Goal: Task Accomplishment & Management: Manage account settings

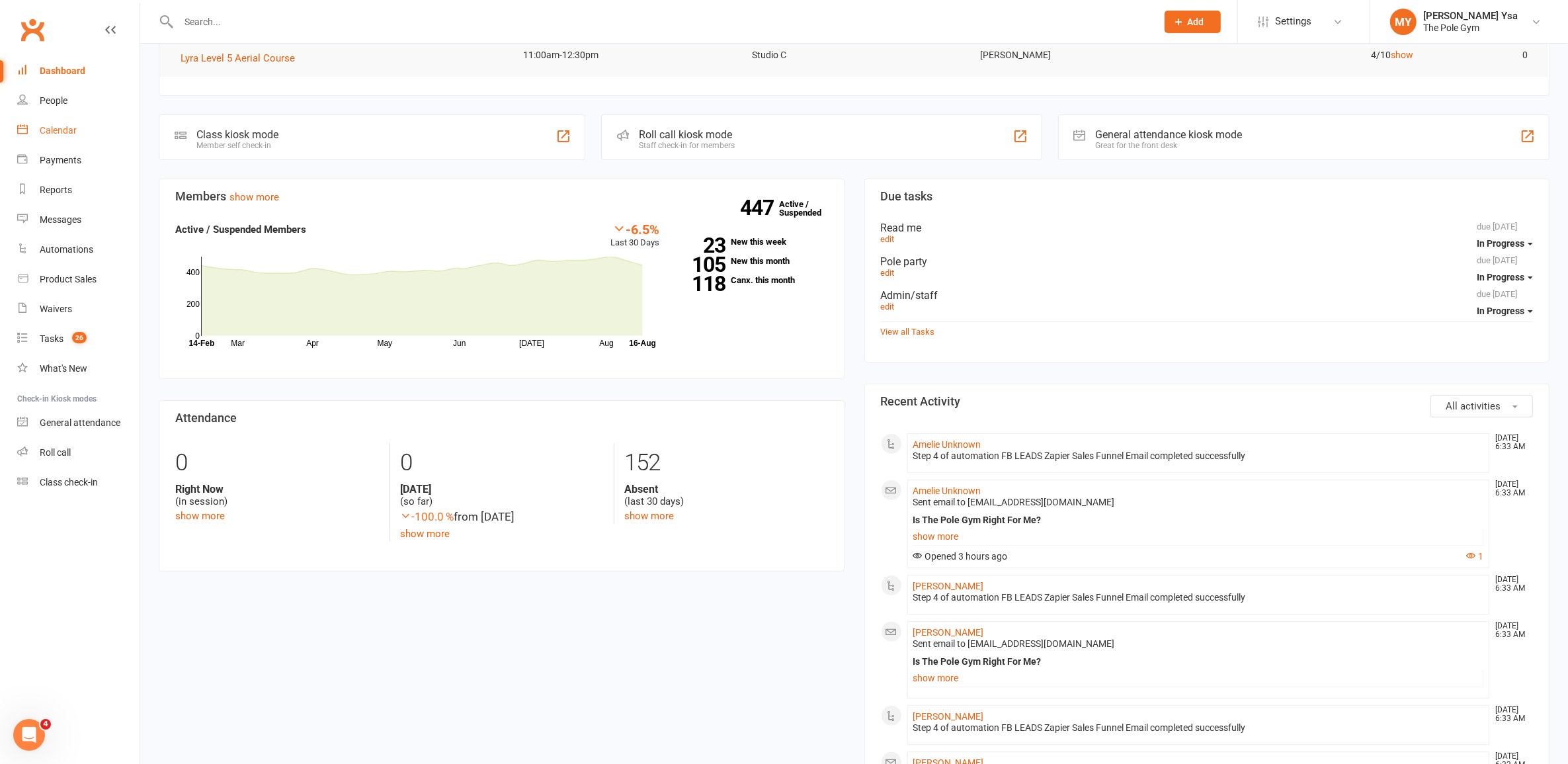
click at [90, 127] on link "Calendar" at bounding box center [78, 130] width 122 height 30
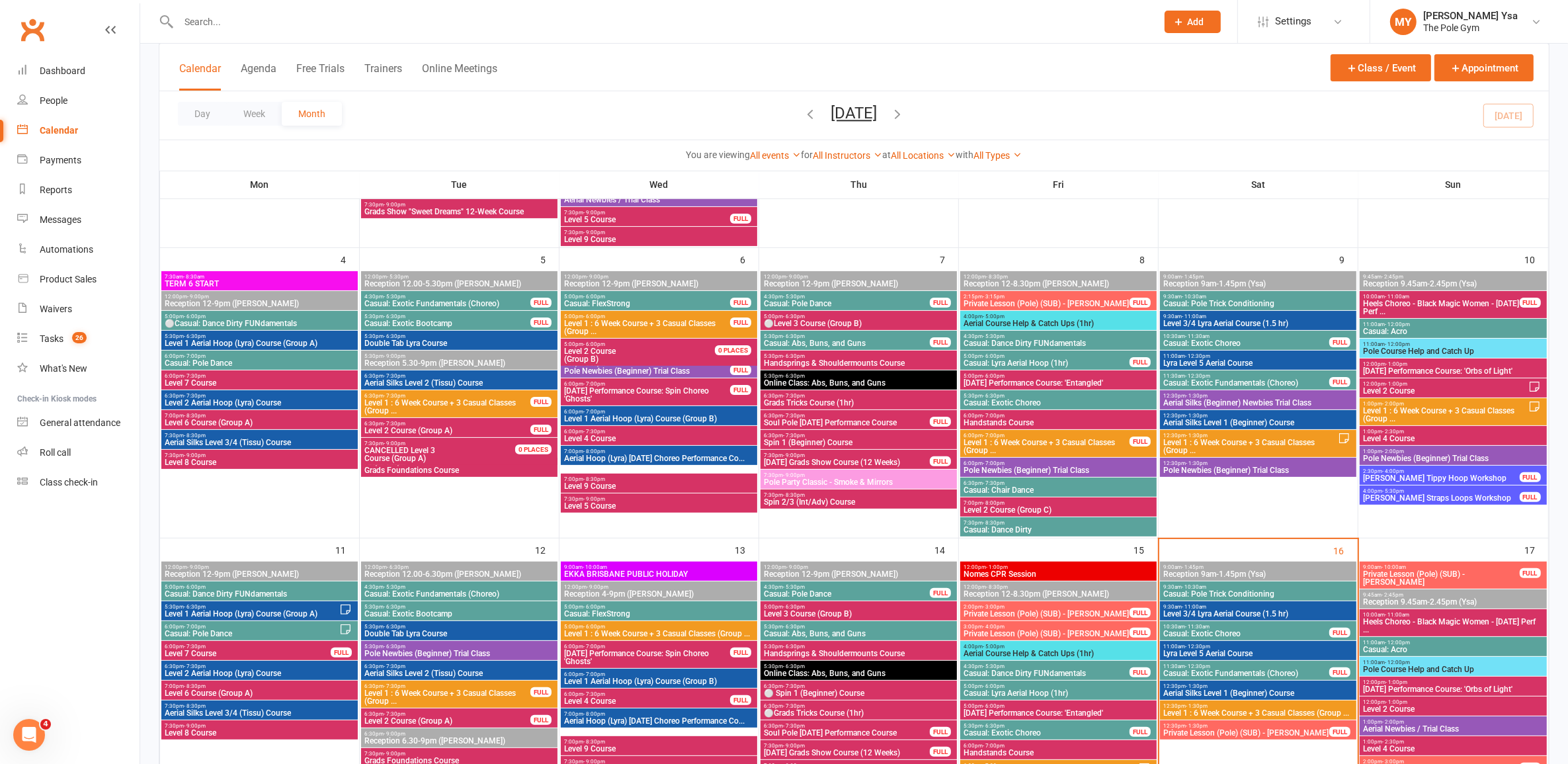
scroll to position [662, 0]
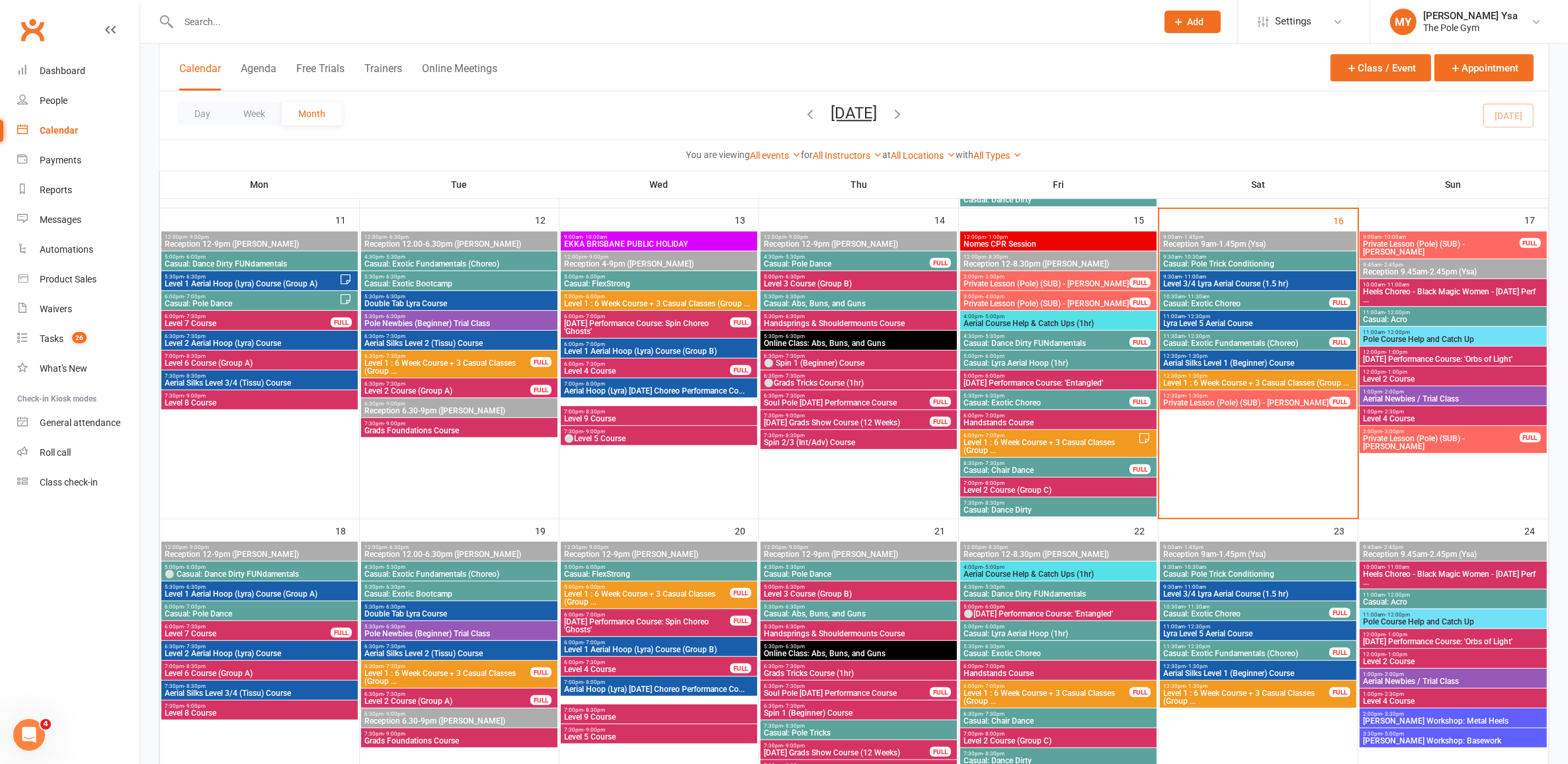
click at [1260, 401] on span "Private Lesson (Pole) (SUB) - [PERSON_NAME]" at bounding box center [1247, 402] width 168 height 8
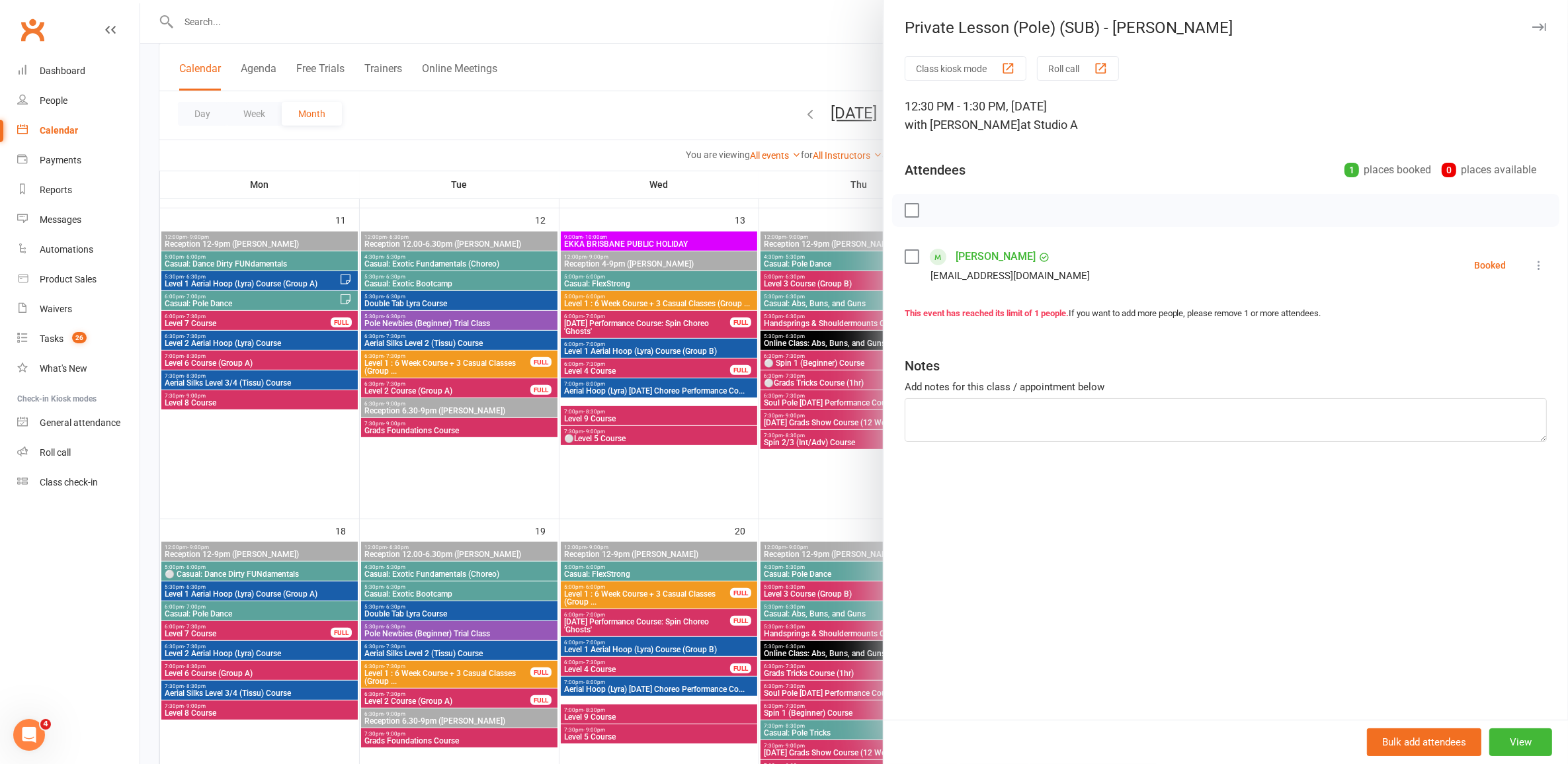
click at [530, 187] on div at bounding box center [854, 382] width 1428 height 764
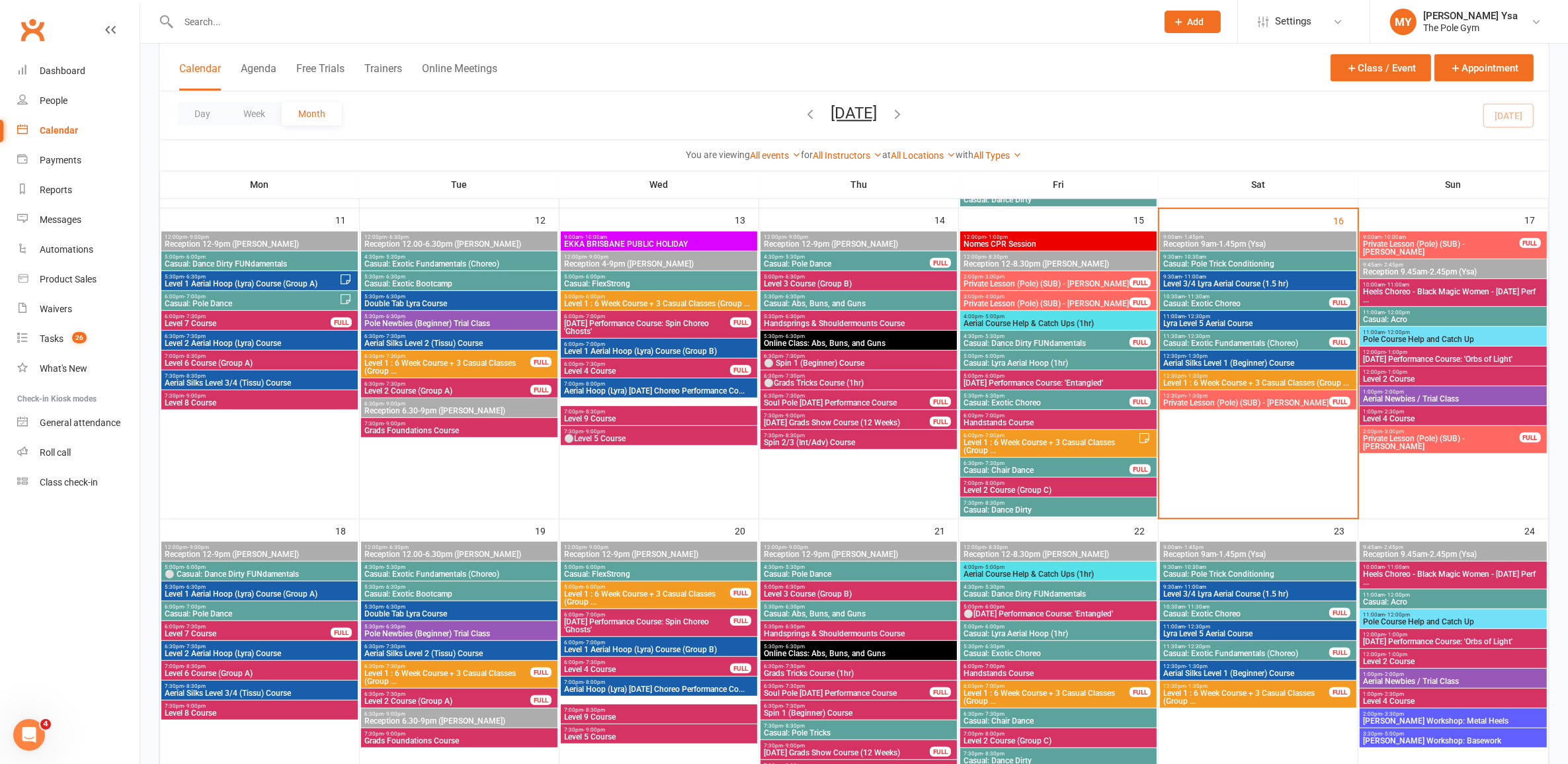
click at [1469, 235] on span "9:00am - 10:00am" at bounding box center [1441, 237] width 157 height 6
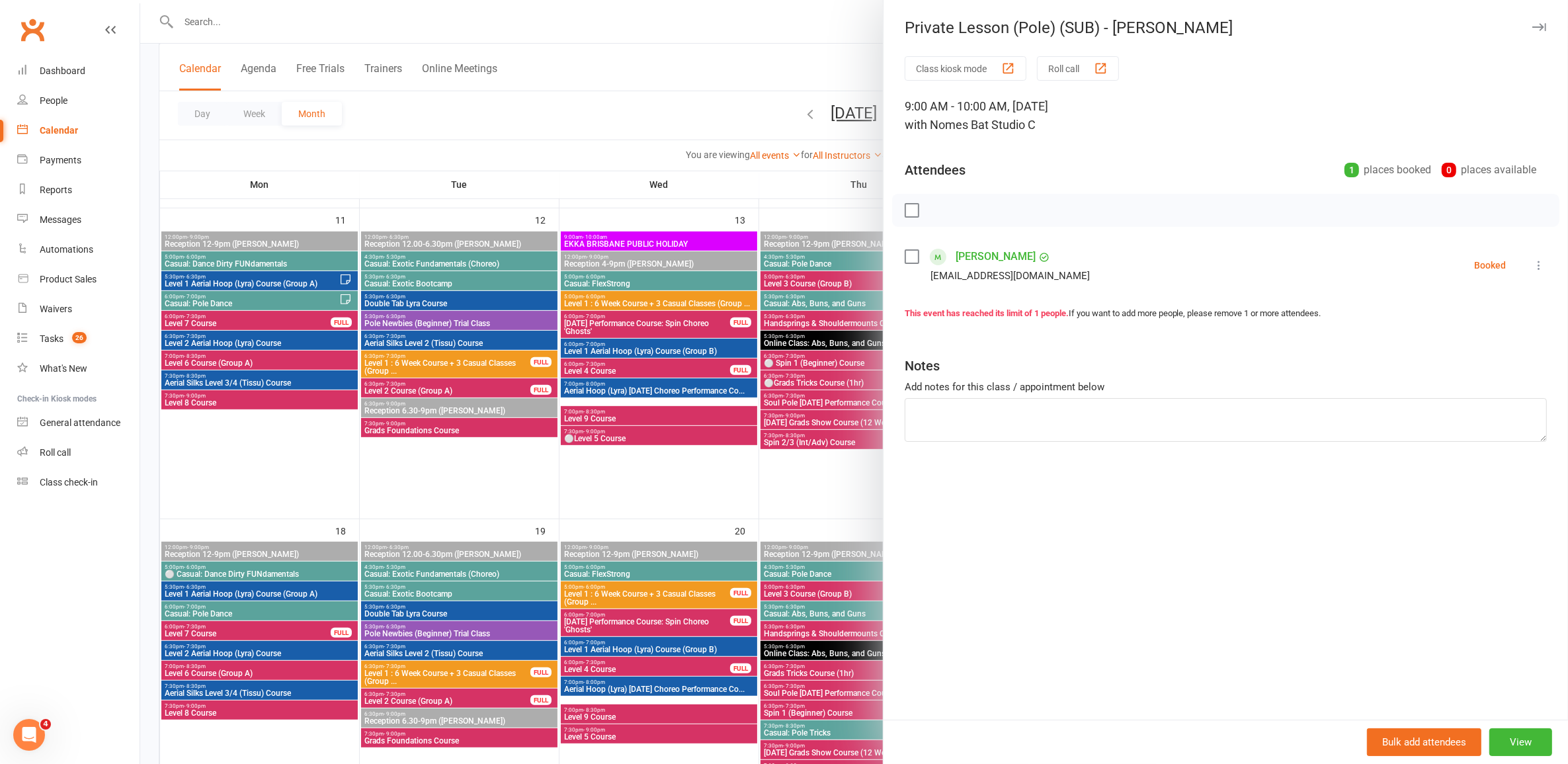
click at [567, 401] on div at bounding box center [854, 382] width 1428 height 764
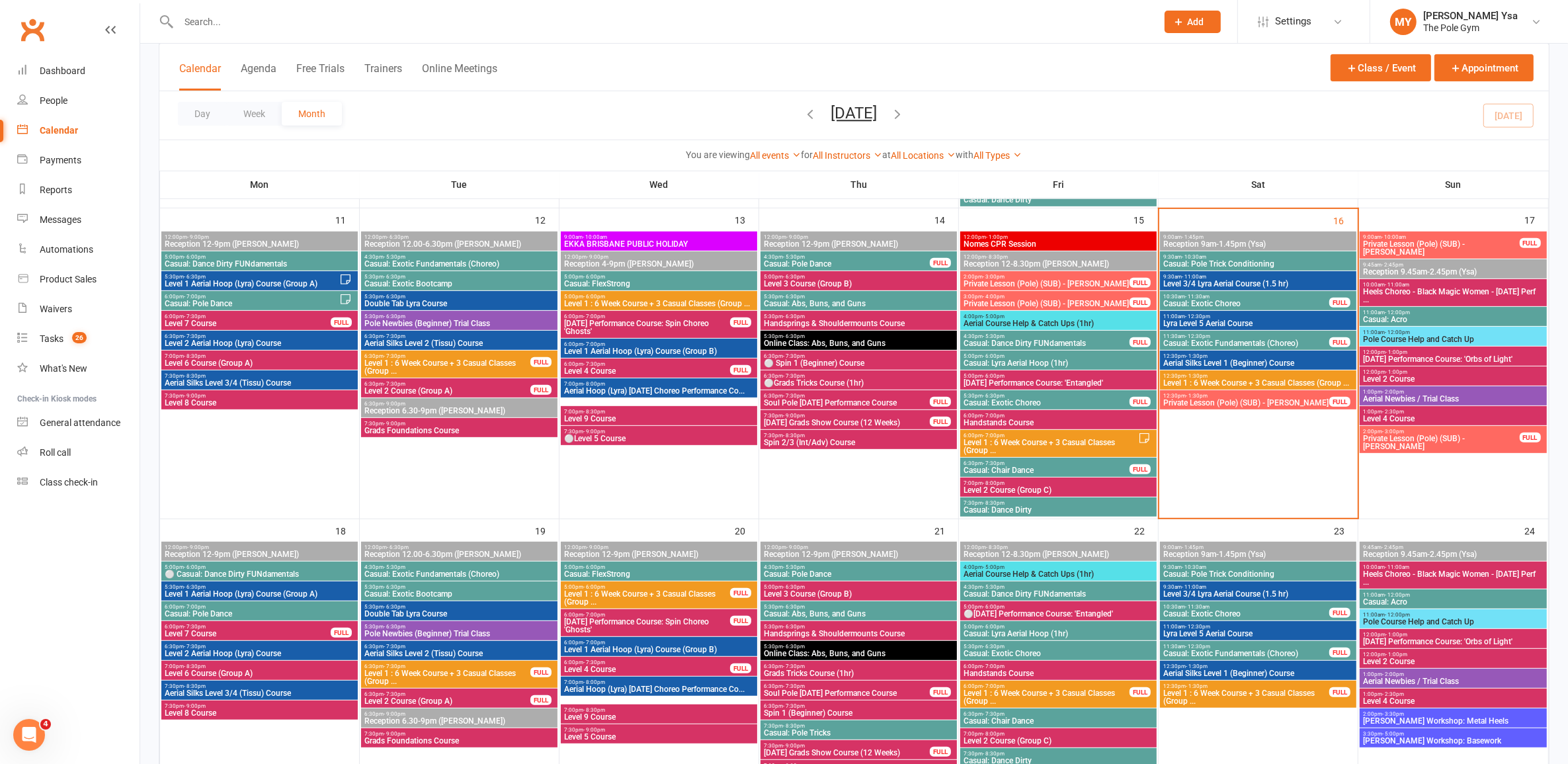
click at [1408, 235] on span "9:00am - 10:00am" at bounding box center [1441, 237] width 157 height 6
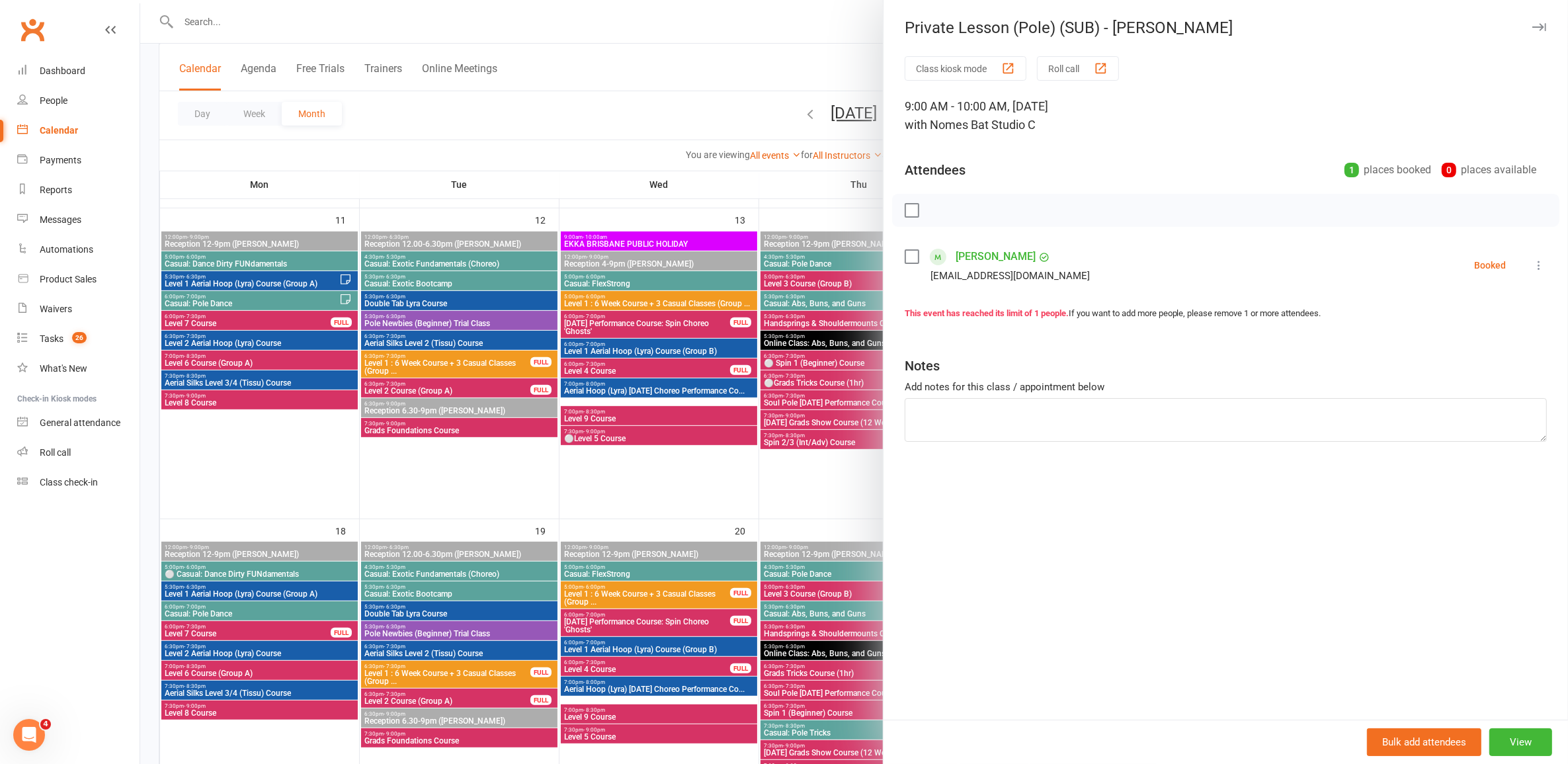
click at [408, 273] on div at bounding box center [854, 382] width 1428 height 764
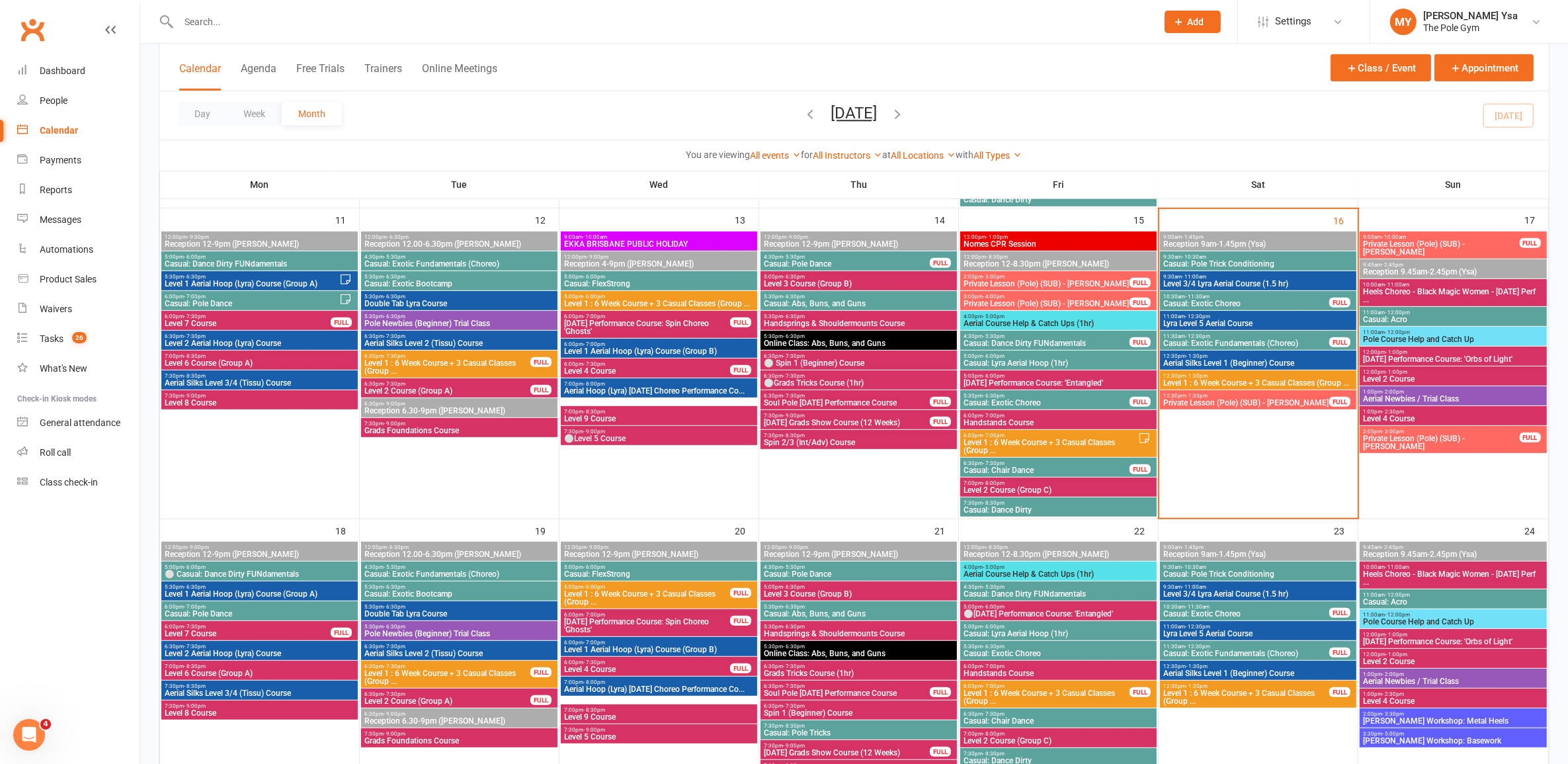
click at [724, 322] on span "[DATE] Performance Course: Spin Choreo 'Ghosts'" at bounding box center [647, 327] width 168 height 16
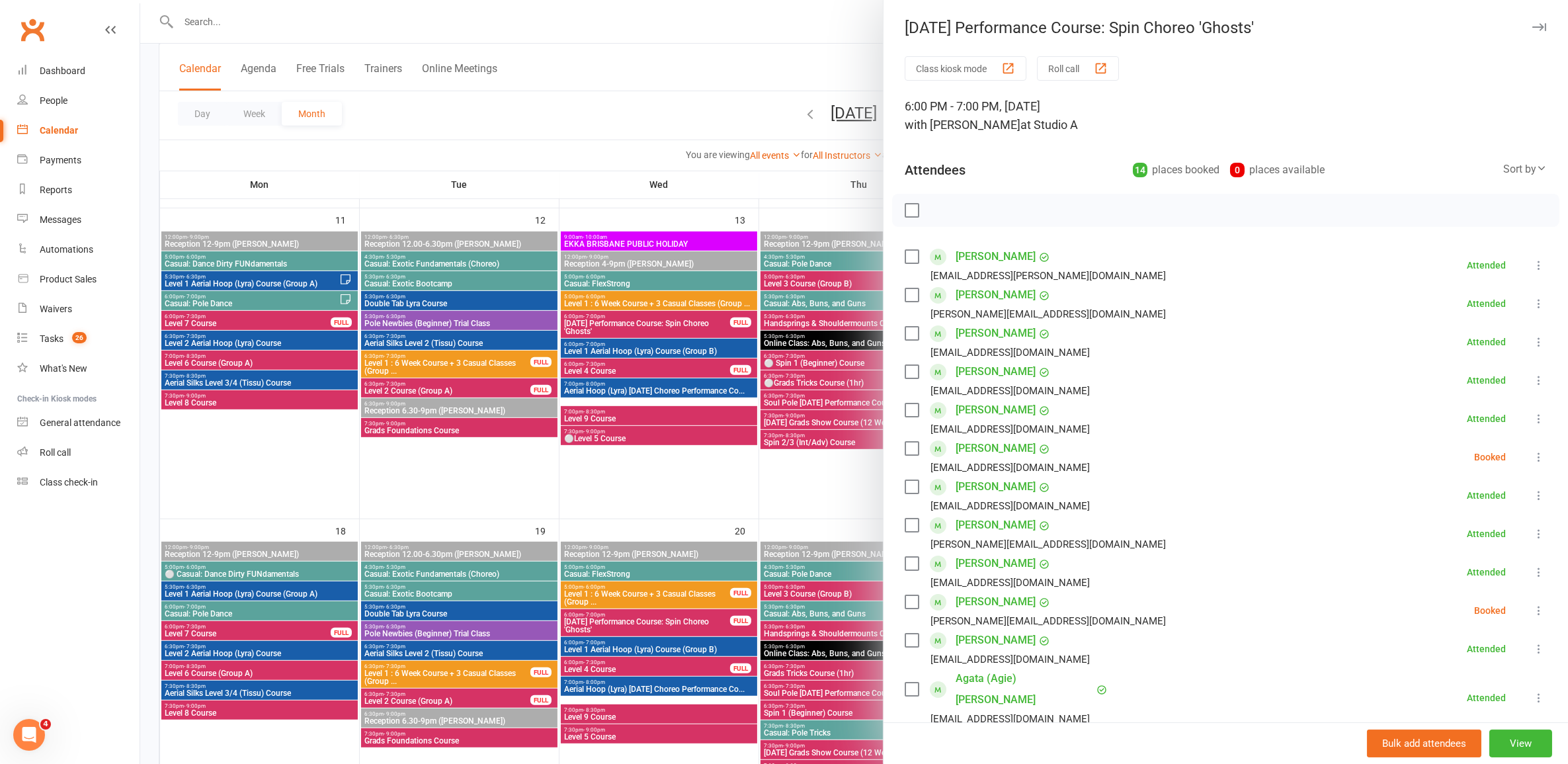
click at [692, 336] on div at bounding box center [854, 382] width 1428 height 764
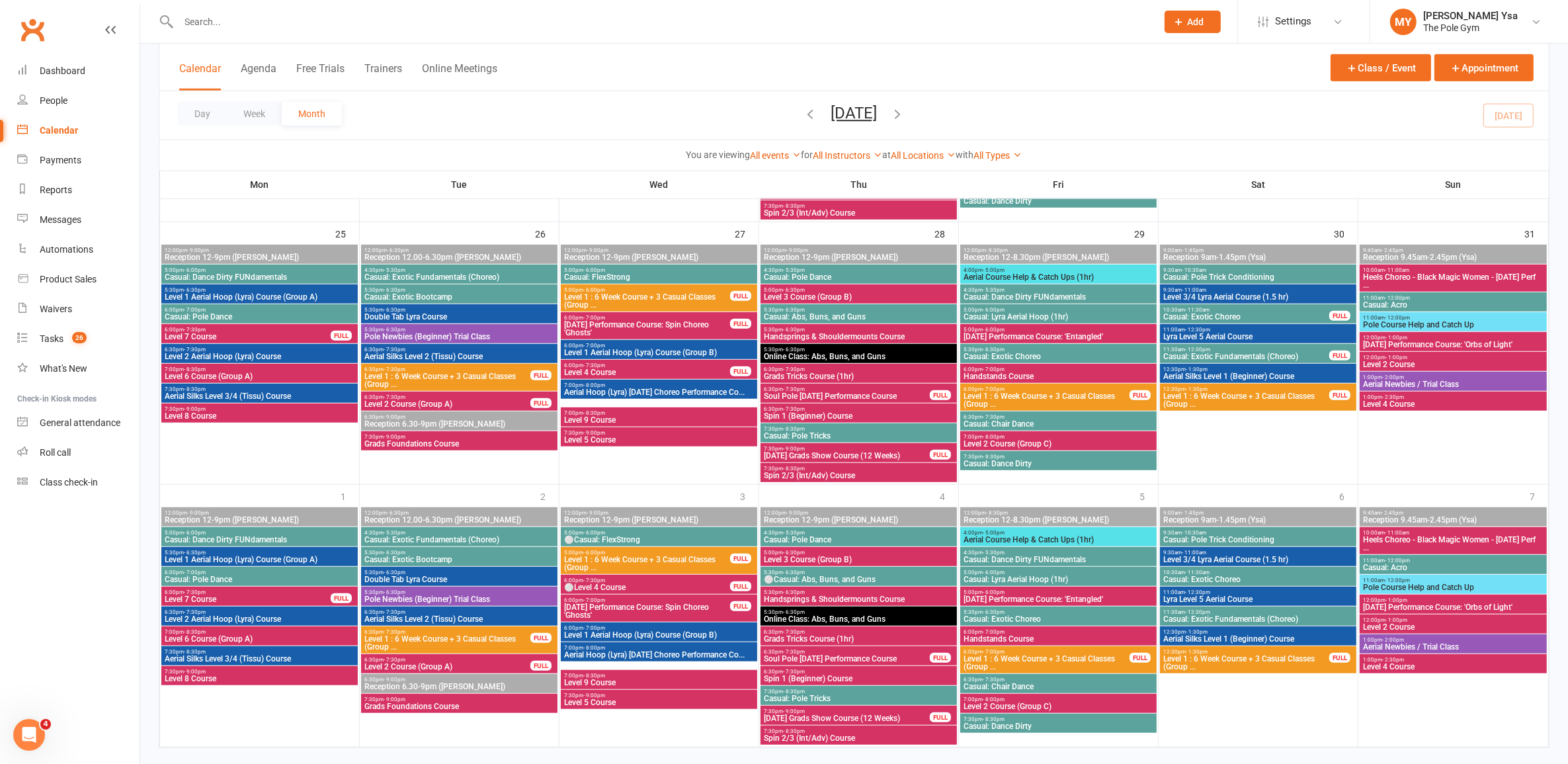
scroll to position [1242, 0]
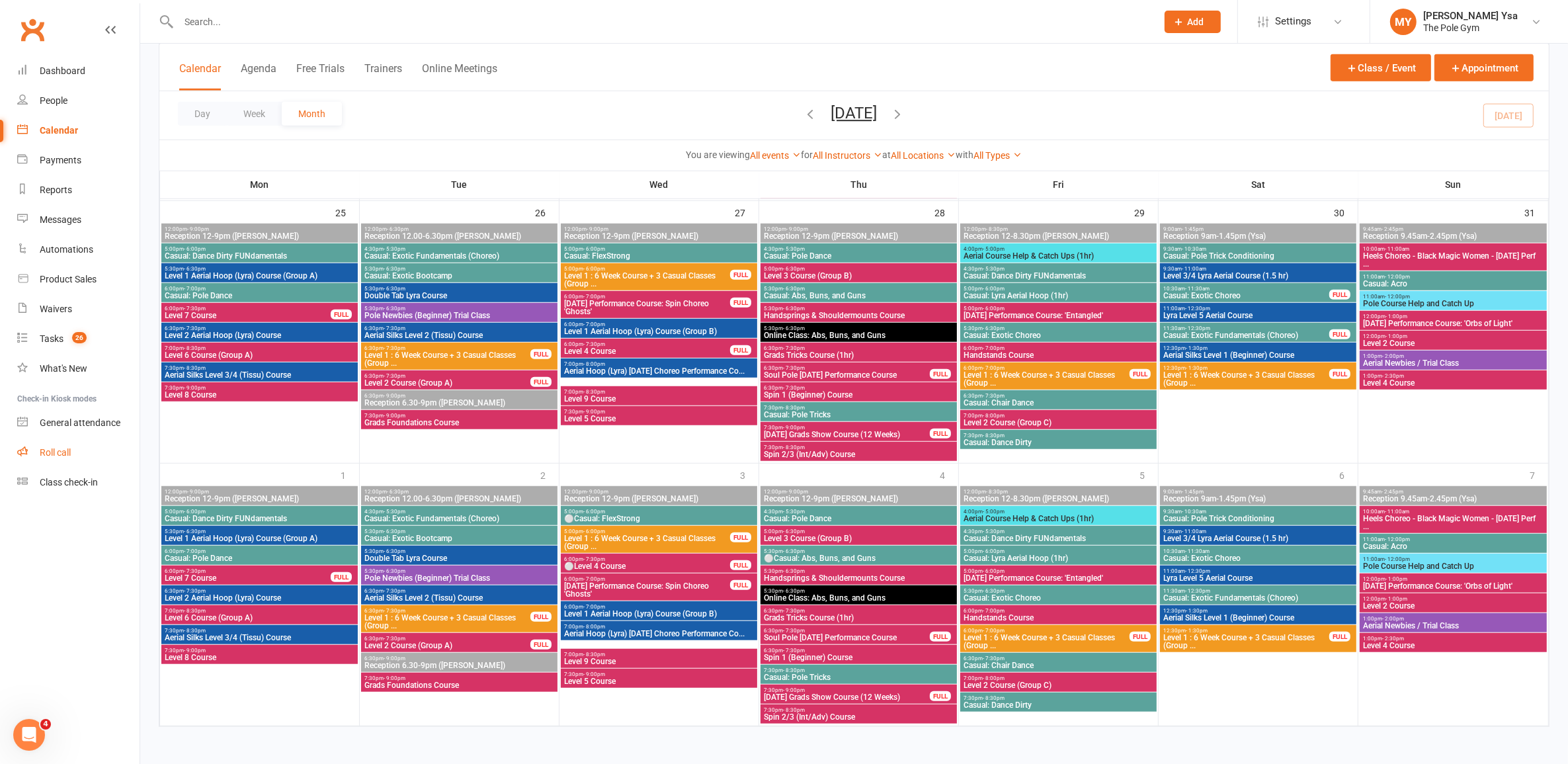
click at [56, 454] on div "Roll call" at bounding box center [55, 452] width 31 height 10
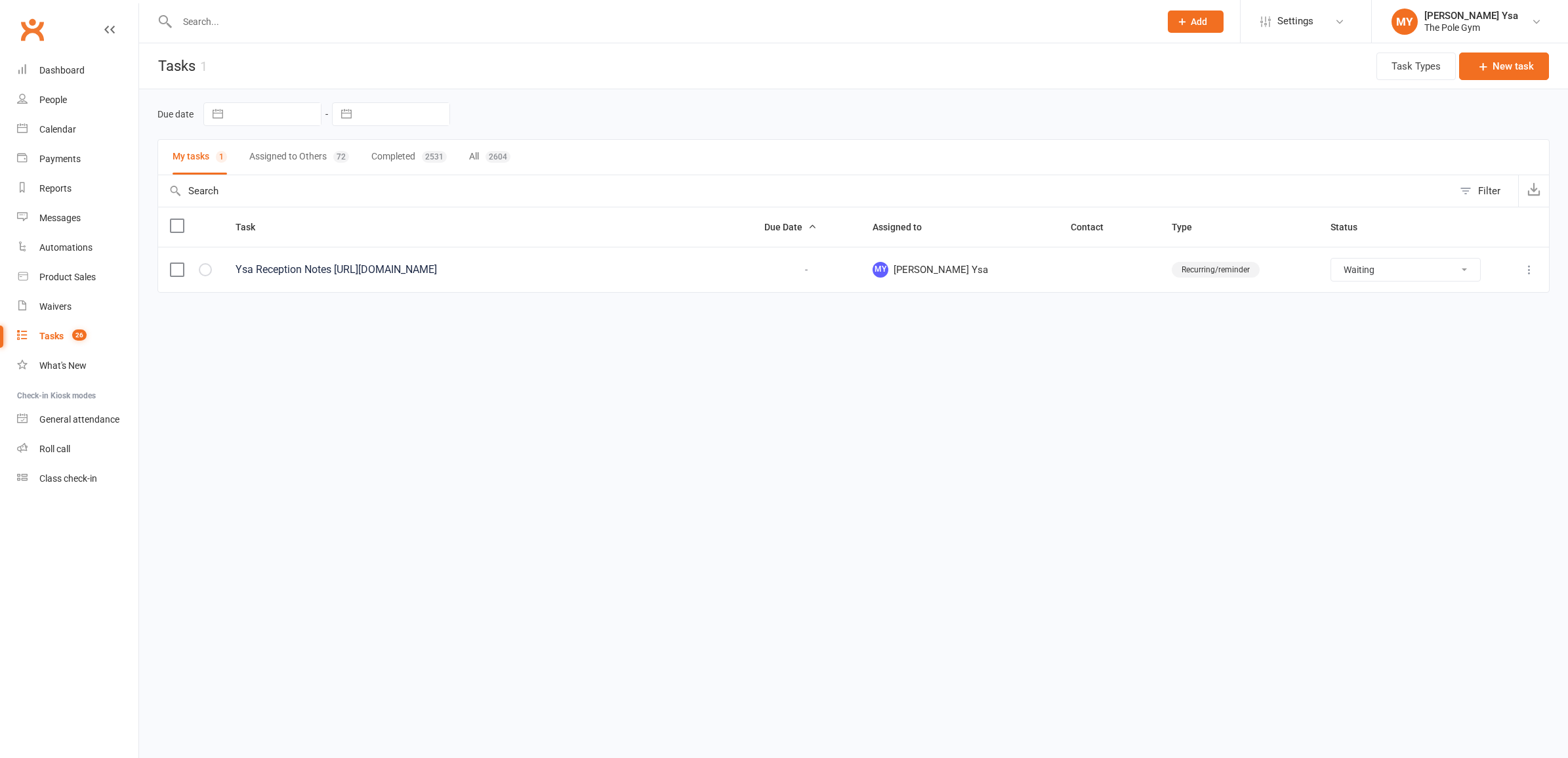
select select "waiting"
click at [289, 154] on button "Assigned to Others 72" at bounding box center [298, 157] width 99 height 35
select select "waiting"
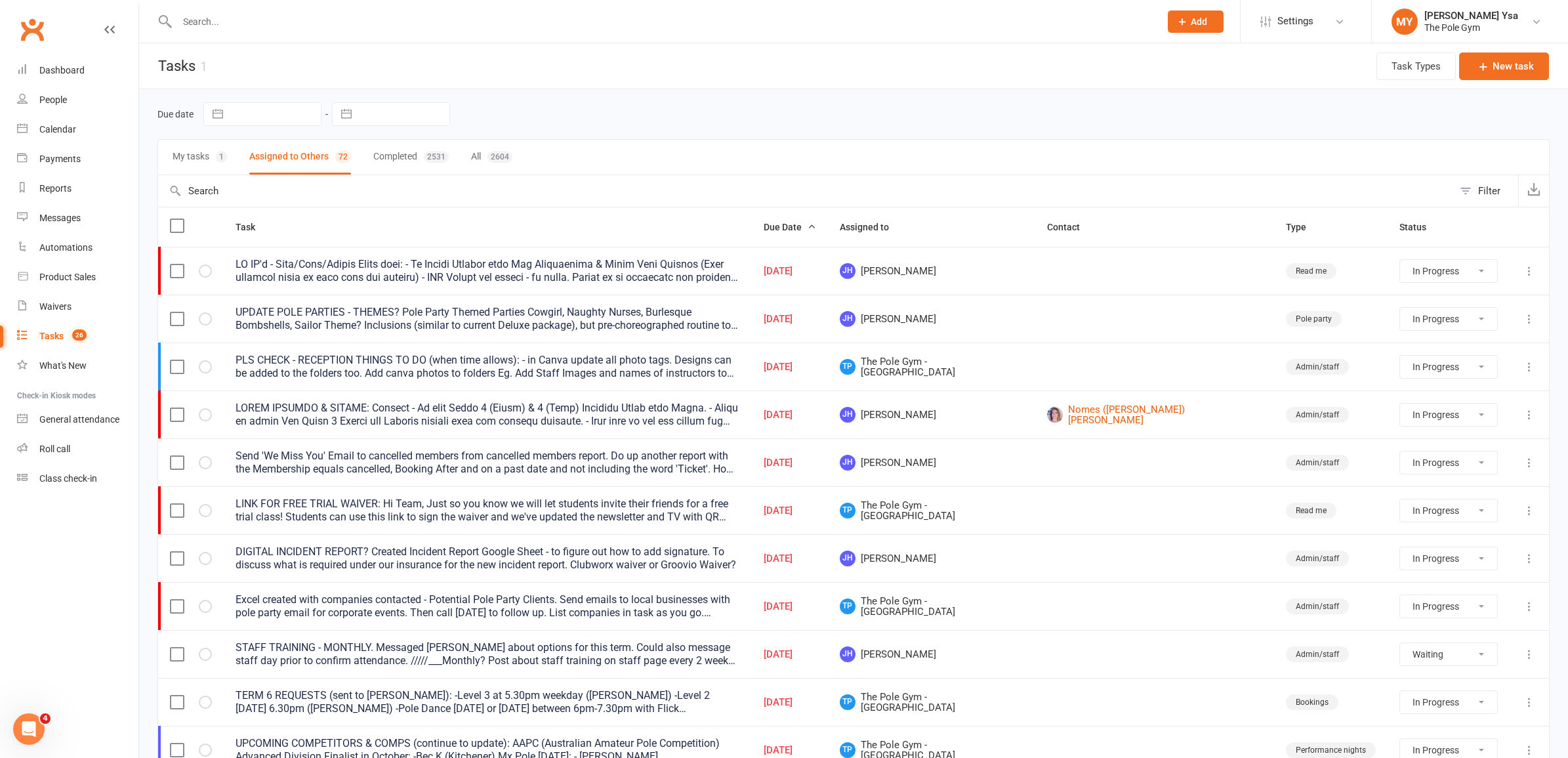
select select "started"
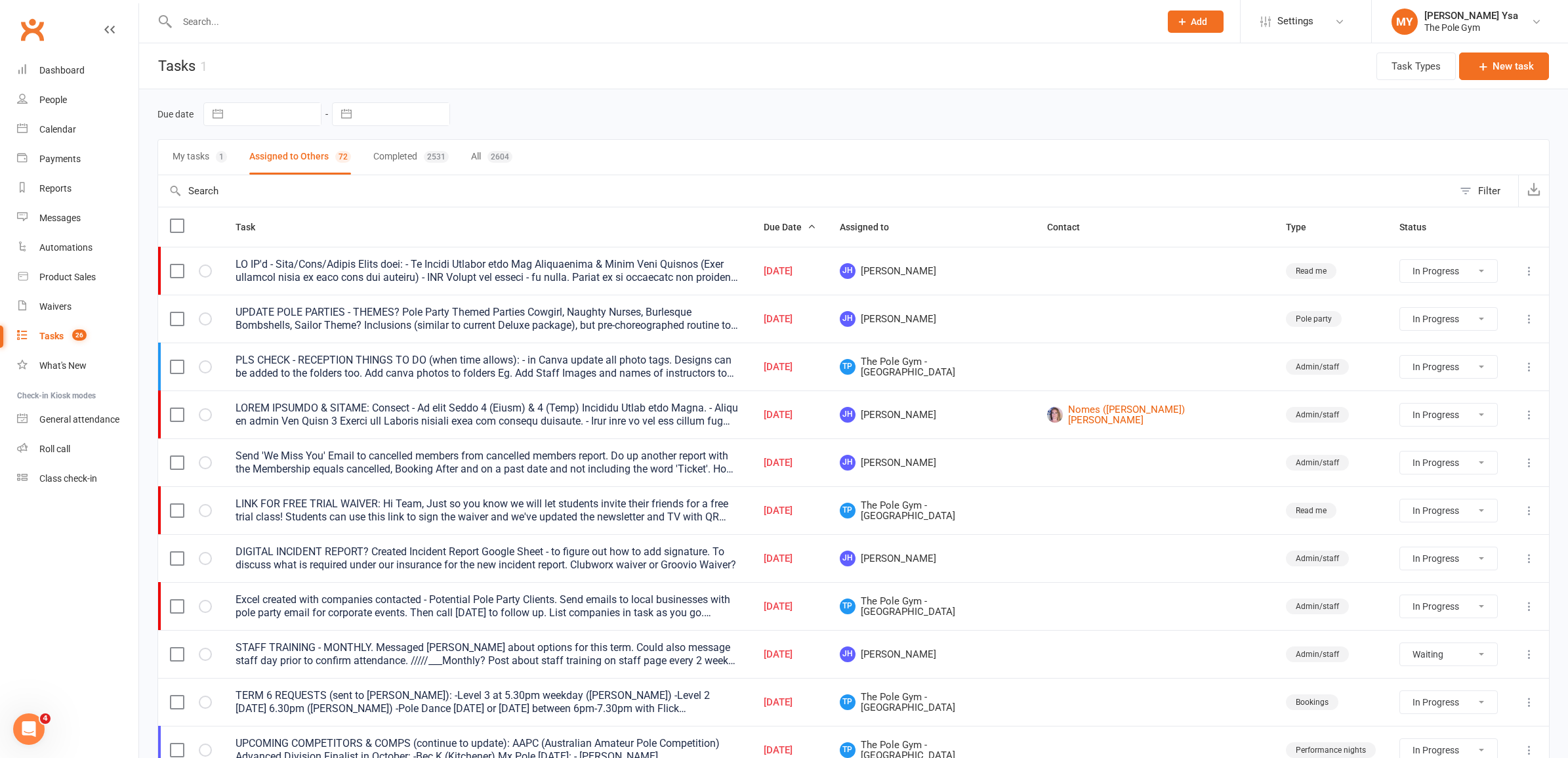
select select "started"
select select "waiting"
select select "started"
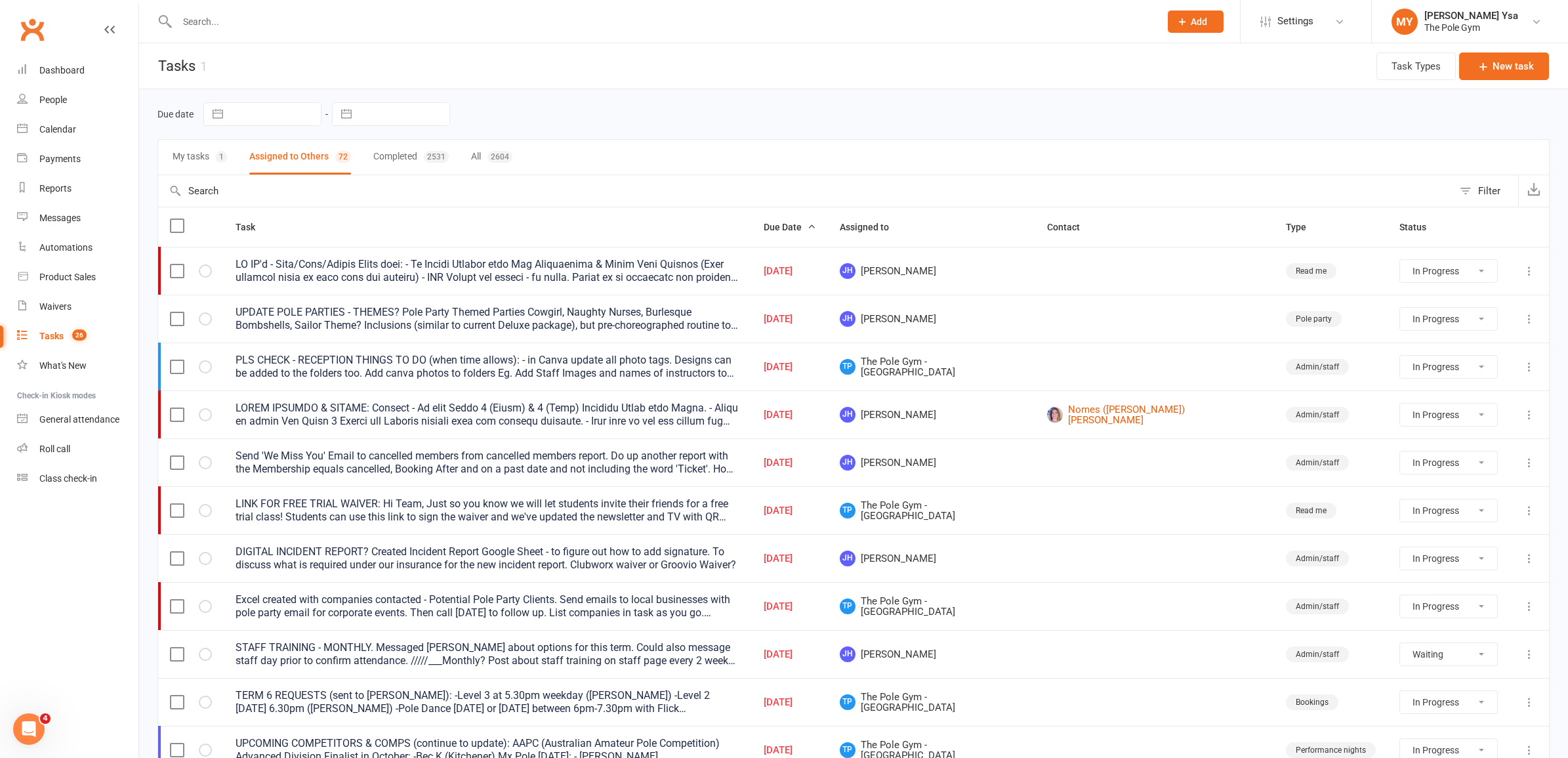
select select "started"
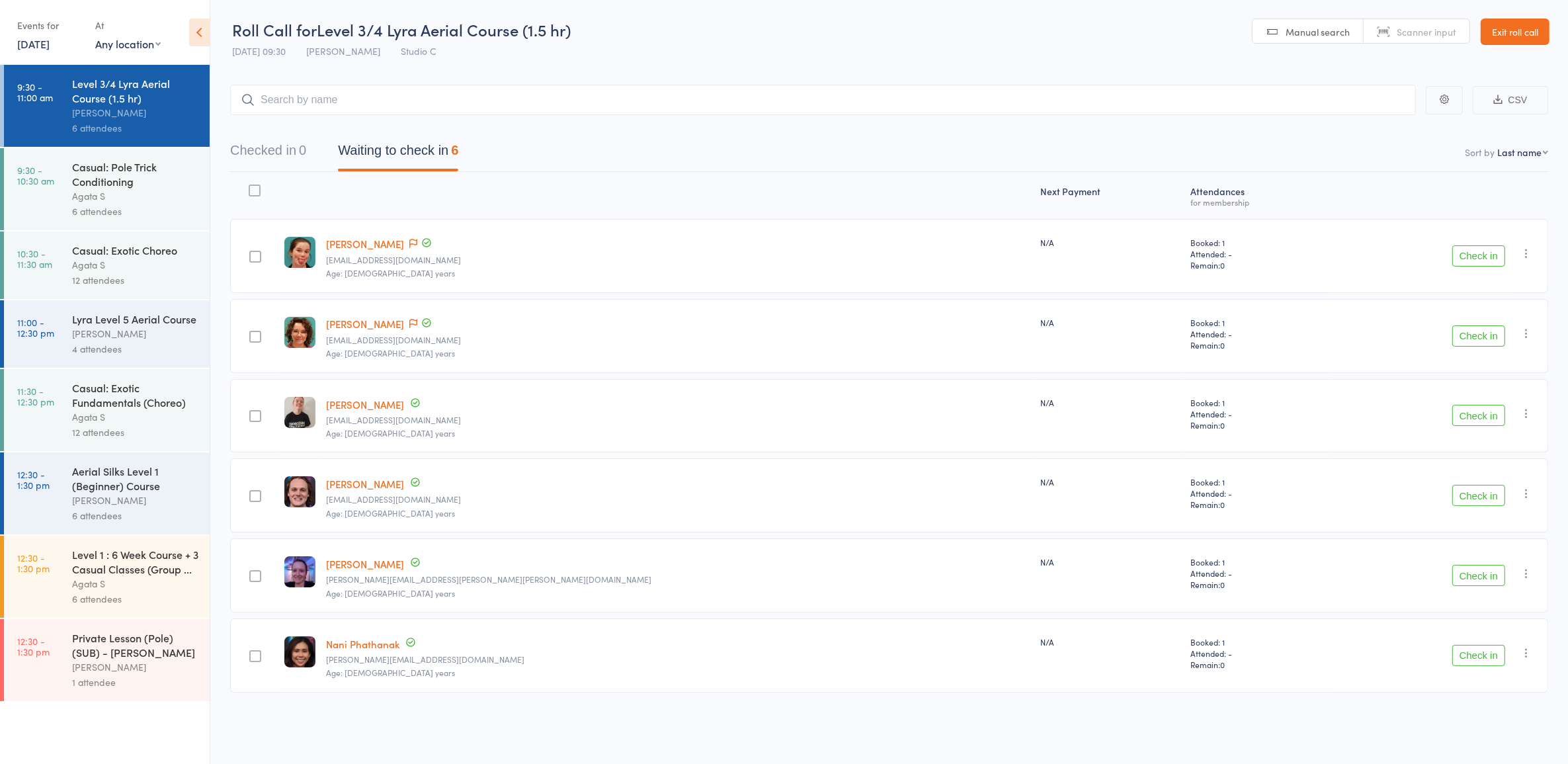
click at [1488, 653] on button "Check in" at bounding box center [1479, 655] width 53 height 21
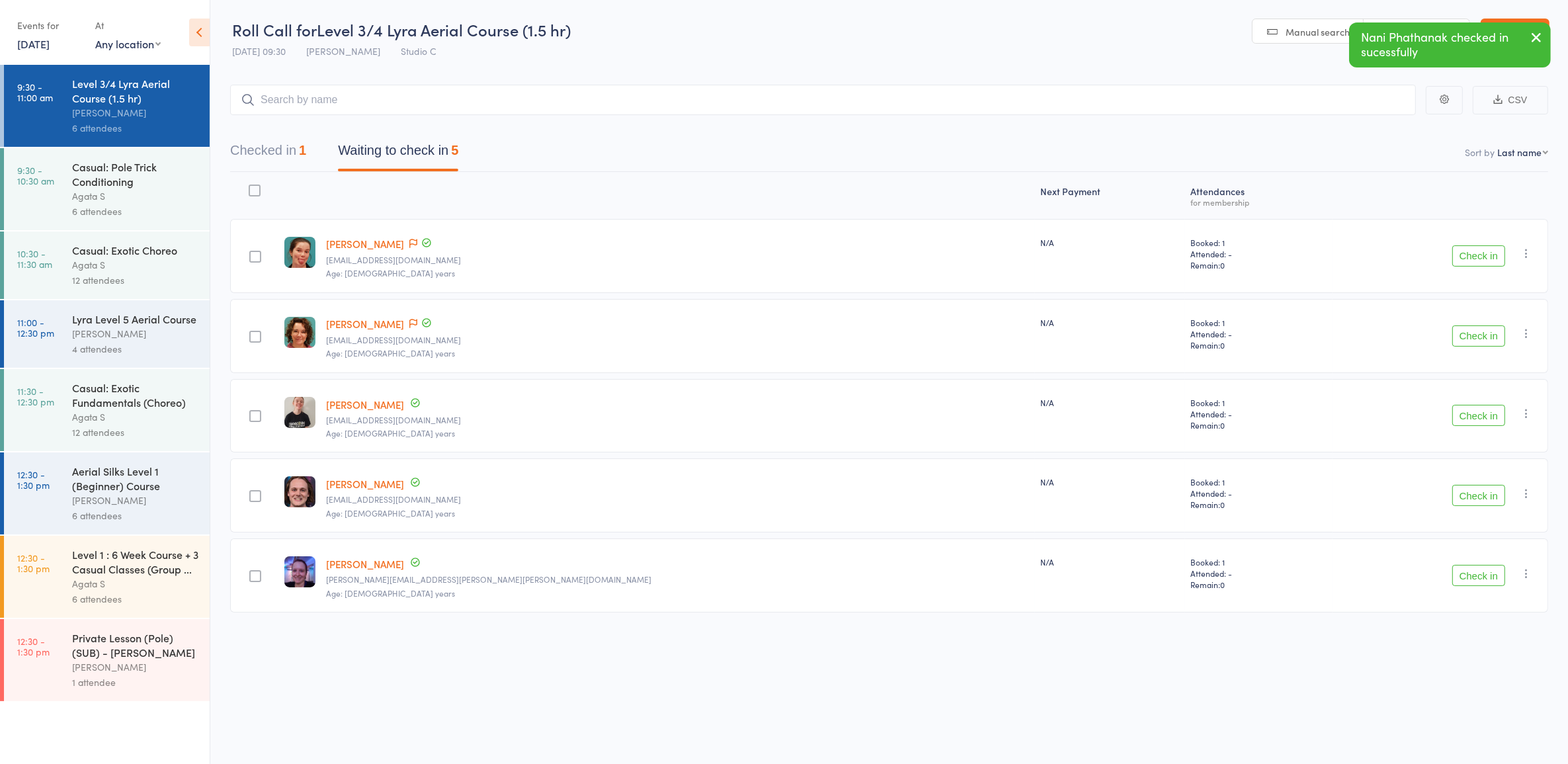
click at [1465, 577] on button "Check in" at bounding box center [1479, 575] width 53 height 21
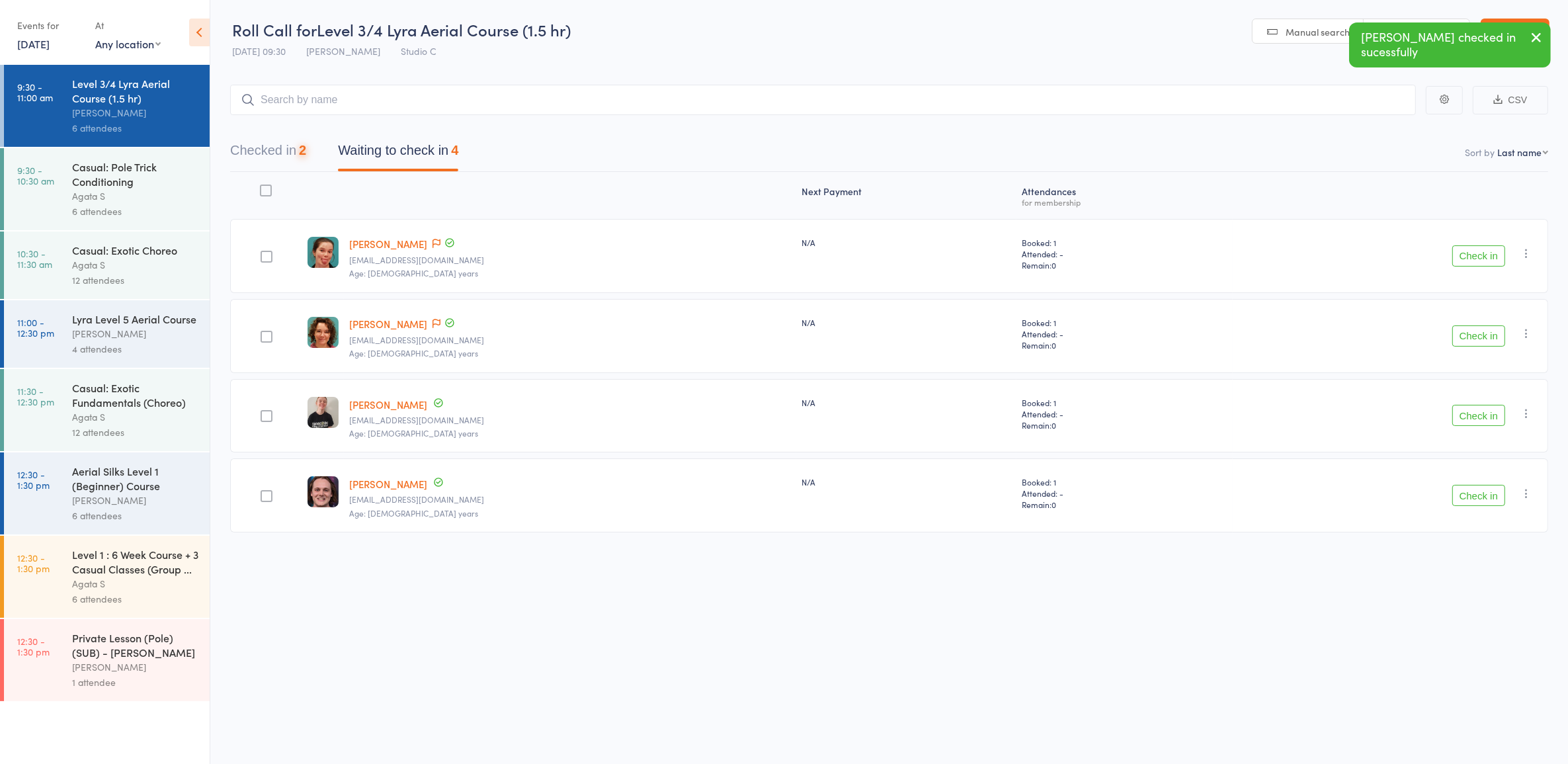
click at [120, 185] on div "Casual: Pole Trick Conditioning" at bounding box center [135, 174] width 127 height 29
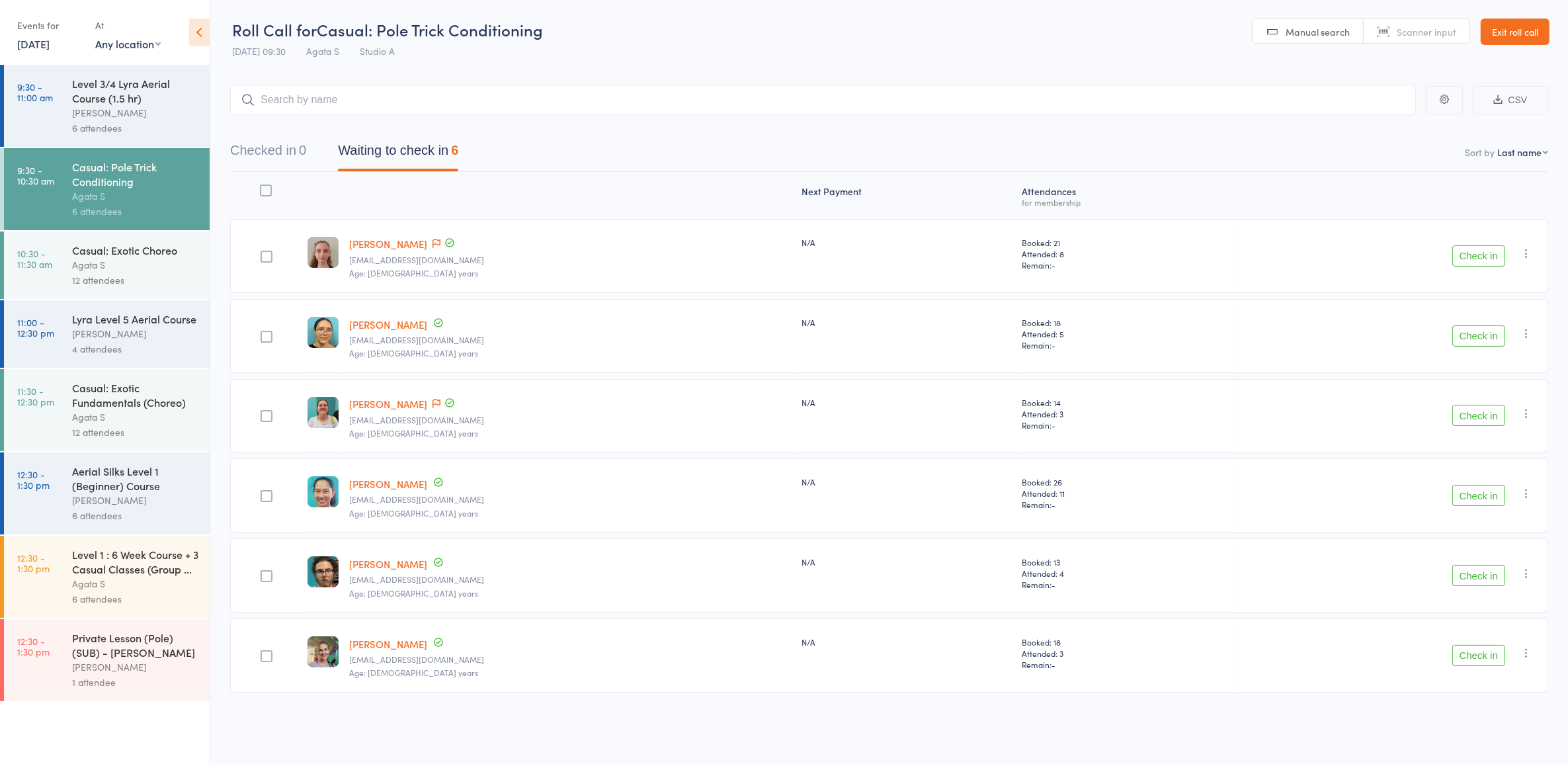
click at [108, 292] on div "Casual: Exotic Choreo Agata S 12 attendees" at bounding box center [141, 265] width 138 height 67
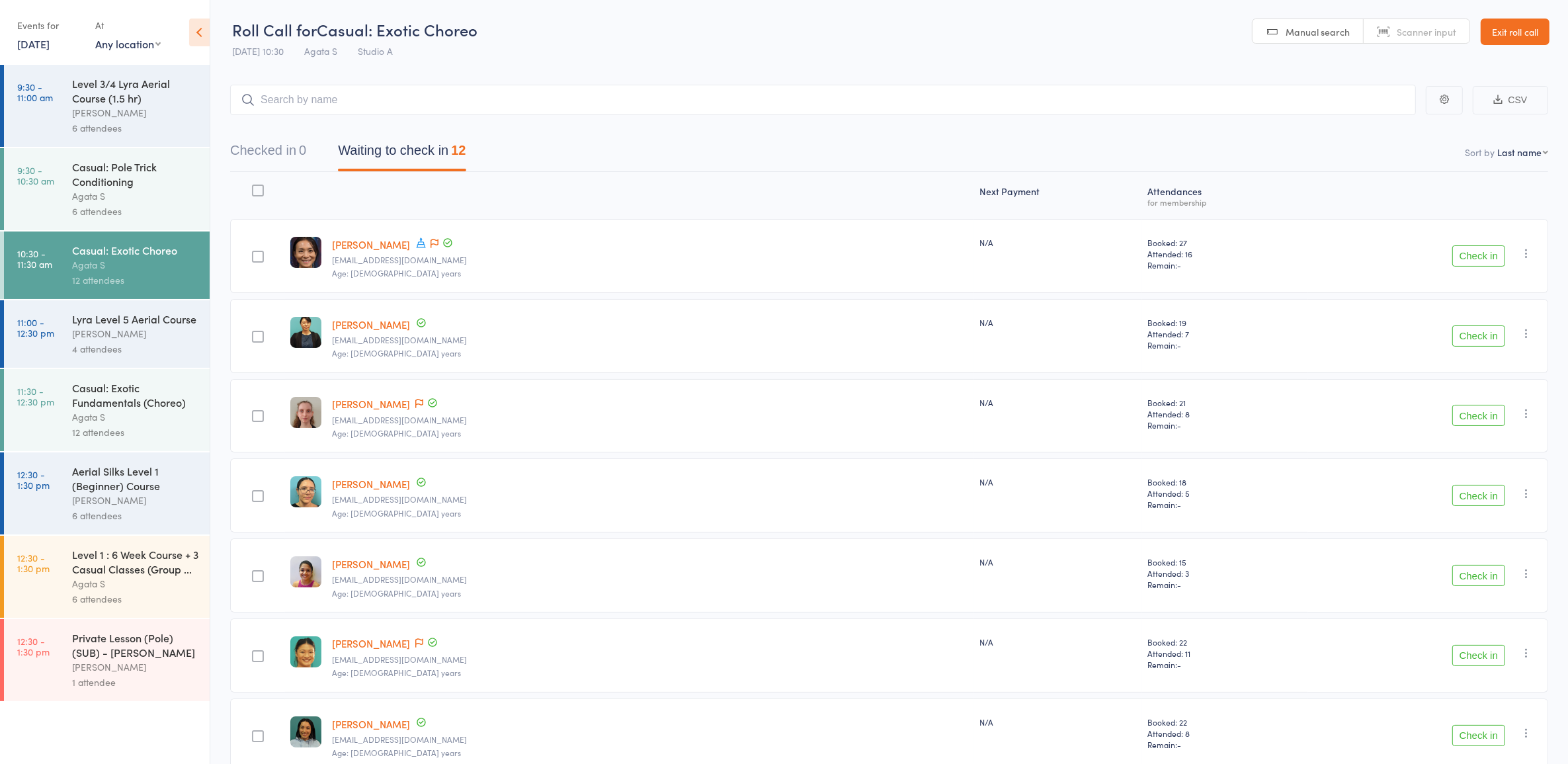
click at [1476, 331] on button "Check in" at bounding box center [1479, 336] width 53 height 21
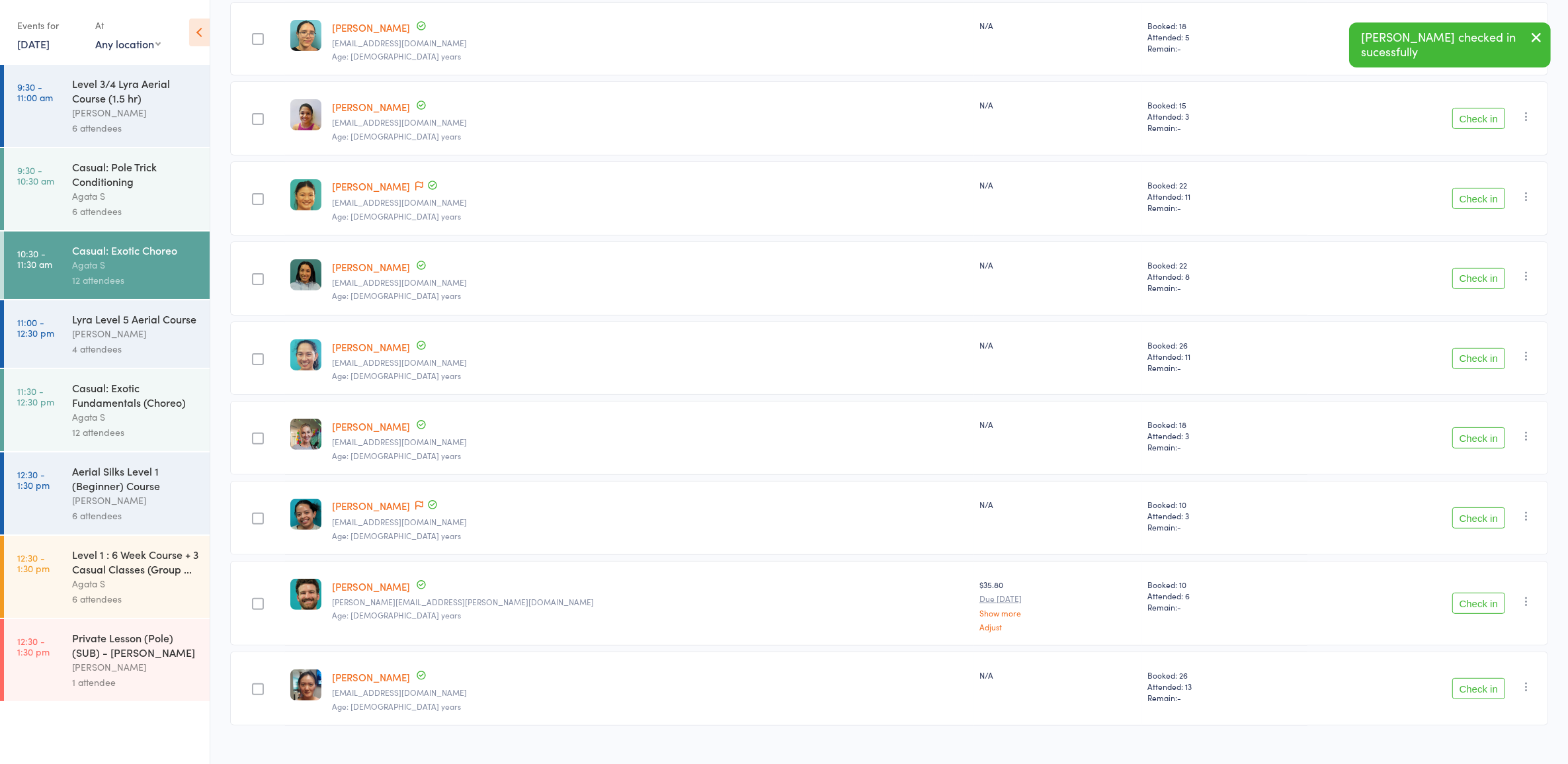
scroll to position [397, 0]
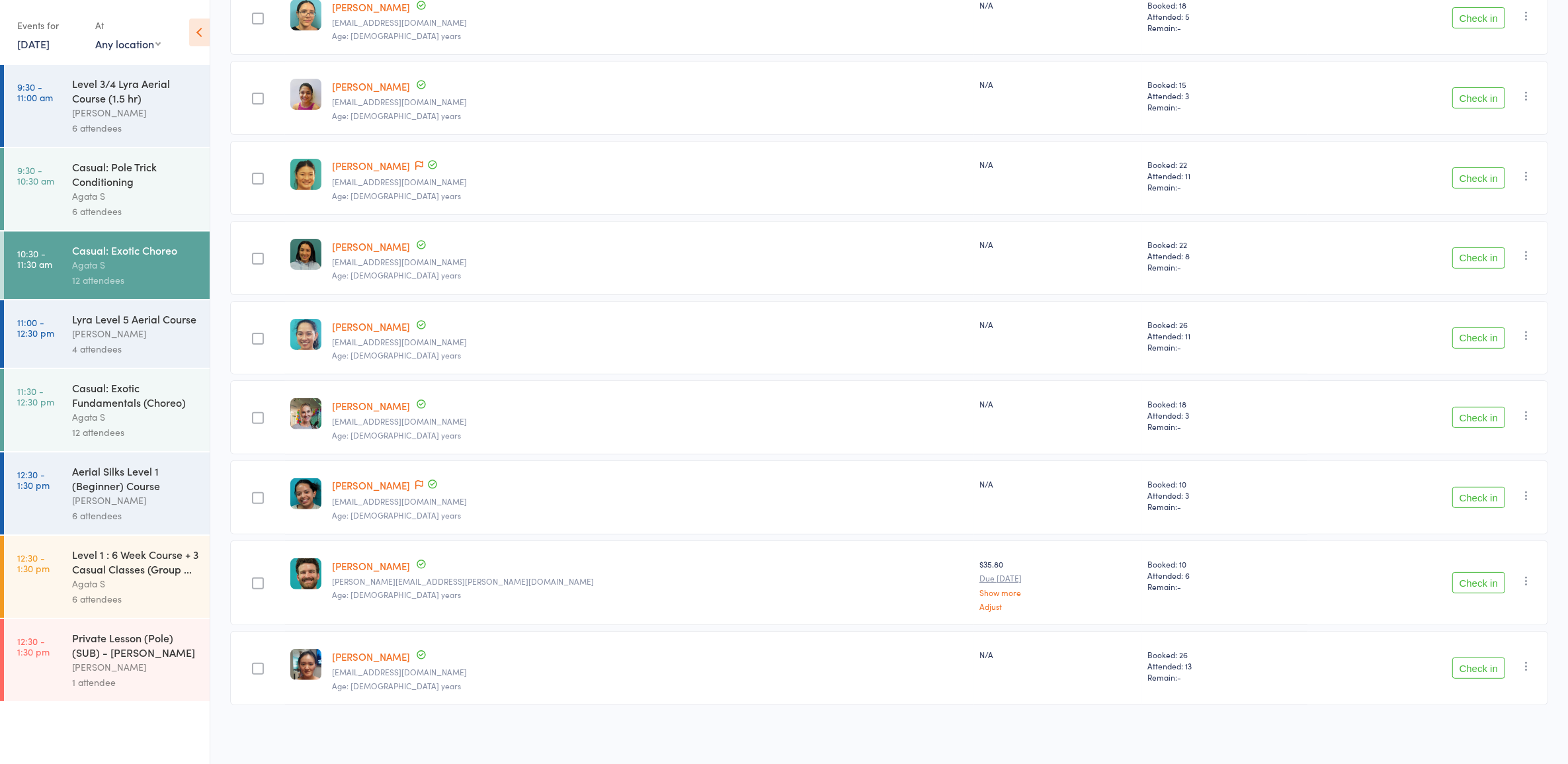
click at [71, 319] on link "11:00 - 12:30 pm Lyra Level 5 Aerial Course Sasha B 4 attendees" at bounding box center [106, 334] width 206 height 67
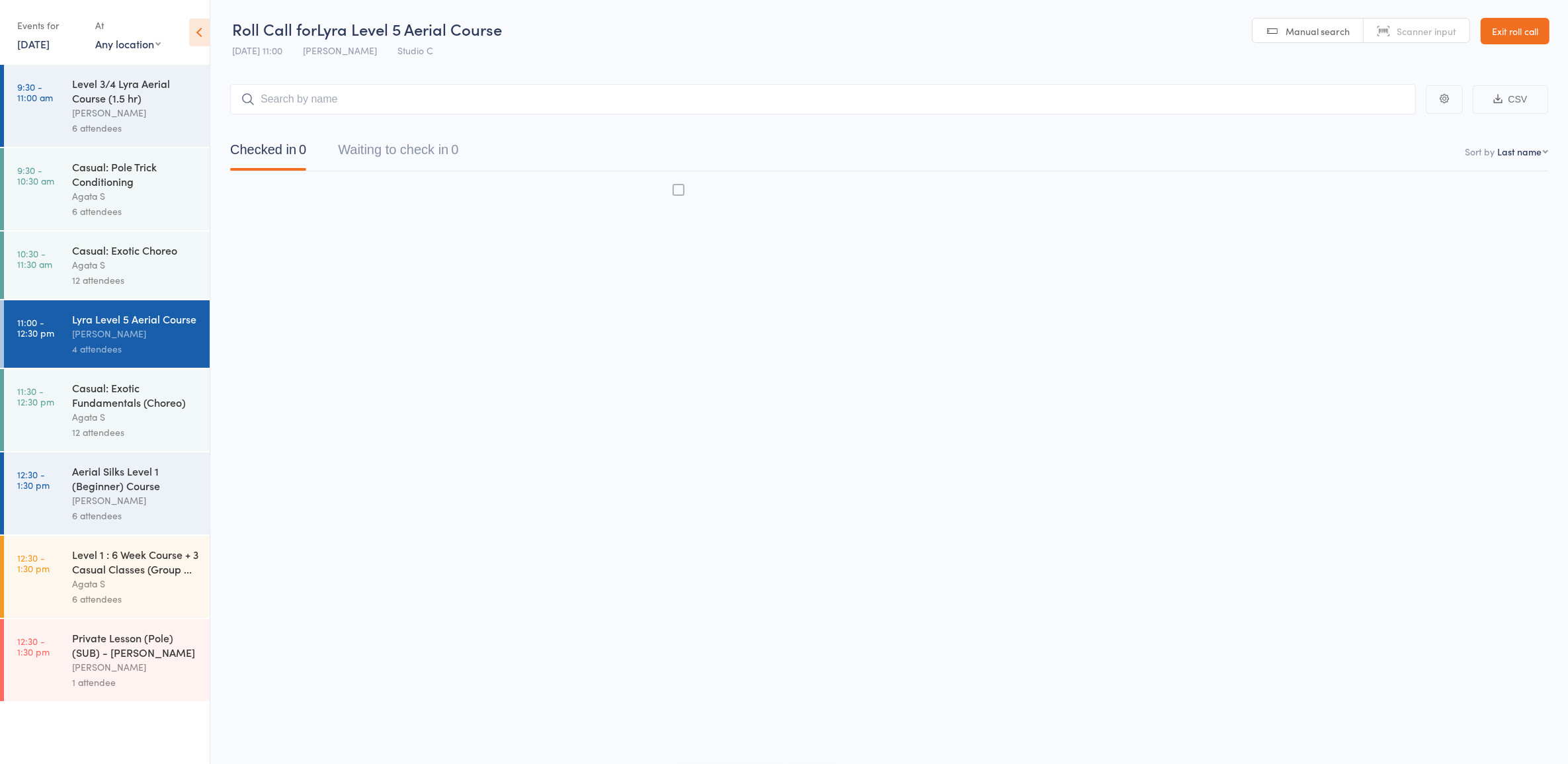
scroll to position [1, 0]
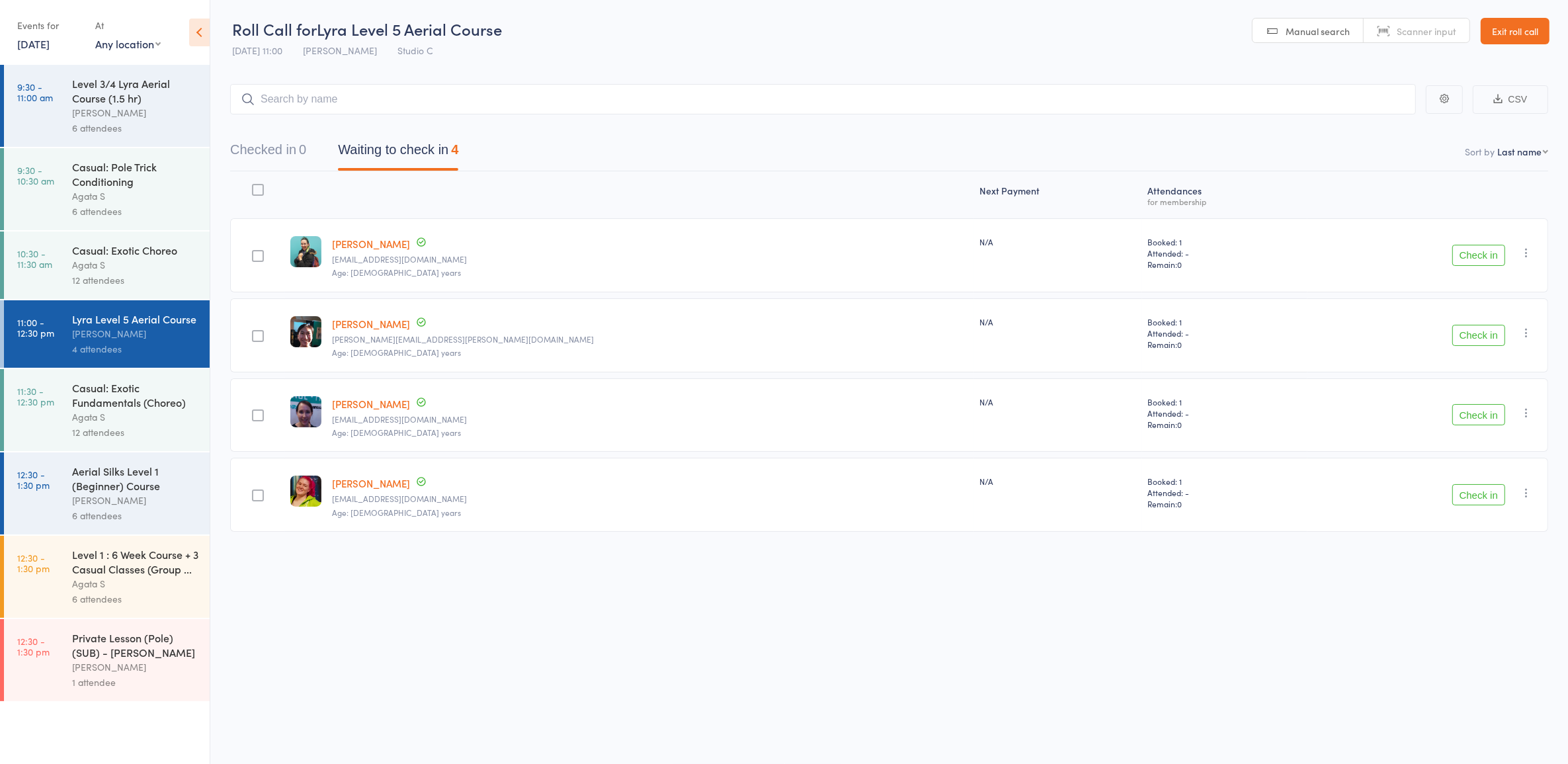
click at [65, 419] on link "11:30 - 12:30 pm Casual: Exotic Fundamentals (Choreo) Agata S 12 attendees" at bounding box center [106, 410] width 206 height 82
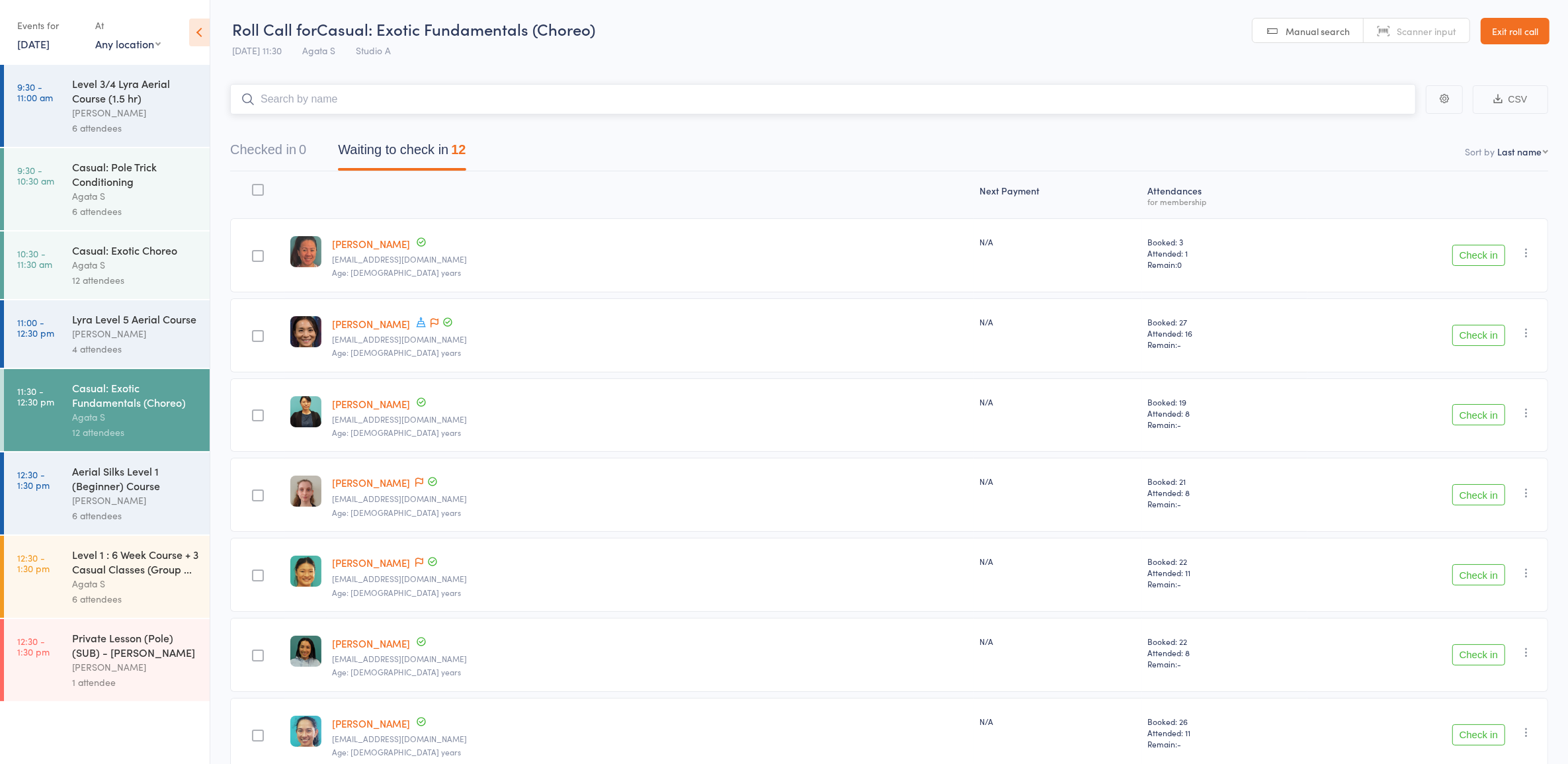
scroll to position [83, 0]
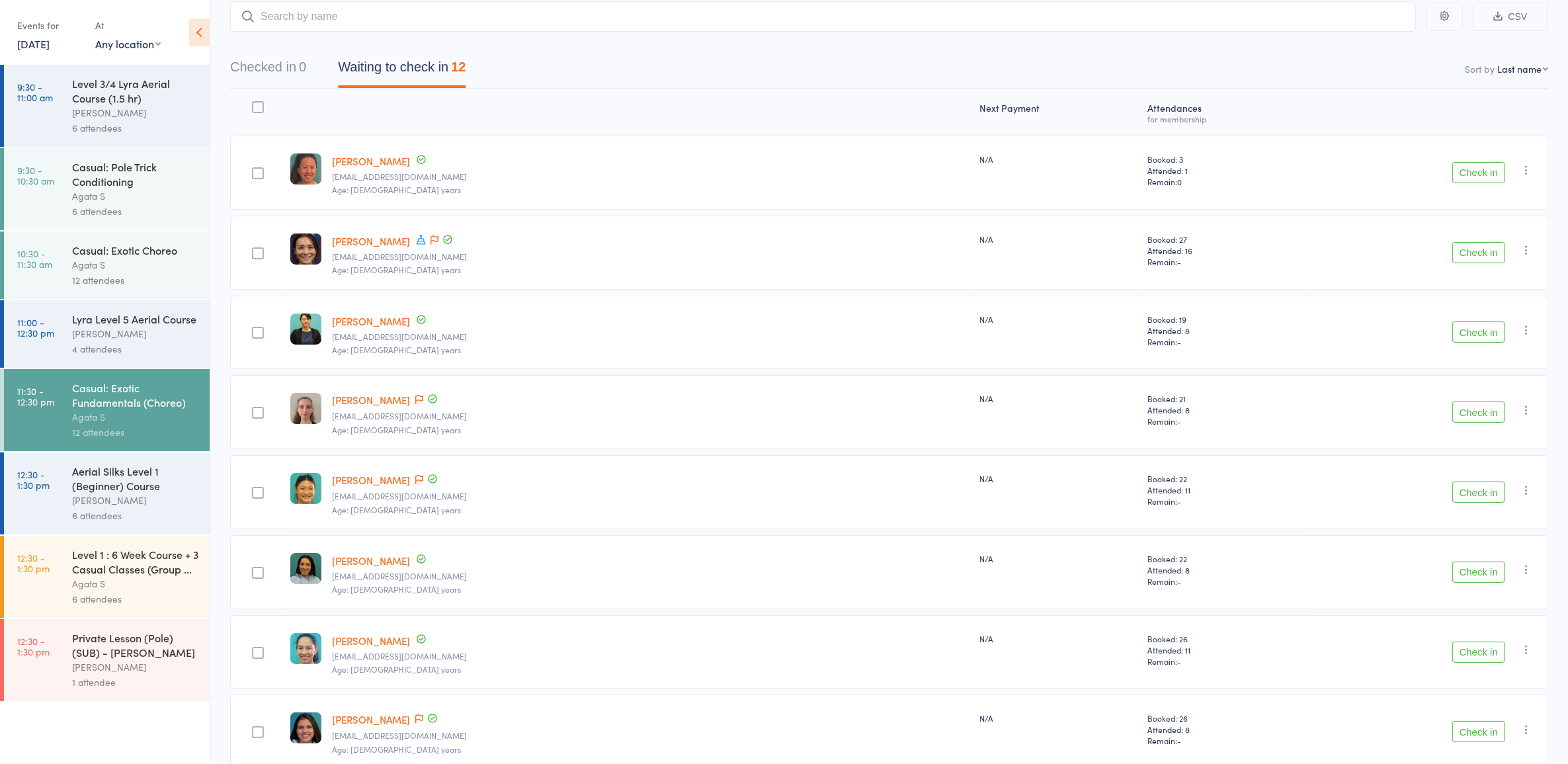
click at [1474, 322] on button "Check in" at bounding box center [1479, 332] width 53 height 21
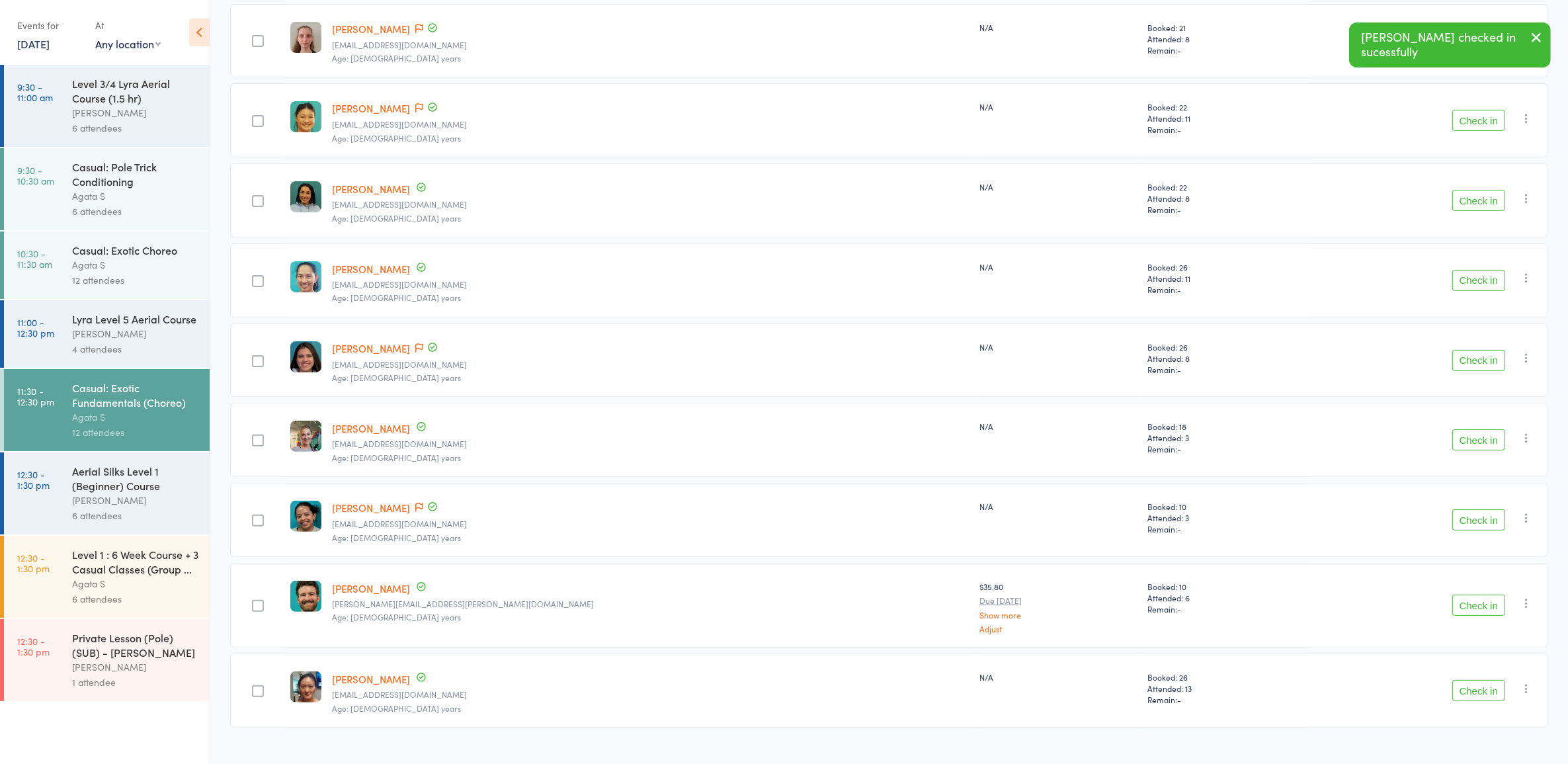
scroll to position [398, 0]
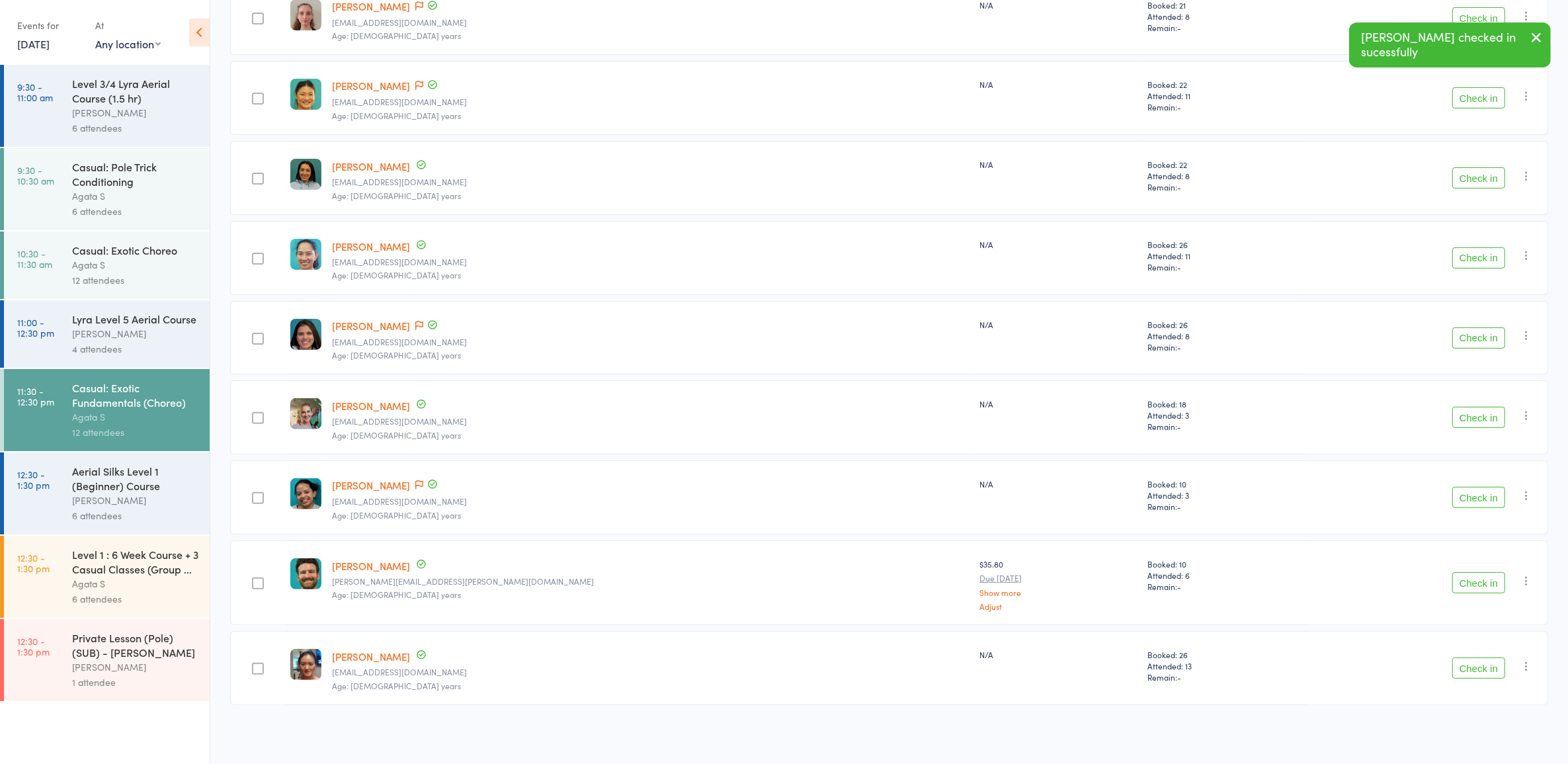
click at [113, 493] on div "Aerial Silks Level 1 (Beginner) Course" at bounding box center [135, 478] width 127 height 29
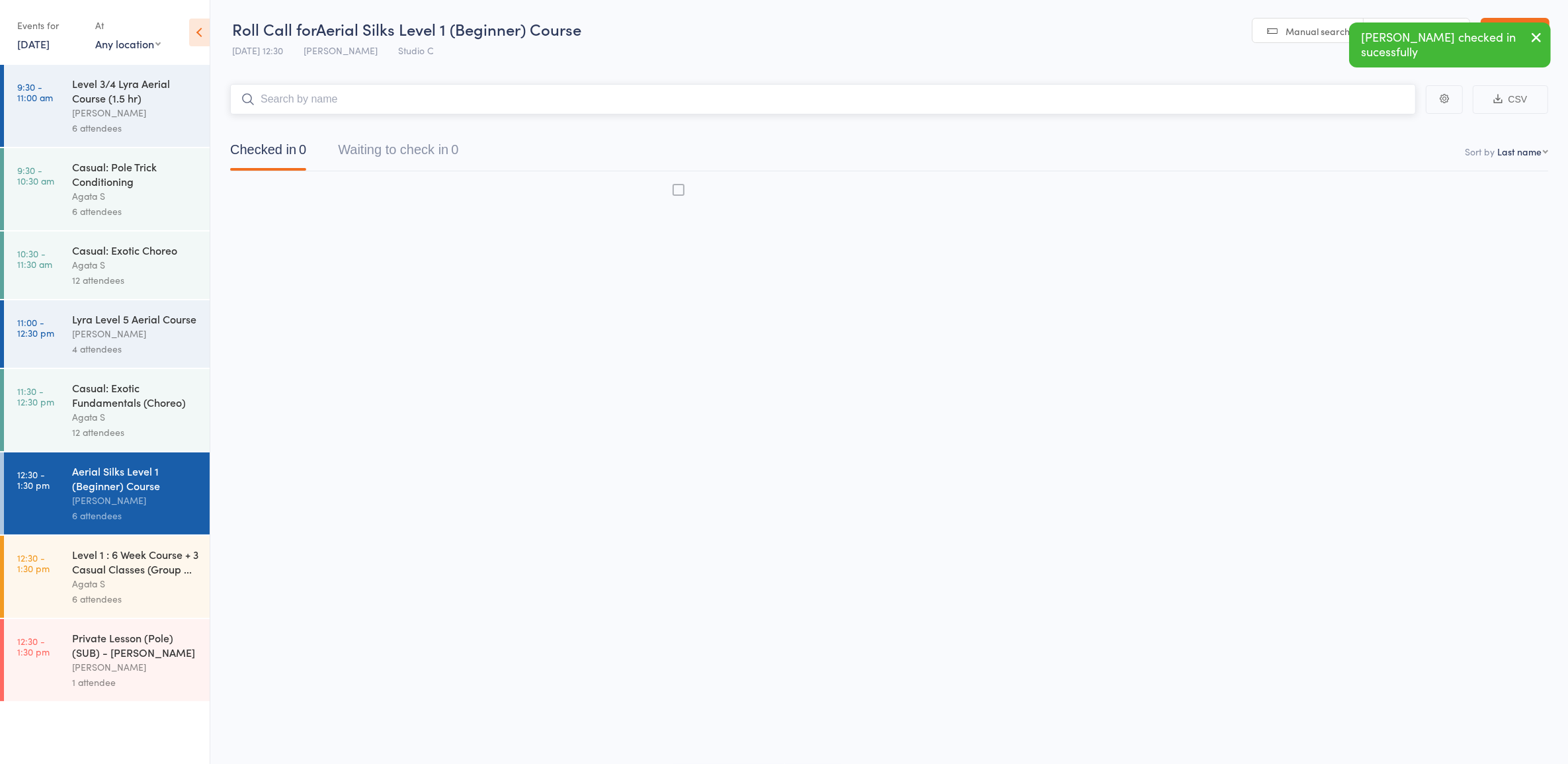
scroll to position [1, 0]
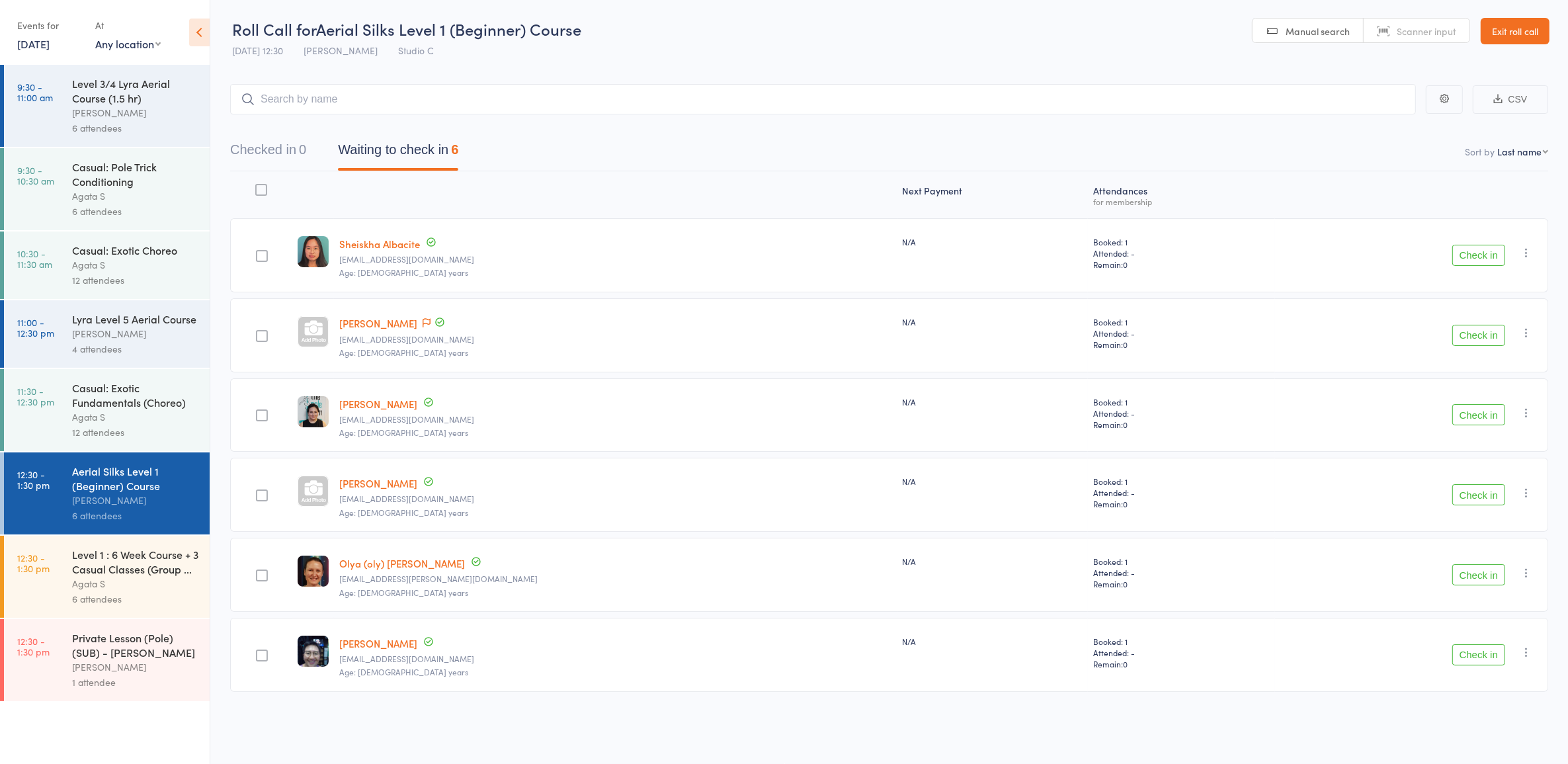
click at [72, 576] on div "Level 1 : 6 Week Course + 3 Casual Classes (Group ..." at bounding box center [135, 561] width 127 height 29
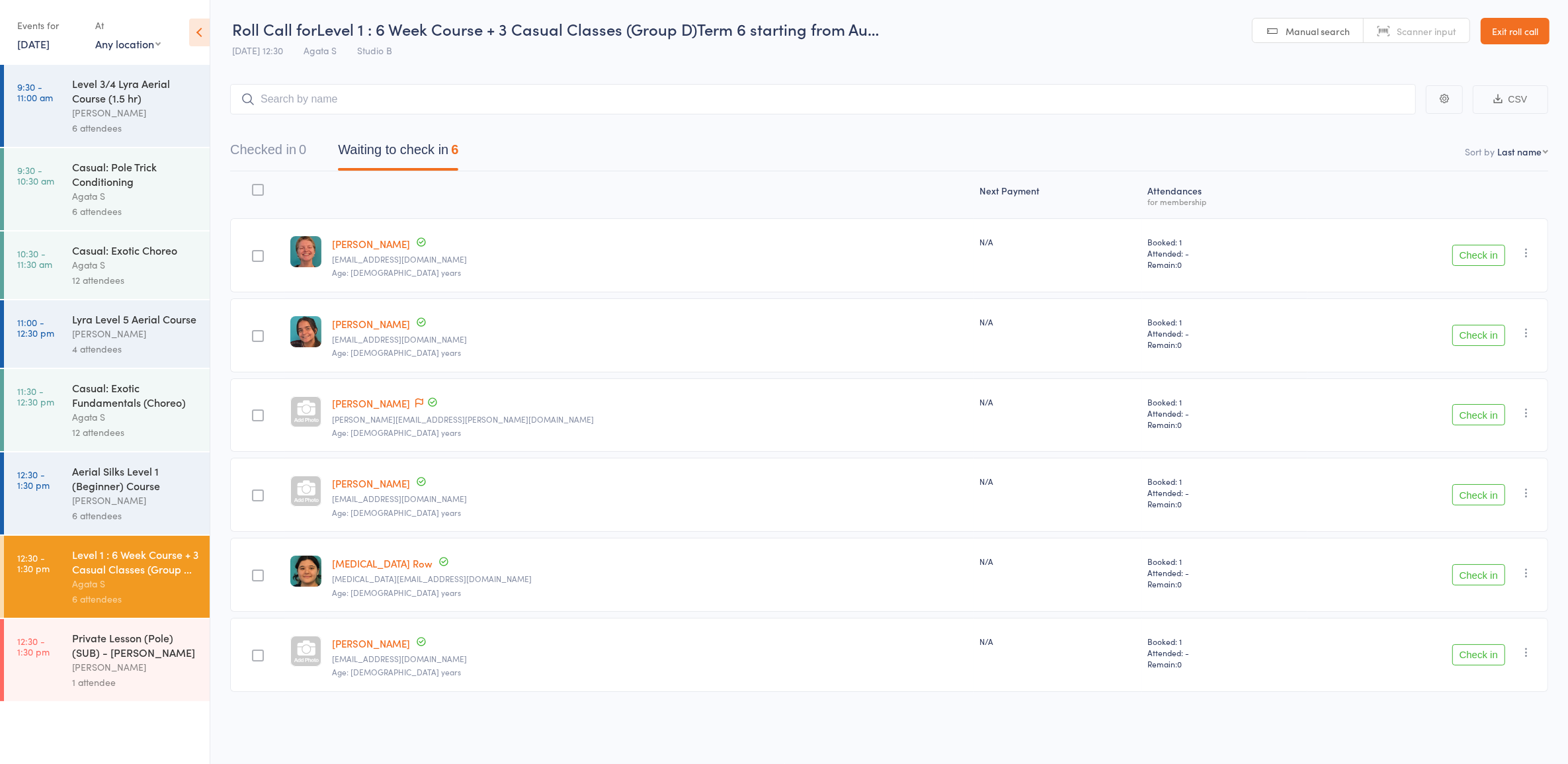
click at [119, 106] on div "[PERSON_NAME]" at bounding box center [135, 113] width 127 height 15
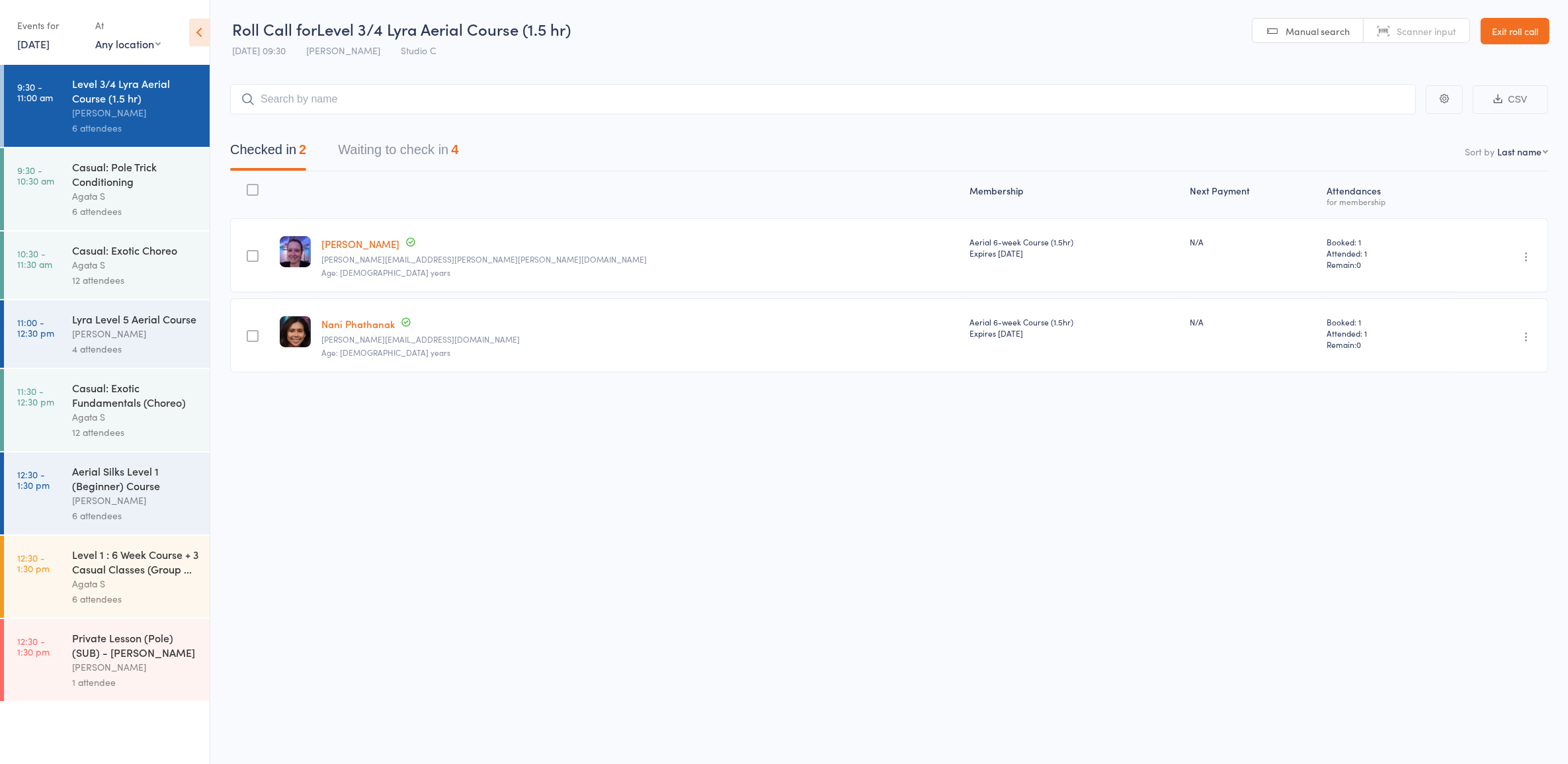
click at [372, 195] on div at bounding box center [640, 195] width 648 height 35
click at [375, 159] on button "Waiting to check in 4" at bounding box center [398, 153] width 120 height 35
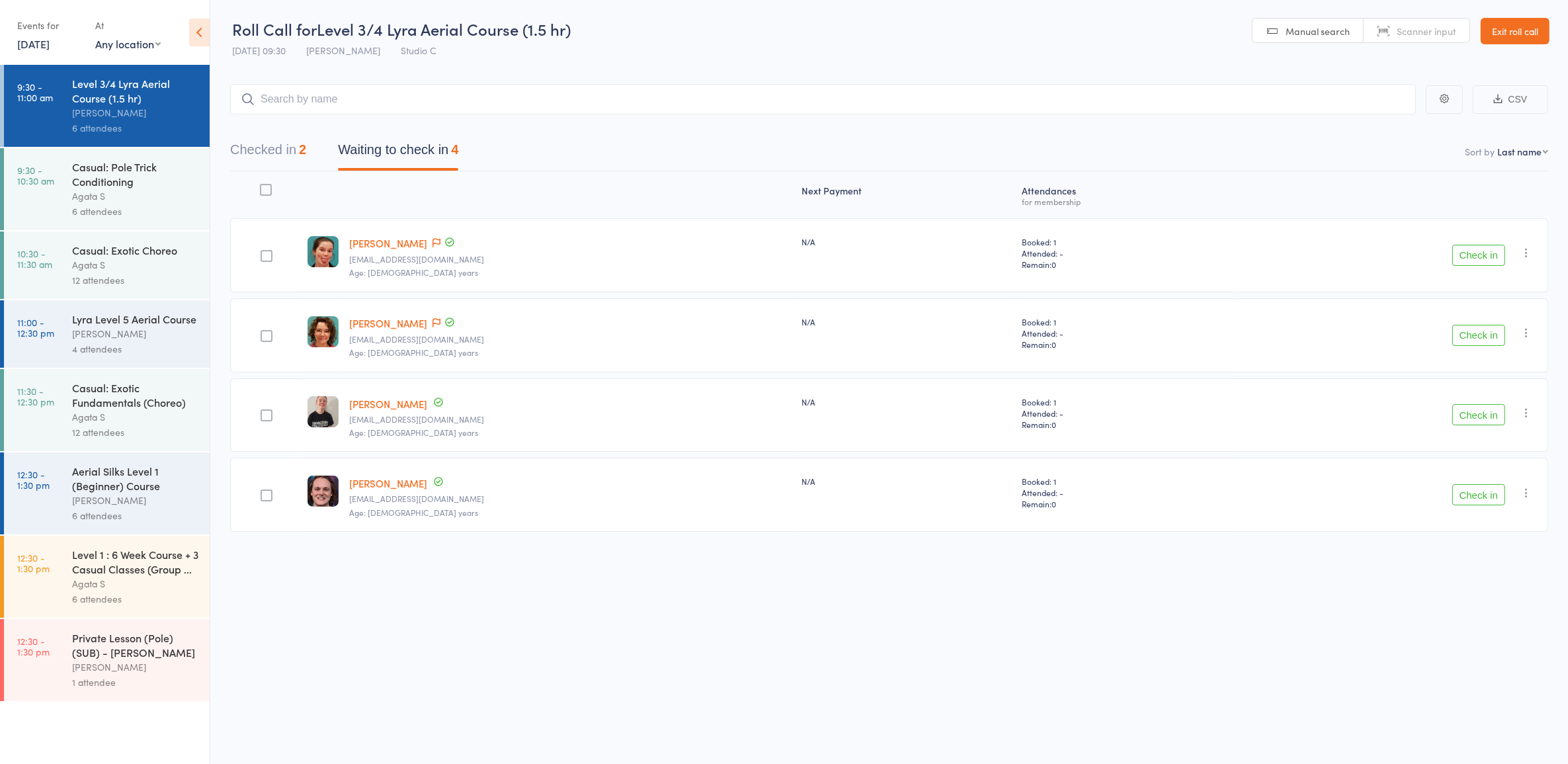
click at [1457, 494] on button "Check in" at bounding box center [1479, 494] width 53 height 21
click at [155, 161] on div "Casual: Pole Trick Conditioning" at bounding box center [135, 174] width 127 height 29
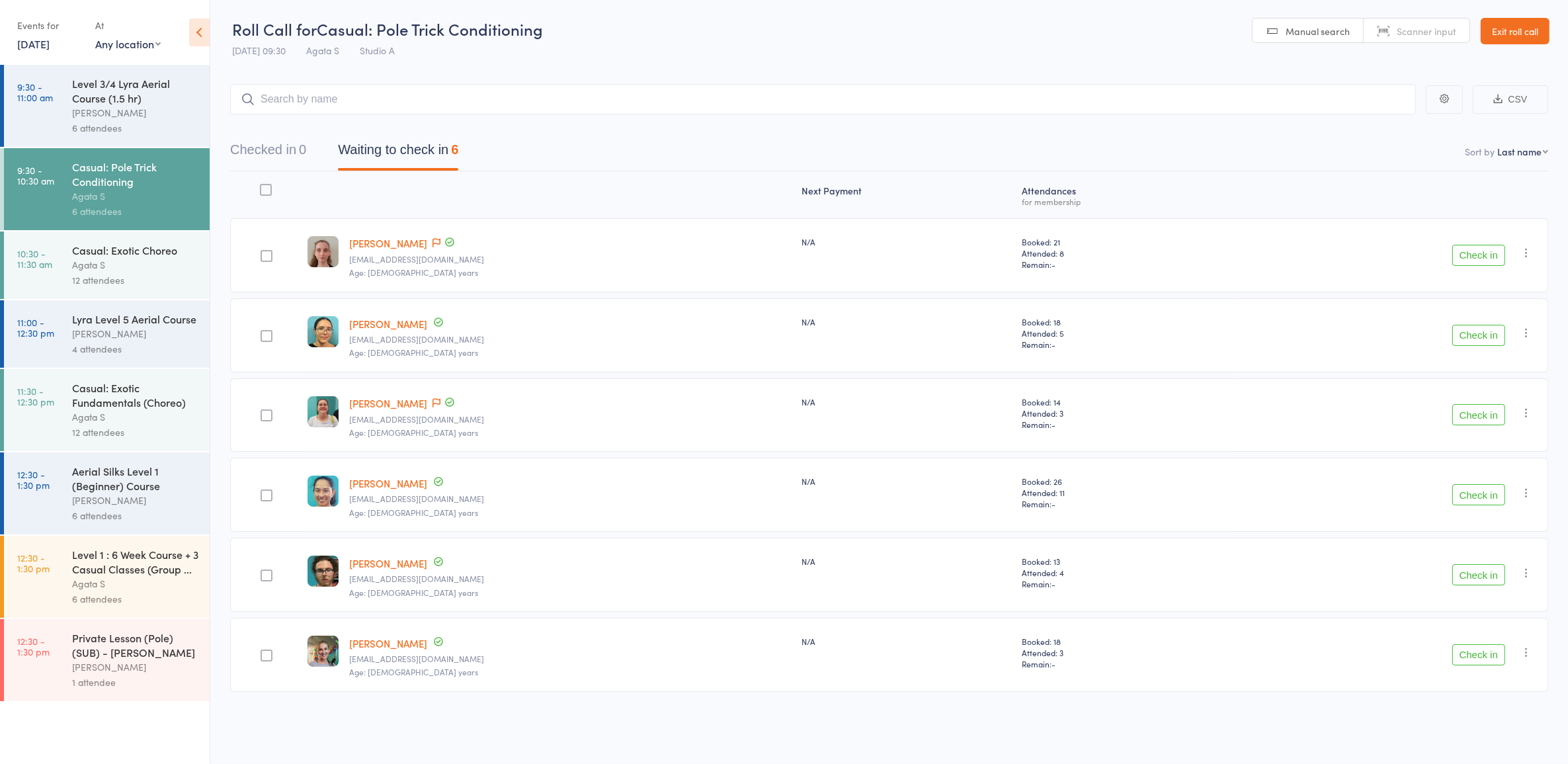
click at [1483, 255] on button "Check in" at bounding box center [1479, 255] width 53 height 21
click at [1526, 258] on button "button" at bounding box center [1527, 252] width 16 height 16
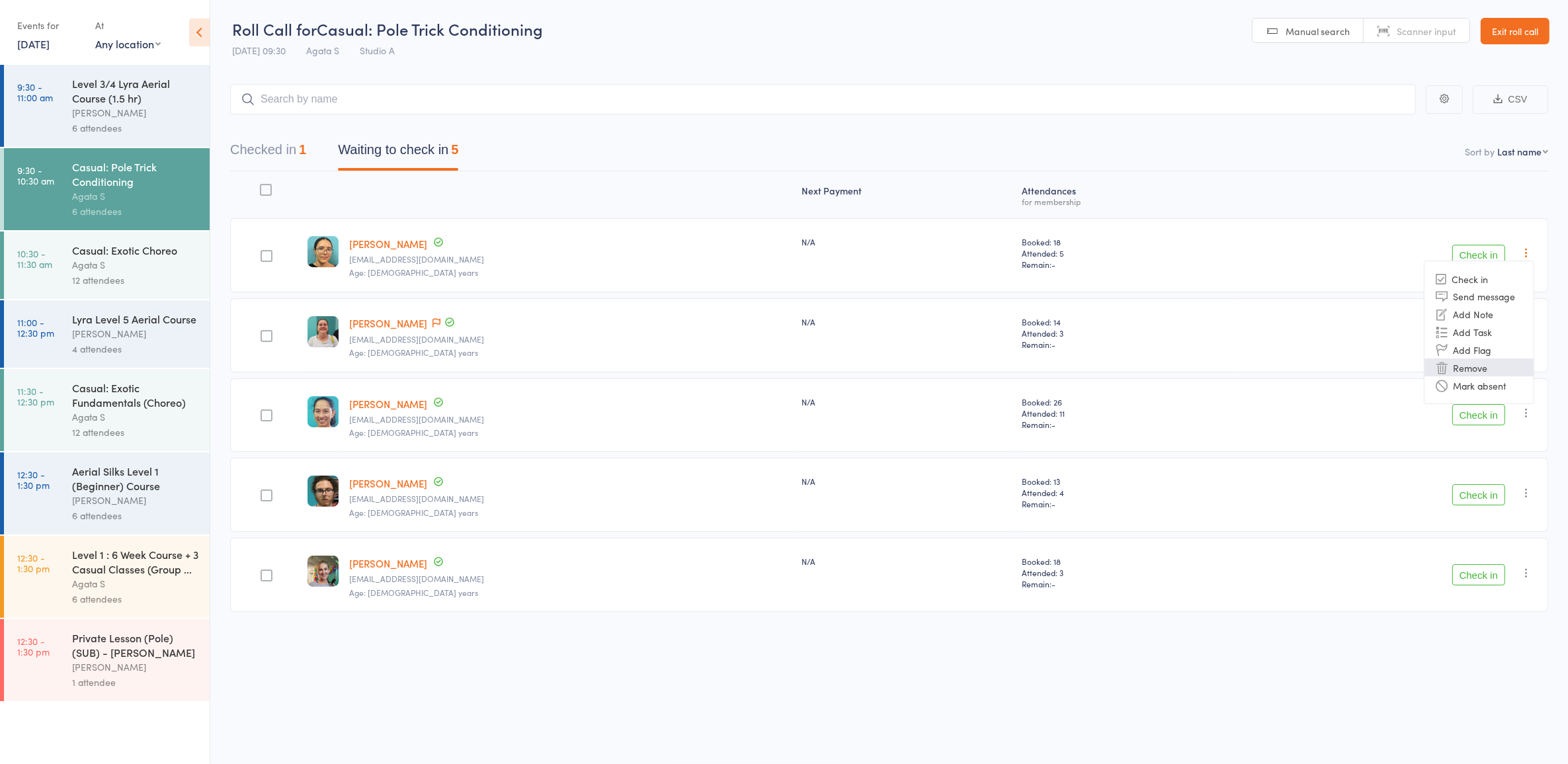
click at [1479, 374] on li "Remove" at bounding box center [1479, 367] width 109 height 18
click at [1526, 255] on icon "button" at bounding box center [1526, 252] width 13 height 13
click at [1493, 387] on li "Mark absent" at bounding box center [1479, 385] width 109 height 18
click at [1484, 333] on button "Check in" at bounding box center [1479, 335] width 53 height 21
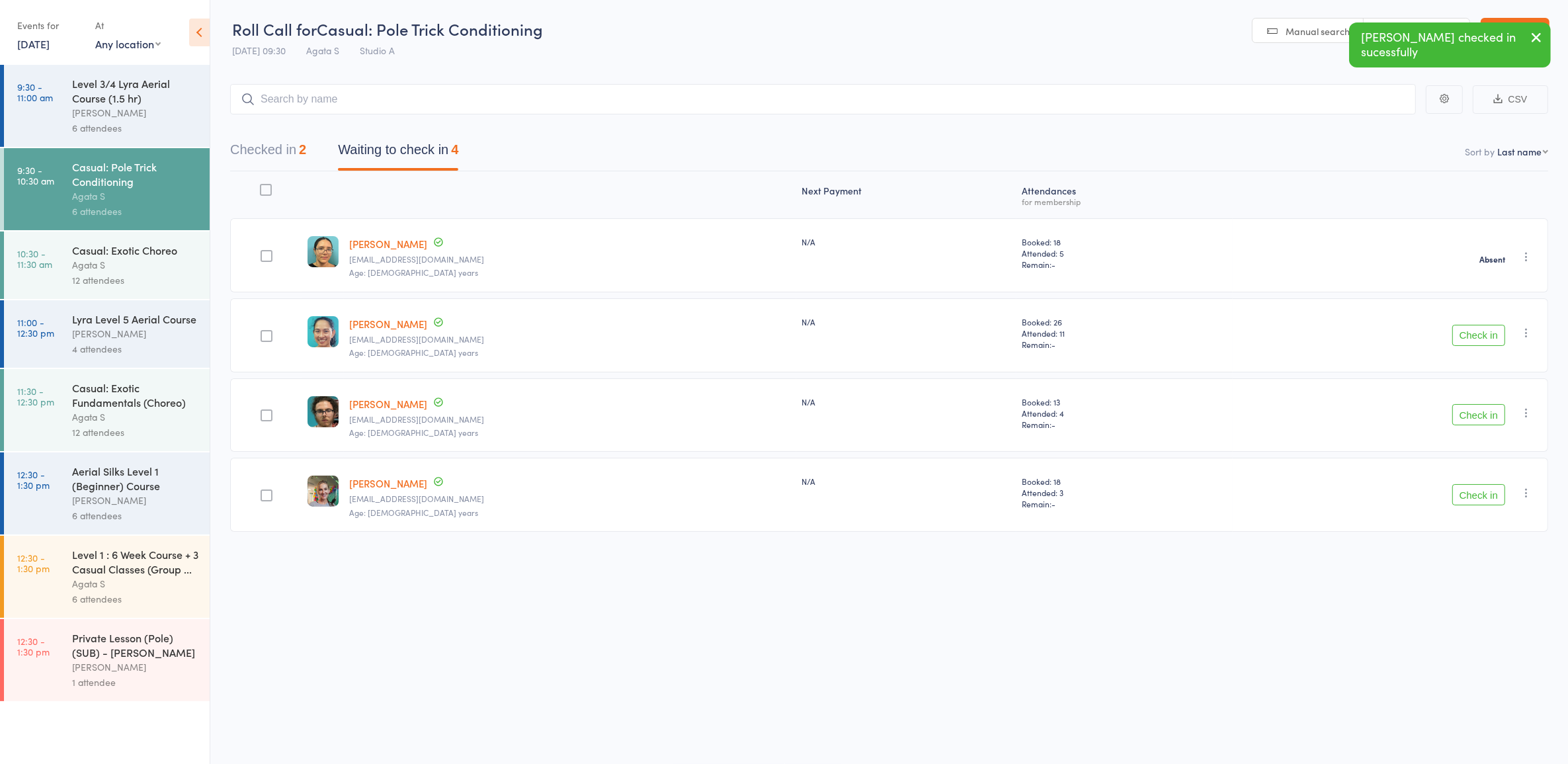
click at [1482, 326] on button "Check in" at bounding box center [1479, 335] width 53 height 21
click at [1482, 411] on button "Check in" at bounding box center [1479, 414] width 53 height 21
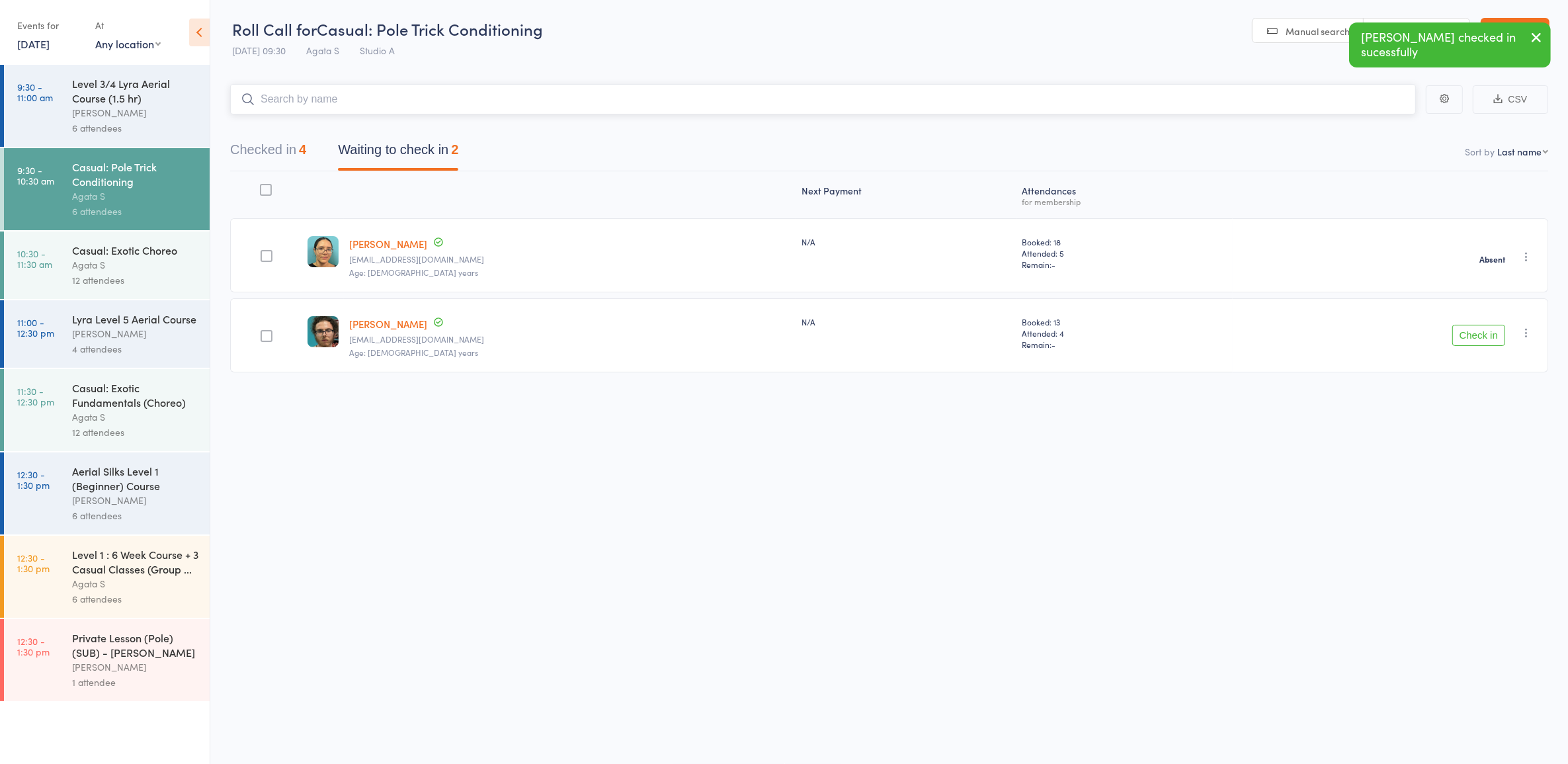
click at [733, 97] on input "search" at bounding box center [823, 100] width 1186 height 31
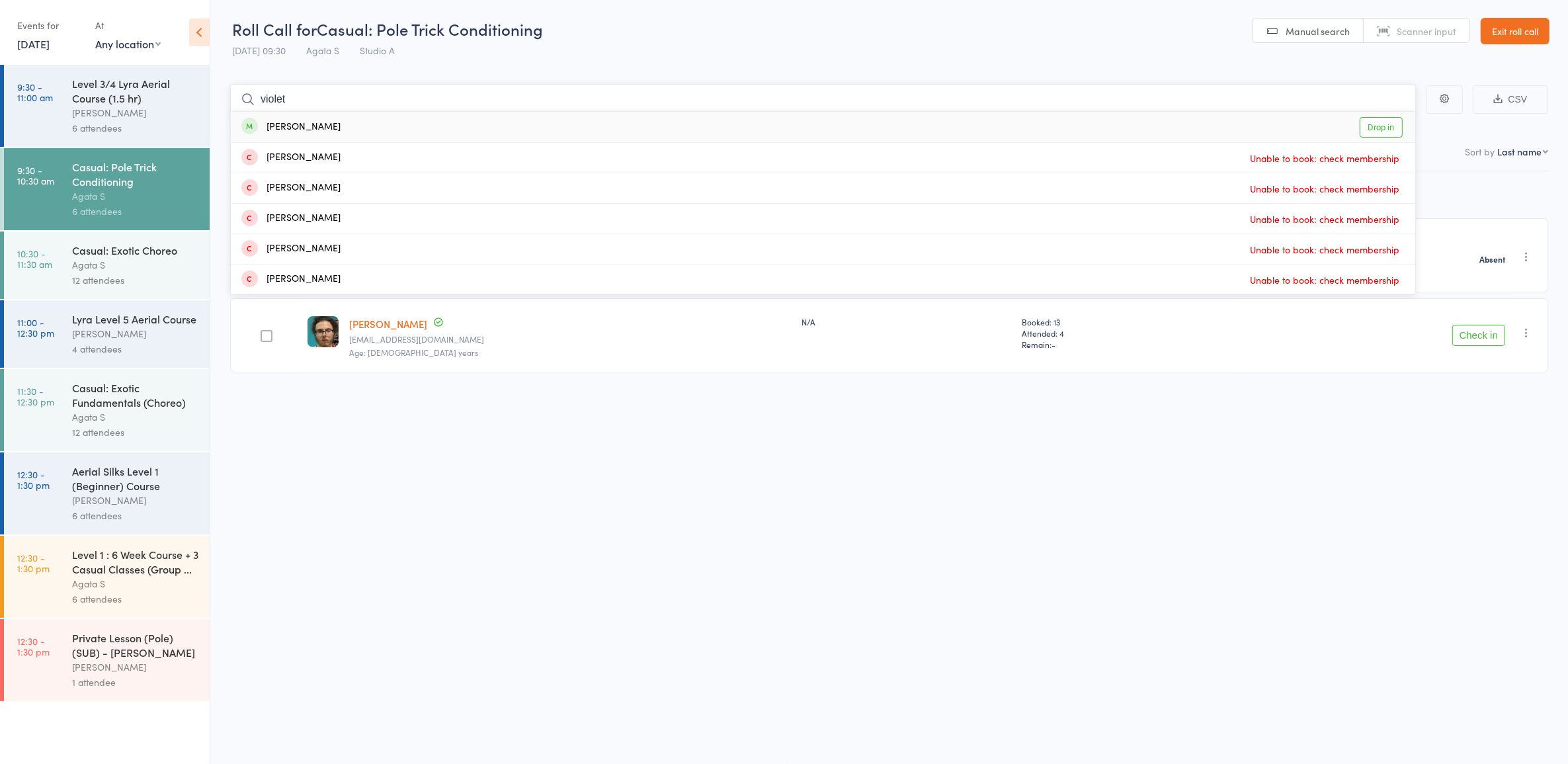
type input "violet"
click at [1386, 127] on link "Drop in" at bounding box center [1381, 127] width 43 height 20
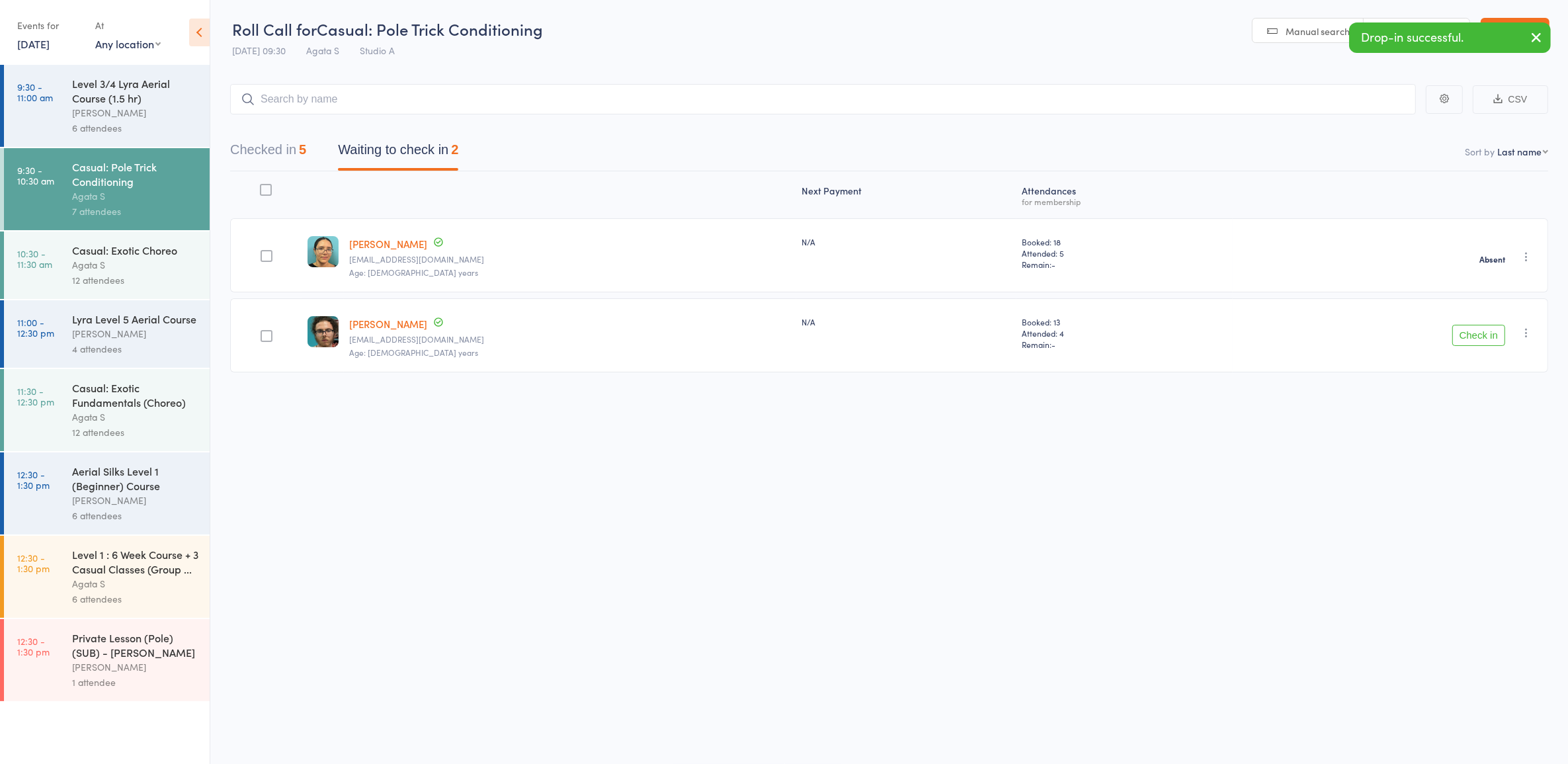
click at [1533, 329] on icon "button" at bounding box center [1526, 332] width 13 height 13
drag, startPoint x: 1476, startPoint y: 467, endPoint x: 1482, endPoint y: 470, distance: 6.7
click at [1482, 470] on li "Mark absent" at bounding box center [1479, 465] width 109 height 18
click at [106, 264] on div "Agata S" at bounding box center [135, 264] width 127 height 15
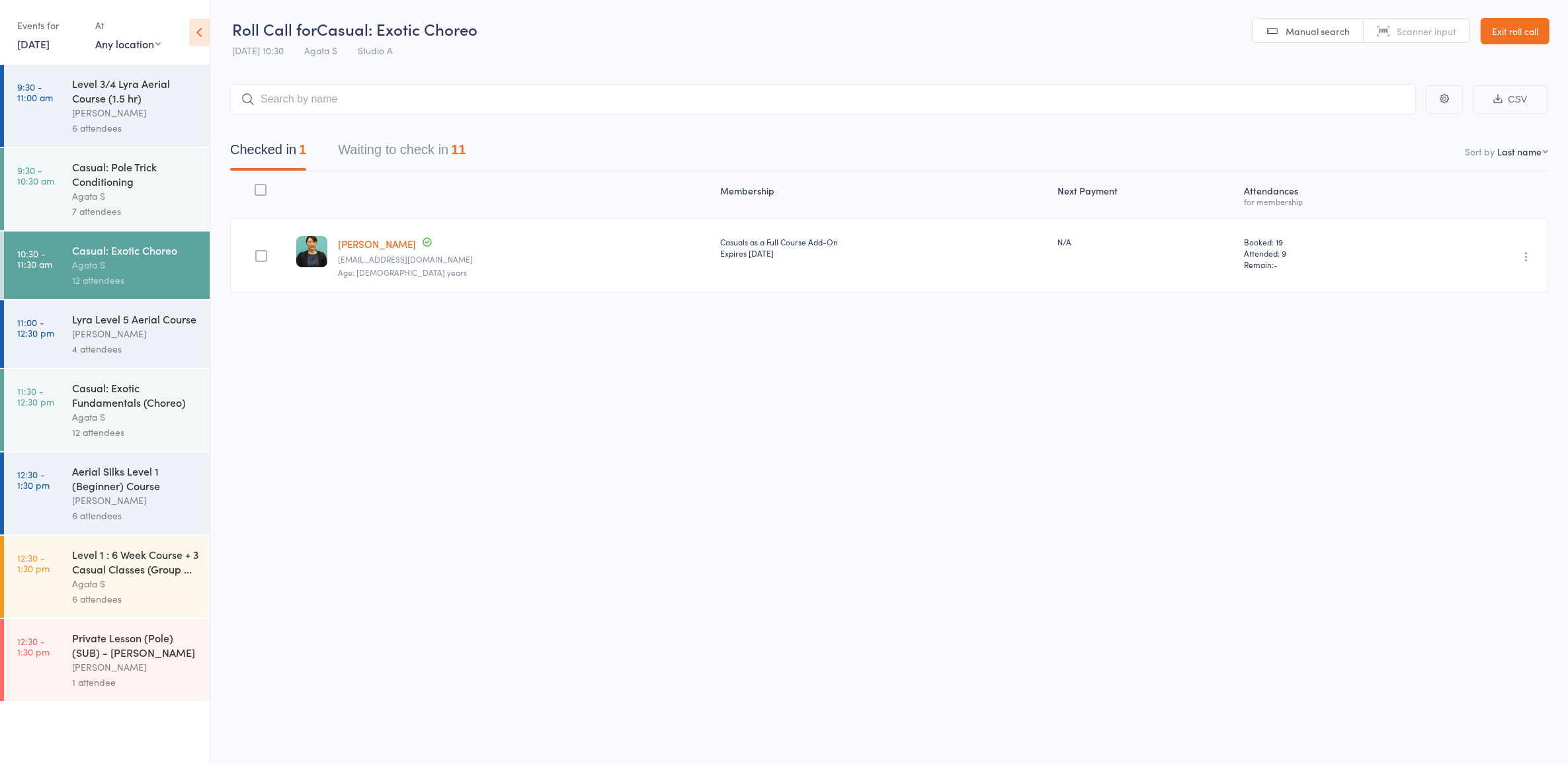
click at [31, 89] on time "9:30 - 11:00 am" at bounding box center [34, 91] width 36 height 21
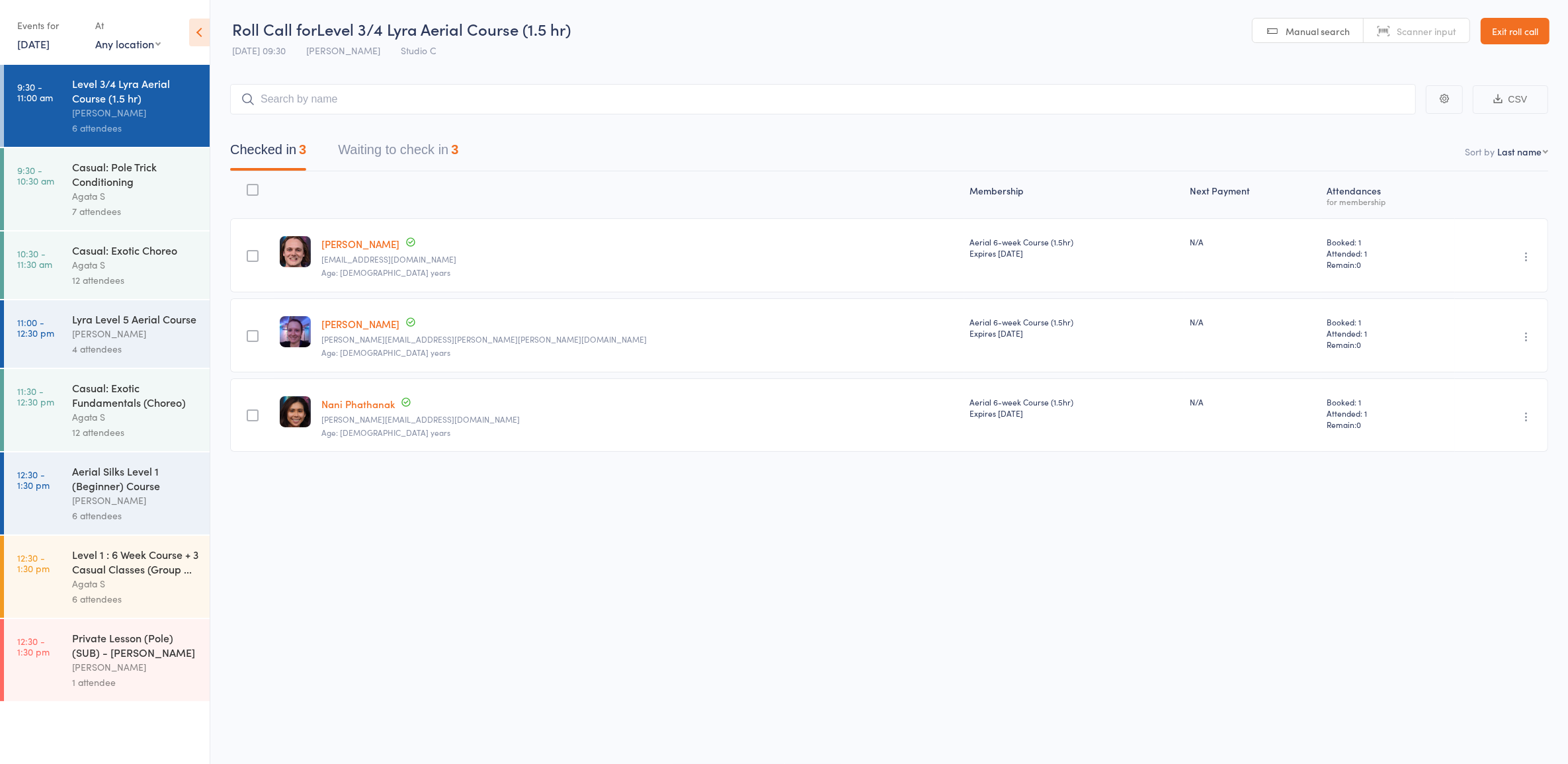
click at [369, 157] on button "Waiting to check in 3" at bounding box center [398, 153] width 120 height 35
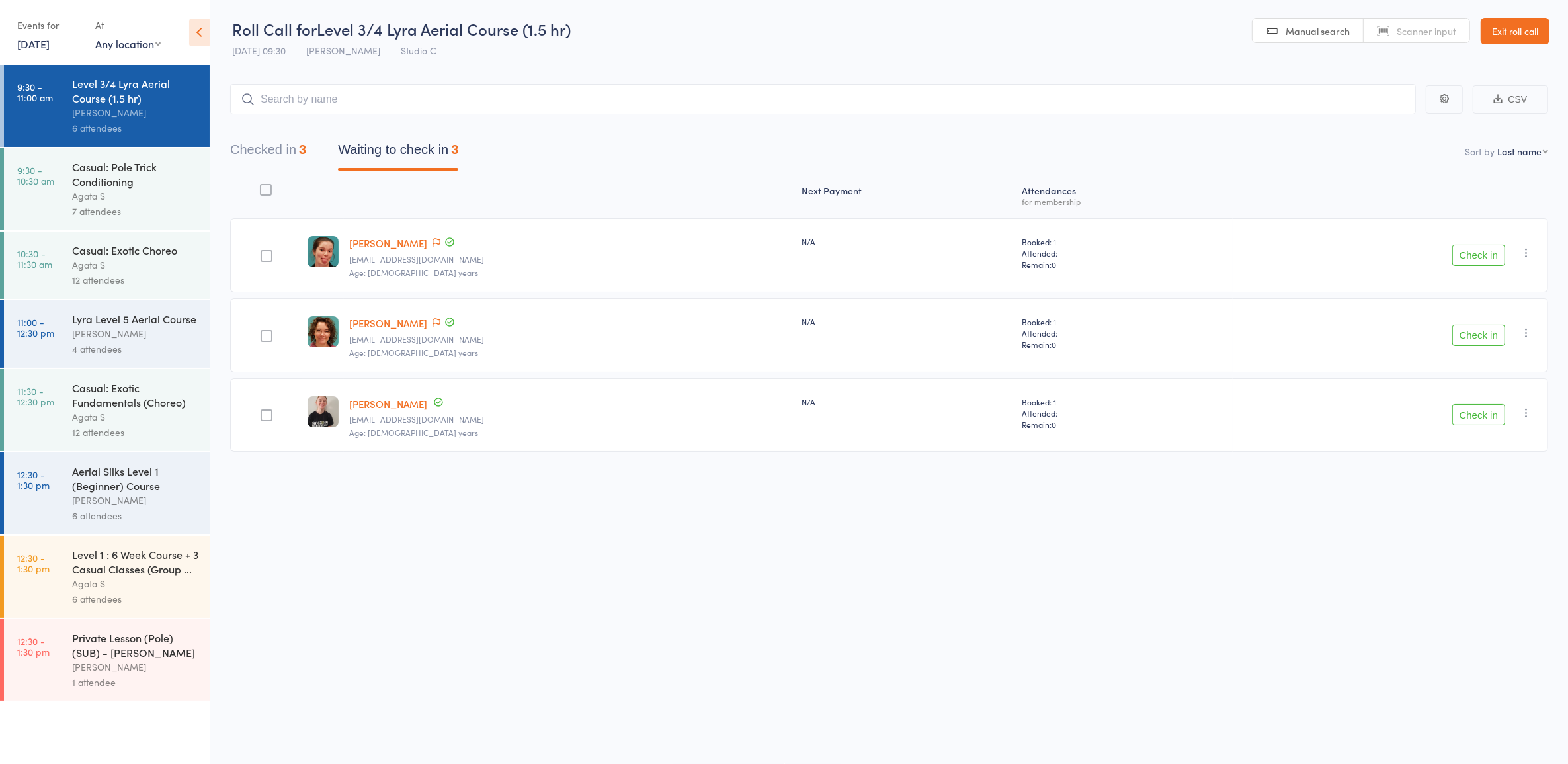
click at [1490, 255] on button "Check in" at bounding box center [1479, 255] width 53 height 21
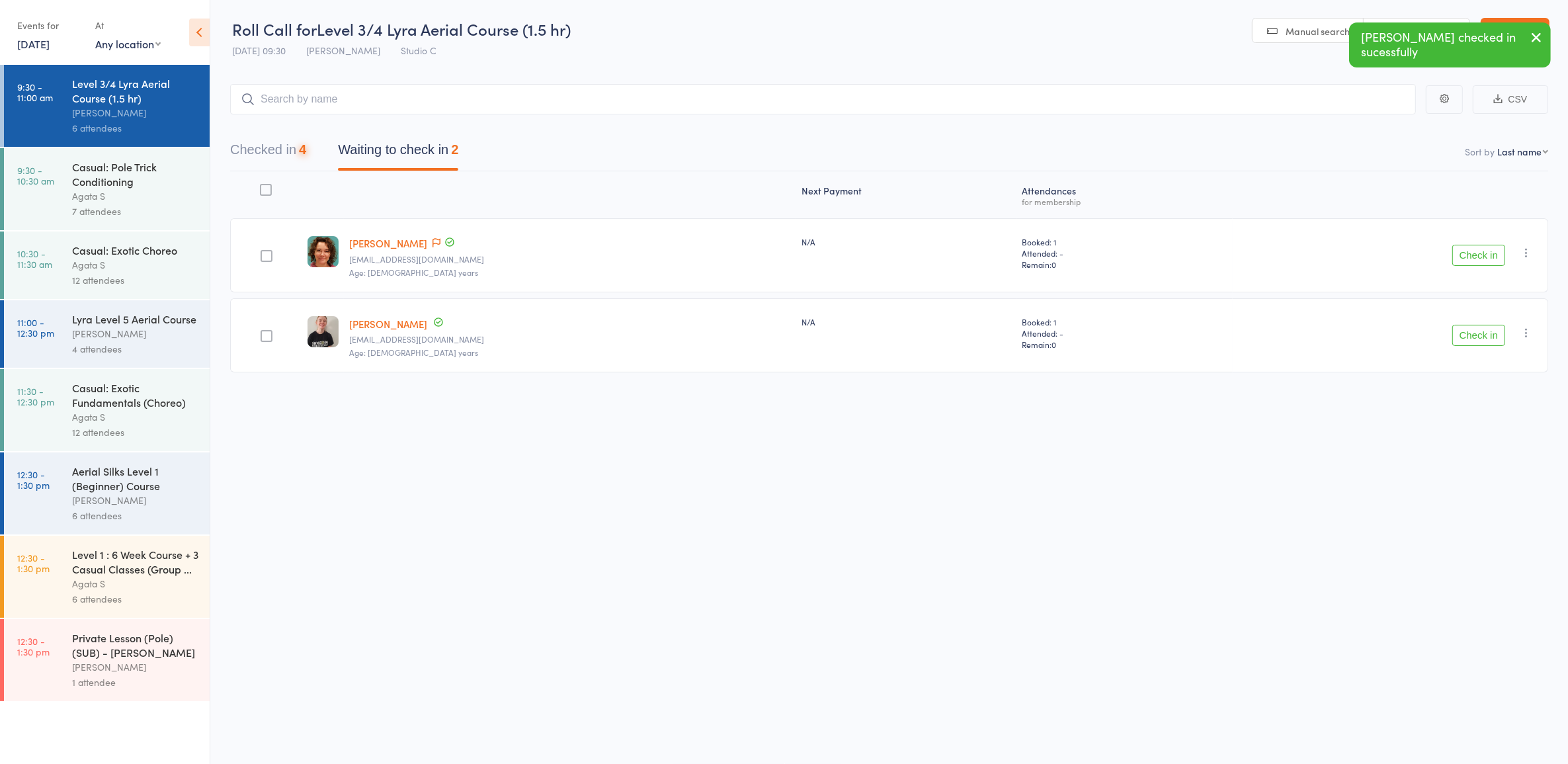
drag, startPoint x: 1523, startPoint y: 263, endPoint x: 1526, endPoint y: 250, distance: 13.3
click at [1523, 260] on div "Check in Check in Send message Add Note Add Task Add Flag Remove Mark absent" at bounding box center [1390, 255] width 316 height 74
click at [1526, 250] on icon "button" at bounding box center [1526, 252] width 13 height 13
click at [1485, 381] on li "Mark absent" at bounding box center [1479, 385] width 109 height 18
click at [1530, 339] on button "button" at bounding box center [1527, 333] width 16 height 16
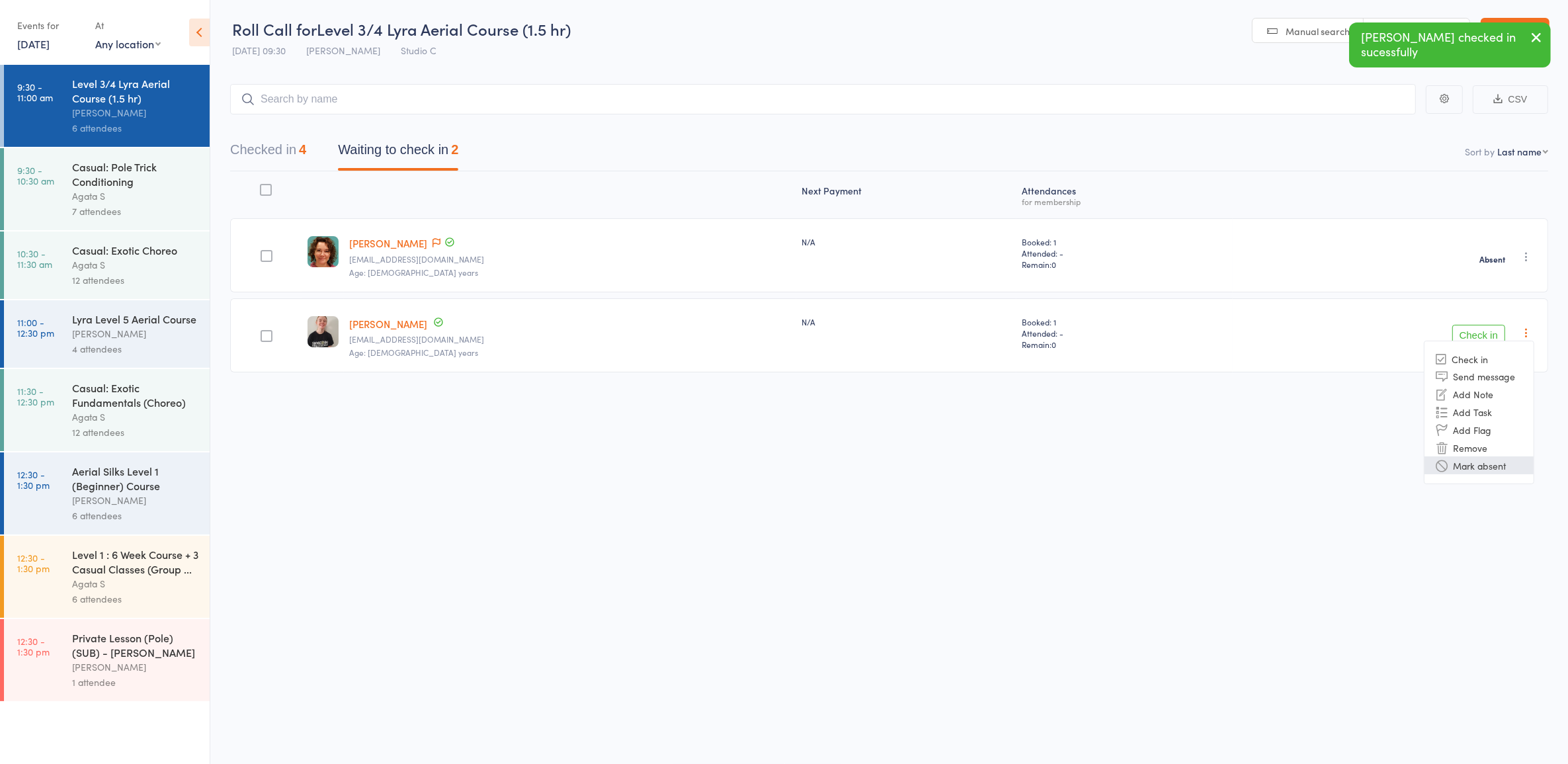
click at [1468, 463] on li "Mark absent" at bounding box center [1479, 465] width 109 height 18
click at [124, 205] on div "7 attendees" at bounding box center [135, 211] width 127 height 15
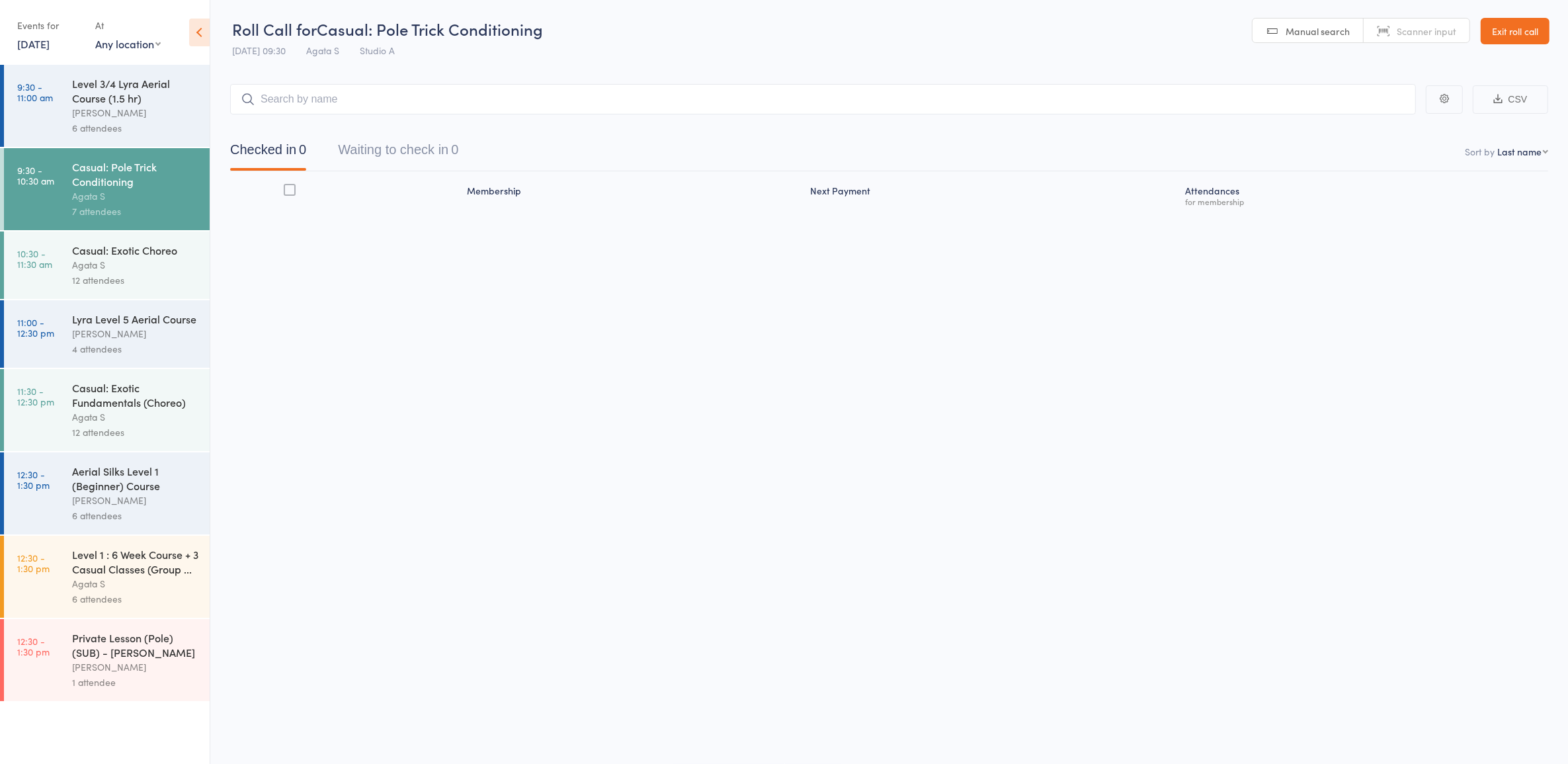
click at [124, 242] on div "Casual: Exotic Choreo Agata S 12 attendees" at bounding box center [141, 265] width 138 height 67
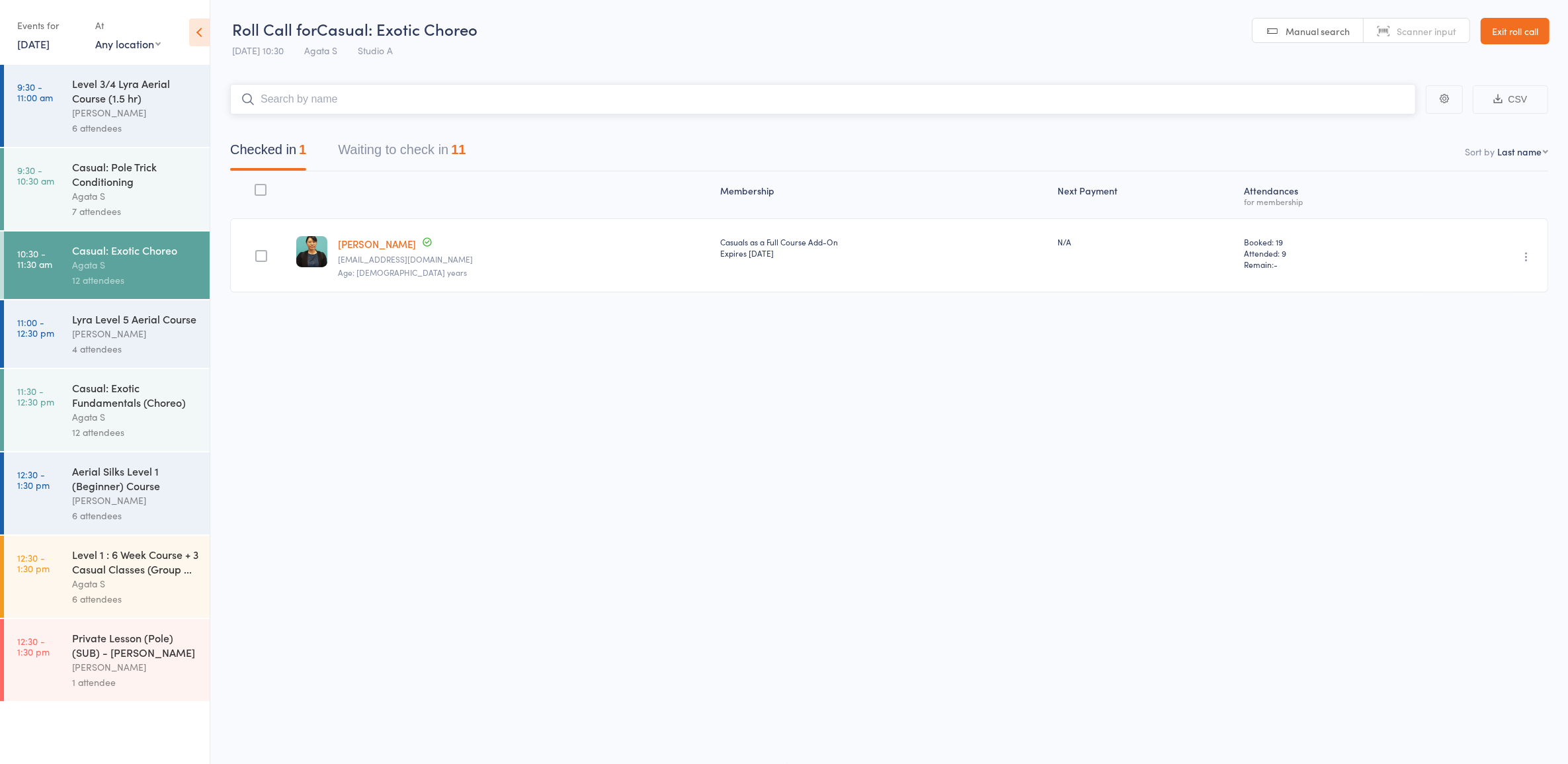
click at [407, 154] on button "Waiting to check in 11" at bounding box center [402, 153] width 127 height 35
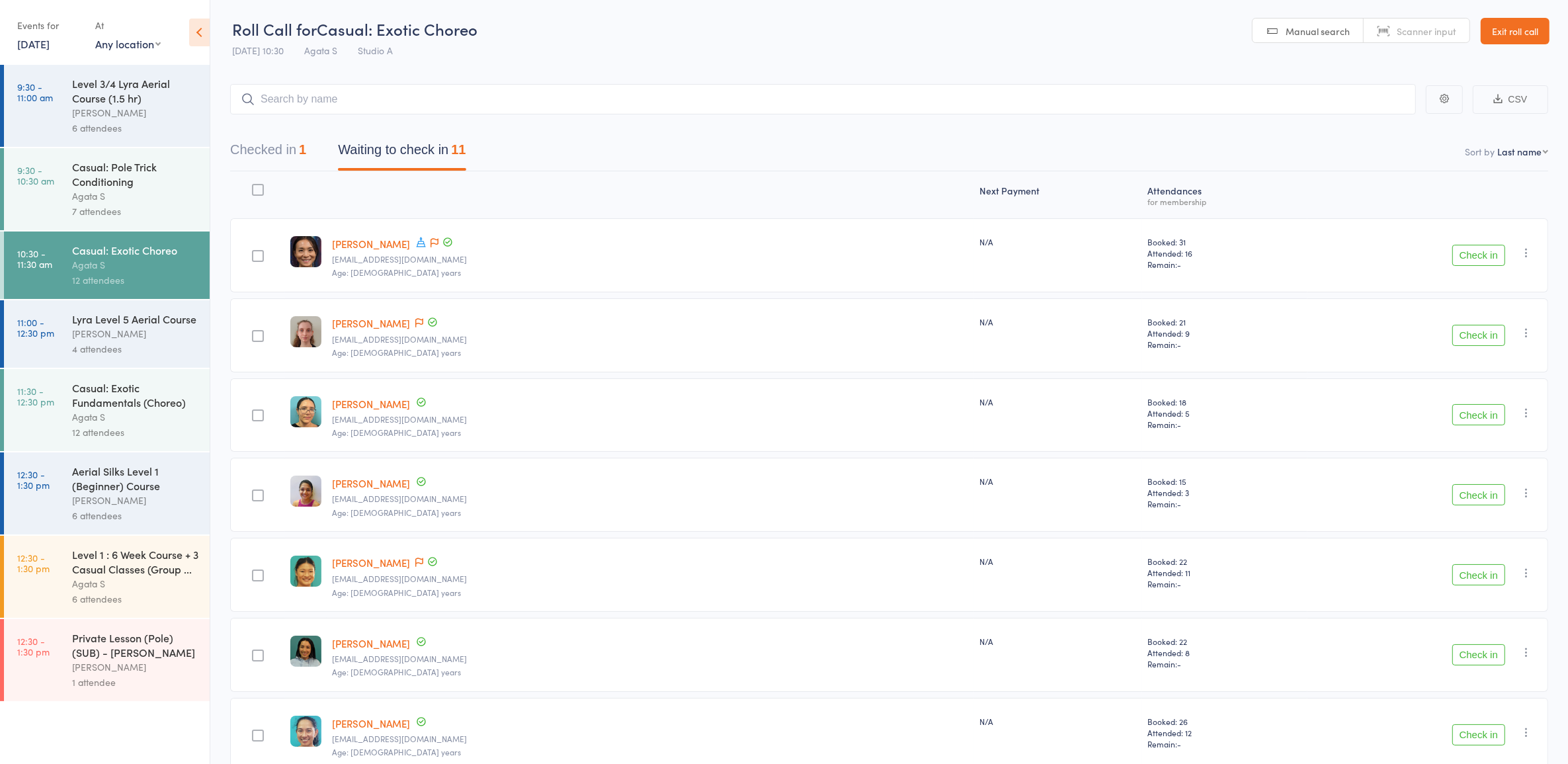
click at [1476, 325] on button "Check in" at bounding box center [1479, 335] width 53 height 21
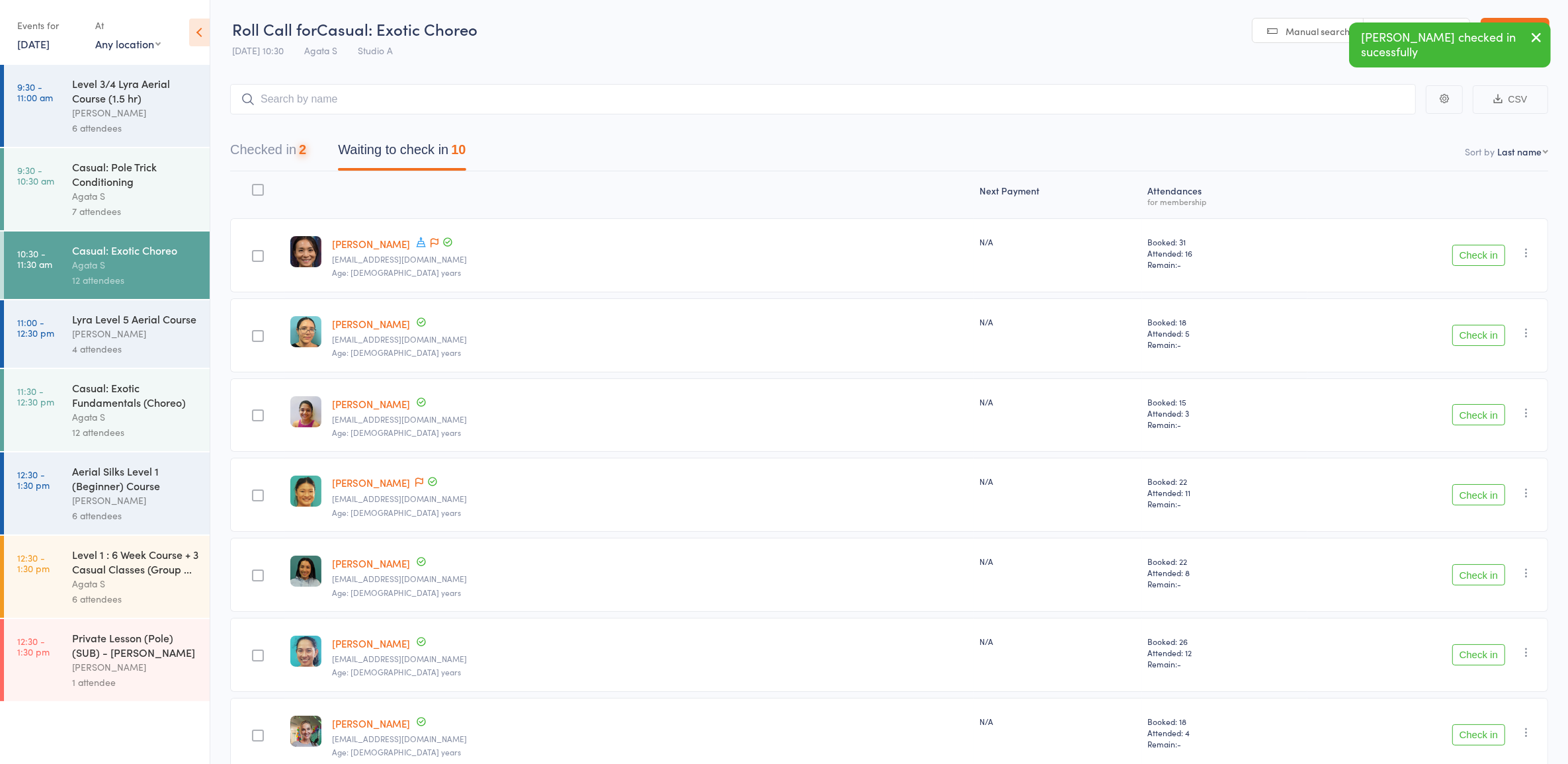
click at [1476, 325] on button "Check in" at bounding box center [1479, 335] width 53 height 21
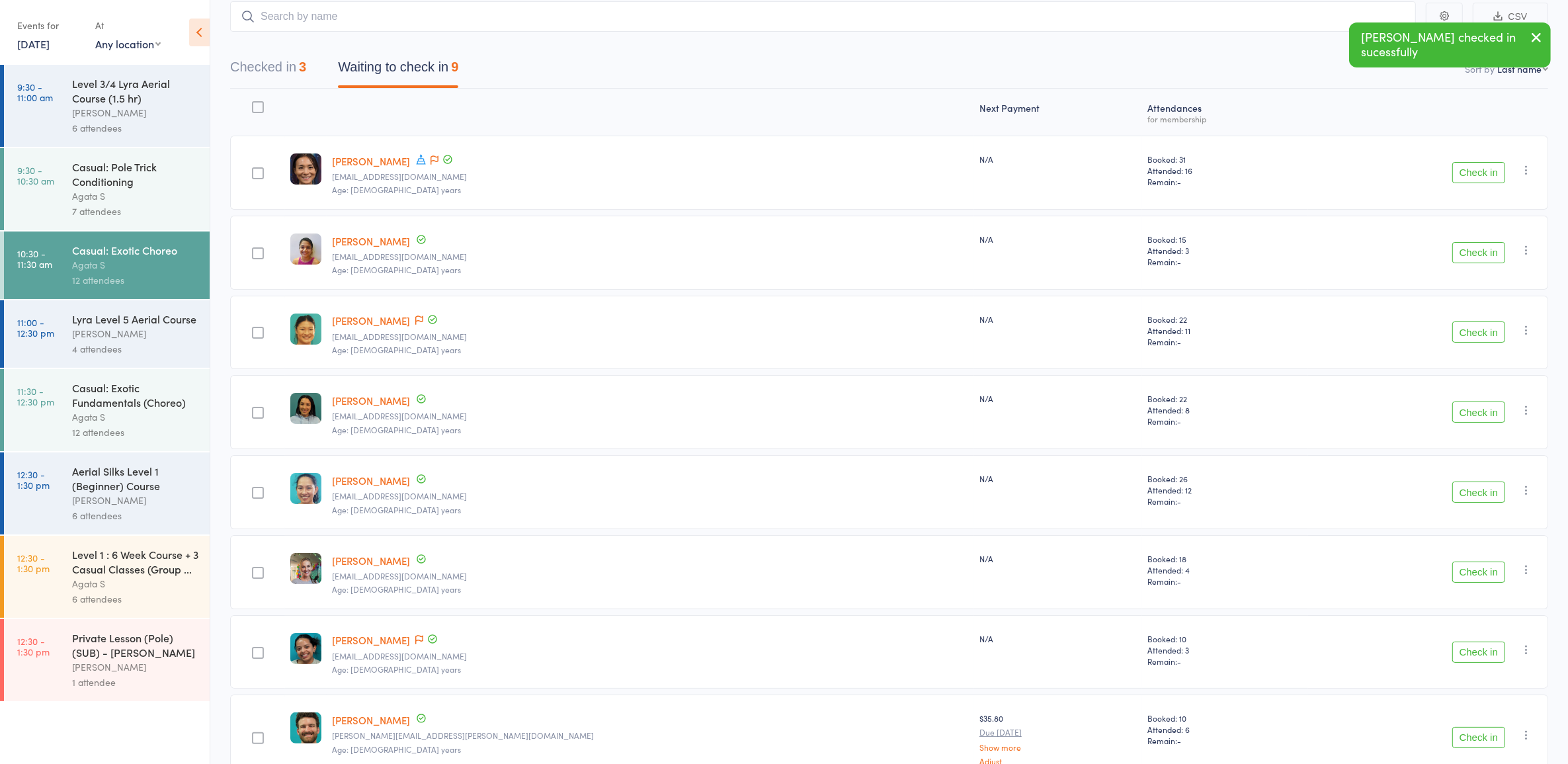
click at [1482, 486] on button "Check in" at bounding box center [1479, 492] width 53 height 21
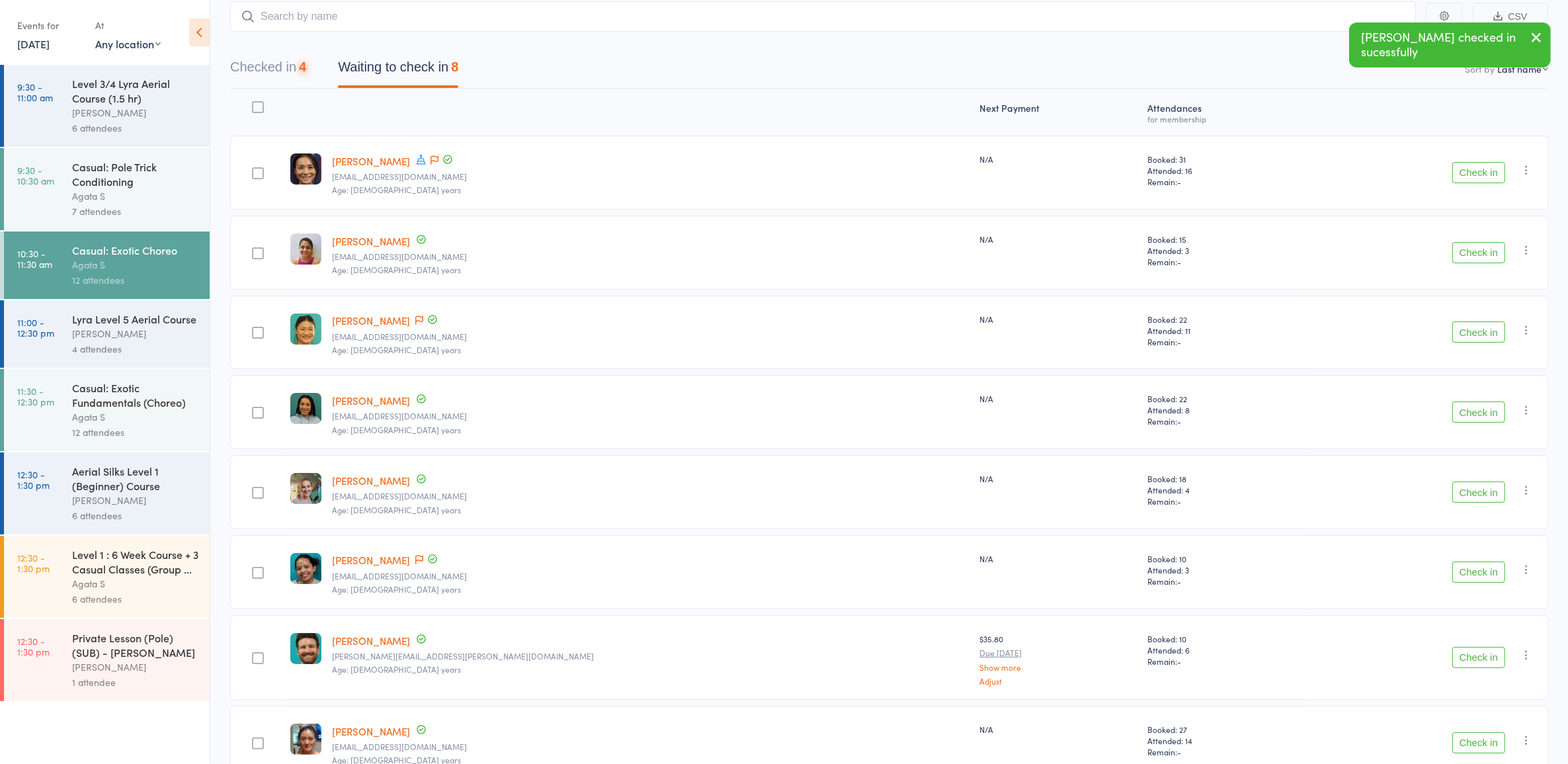
click at [1482, 486] on button "Check in" at bounding box center [1479, 492] width 53 height 21
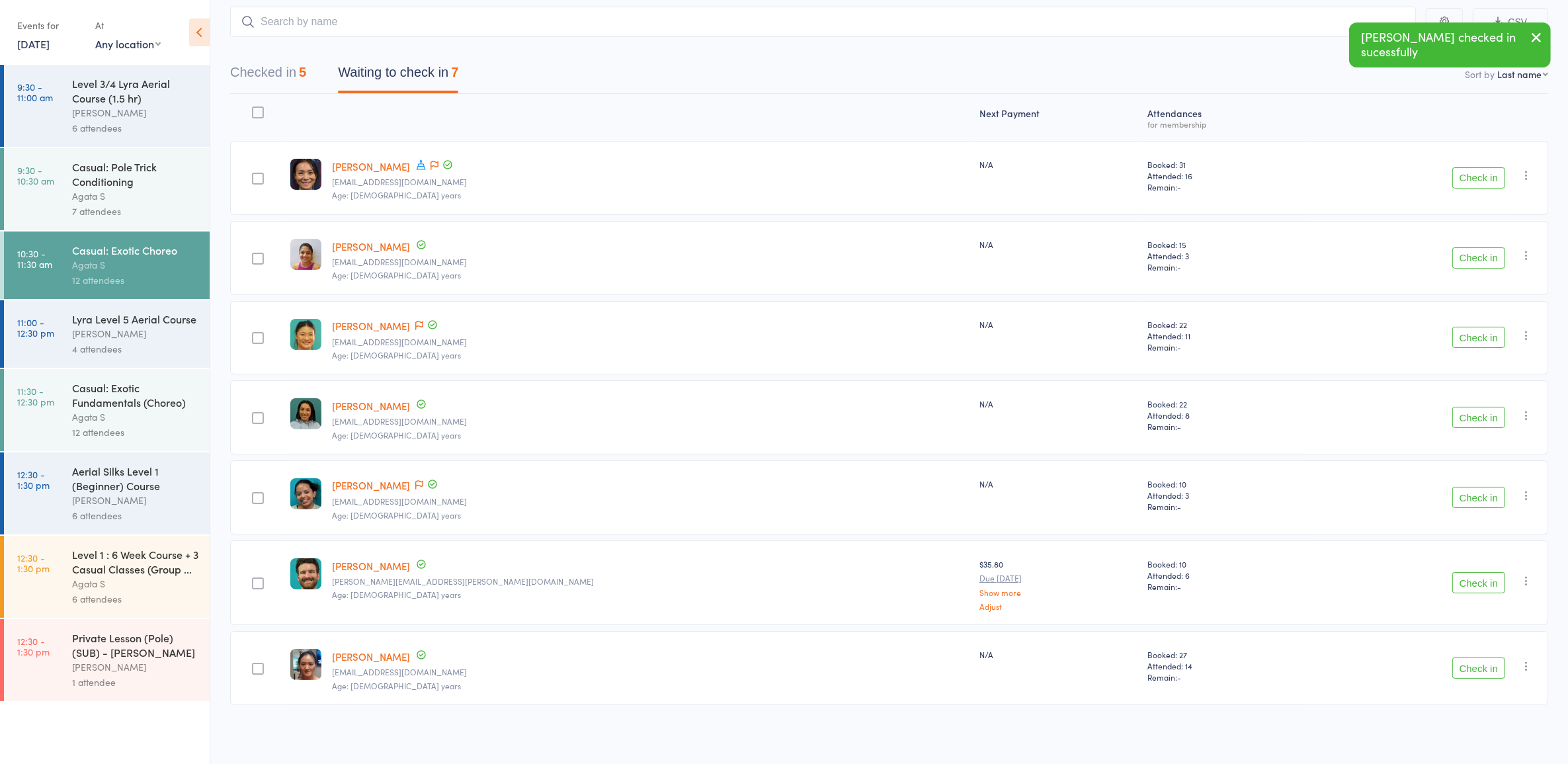
click at [1468, 675] on button "Check in" at bounding box center [1479, 667] width 53 height 21
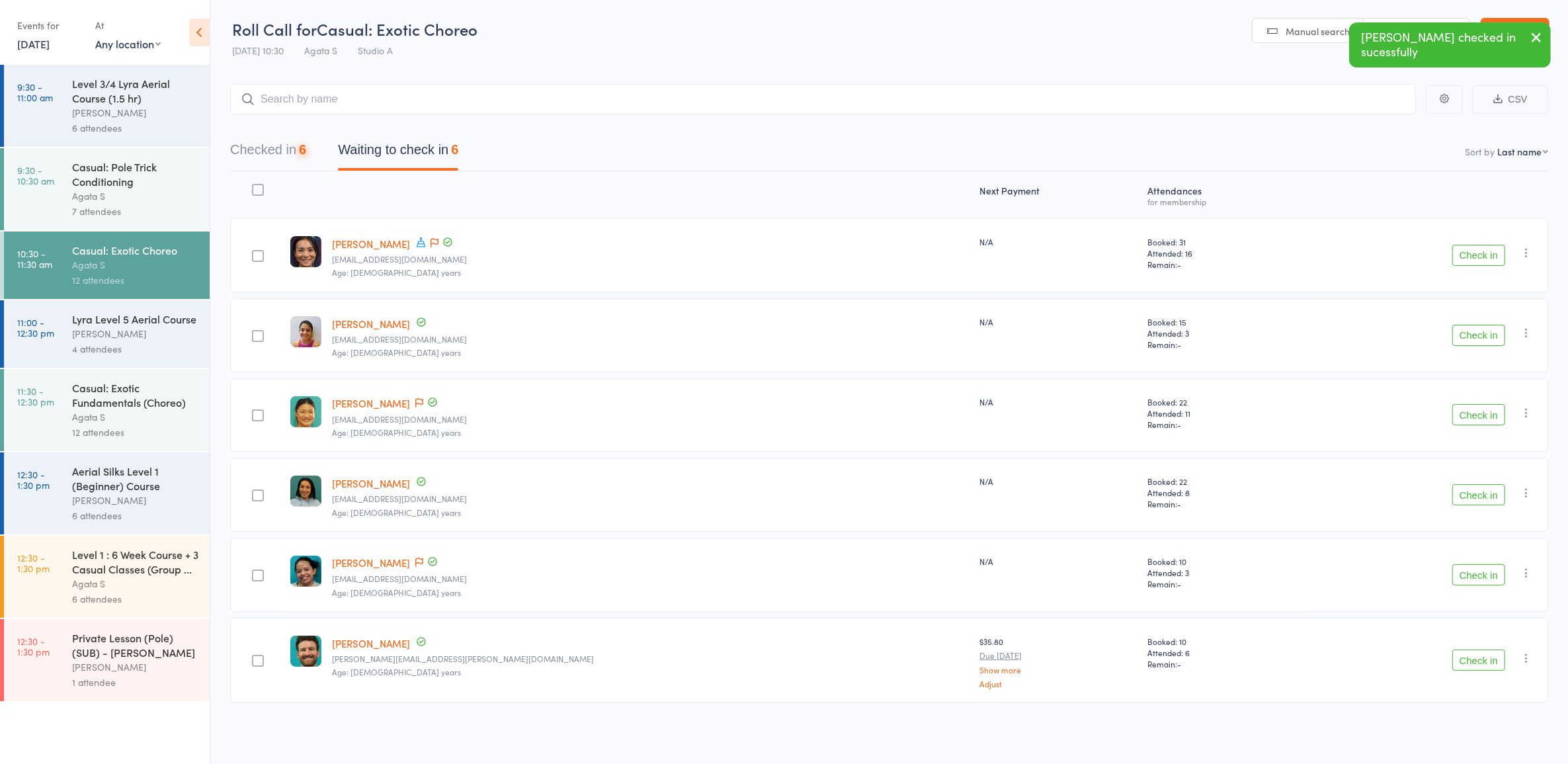
scroll to position [1, 0]
click at [116, 418] on div "Agata S" at bounding box center [135, 416] width 127 height 15
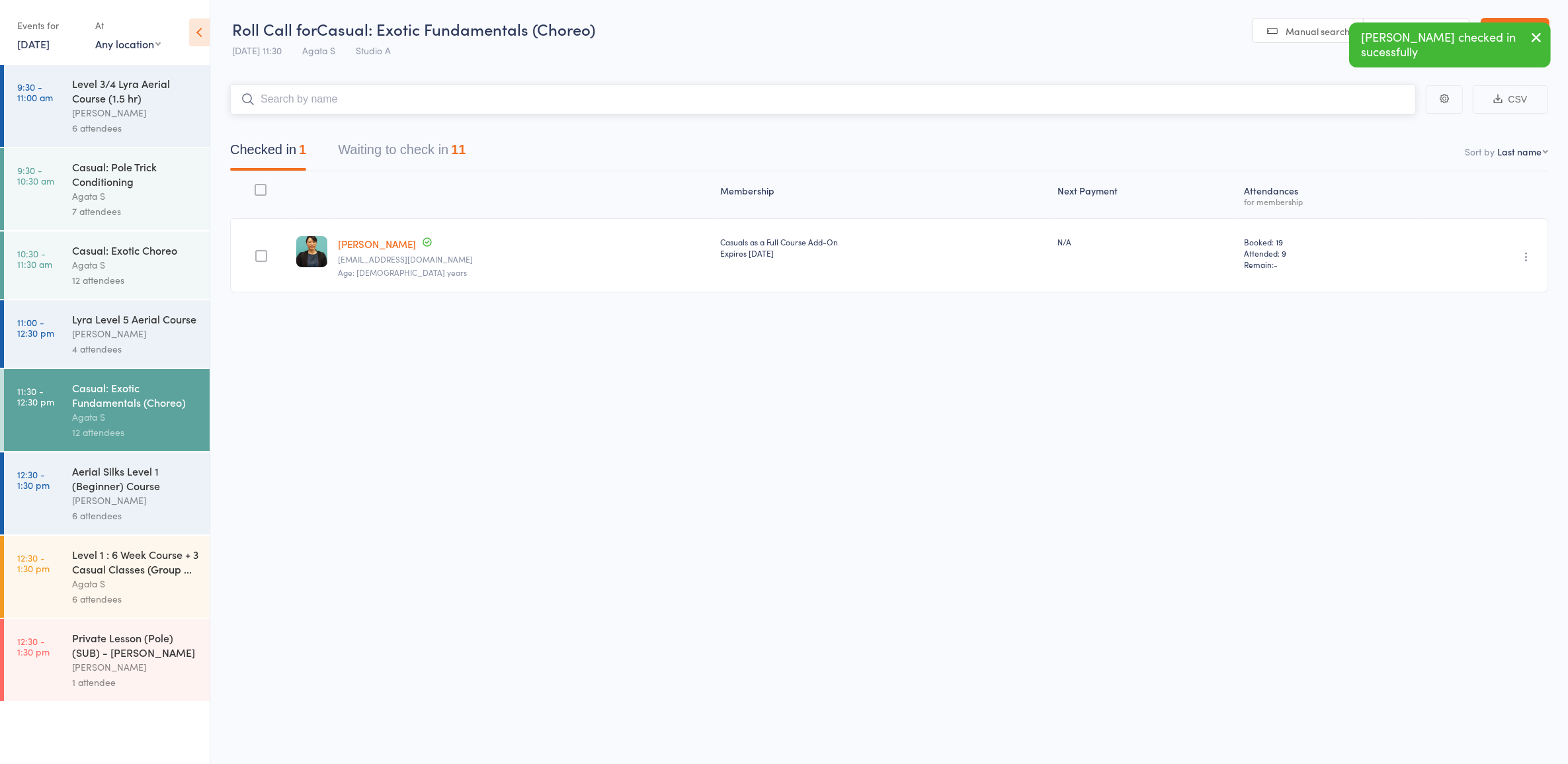
click at [390, 146] on button "Waiting to check in 11" at bounding box center [402, 153] width 127 height 35
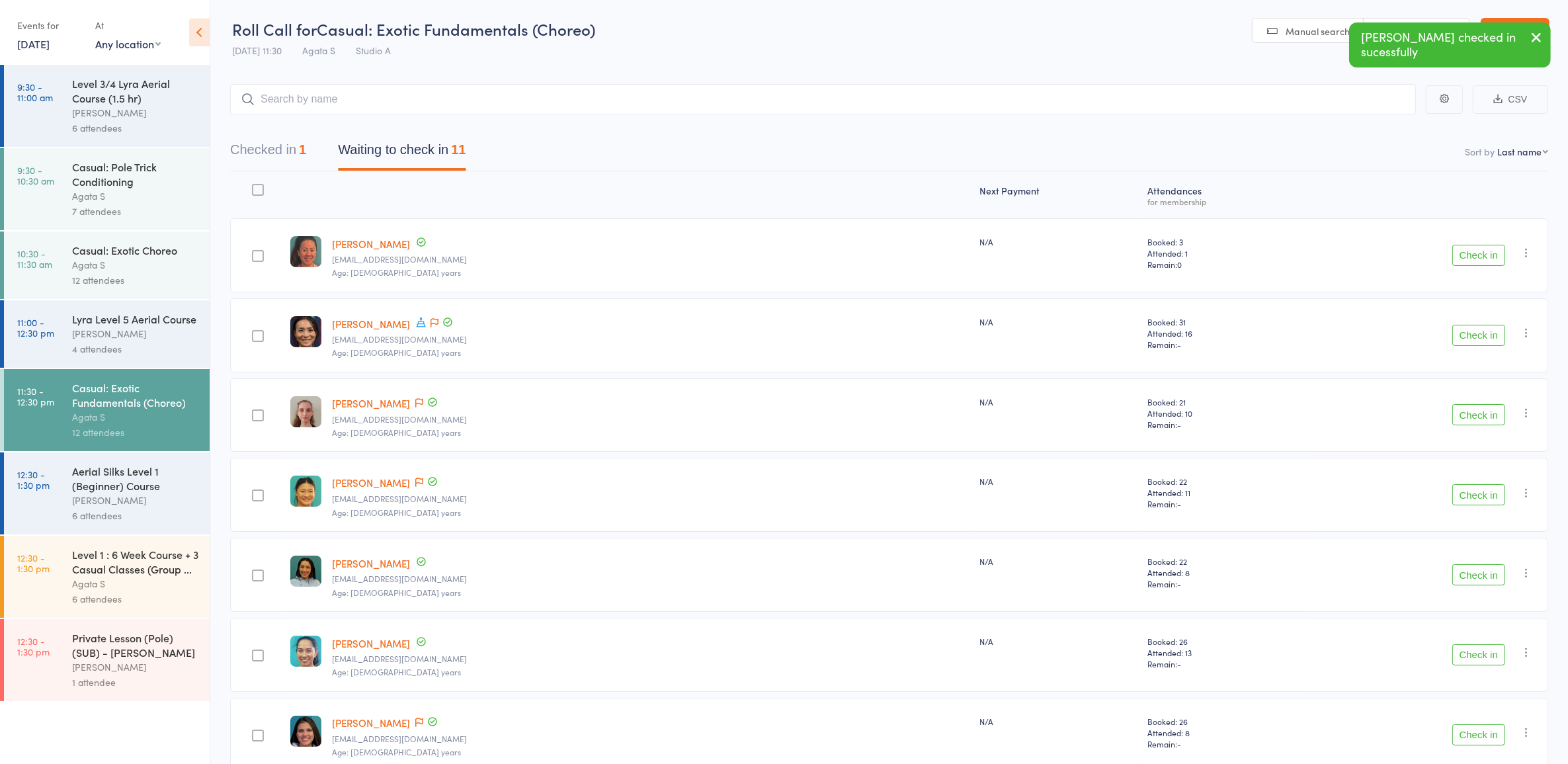
click at [1492, 412] on button "Check in" at bounding box center [1479, 414] width 53 height 21
click at [1479, 573] on button "Check in" at bounding box center [1479, 574] width 53 height 21
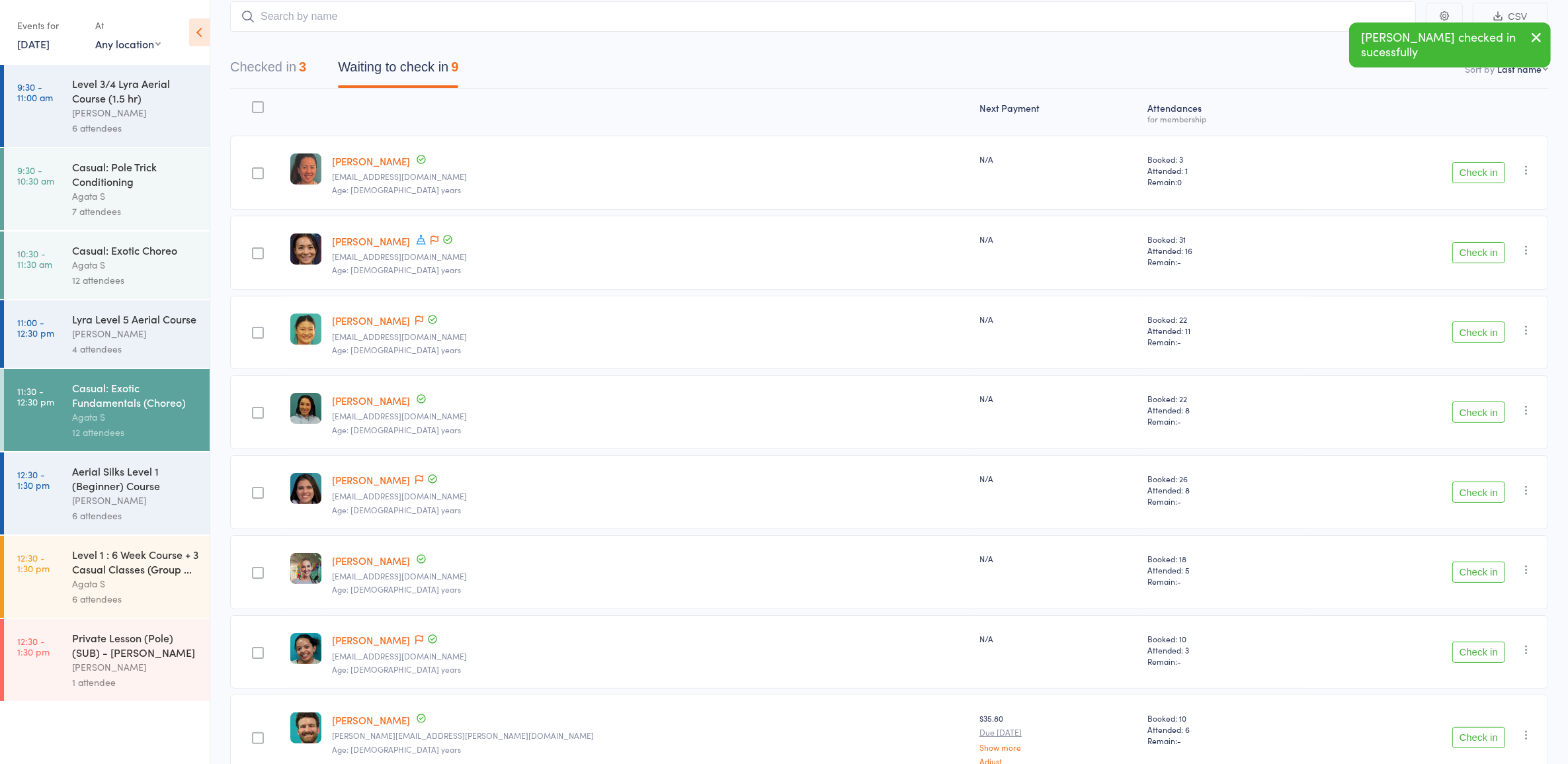
click at [1485, 573] on button "Check in" at bounding box center [1479, 572] width 53 height 21
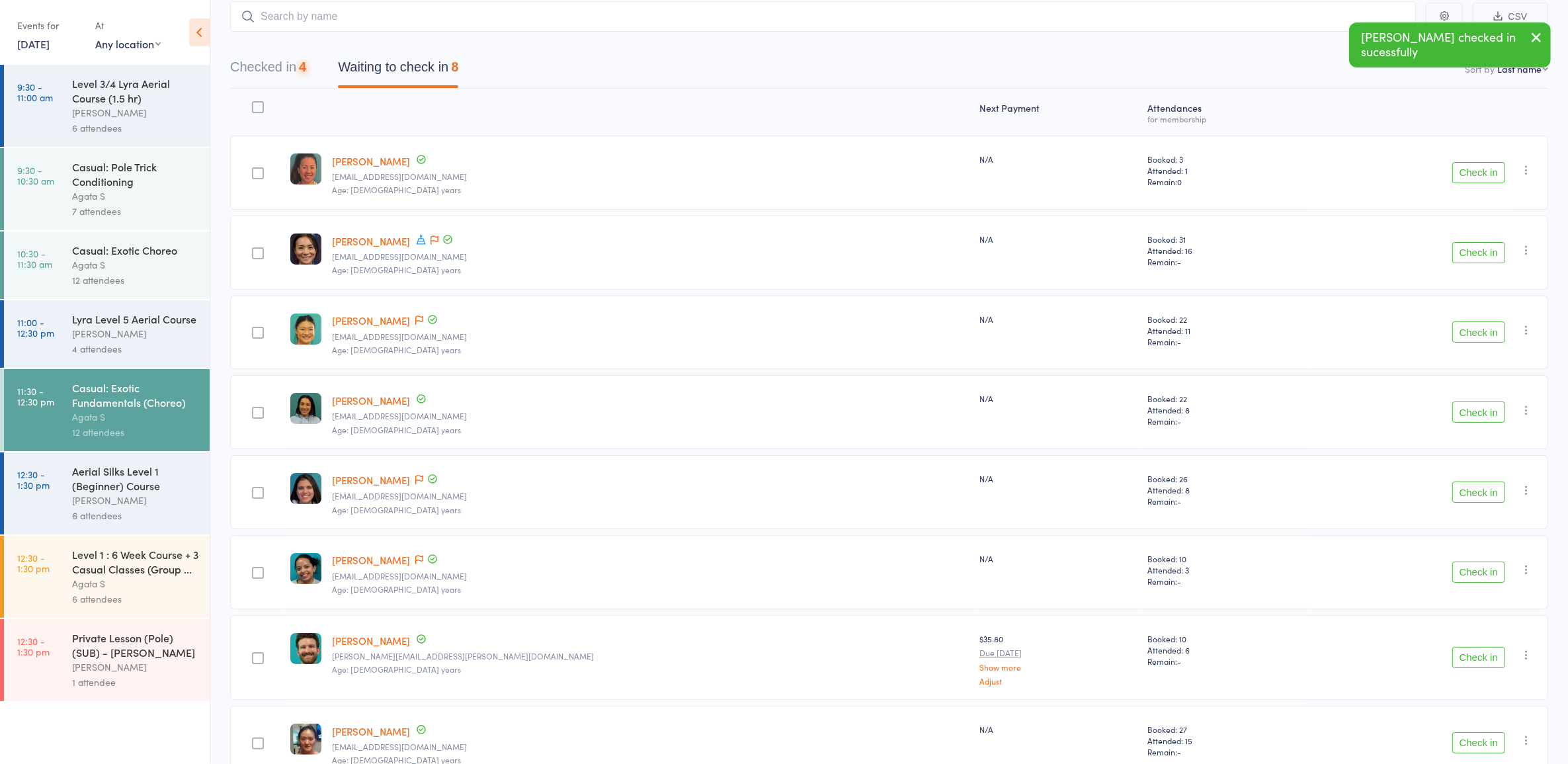
scroll to position [157, 0]
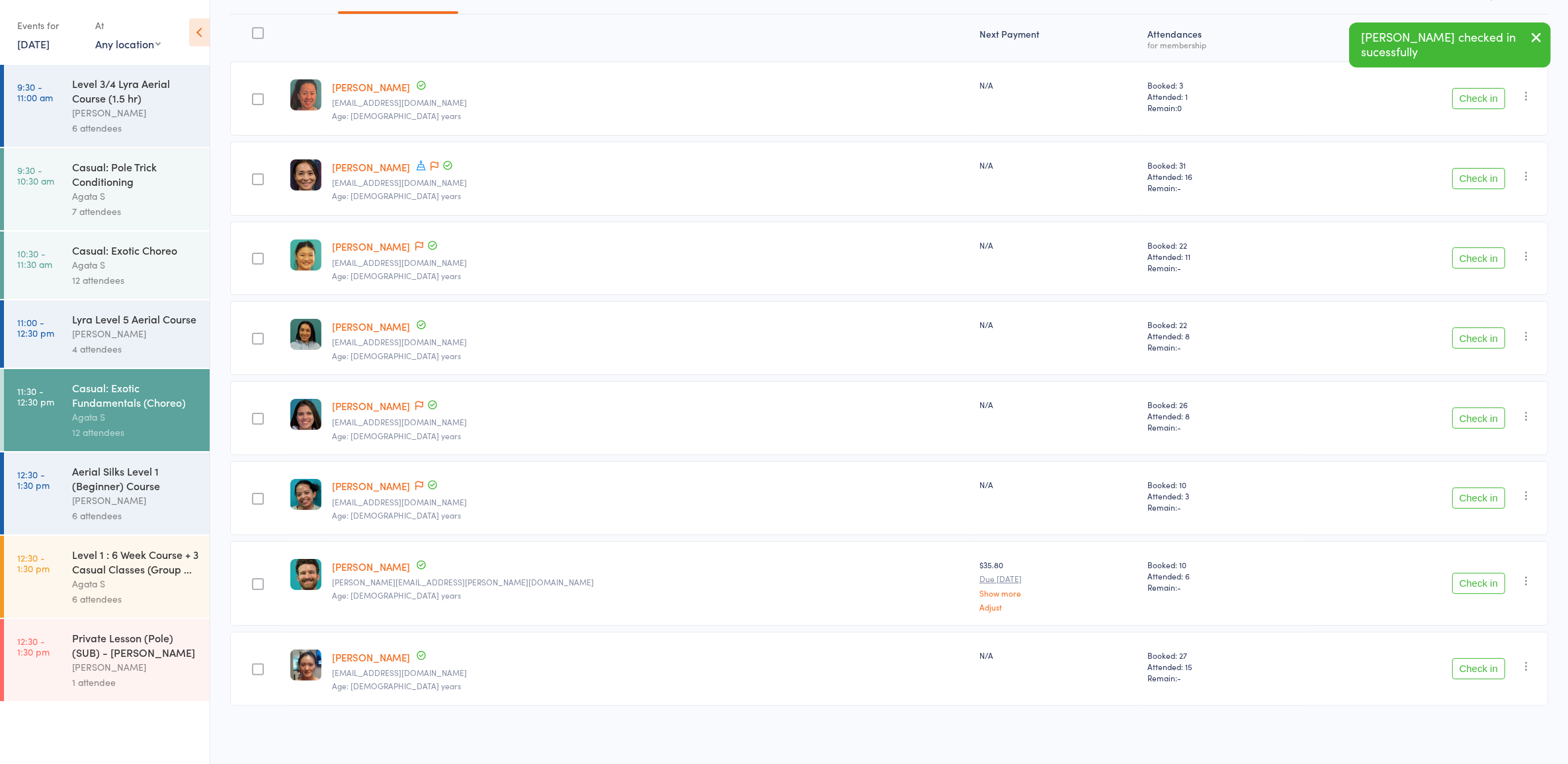
click at [1498, 678] on button "Check in" at bounding box center [1479, 668] width 53 height 21
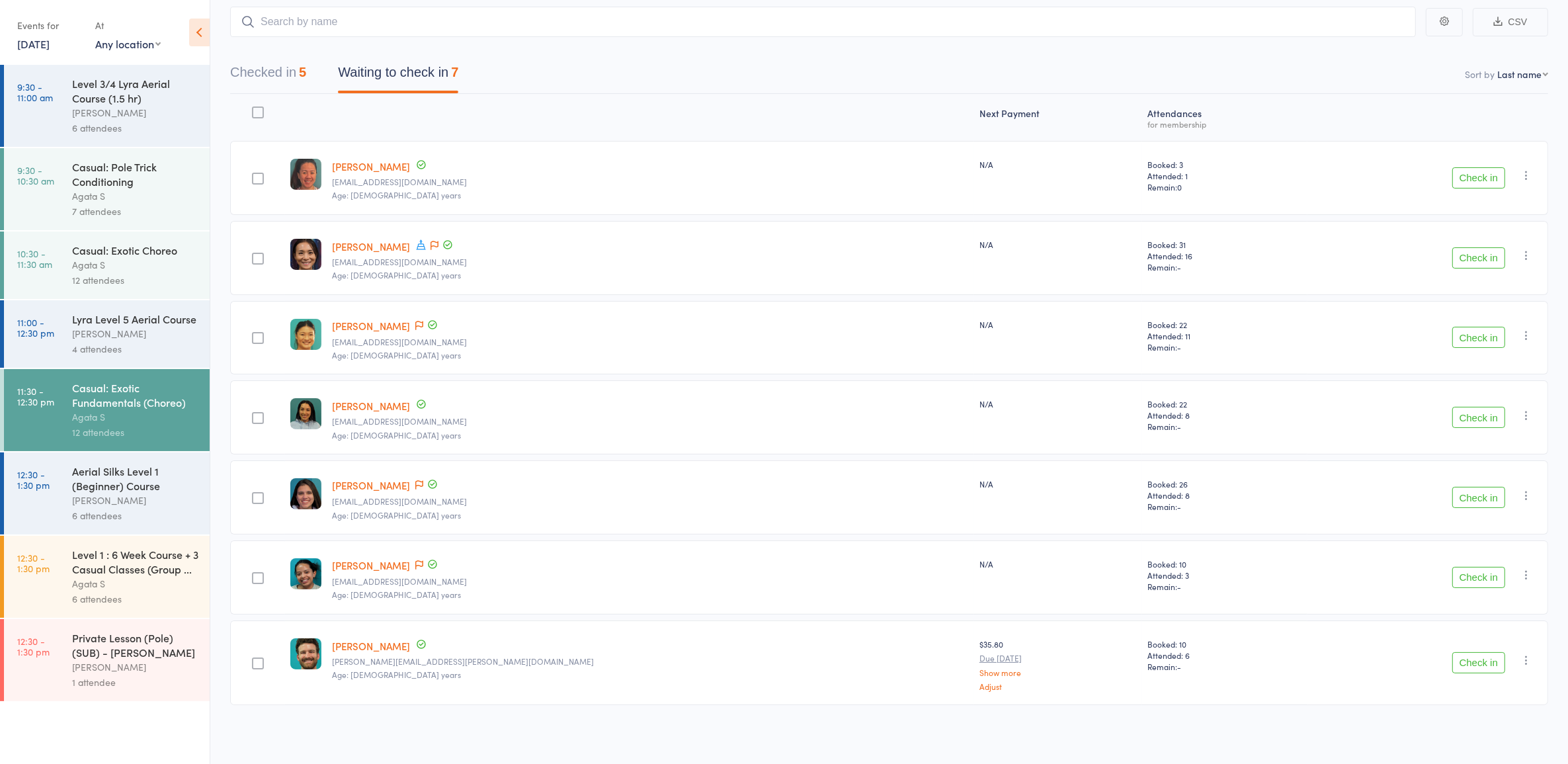
click at [1489, 411] on button "Check in" at bounding box center [1479, 417] width 53 height 21
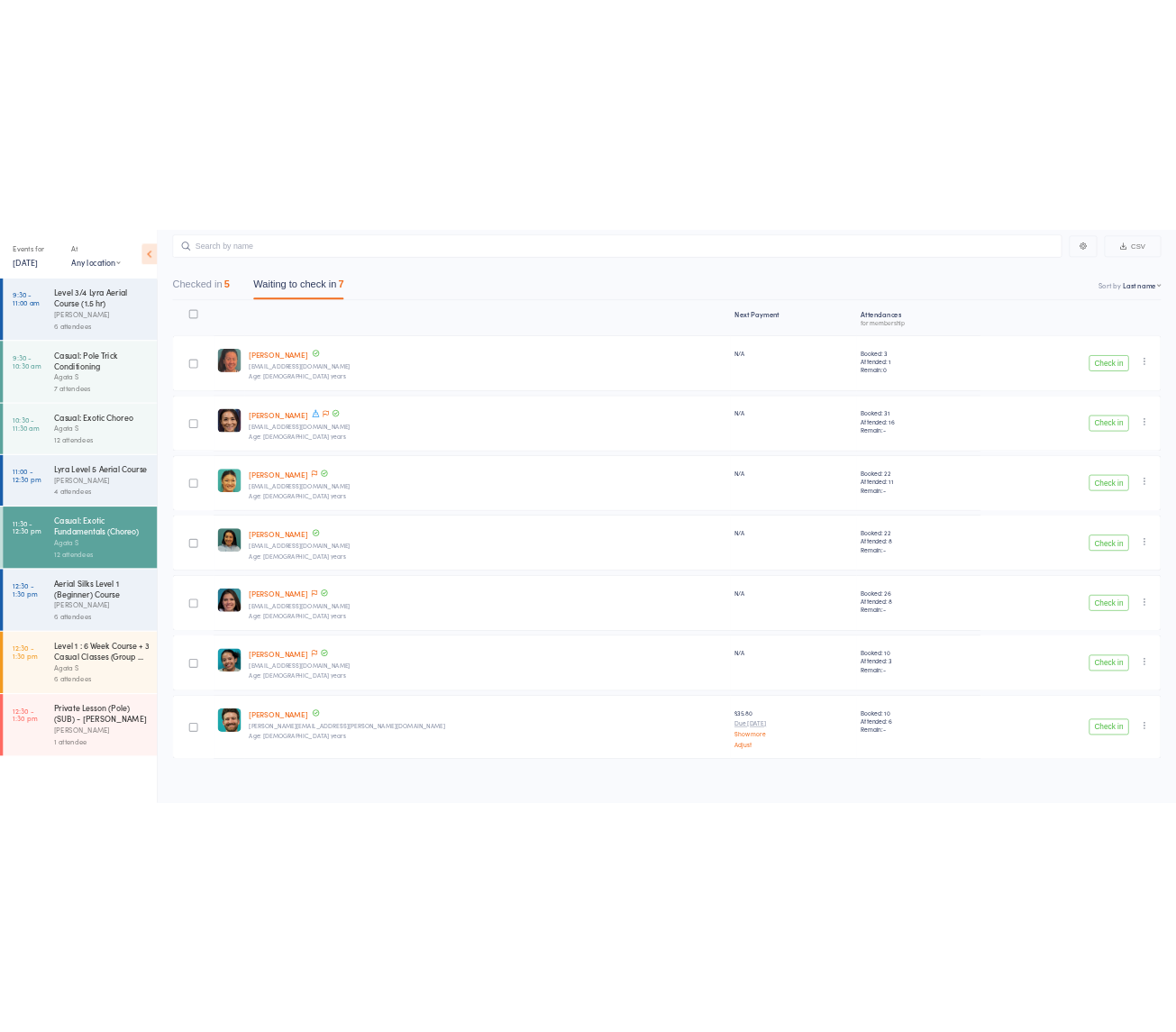
scroll to position [1, 0]
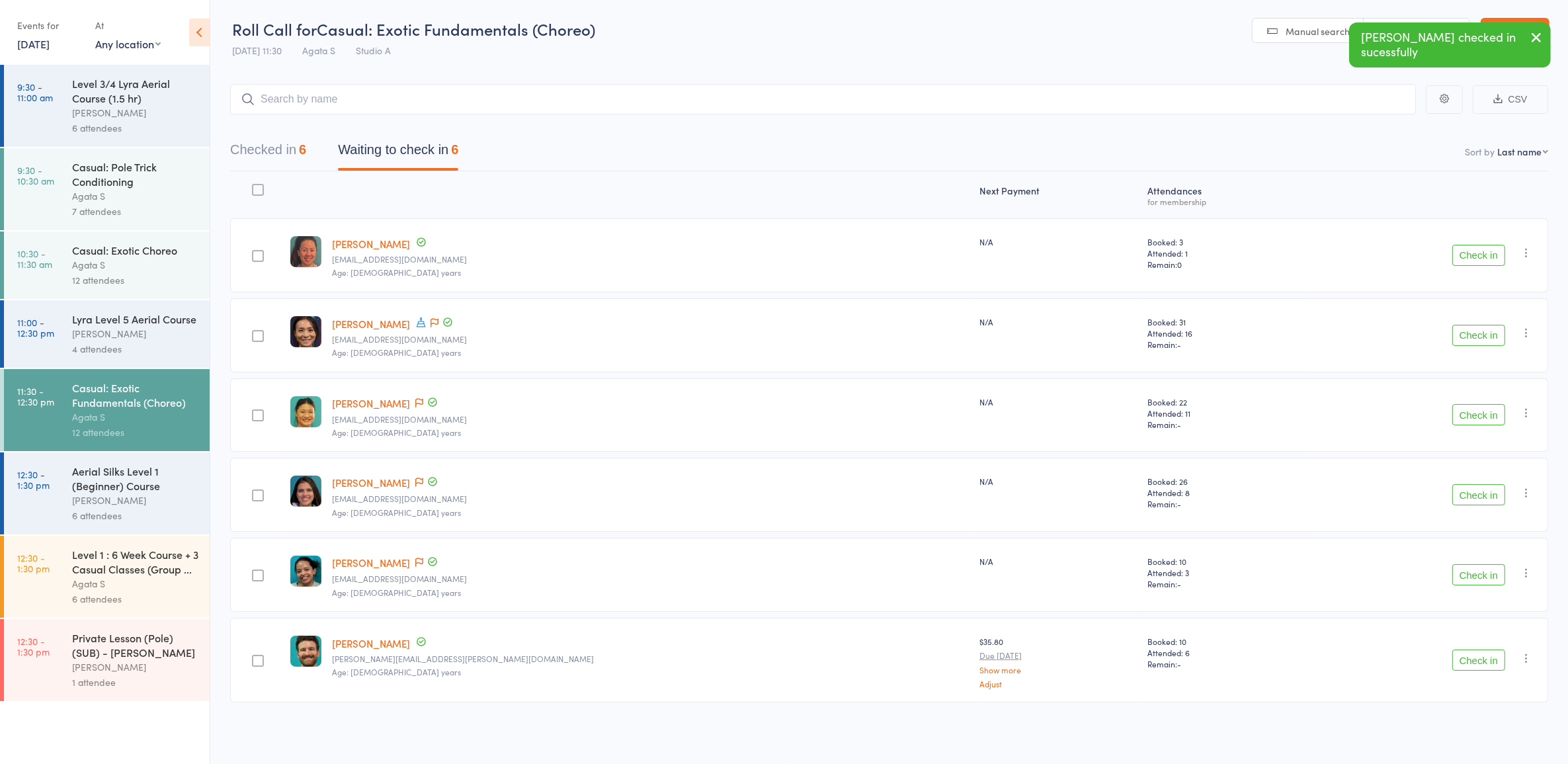
click at [1465, 352] on div "Check in Check in Send message Add Note Add Task Add Flag Remove Mark absent" at bounding box center [1427, 335] width 241 height 74
click at [1479, 342] on button "Check in" at bounding box center [1479, 335] width 53 height 21
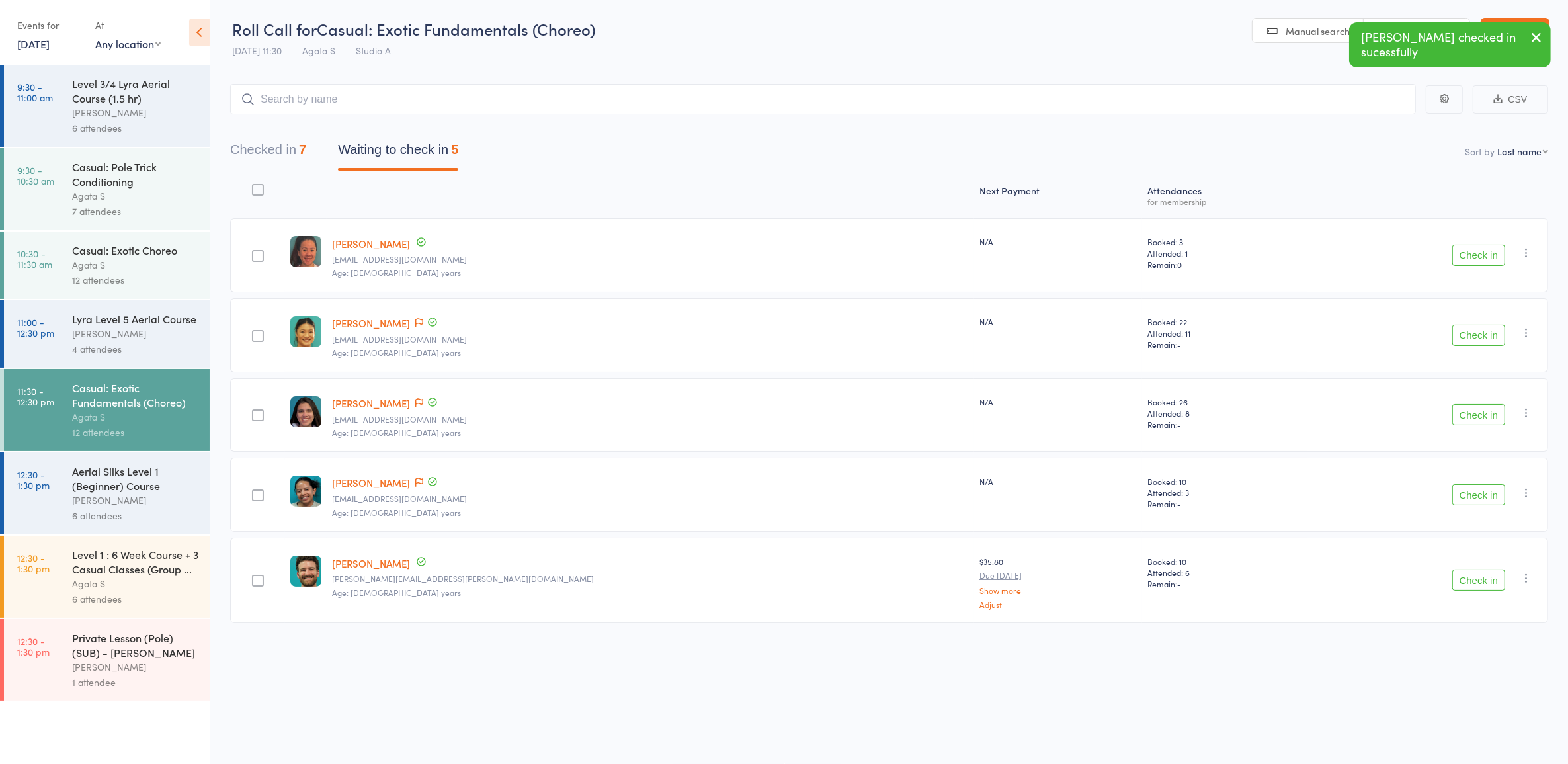
click at [124, 264] on div "Agata S" at bounding box center [135, 264] width 127 height 15
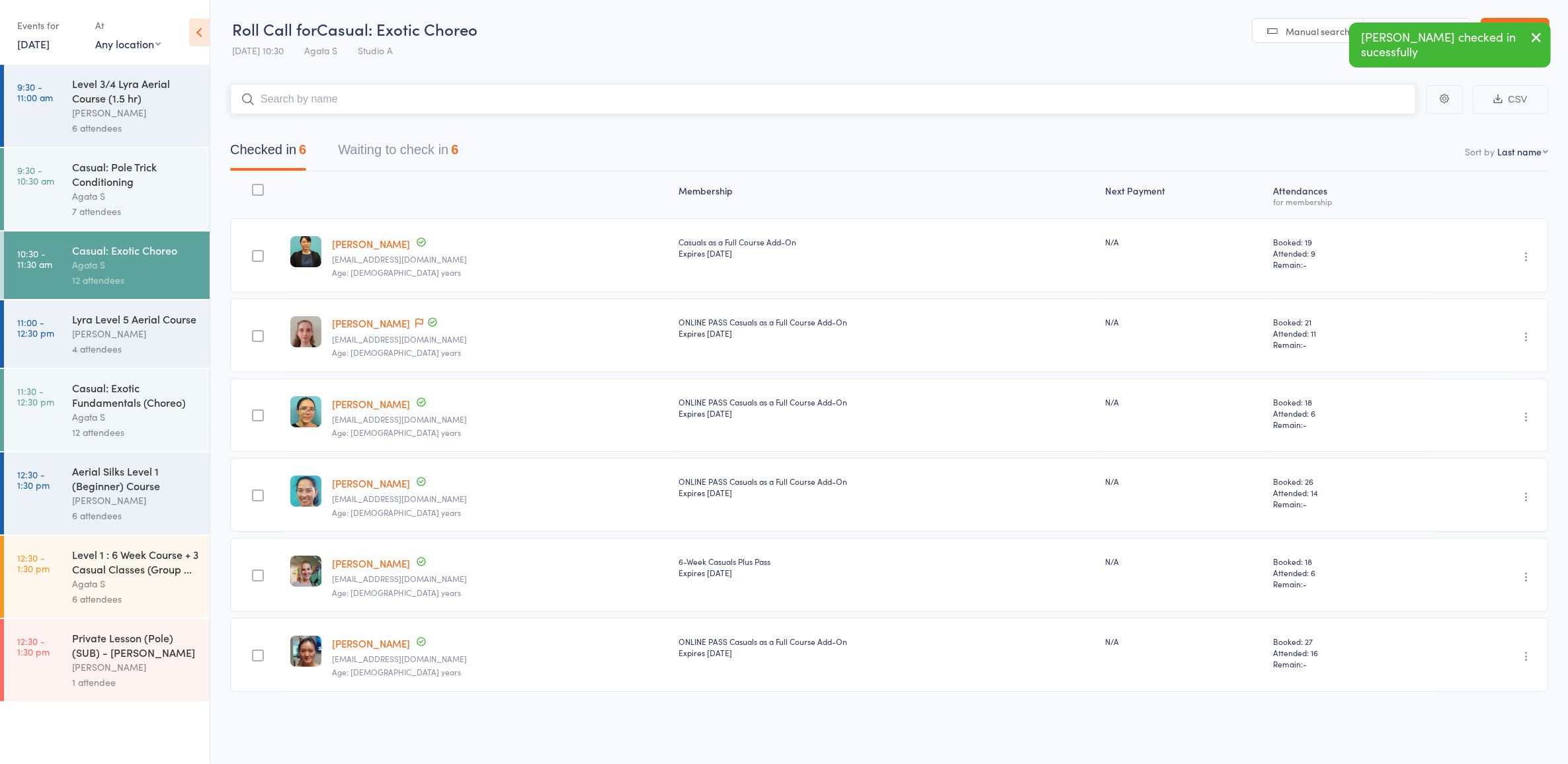
click at [373, 149] on button "Waiting to check in 6" at bounding box center [398, 153] width 120 height 35
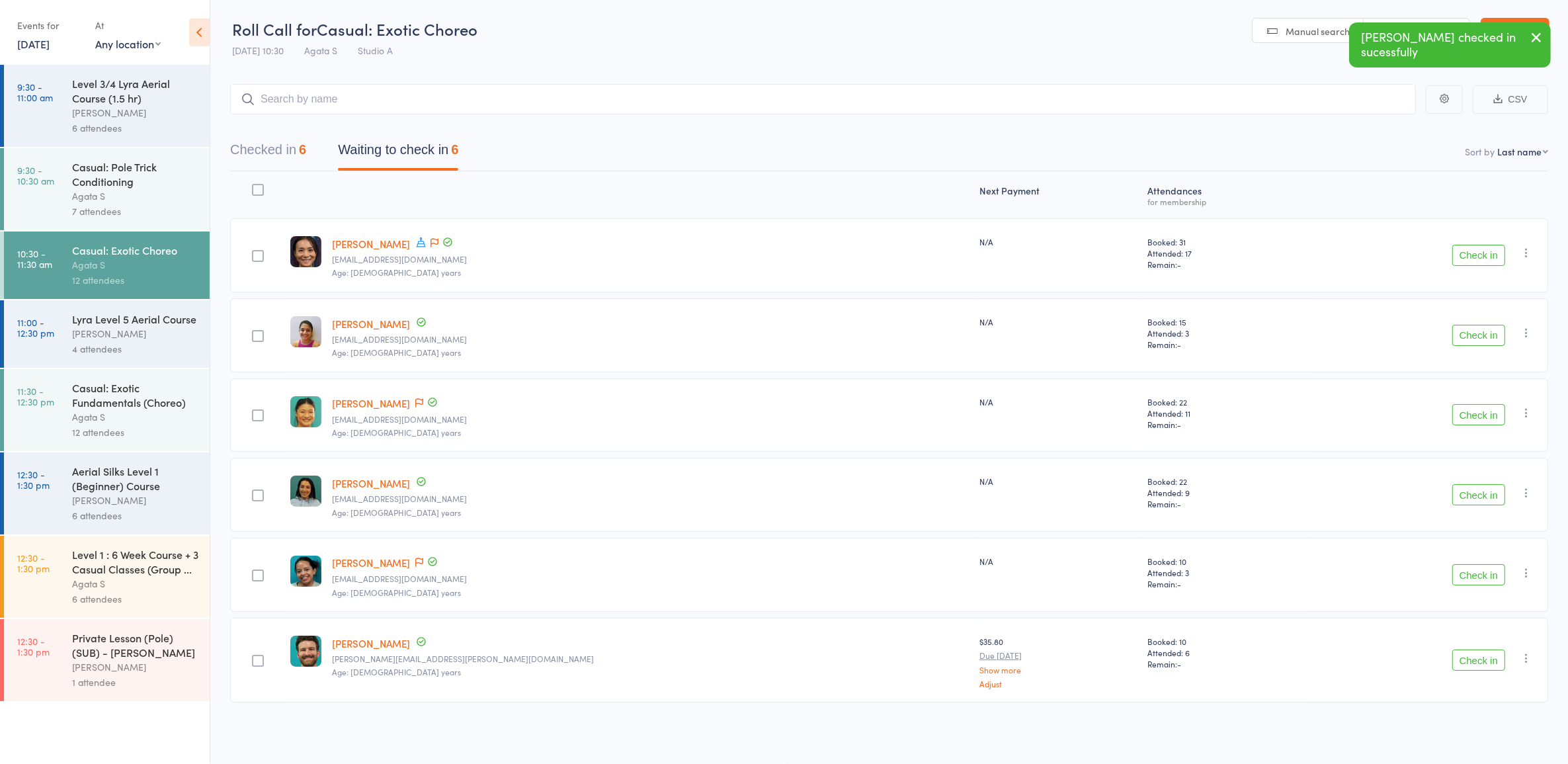
click at [1470, 244] on button "Check in" at bounding box center [1479, 255] width 53 height 21
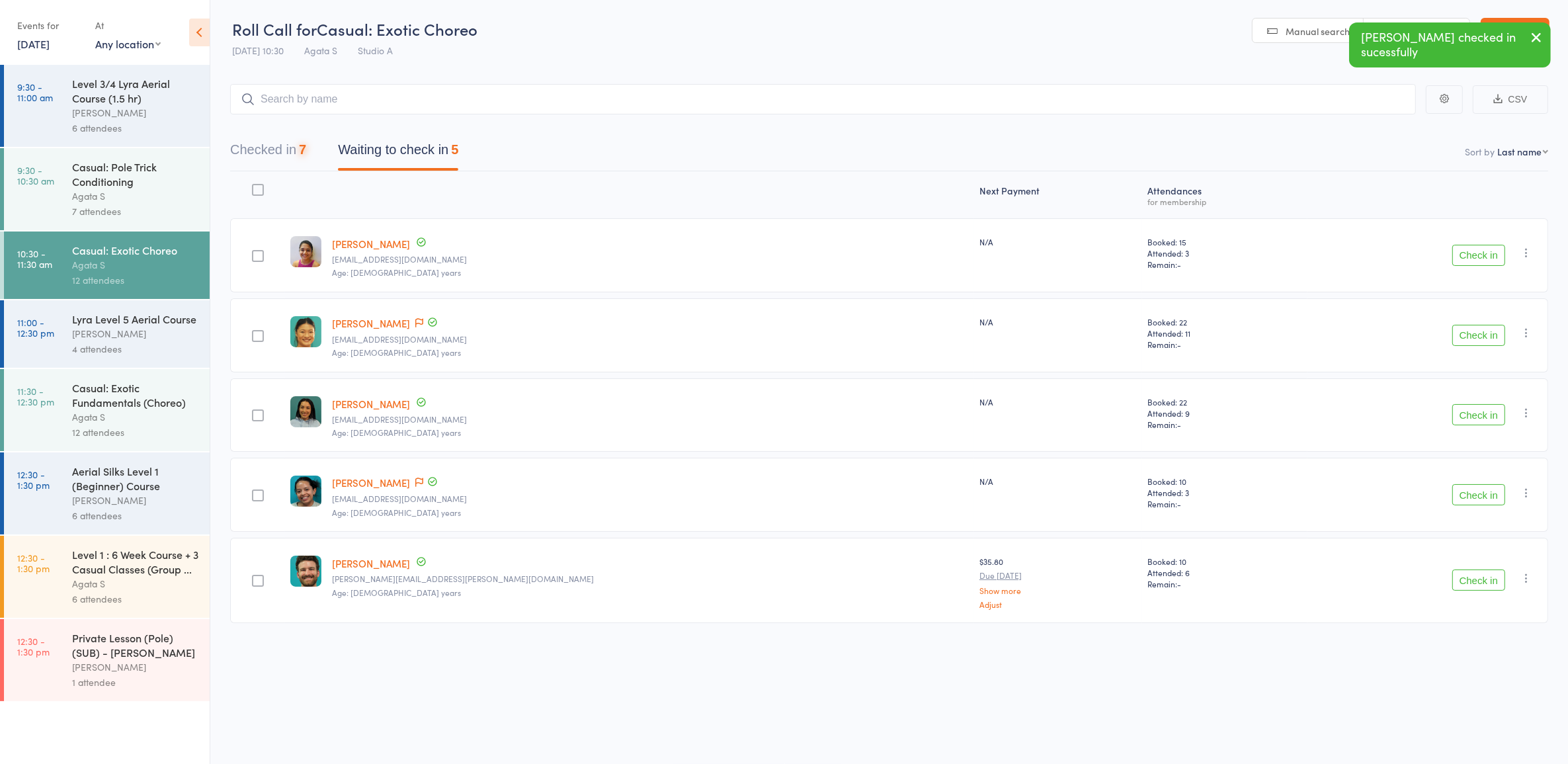
click at [1470, 244] on button "Check in" at bounding box center [1479, 255] width 53 height 21
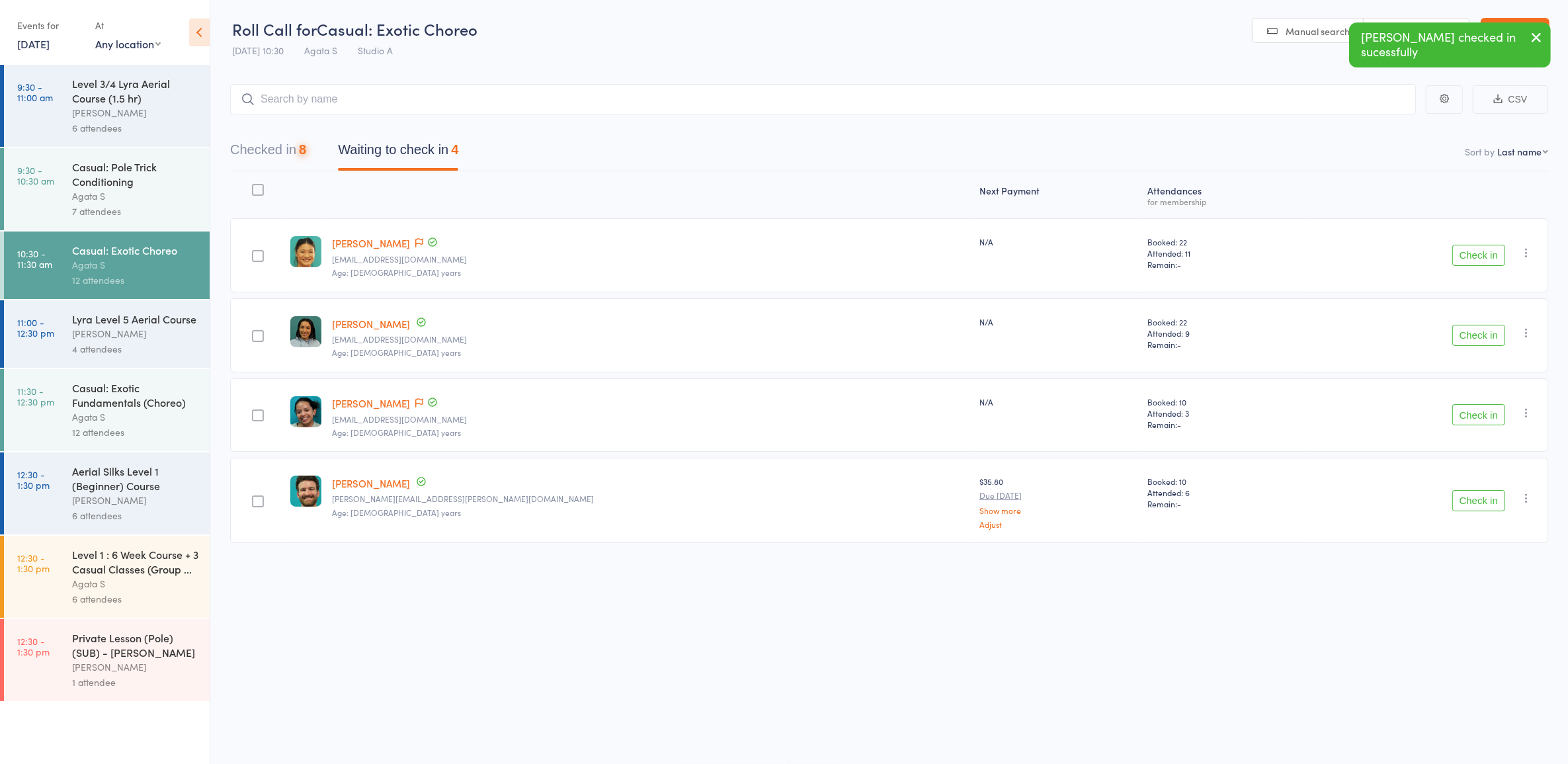
click at [1470, 244] on button "Check in" at bounding box center [1479, 255] width 53 height 21
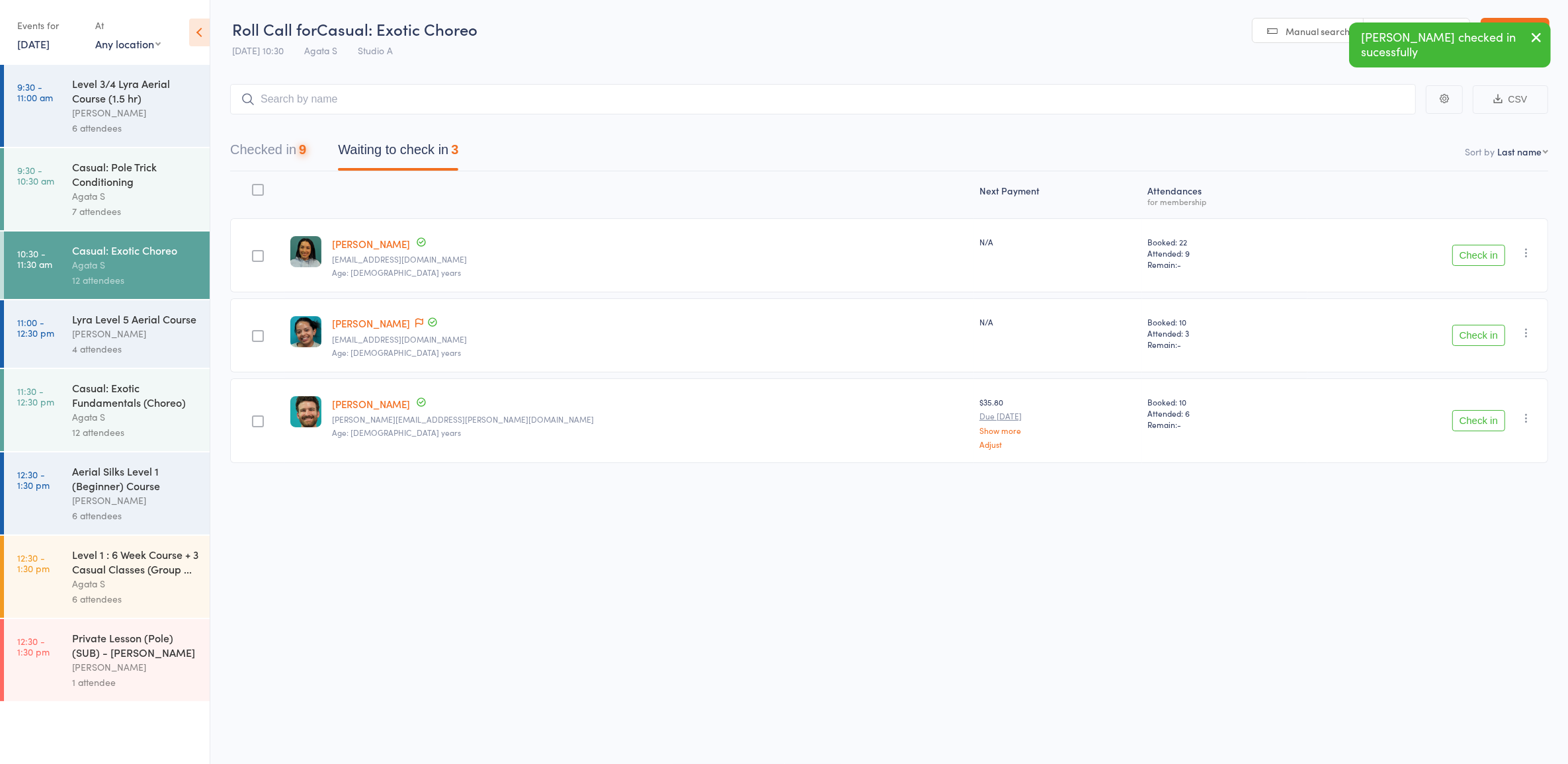
click at [1470, 244] on button "Check in" at bounding box center [1479, 255] width 53 height 21
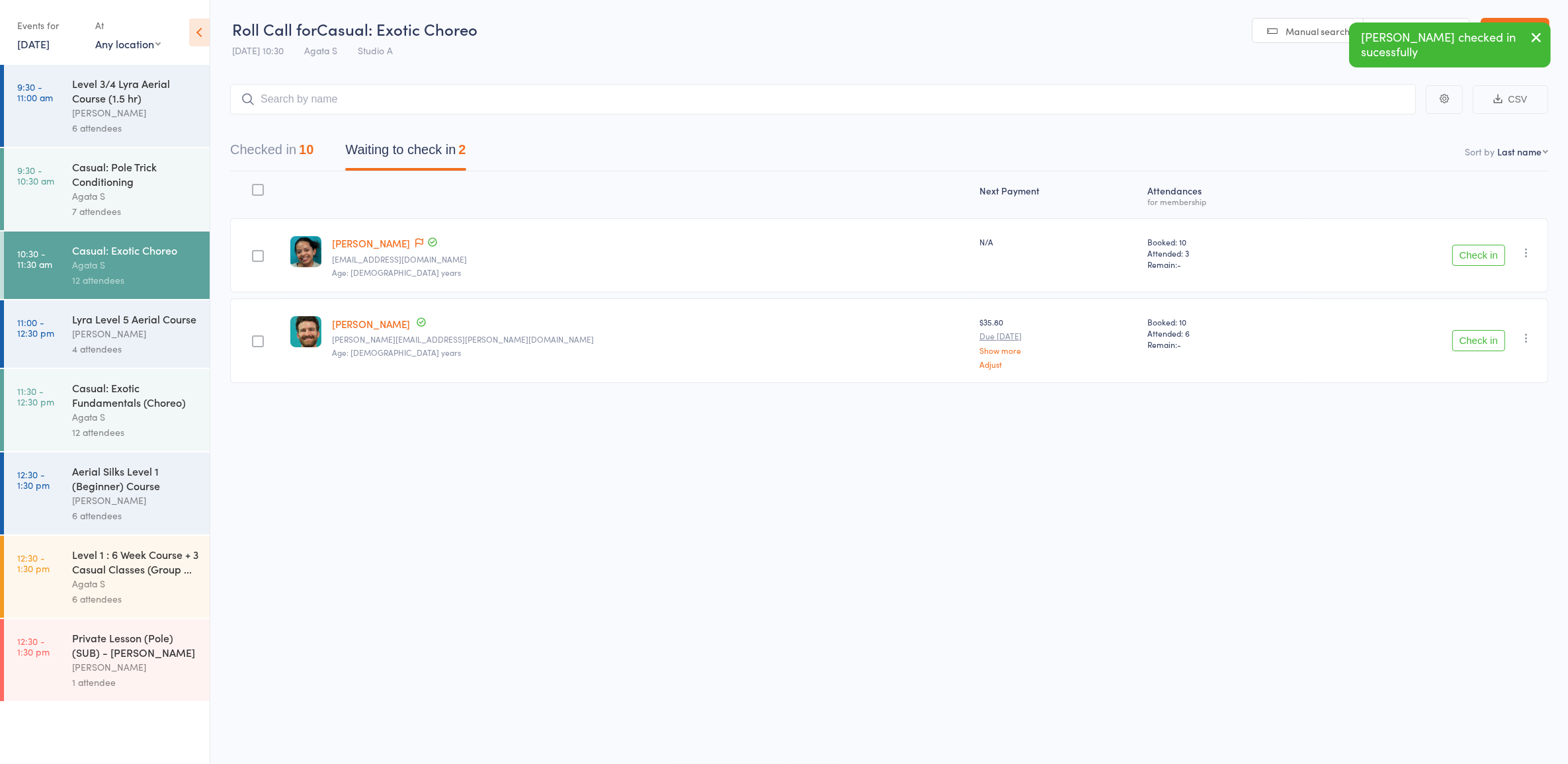
click at [179, 386] on div "Casual: Exotic Fundamentals (Choreo)" at bounding box center [135, 395] width 127 height 29
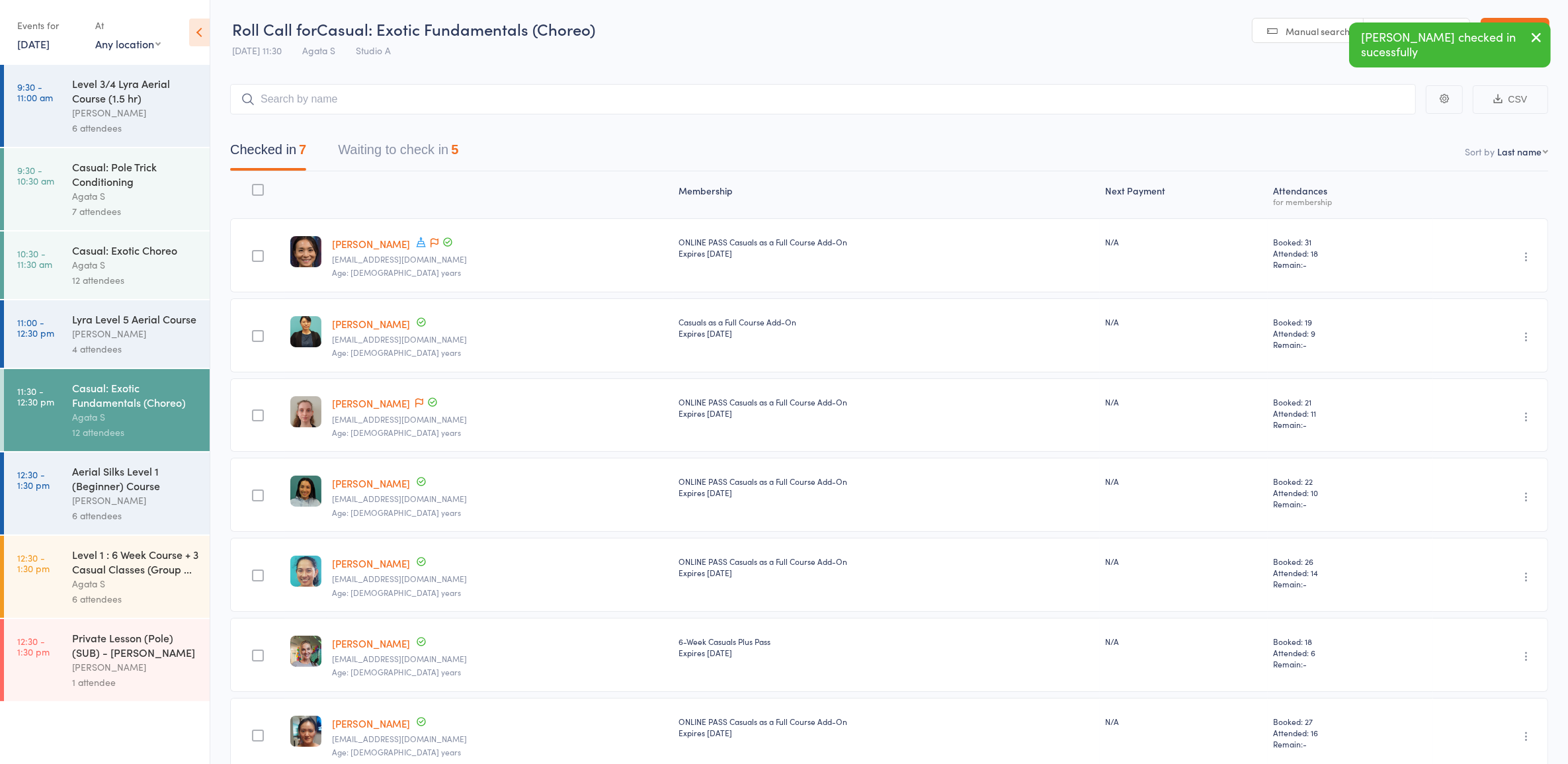
click at [401, 156] on button "Waiting to check in 5" at bounding box center [398, 153] width 120 height 35
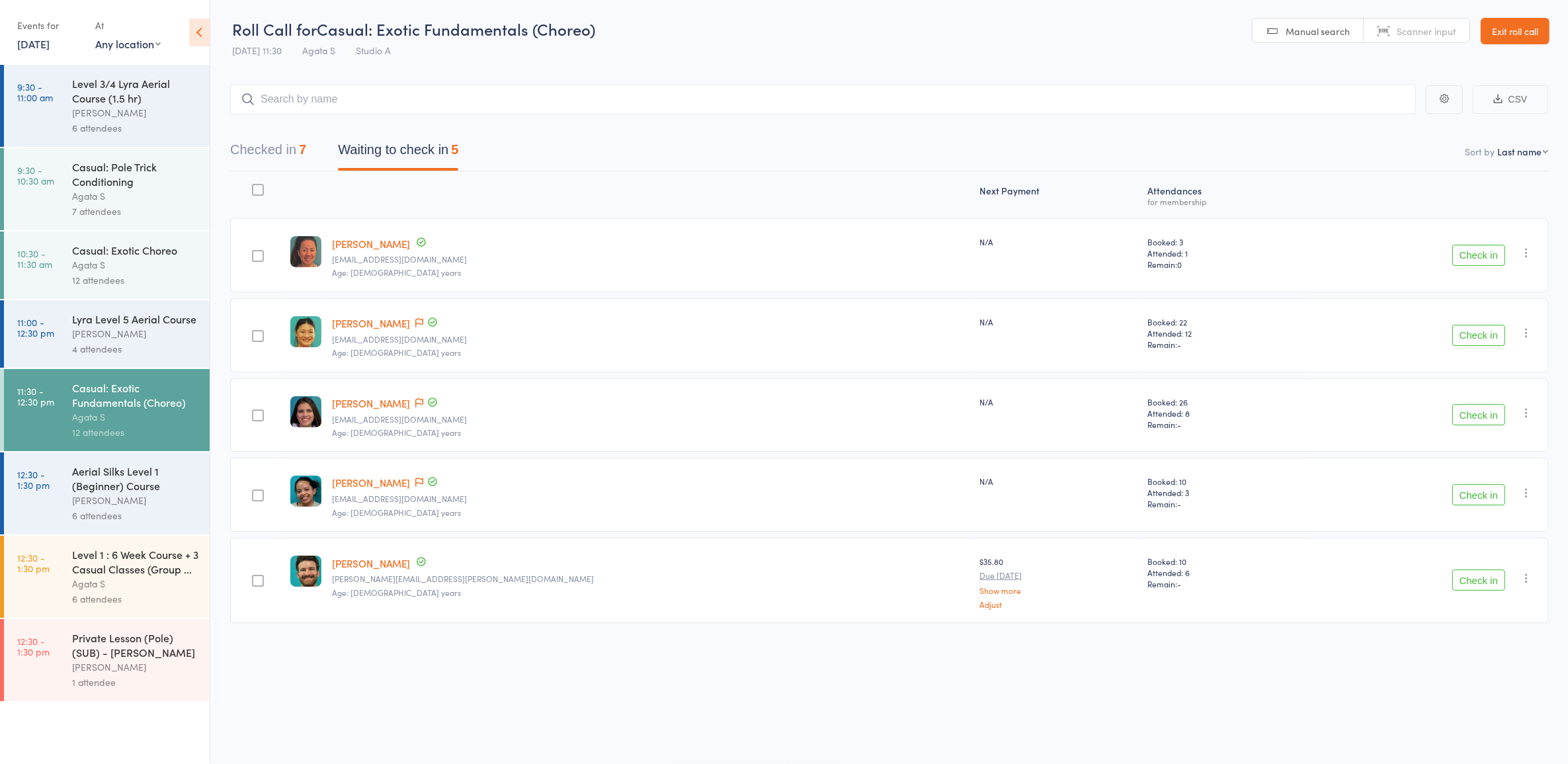
click at [1451, 329] on div "Check in Check in Send message Add Note Add Task Add Flag Remove Mark absent" at bounding box center [1427, 335] width 241 height 74
click at [1469, 329] on button "Check in" at bounding box center [1479, 335] width 53 height 21
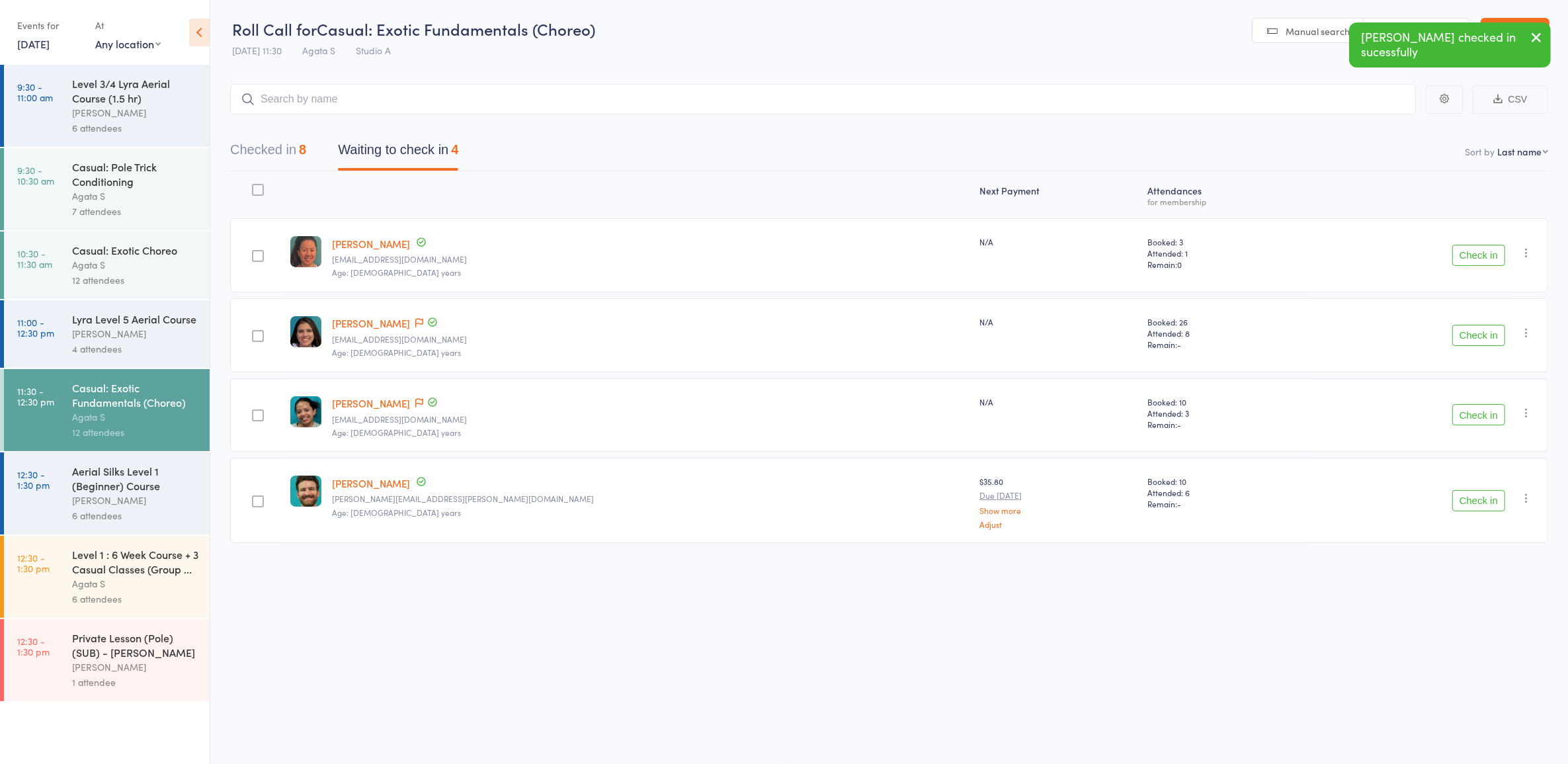
click at [148, 497] on div "Sasha B" at bounding box center [135, 500] width 127 height 15
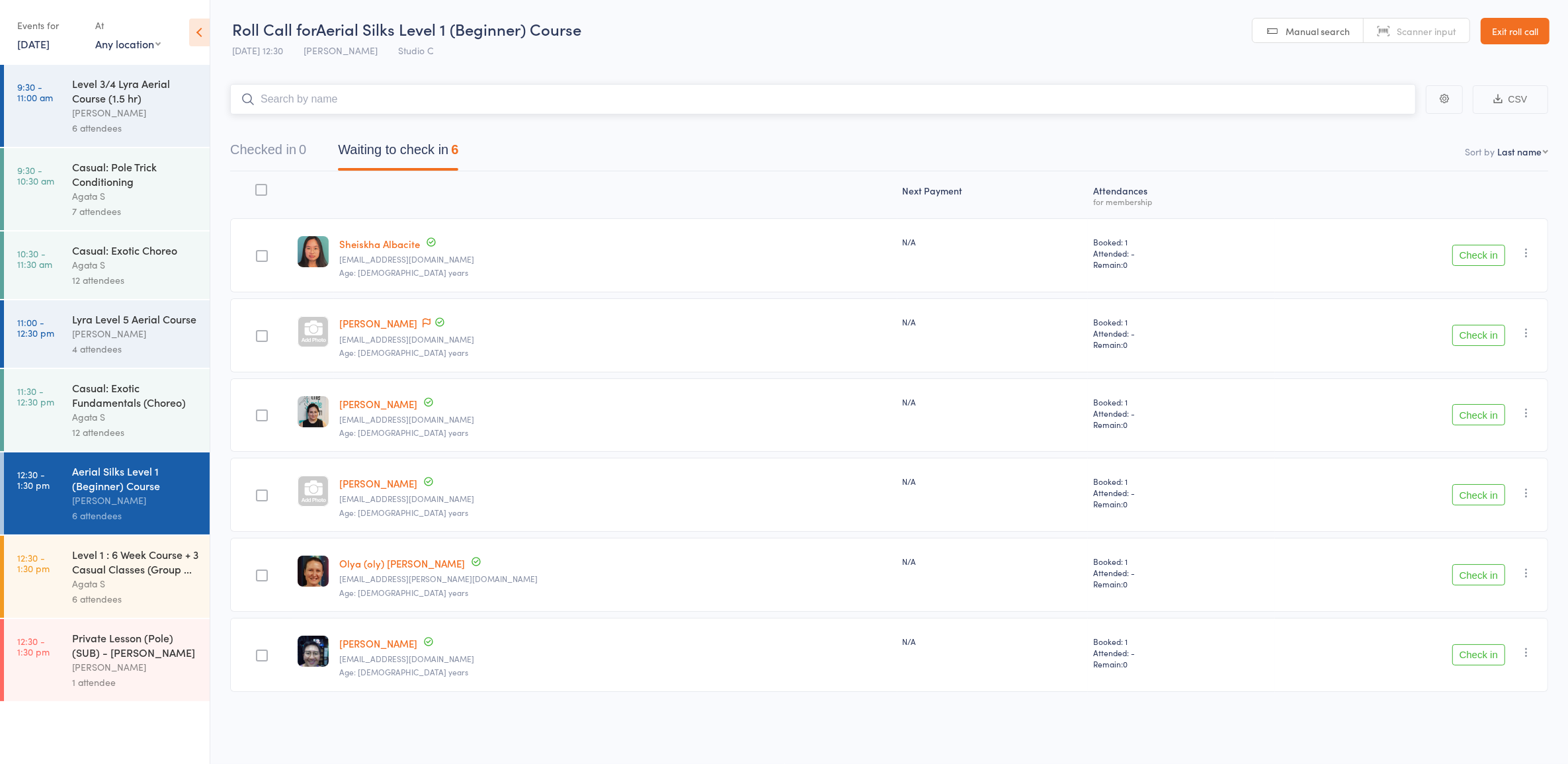
drag, startPoint x: 562, startPoint y: 166, endPoint x: 573, endPoint y: 181, distance: 18.6
click at [563, 166] on nav "Checked in 0 Waiting to check in 6" at bounding box center [889, 153] width 1350 height 35
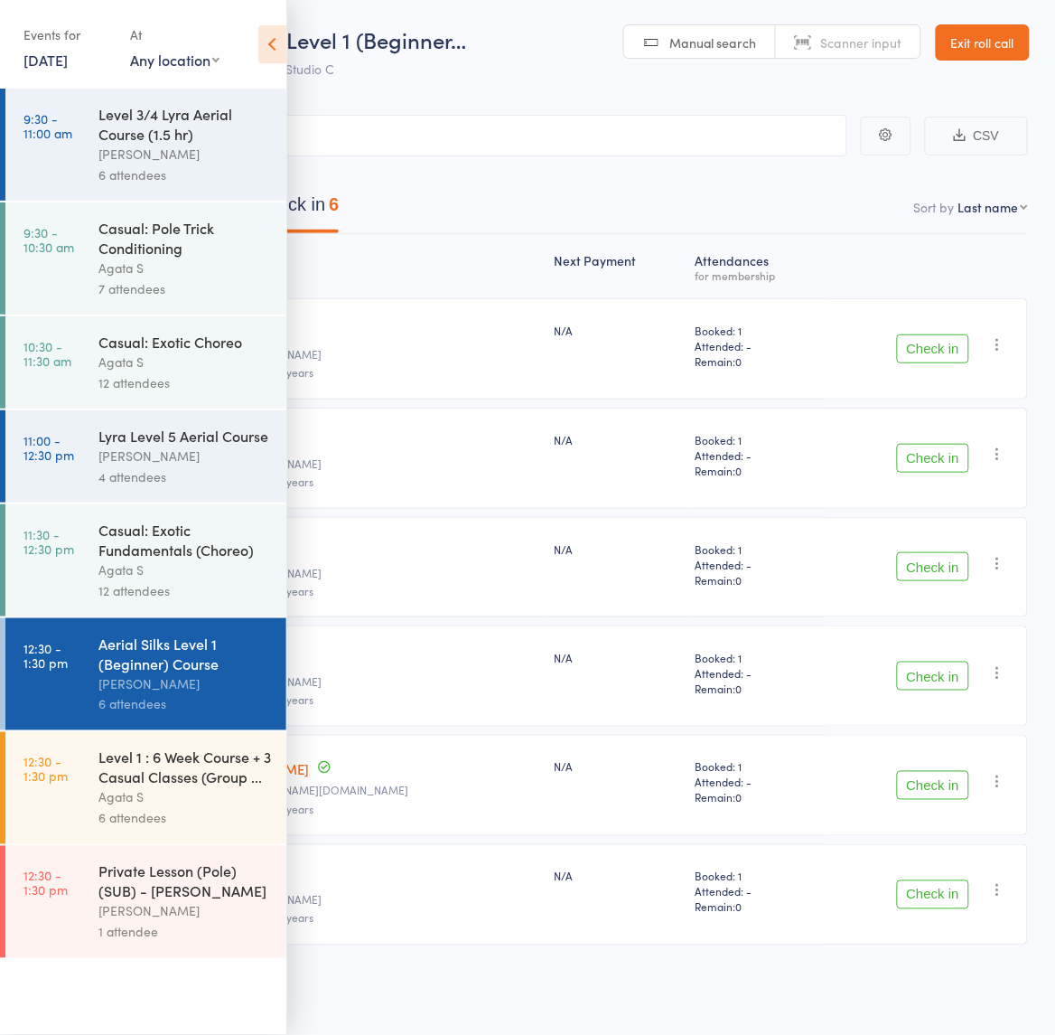
click at [214, 538] on div "Casual: Exotic Fundamentals (Choreo)" at bounding box center [184, 540] width 173 height 40
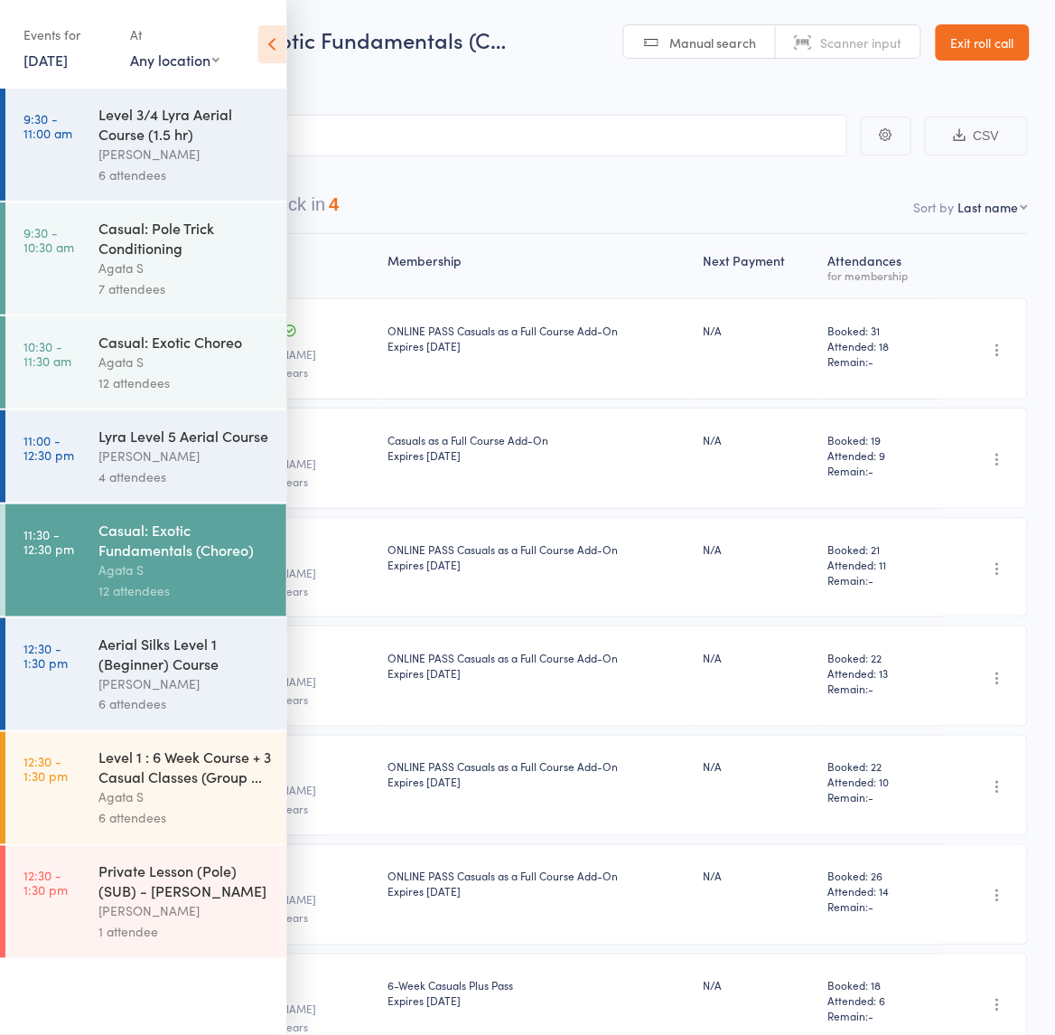
click at [264, 57] on icon at bounding box center [272, 44] width 28 height 38
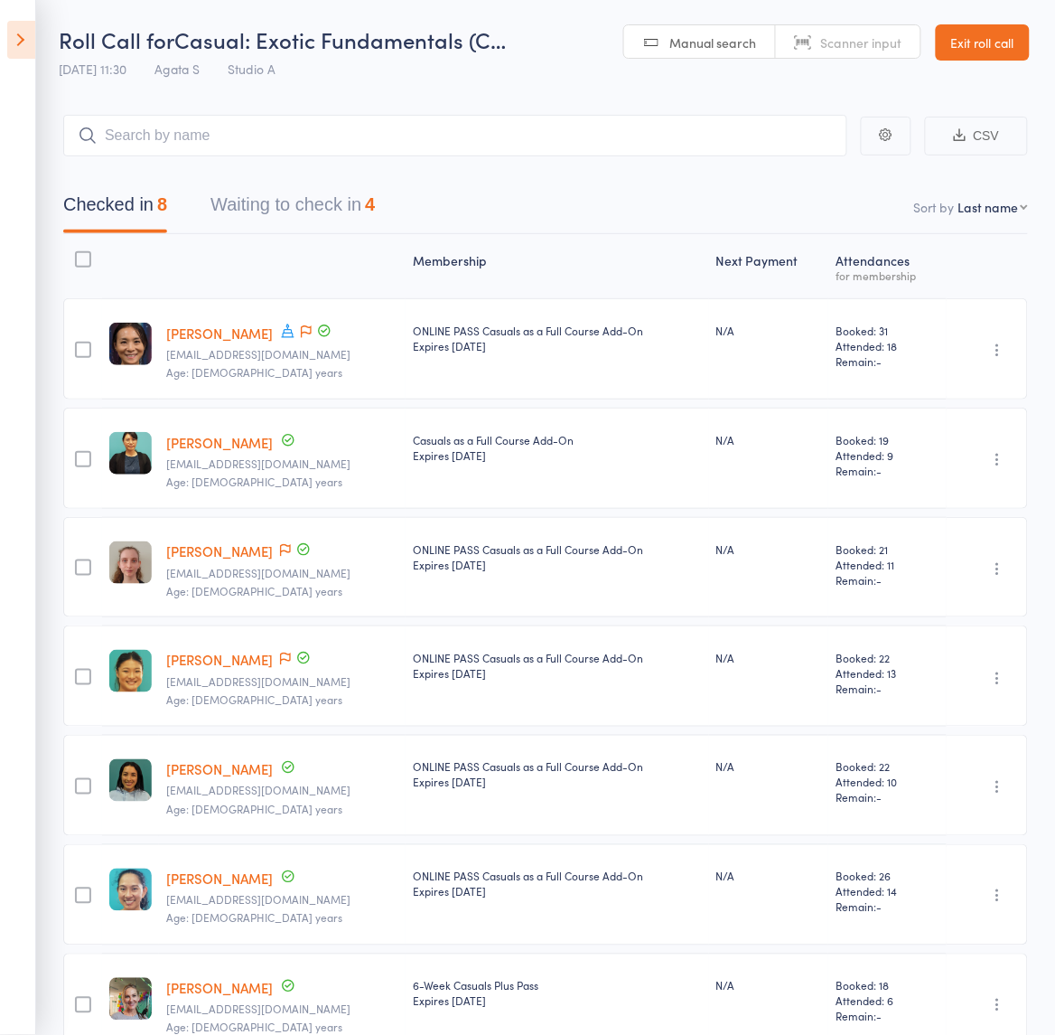
click at [287, 192] on button "Waiting to check in 4" at bounding box center [293, 209] width 164 height 48
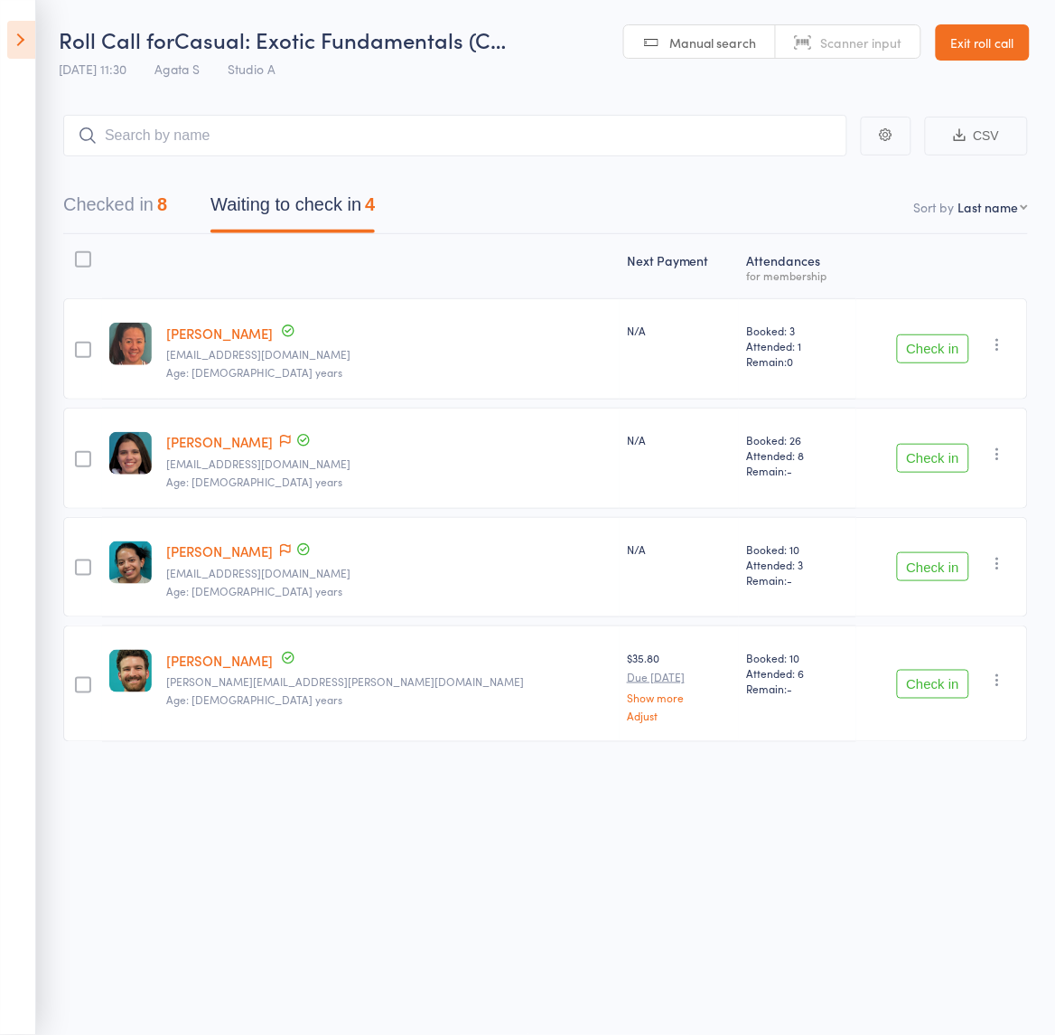
click at [953, 558] on button "Check in" at bounding box center [933, 566] width 72 height 29
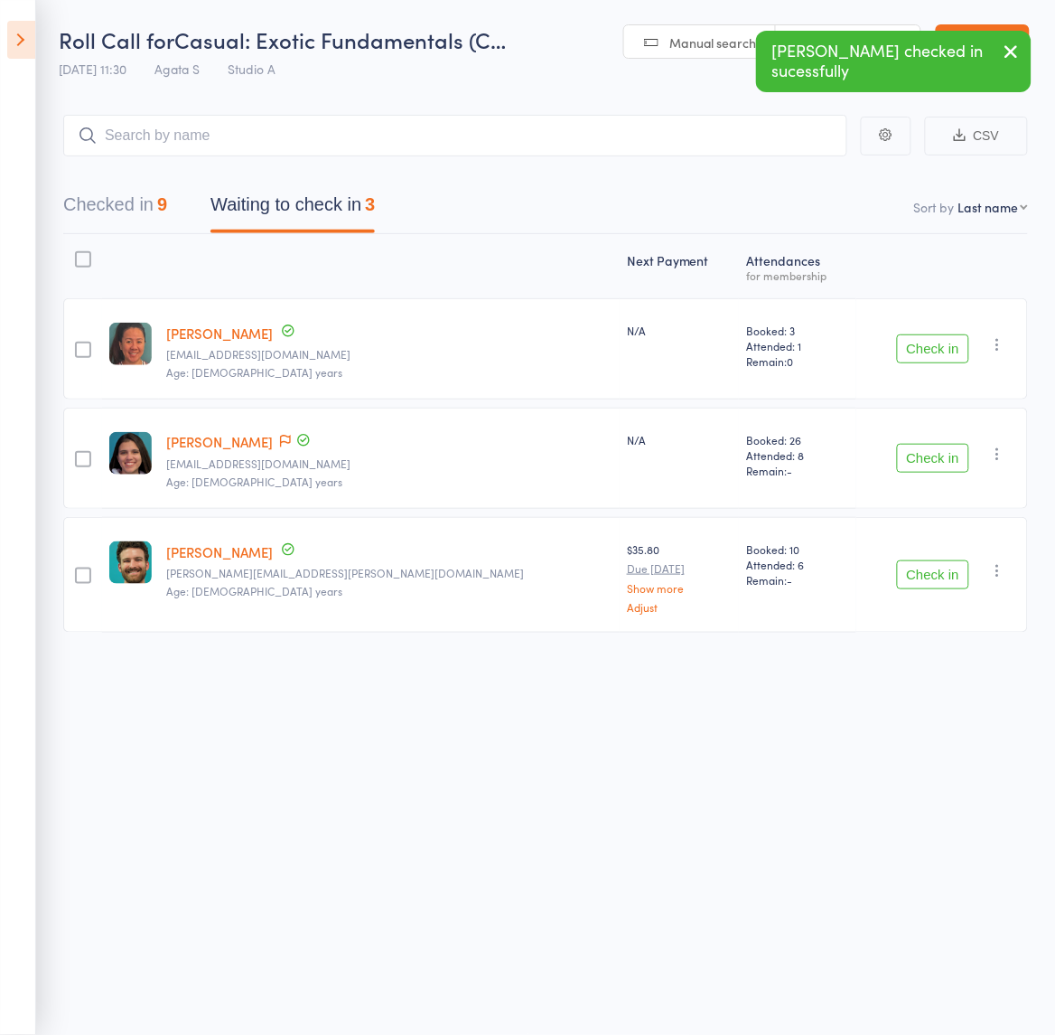
click at [305, 441] on div "Contact has been flagged Up to date" at bounding box center [294, 442] width 36 height 20
click at [291, 436] on icon at bounding box center [285, 441] width 11 height 13
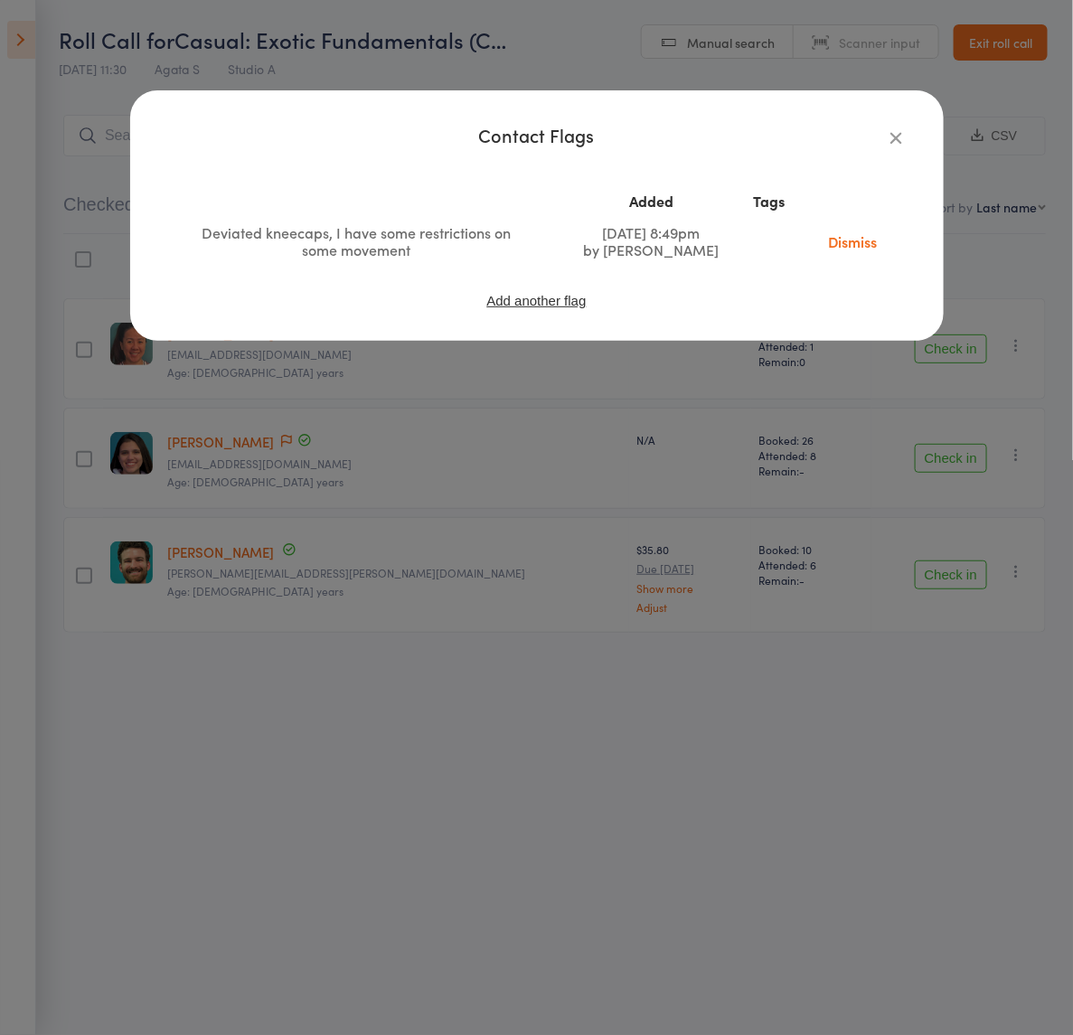
click at [328, 426] on div "Contact Flags Added Tags Deviated kneecaps, I have some restrictions on some mo…" at bounding box center [536, 517] width 1073 height 1035
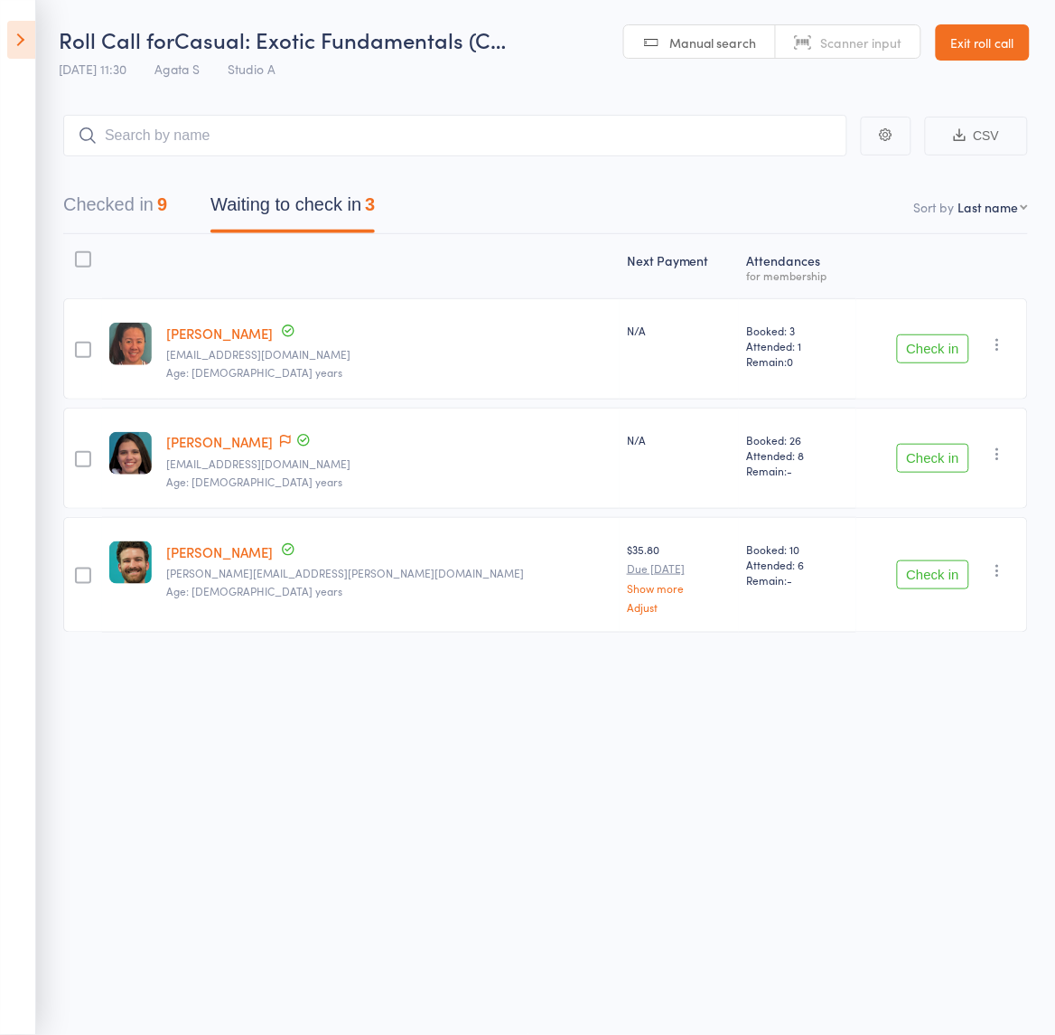
click at [922, 574] on button "Check in" at bounding box center [933, 574] width 72 height 29
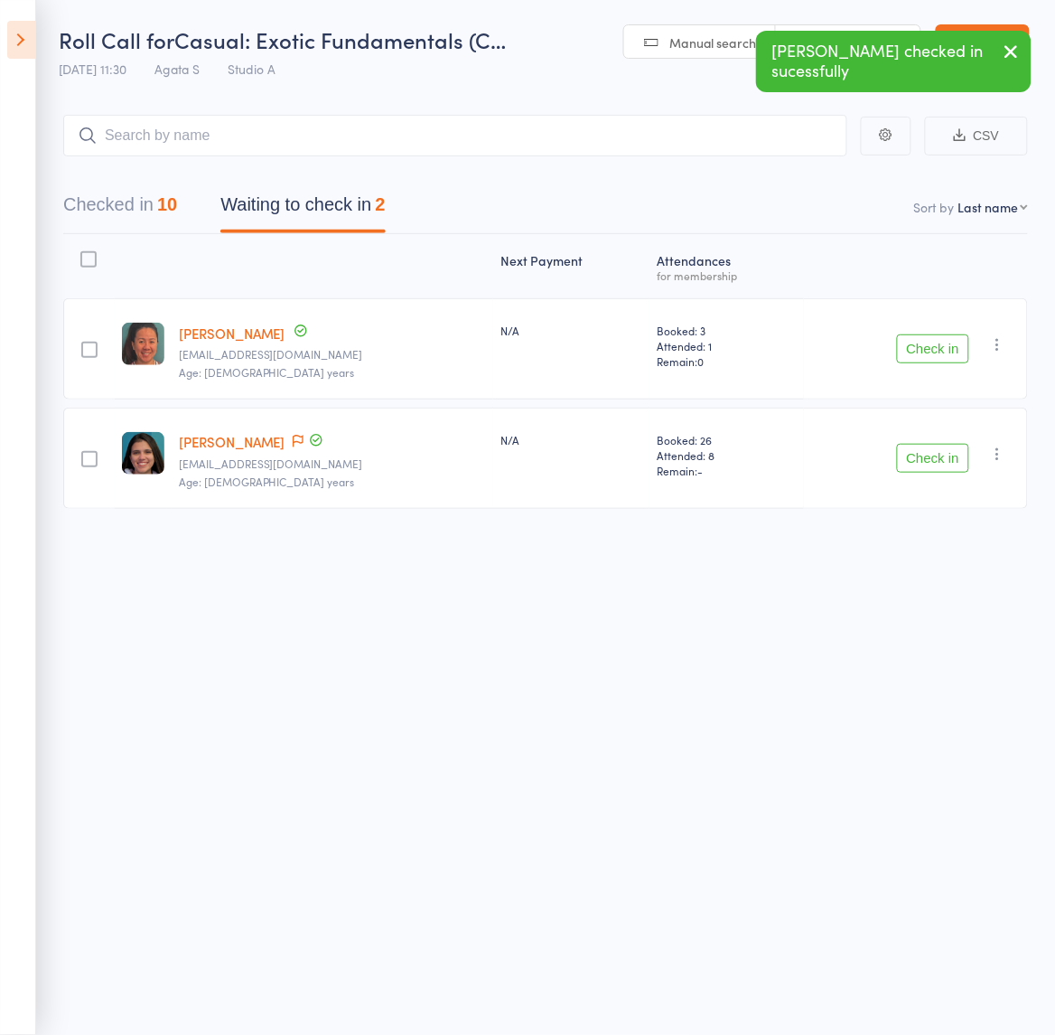
click at [23, 33] on icon at bounding box center [21, 40] width 28 height 38
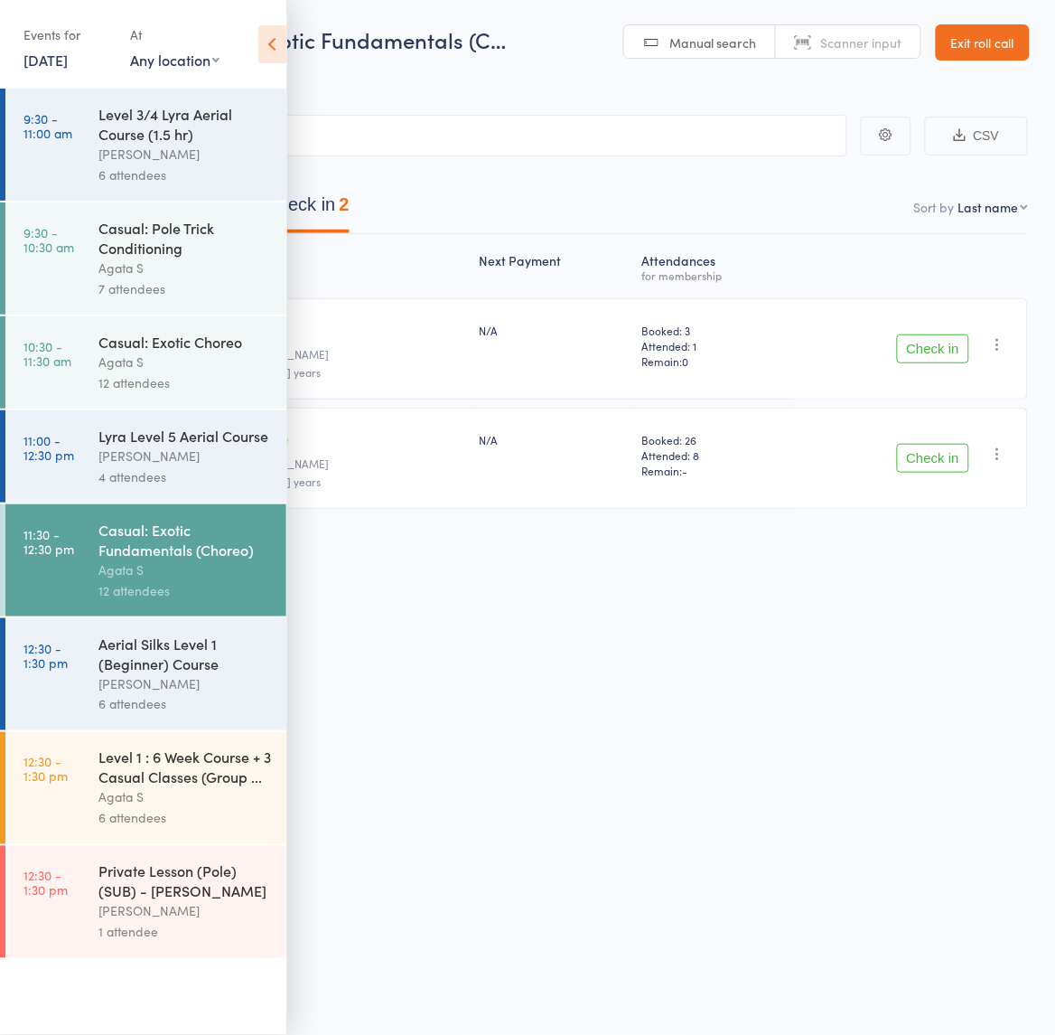
click at [169, 353] on div "Agata S" at bounding box center [184, 361] width 173 height 21
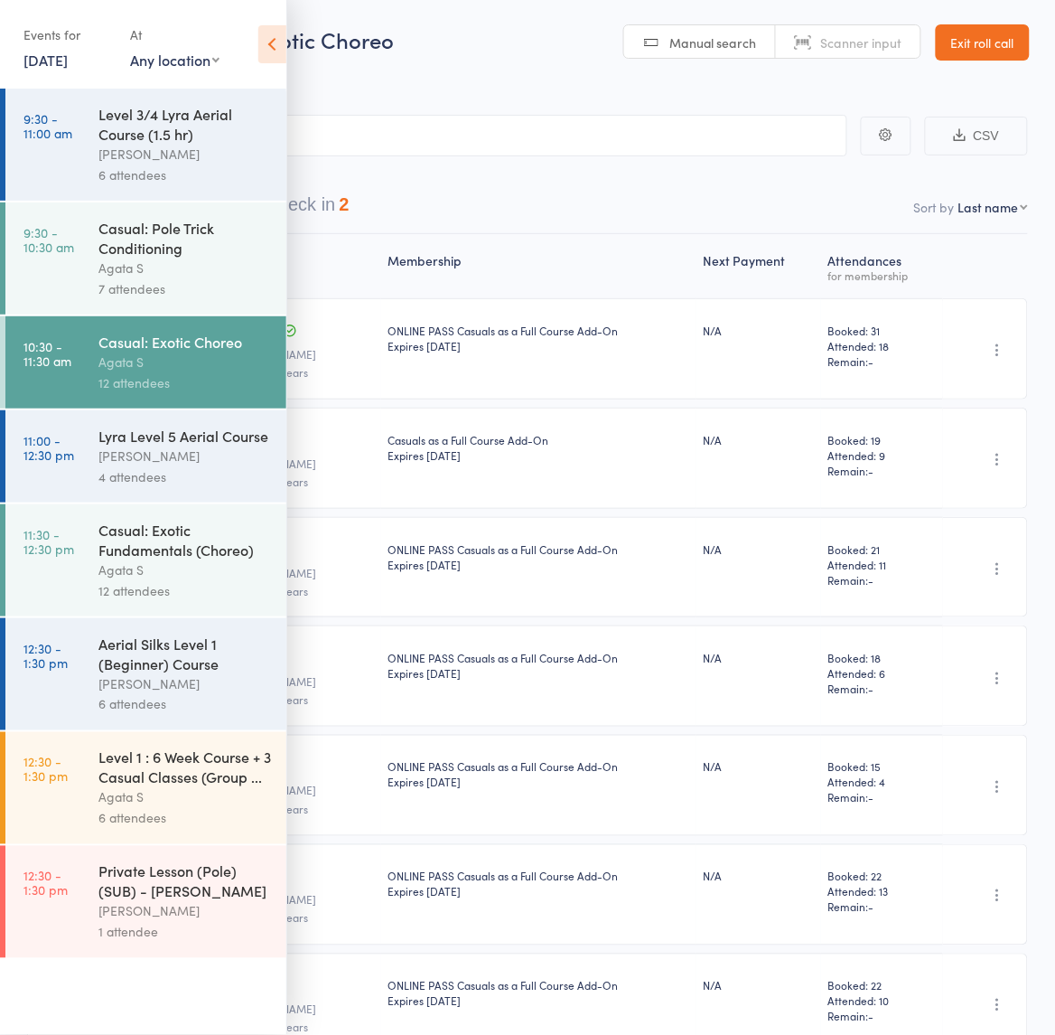
click at [272, 33] on icon at bounding box center [272, 44] width 28 height 38
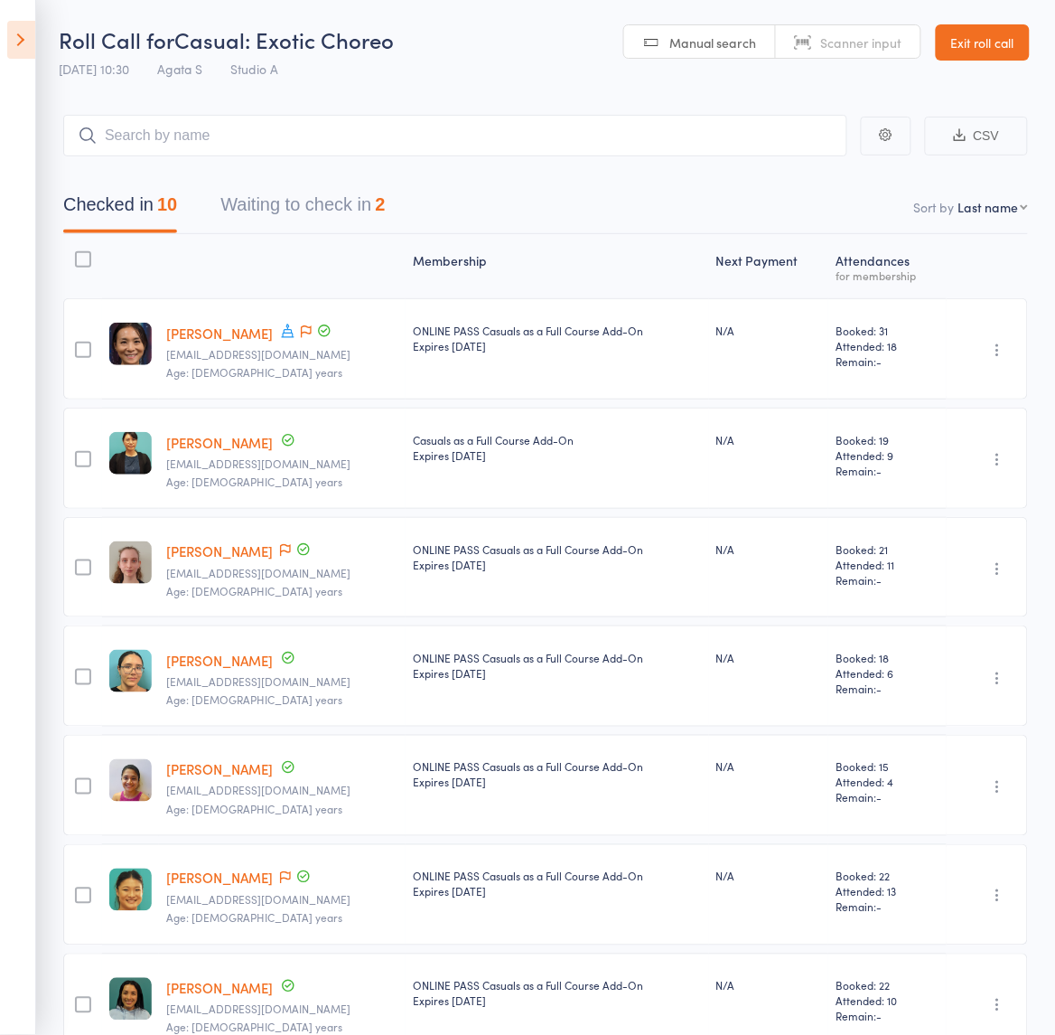
click at [287, 202] on button "Waiting to check in 2" at bounding box center [302, 209] width 164 height 48
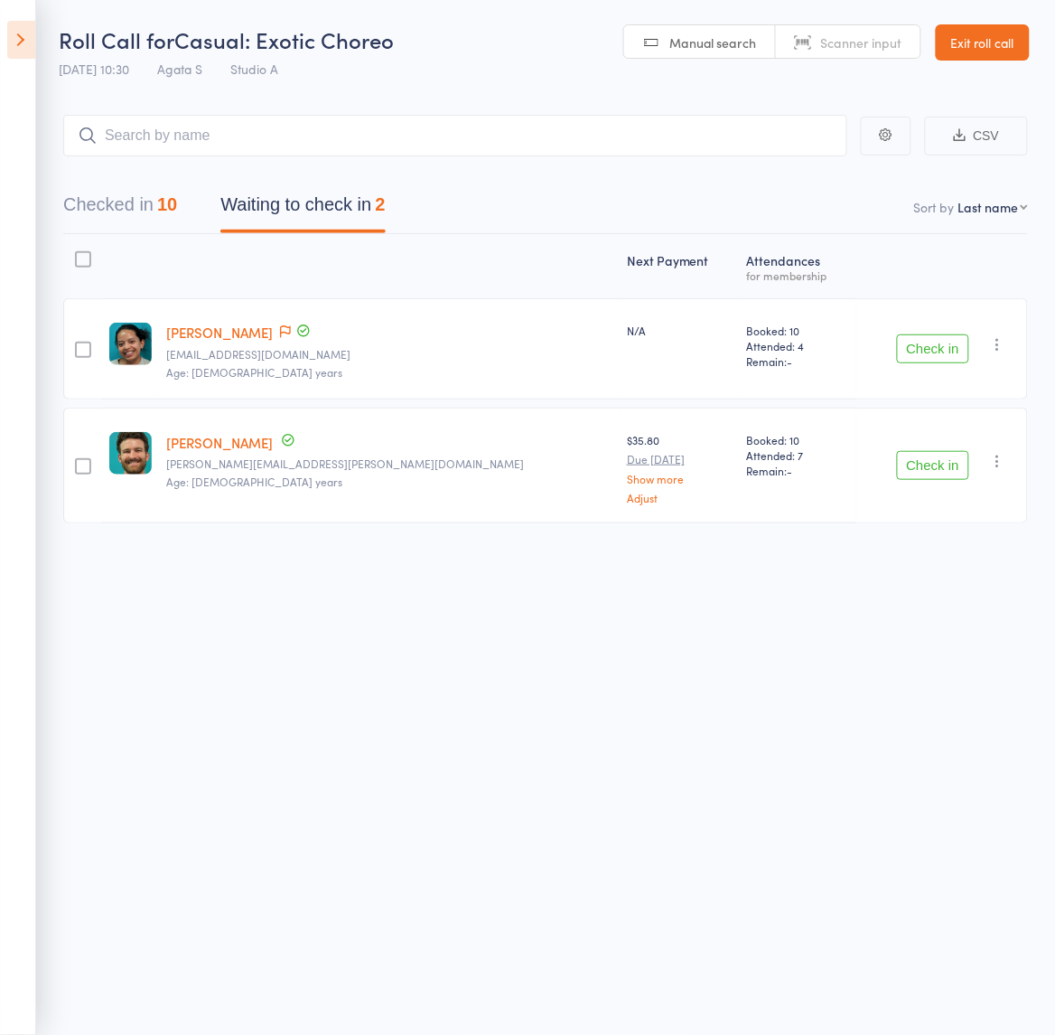
click at [927, 354] on button "Check in" at bounding box center [933, 348] width 72 height 29
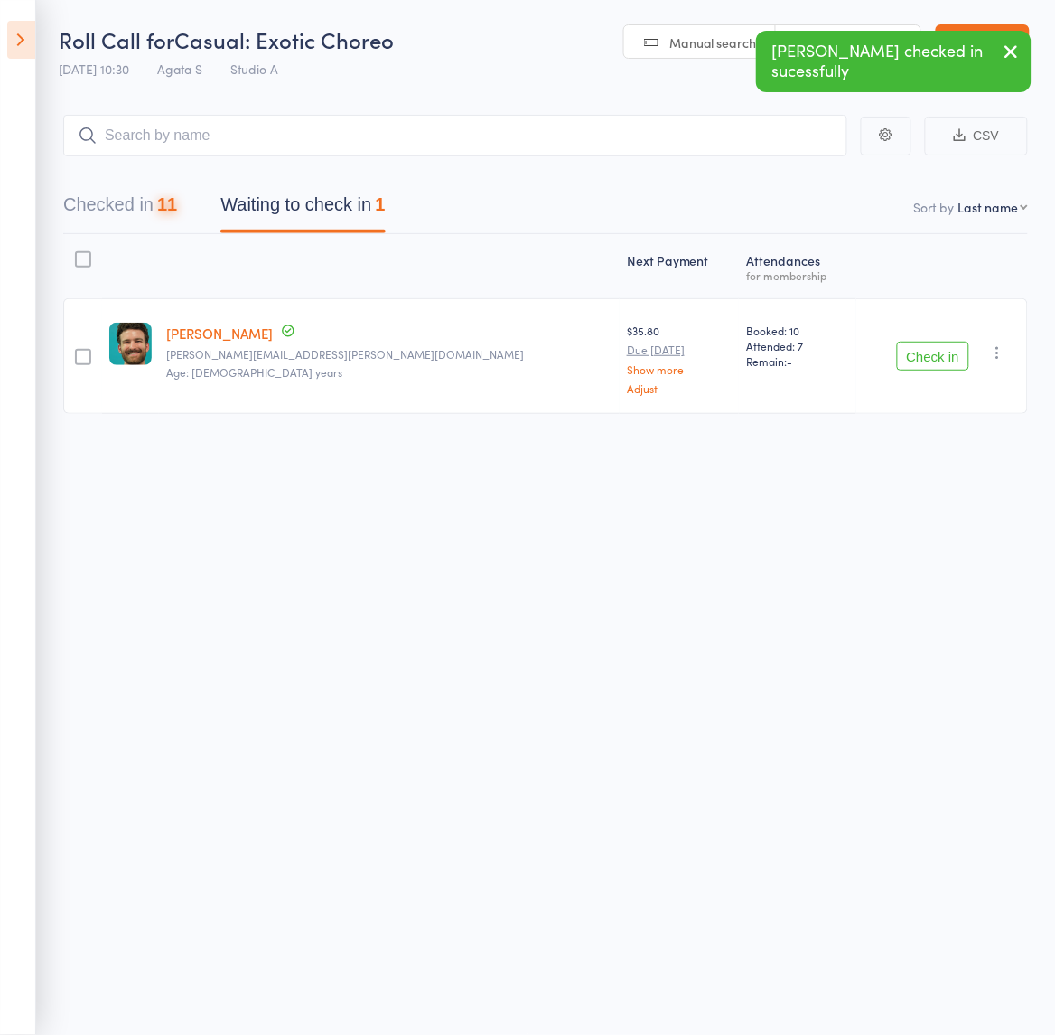
click at [923, 344] on button "Check in" at bounding box center [933, 356] width 72 height 29
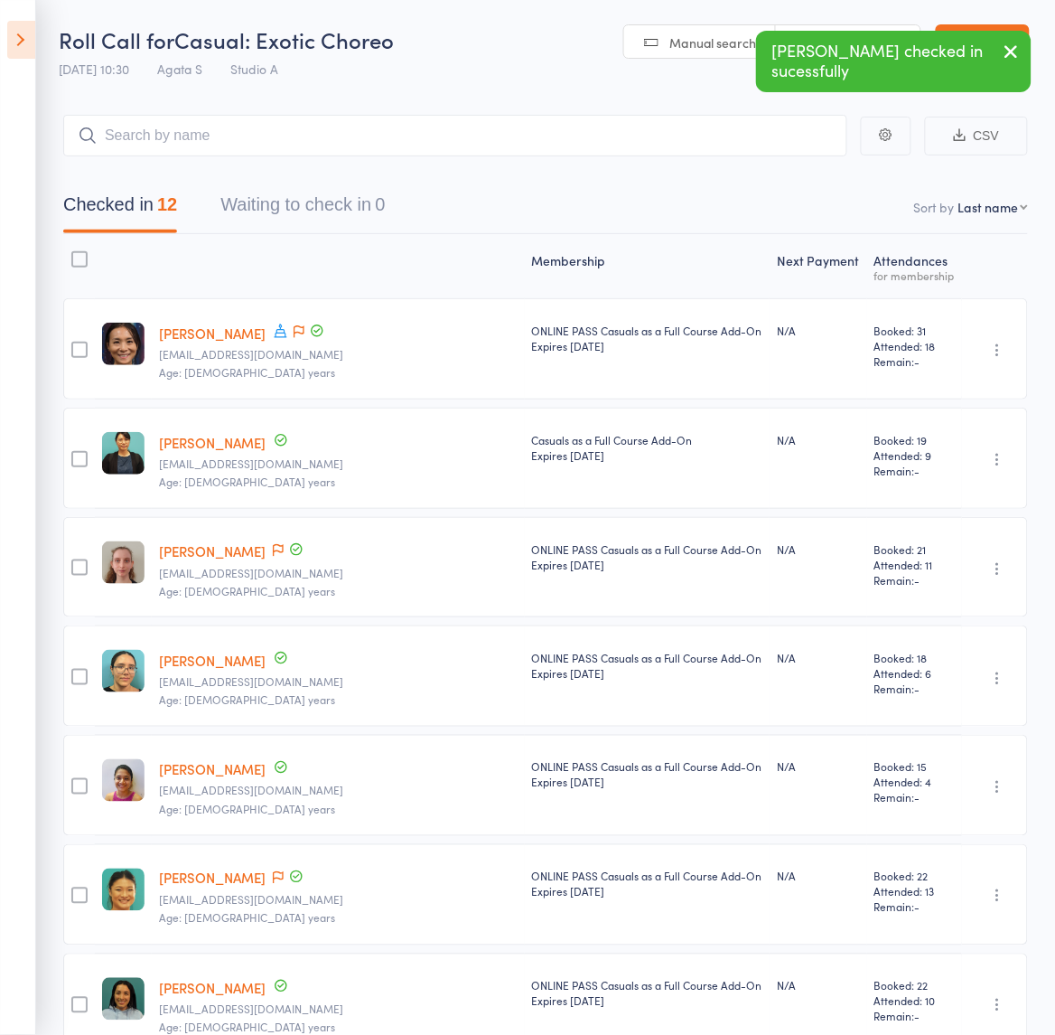
click at [23, 38] on icon at bounding box center [21, 40] width 28 height 38
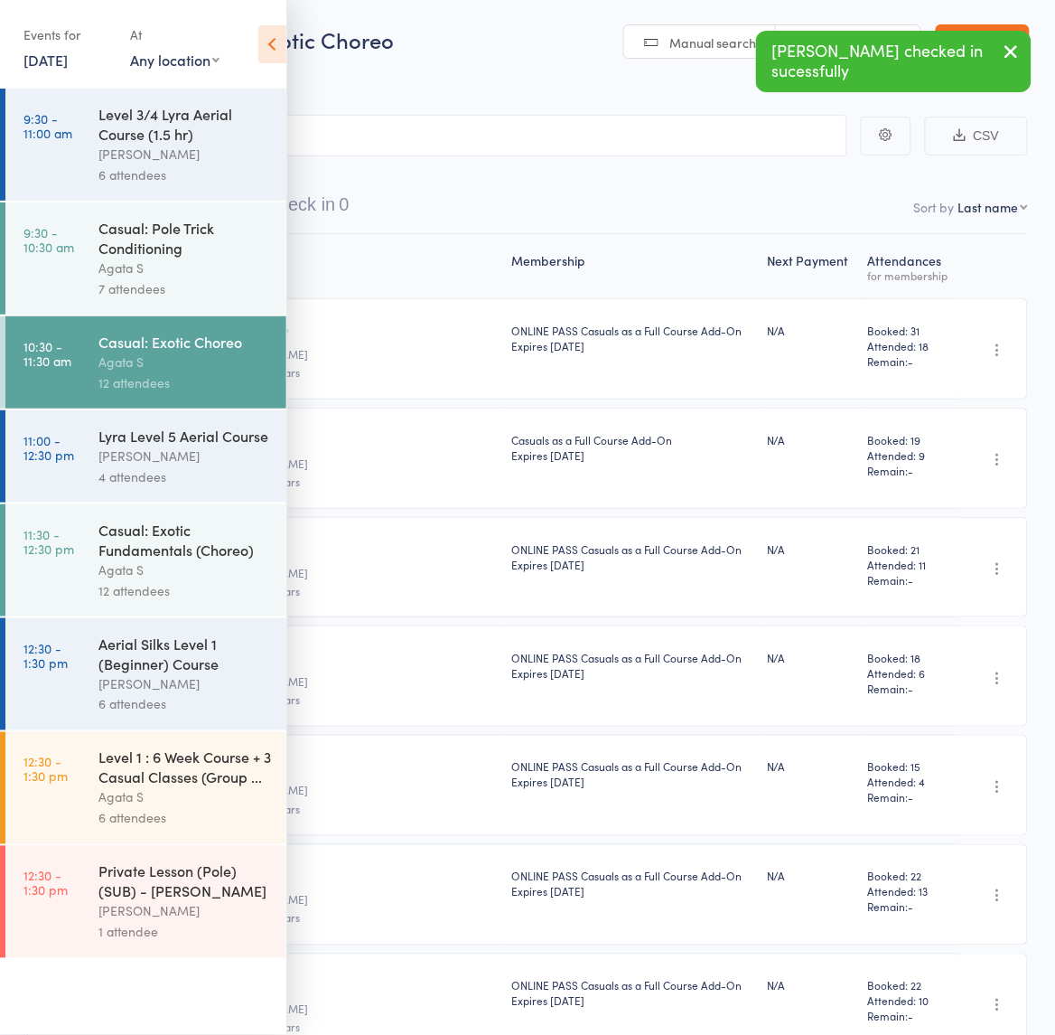
click at [201, 558] on div "Casual: Exotic Fundamentals (Choreo) Agata S 12 attendees" at bounding box center [192, 560] width 188 height 112
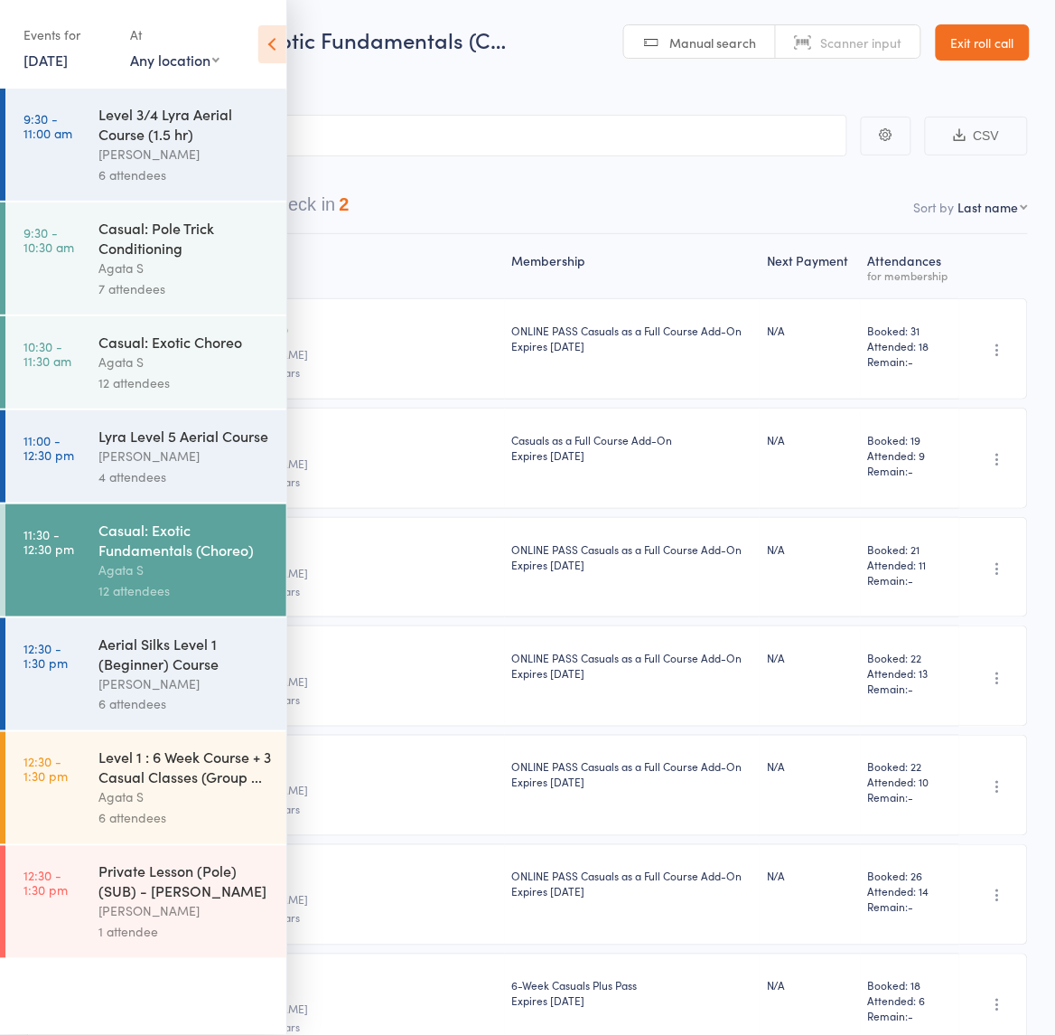
click at [178, 454] on div "Sasha B" at bounding box center [184, 455] width 173 height 21
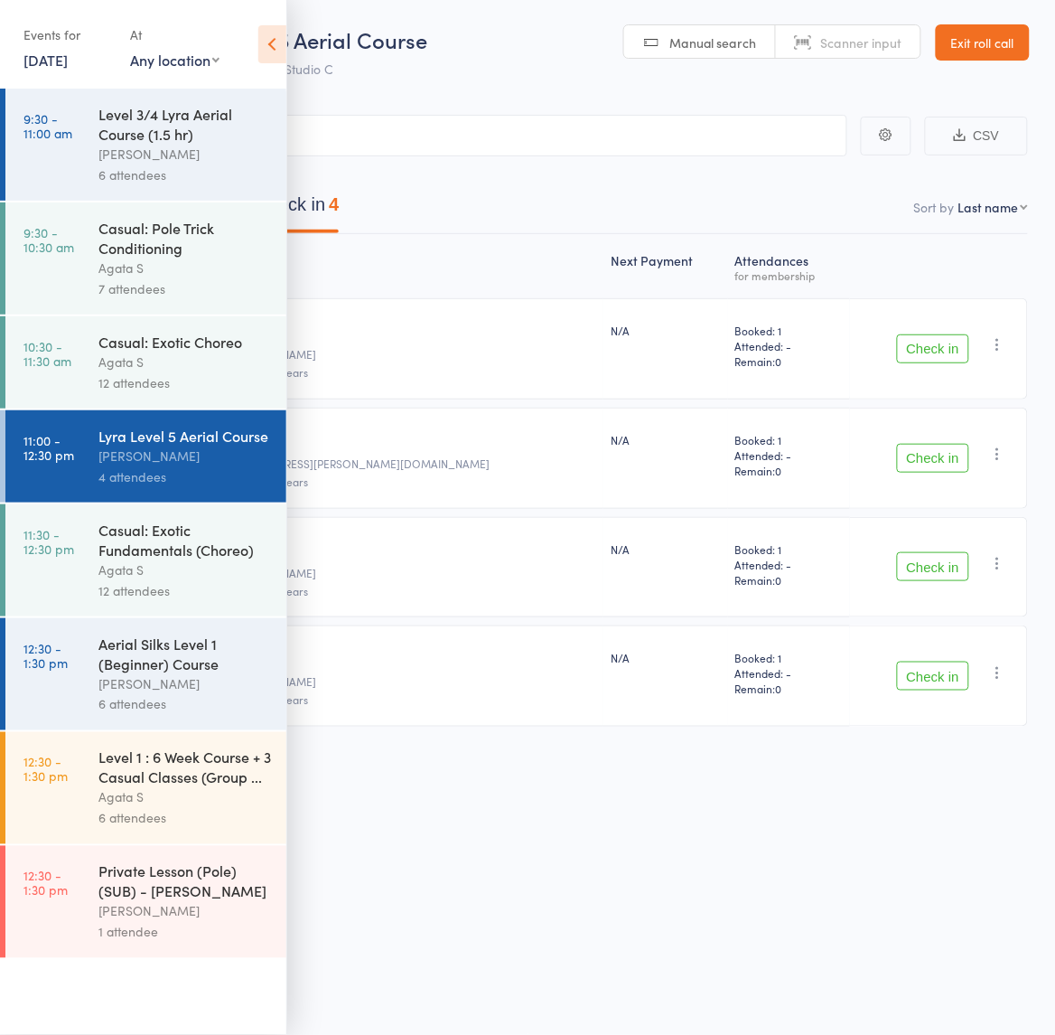
click at [269, 34] on icon at bounding box center [272, 44] width 28 height 38
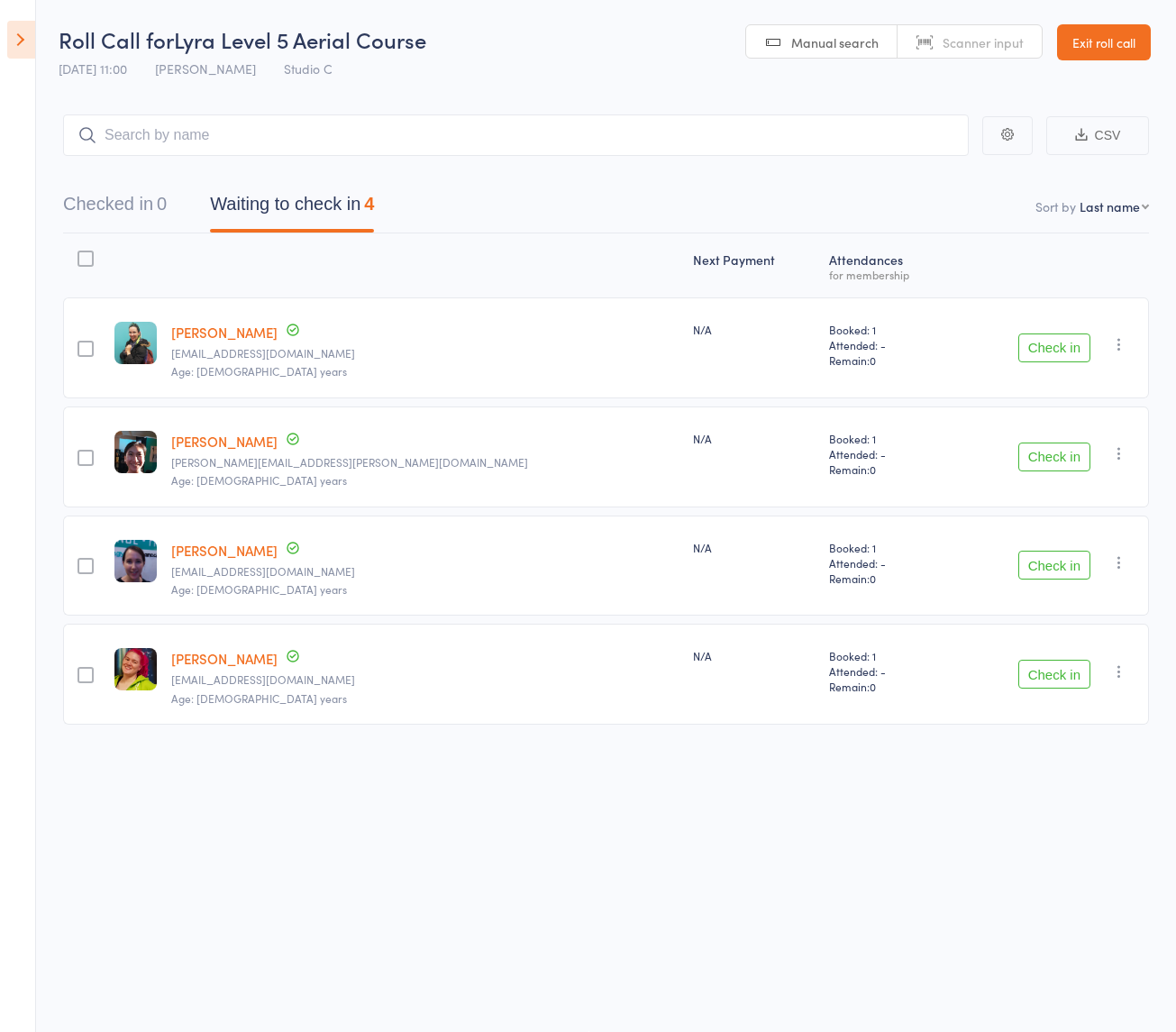
click at [1036, 454] on button "Check in" at bounding box center [1054, 457] width 72 height 29
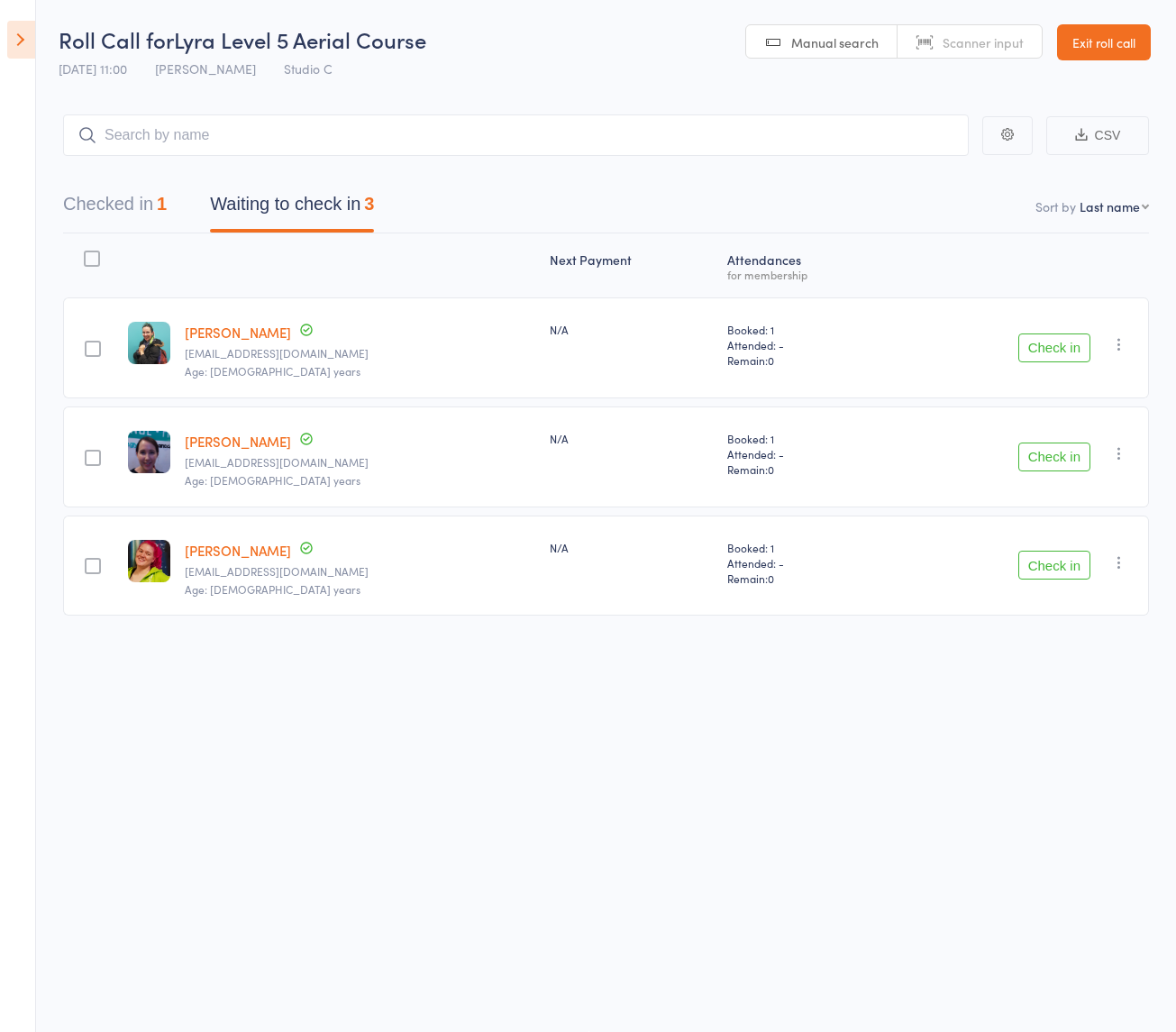
click at [1042, 453] on button "Check in" at bounding box center [1054, 457] width 72 height 29
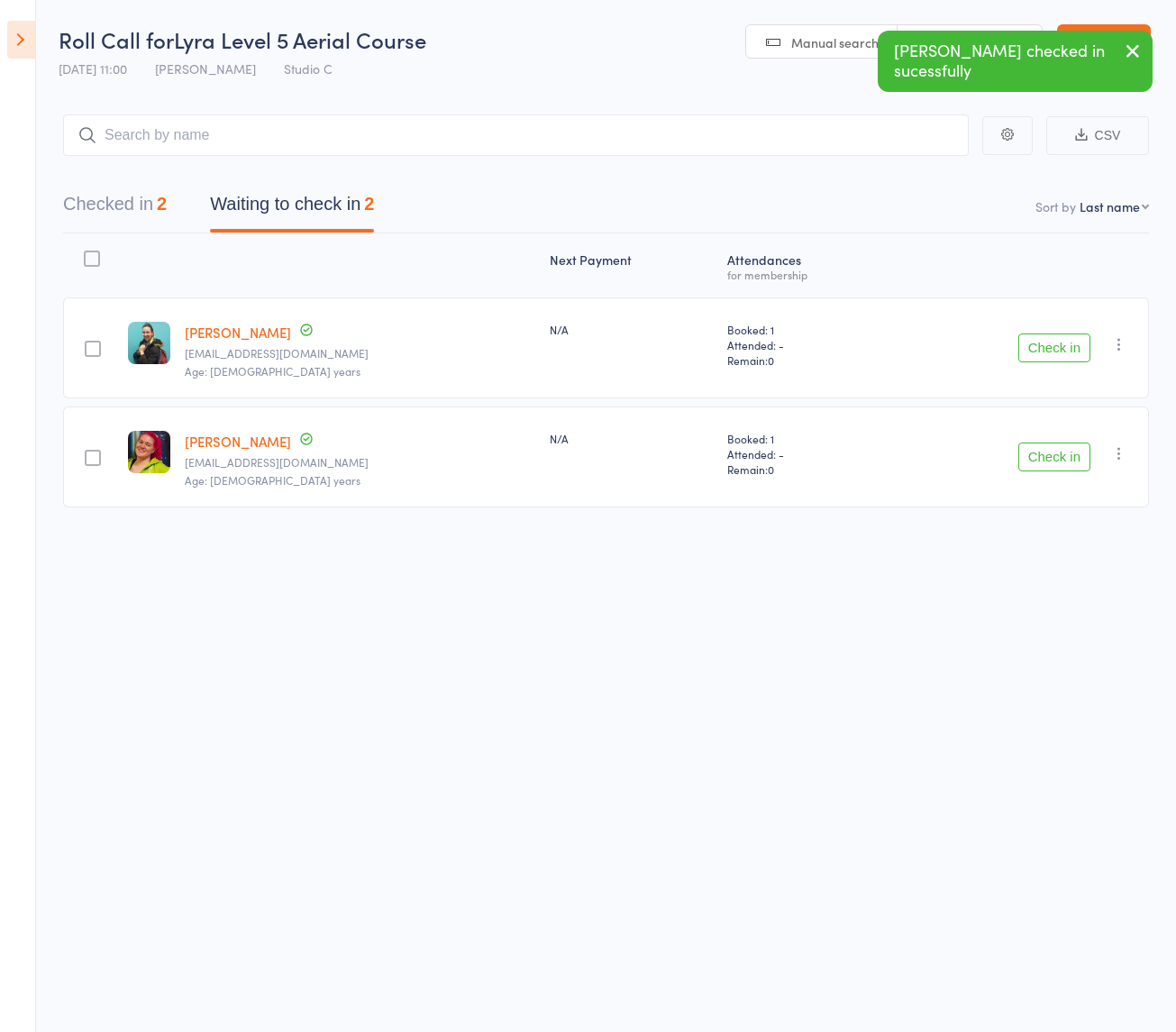
click at [16, 48] on icon at bounding box center [21, 40] width 28 height 38
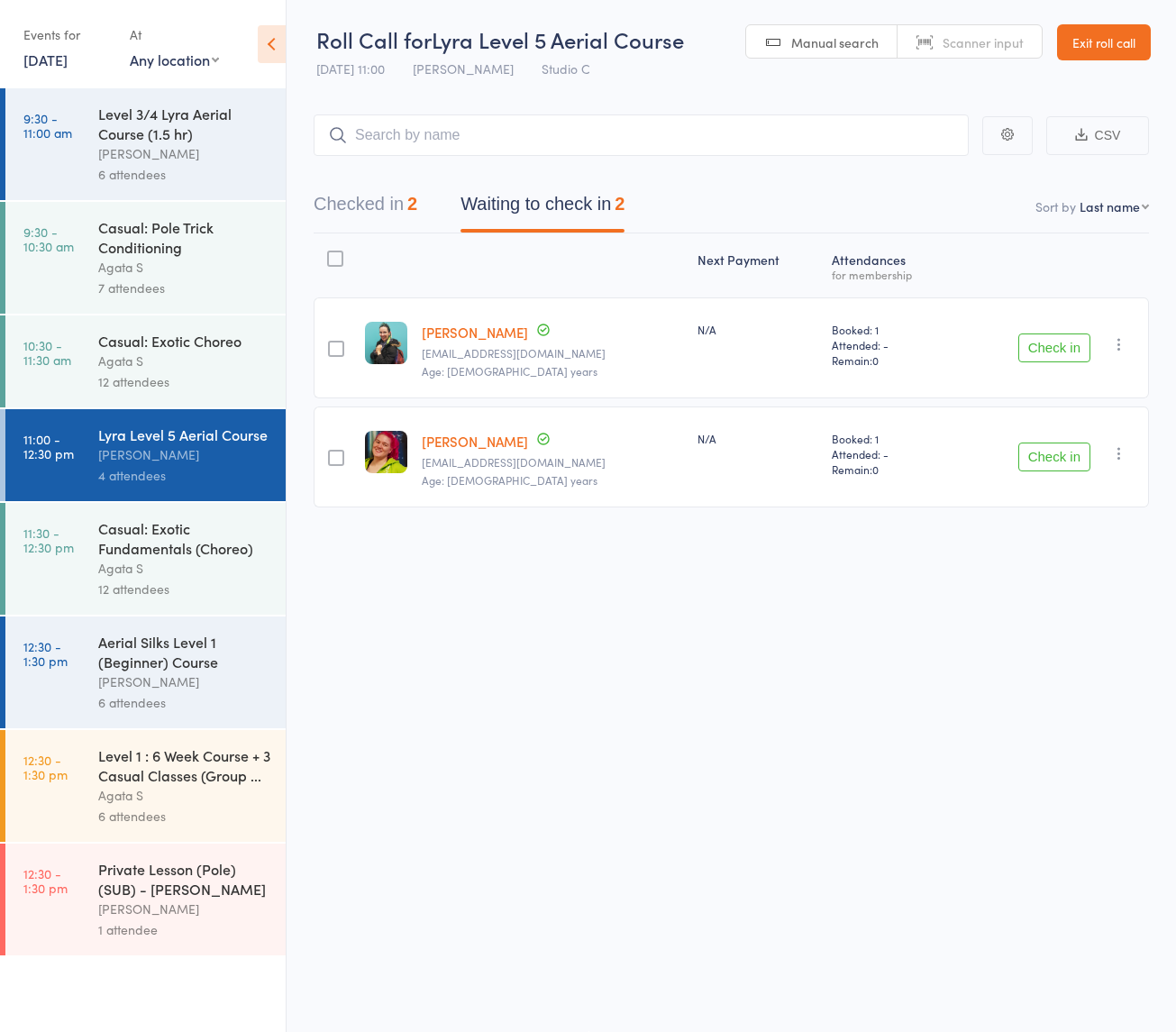
click at [1050, 458] on button "Check in" at bounding box center [1054, 457] width 72 height 29
click at [1051, 352] on button "Check in" at bounding box center [1054, 347] width 72 height 29
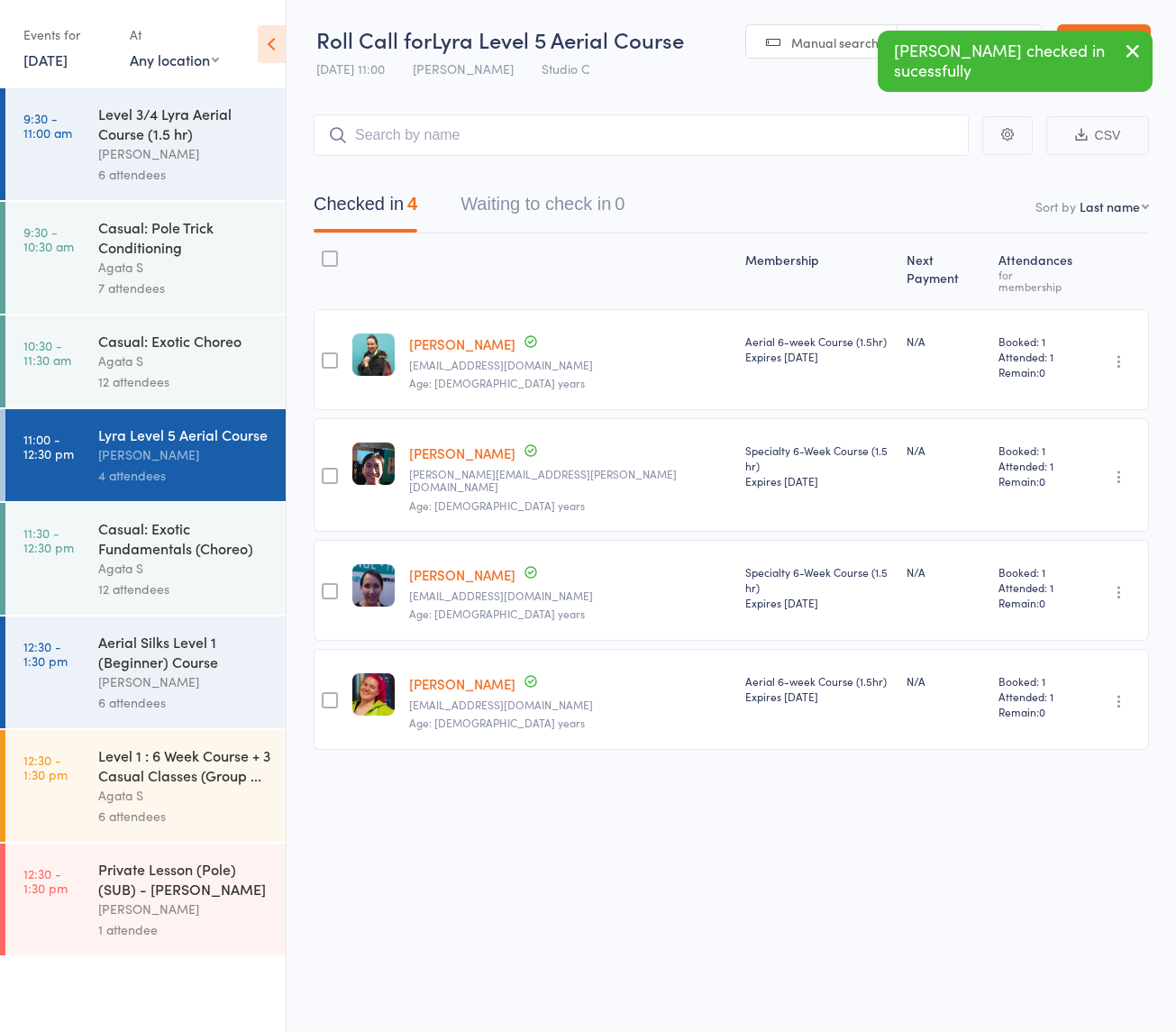
click at [205, 563] on div "Agata S" at bounding box center [184, 567] width 173 height 21
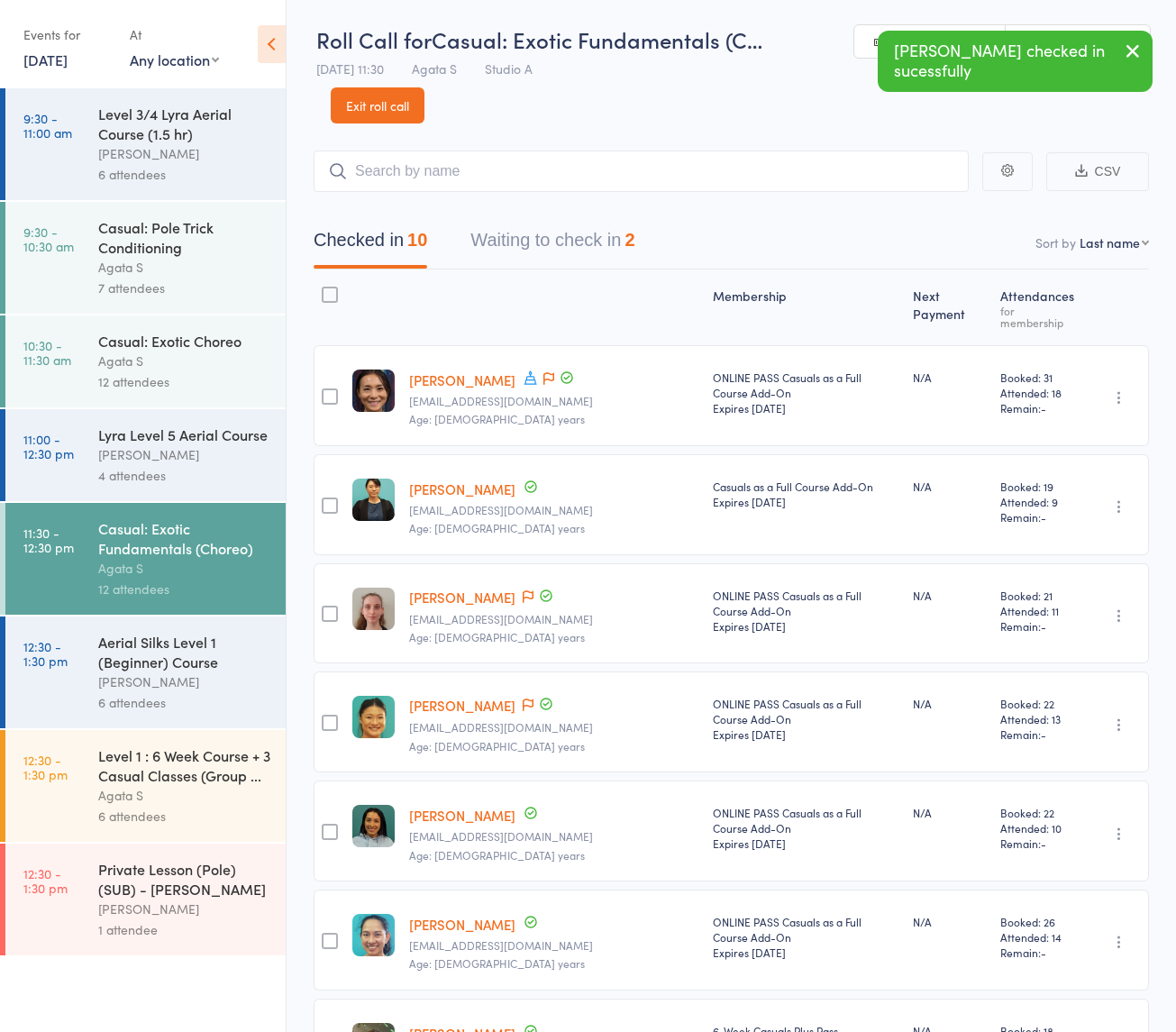
click at [199, 644] on div "Aerial Silks Level 1 (Beginner) Course" at bounding box center [184, 651] width 173 height 40
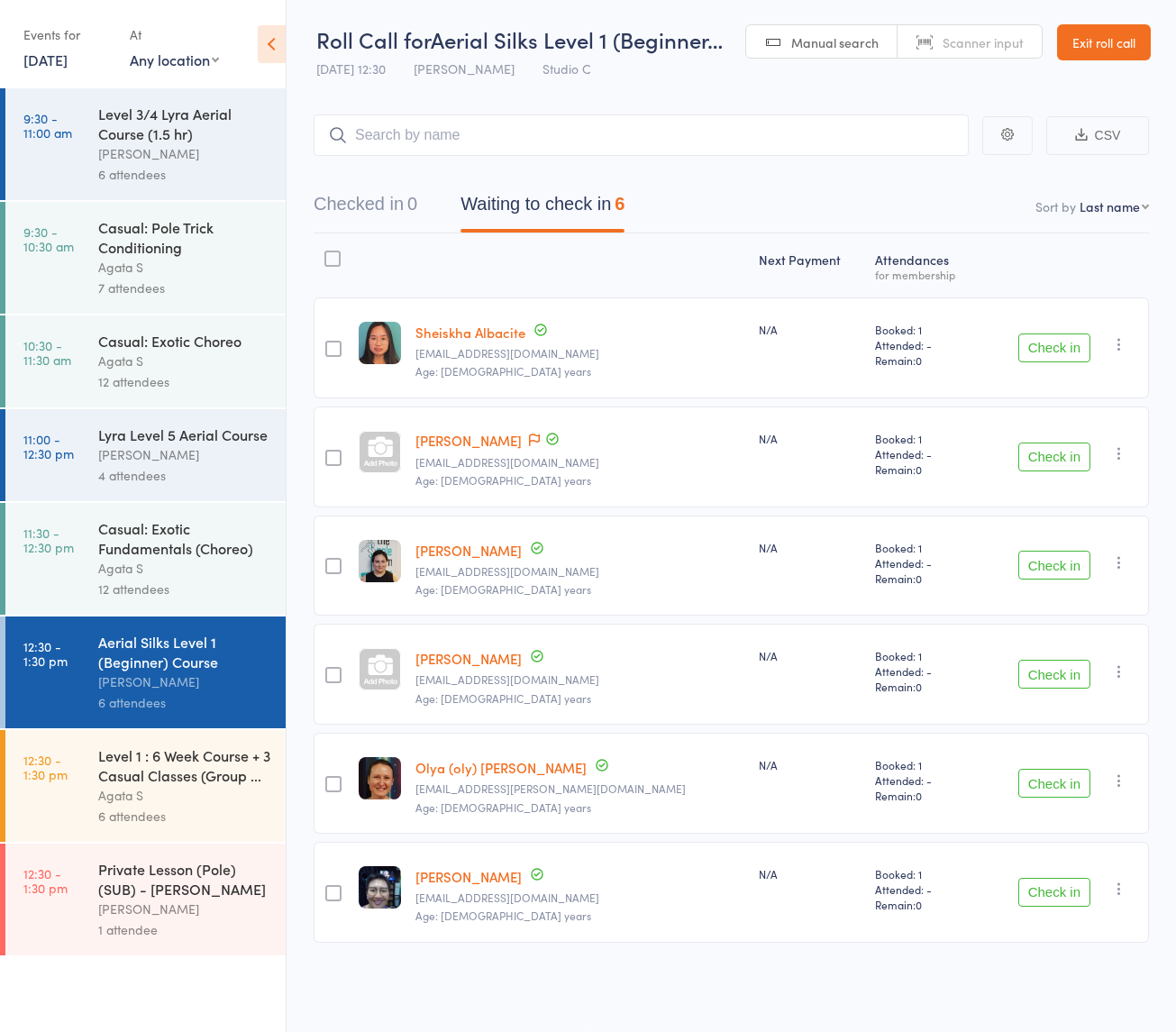
click at [201, 552] on div "Casual: Exotic Fundamentals (Choreo)" at bounding box center [184, 538] width 173 height 40
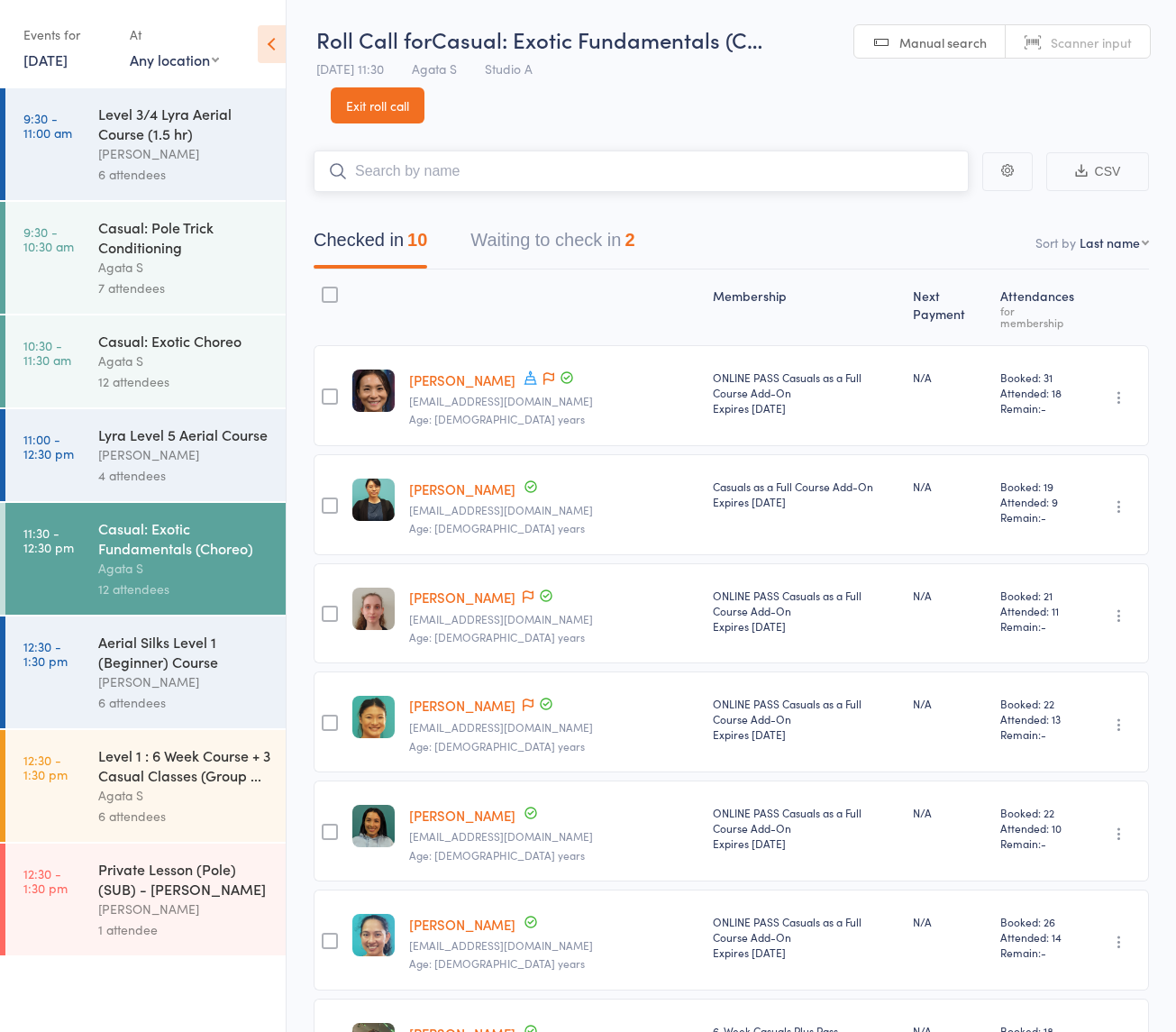
click at [541, 226] on button "Waiting to check in 2" at bounding box center [553, 244] width 164 height 48
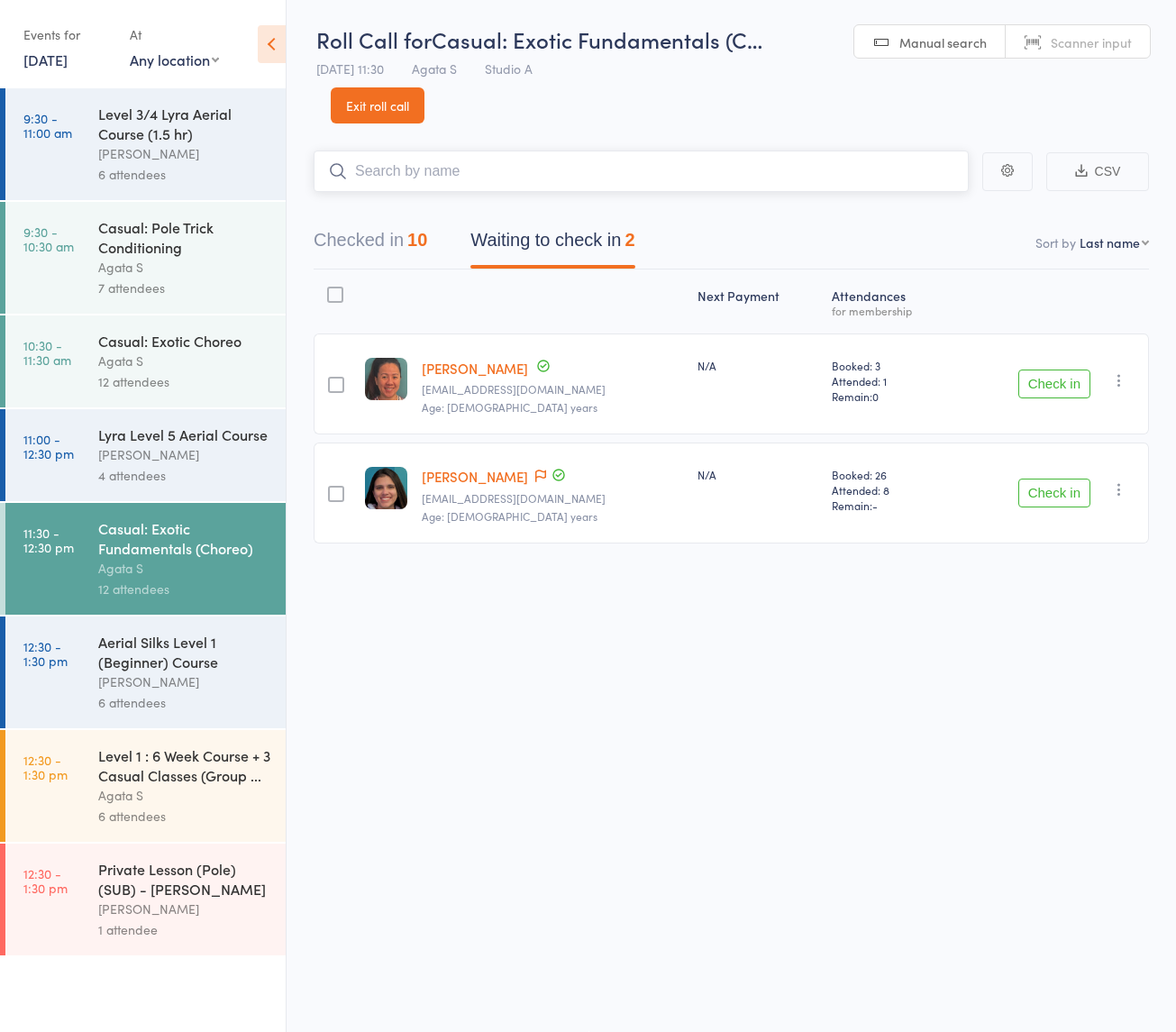
click at [406, 243] on button "Checked in 10" at bounding box center [370, 244] width 114 height 48
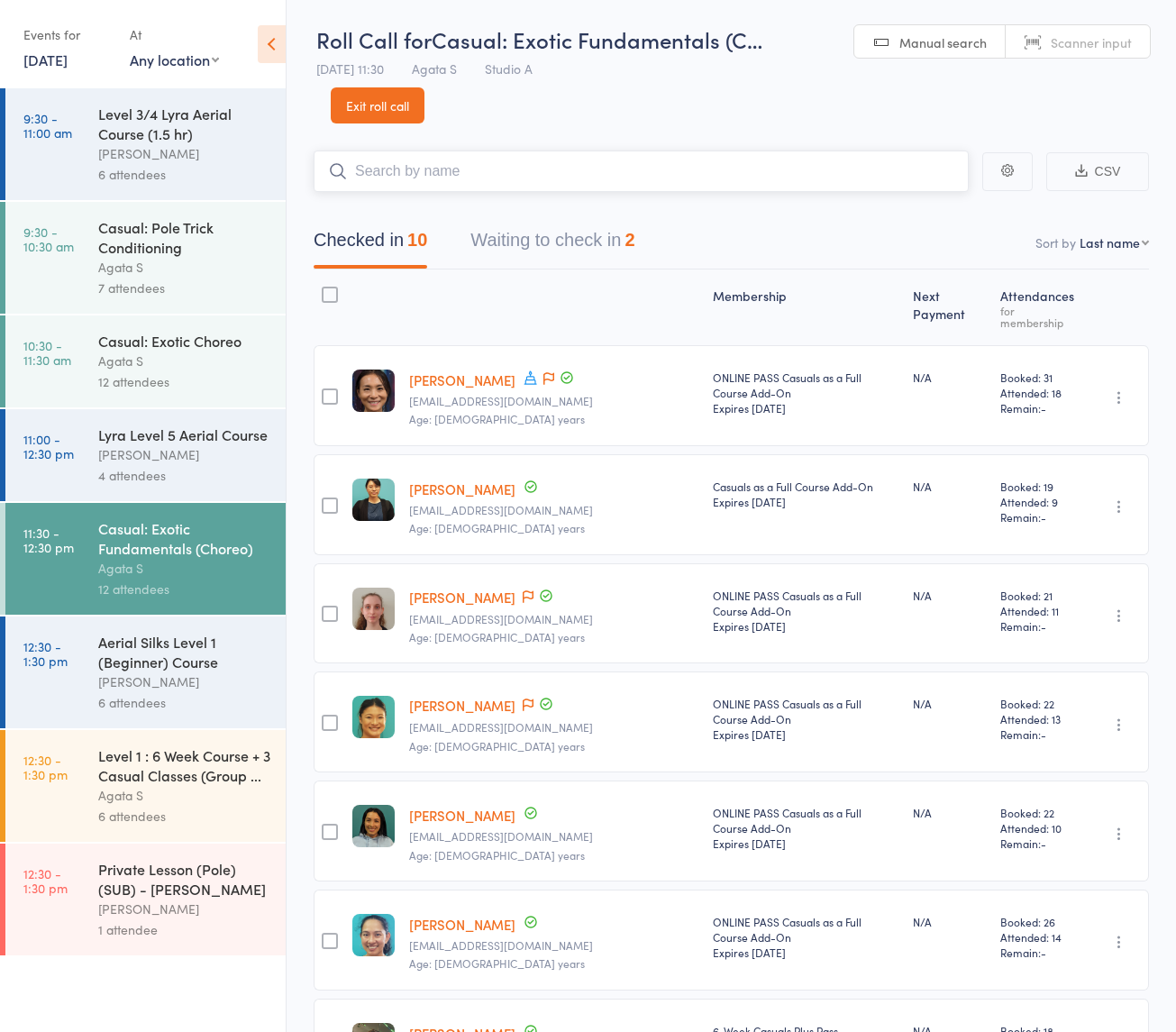
click at [539, 225] on button "Waiting to check in 2" at bounding box center [553, 244] width 164 height 48
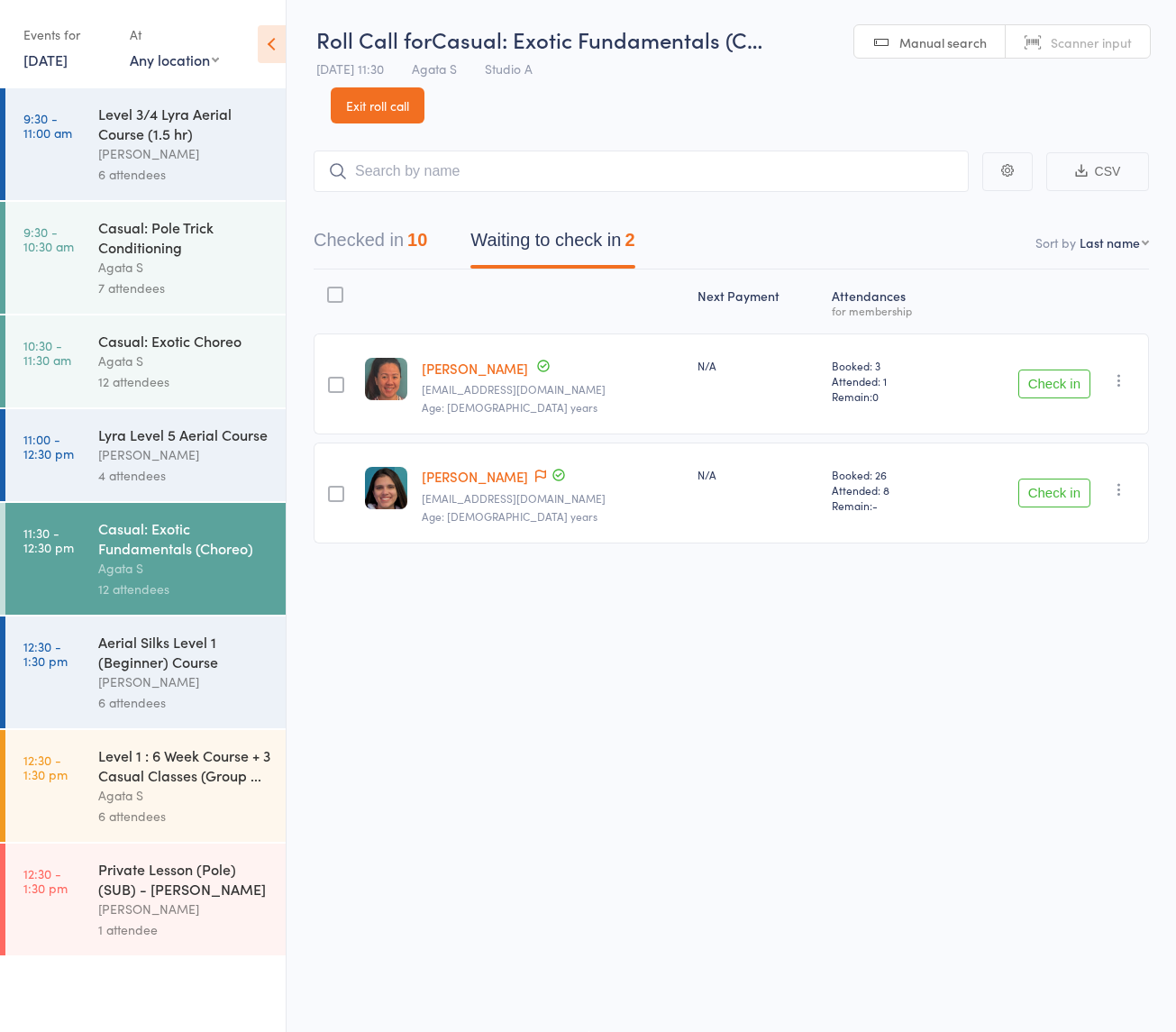
click at [1045, 384] on button "Check in" at bounding box center [1054, 383] width 72 height 29
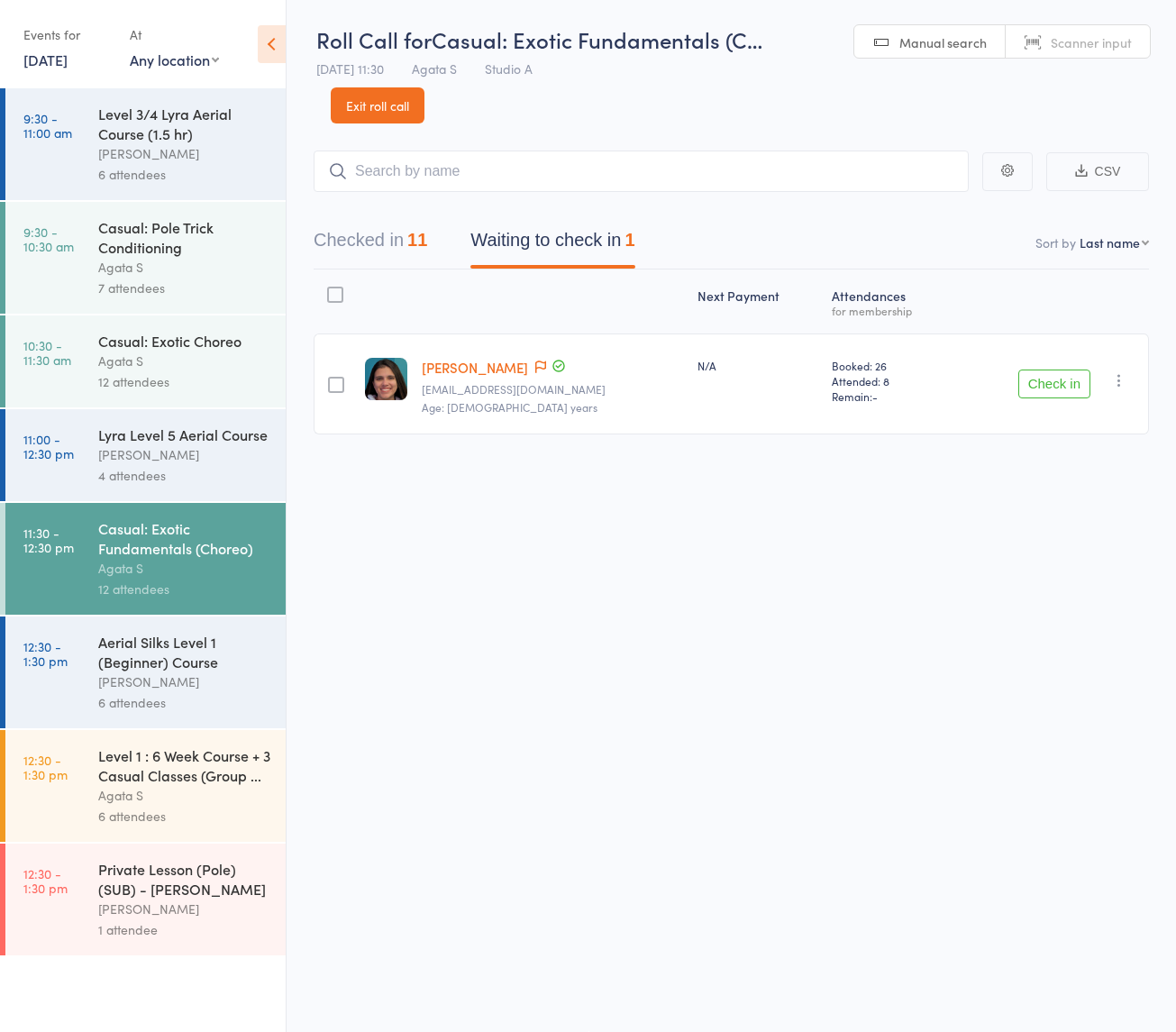
click at [1115, 385] on icon "button" at bounding box center [1119, 380] width 18 height 18
click at [1079, 556] on li "Mark absent" at bounding box center [1054, 560] width 149 height 24
click at [397, 250] on button "Checked in 11" at bounding box center [370, 244] width 114 height 48
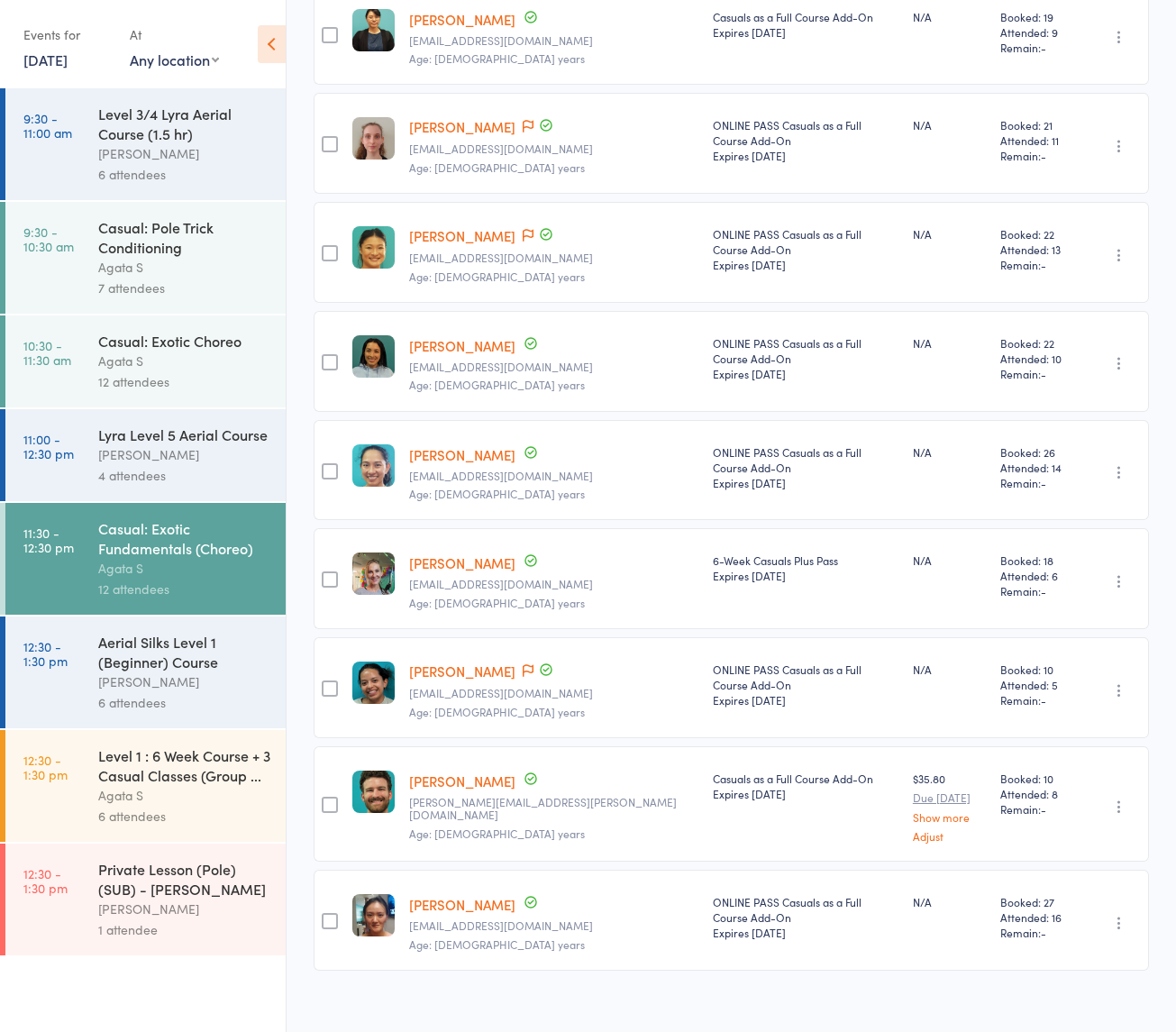
scroll to position [586, 0]
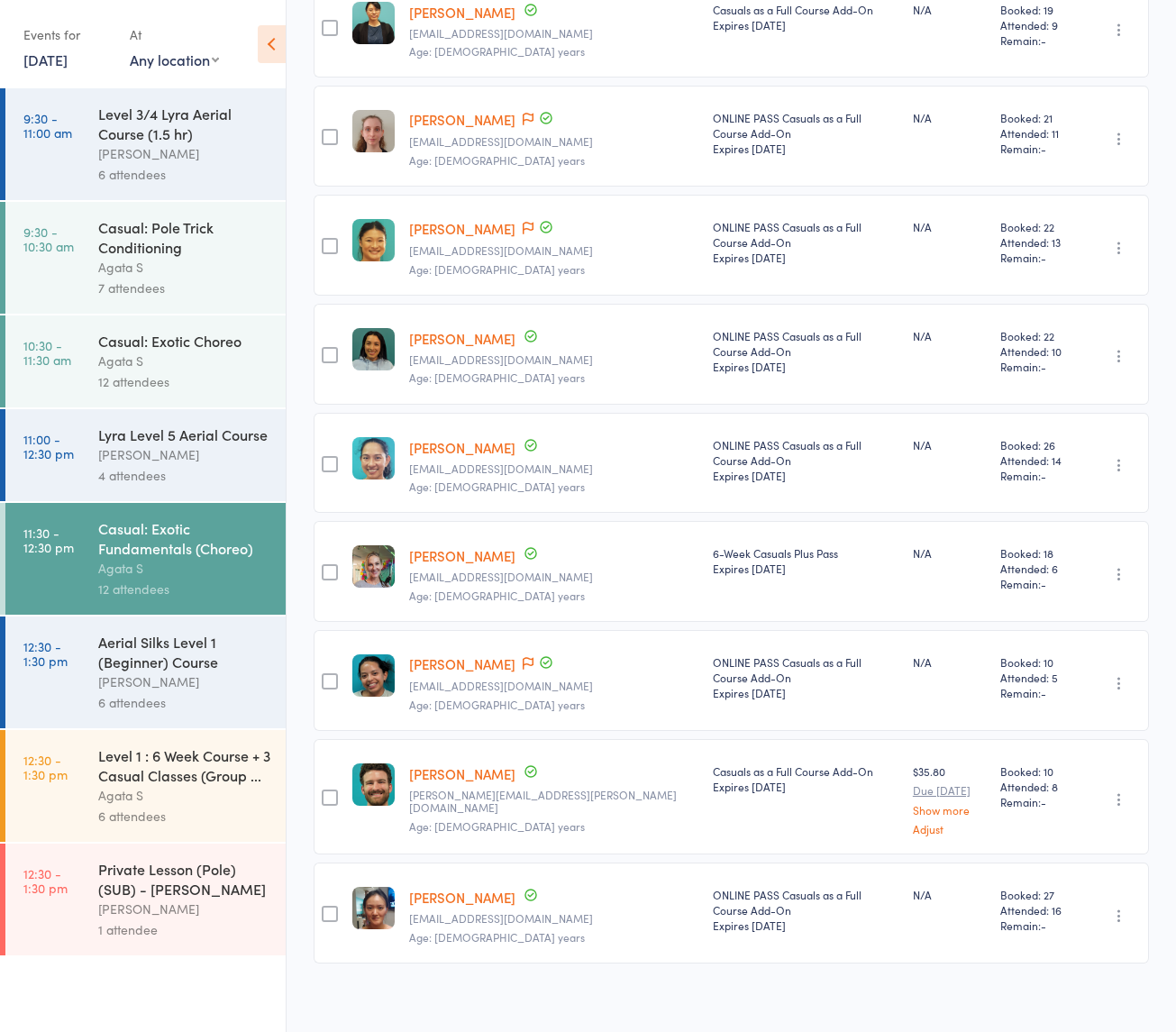
click at [1118, 674] on icon "button" at bounding box center [1119, 683] width 18 height 18
click at [1086, 828] on li "Remove" at bounding box center [1054, 840] width 149 height 24
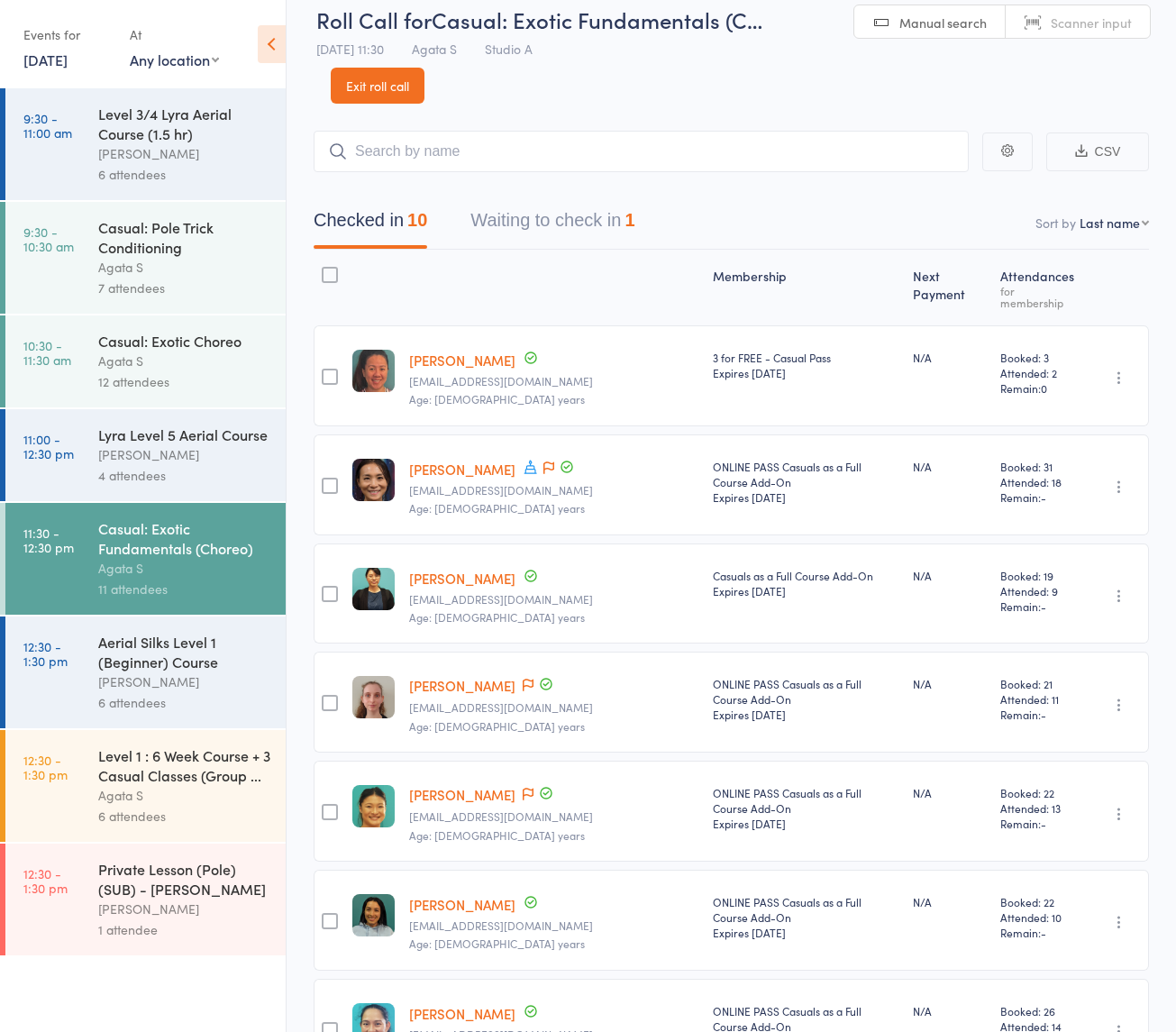
scroll to position [0, 0]
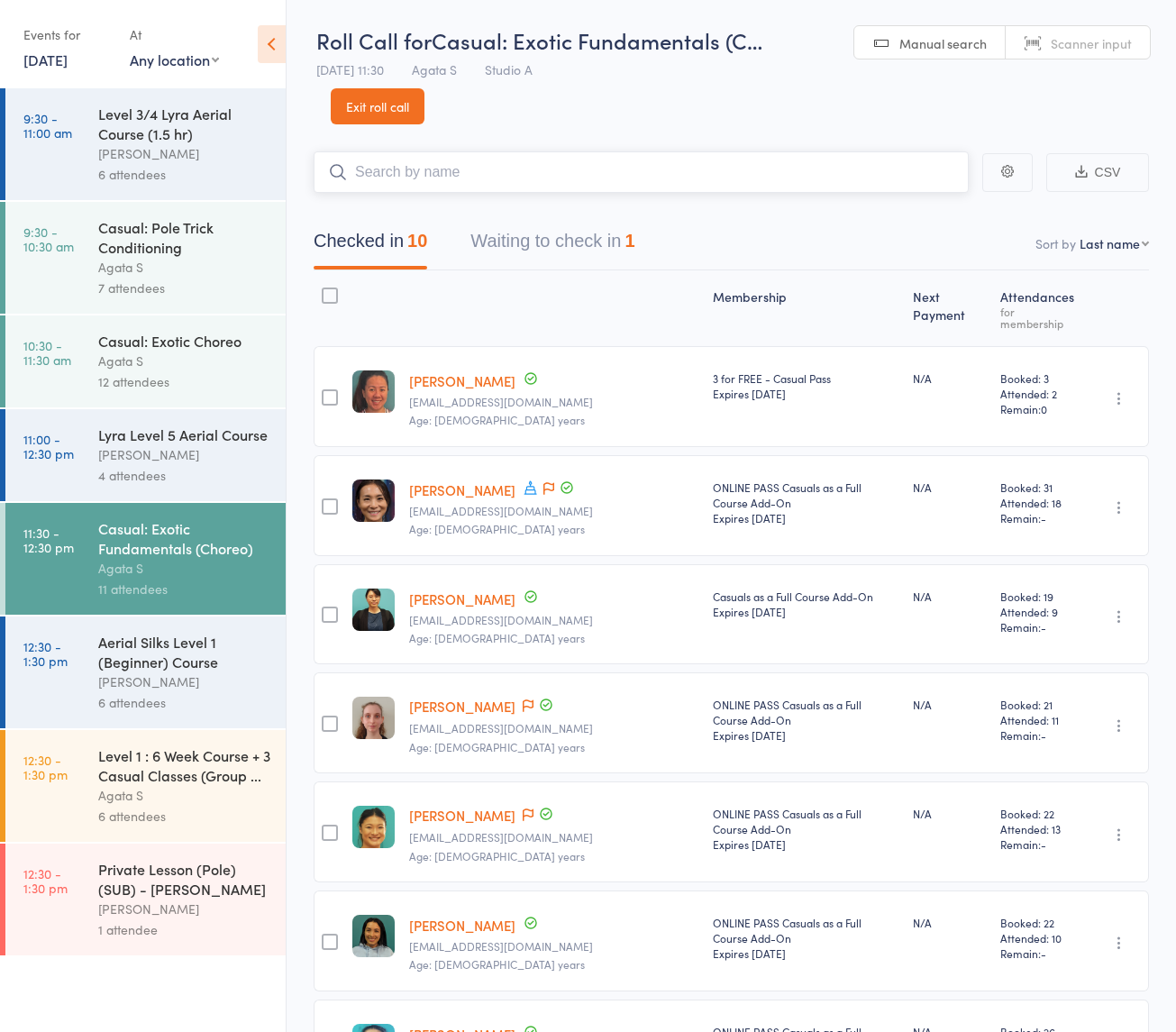
click at [673, 182] on input "search" at bounding box center [640, 172] width 655 height 42
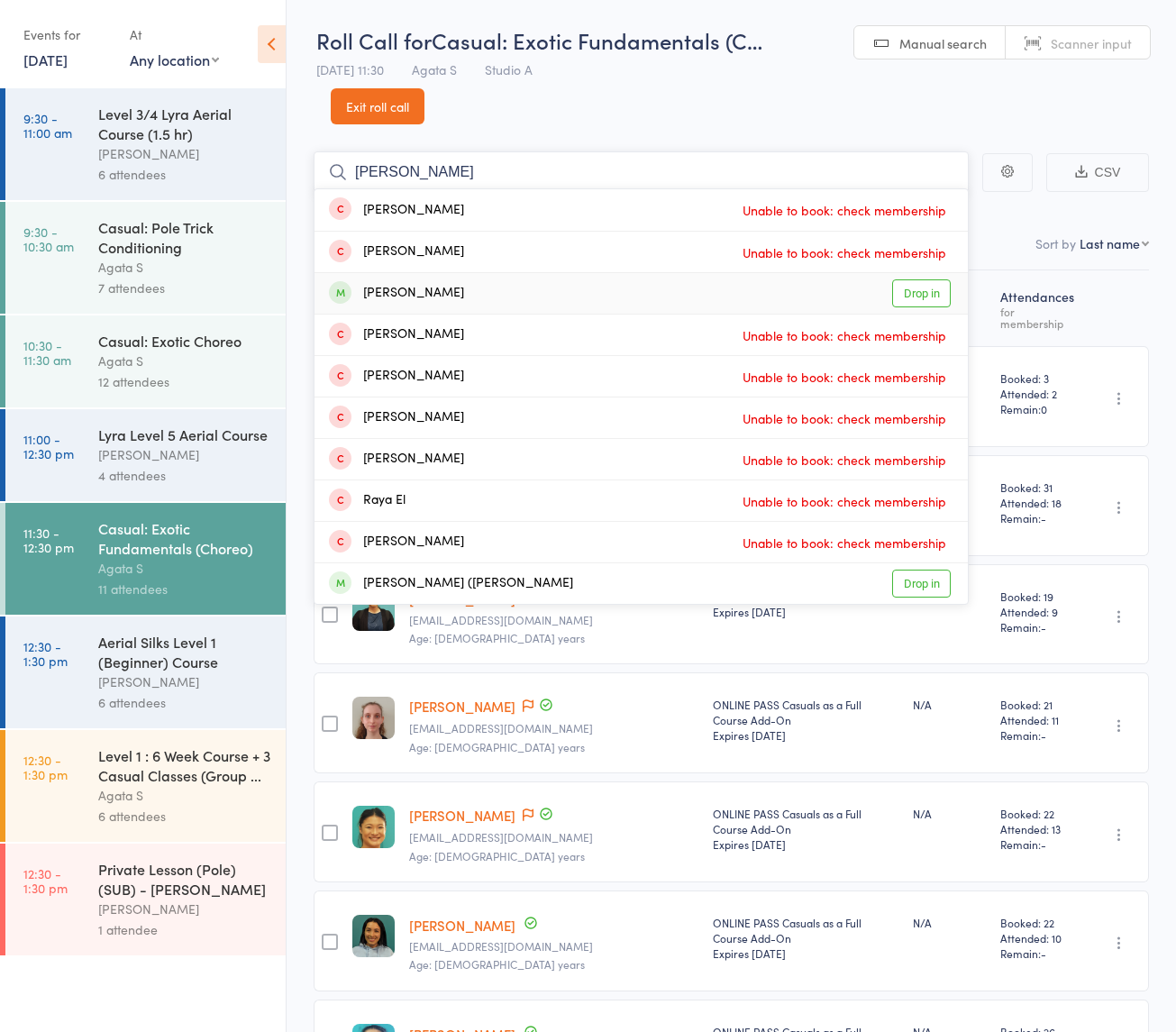
type input "elsa"
click at [915, 289] on link "Drop in" at bounding box center [922, 293] width 59 height 28
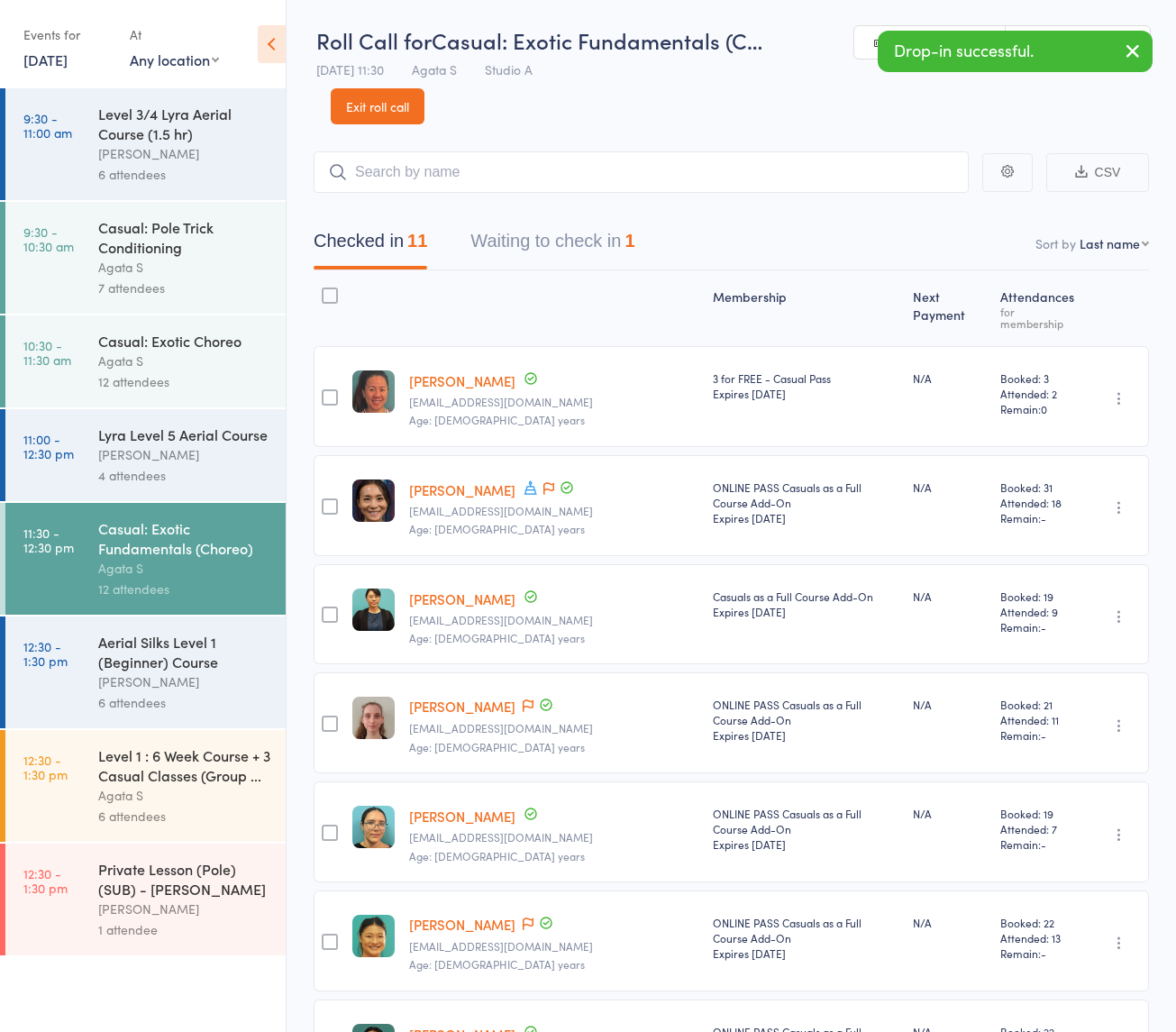
click at [143, 696] on div "6 attendees" at bounding box center [184, 702] width 173 height 21
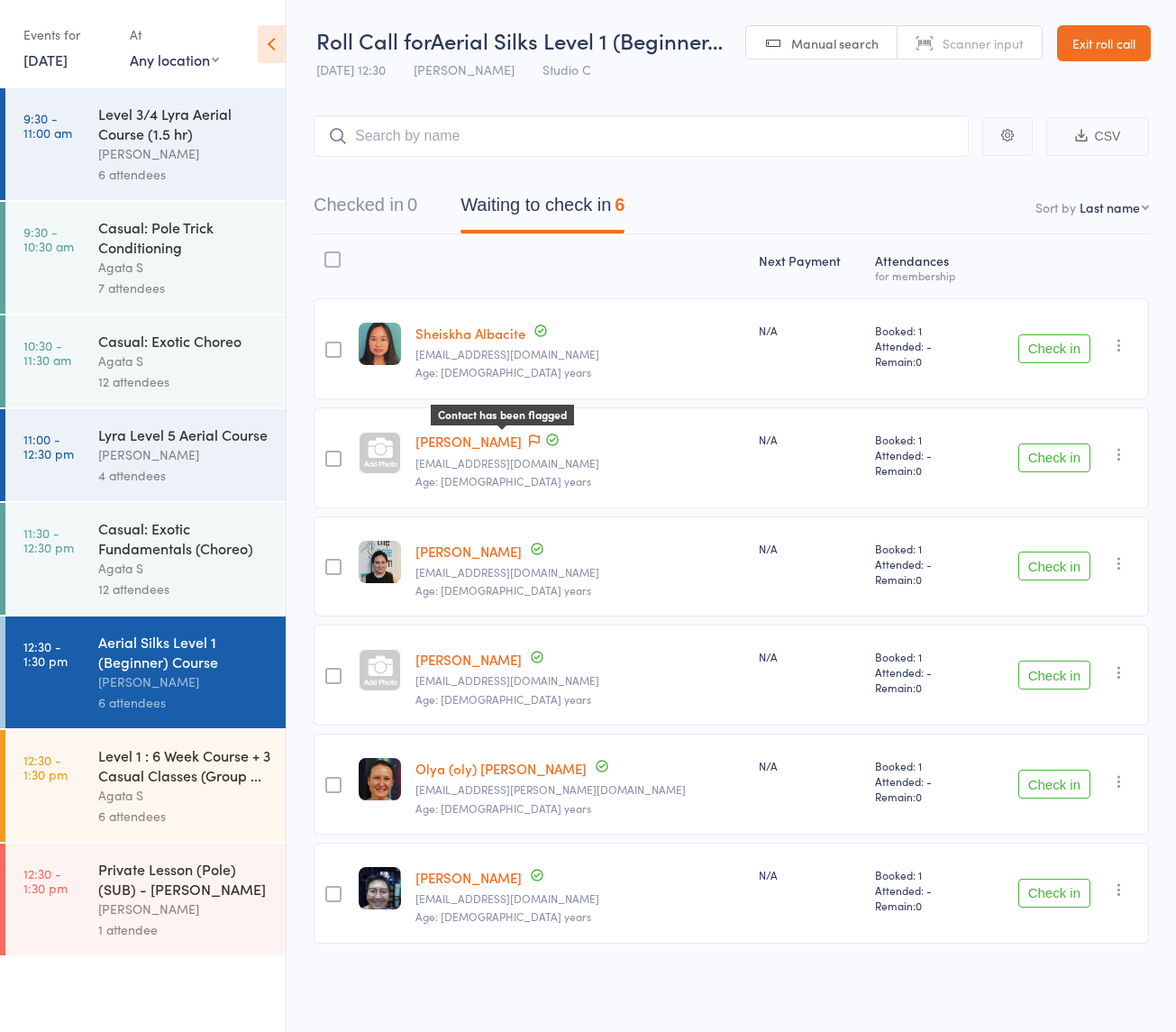
click at [529, 440] on icon at bounding box center [534, 441] width 11 height 13
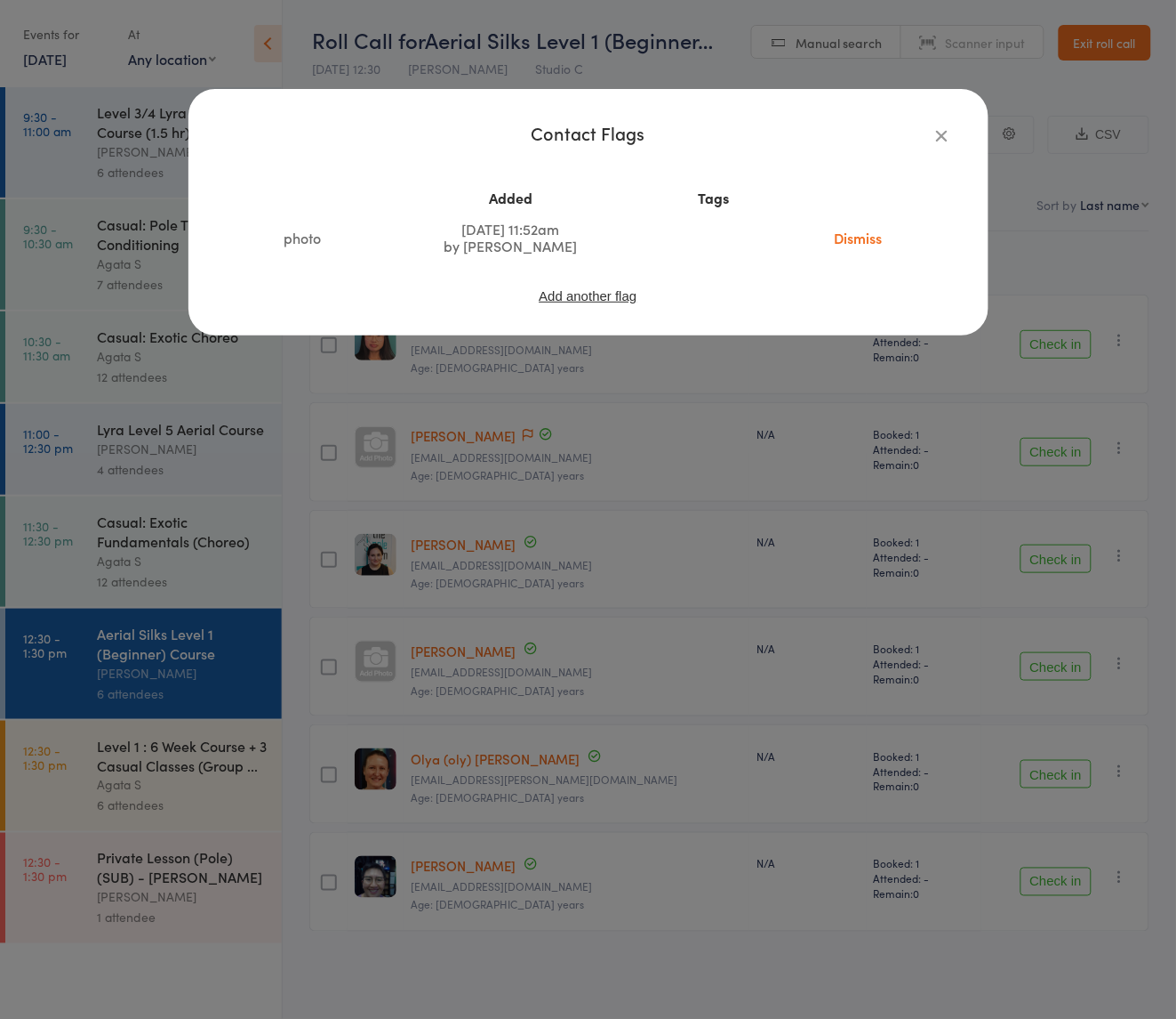
click at [596, 522] on div "Contact Flags Added Tags photo Aug 10, 2025 11:52am by Monna Ysa Dismiss Add an…" at bounding box center [588, 509] width 1176 height 1019
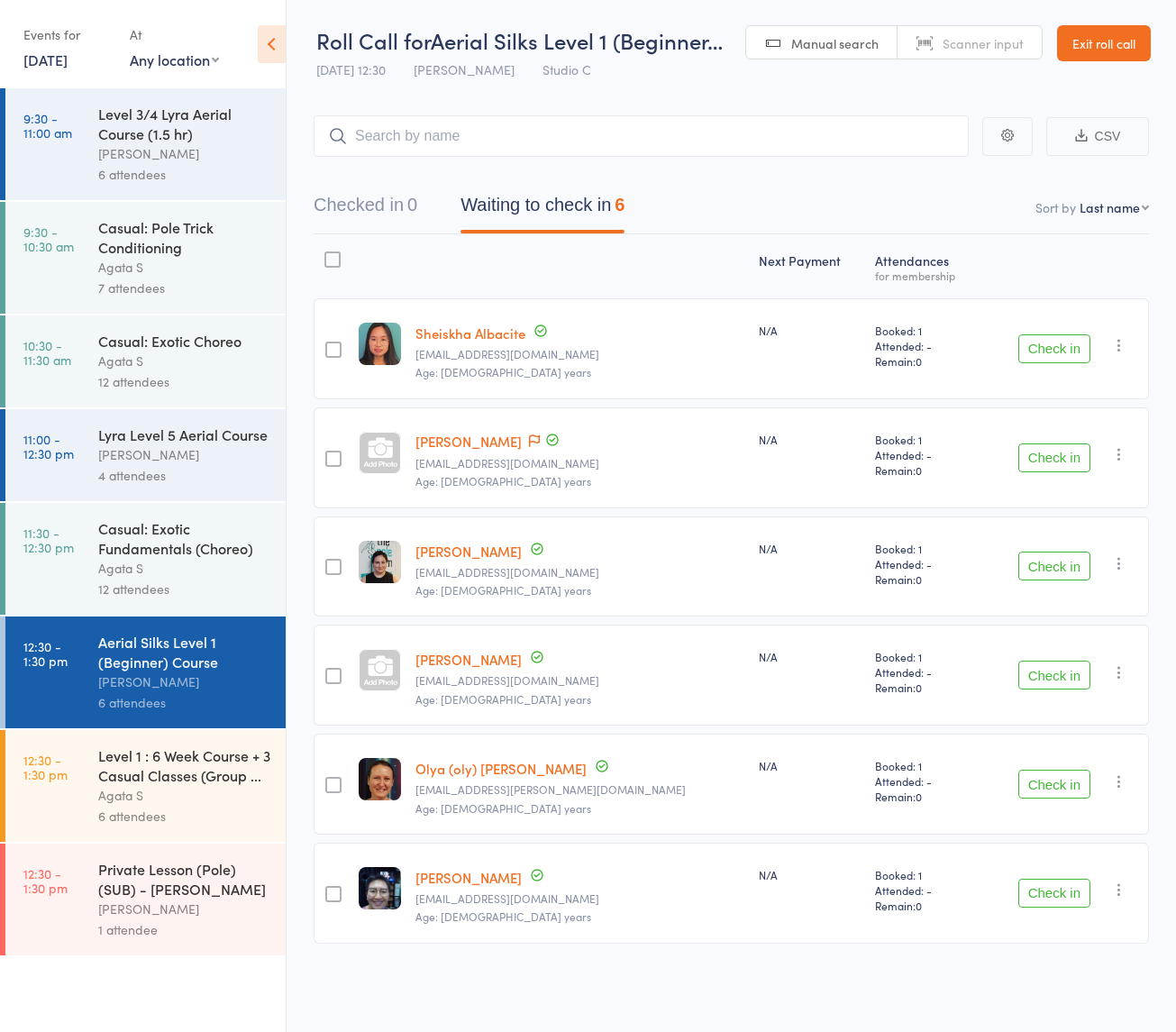
click at [161, 767] on div "Level 1 : 6 Week Course + 3 Casual Classes (Group ..." at bounding box center [184, 765] width 173 height 40
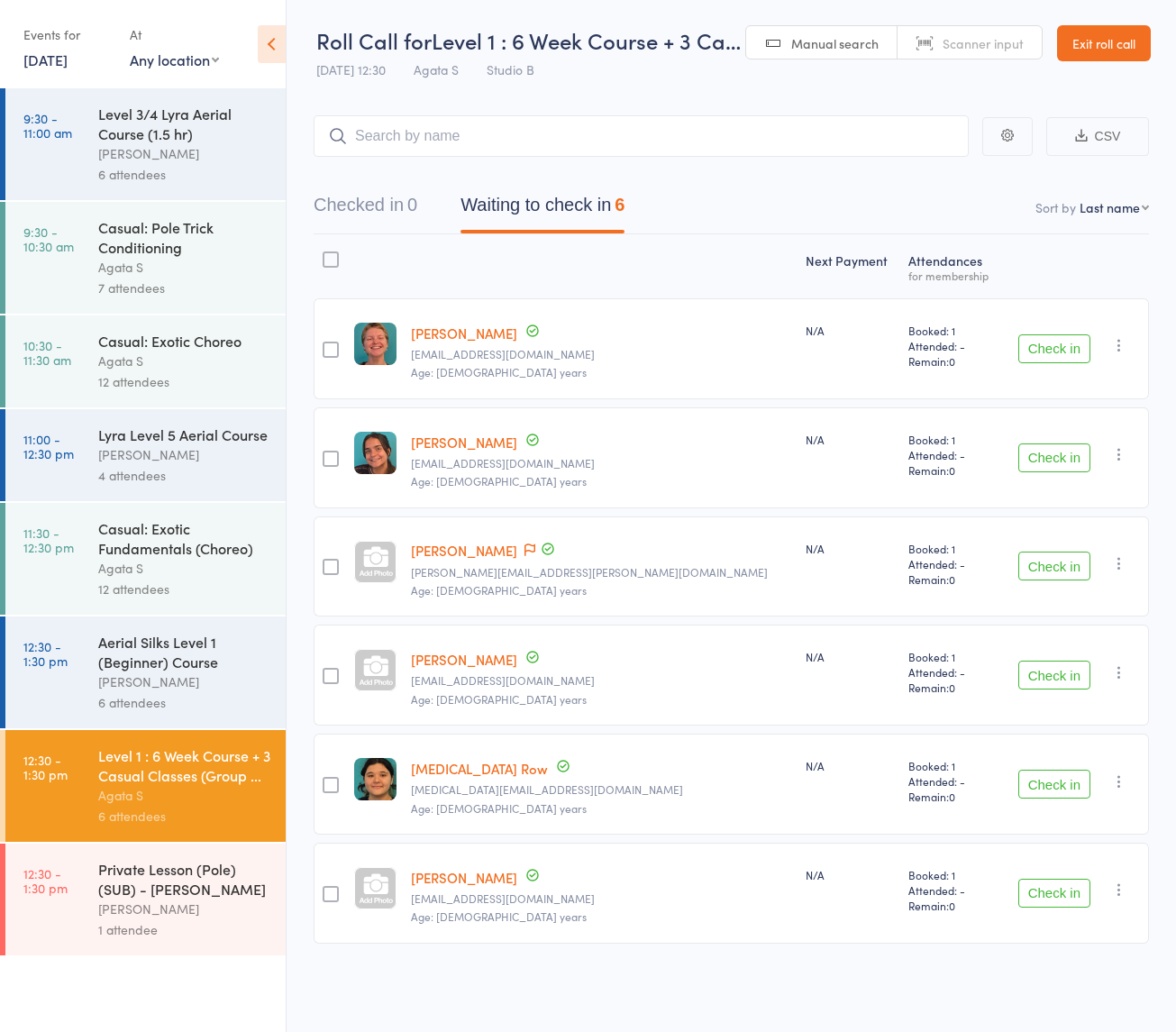
click at [164, 683] on div "[PERSON_NAME]" at bounding box center [184, 681] width 173 height 21
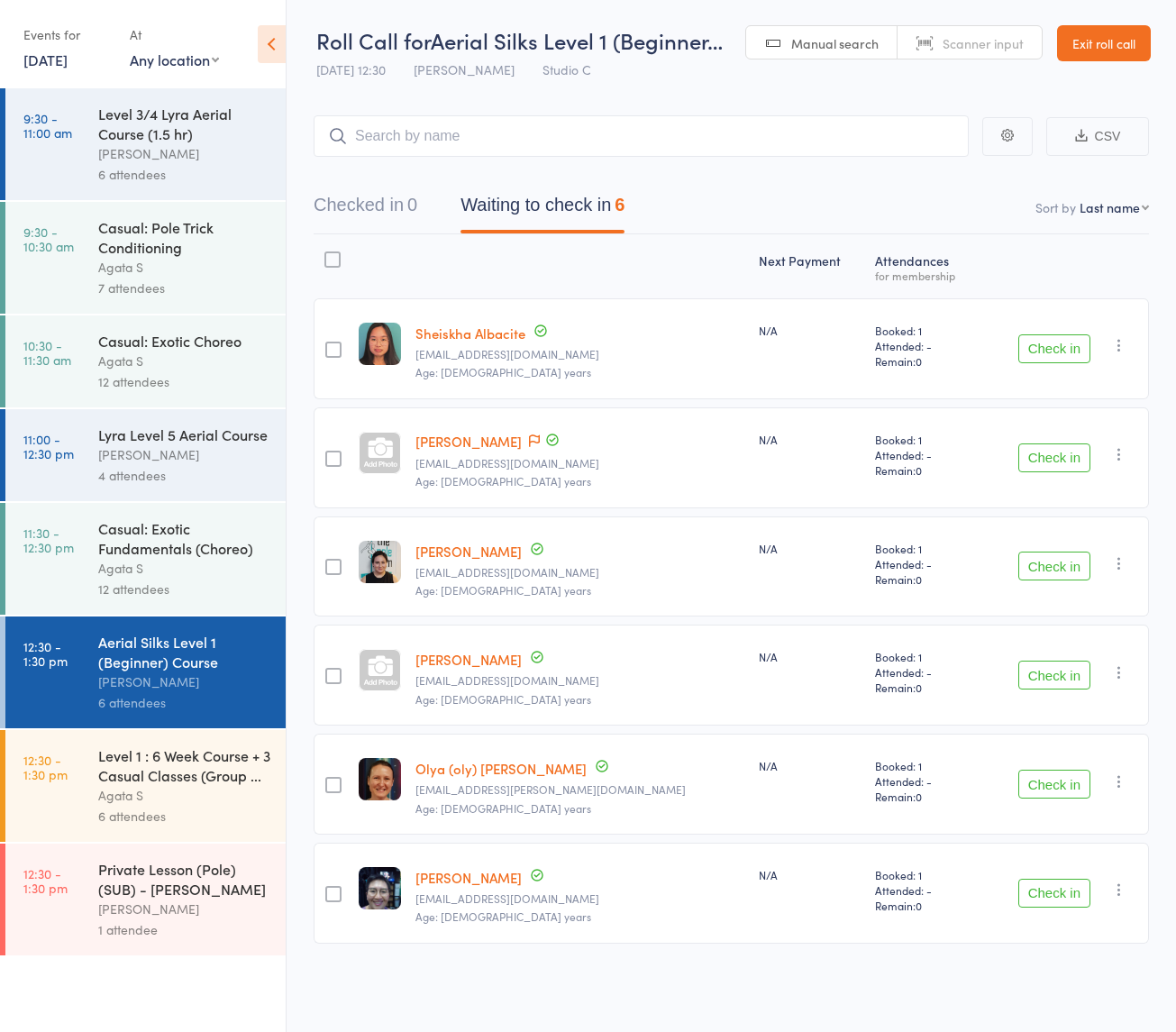
click at [143, 547] on div "Casual: Exotic Fundamentals (Choreo)" at bounding box center [184, 538] width 173 height 40
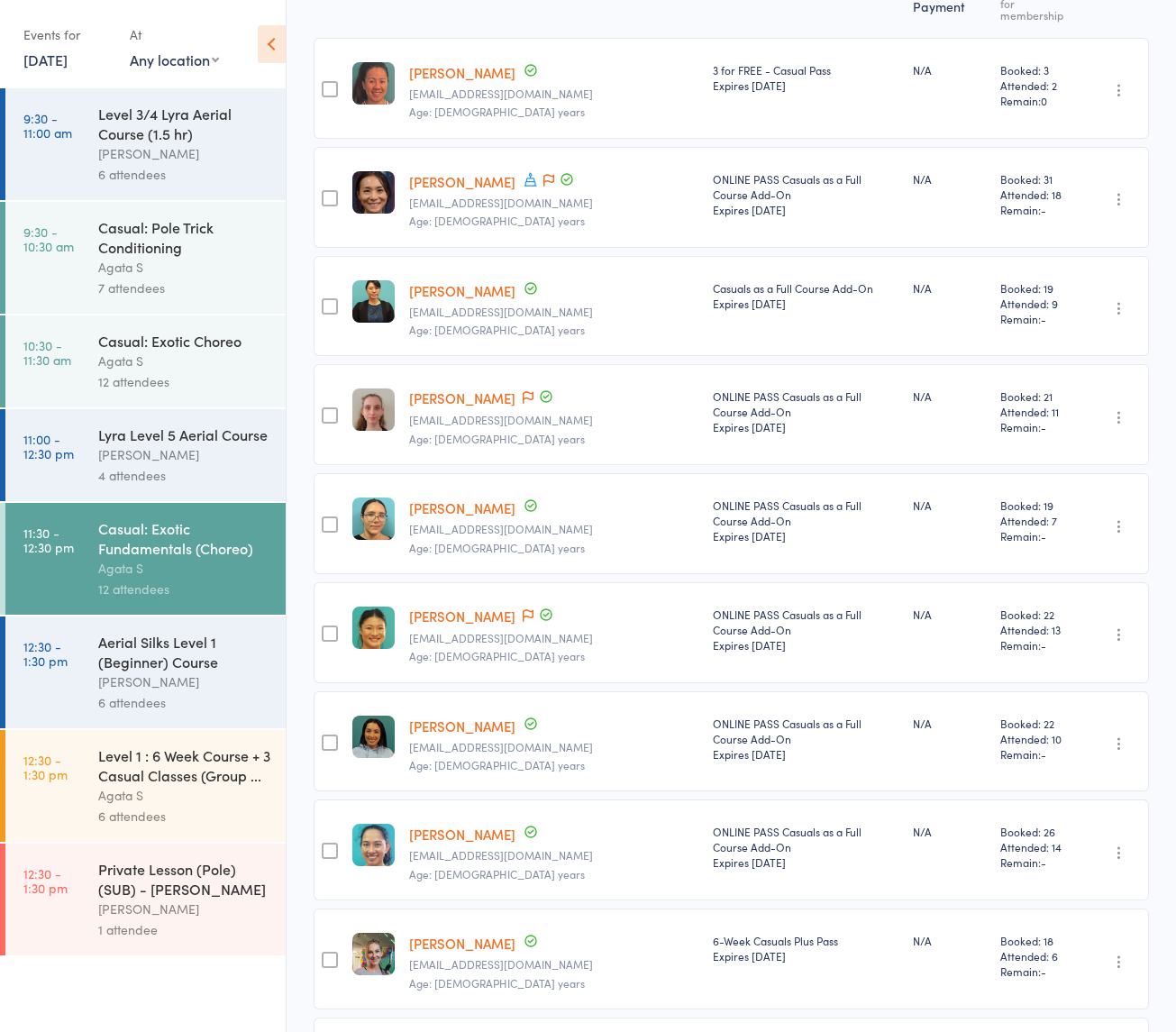
scroll to position [586, 0]
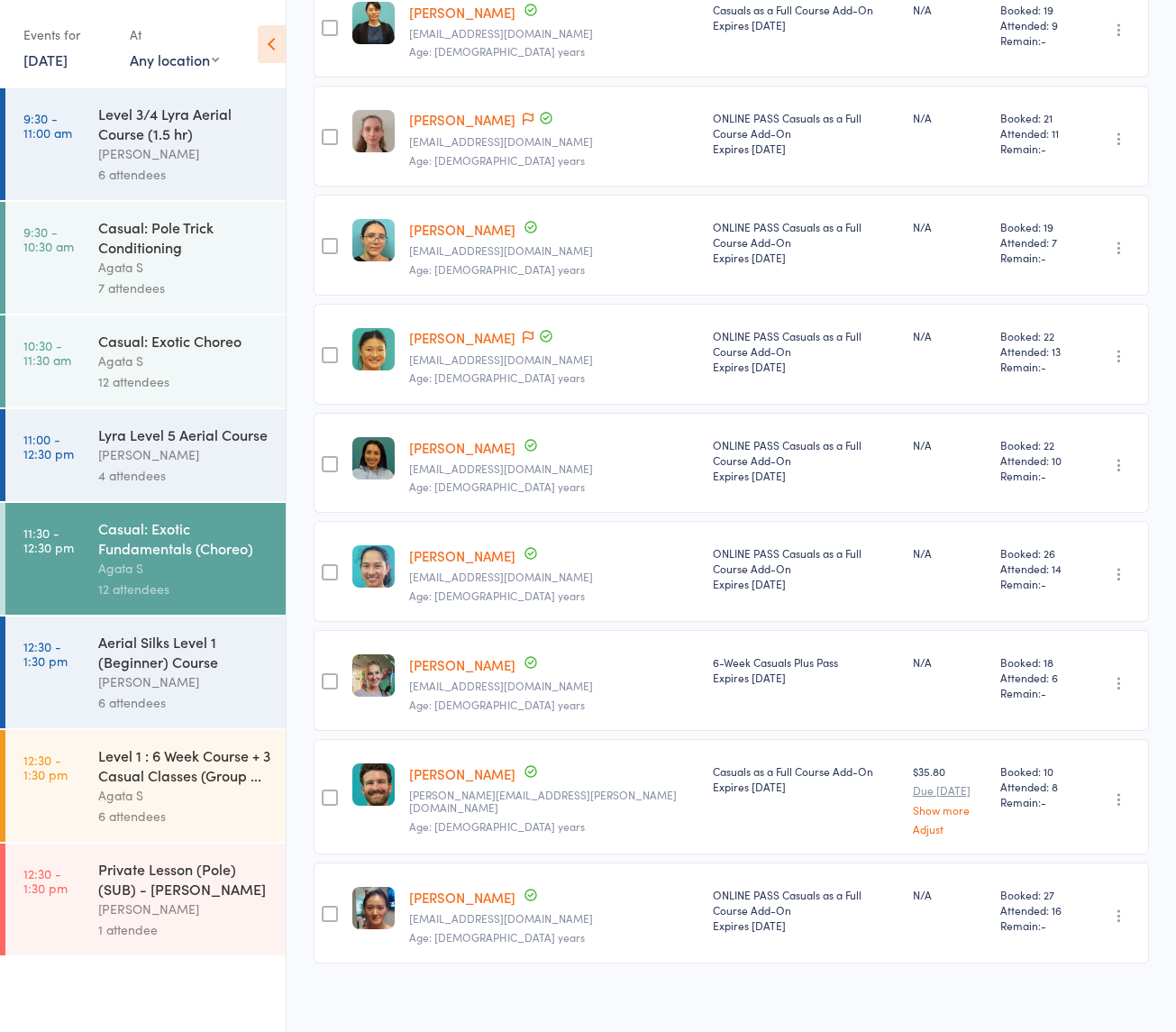
click at [200, 671] on div "Aerial Silks Level 1 (Beginner) Course" at bounding box center [184, 651] width 173 height 40
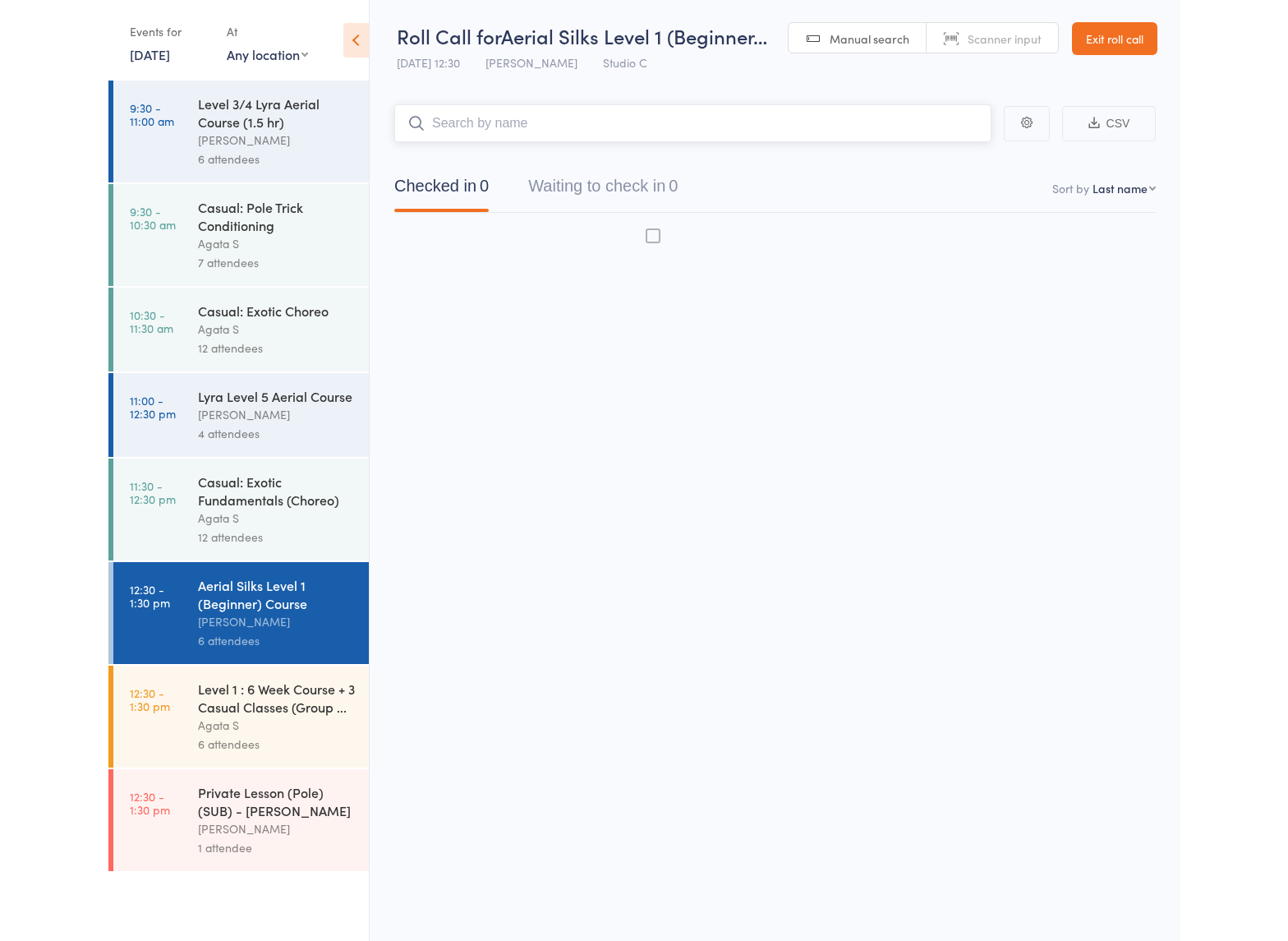
scroll to position [1, 0]
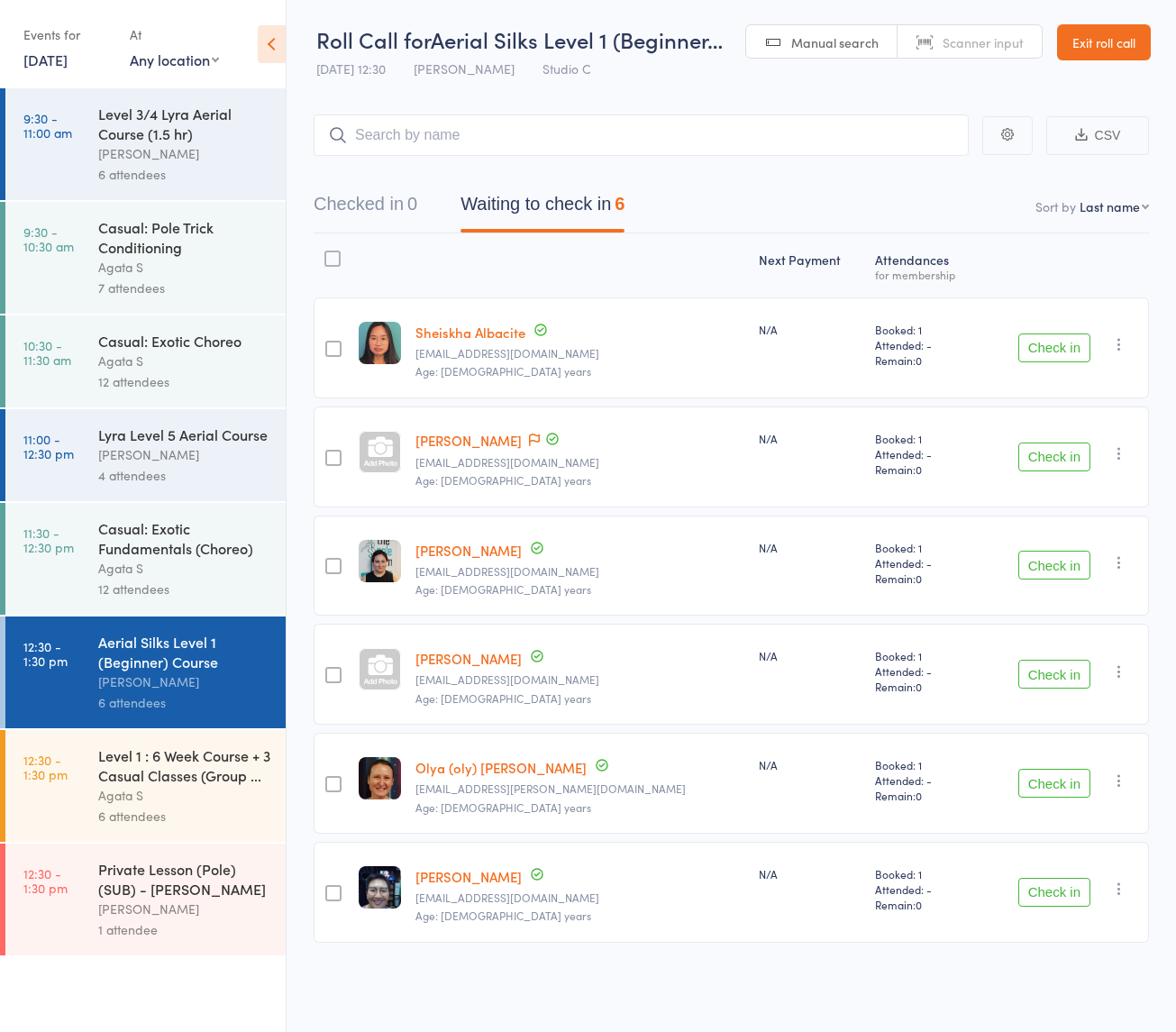
click at [1047, 892] on button "Check in" at bounding box center [1054, 891] width 72 height 29
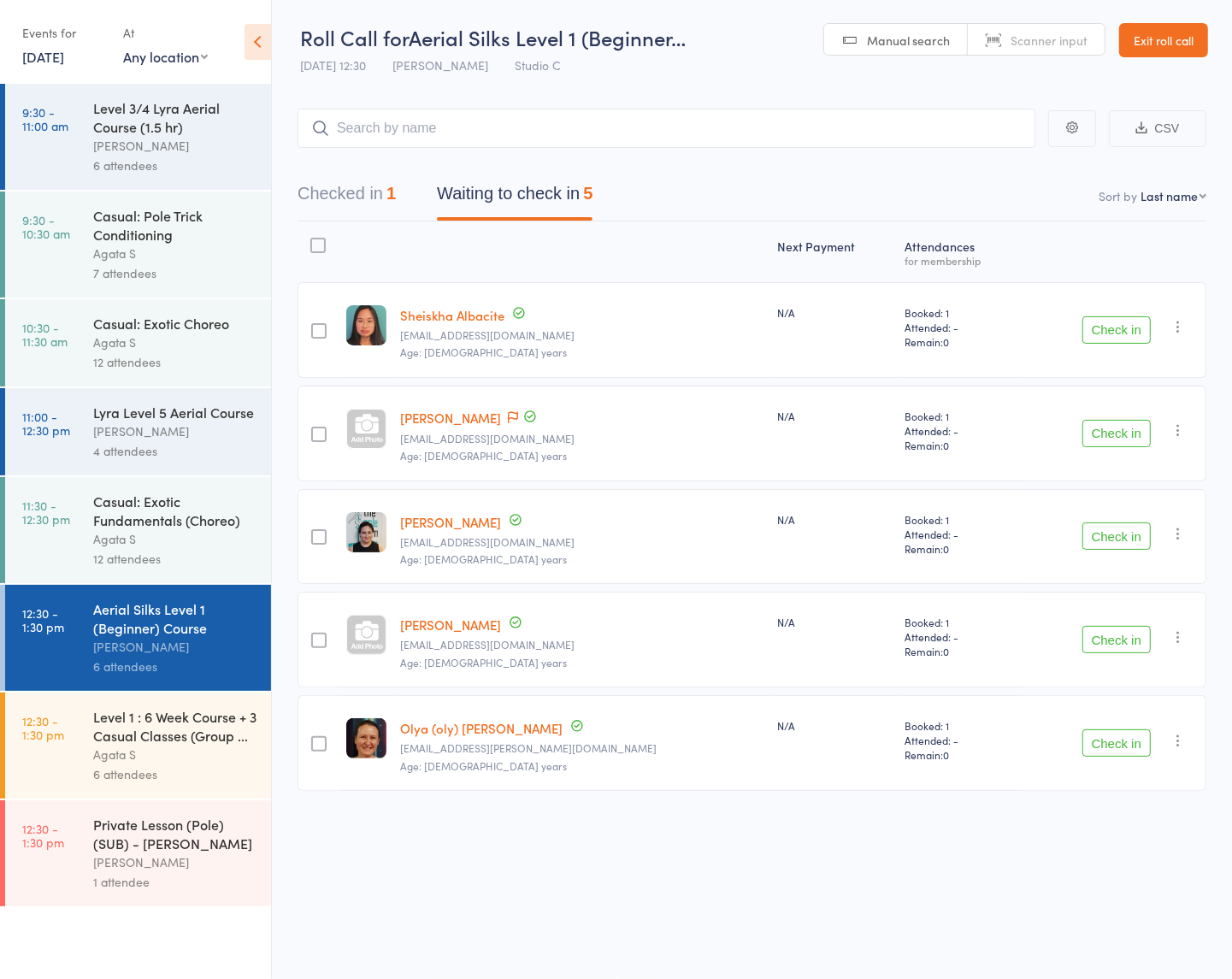
click at [1033, 865] on div "Roll Call for Aerial Silks Level 1 (Beginner… 16 Aug 12:30 Sasha B Studio C Man…" at bounding box center [616, 488] width 1232 height 979
click at [791, 817] on div "Next Payment Atten­dances for membership edit Sheiskha Albacite janna25allbacit…" at bounding box center [751, 544] width 909 height 645
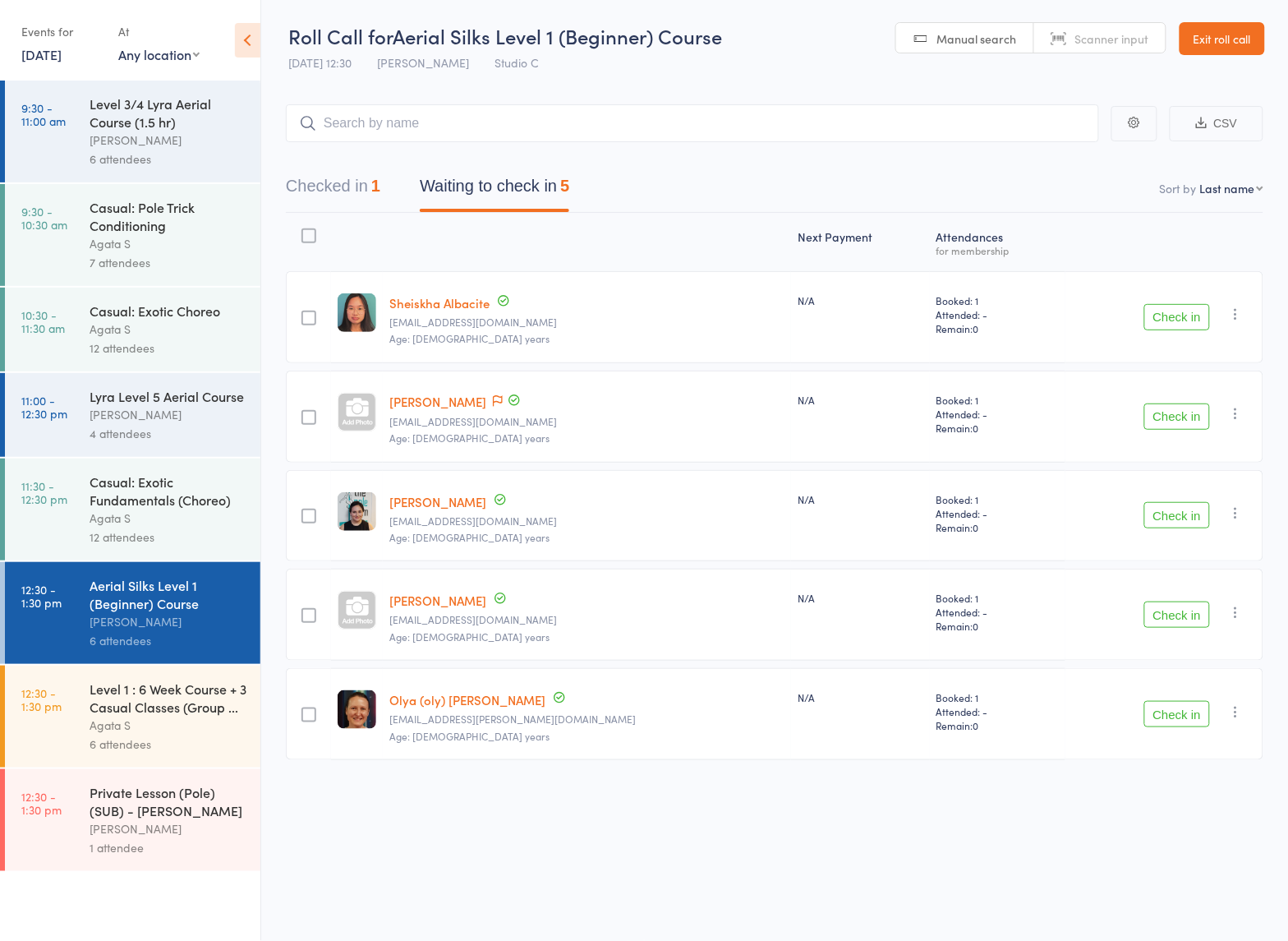
click at [1169, 510] on button "Check in" at bounding box center [1177, 515] width 65 height 26
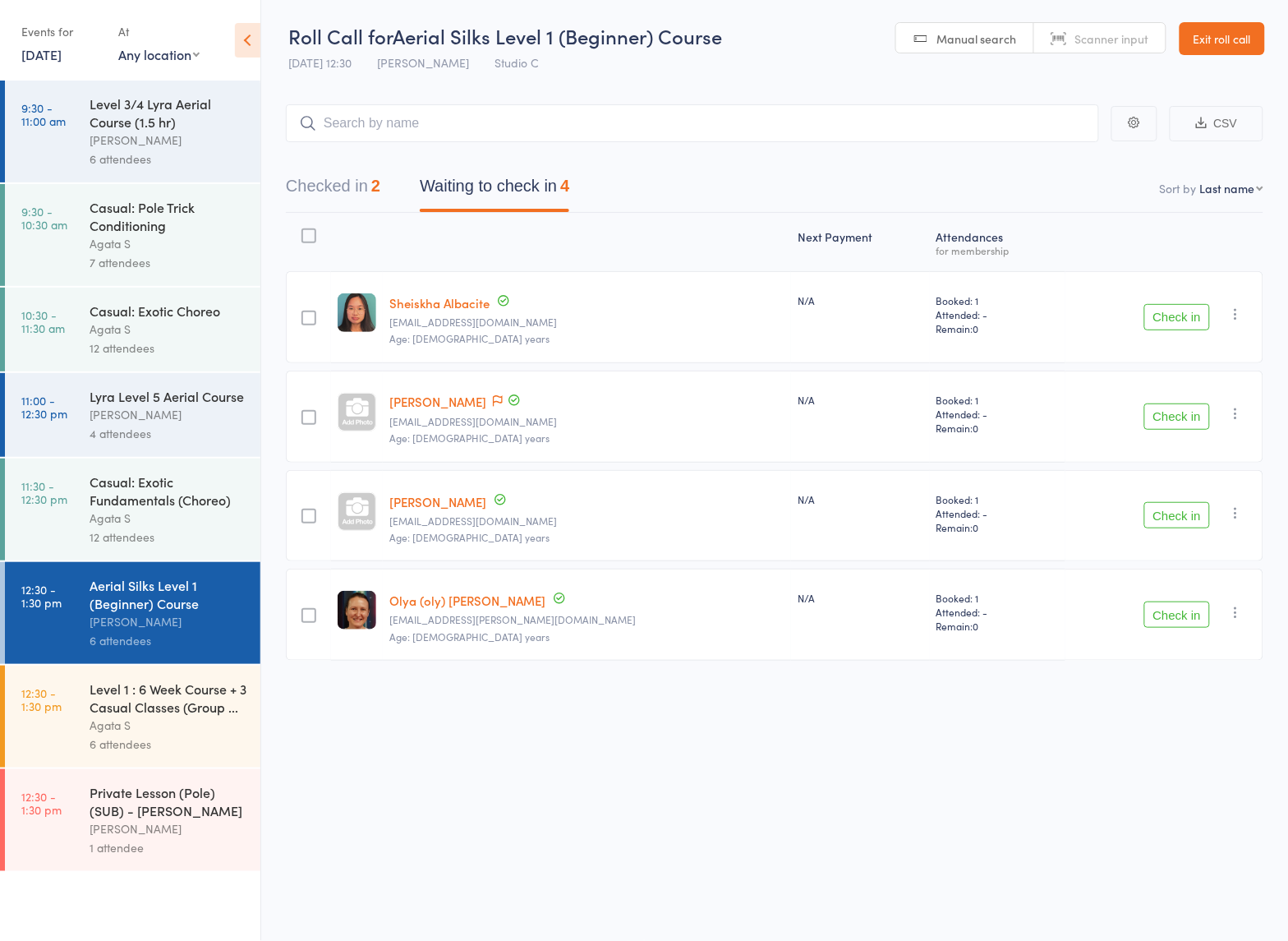
click at [176, 716] on div "Level 1 : 6 Week Course + 3 Casual Classes (Group ..." at bounding box center [167, 697] width 157 height 36
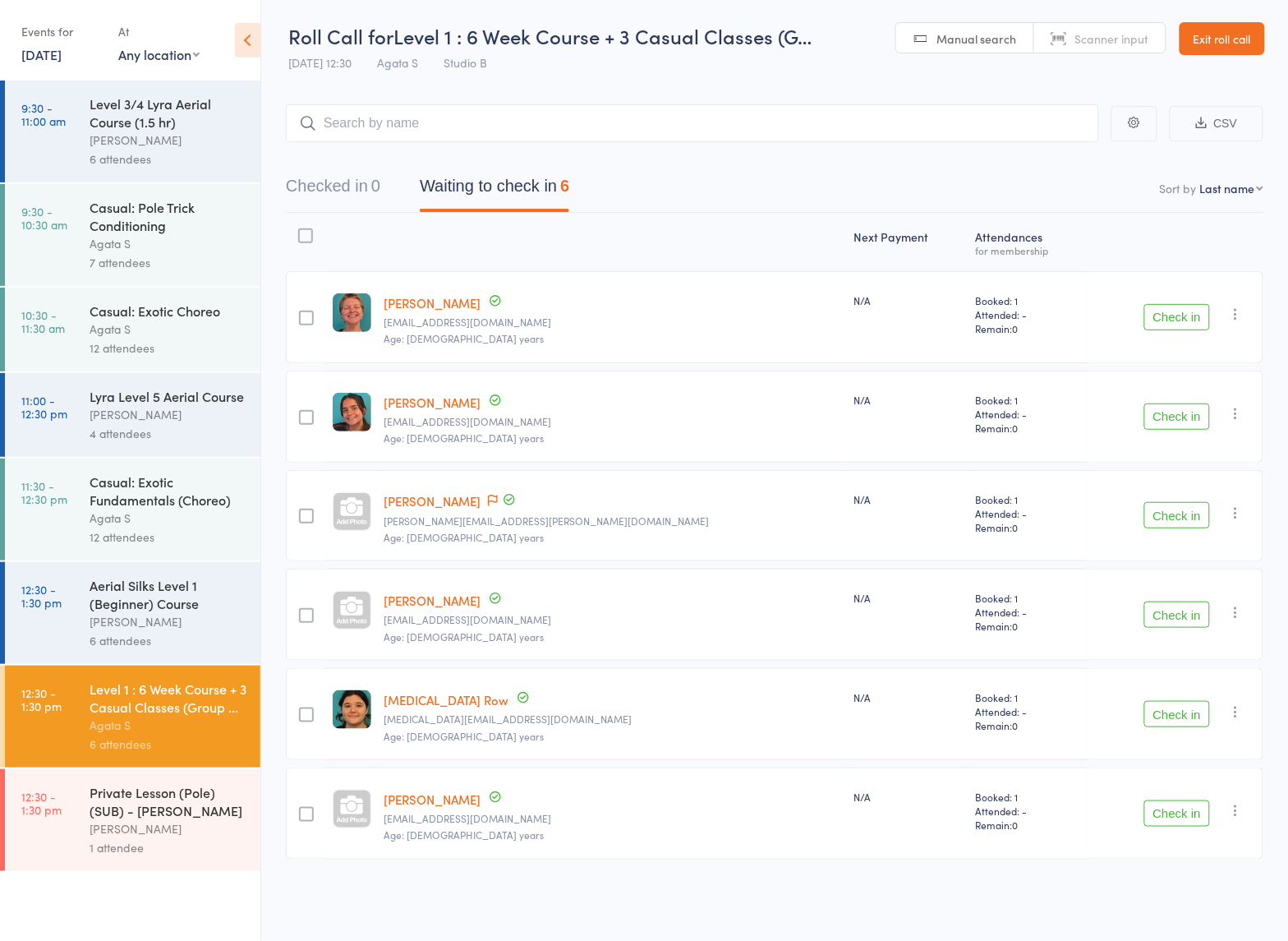
click at [137, 601] on div "Aerial Silks Level 1 (Beginner) Course" at bounding box center [167, 594] width 157 height 36
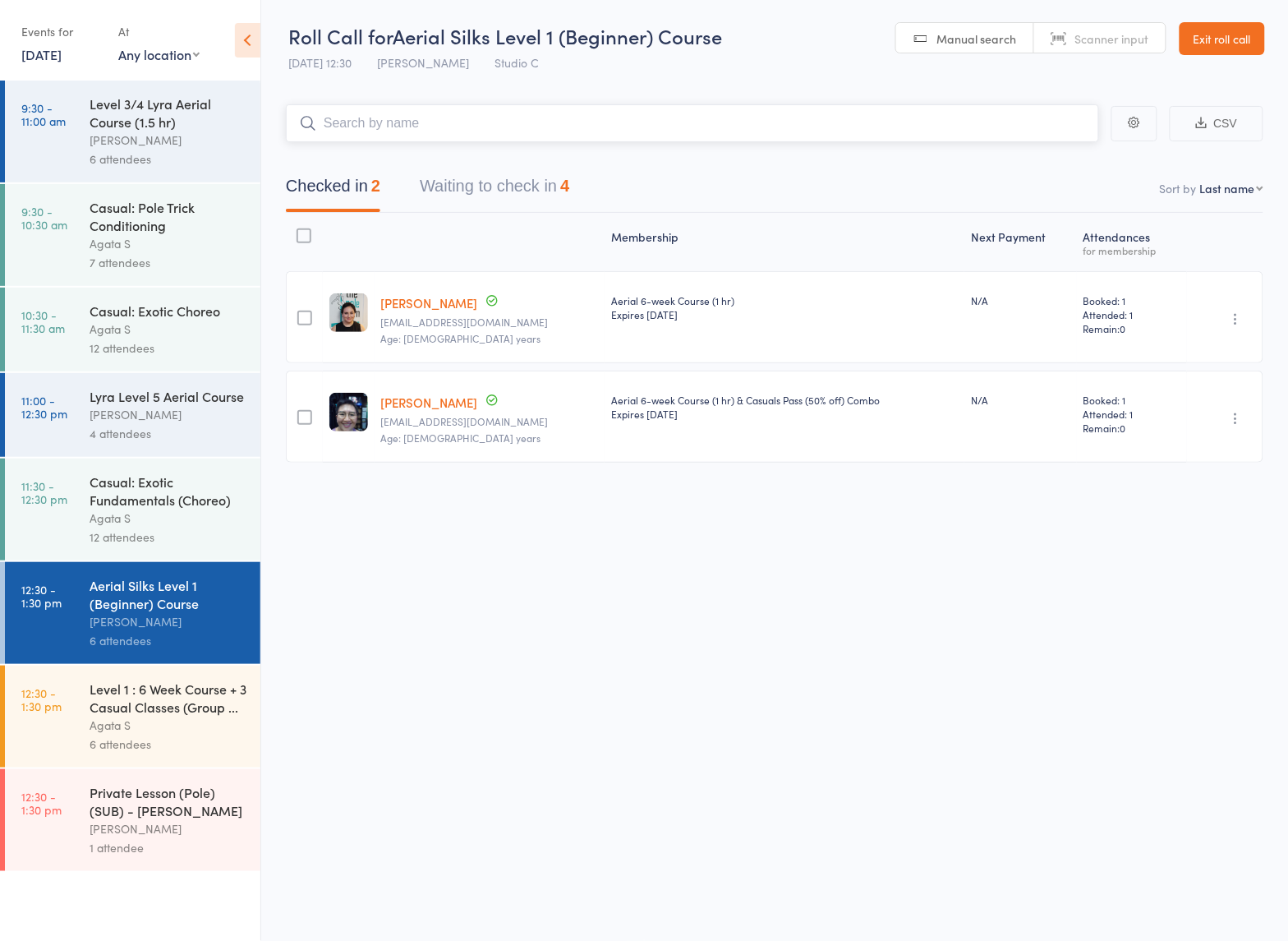
click at [490, 175] on button "Waiting to check in 4" at bounding box center [494, 190] width 149 height 44
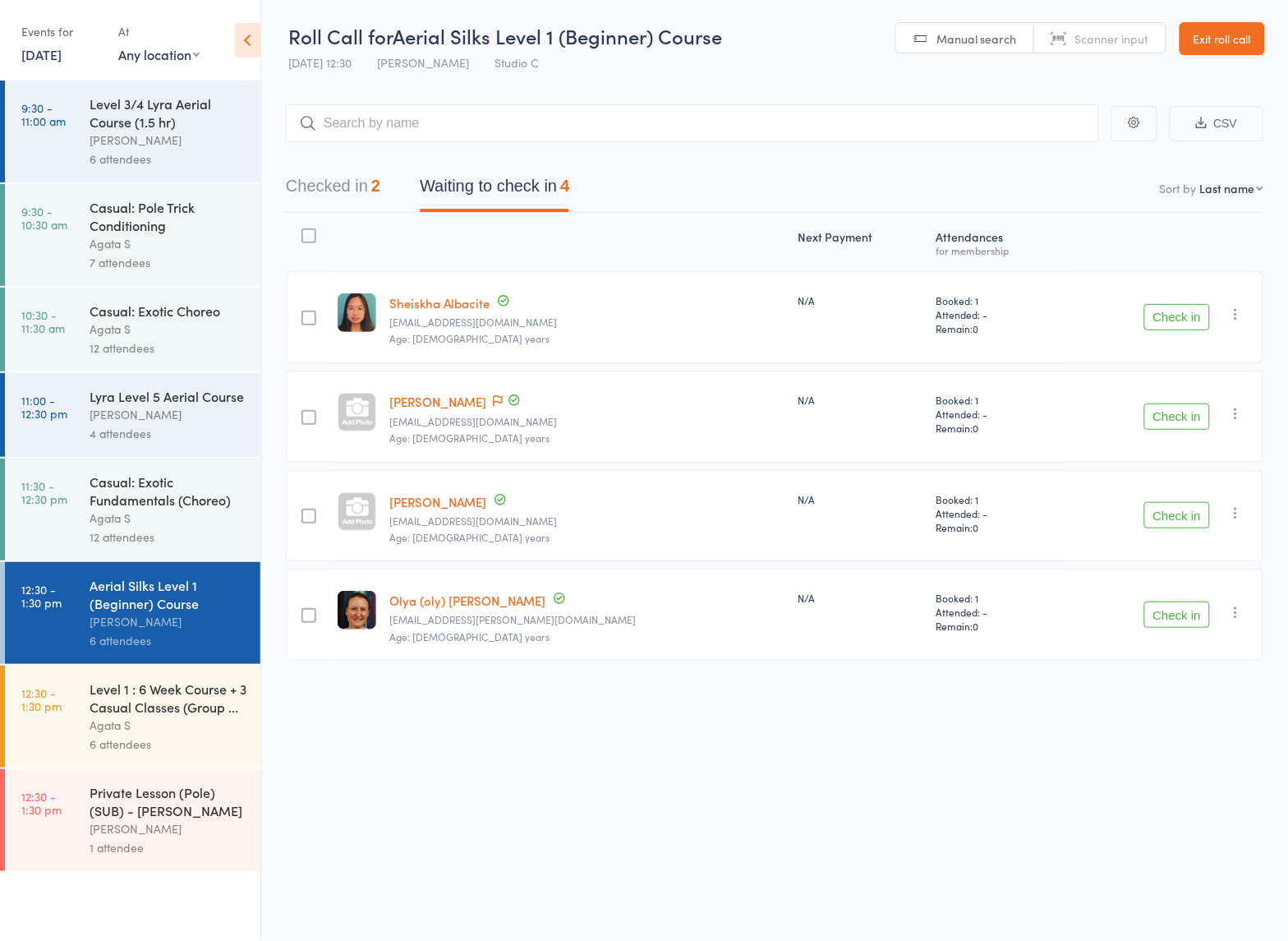
click at [1168, 412] on button "Check in" at bounding box center [1177, 416] width 65 height 26
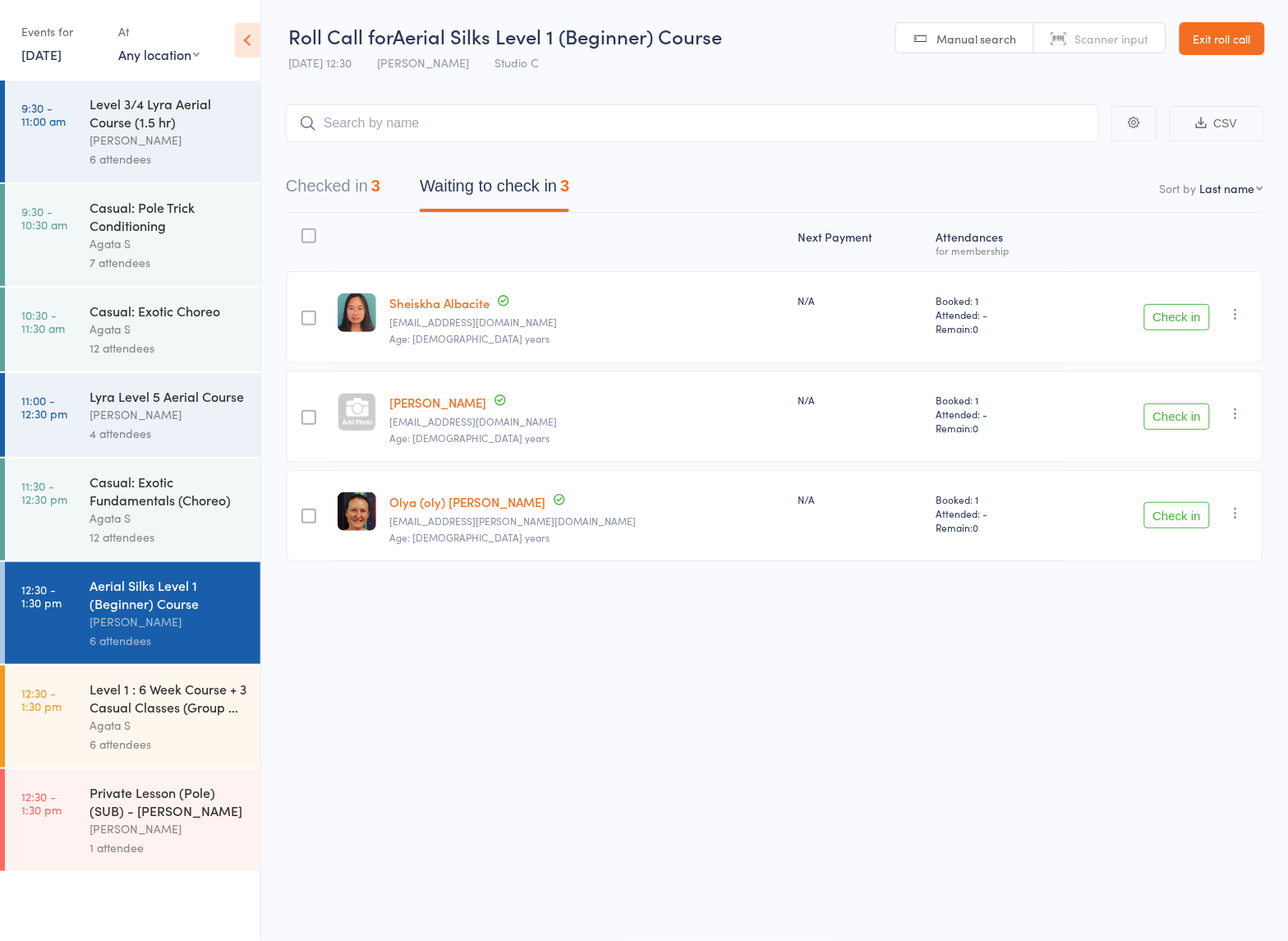
click at [189, 716] on div "Level 1 : 6 Week Course + 3 Casual Classes (Group ..." at bounding box center [167, 697] width 157 height 36
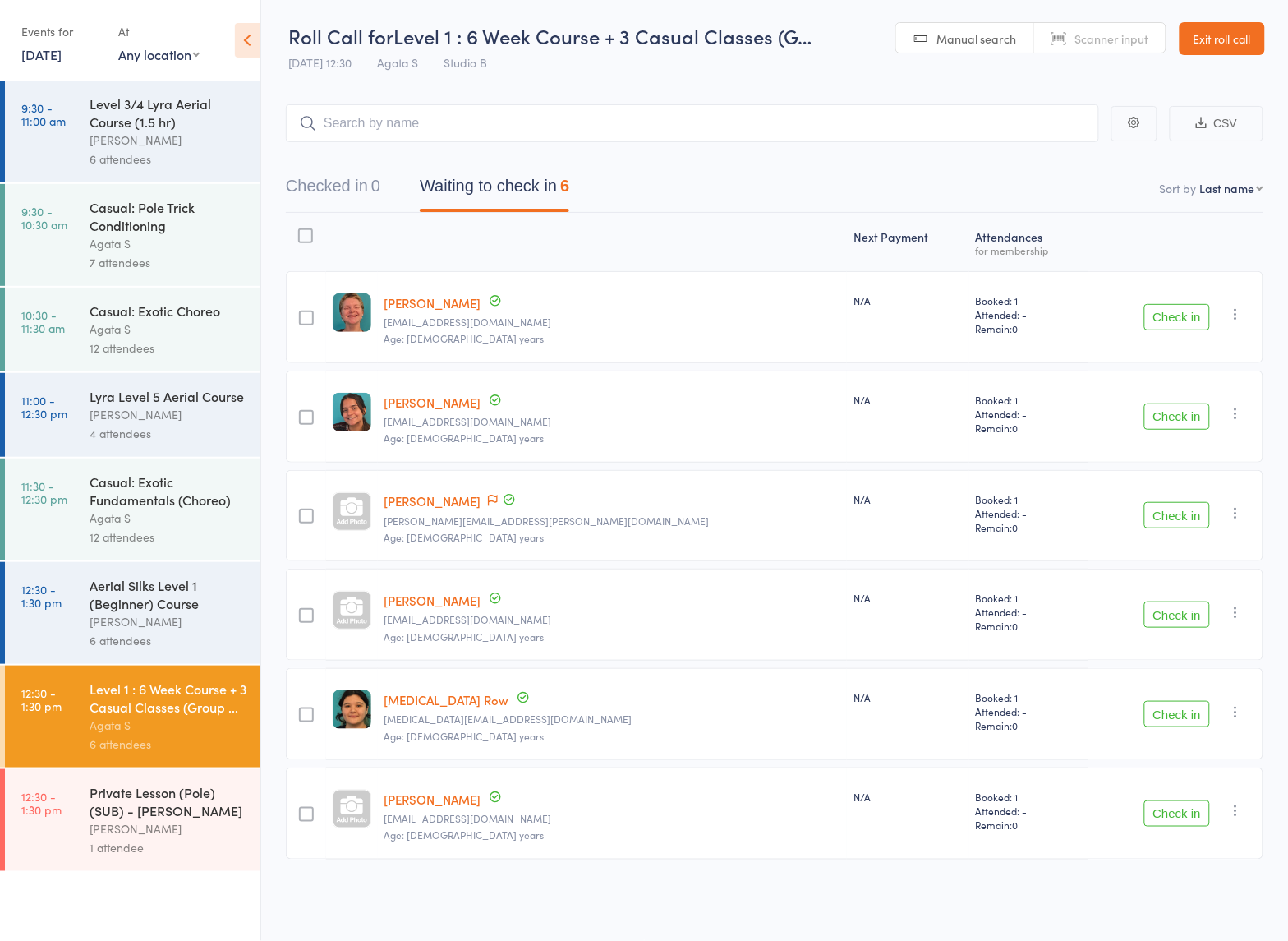
click at [148, 636] on div "6 attendees" at bounding box center [167, 640] width 157 height 19
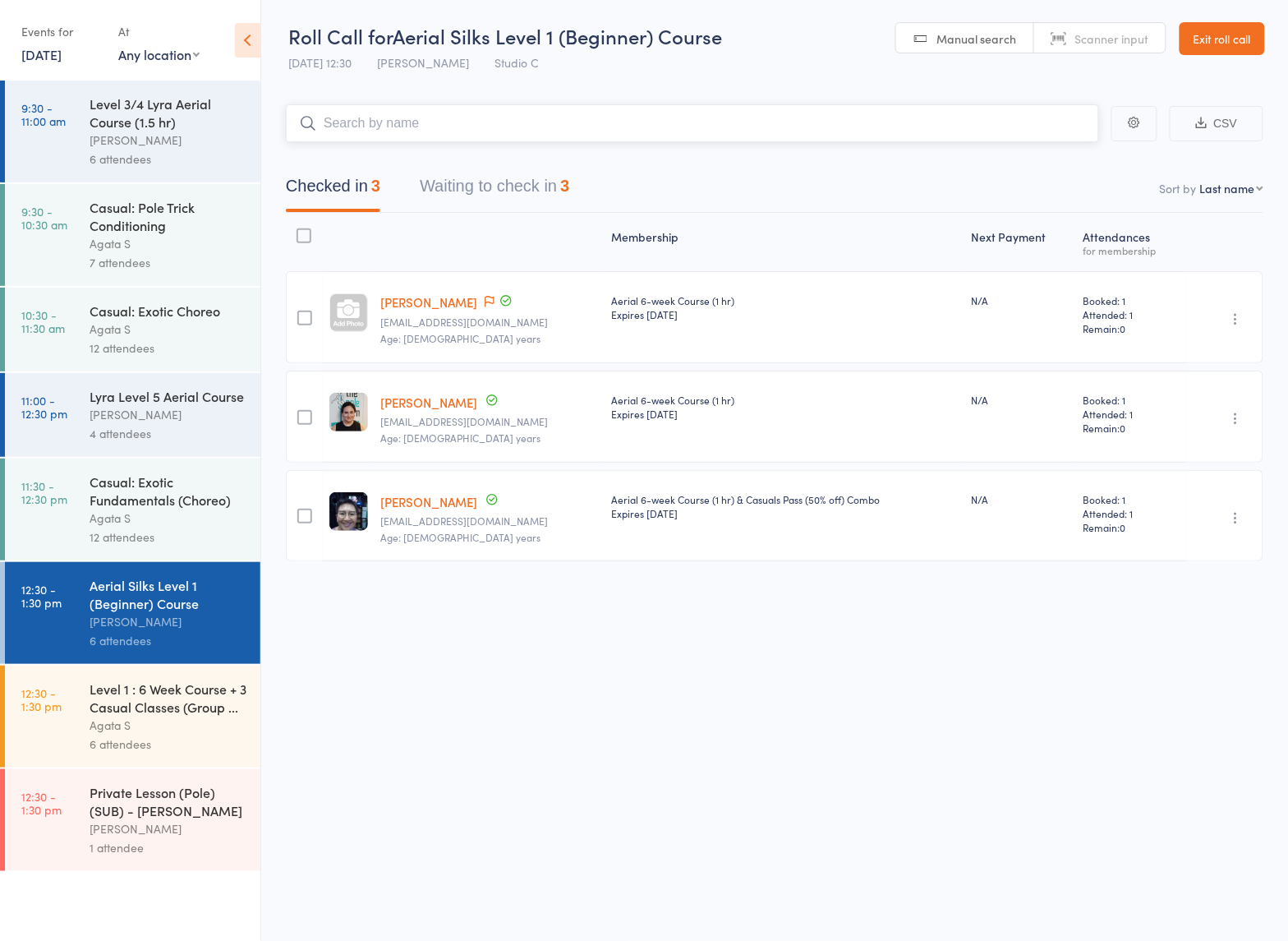
click at [495, 173] on button "Waiting to check in 3" at bounding box center [494, 190] width 149 height 44
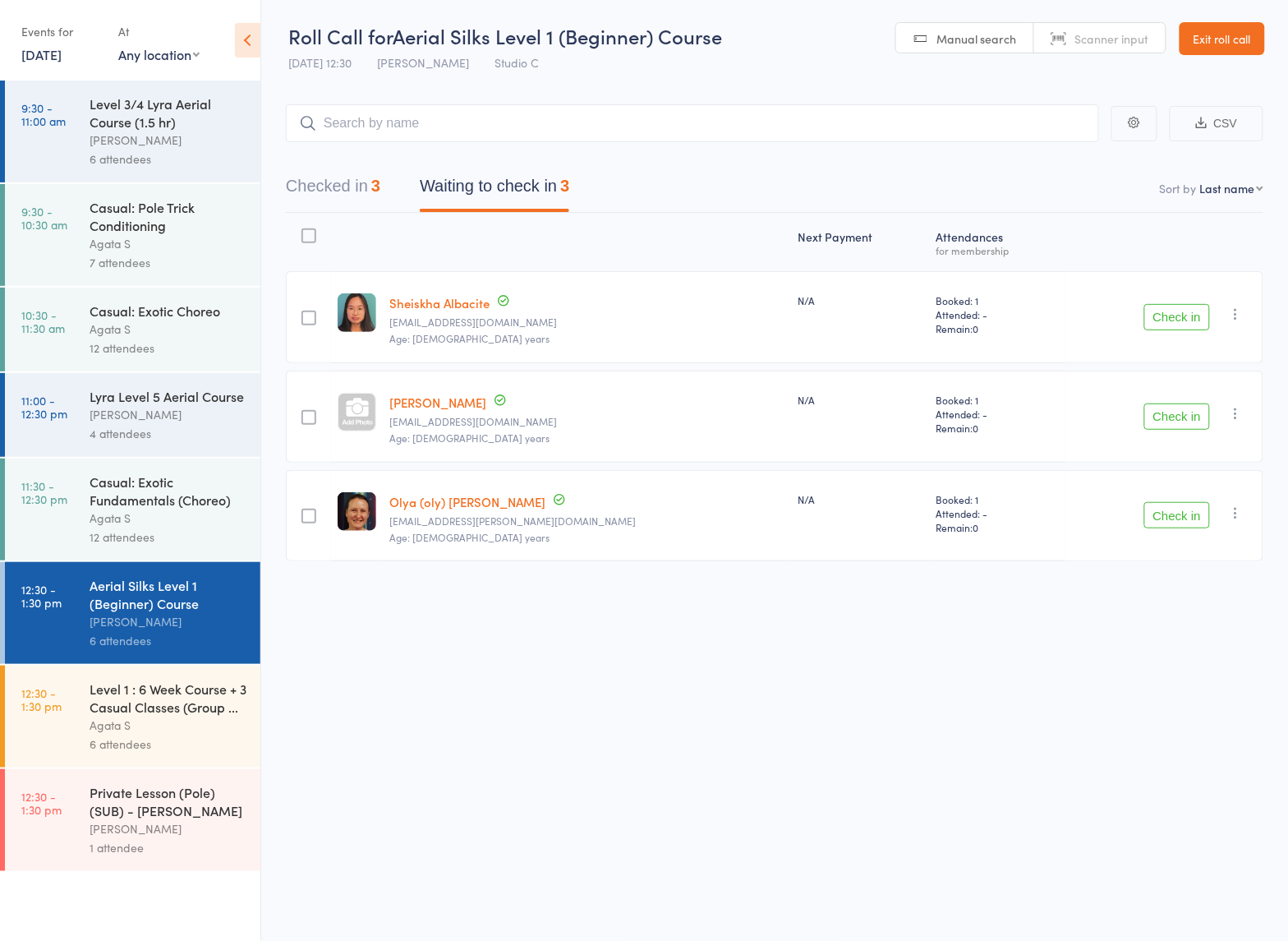
click at [154, 742] on div "6 attendees" at bounding box center [167, 744] width 157 height 19
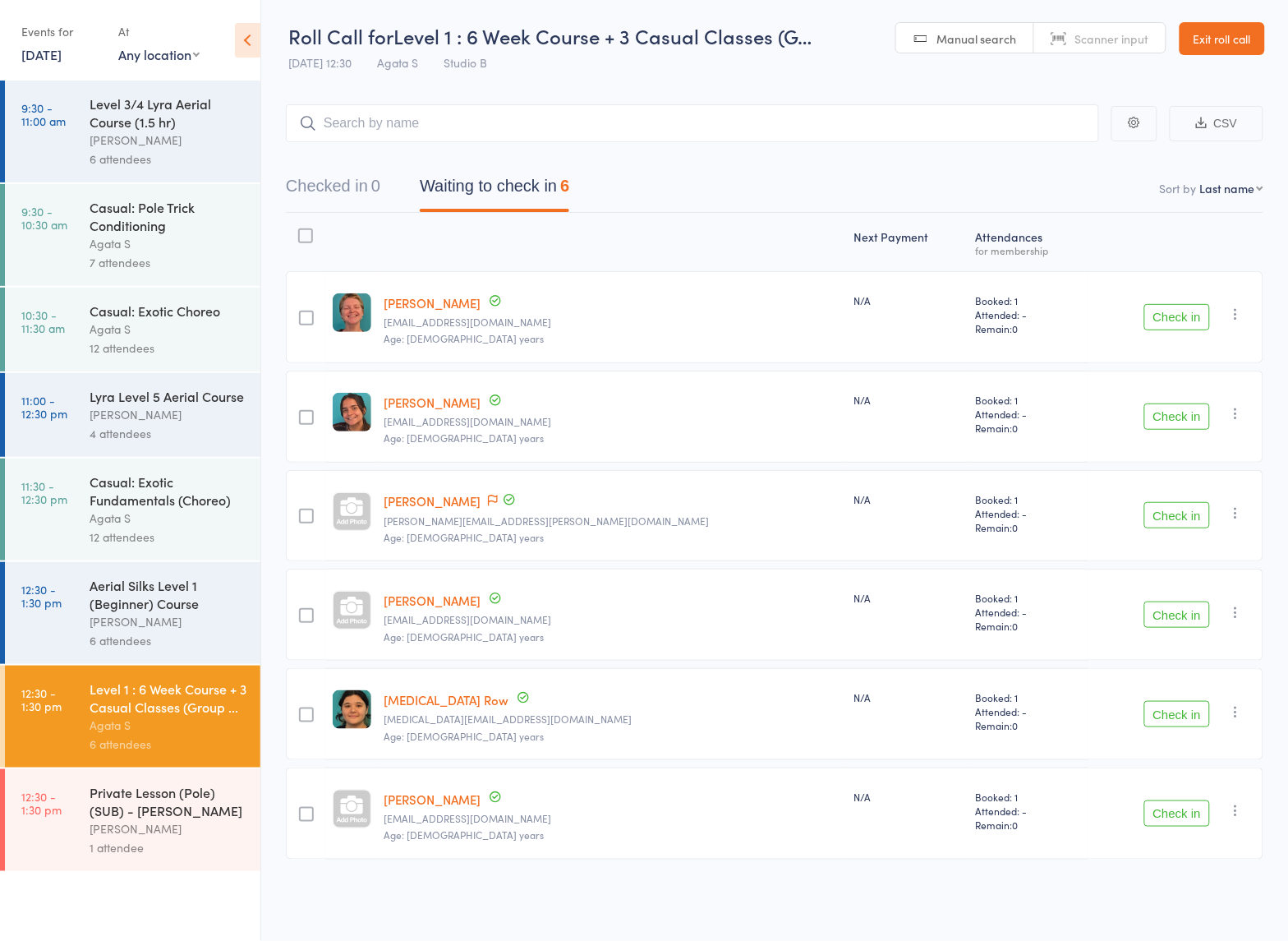
click at [1156, 695] on div "Check in Check in Send message Add Note Add Task Add Flag Remove Mark absent" at bounding box center [1175, 714] width 175 height 92
click at [1164, 703] on button "Check in" at bounding box center [1177, 714] width 65 height 26
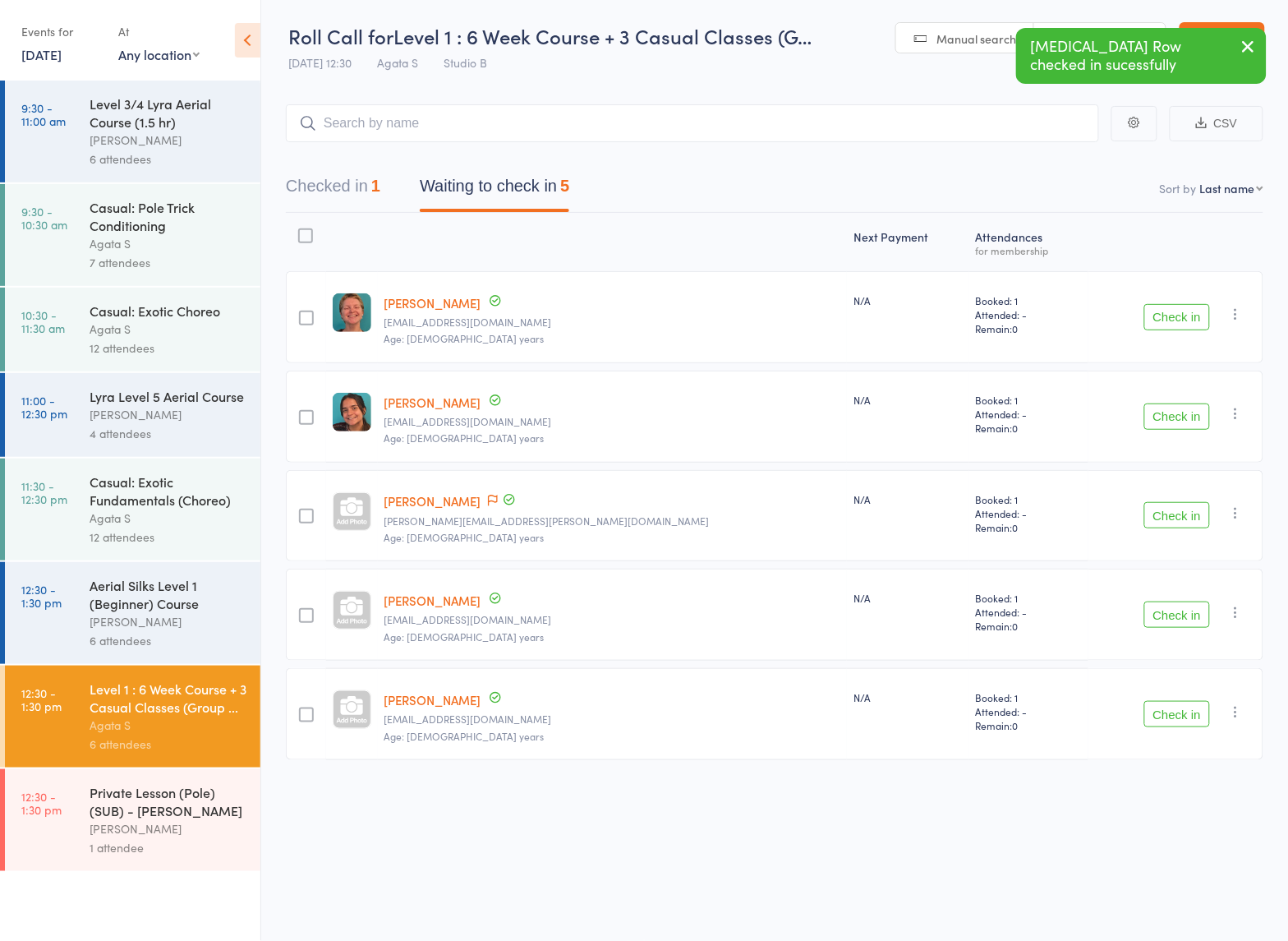
click at [155, 622] on div "[PERSON_NAME]" at bounding box center [167, 621] width 157 height 19
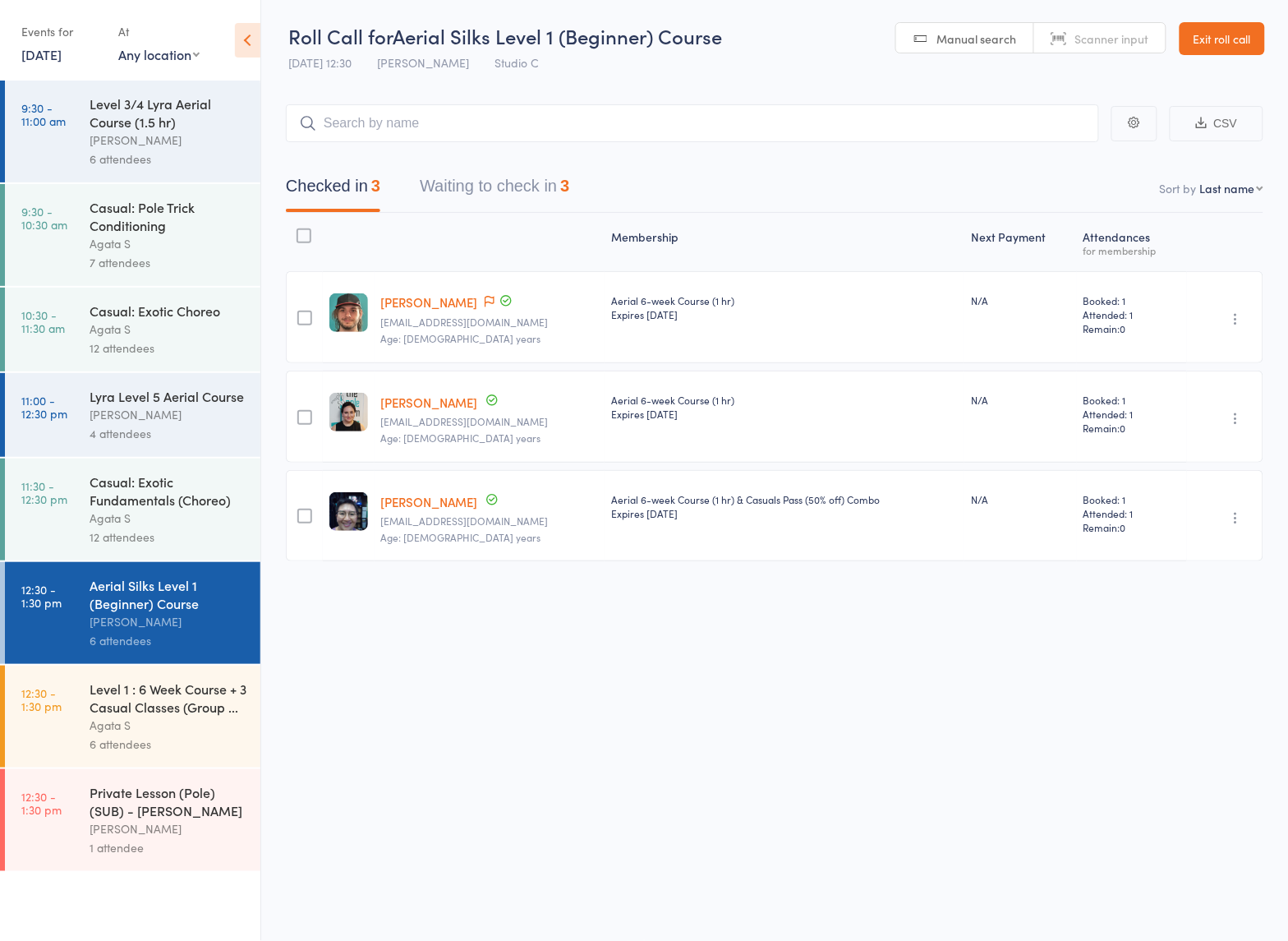
click at [470, 185] on button "Waiting to check in 3" at bounding box center [494, 190] width 149 height 44
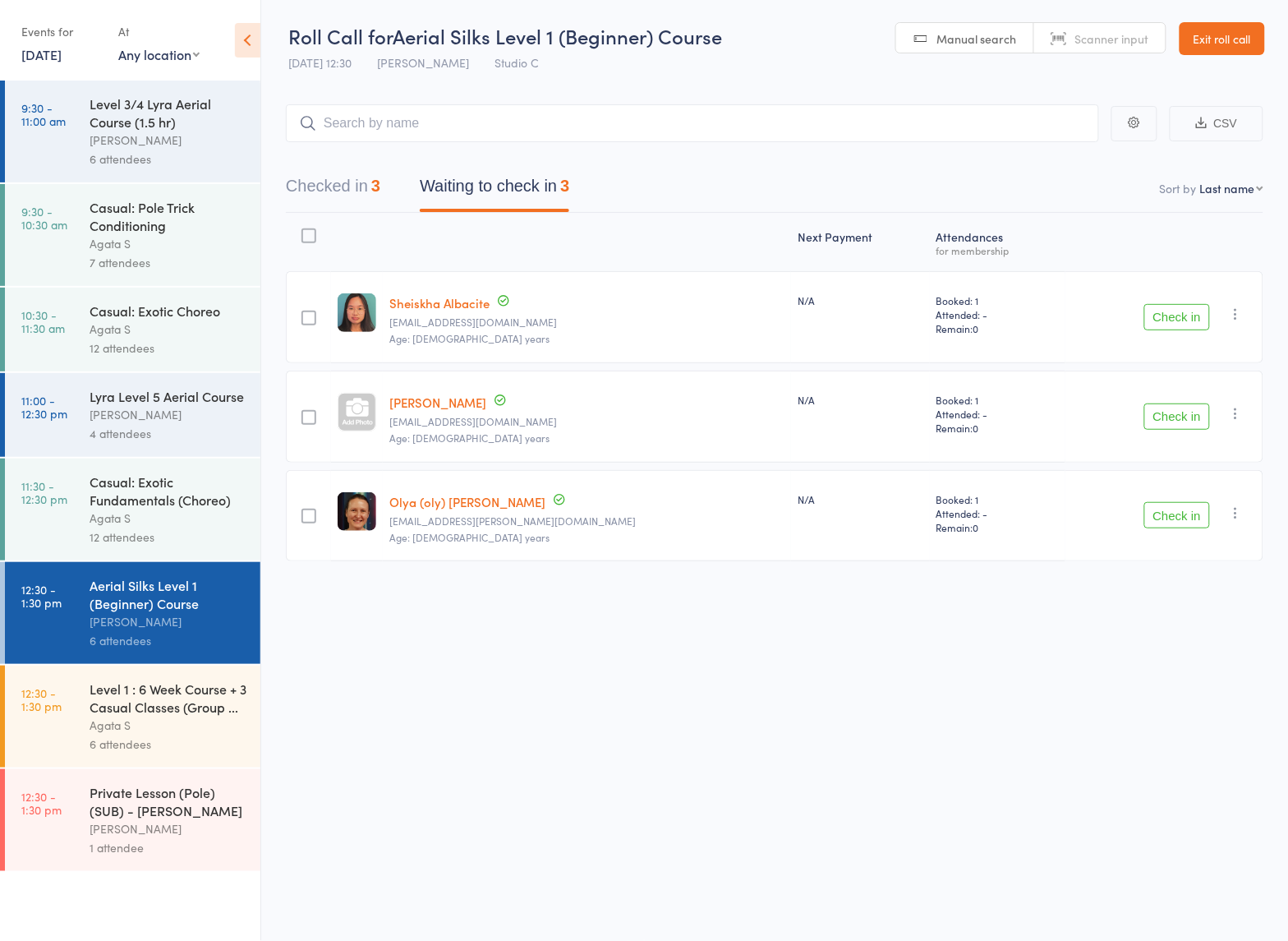
click at [174, 725] on div "Agata S" at bounding box center [167, 725] width 157 height 19
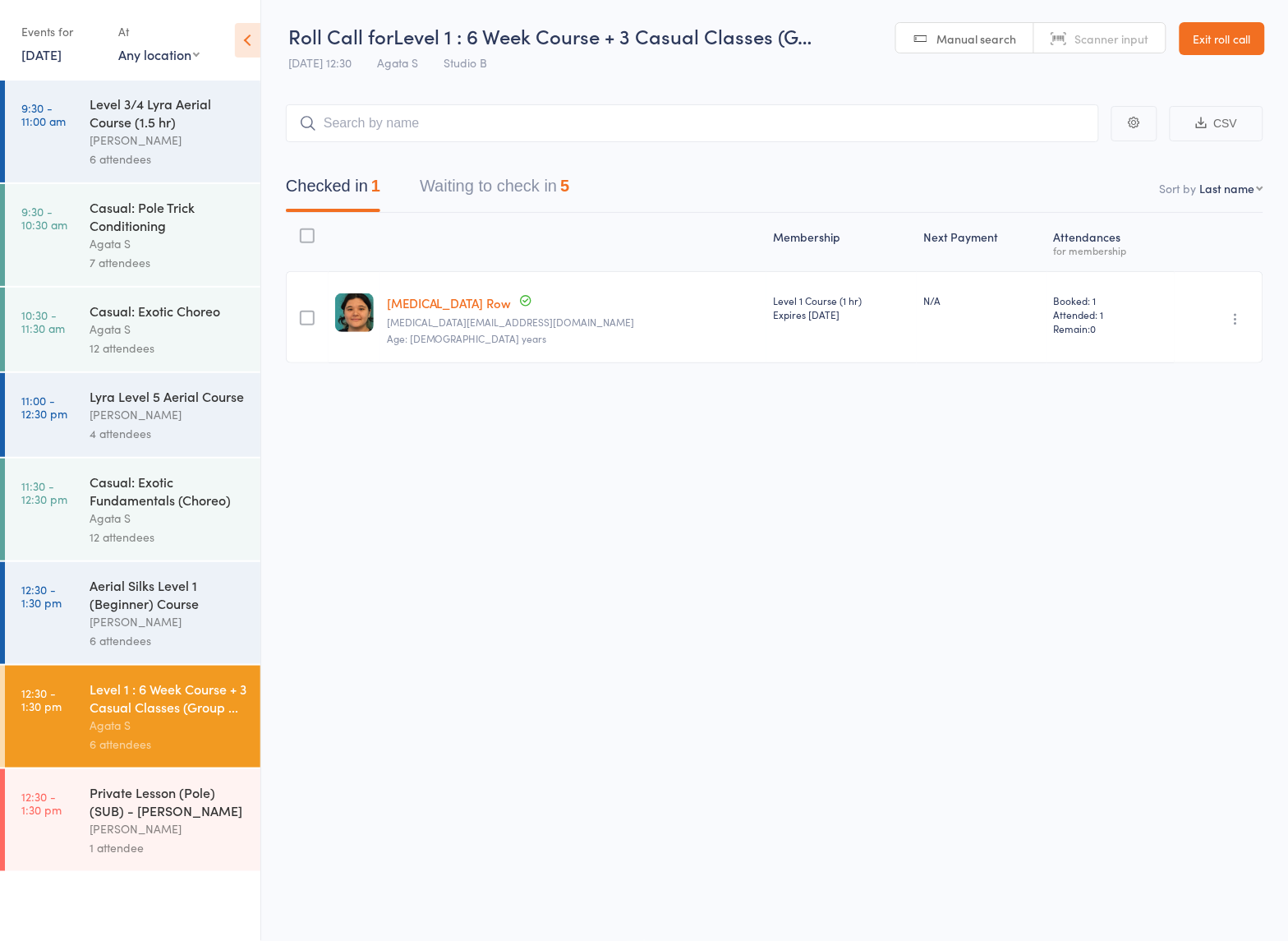
click at [532, 165] on div "Checked in 1 Waiting to check in 5" at bounding box center [774, 177] width 977 height 71
click at [526, 178] on button "Waiting to check in 5" at bounding box center [494, 190] width 149 height 44
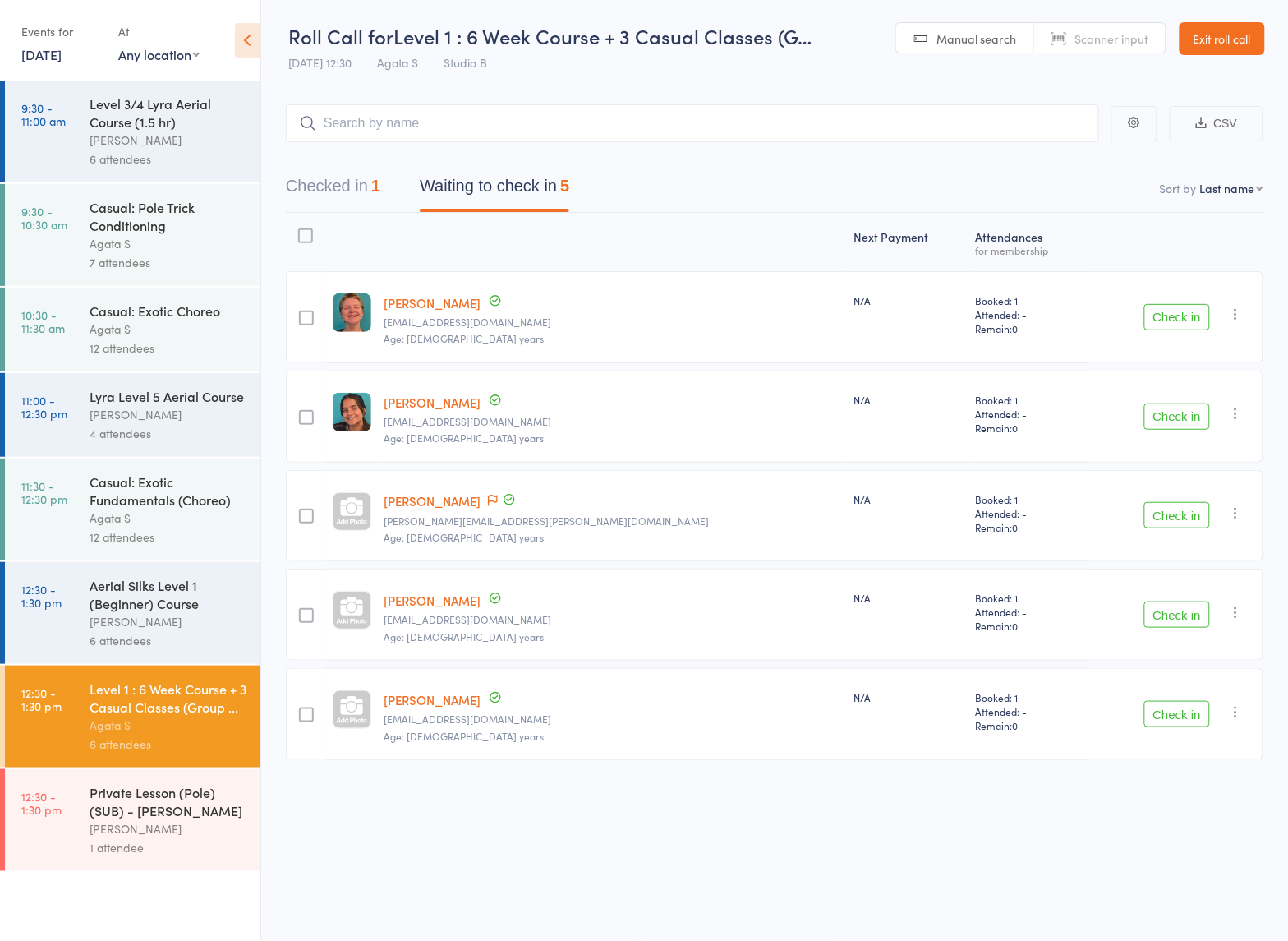
click at [165, 631] on div "[PERSON_NAME]" at bounding box center [167, 621] width 157 height 19
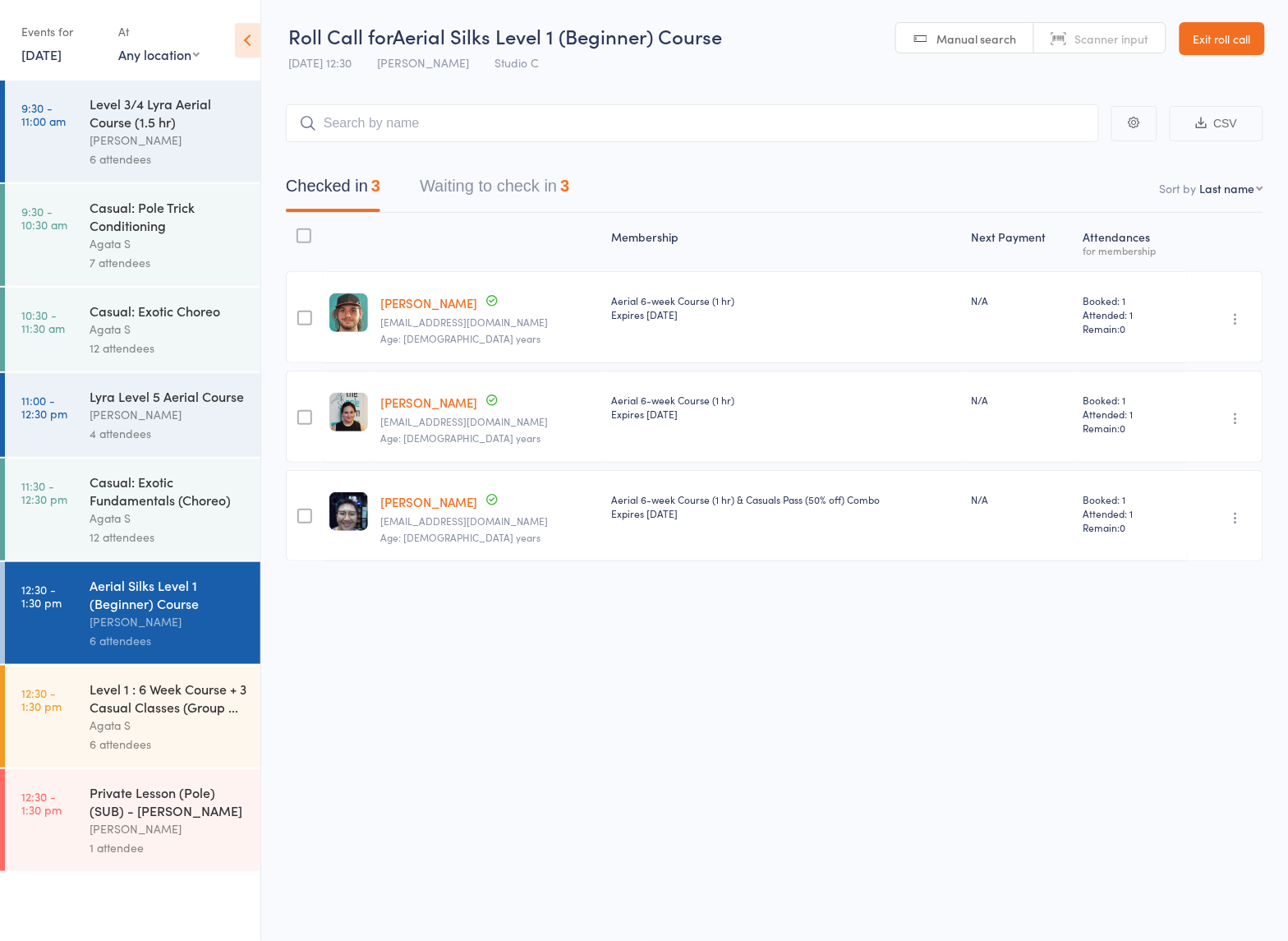
click at [495, 175] on button "Waiting to check in 3" at bounding box center [494, 190] width 149 height 44
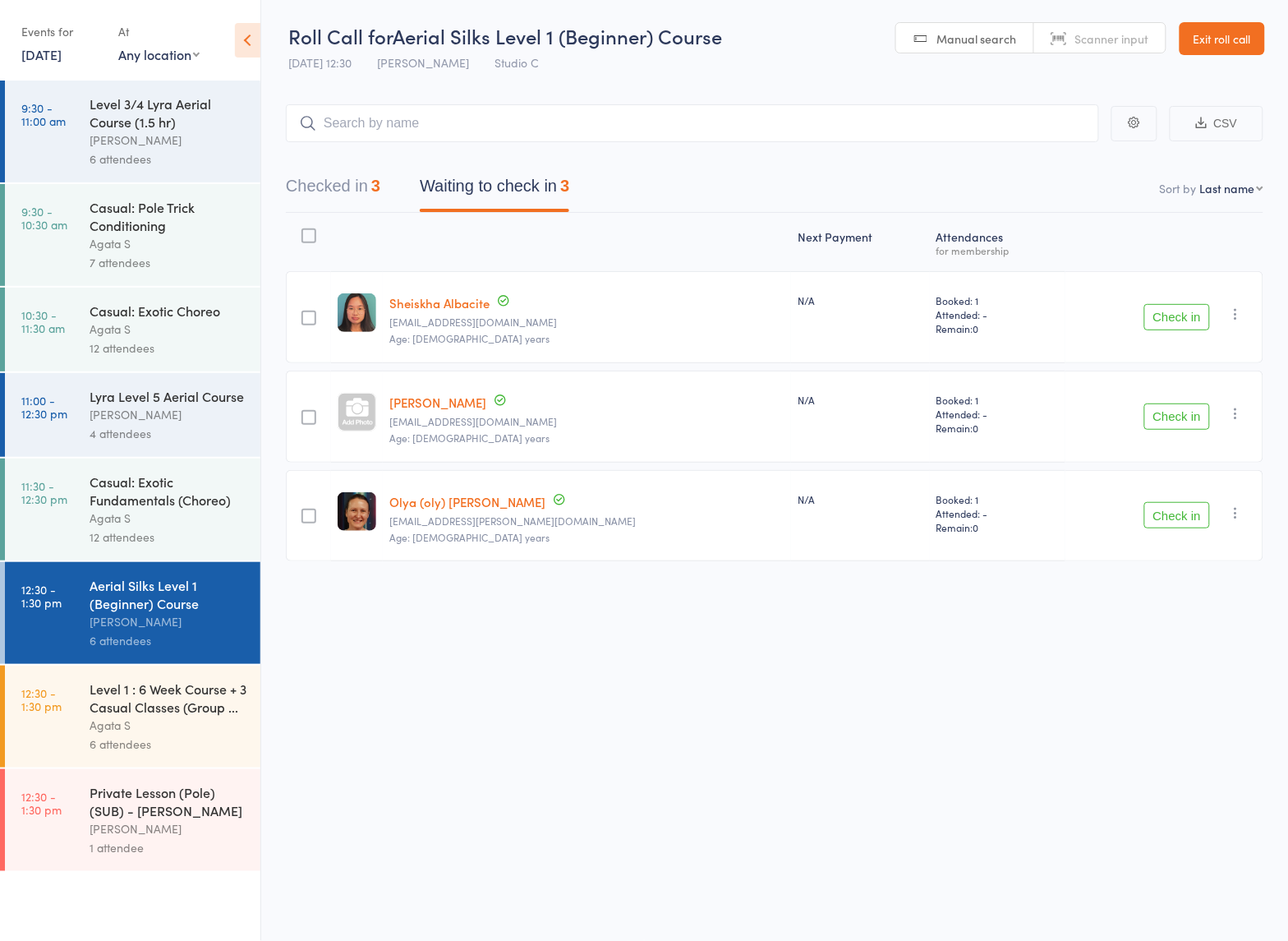
click at [374, 192] on button "Checked in 3" at bounding box center [333, 190] width 95 height 44
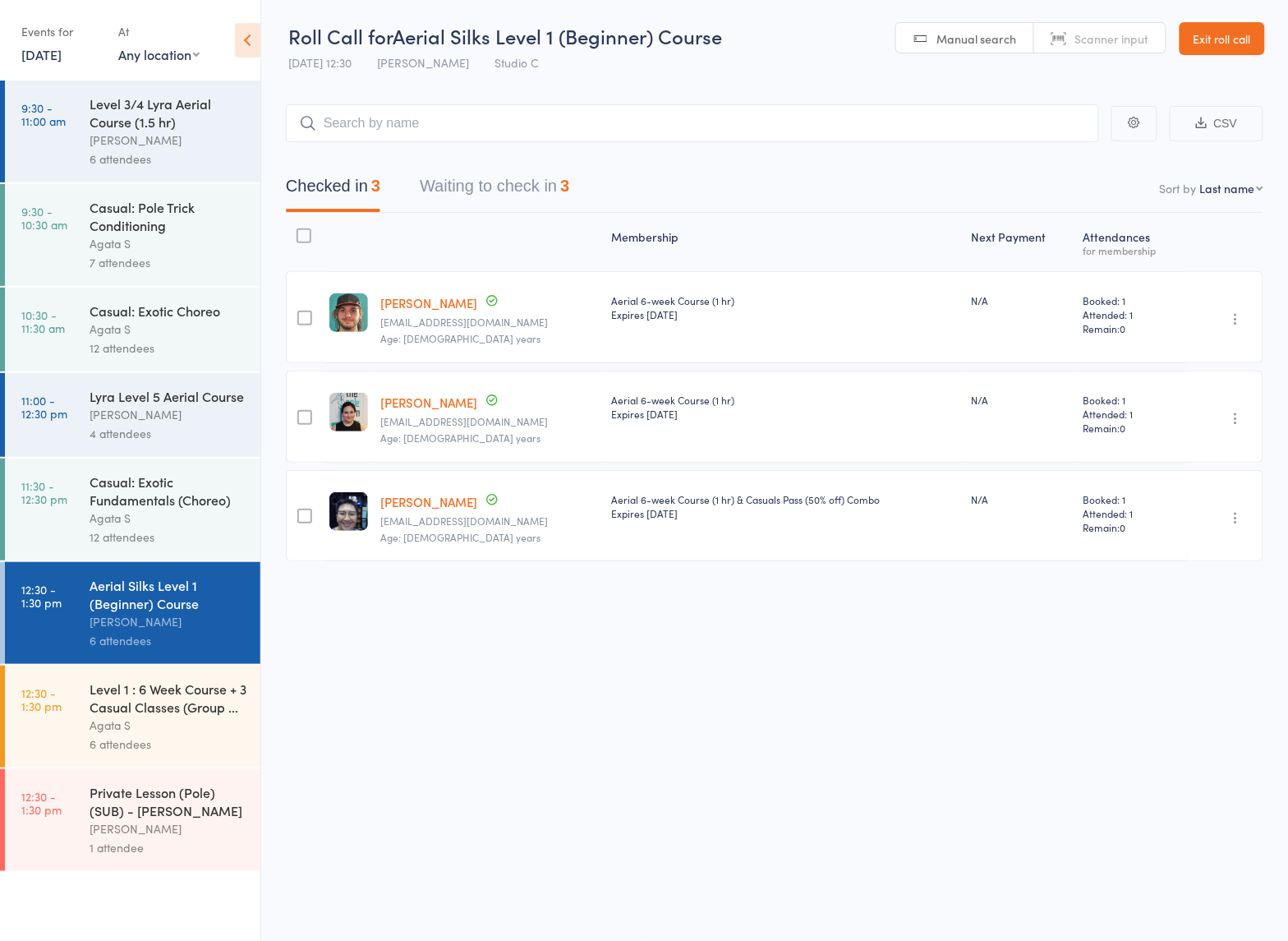
click at [470, 168] on button "Waiting to check in 3" at bounding box center [494, 190] width 149 height 44
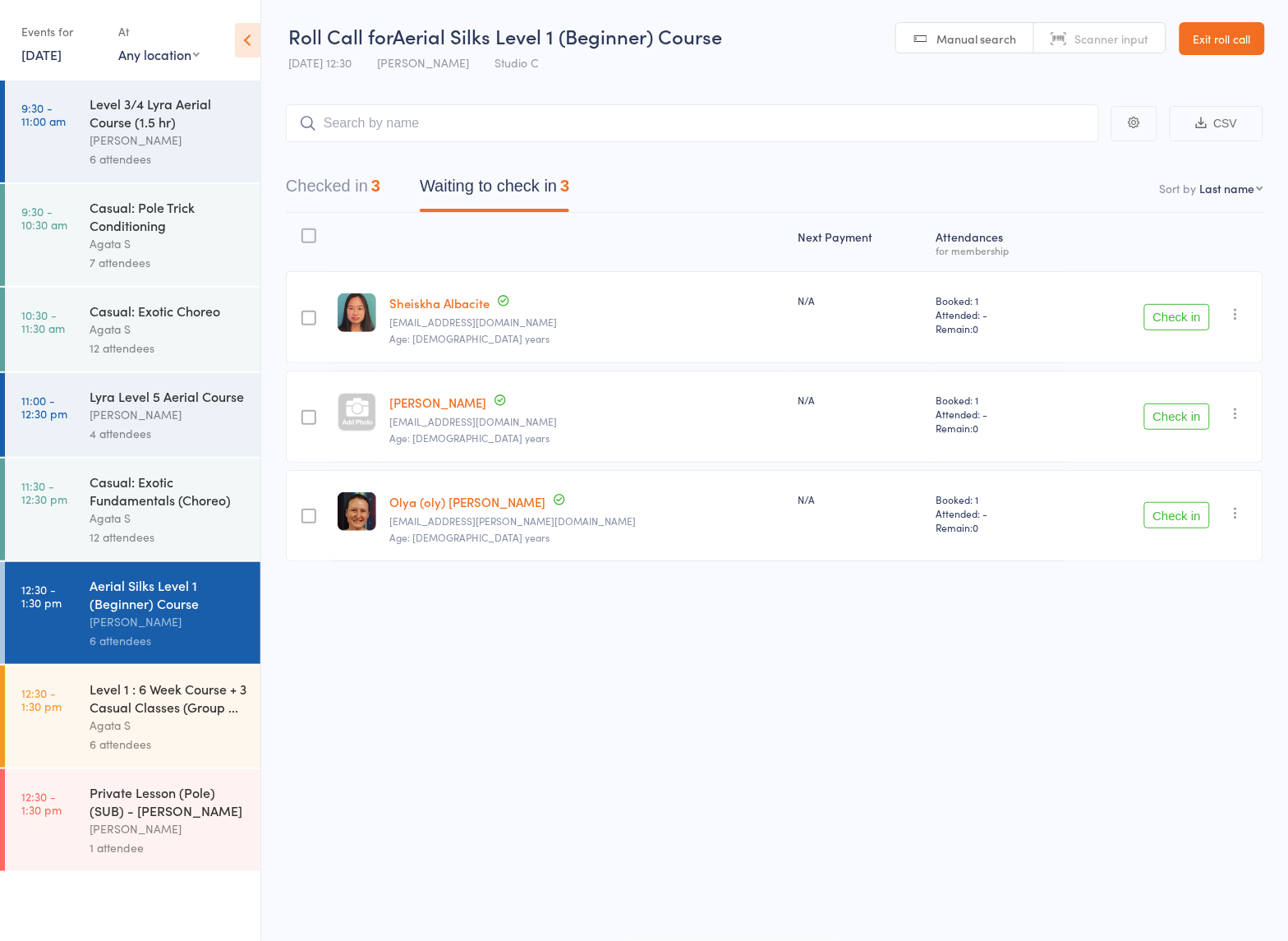
click at [140, 732] on div "Agata S" at bounding box center [167, 725] width 157 height 19
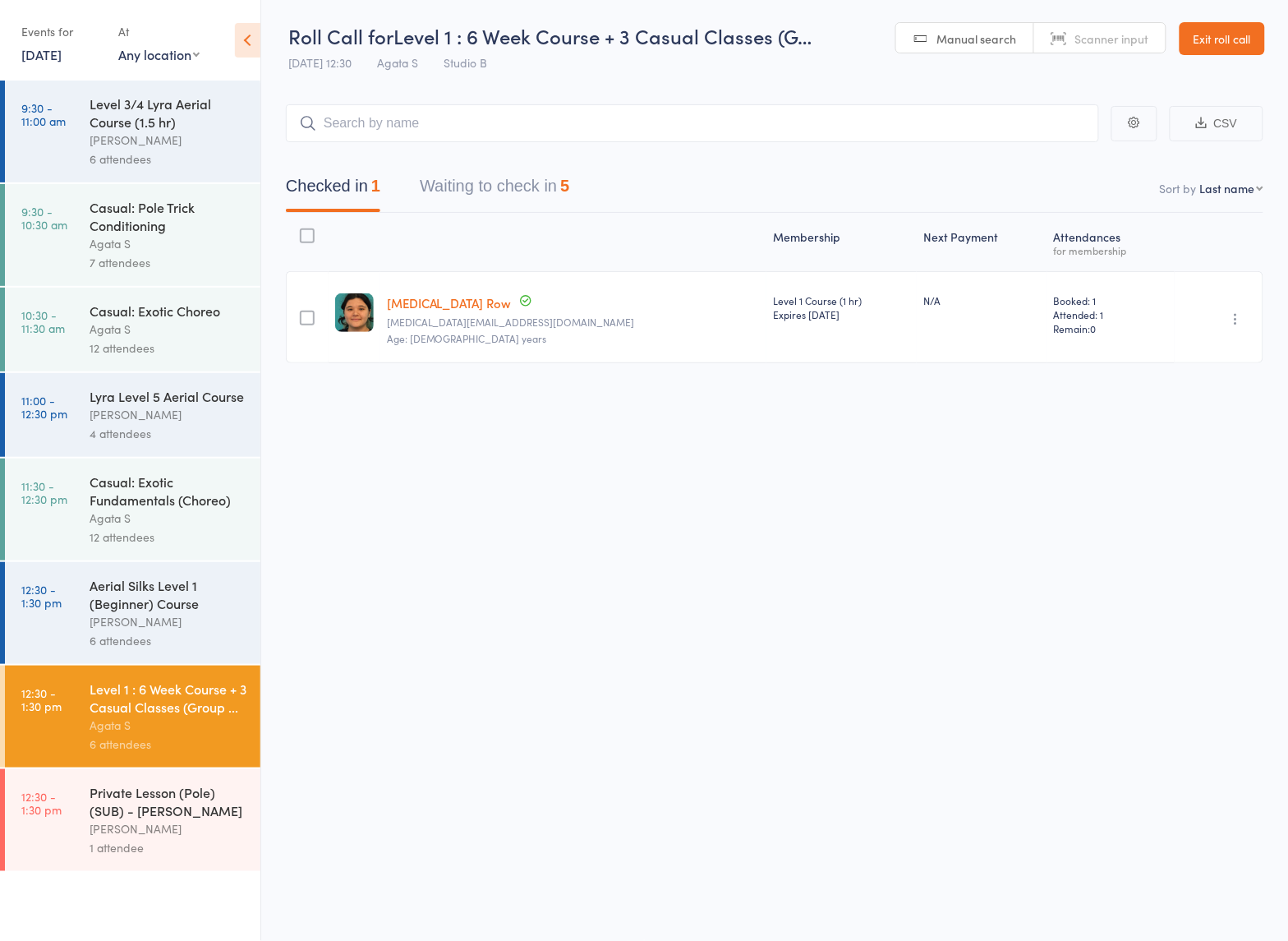
click at [517, 178] on button "Waiting to check in 5" at bounding box center [494, 190] width 149 height 44
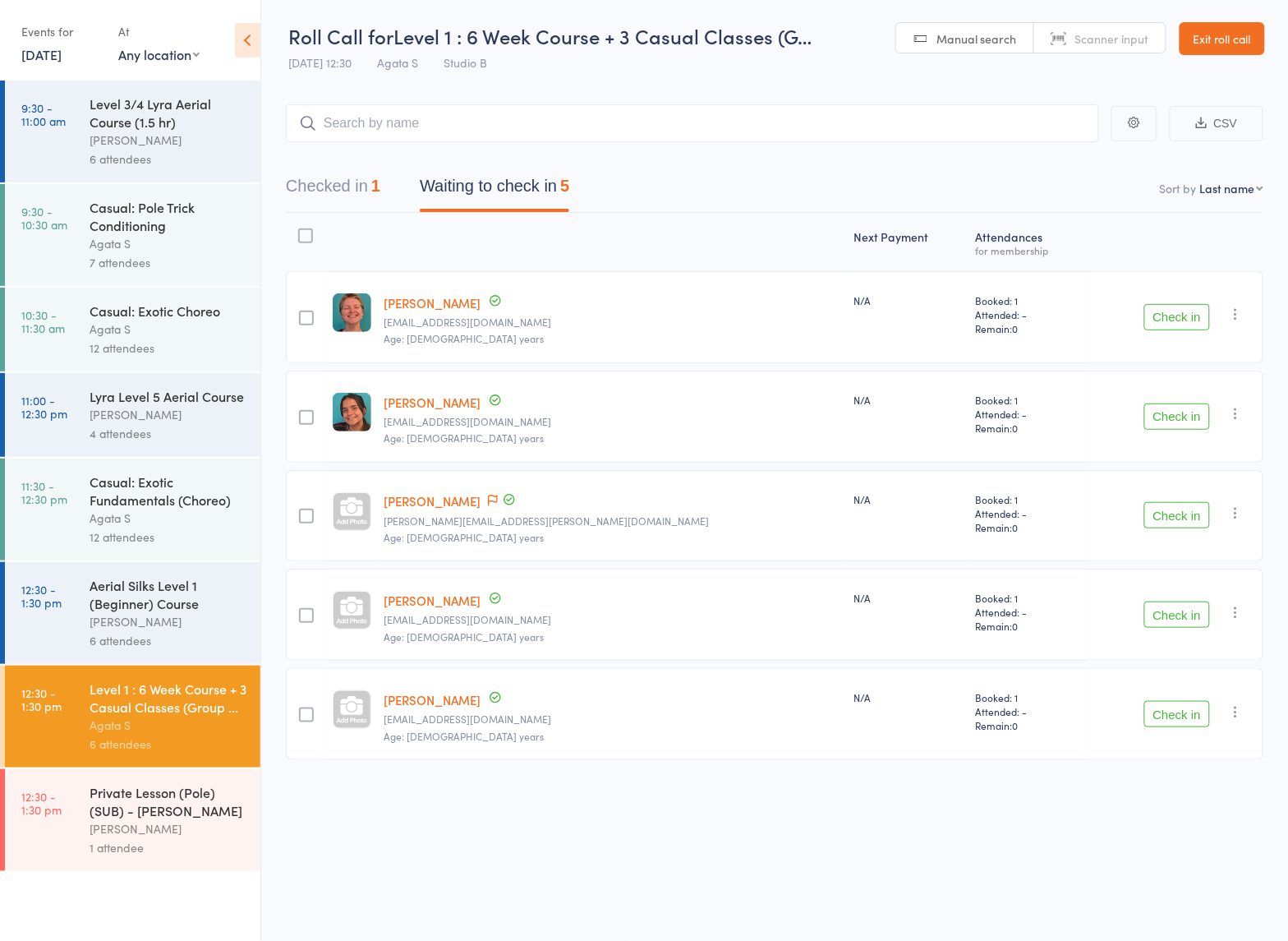
click at [1183, 716] on button "Check in" at bounding box center [1177, 714] width 65 height 26
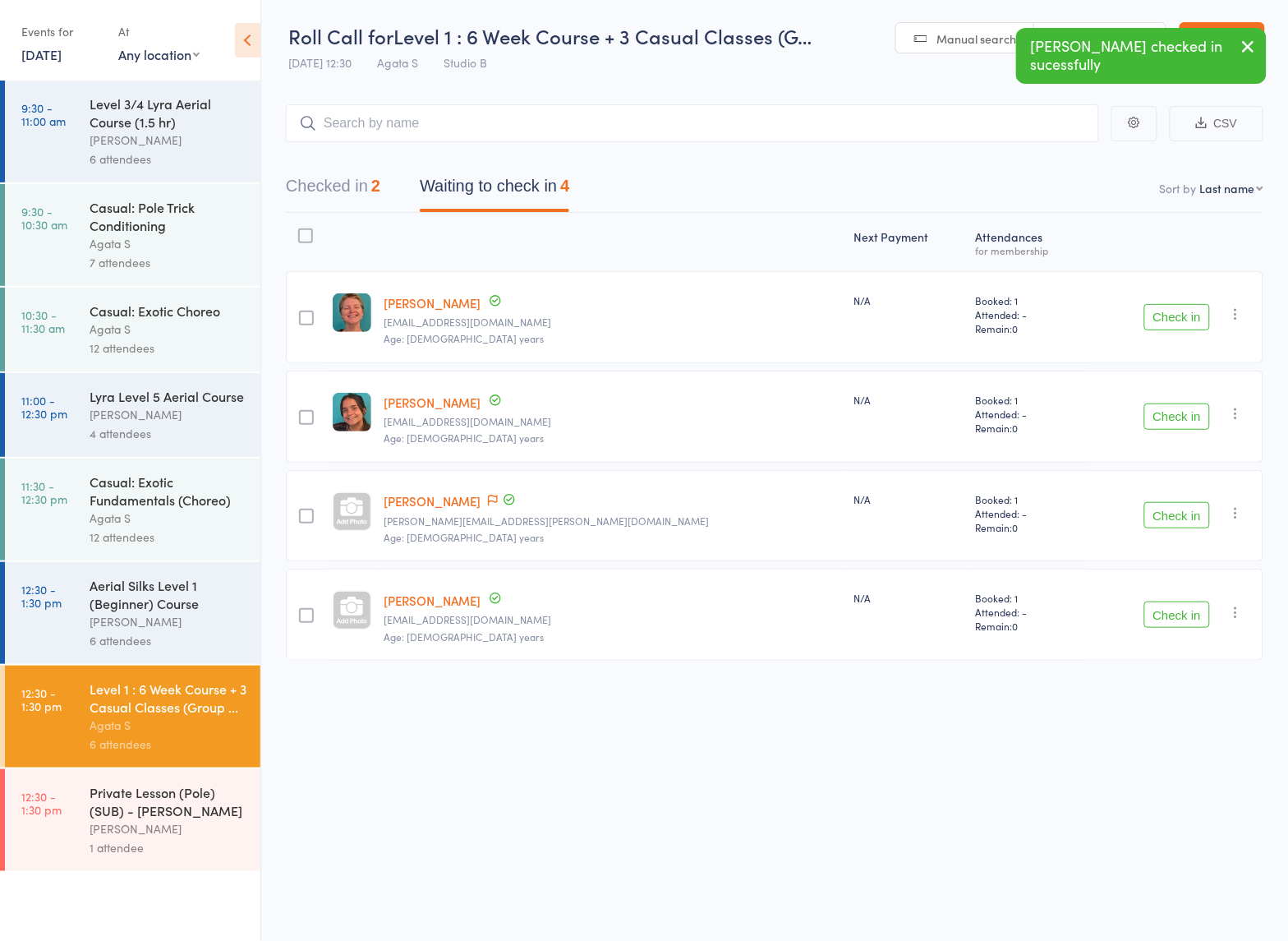
click at [113, 626] on div "[PERSON_NAME]" at bounding box center [167, 621] width 157 height 19
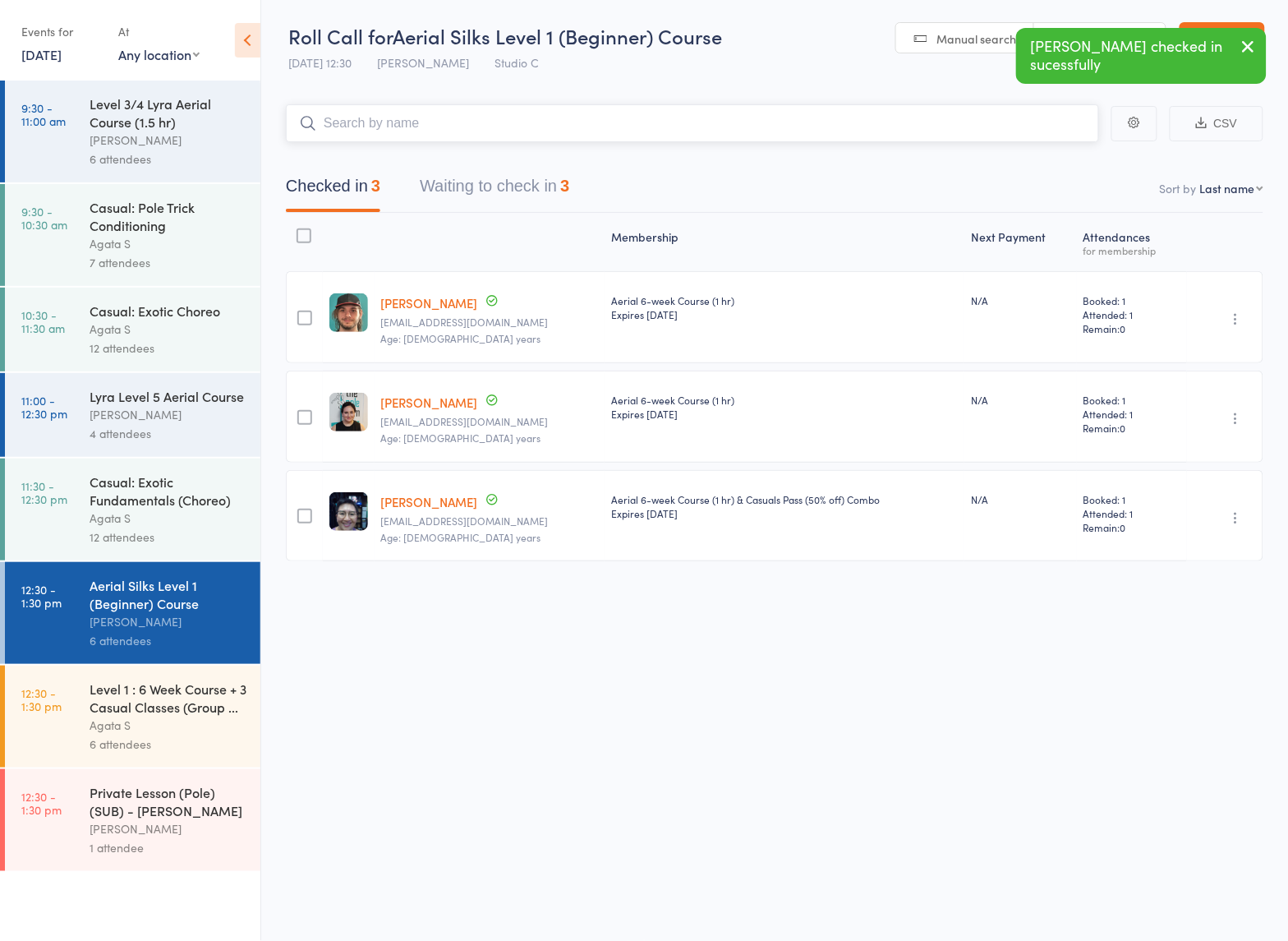
click at [439, 189] on button "Waiting to check in 3" at bounding box center [494, 190] width 149 height 44
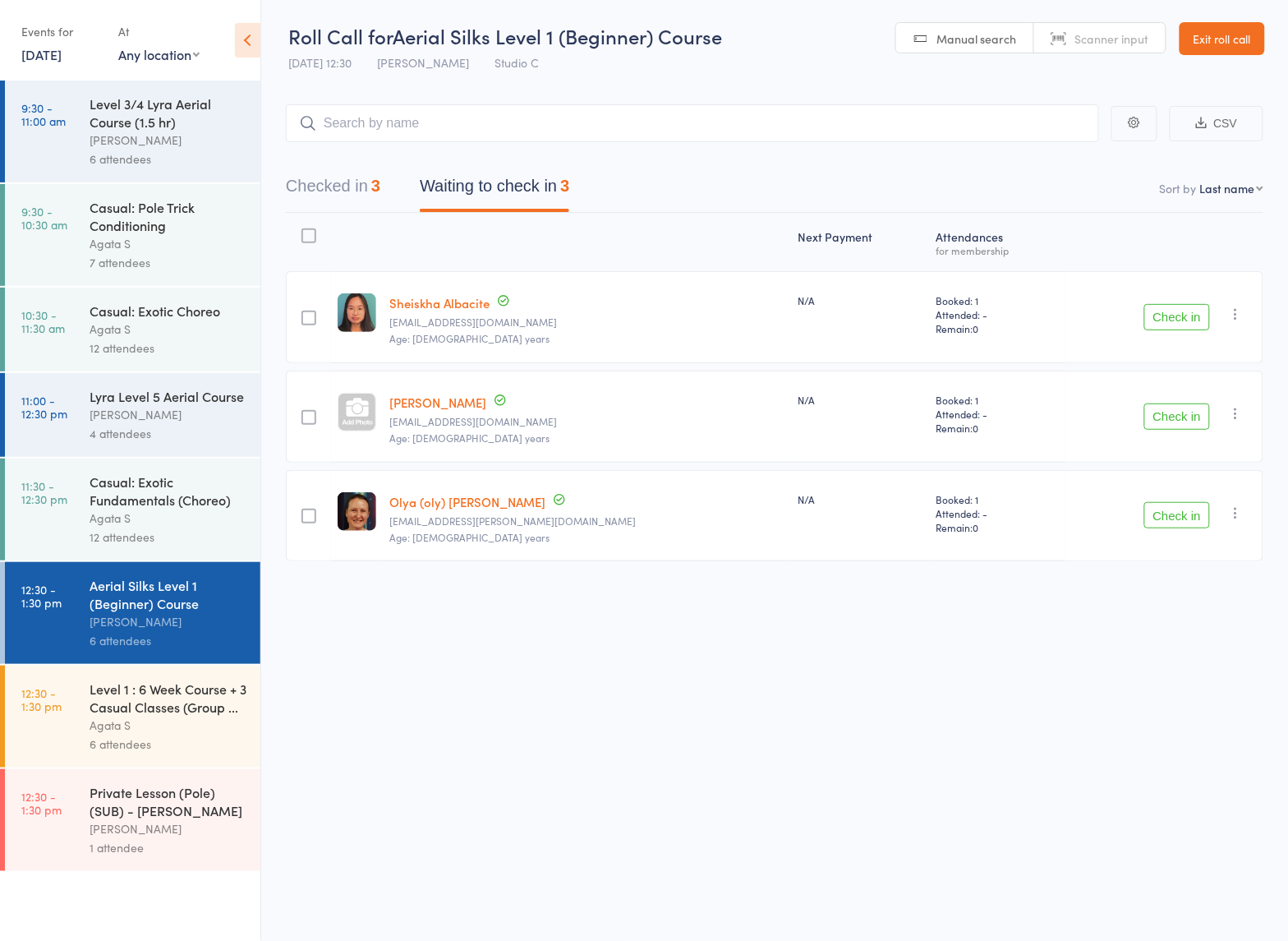
click at [154, 485] on div "Casual: Exotic Fundamentals (Choreo)" at bounding box center [167, 491] width 157 height 36
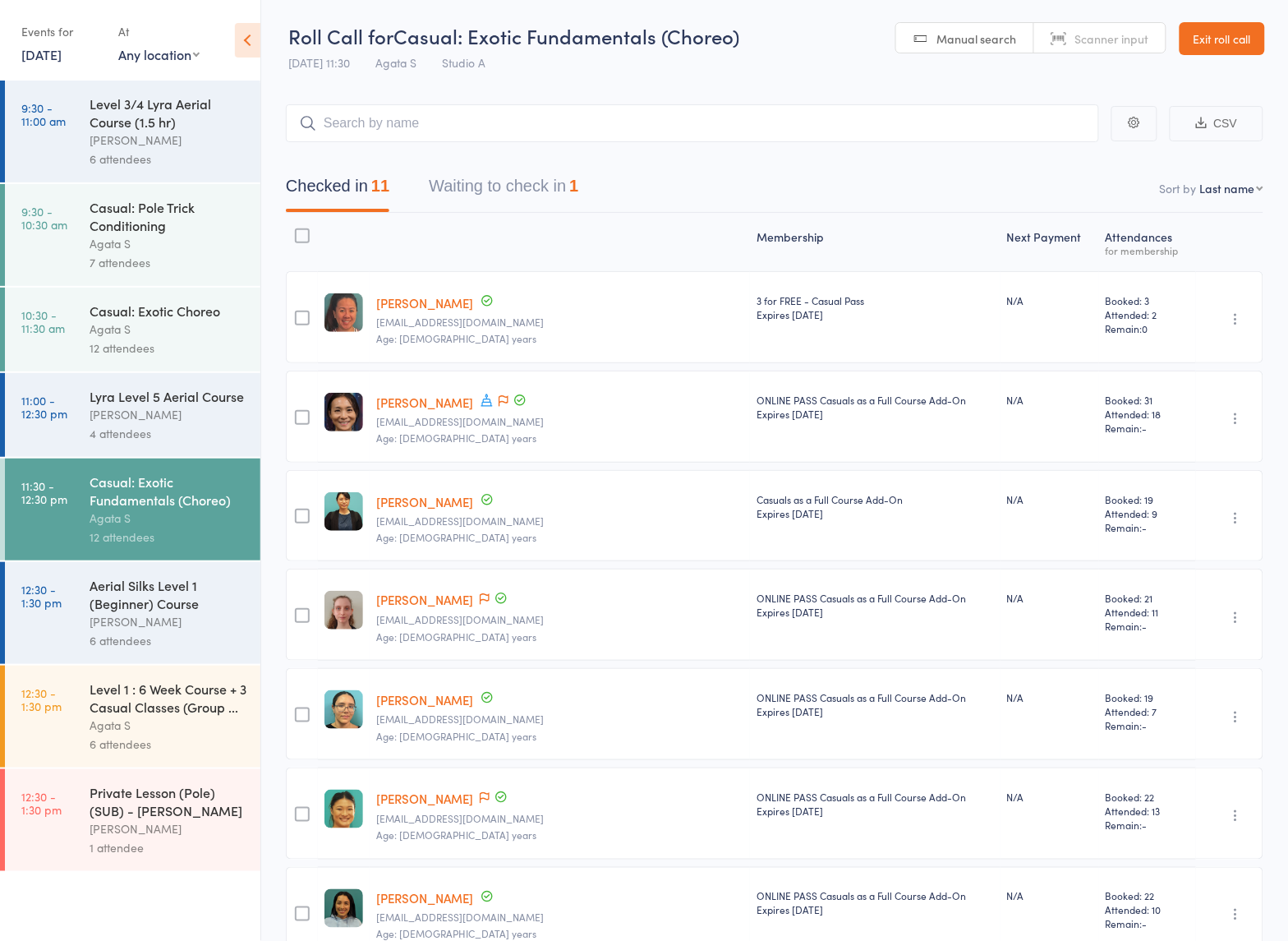
click at [175, 716] on div "Level 1 : 6 Week Course + 3 Casual Classes (Group ..." at bounding box center [167, 697] width 157 height 36
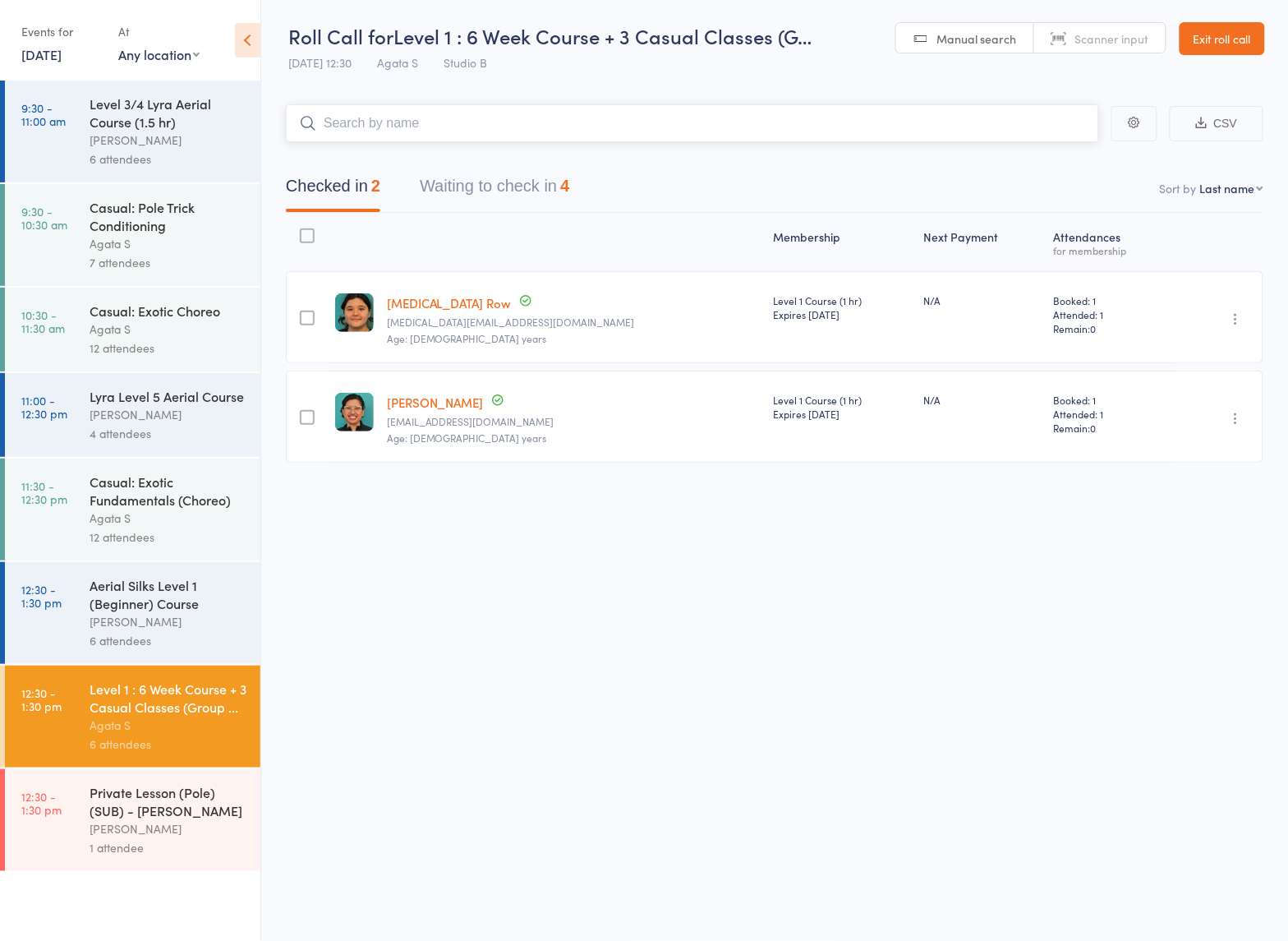
click at [510, 193] on button "Waiting to check in 4" at bounding box center [494, 190] width 149 height 44
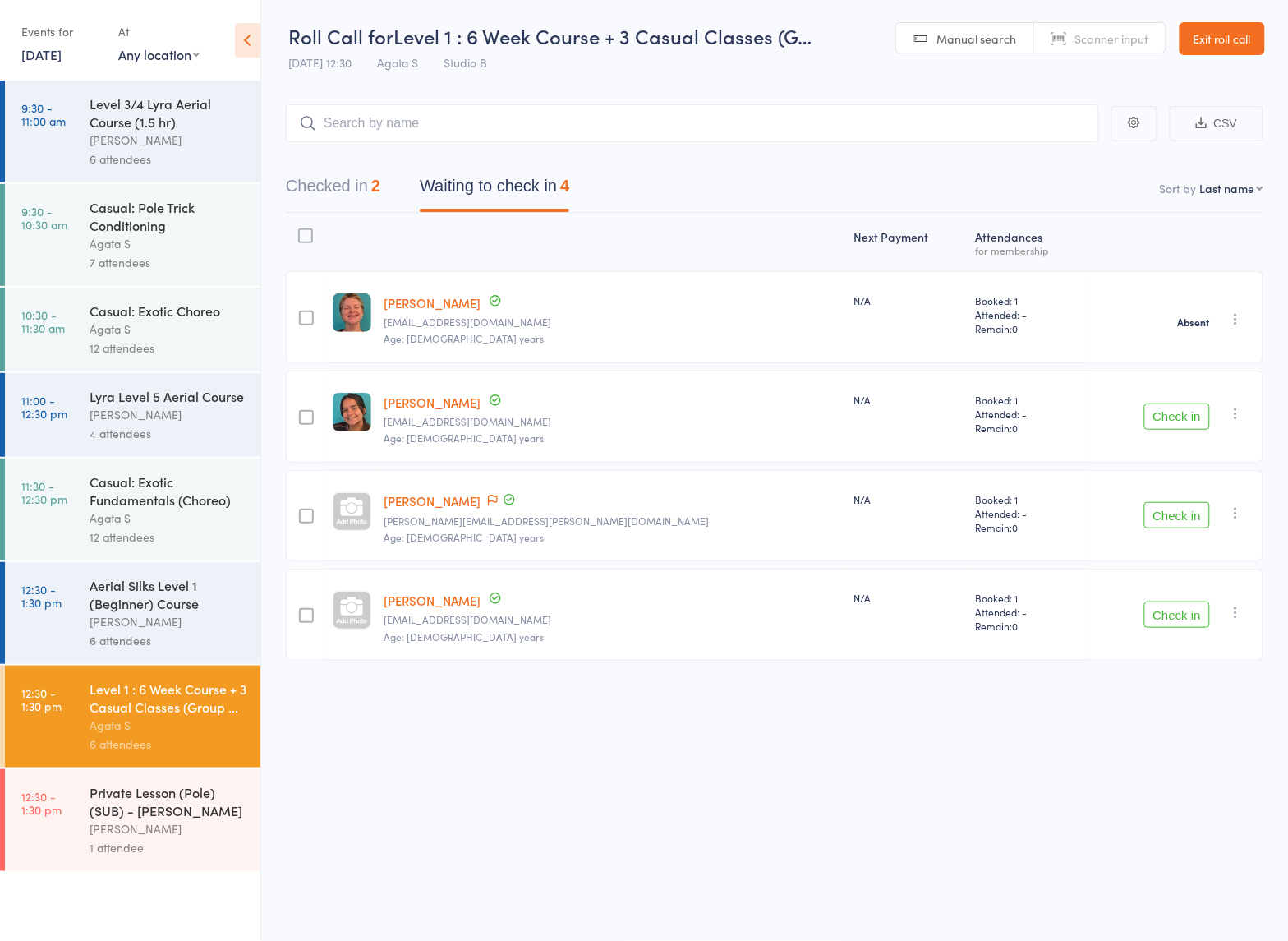
click at [146, 781] on div "Private Lesson (Pole) (SUB) - Susanna Pilotti Sarah M 1 attendee" at bounding box center [175, 820] width 171 height 102
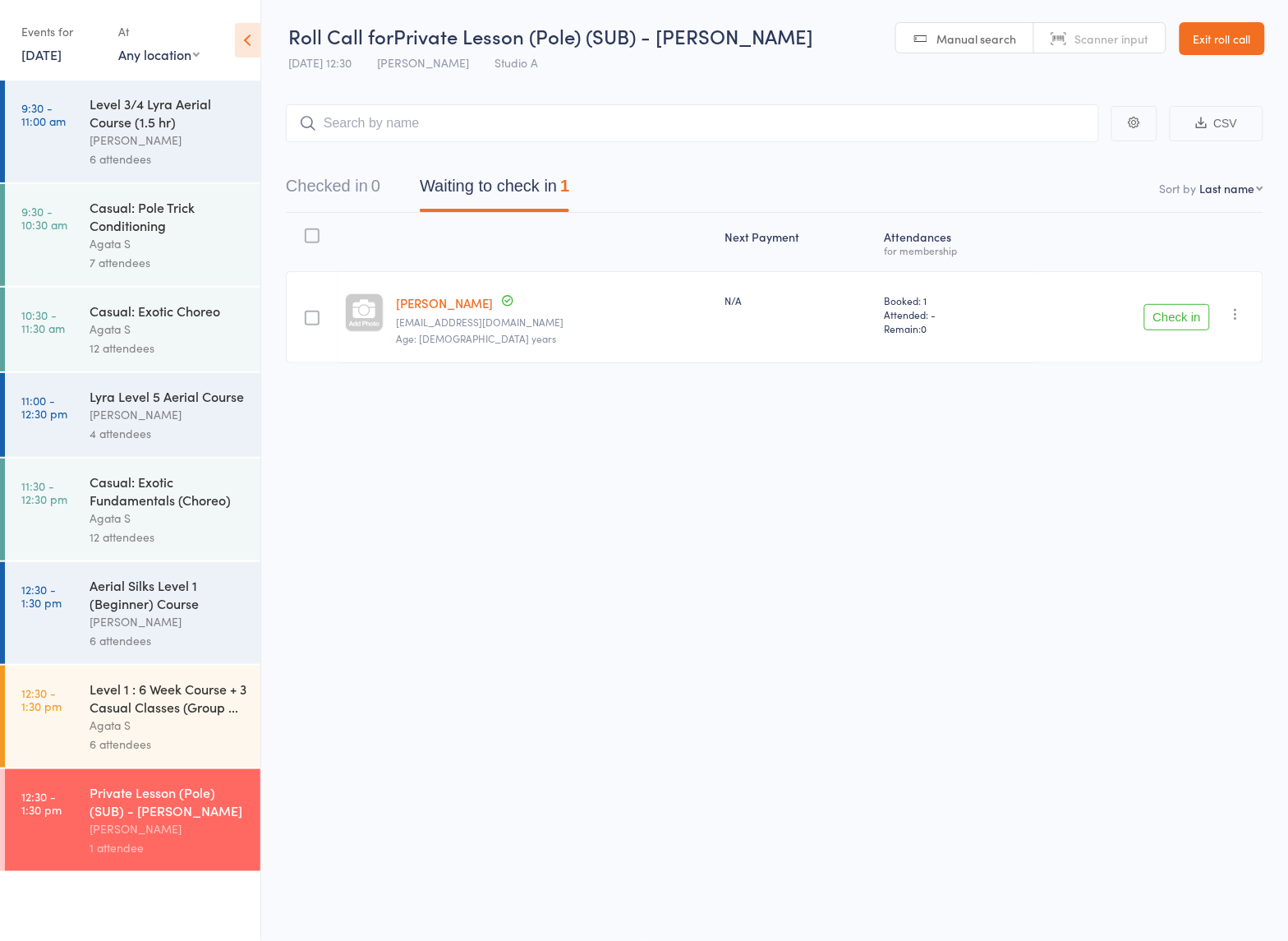
click at [1163, 320] on button "Check in" at bounding box center [1177, 316] width 65 height 26
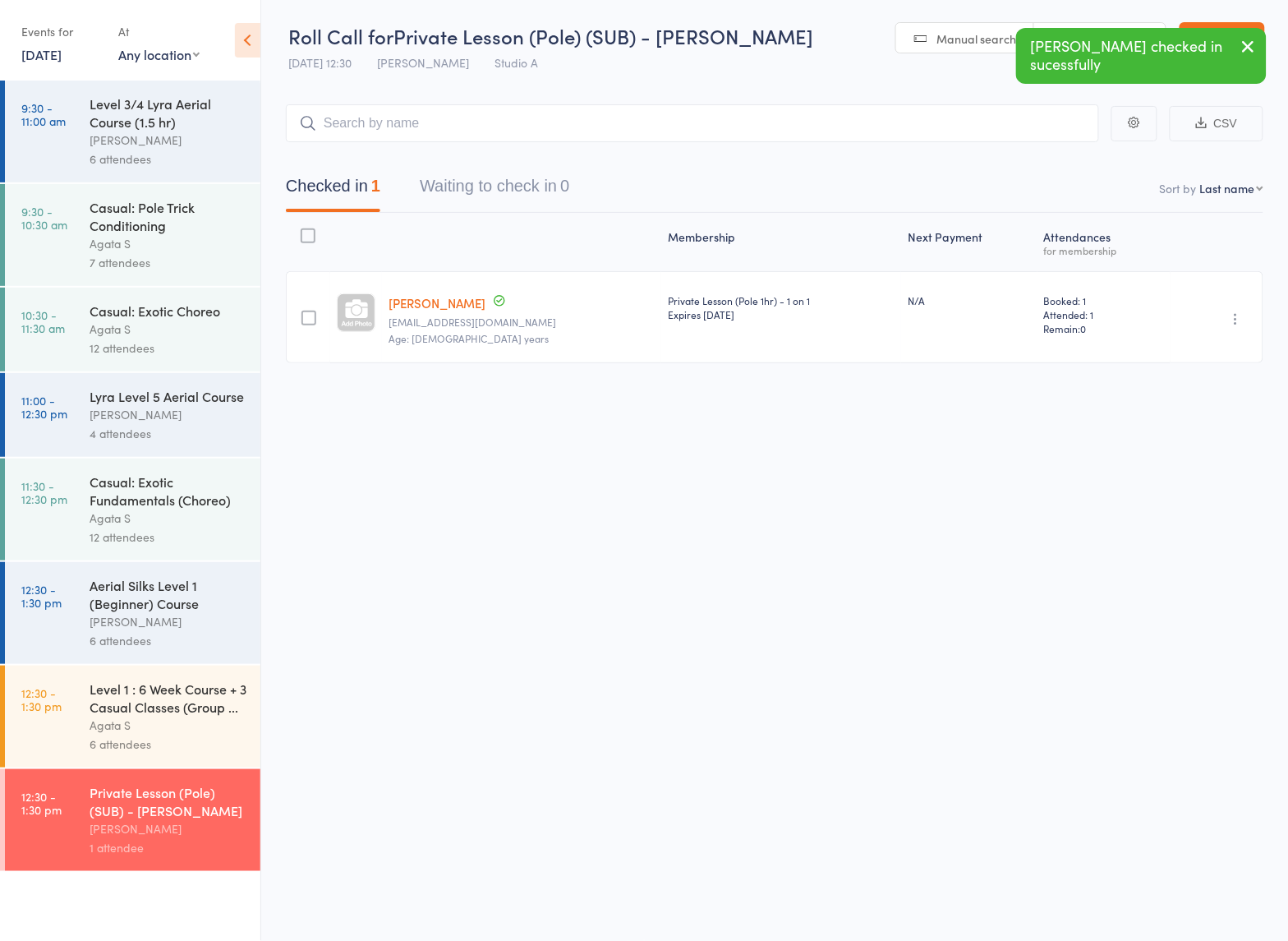
click at [88, 712] on link "12:30 - 1:30 pm Level 1 : 6 Week Course + 3 Casual Classes (Group ... Agata S 6…" at bounding box center [132, 716] width 255 height 102
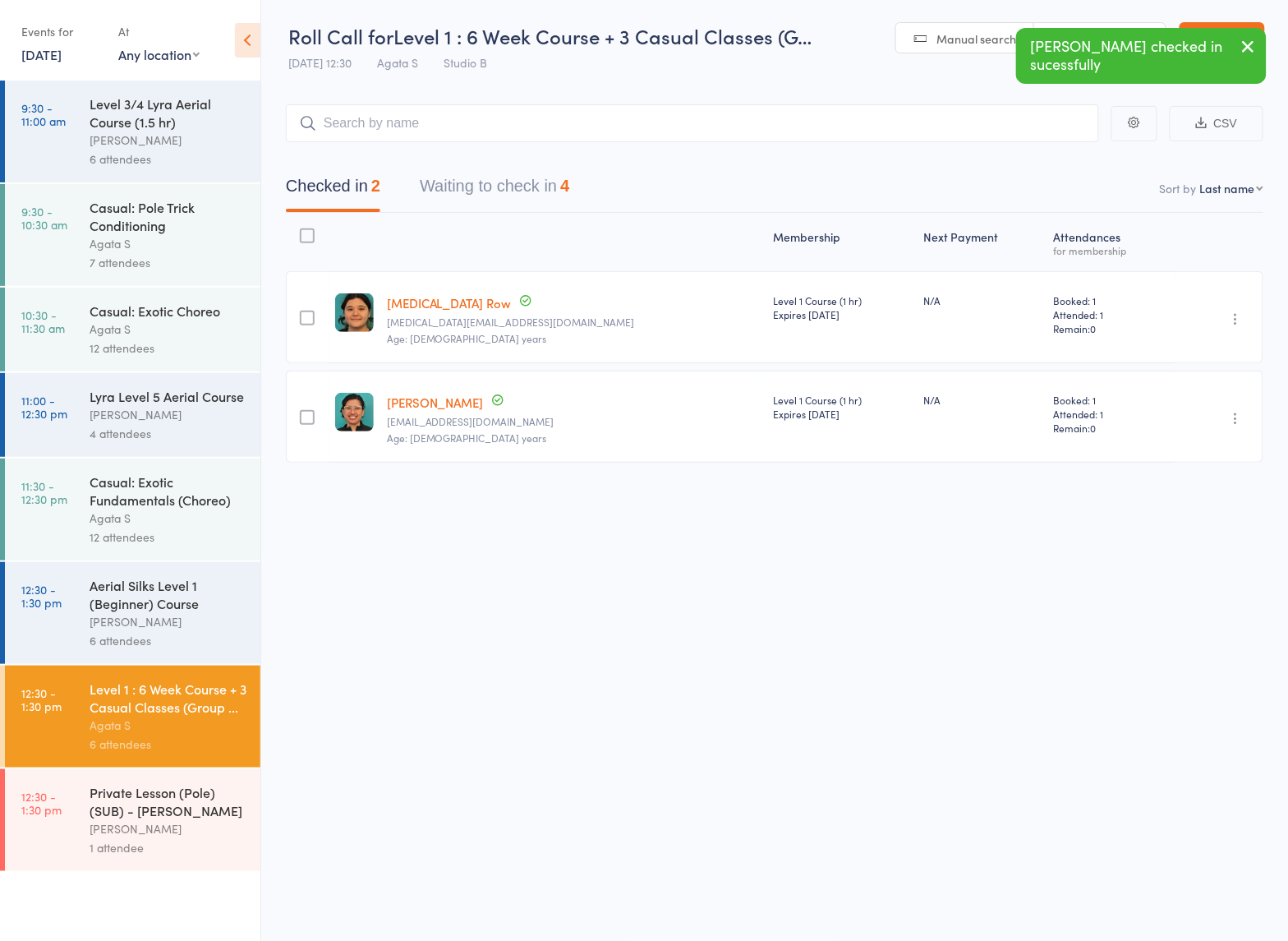
click at [540, 181] on button "Waiting to check in 4" at bounding box center [494, 190] width 149 height 44
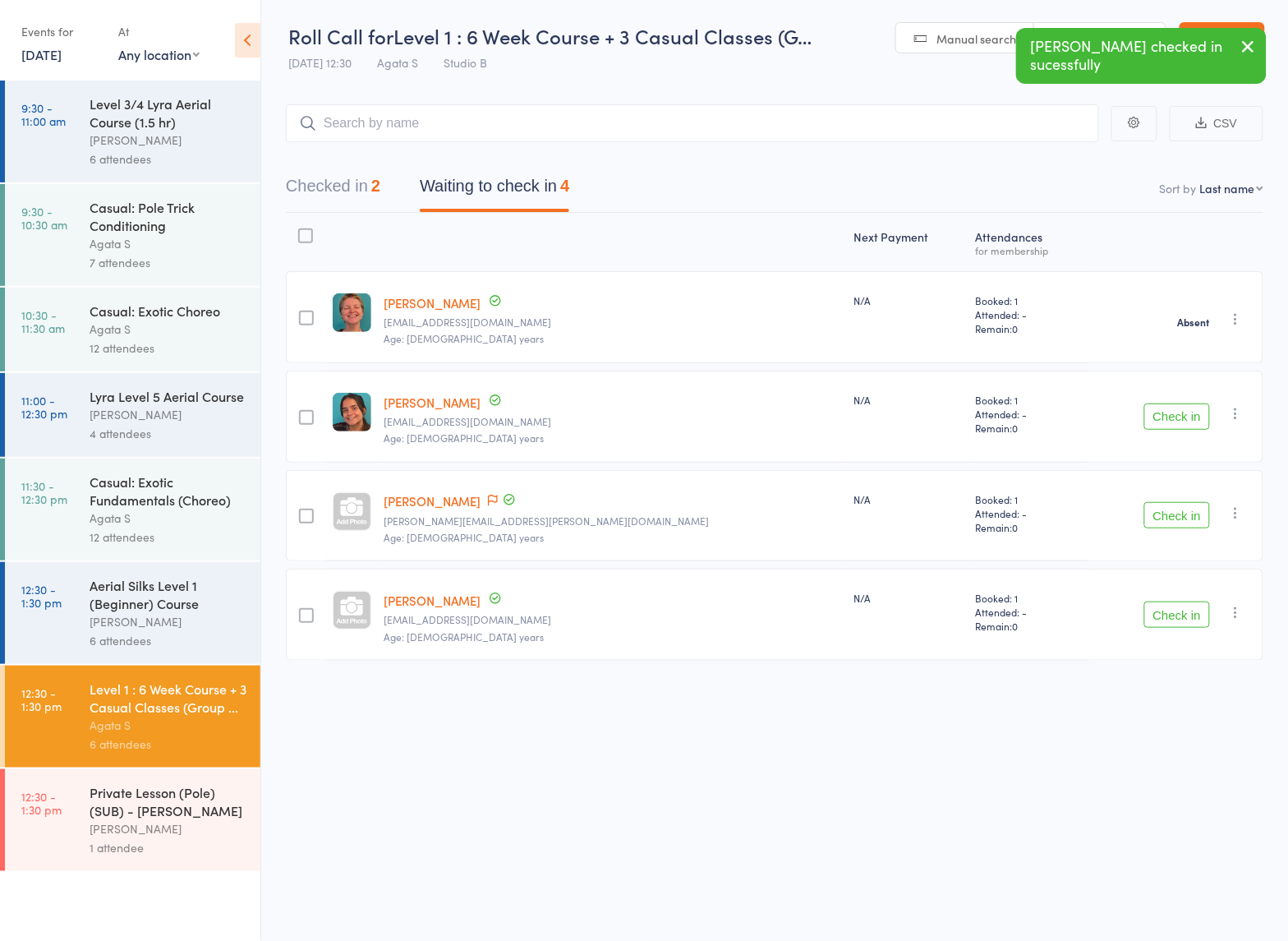
click at [186, 592] on div "Aerial Silks Level 1 (Beginner) Course" at bounding box center [167, 594] width 157 height 36
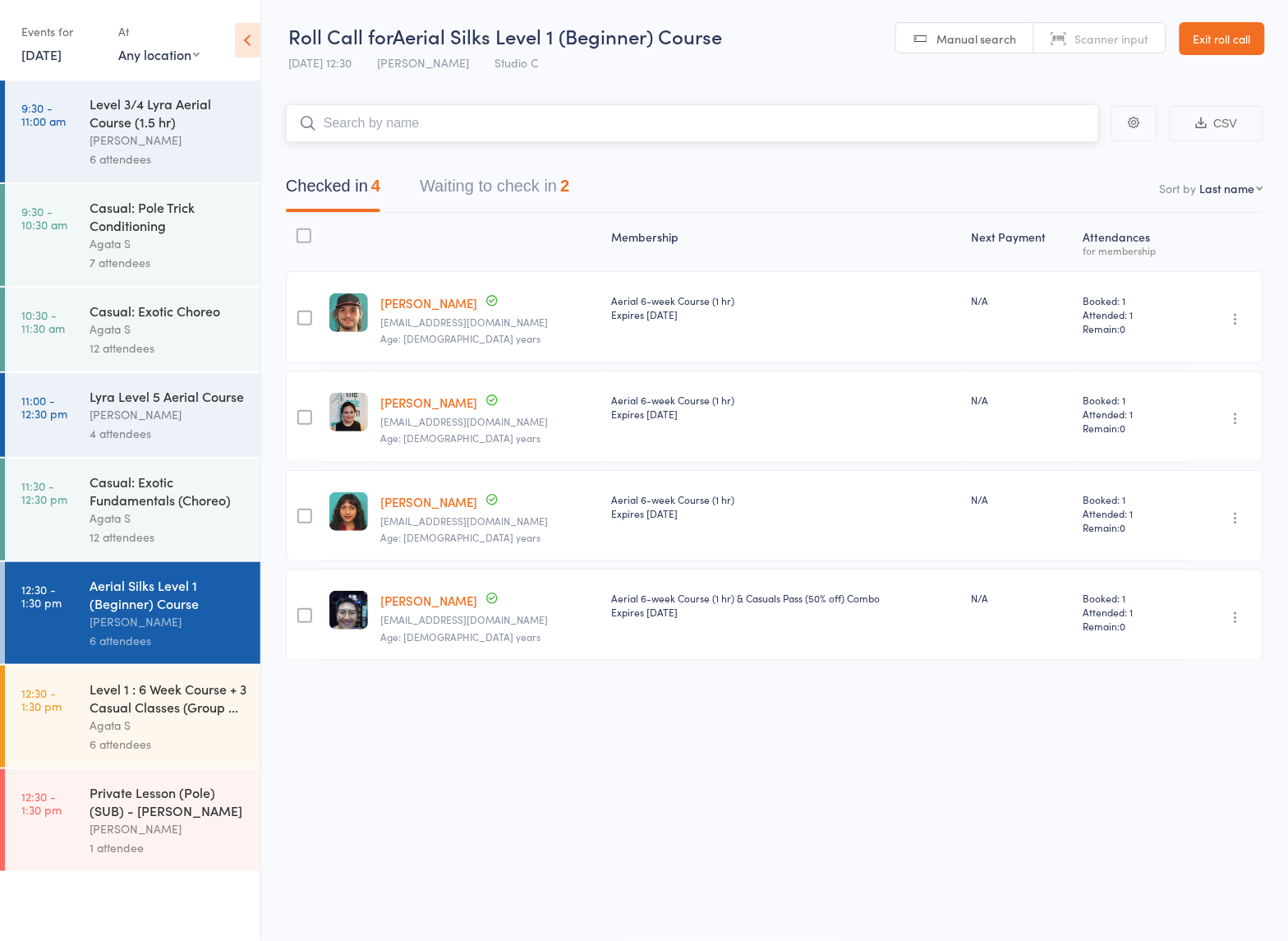
click at [478, 183] on button "Waiting to check in 2" at bounding box center [494, 190] width 149 height 44
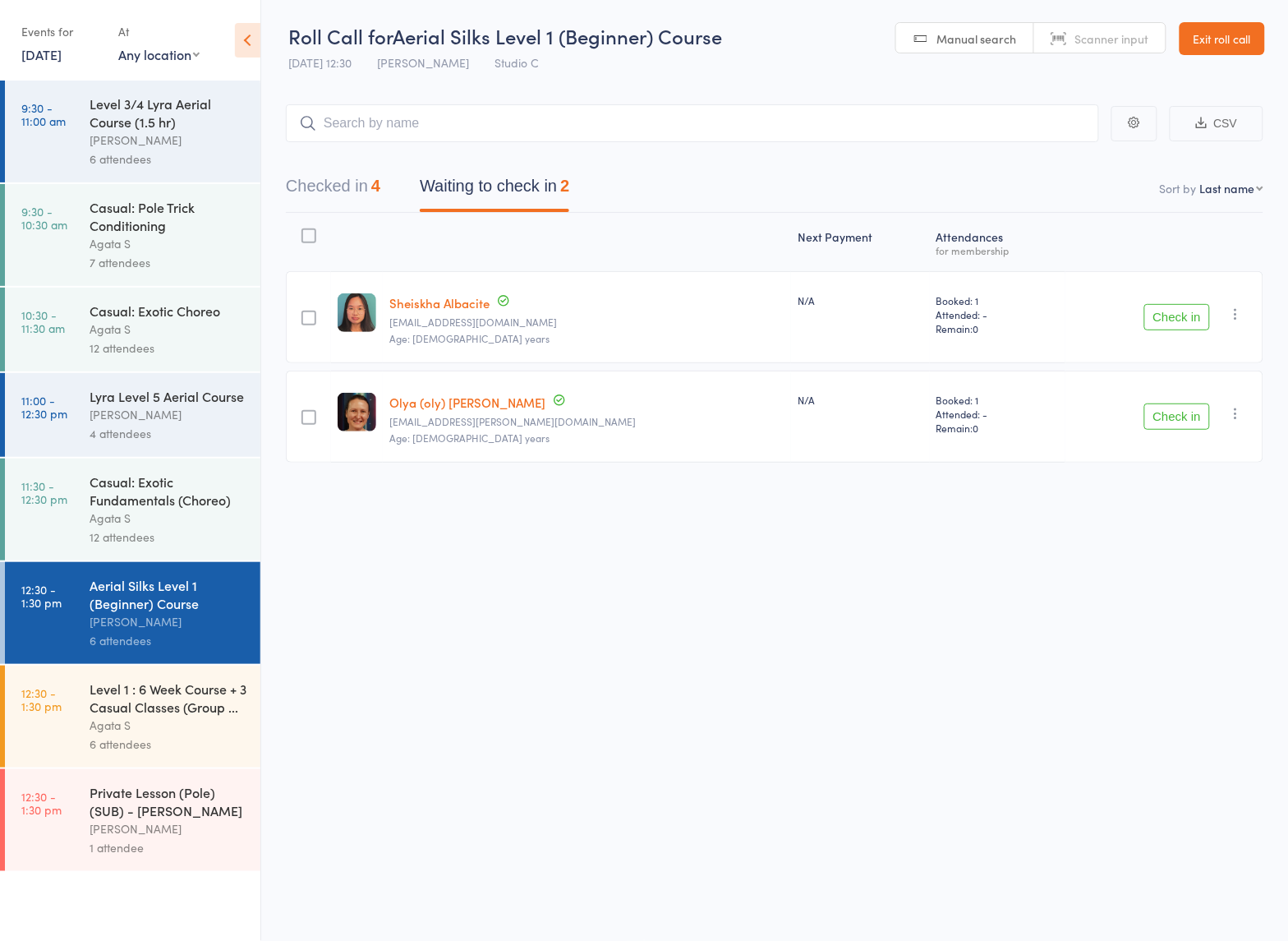
click at [160, 536] on div "12 attendees" at bounding box center [167, 536] width 157 height 19
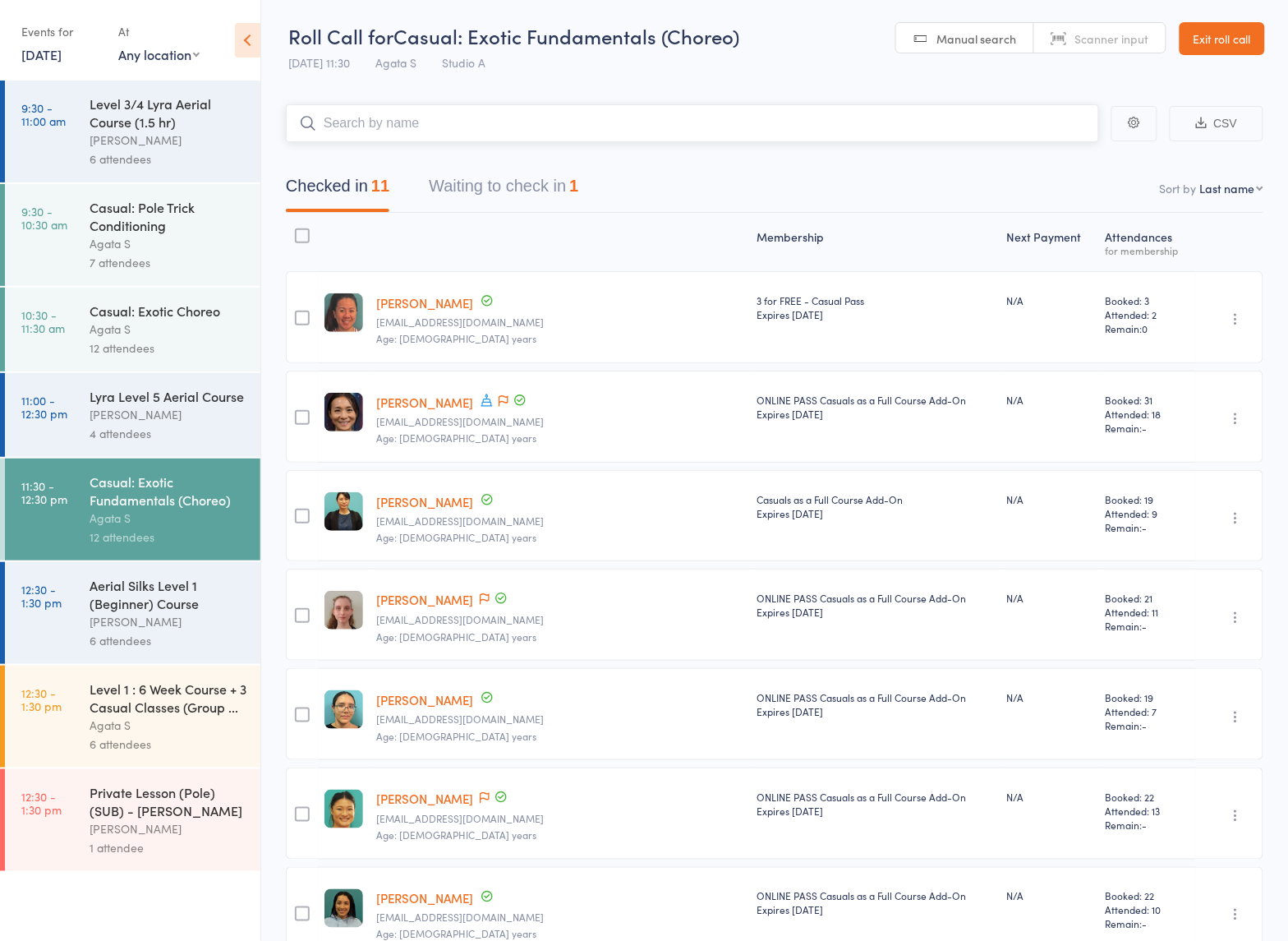
click at [474, 190] on button "Waiting to check in 1" at bounding box center [504, 190] width 149 height 44
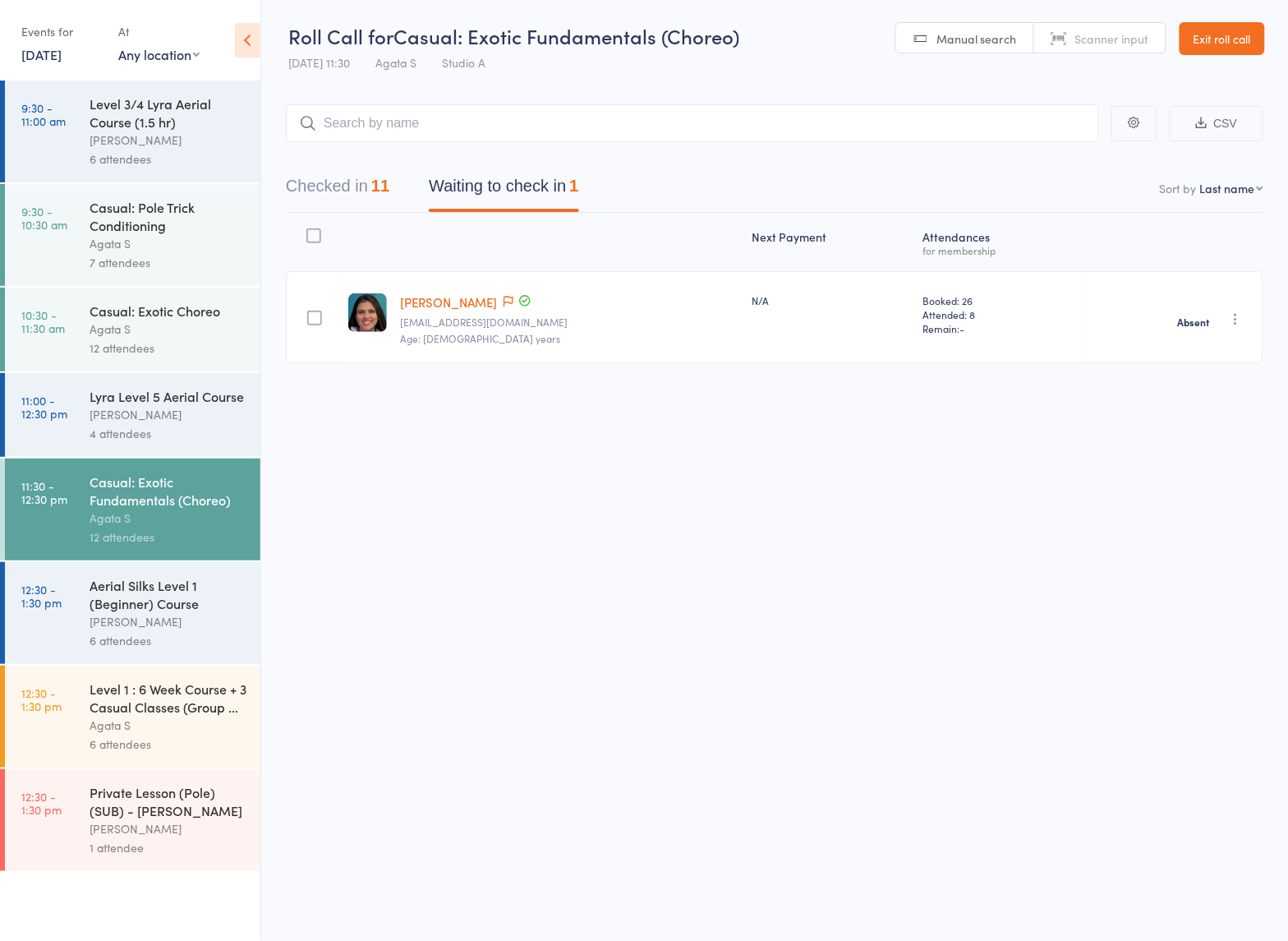
click at [145, 643] on div "6 attendees" at bounding box center [167, 640] width 157 height 19
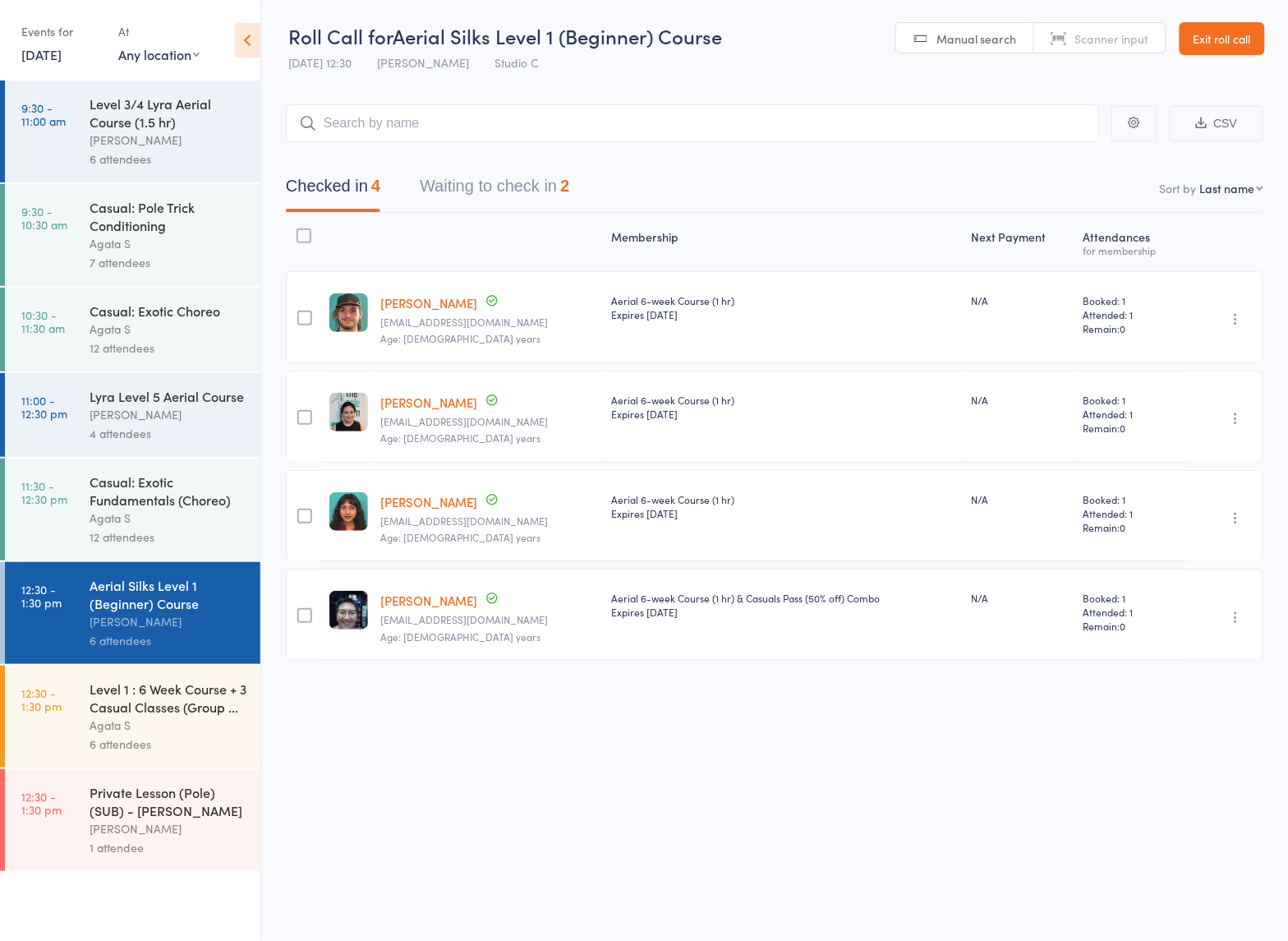
click at [479, 185] on button "Waiting to check in 2" at bounding box center [494, 190] width 149 height 44
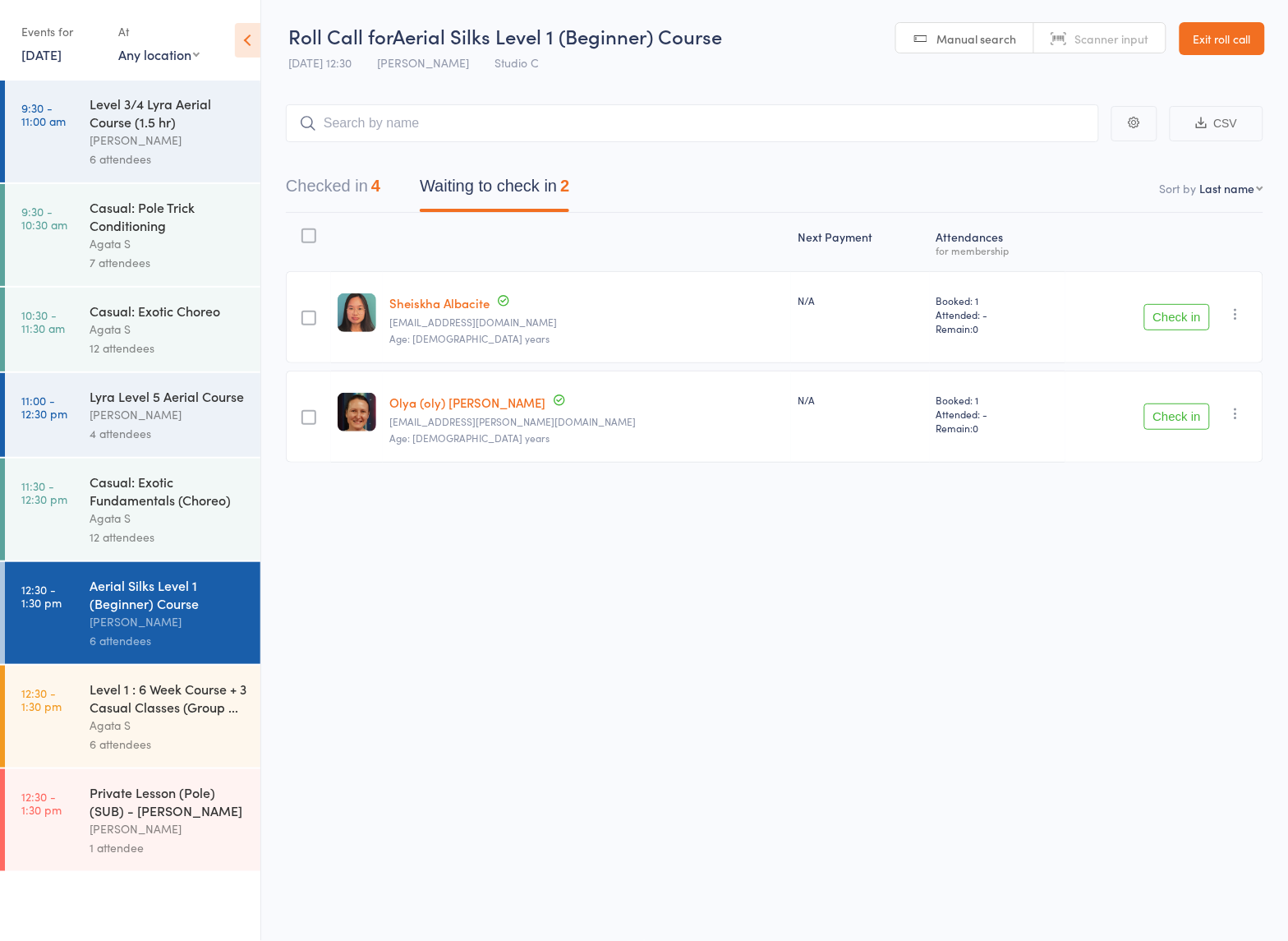
click at [815, 698] on div "Roll Call for Aerial Silks Level 1 (Beginner) Course 16 Aug 12:30 Sasha B Studi…" at bounding box center [644, 469] width 1288 height 941
click at [54, 752] on link "12:30 - 1:30 pm Level 1 : 6 Week Course + 3 Casual Classes (Group ... Agata S 6…" at bounding box center [132, 716] width 255 height 102
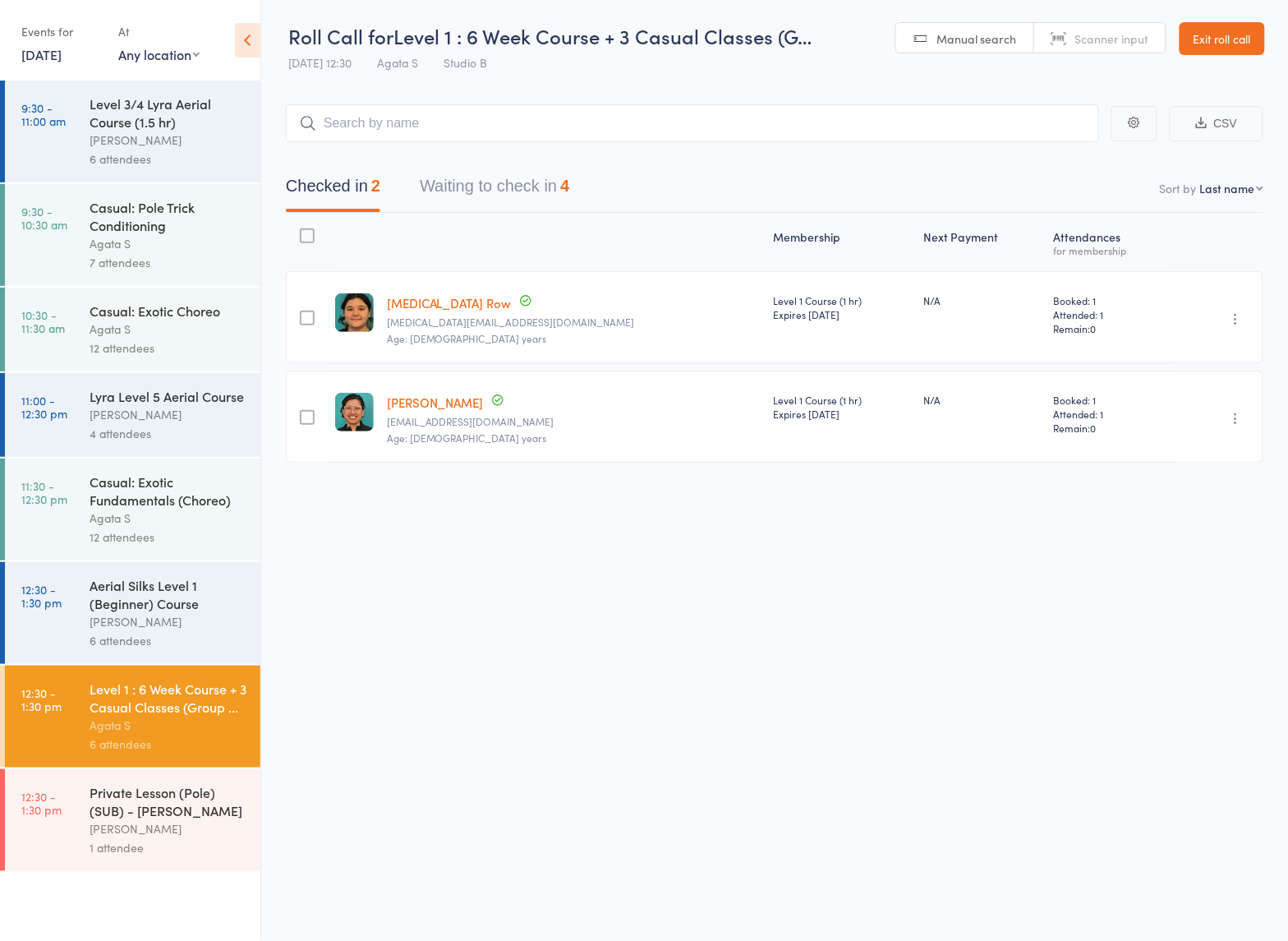
click at [485, 197] on button "Waiting to check in 4" at bounding box center [494, 190] width 149 height 44
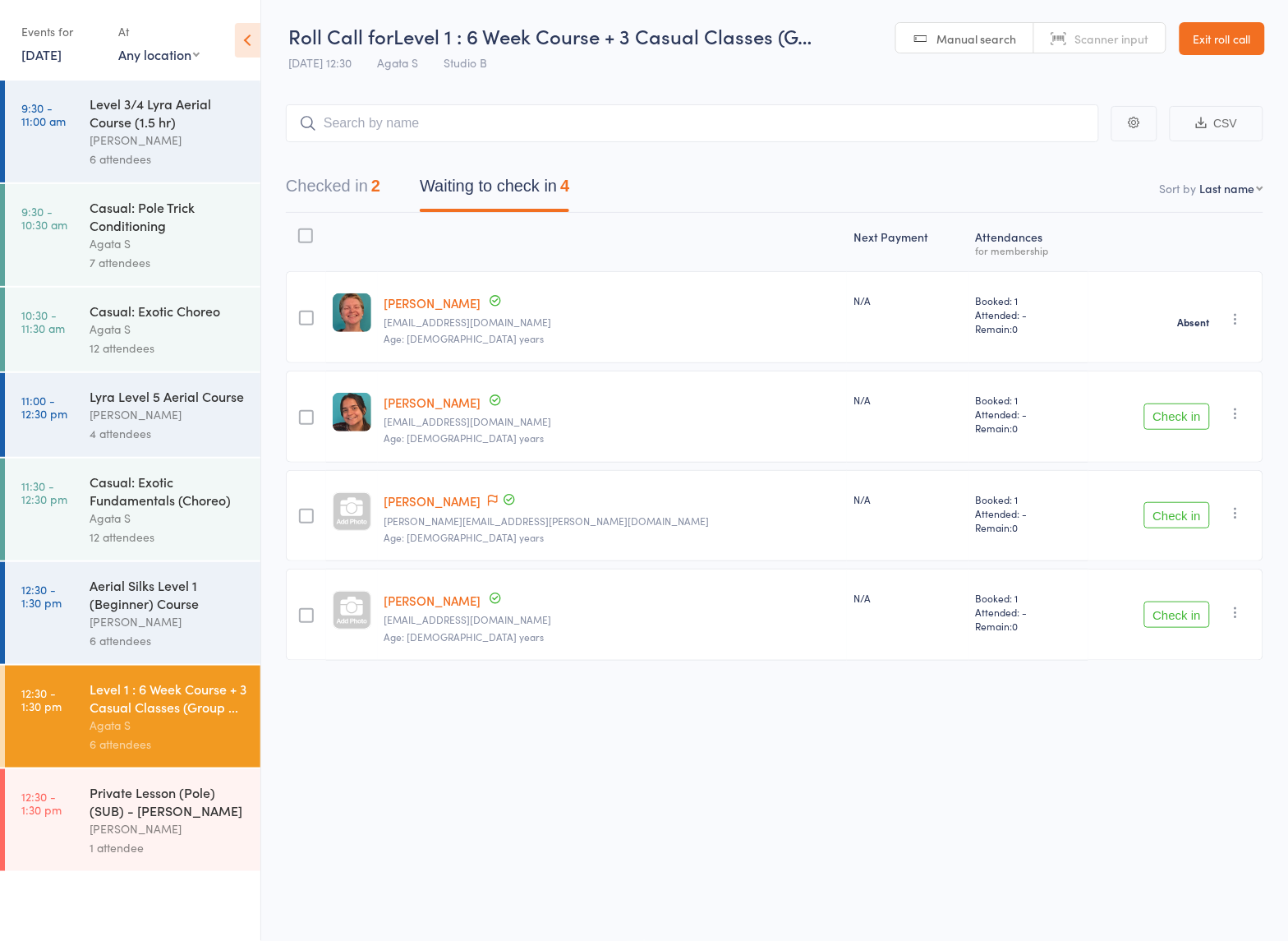
click at [199, 855] on div "1 attendee" at bounding box center [167, 847] width 157 height 19
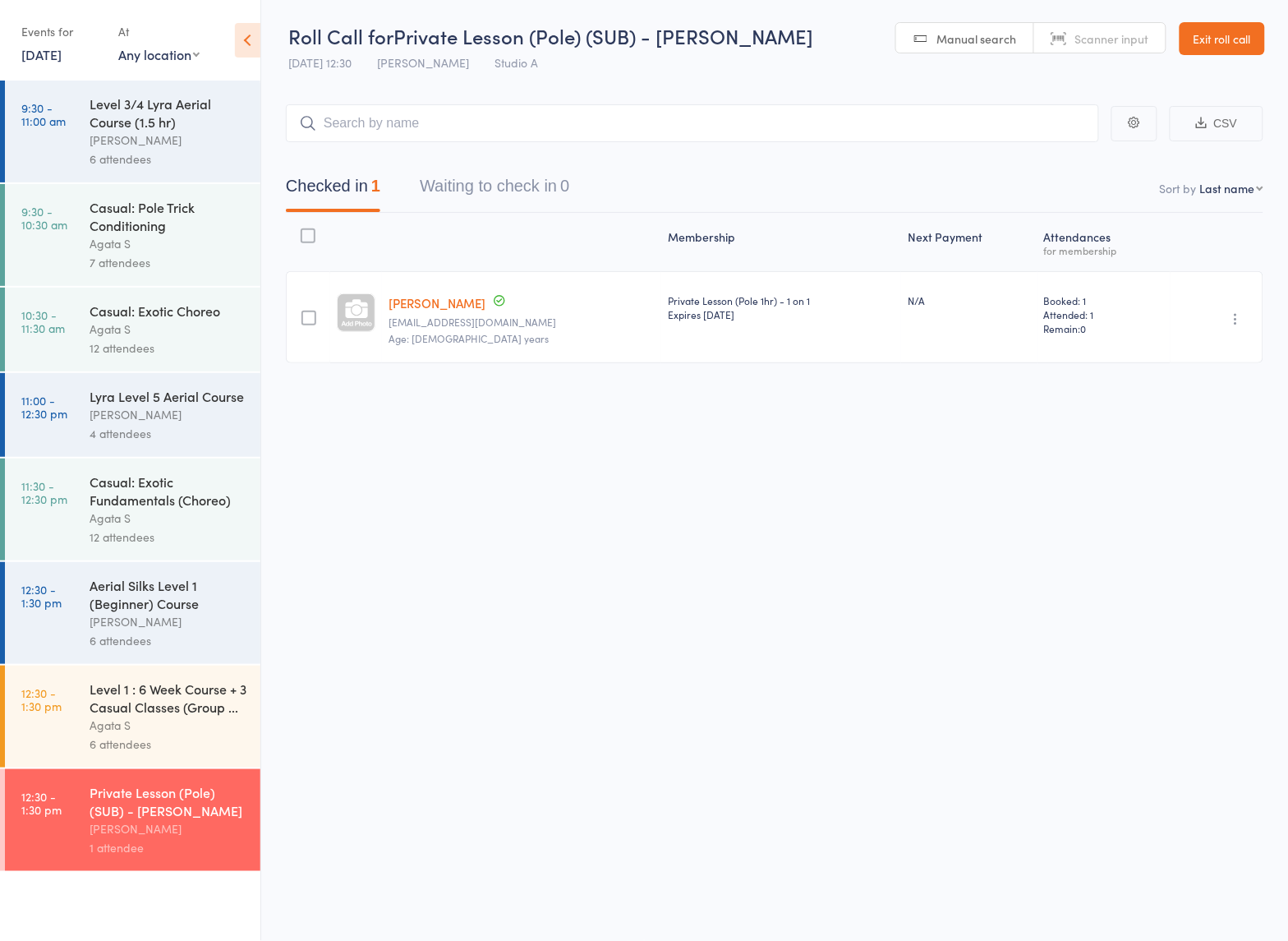
click at [185, 728] on div "Agata S" at bounding box center [167, 725] width 157 height 19
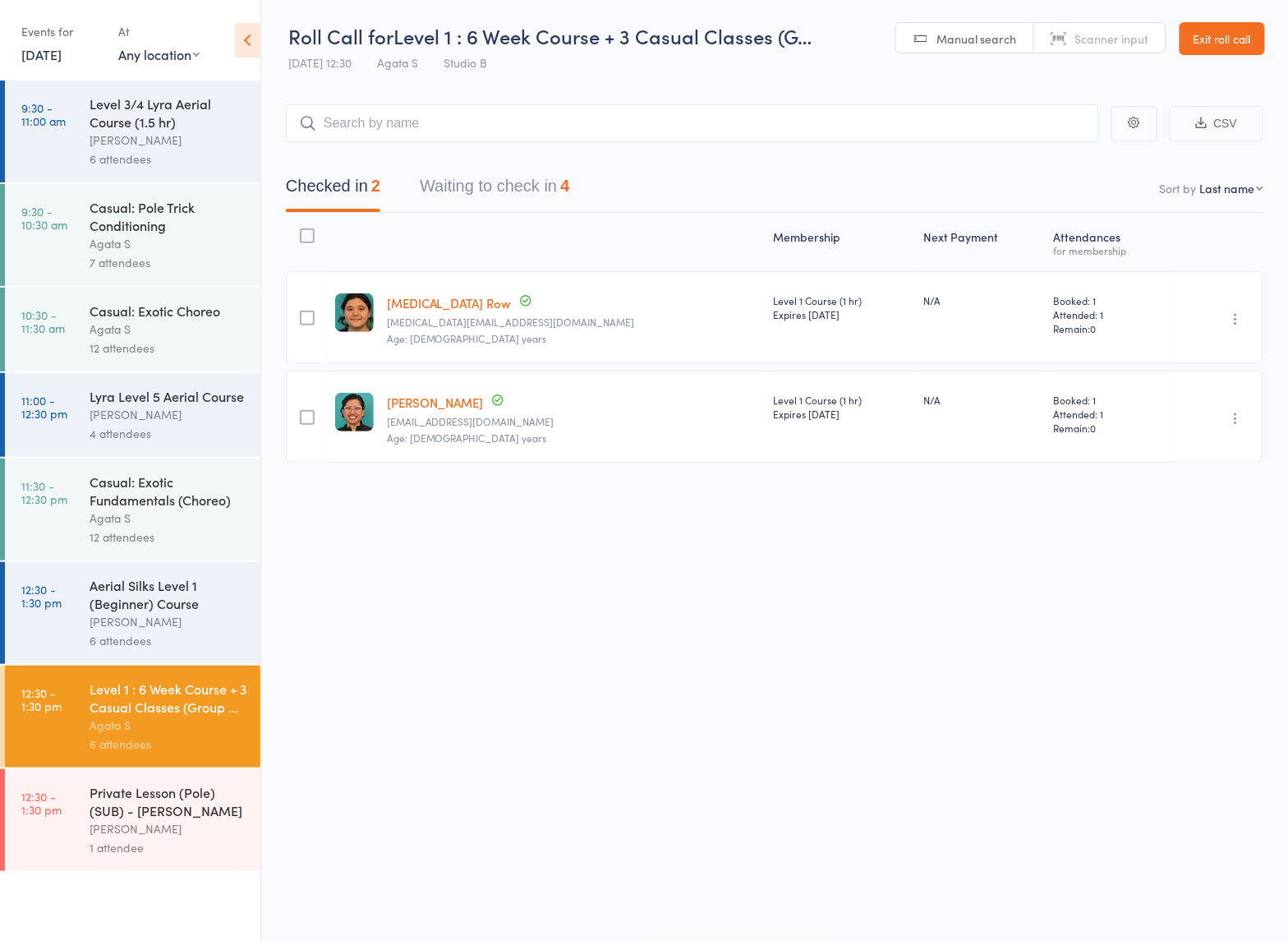
click at [470, 195] on button "Waiting to check in 4" at bounding box center [494, 190] width 149 height 44
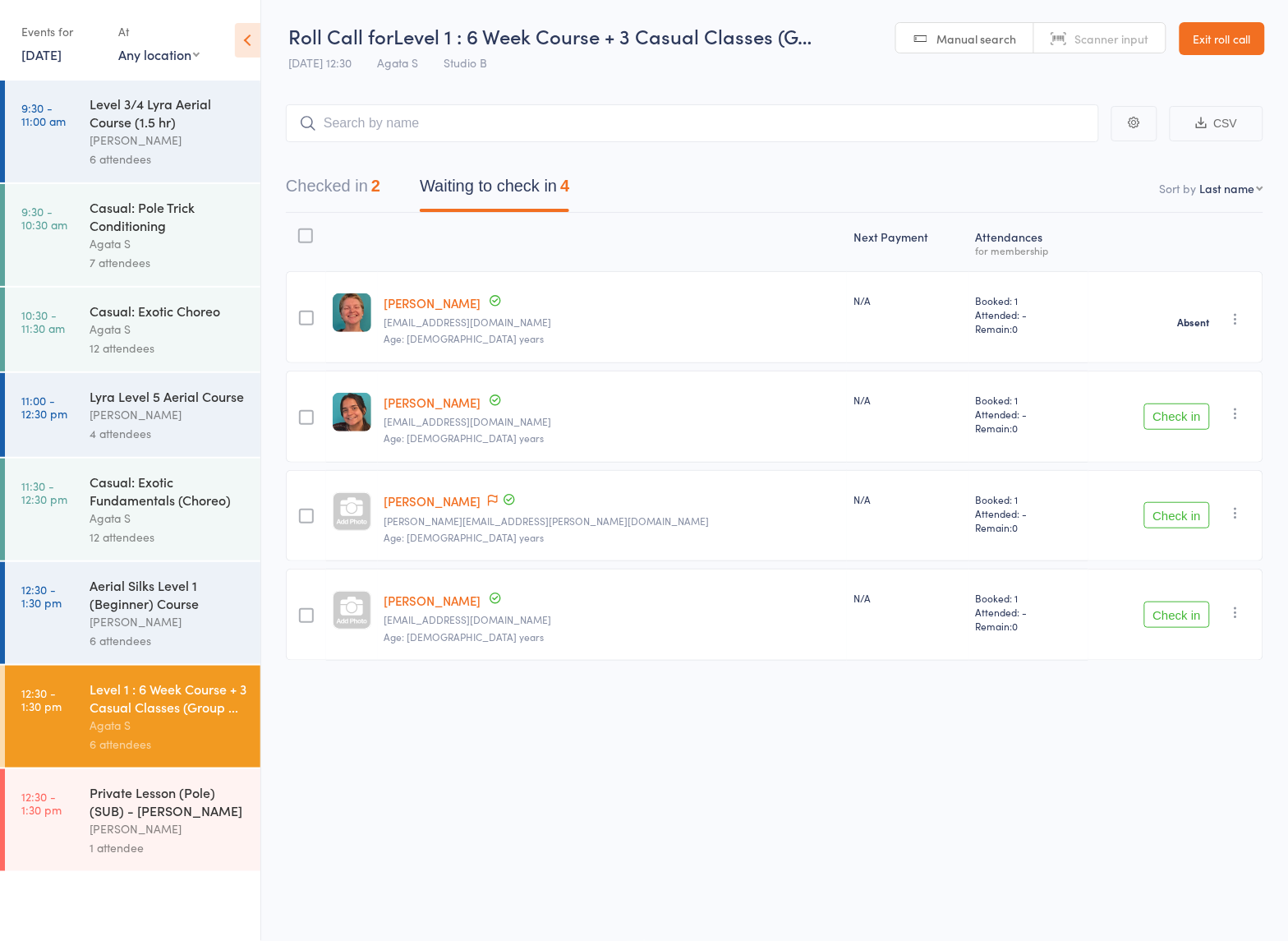
click at [1183, 416] on button "Check in" at bounding box center [1177, 416] width 65 height 26
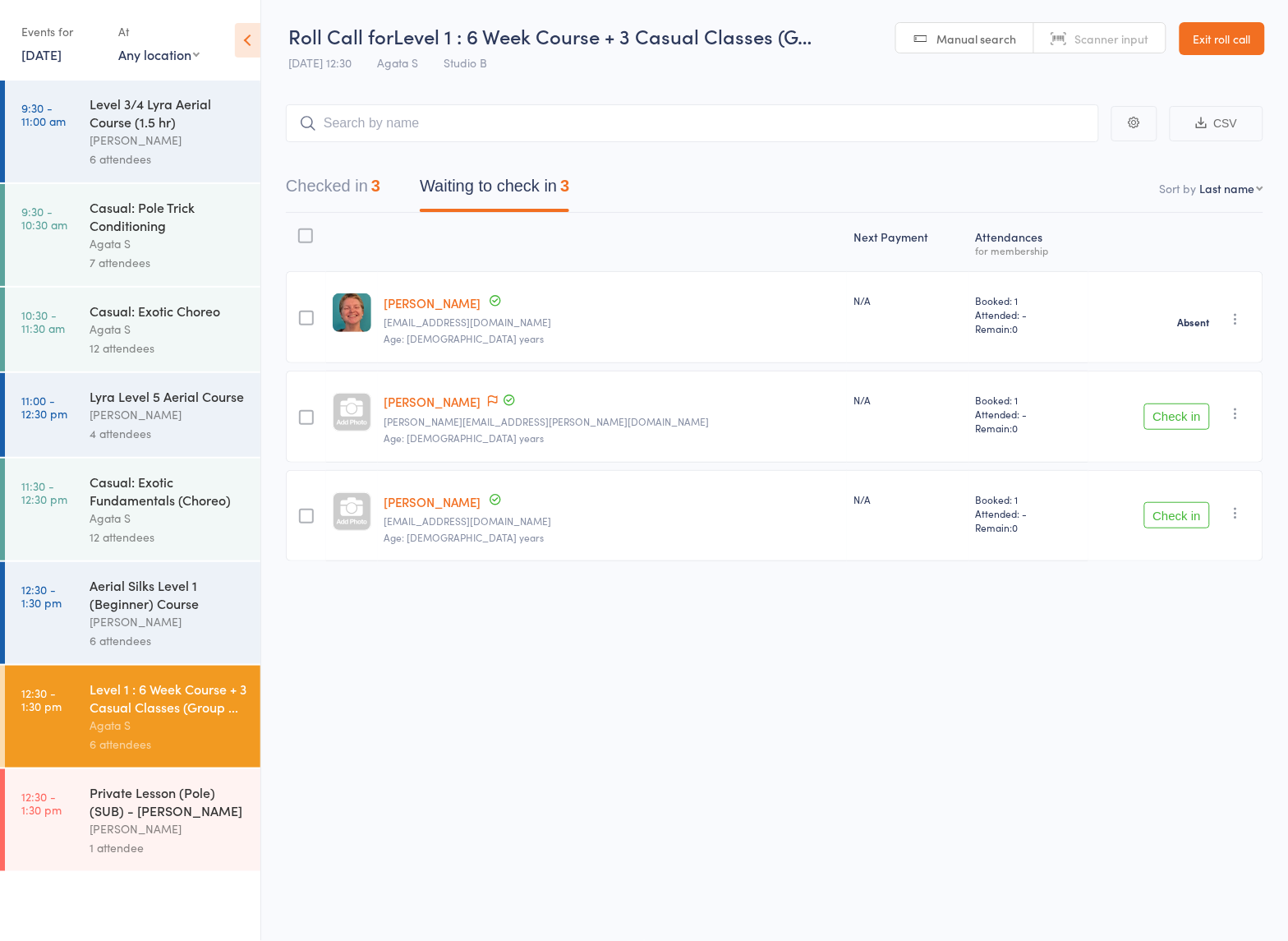
click at [714, 576] on div "Next Payment Atten­dances for membership edit Dimity Annett dimity.annett@hotma…" at bounding box center [774, 424] width 977 height 422
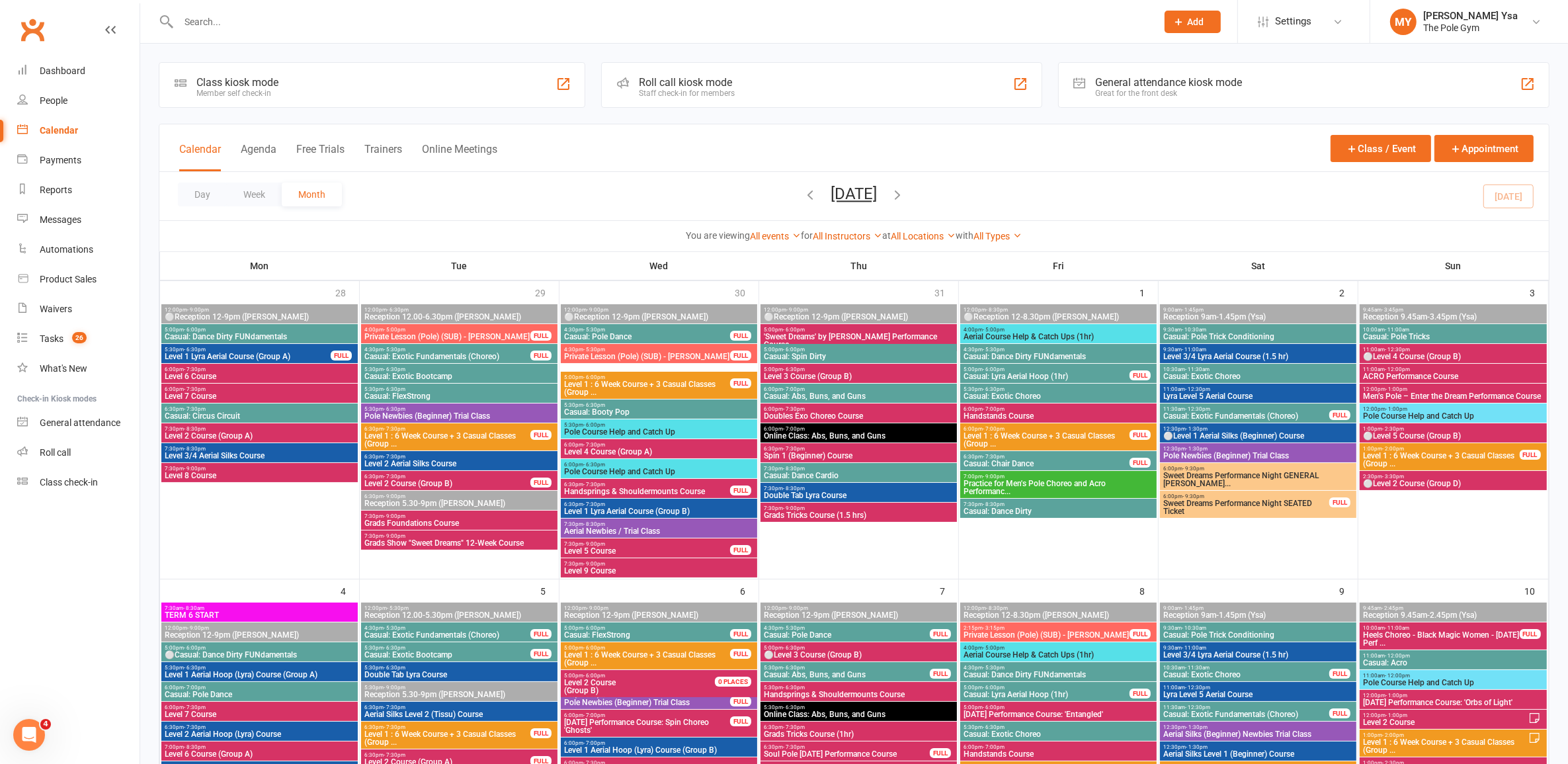
click at [706, 38] on div at bounding box center [653, 21] width 989 height 43
click at [725, 23] on input "text" at bounding box center [661, 21] width 973 height 18
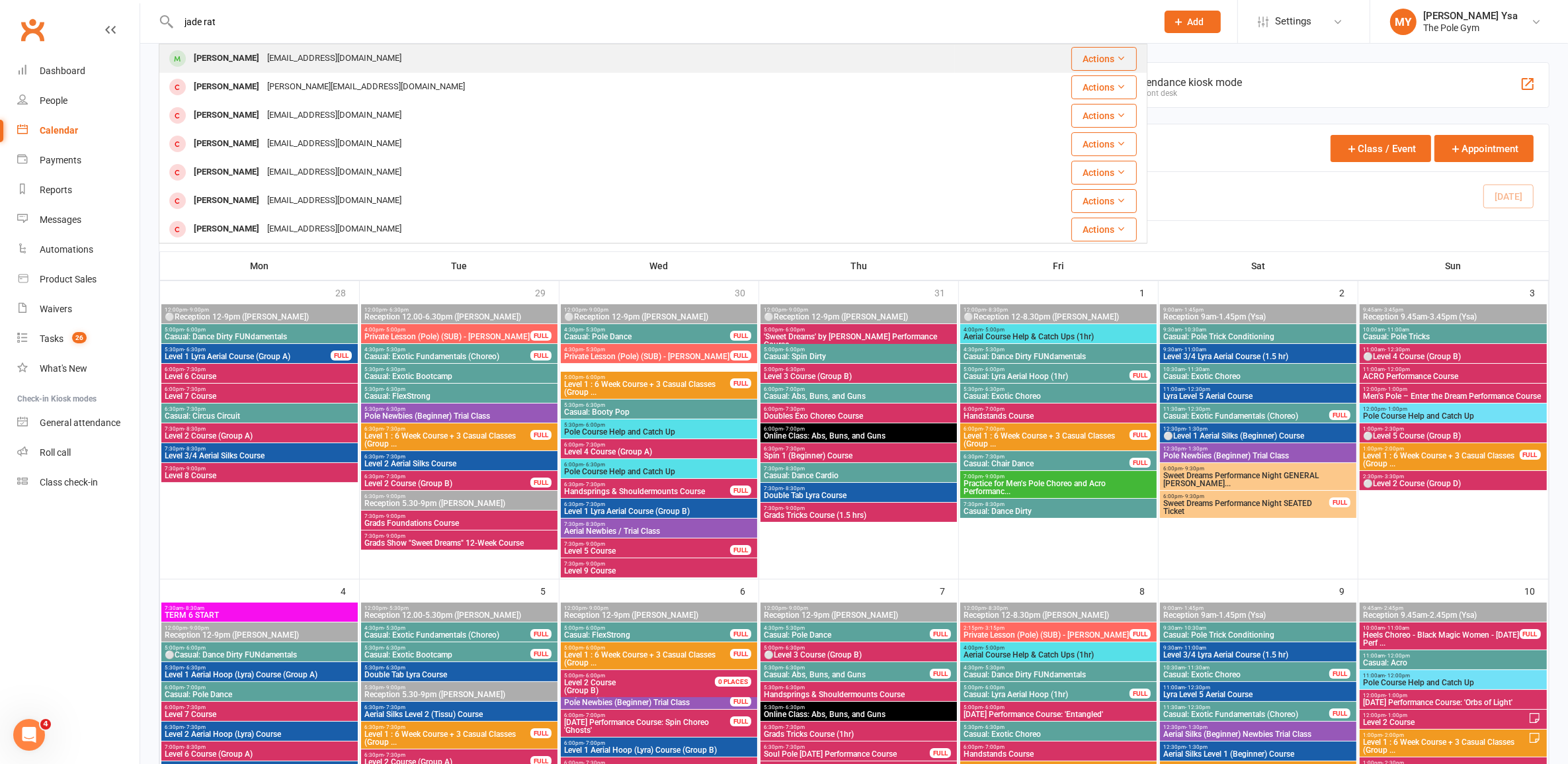
type input "jade rat"
click at [662, 59] on div "Jade Ratnayake jadebr_23@hotmail.com" at bounding box center [557, 58] width 794 height 27
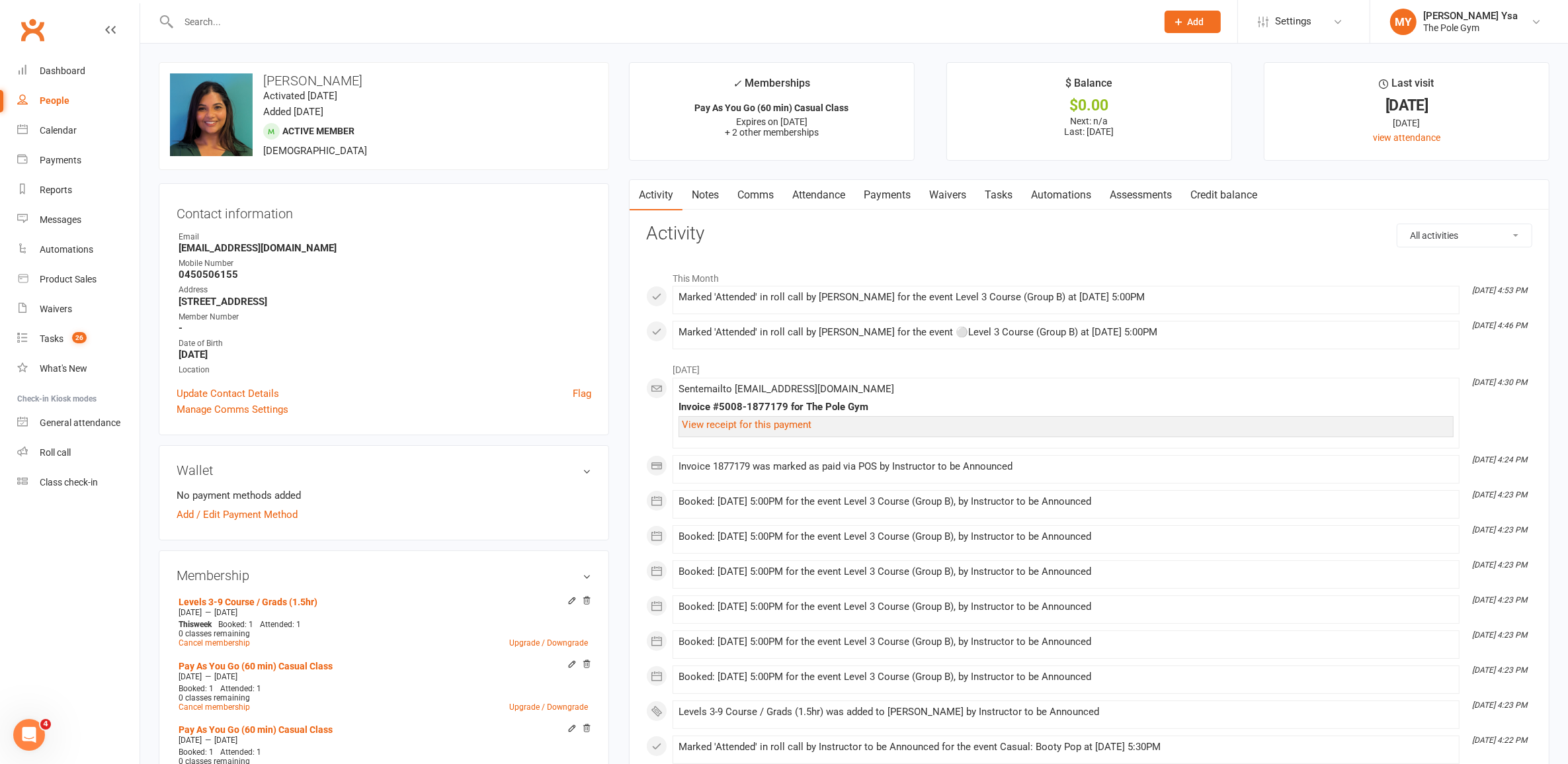
drag, startPoint x: 362, startPoint y: 75, endPoint x: 258, endPoint y: 73, distance: 104.0
click at [258, 73] on h3 "Jade Ratnayake" at bounding box center [384, 80] width 428 height 15
copy h3 "Jade Ratnayake"
click at [80, 424] on div "General attendance" at bounding box center [80, 422] width 81 height 10
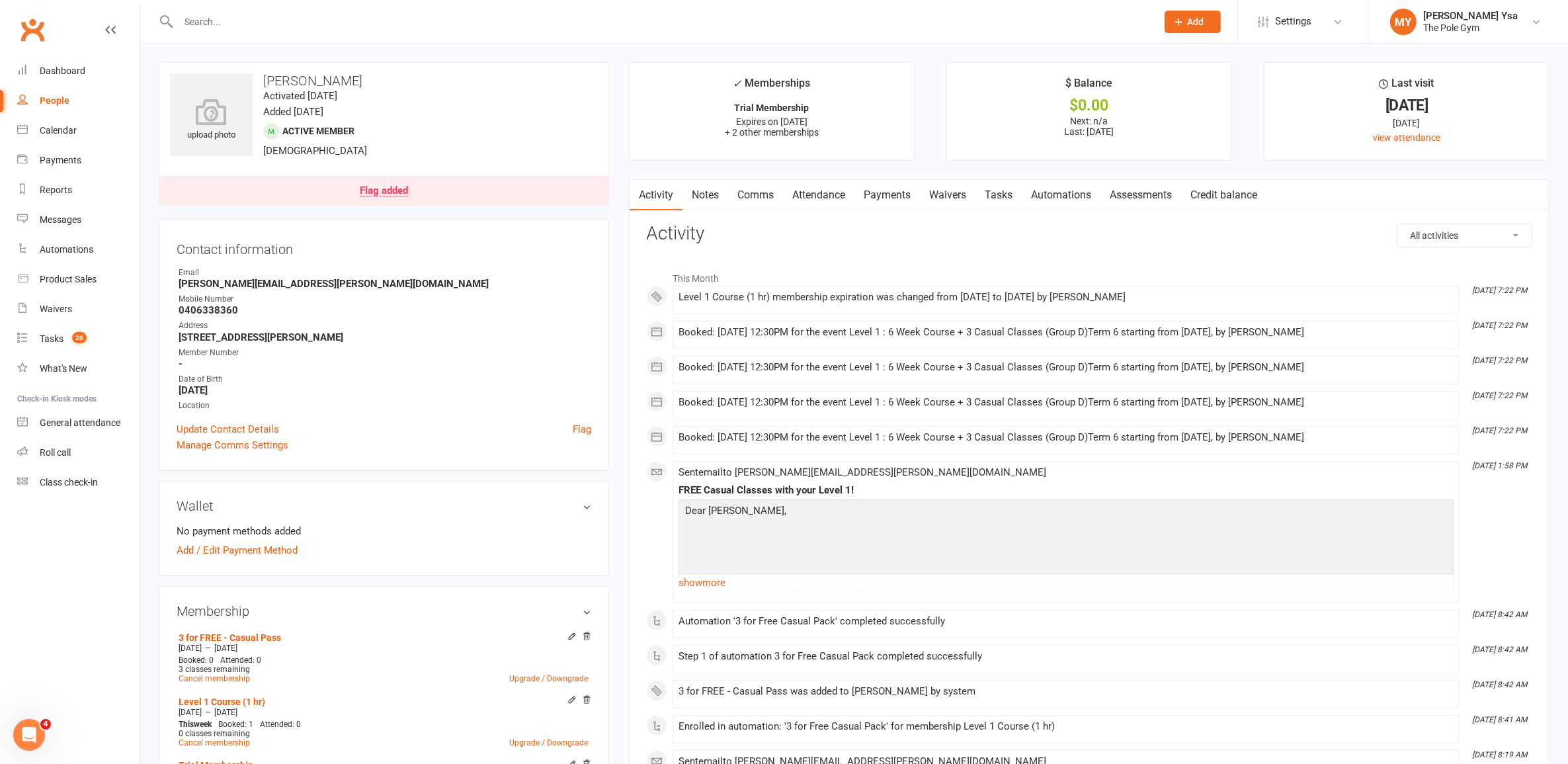
click at [395, 190] on div "Flag added" at bounding box center [384, 191] width 48 height 10
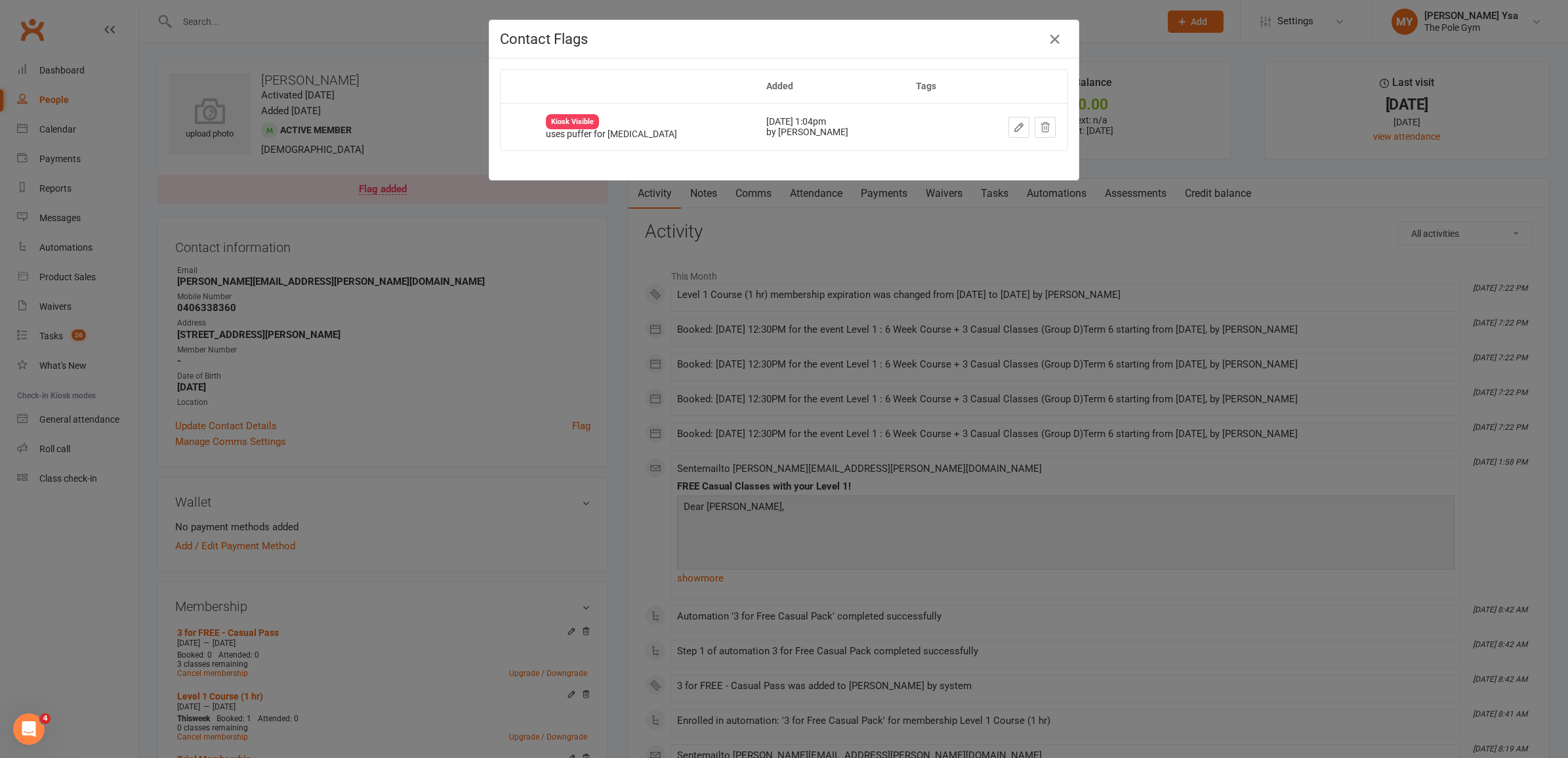
click at [391, 188] on div "Contact Flags Added Tags Kiosk Visible uses puffer for asthma Aug 10, 2025 1:04…" at bounding box center [784, 379] width 1568 height 758
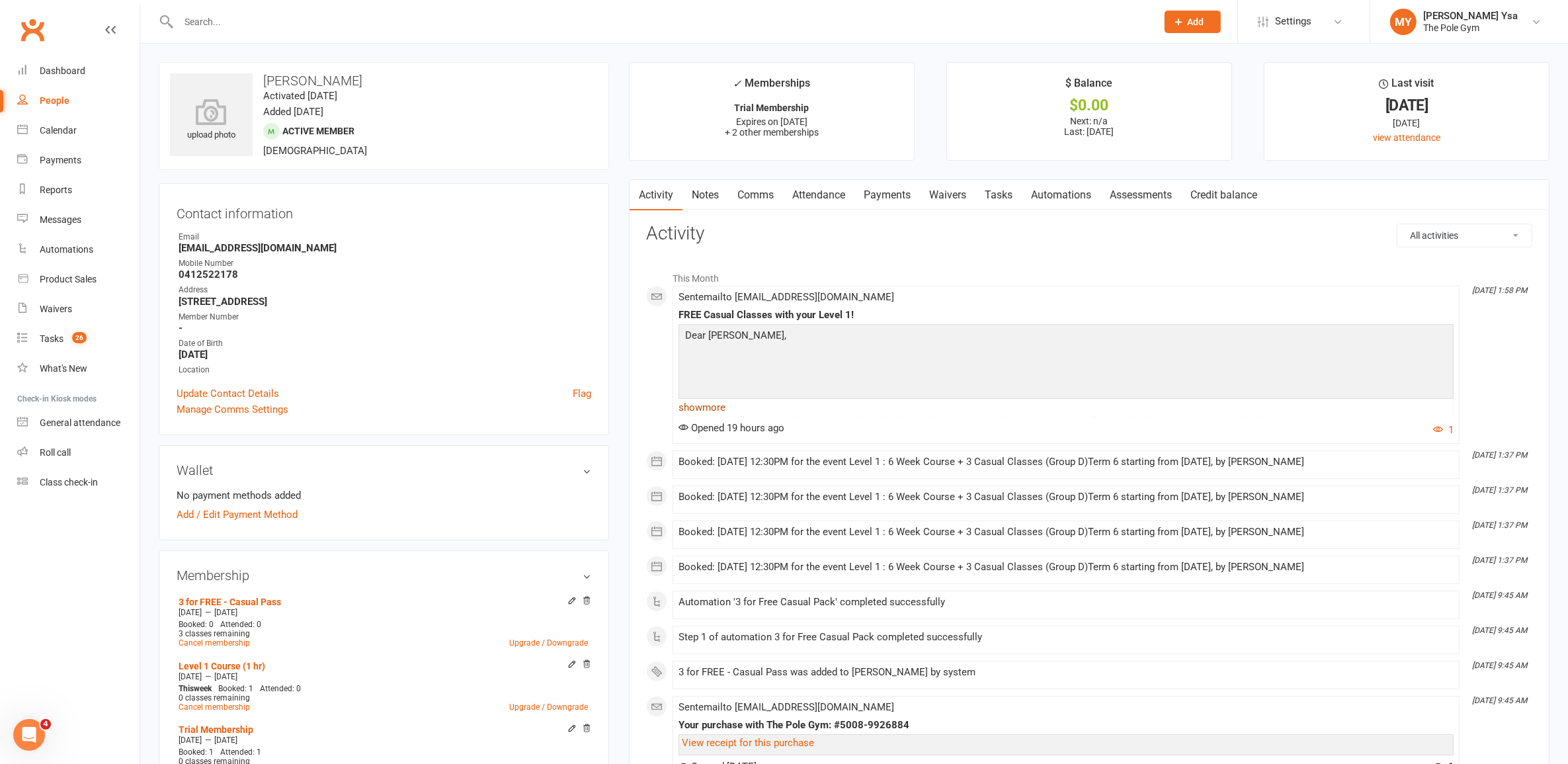
click at [706, 408] on link "show more" at bounding box center [1066, 407] width 775 height 18
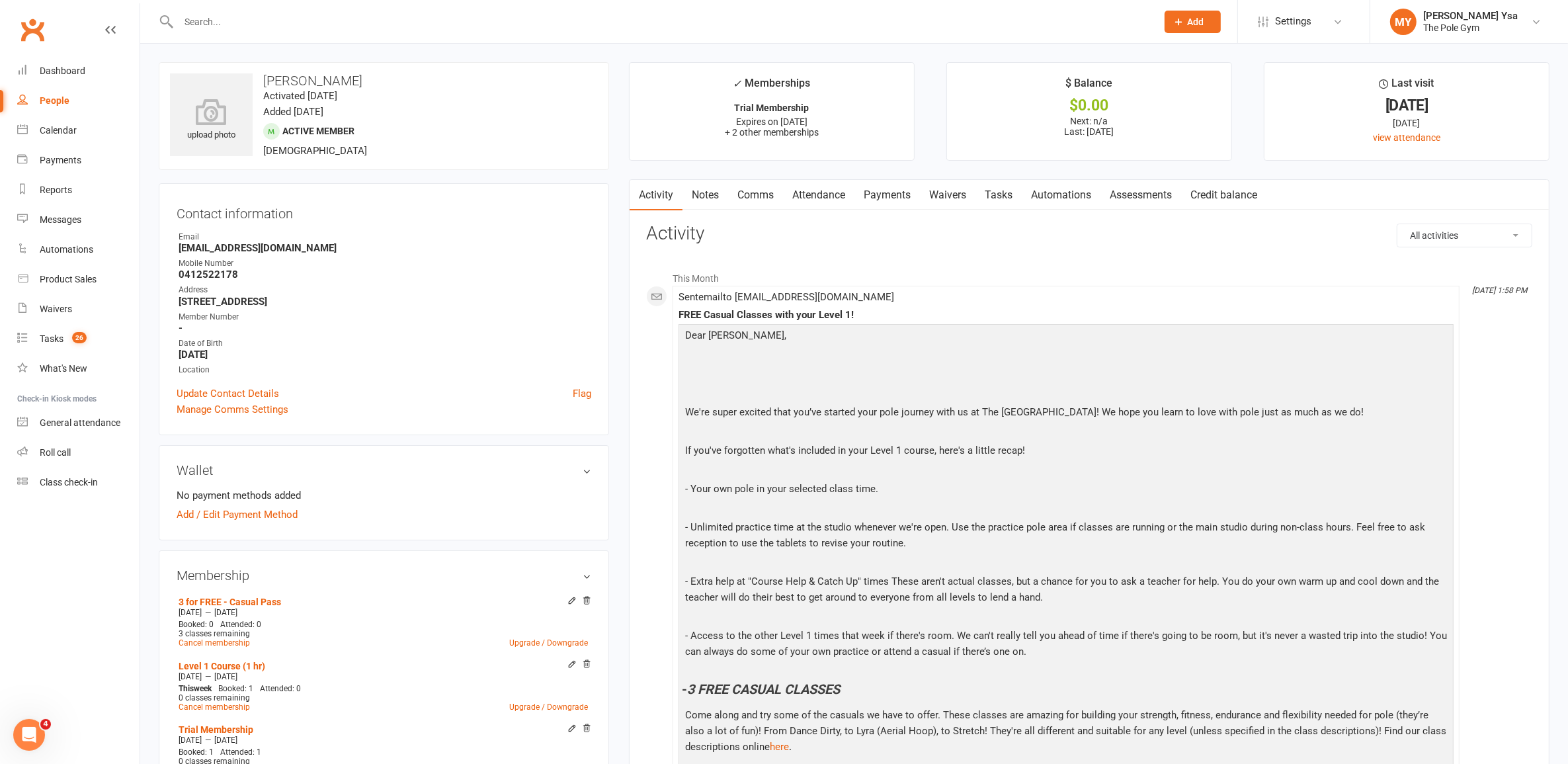
click at [936, 192] on link "Waivers" at bounding box center [948, 195] width 56 height 31
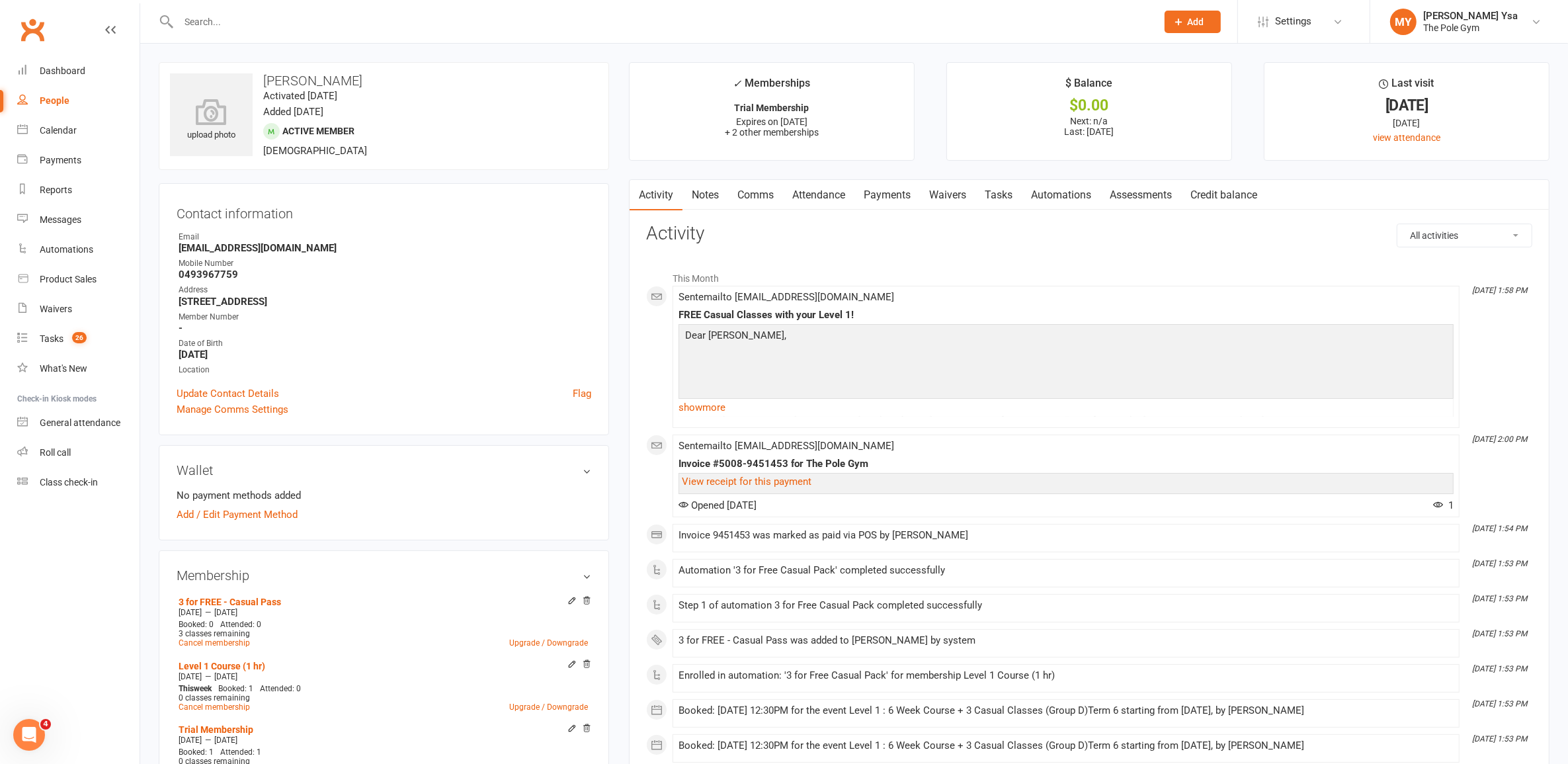
click at [949, 194] on link "Waivers" at bounding box center [948, 195] width 56 height 31
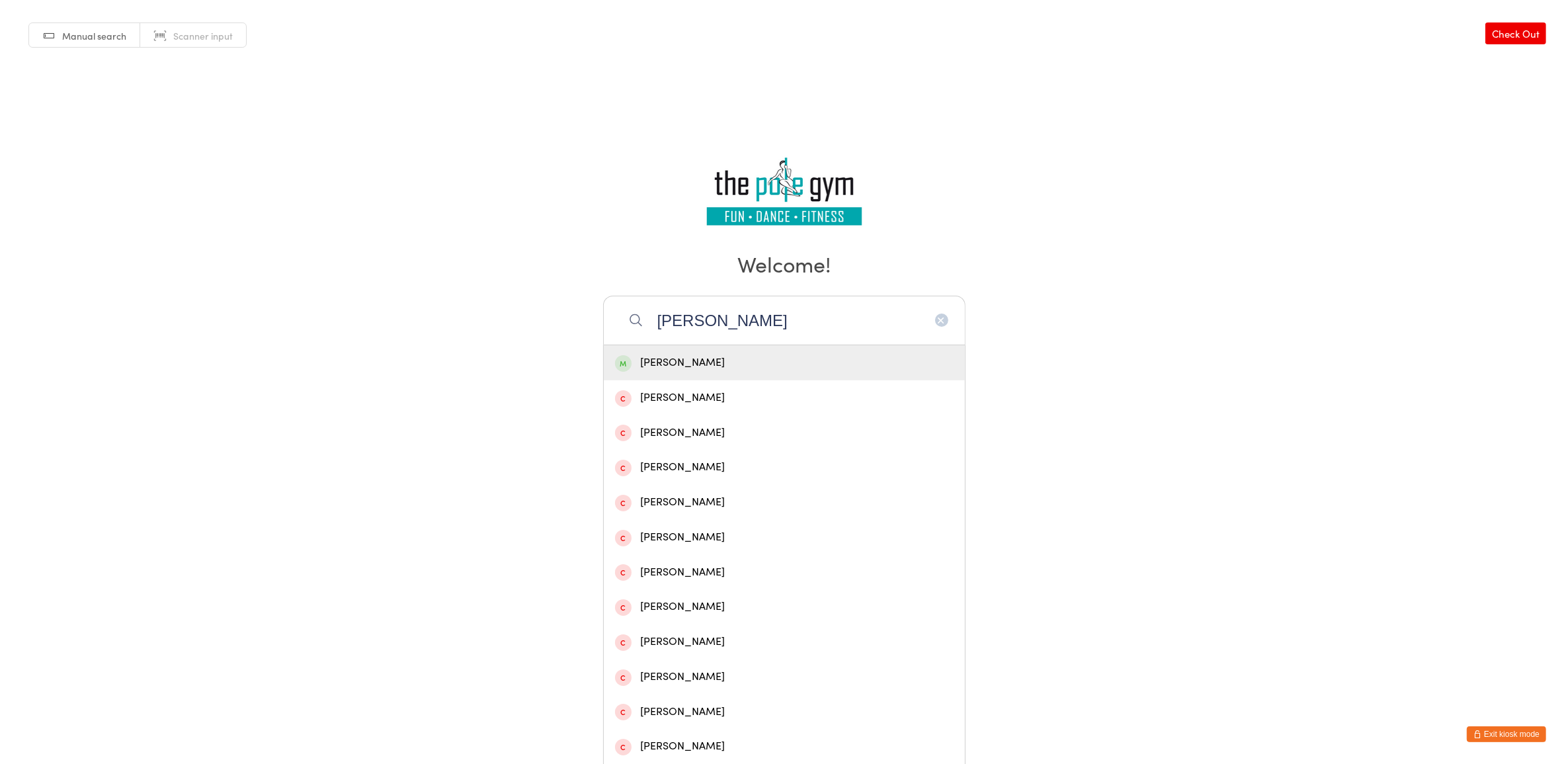
type input "[PERSON_NAME]"
click at [693, 361] on div "[PERSON_NAME]" at bounding box center [784, 362] width 339 height 18
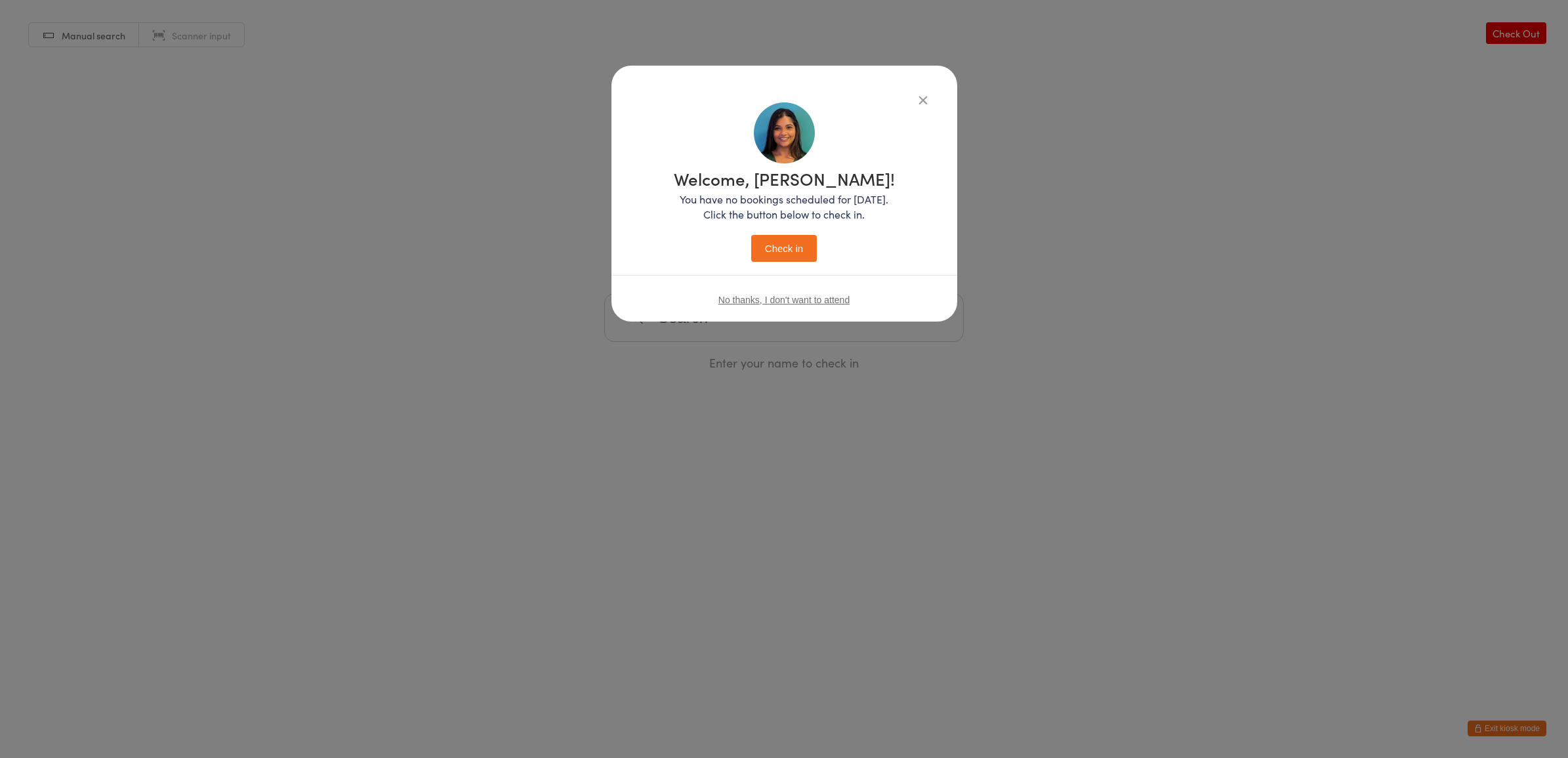
click at [786, 253] on button "Check in" at bounding box center [784, 248] width 65 height 27
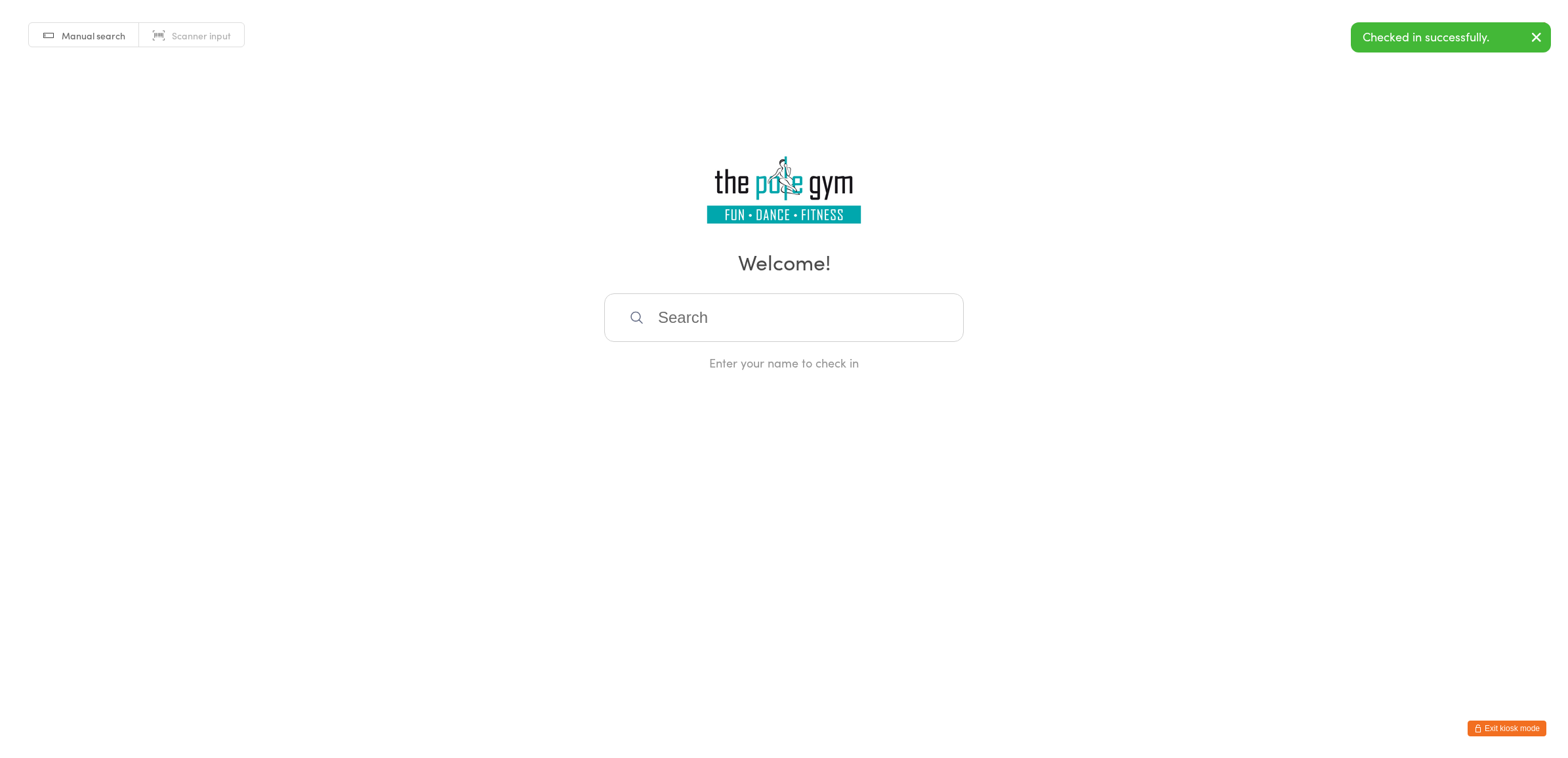
click at [1513, 723] on button "Exit kiosk mode" at bounding box center [1506, 728] width 78 height 16
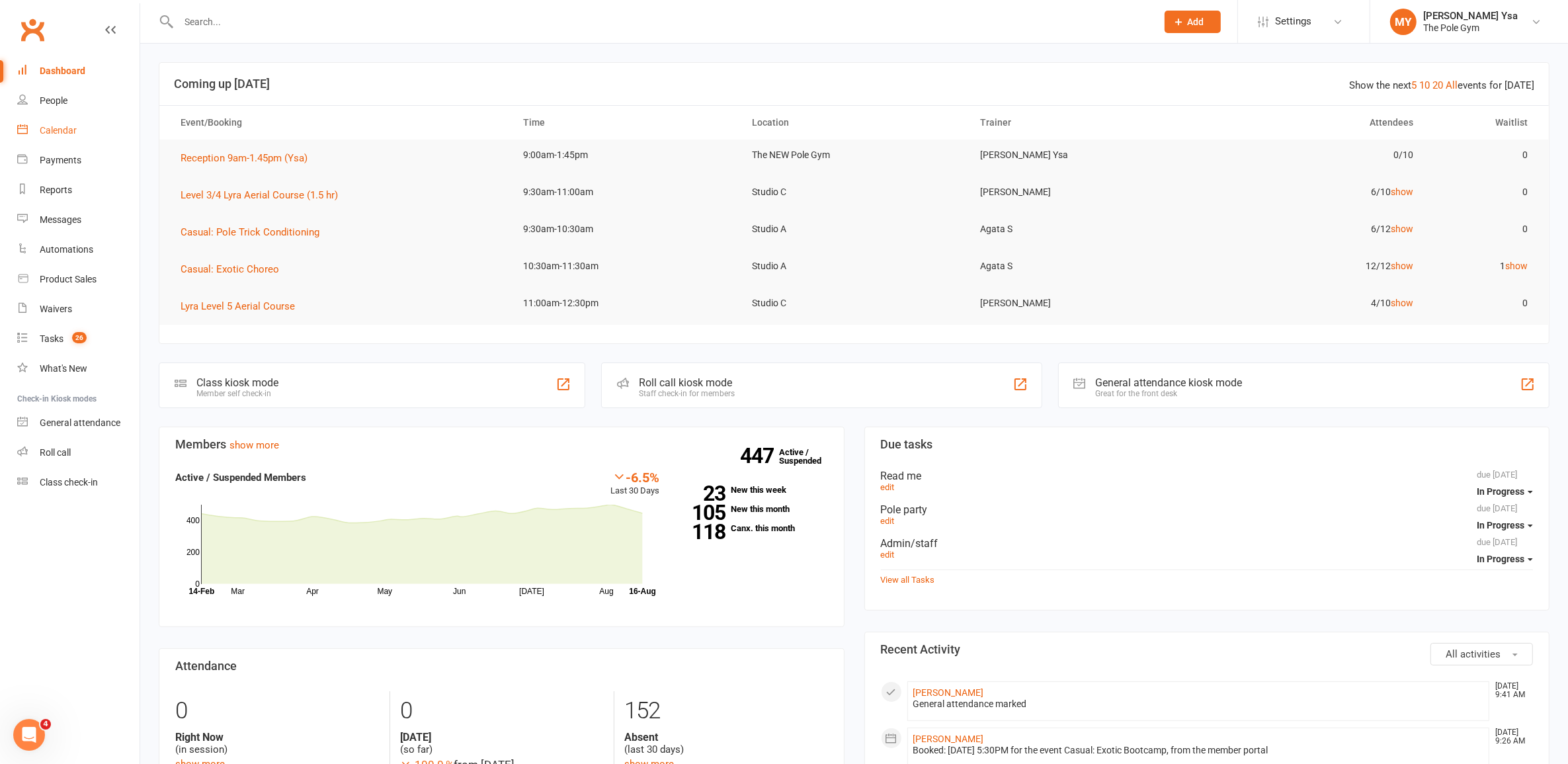
click at [76, 120] on link "Calendar" at bounding box center [78, 130] width 122 height 30
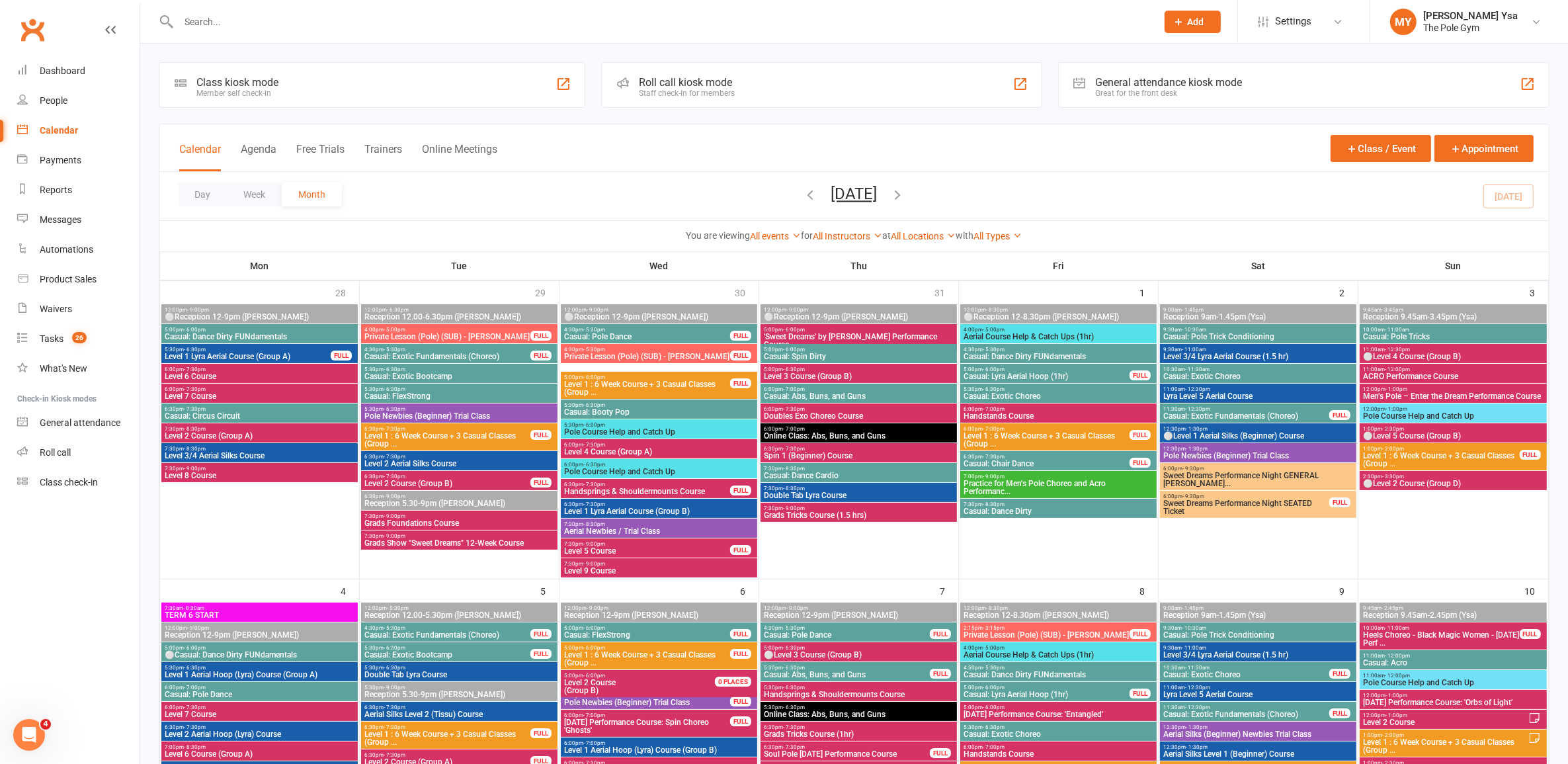
click at [566, 21] on input "text" at bounding box center [661, 21] width 973 height 18
click at [1206, 20] on button "Add" at bounding box center [1192, 21] width 56 height 23
click at [1176, 83] on link "Member" at bounding box center [1179, 90] width 118 height 31
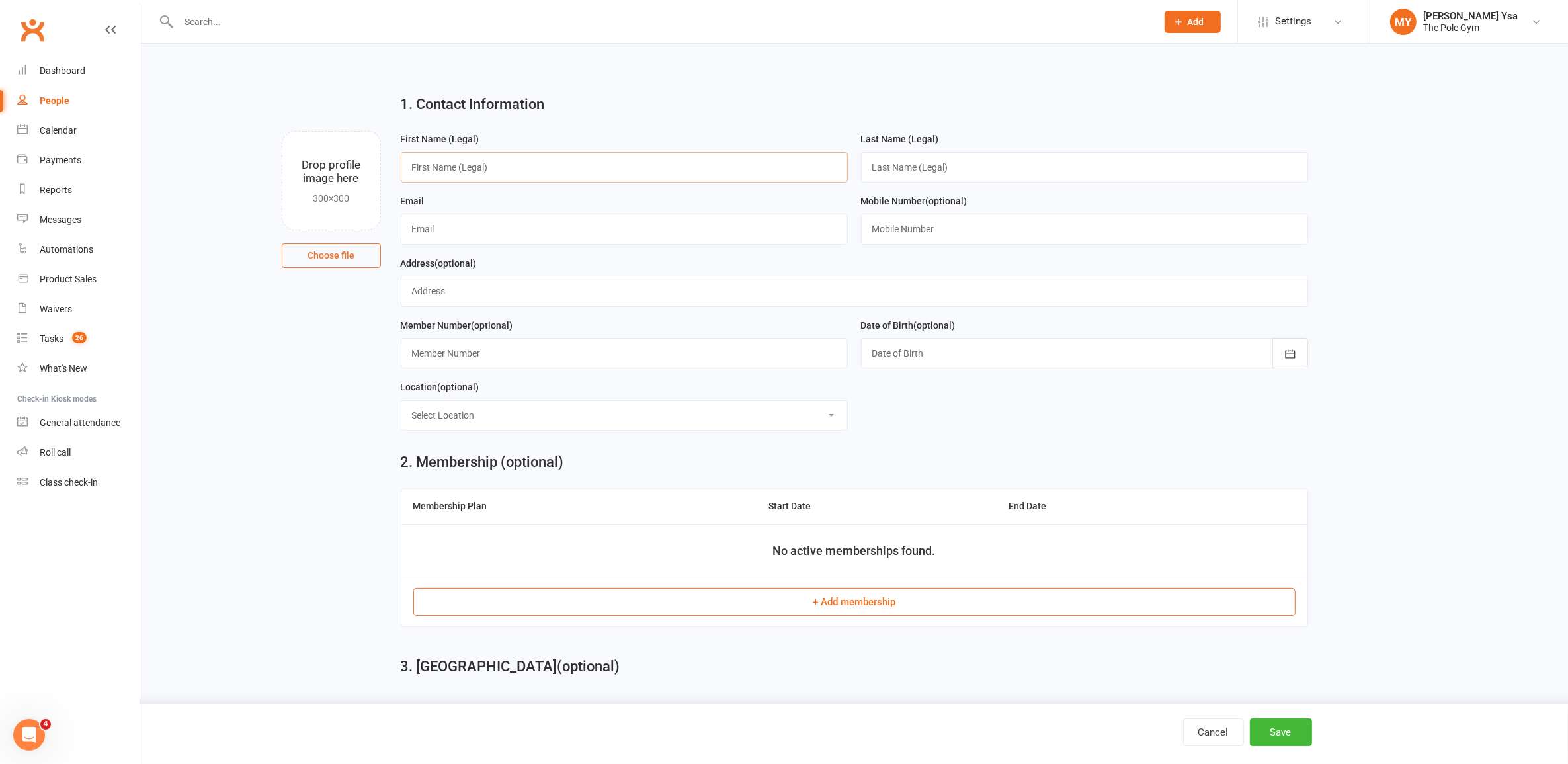
click at [504, 168] on input "text" at bounding box center [624, 168] width 447 height 31
type input "Li"
click at [927, 181] on input "text" at bounding box center [1084, 168] width 447 height 31
click at [953, 168] on input "text" at bounding box center [1084, 168] width 447 height 31
type input "Yeoh"
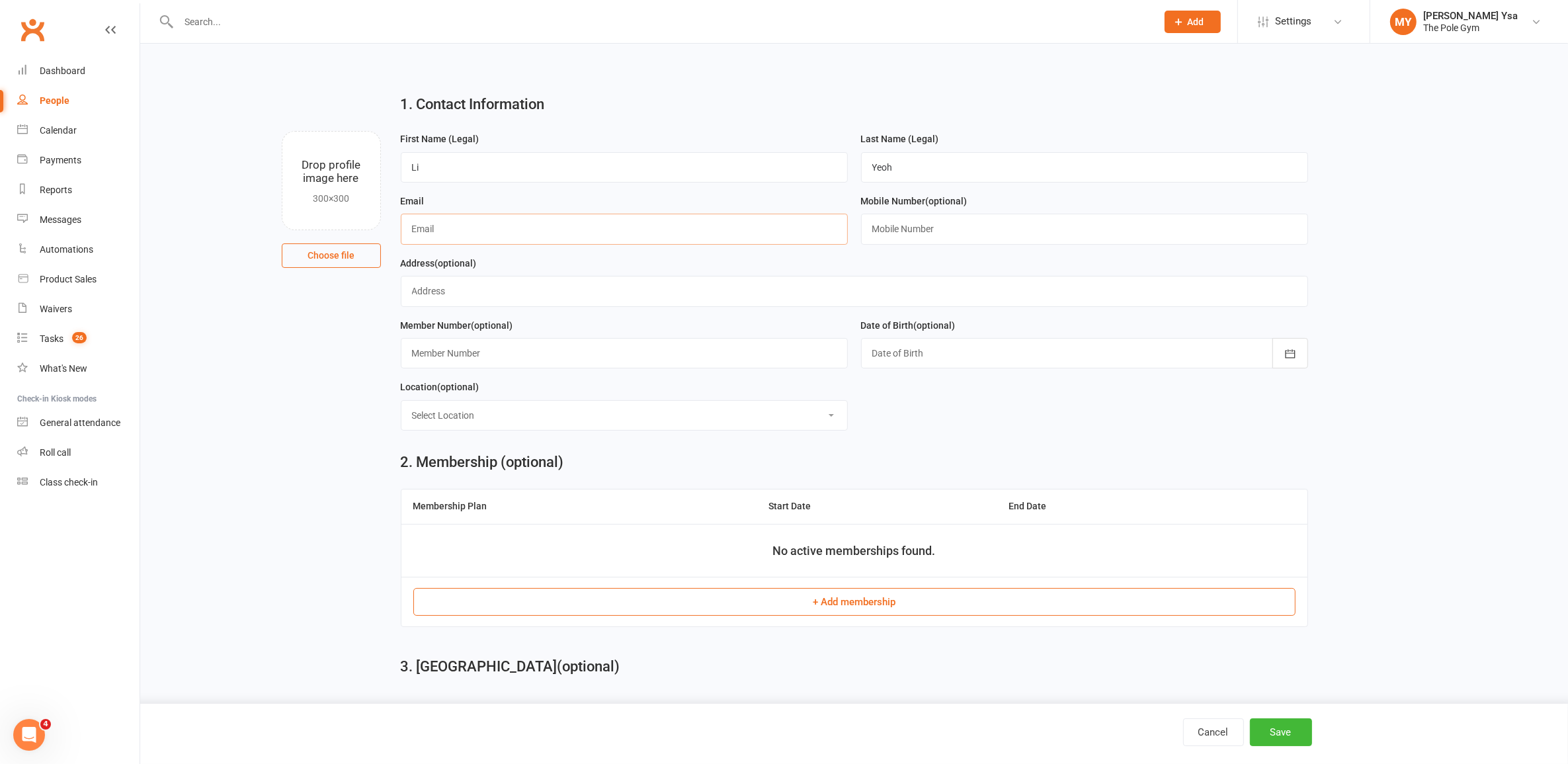
click at [511, 216] on input "text" at bounding box center [624, 229] width 447 height 31
type input "liyeoh12@gmail.com"
click at [1098, 233] on input "text" at bounding box center [1084, 229] width 447 height 31
type input "0426837360"
click at [1281, 731] on button "Save" at bounding box center [1281, 732] width 62 height 28
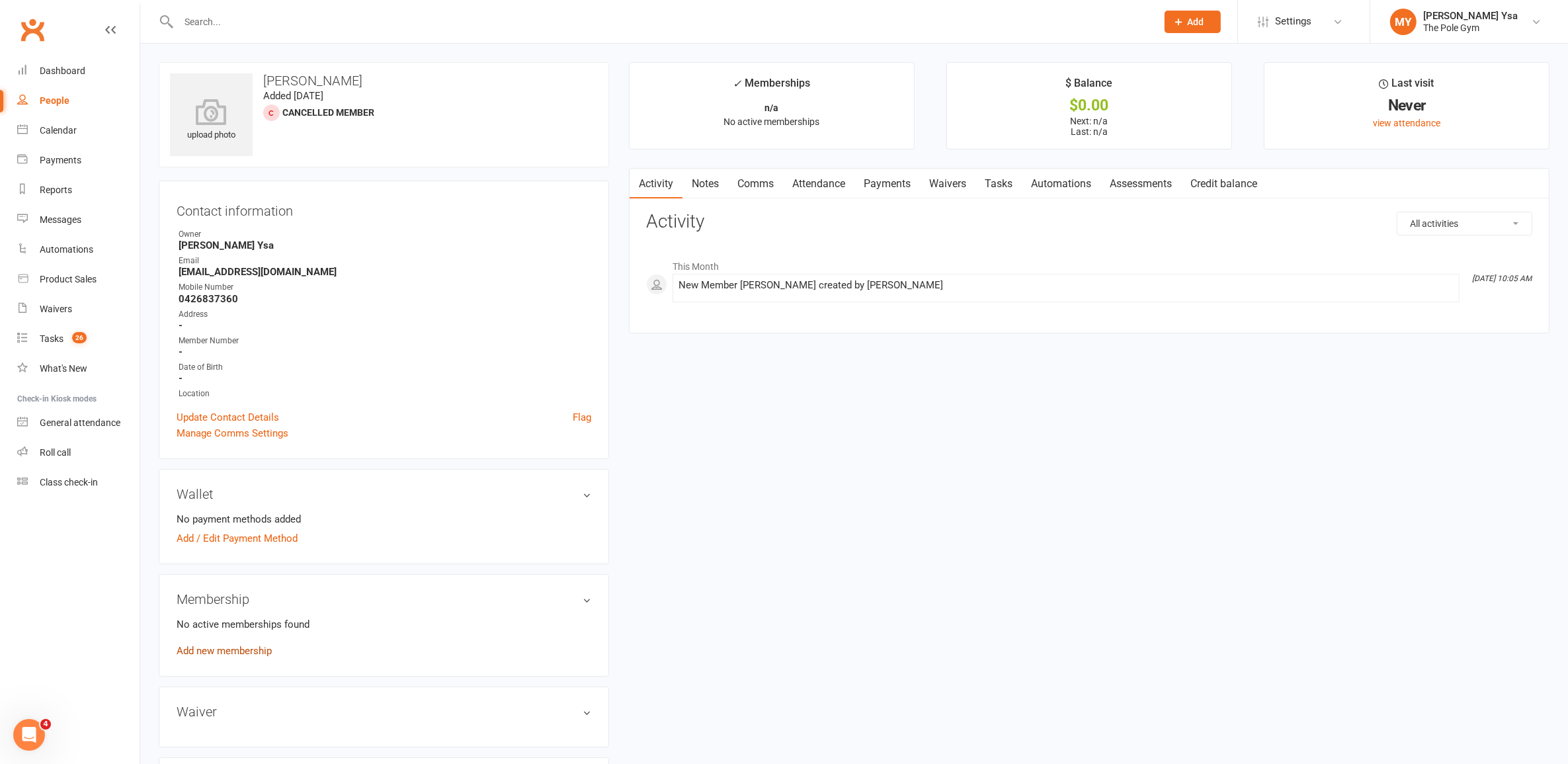
click at [246, 653] on link "Add new membership" at bounding box center [224, 651] width 95 height 12
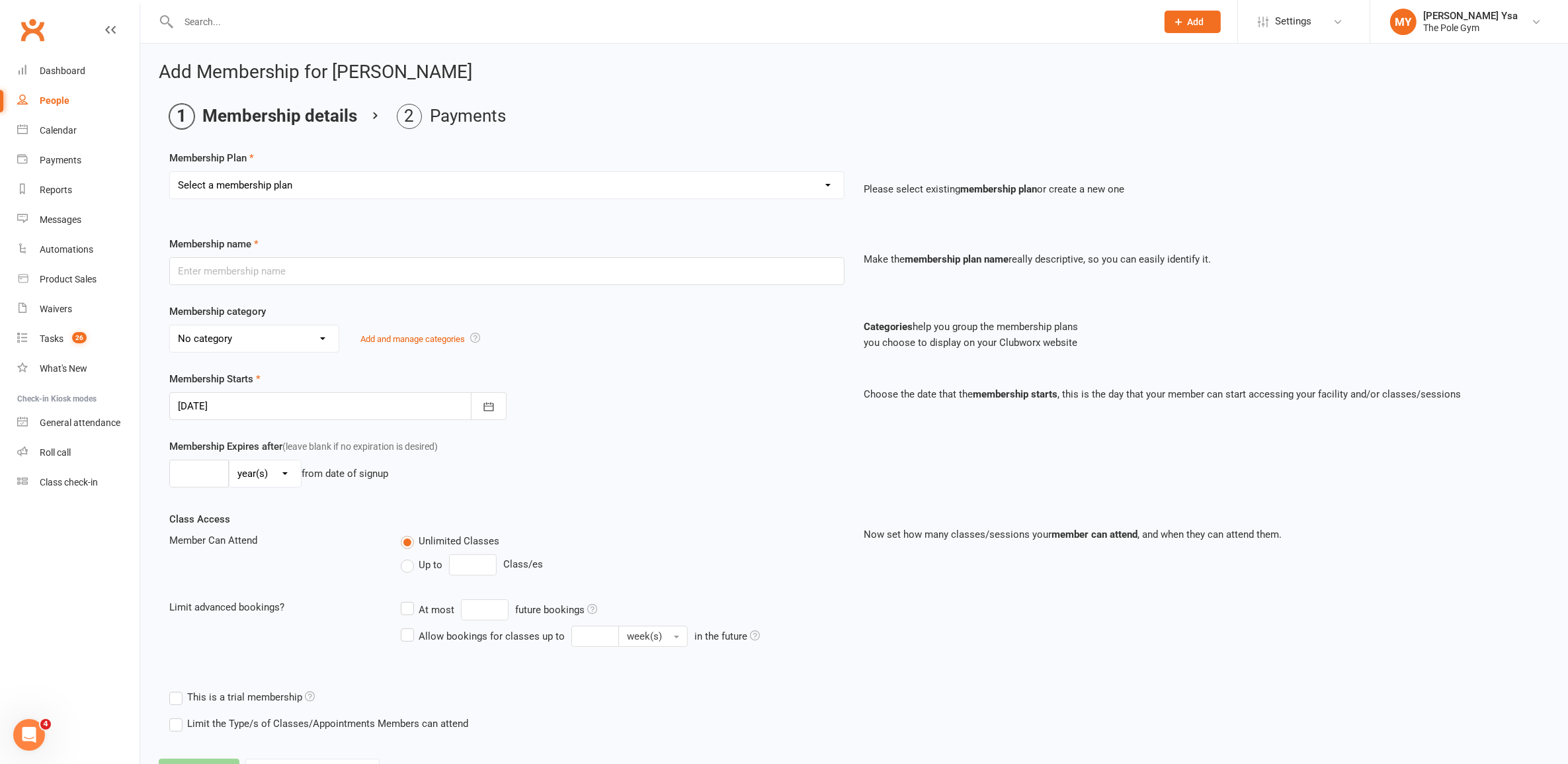
click at [518, 193] on select "Select a membership plan Create new Membership Plan Pay As You Go (45 min) Casu…" at bounding box center [507, 185] width 674 height 26
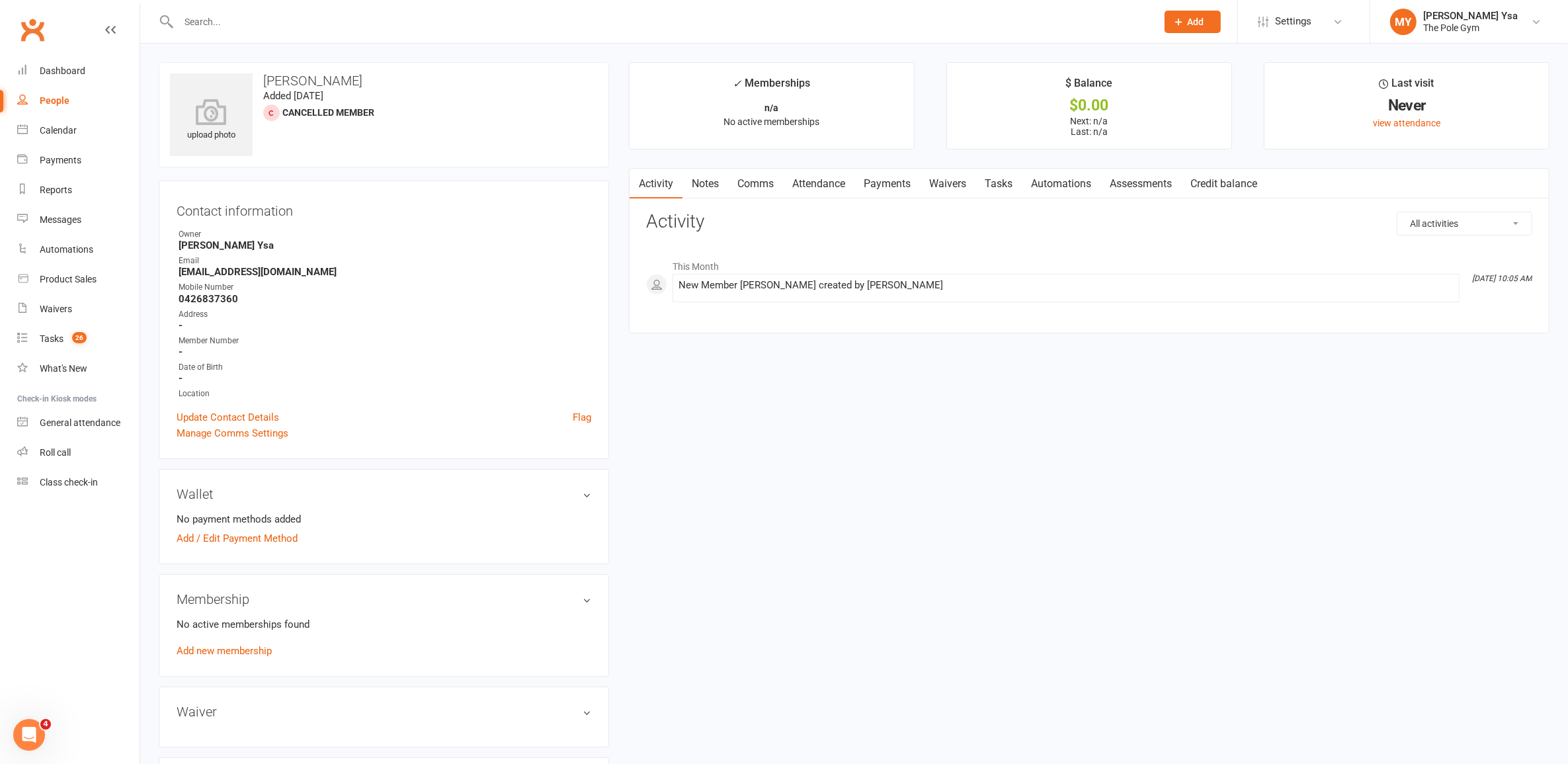
click at [930, 179] on link "Waivers" at bounding box center [948, 184] width 56 height 31
click at [1475, 230] on button "Sign new Waiver" at bounding box center [1488, 223] width 89 height 24
click at [858, 253] on select "Aerials Terms of Use Classic Party Package Covid Safe Policy Agreement Deluxe/P…" at bounding box center [938, 257] width 583 height 26
select select "4021"
click at [647, 244] on select "Aerials Terms of Use Classic Party Package Covid Safe Policy Agreement Deluxe/P…" at bounding box center [938, 257] width 583 height 26
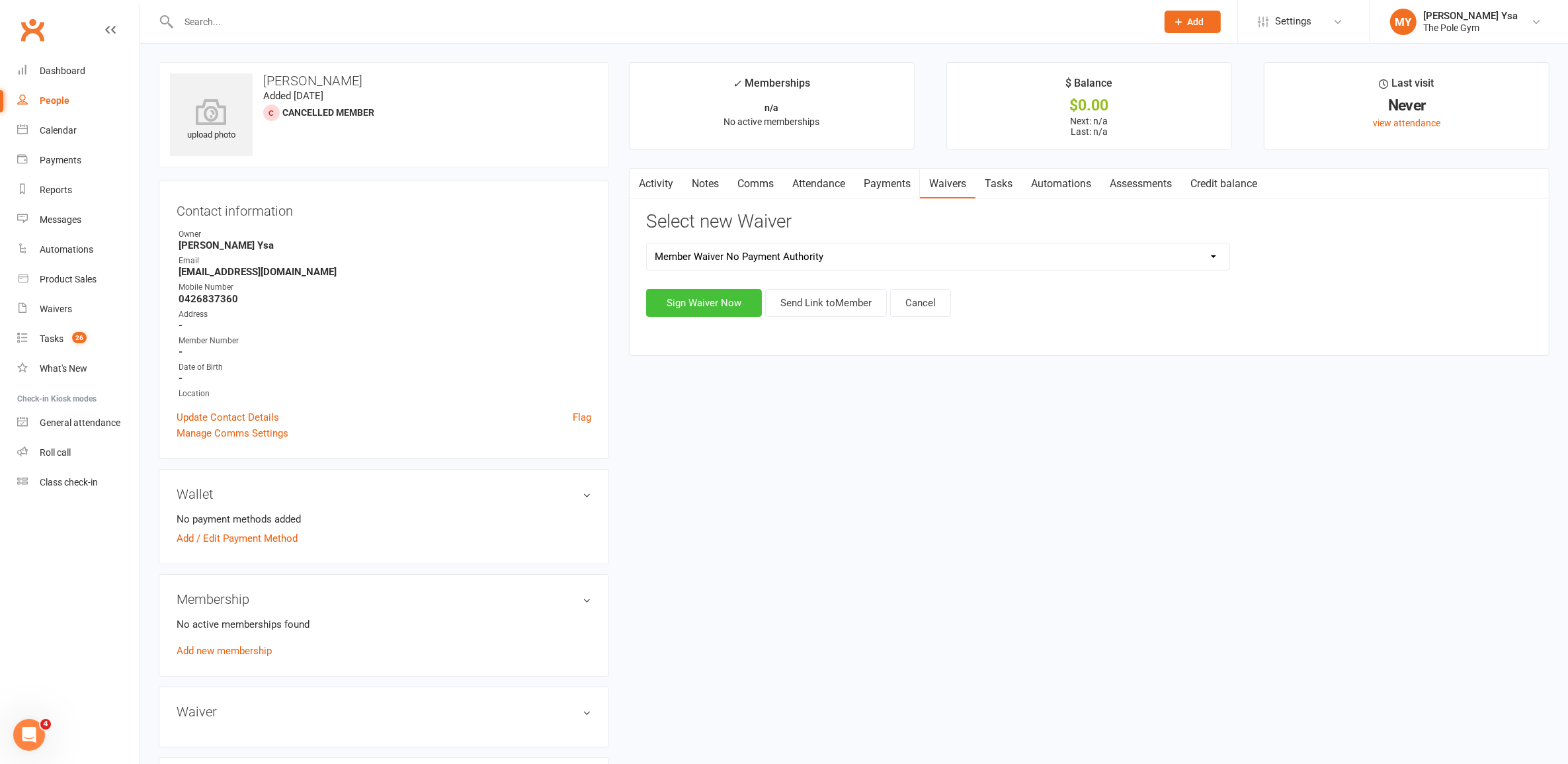
click at [716, 302] on button "Sign Waiver Now" at bounding box center [704, 303] width 116 height 28
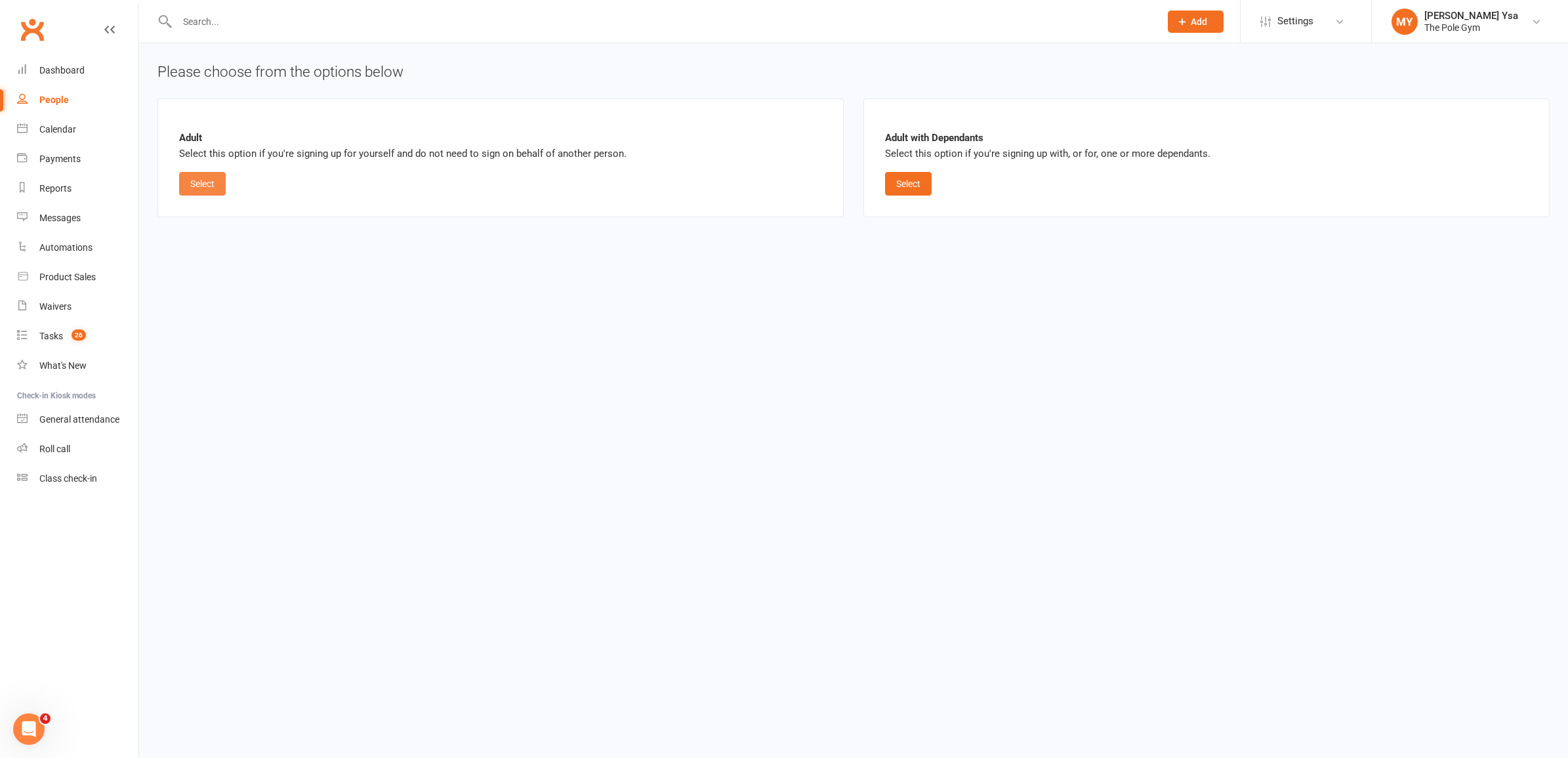
click at [214, 187] on button "Select" at bounding box center [203, 184] width 46 height 24
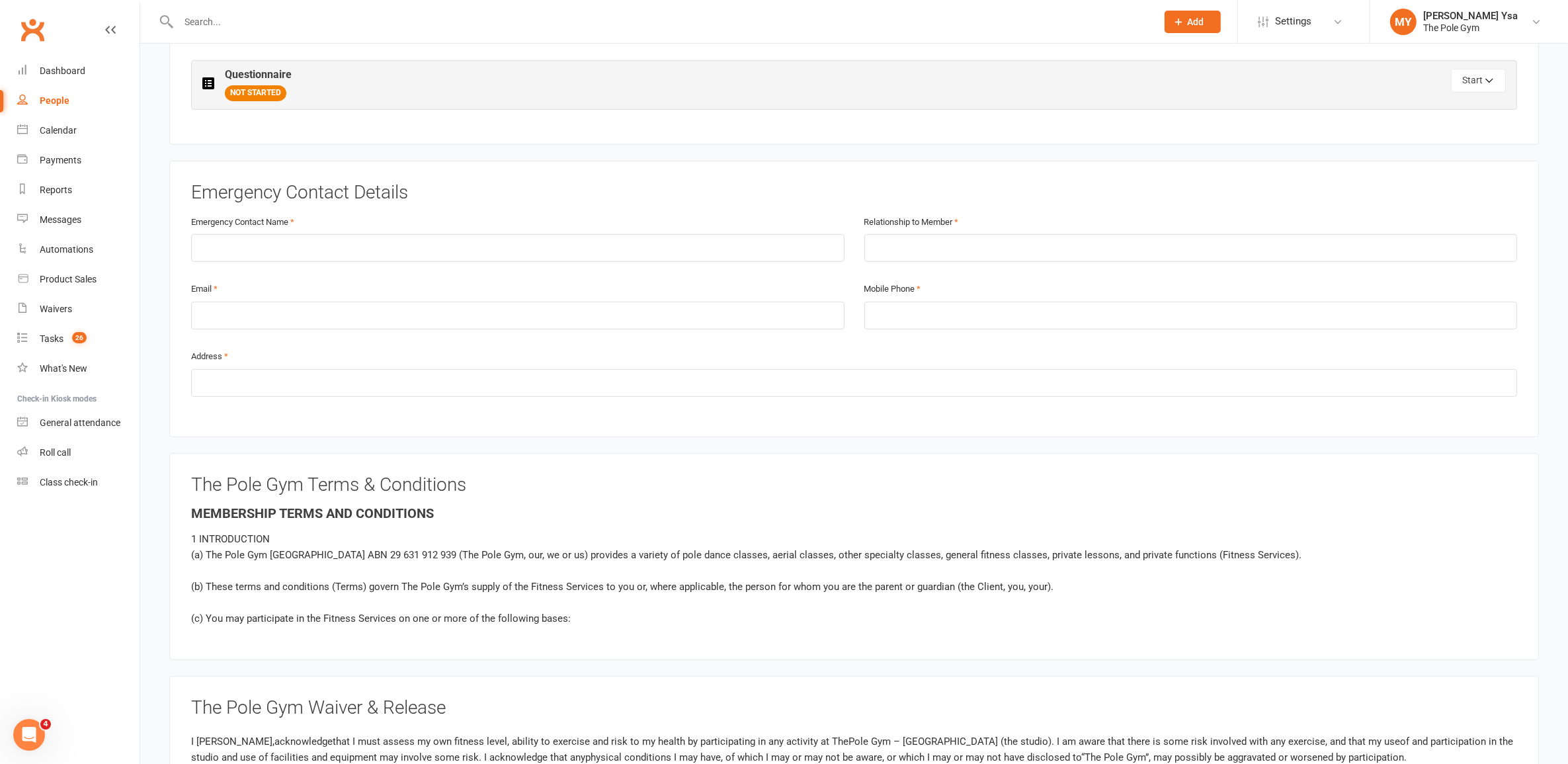
scroll to position [413, 0]
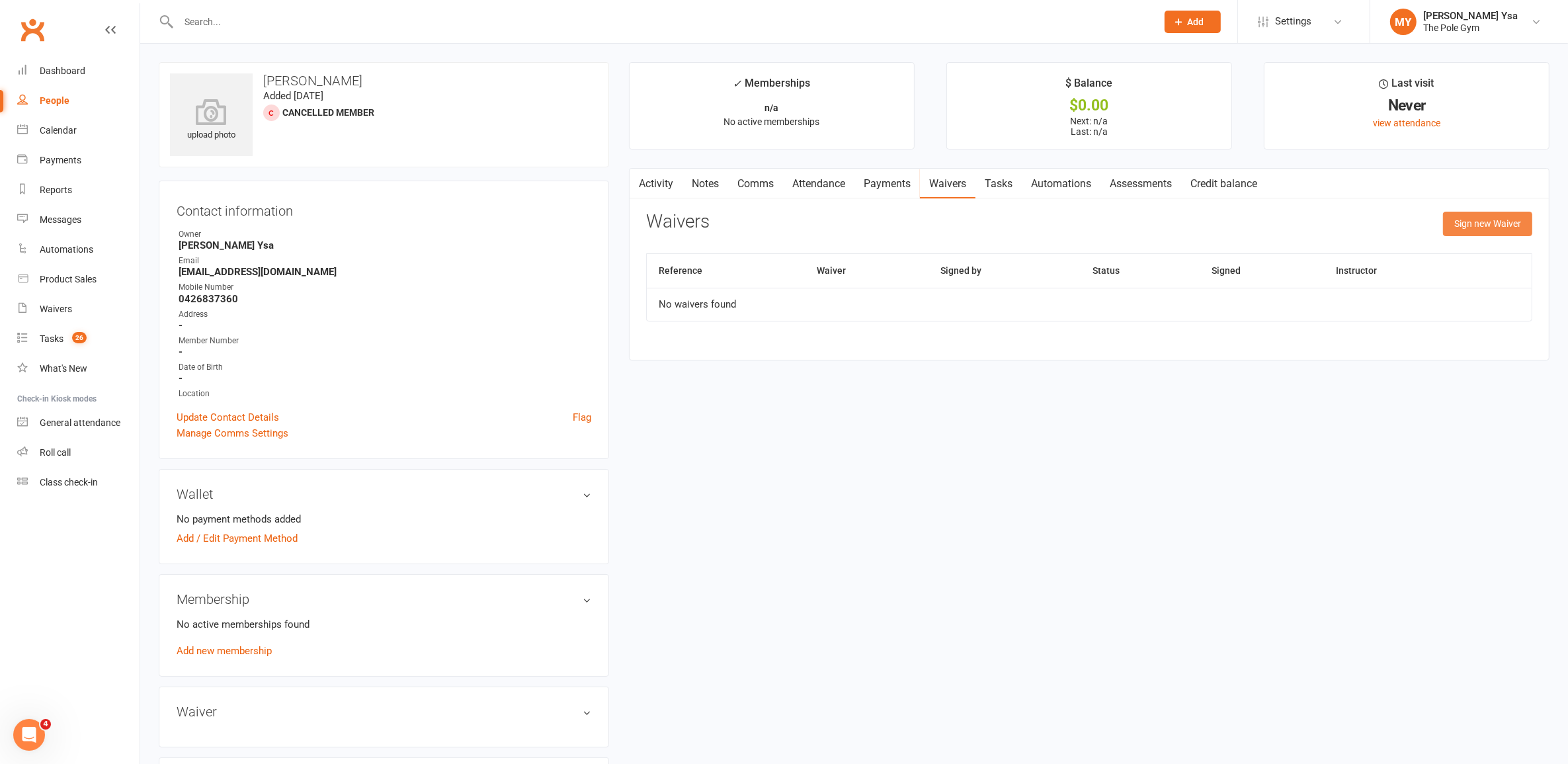
click at [1521, 231] on button "Sign new Waiver" at bounding box center [1488, 223] width 89 height 24
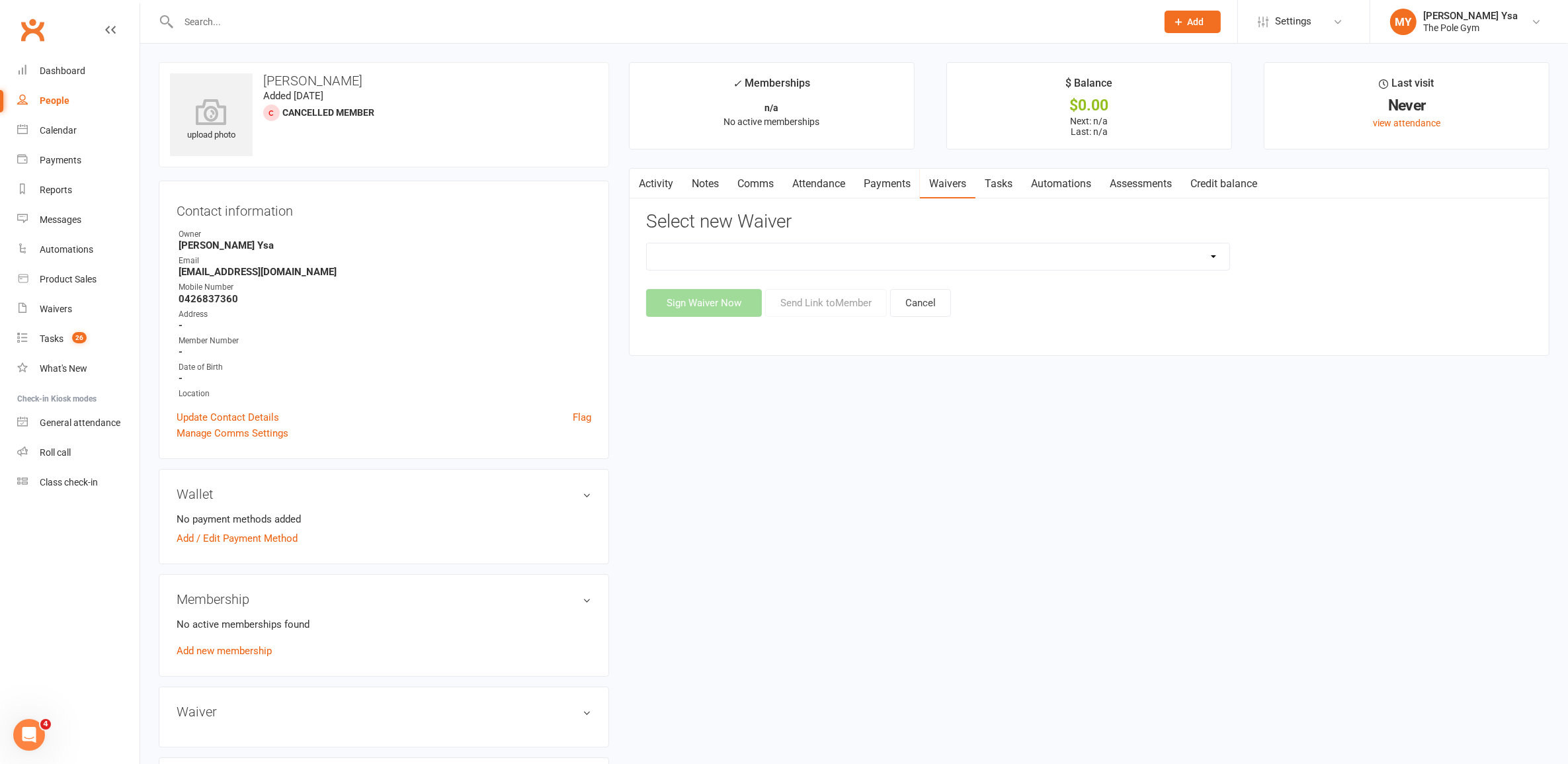
drag, startPoint x: 794, startPoint y: 258, endPoint x: 792, endPoint y: 269, distance: 11.2
click at [794, 258] on select "Aerials Terms of Use Classic Party Package Covid Safe Policy Agreement Deluxe/P…" at bounding box center [938, 257] width 583 height 26
select select "4021"
click at [647, 244] on select "Aerials Terms of Use Classic Party Package Covid Safe Policy Agreement Deluxe/P…" at bounding box center [938, 257] width 583 height 26
click at [806, 292] on button "Send Link to Member" at bounding box center [826, 303] width 122 height 28
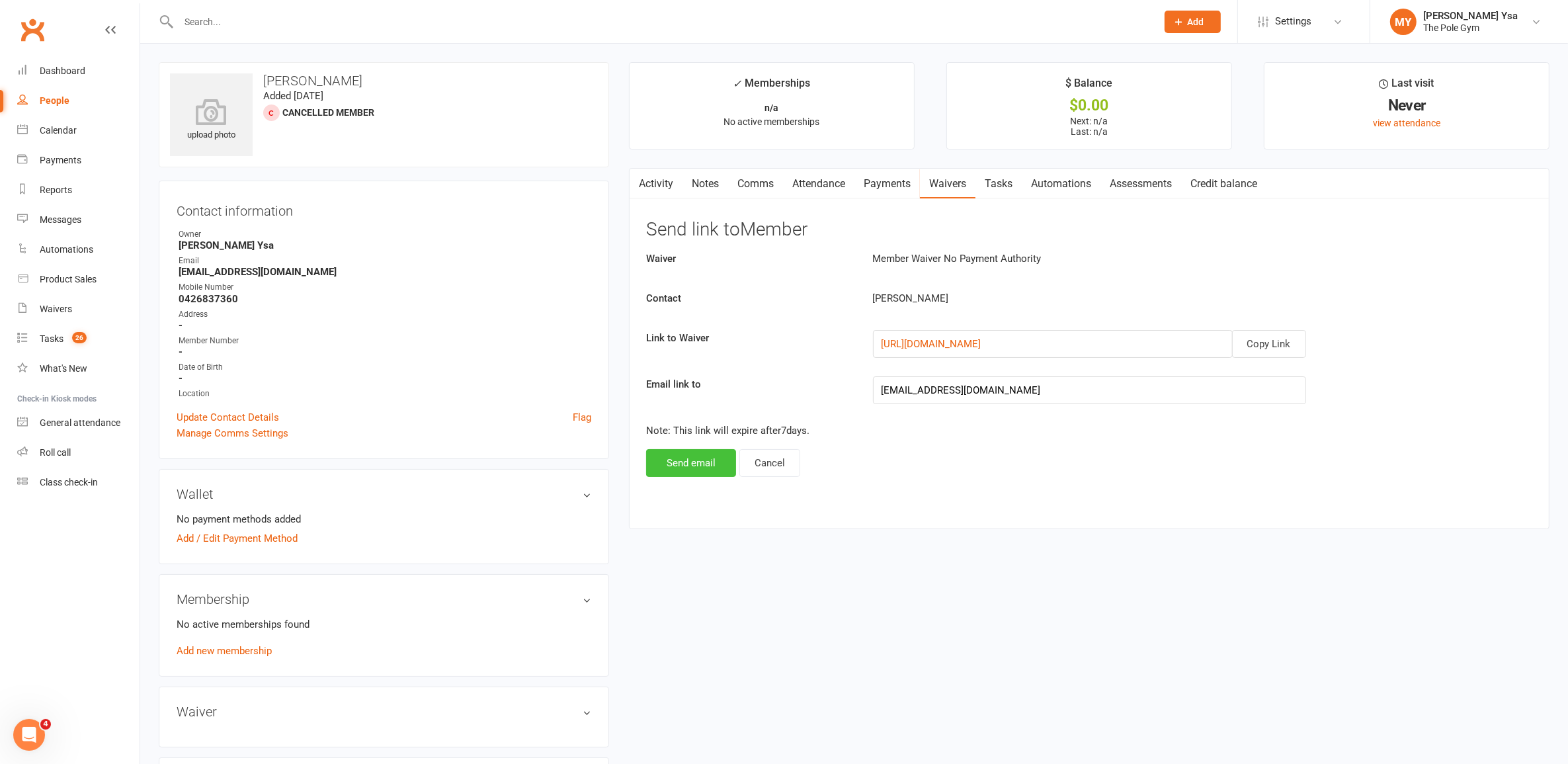
click at [691, 470] on button "Send email" at bounding box center [691, 463] width 90 height 28
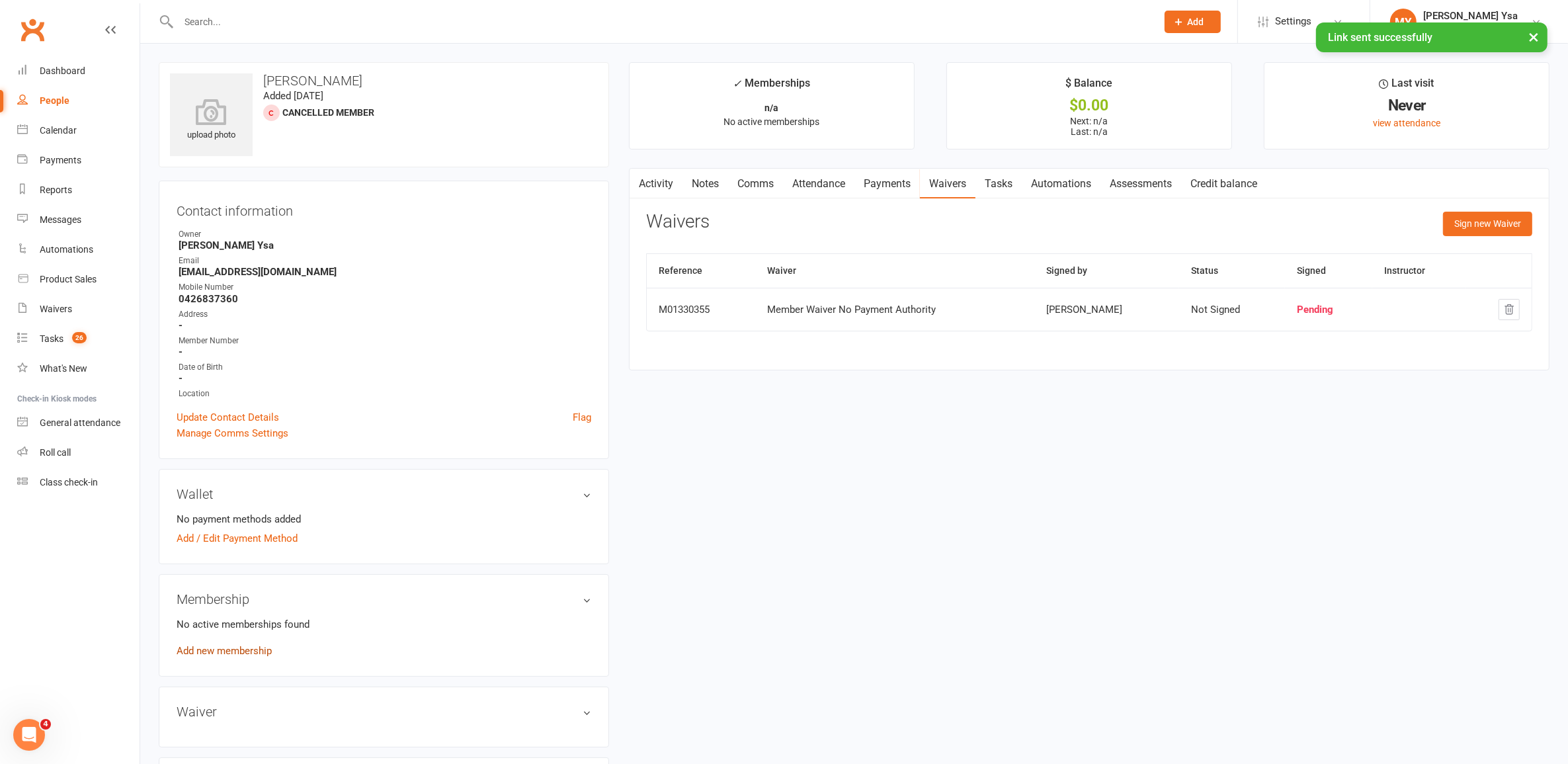
click at [212, 653] on link "Add new membership" at bounding box center [224, 651] width 95 height 12
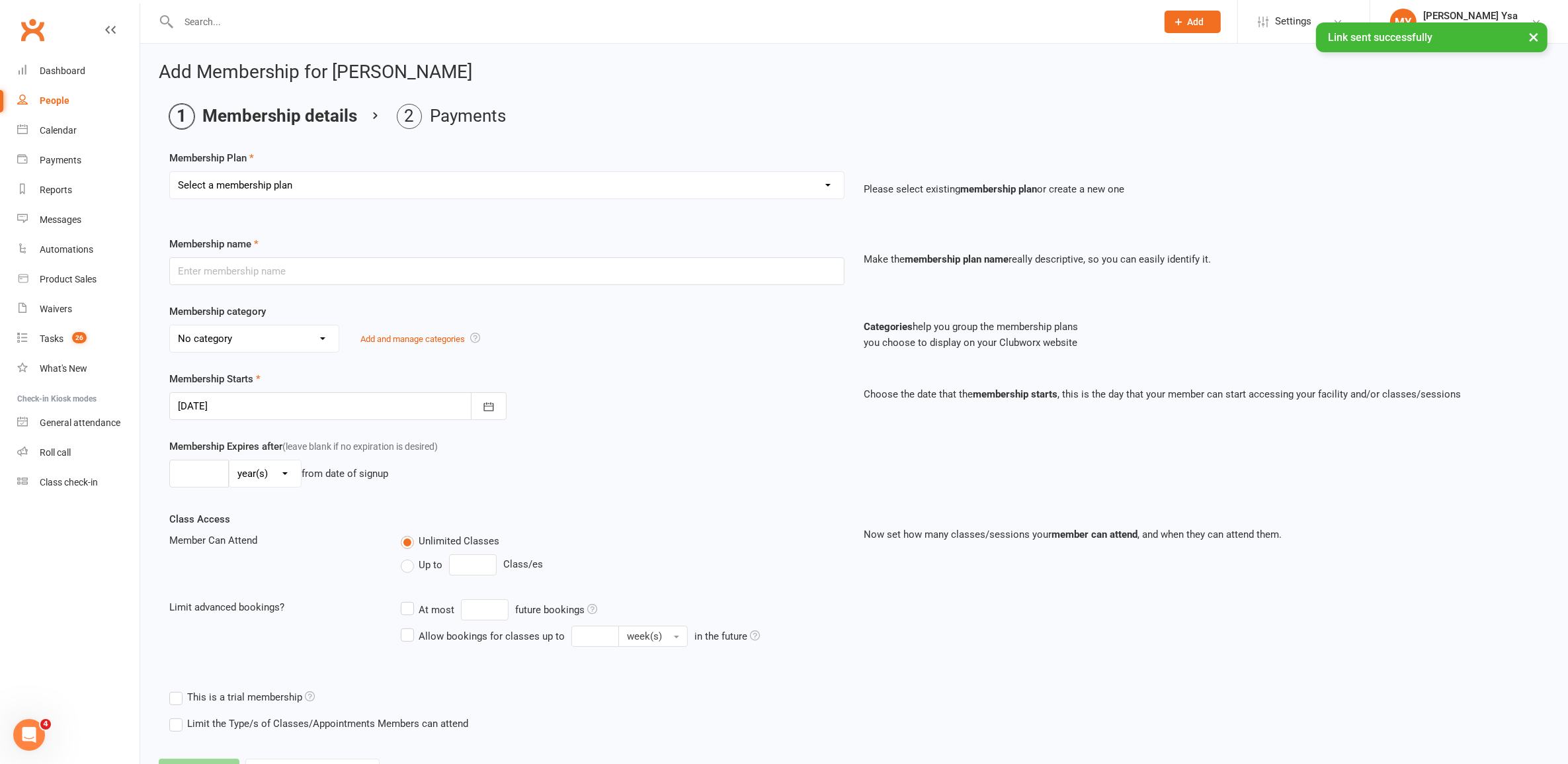
click at [567, 173] on select "Select a membership plan Create new Membership Plan Pay As You Go (45 min) Casu…" at bounding box center [507, 185] width 674 height 26
select select "31"
click at [170, 172] on select "Select a membership plan Create new Membership Plan Pay As You Go (45 min) Casu…" at bounding box center [507, 185] width 674 height 26
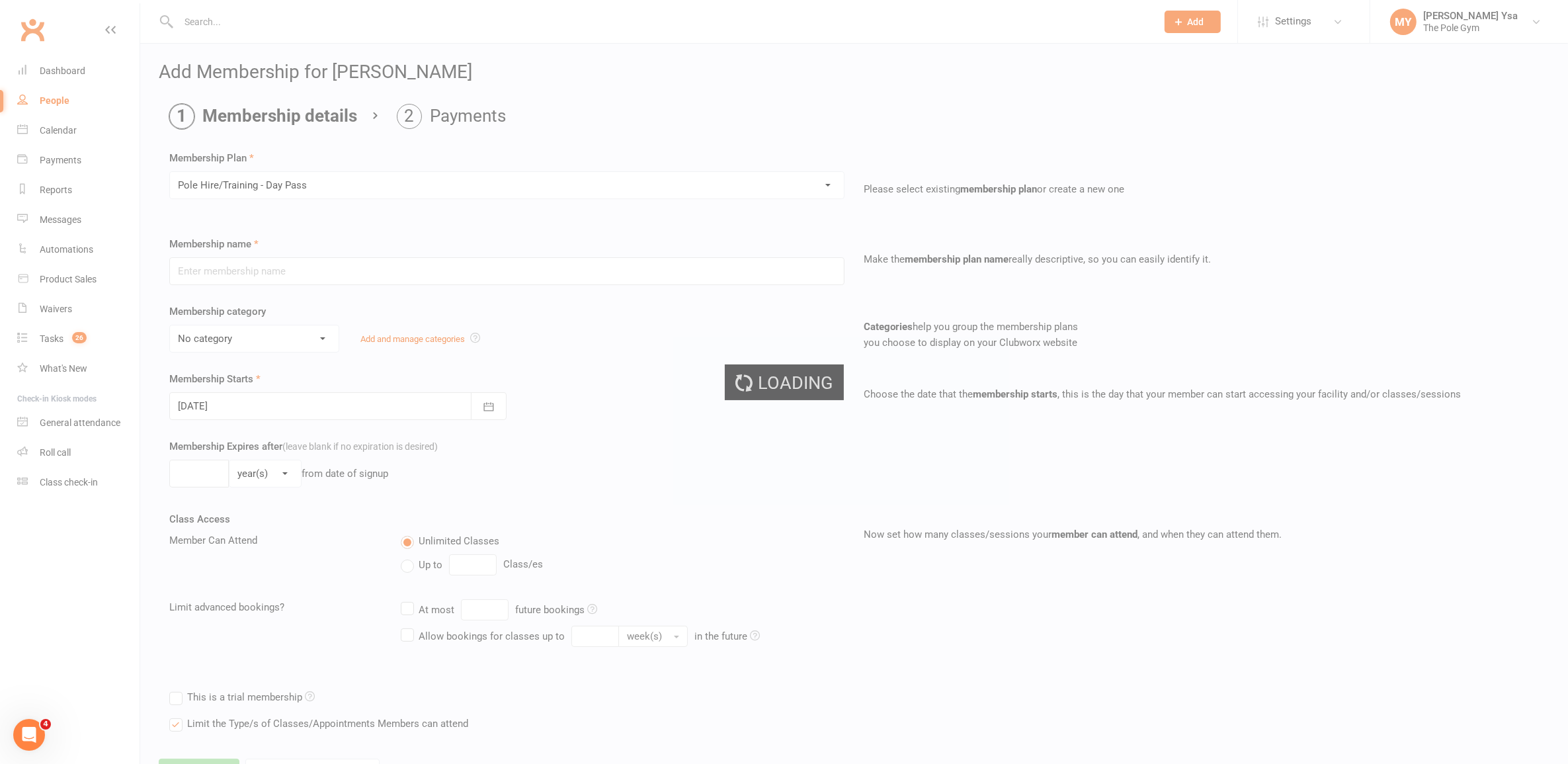
type input "Pole Hire/Training - Day Pass"
select select "12"
type input "1"
select select "0"
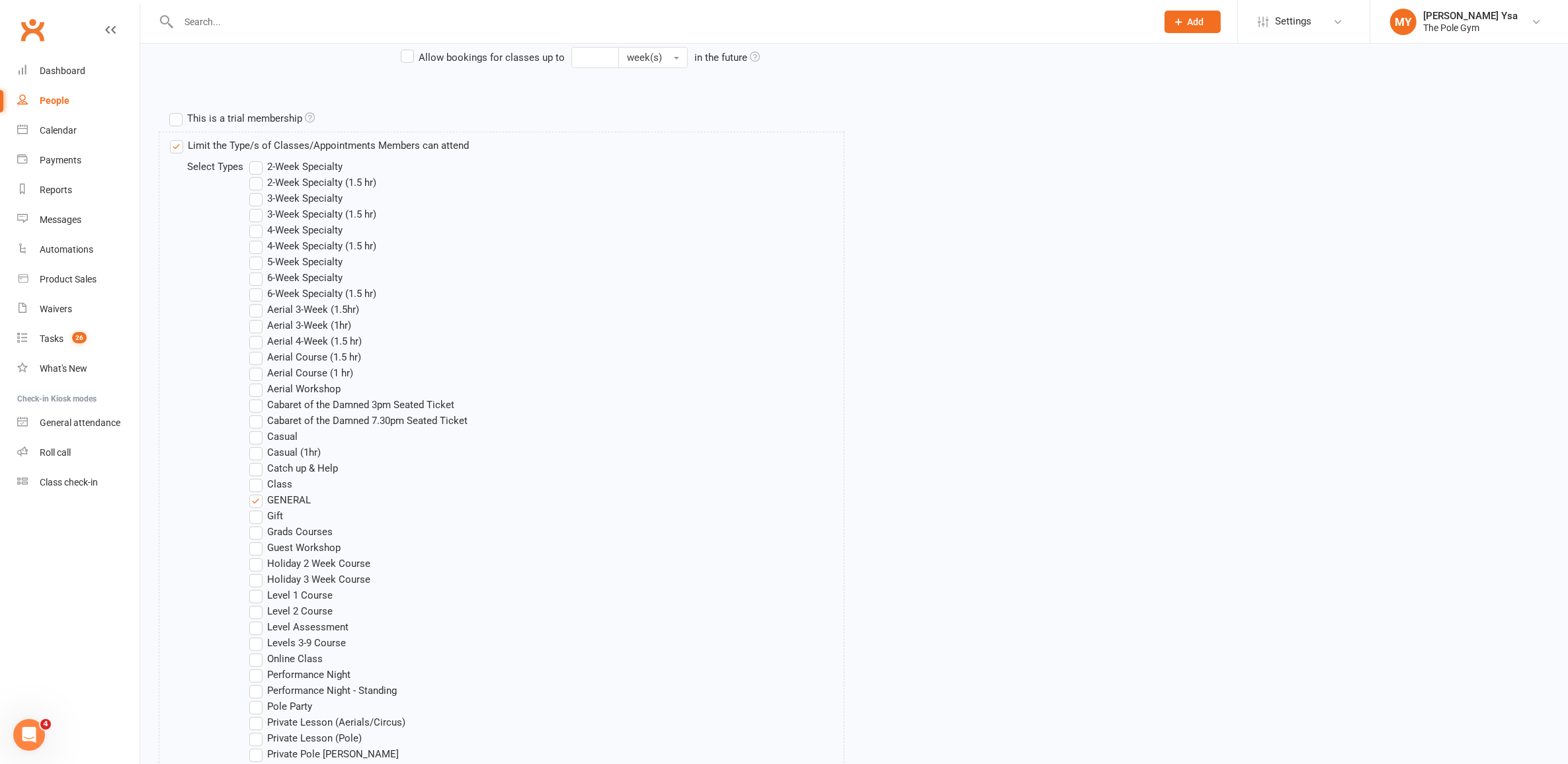
scroll to position [899, 0]
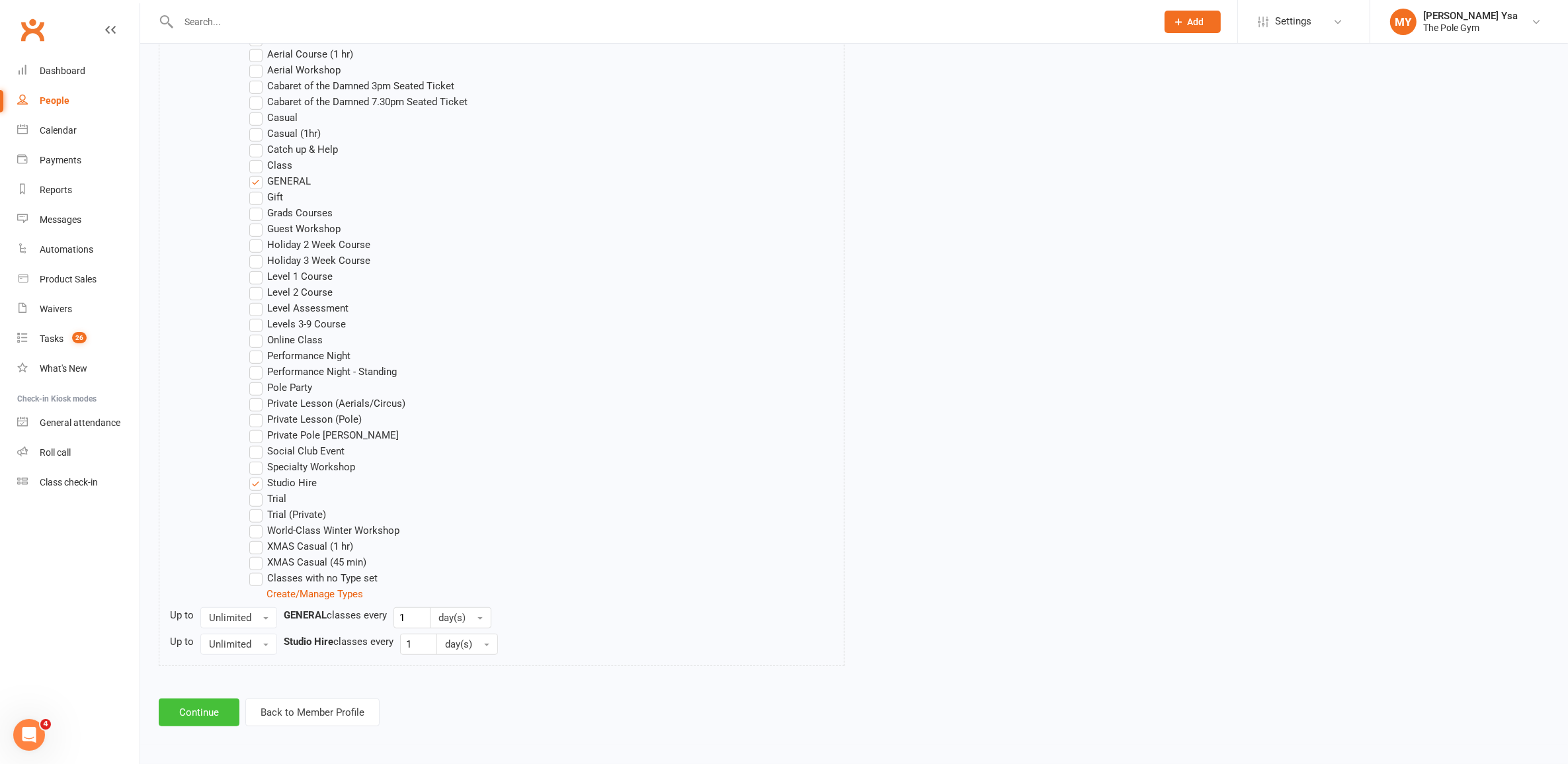
click at [217, 724] on button "Continue" at bounding box center [199, 712] width 81 height 28
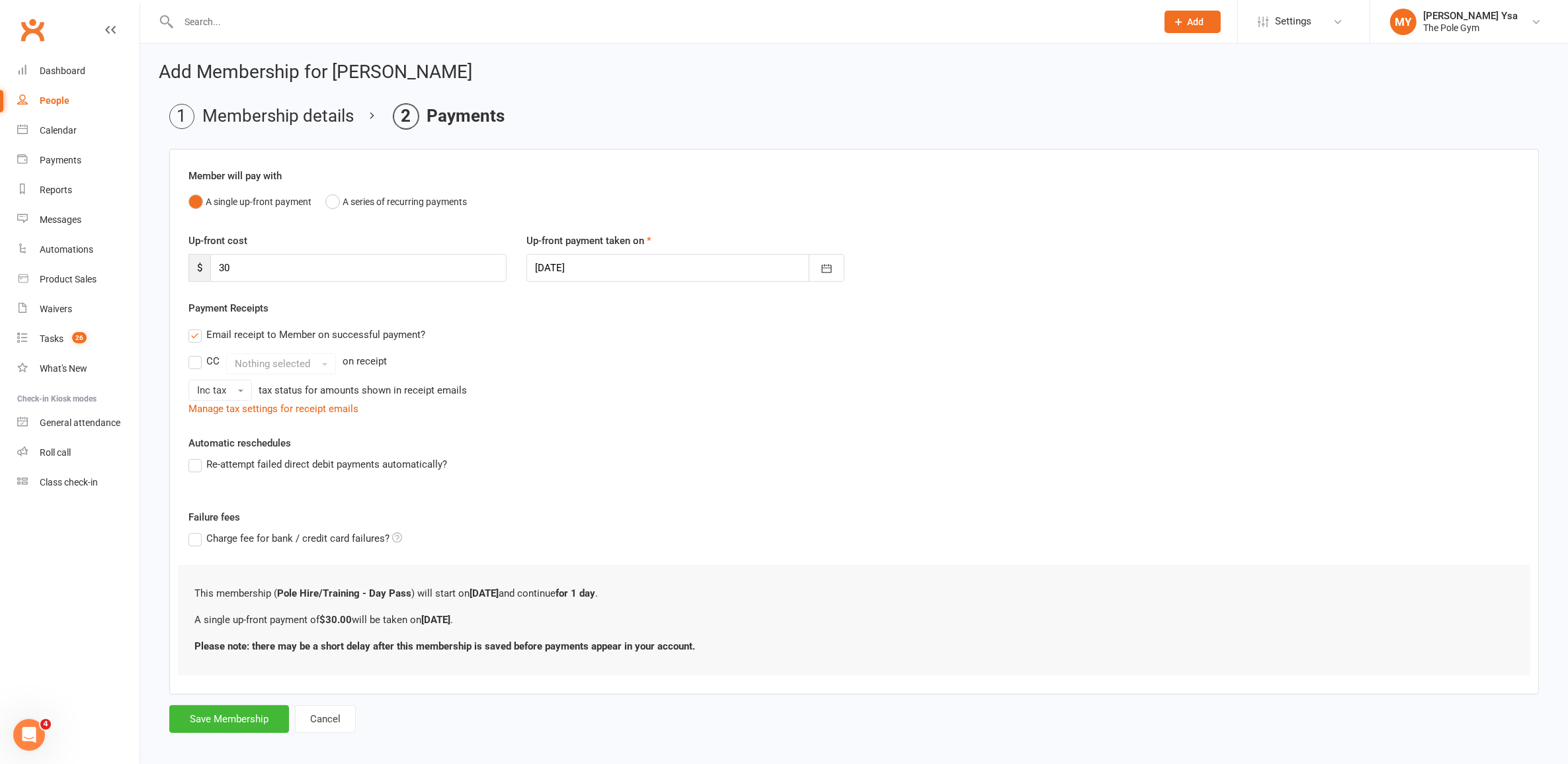
click at [558, 273] on div at bounding box center [685, 268] width 318 height 28
click at [577, 416] on button "17" at bounding box center [580, 427] width 28 height 24
type input "17 Aug 2025"
click at [229, 719] on button "Save Membership" at bounding box center [229, 719] width 120 height 28
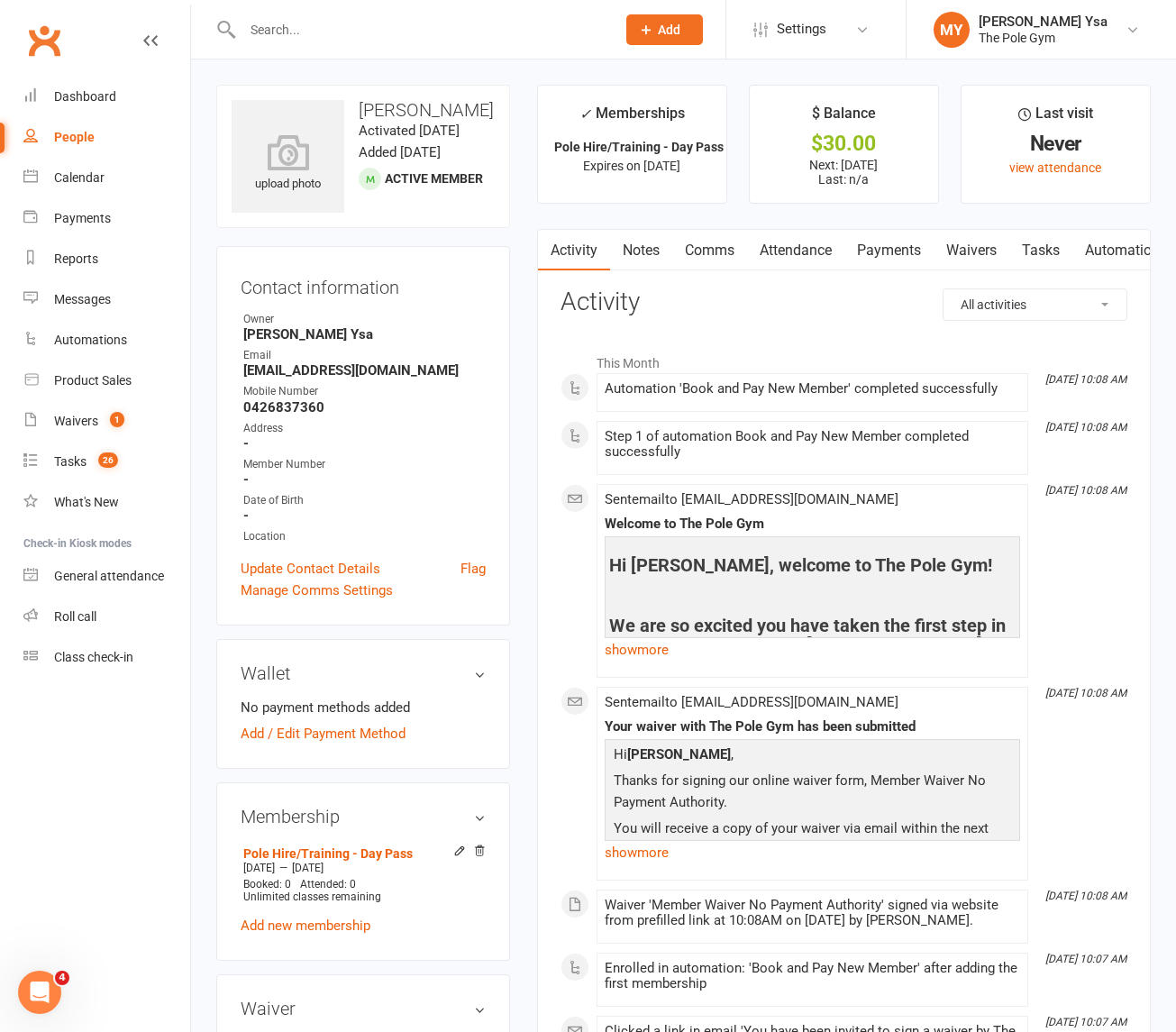
click at [870, 232] on link "Payments" at bounding box center [889, 250] width 89 height 42
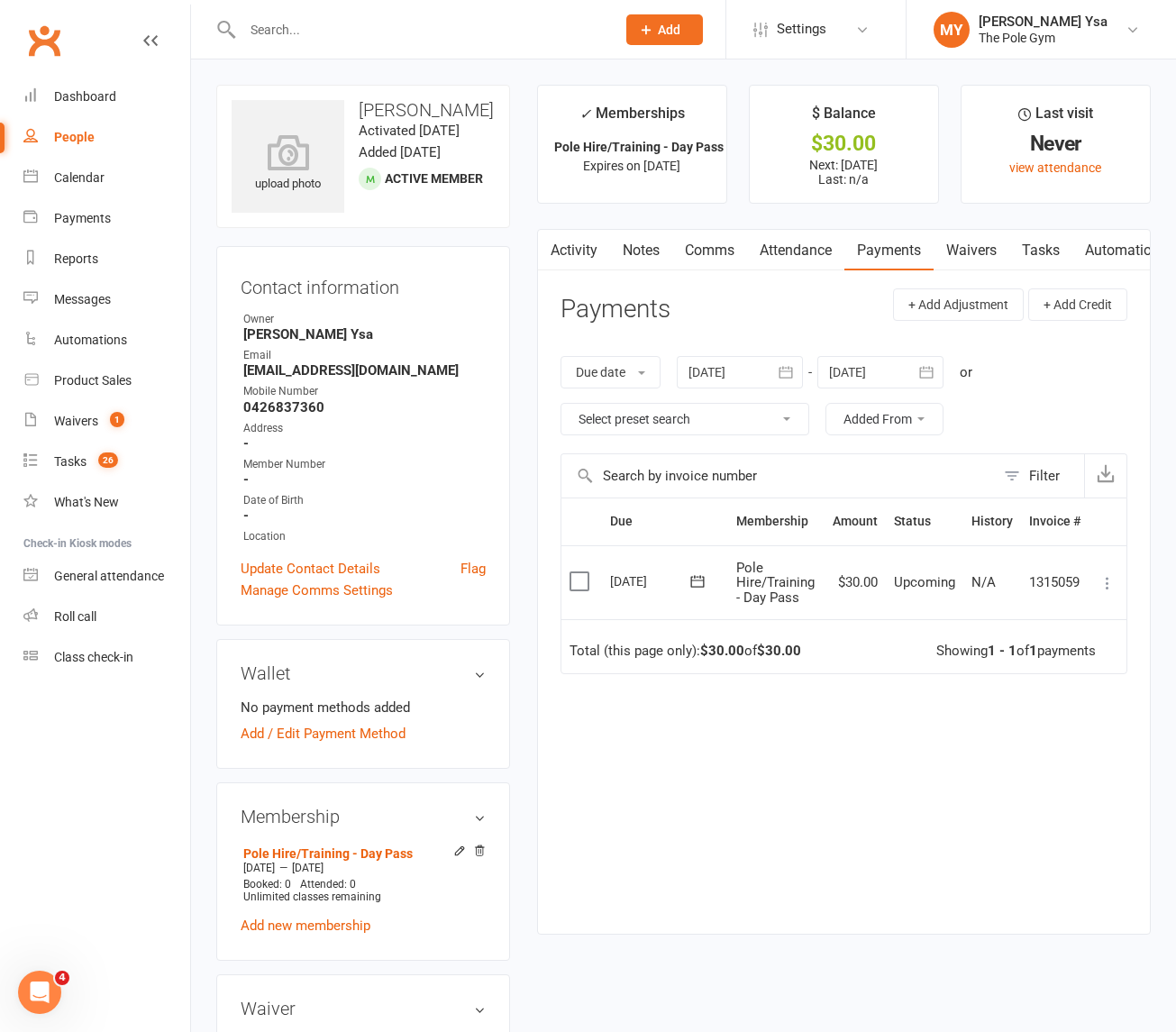
drag, startPoint x: 1089, startPoint y: 574, endPoint x: 1114, endPoint y: 583, distance: 26.6
click at [1090, 574] on td "Mark as Paid (Cash) Mark as Paid (POS) Mark as Paid (Other) Skip Change amount …" at bounding box center [1108, 582] width 38 height 75
click at [1117, 586] on button at bounding box center [1108, 583] width 22 height 22
click at [1036, 662] on link "Mark as Paid (POS)" at bounding box center [1028, 654] width 179 height 36
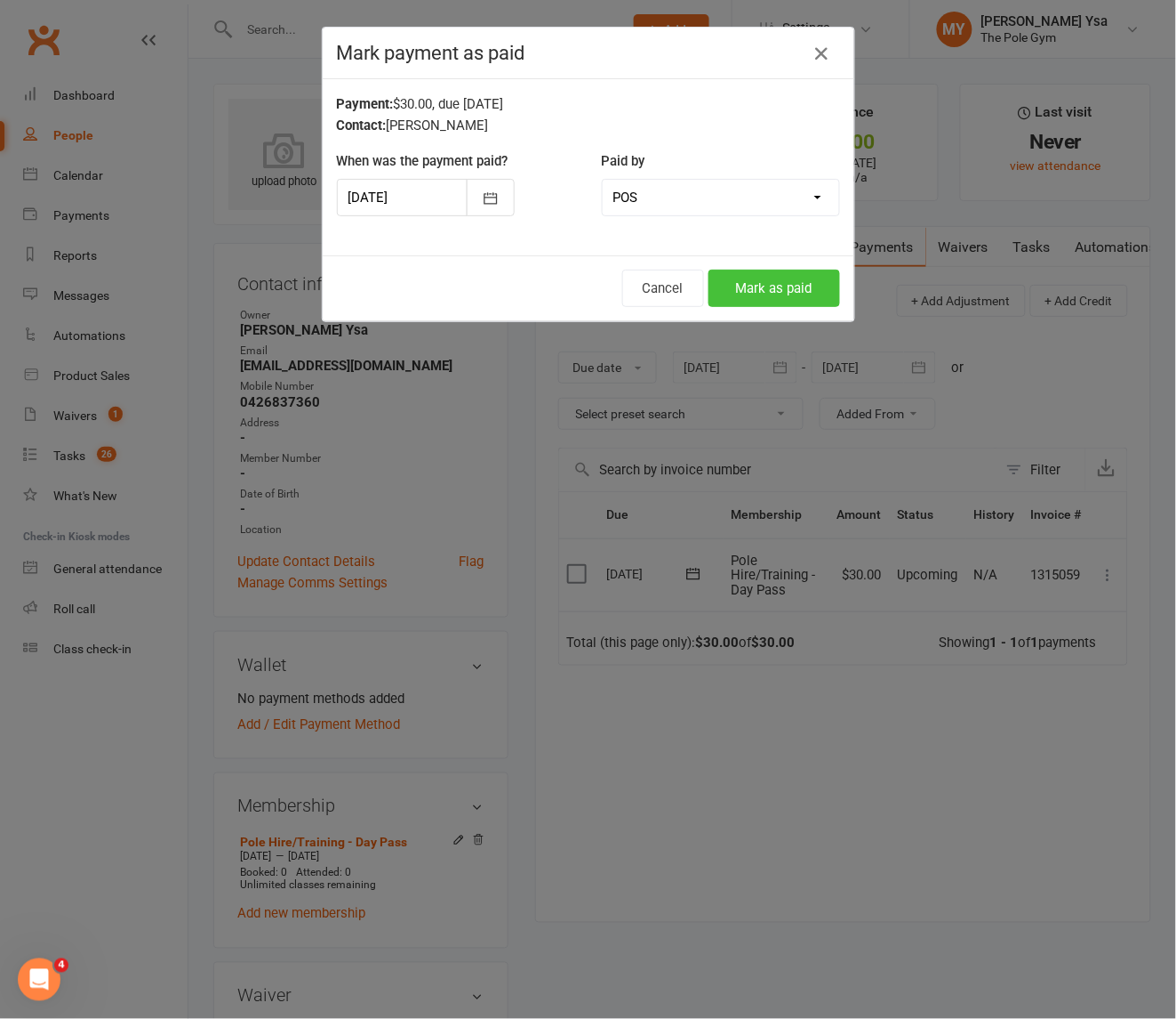
click at [779, 290] on button "Mark as paid" at bounding box center [774, 288] width 132 height 37
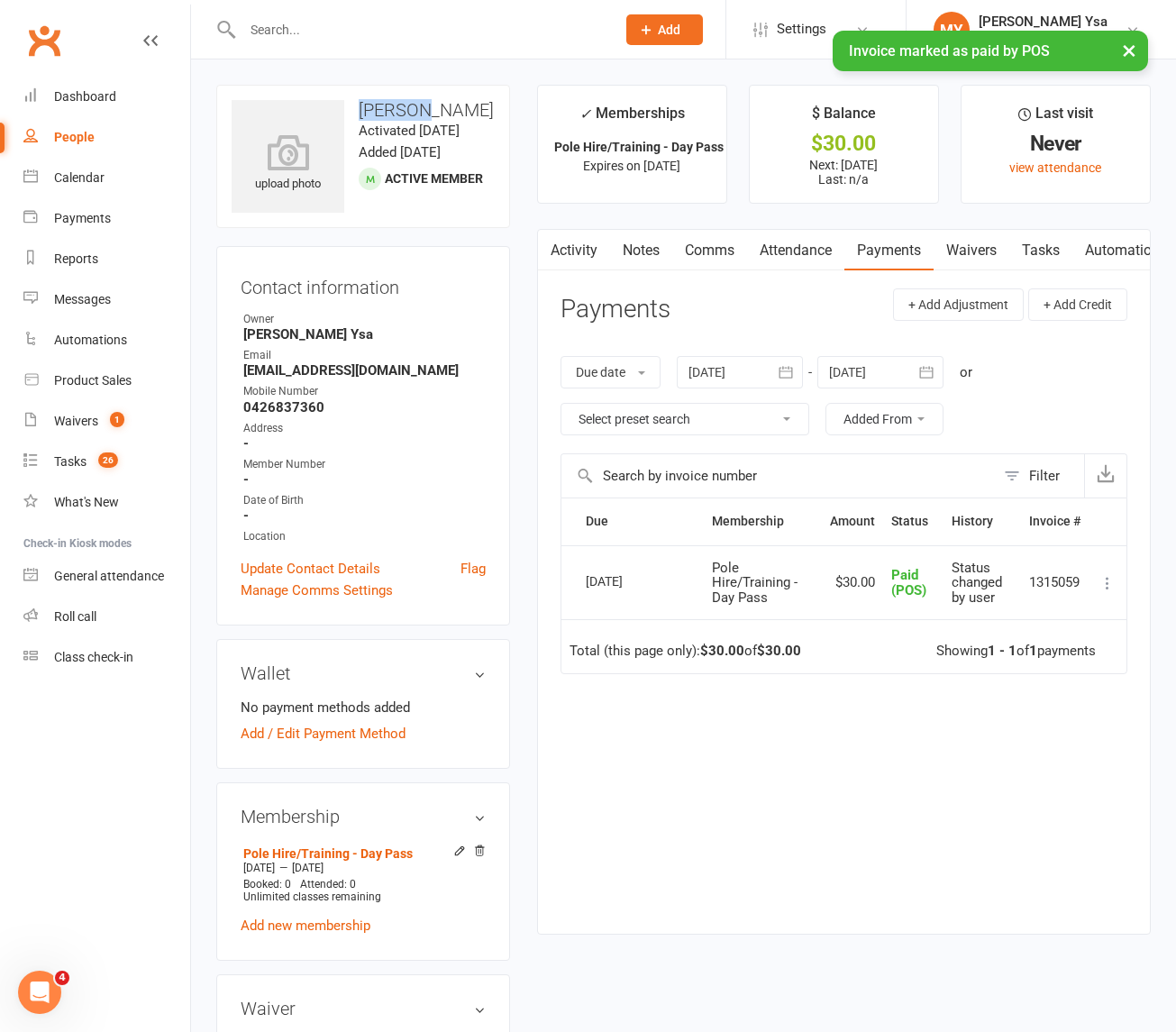
drag, startPoint x: 412, startPoint y: 109, endPoint x: 345, endPoint y: 99, distance: 67.7
click at [345, 100] on h3 "[PERSON_NAME]" at bounding box center [363, 110] width 263 height 20
copy h3 "[PERSON_NAME]"
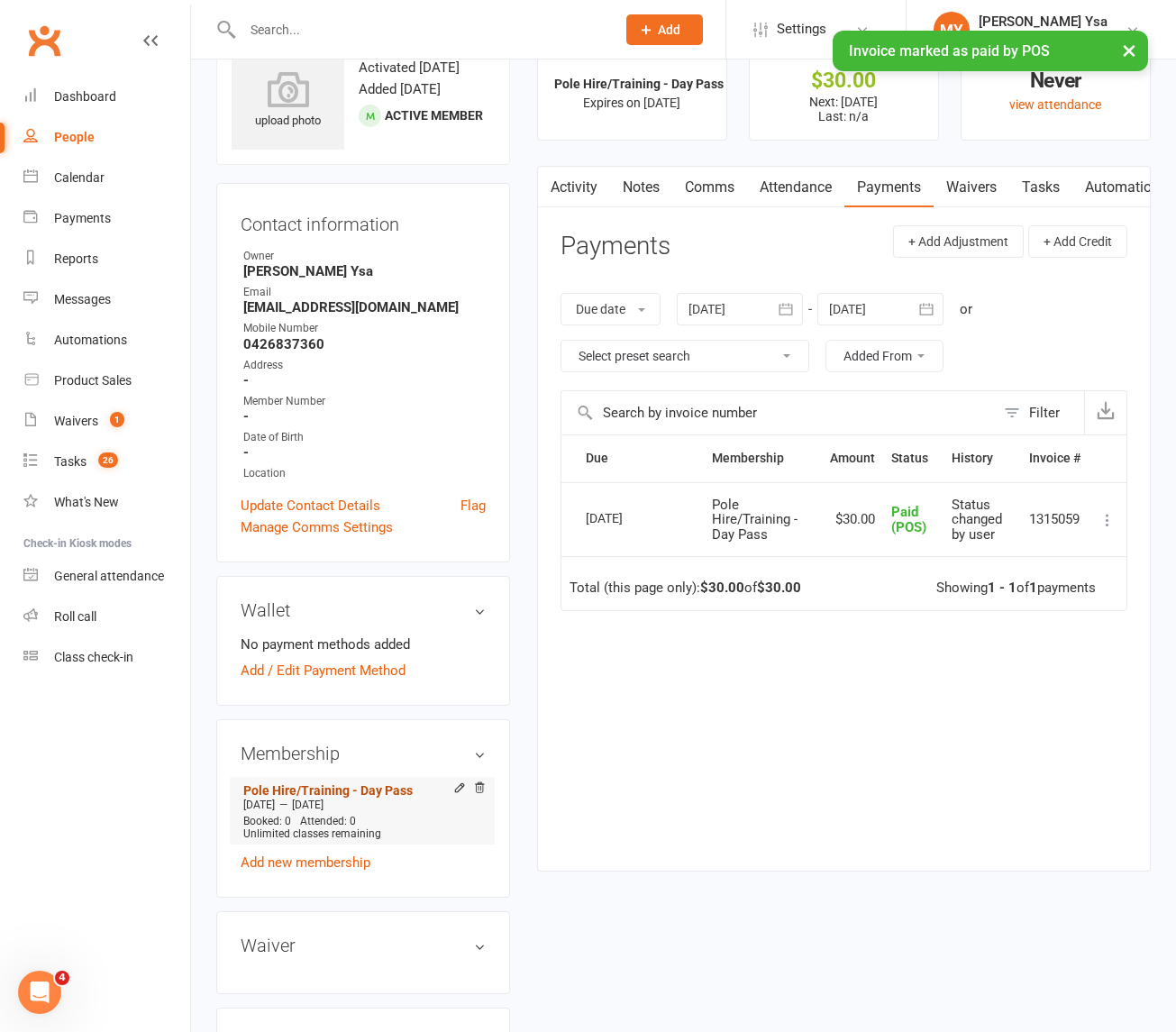
scroll to position [113, 0]
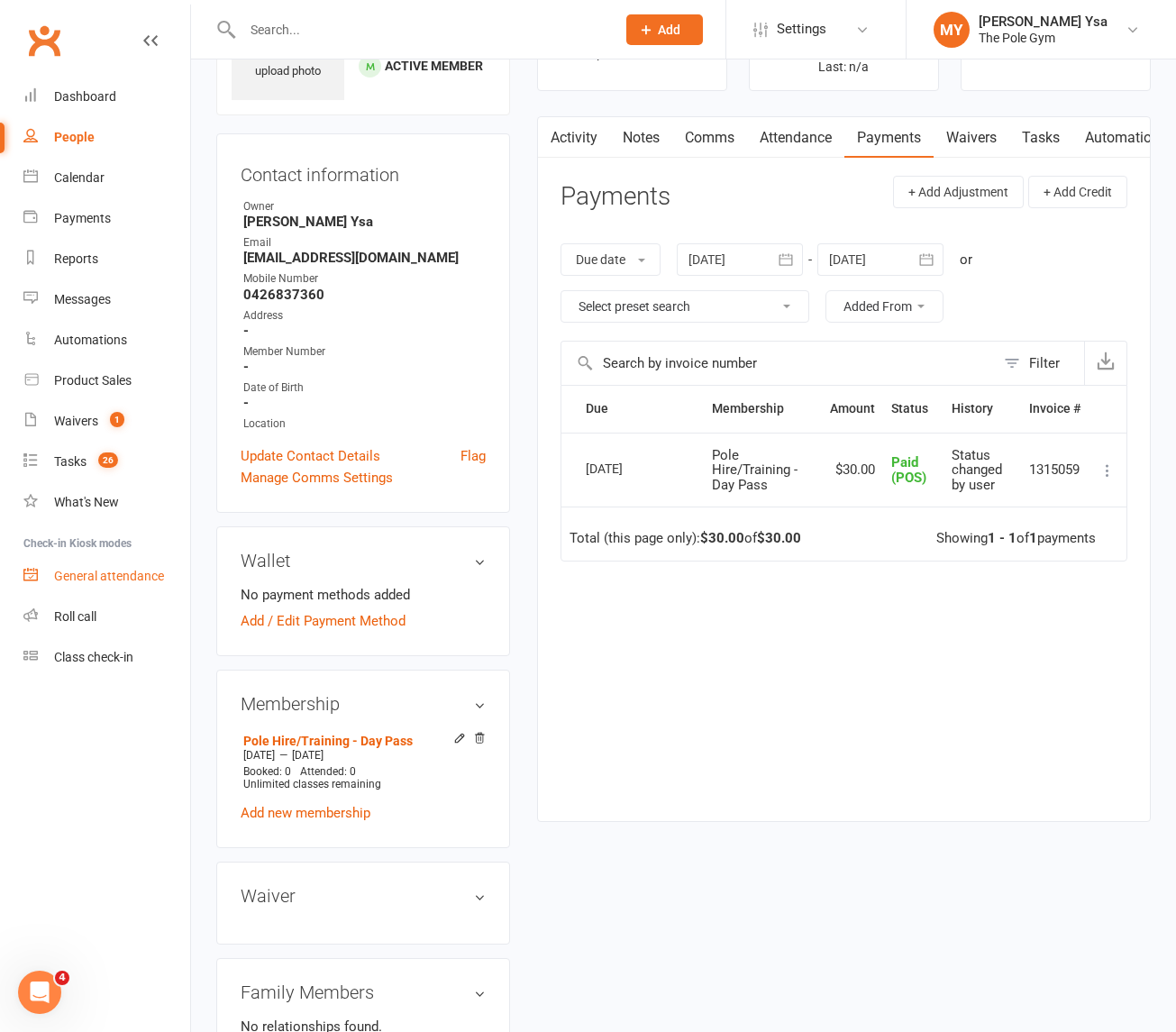
click at [89, 585] on link "General attendance" at bounding box center [106, 576] width 167 height 41
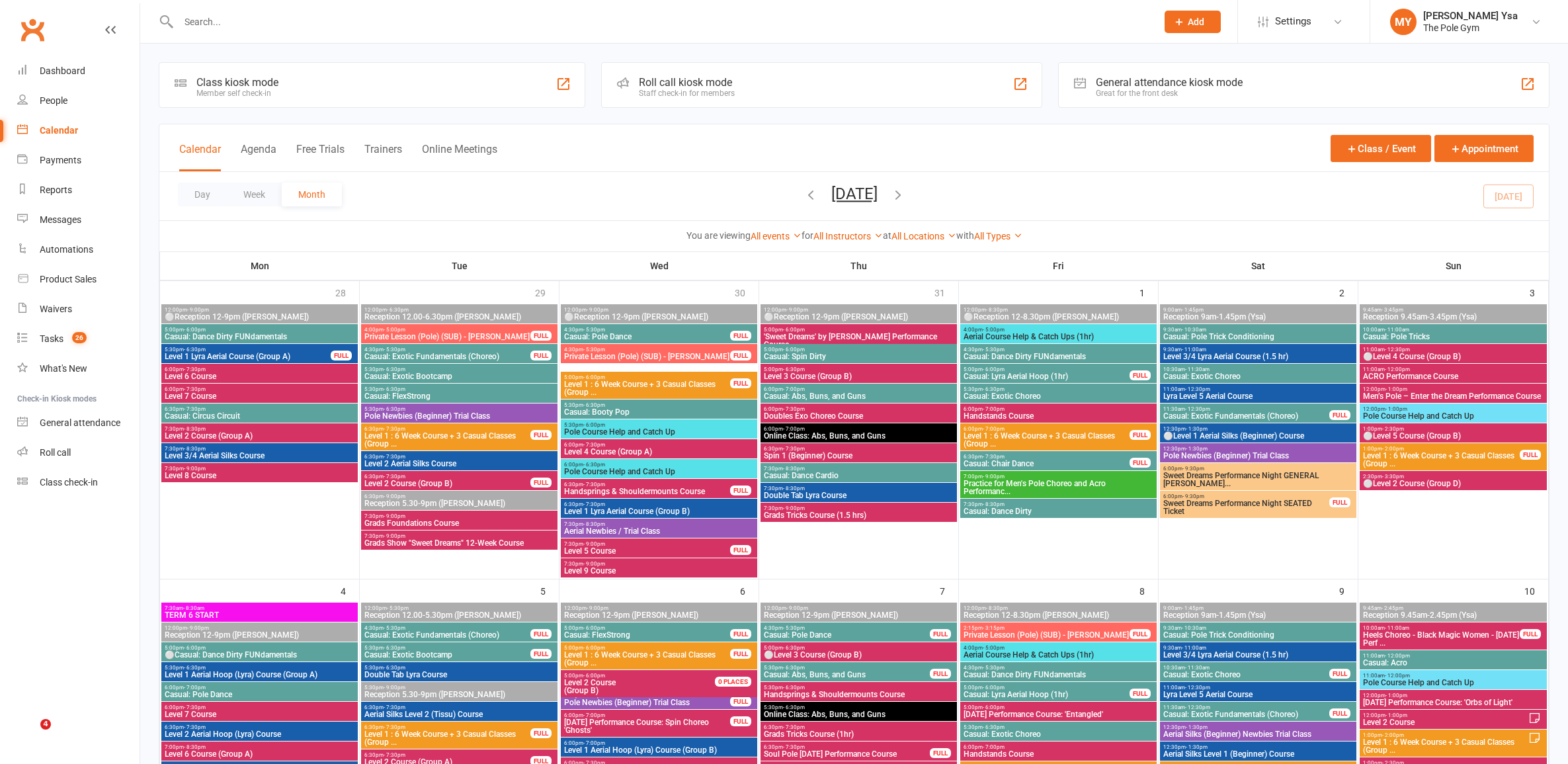
click at [549, 15] on input "text" at bounding box center [661, 21] width 973 height 18
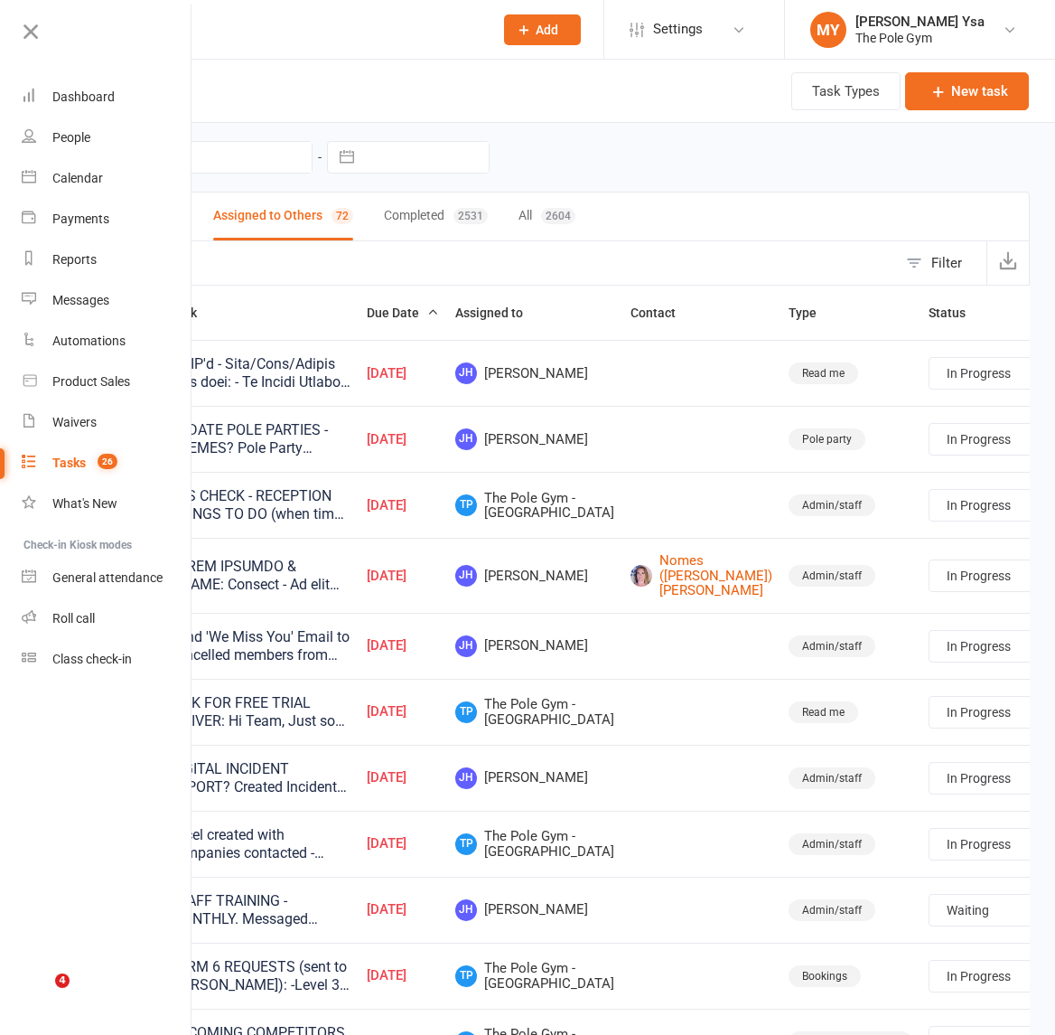
select select "started"
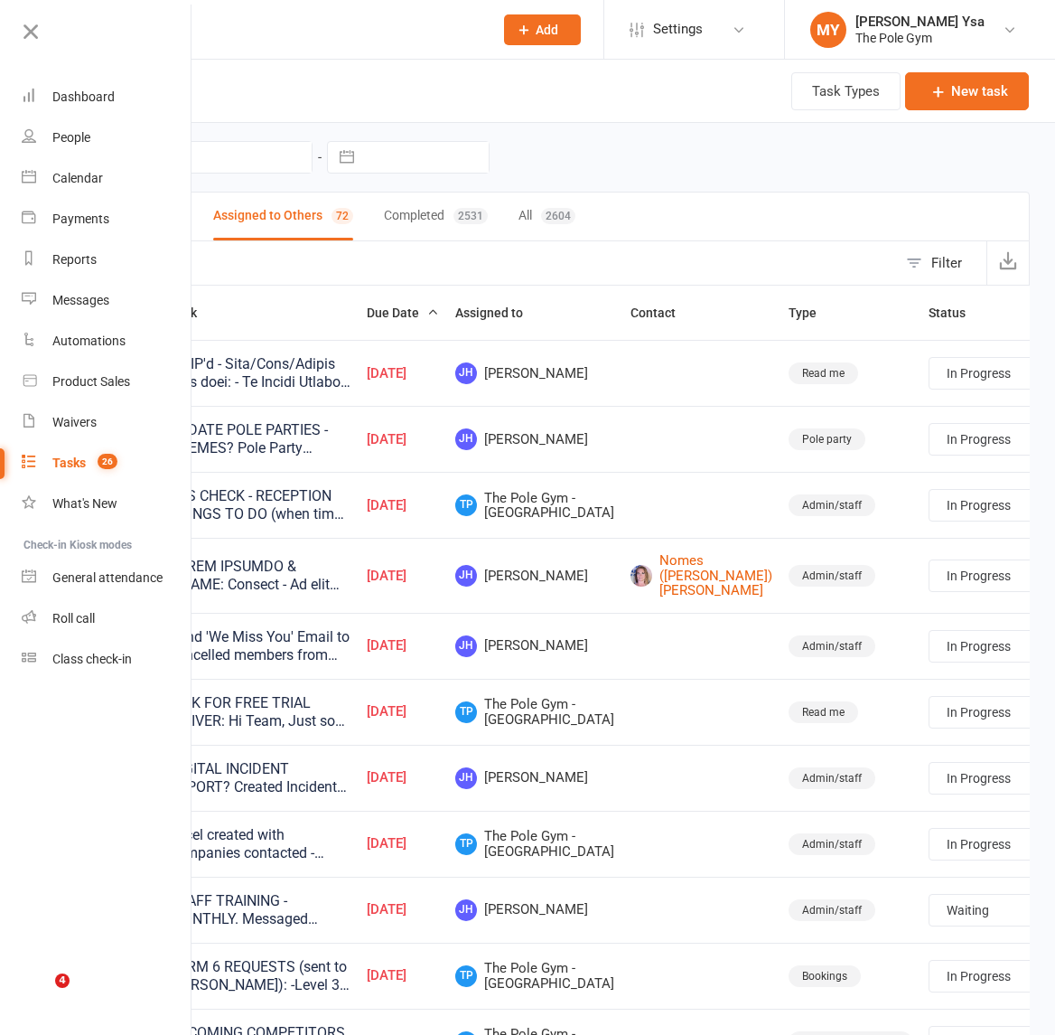
select select "started"
select select "waiting"
select select "started"
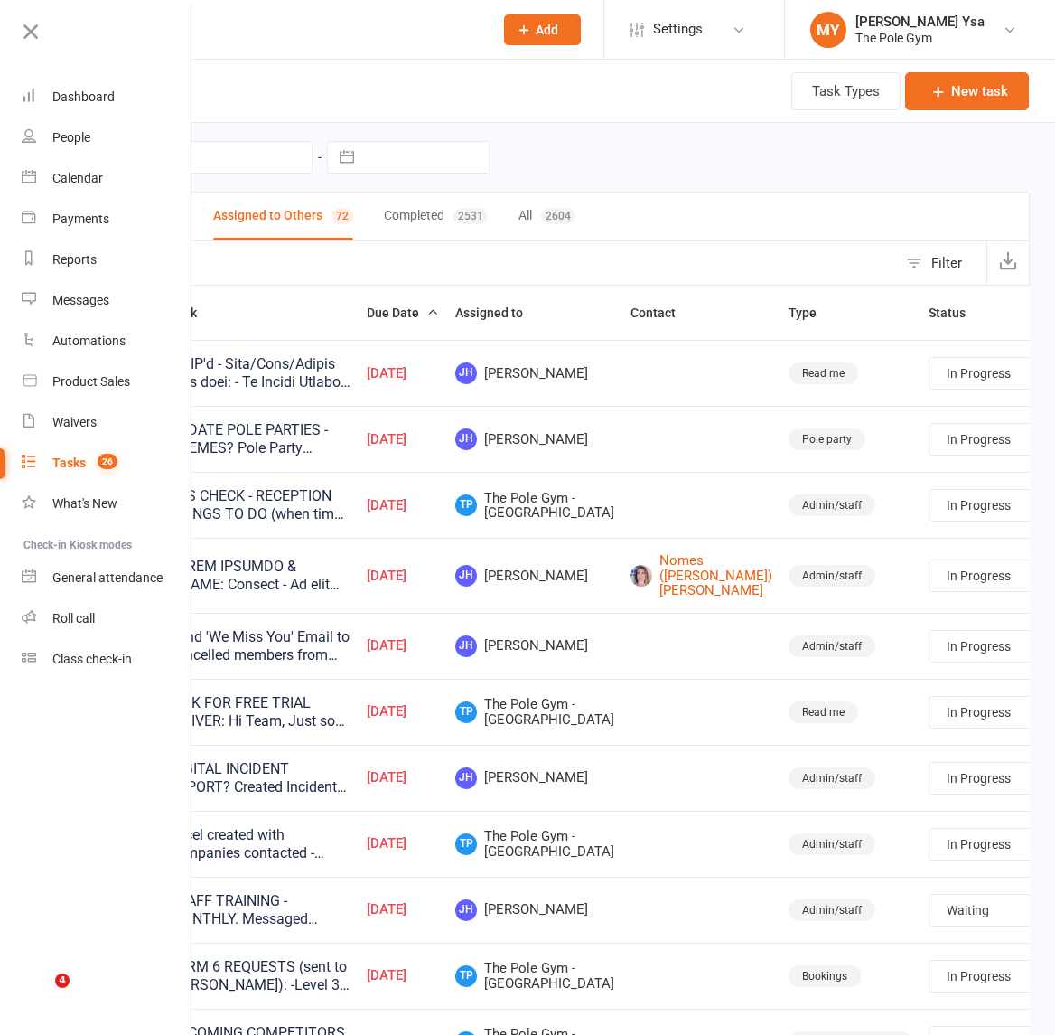
select select "started"
click at [25, 25] on icon at bounding box center [30, 31] width 25 height 25
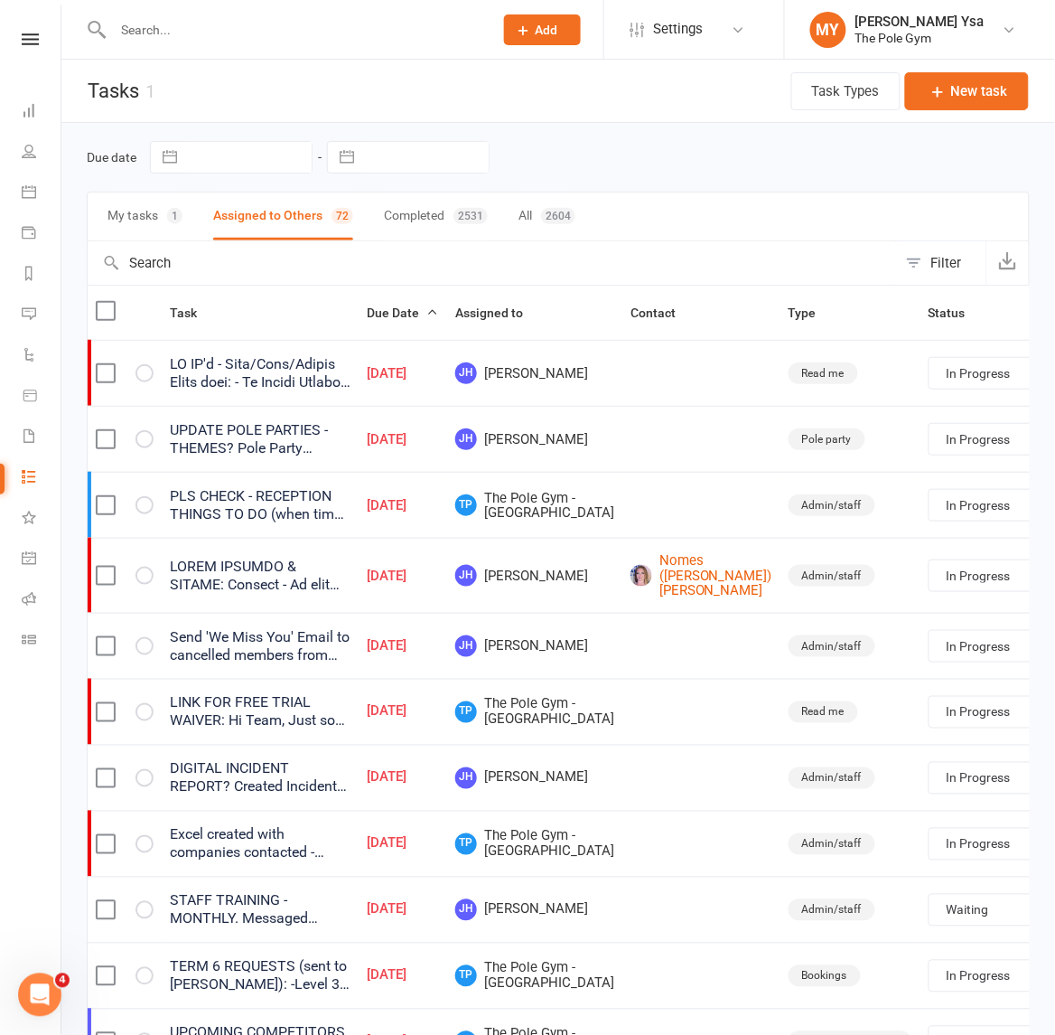
click at [249, 161] on input "text" at bounding box center [249, 157] width 126 height 31
select select "6"
select select "2025"
select select "7"
select select "2025"
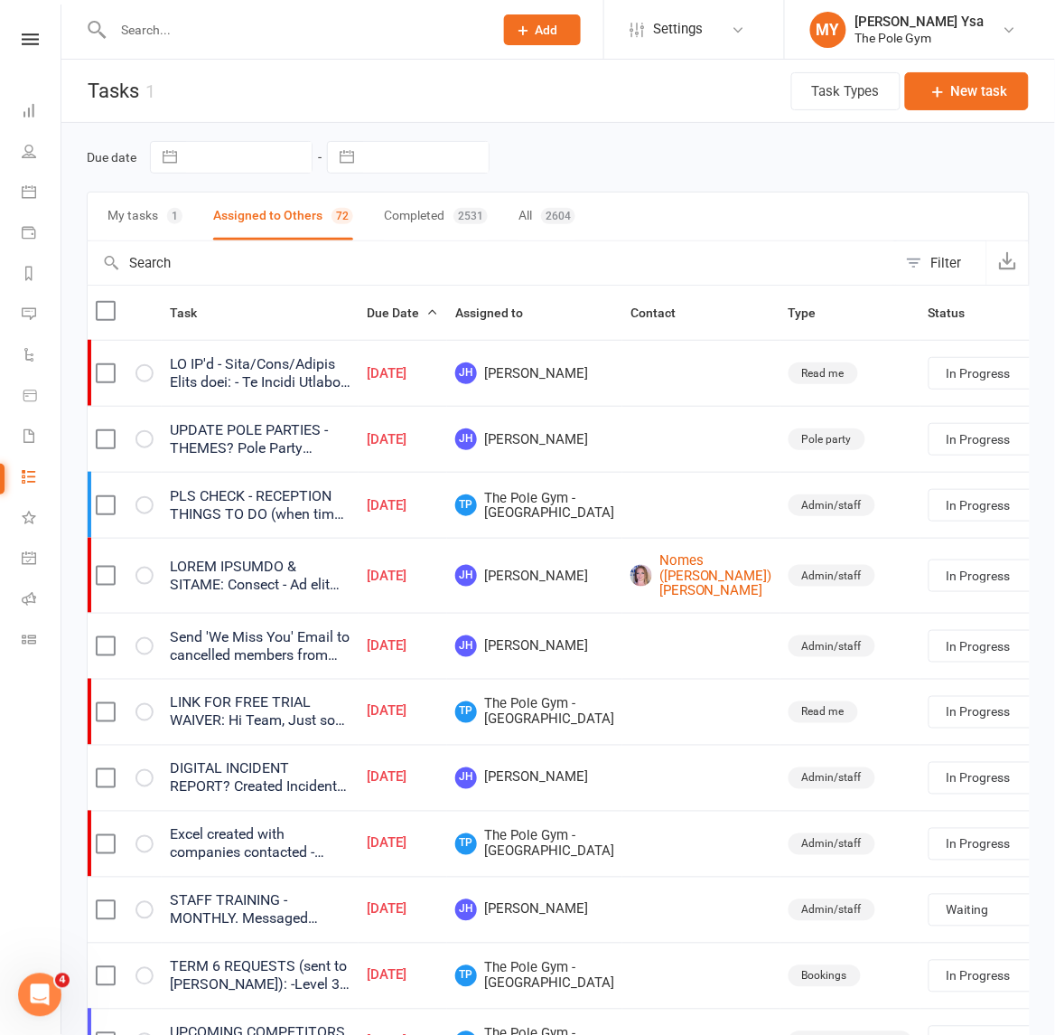
select select "8"
select select "2025"
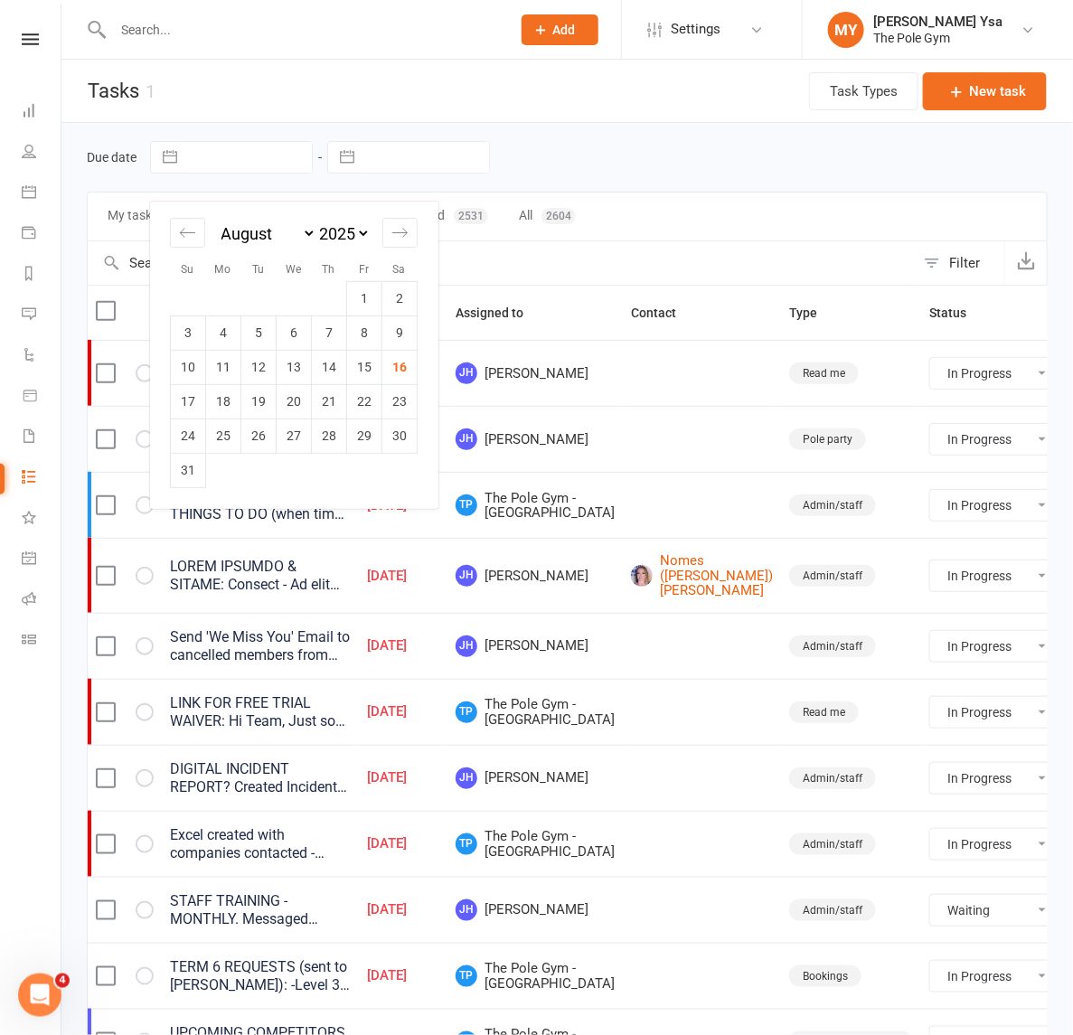
click at [396, 359] on td "16" at bounding box center [399, 367] width 35 height 34
type input "[DATE]"
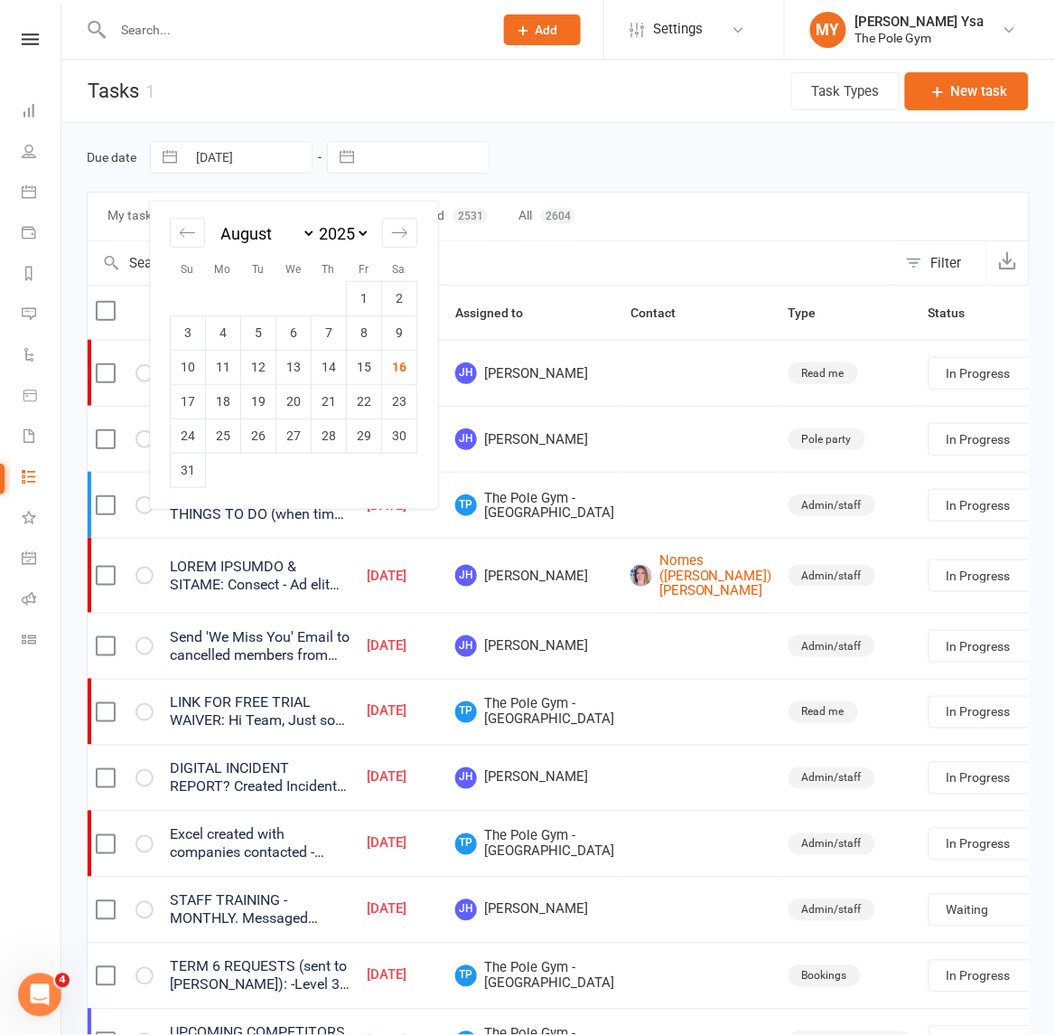
select select "started"
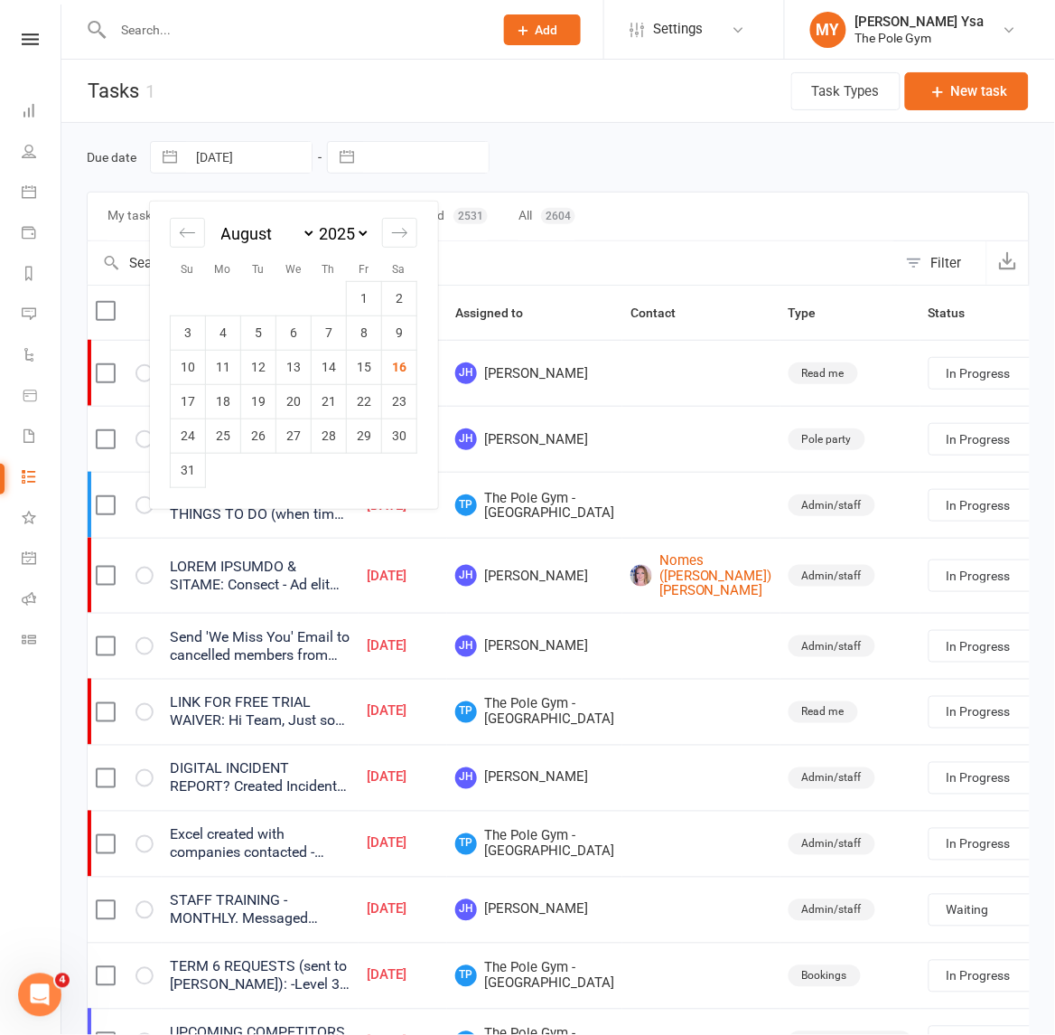
select select "started"
select select "waiting"
select select "started"
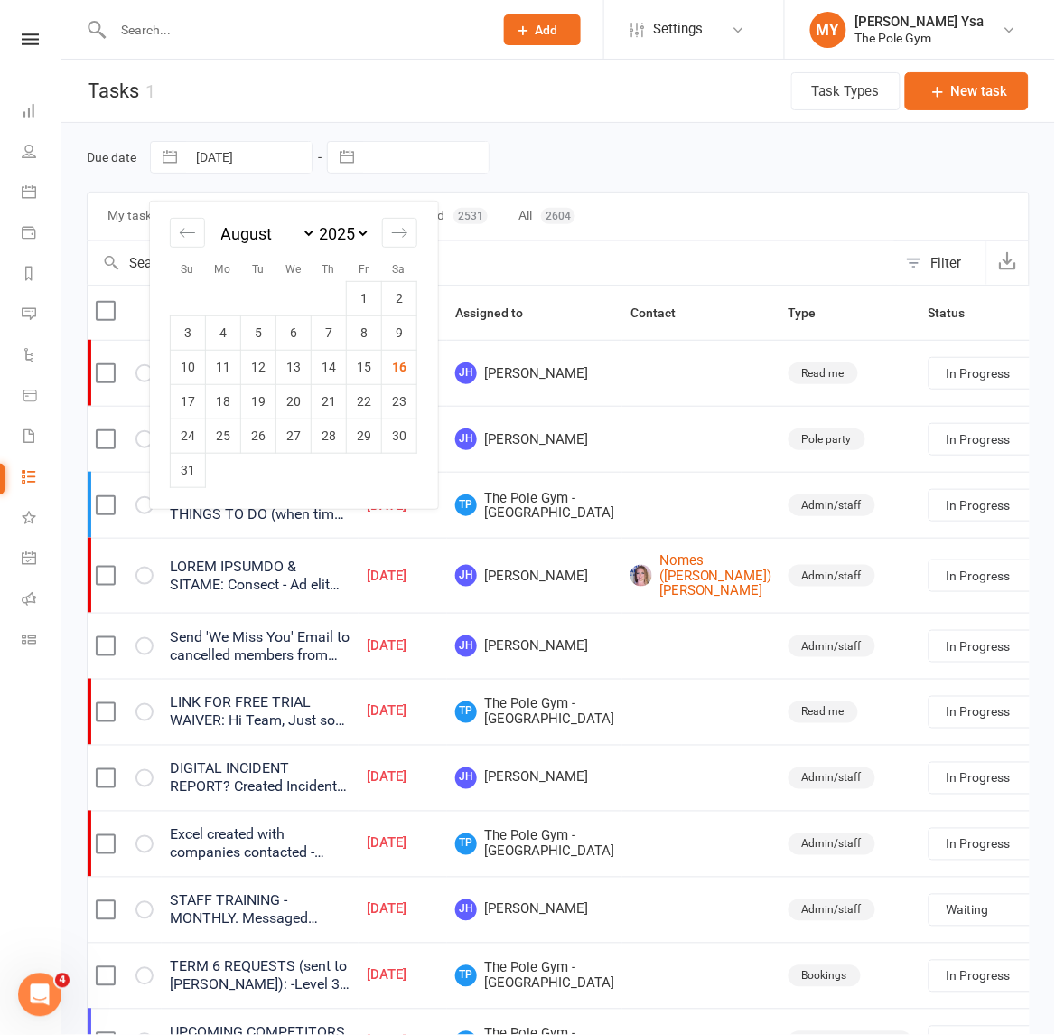
select select "started"
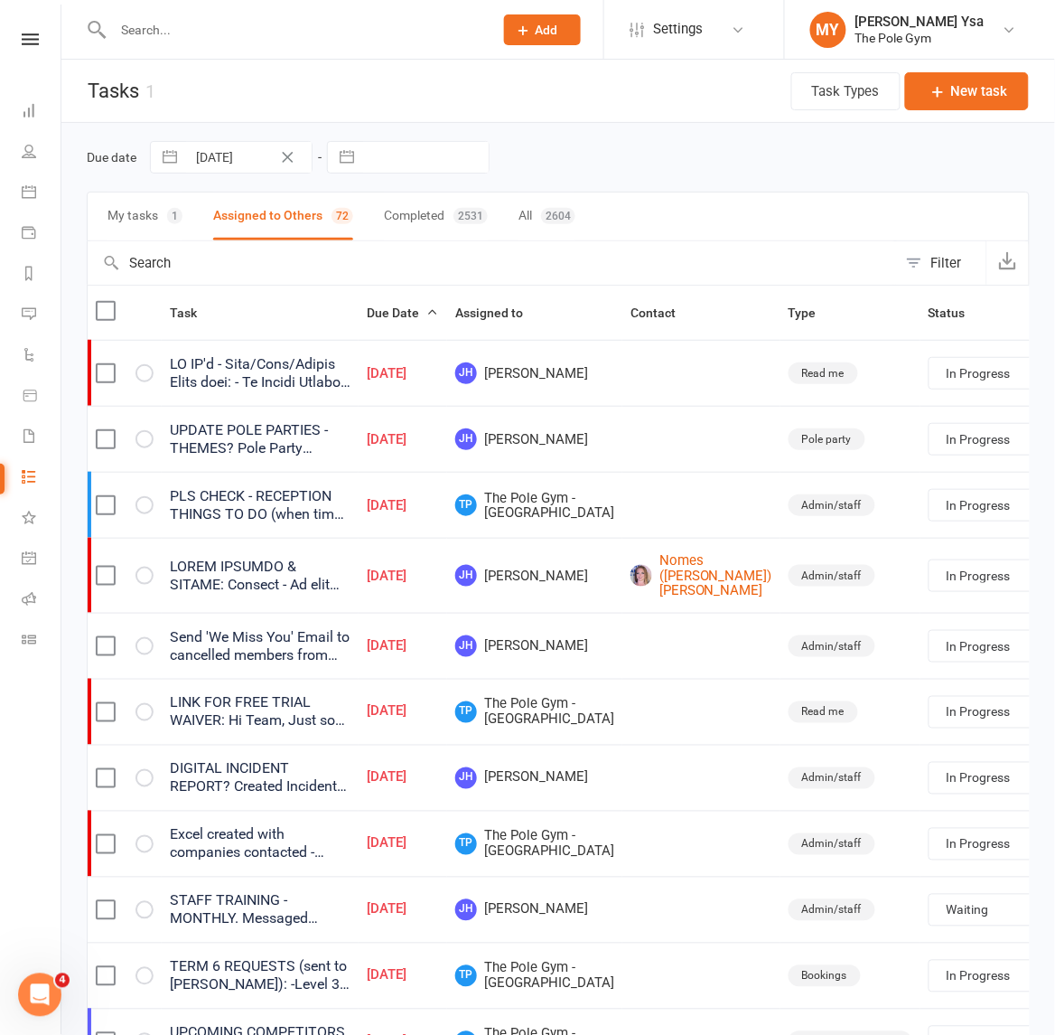
select select "started"
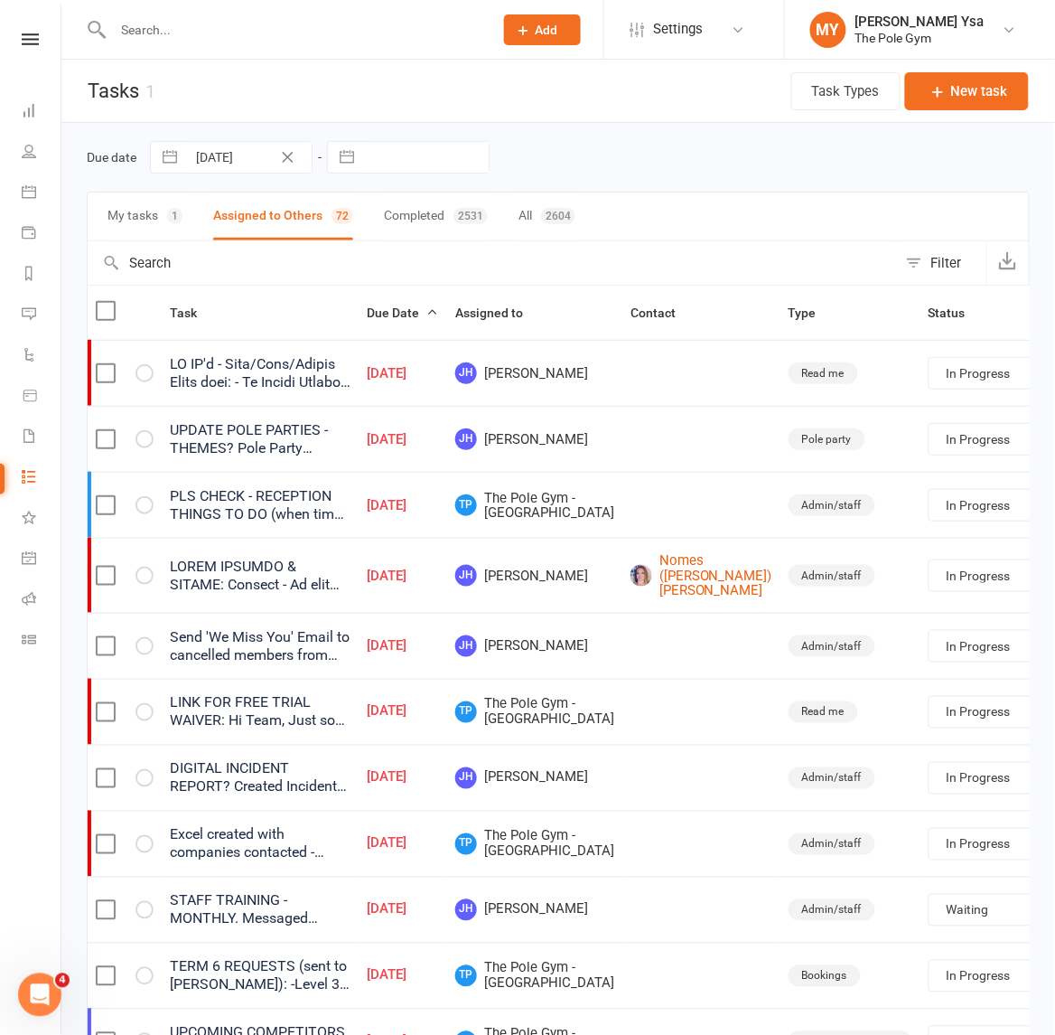
select select "started"
select select "waiting"
select select "started"
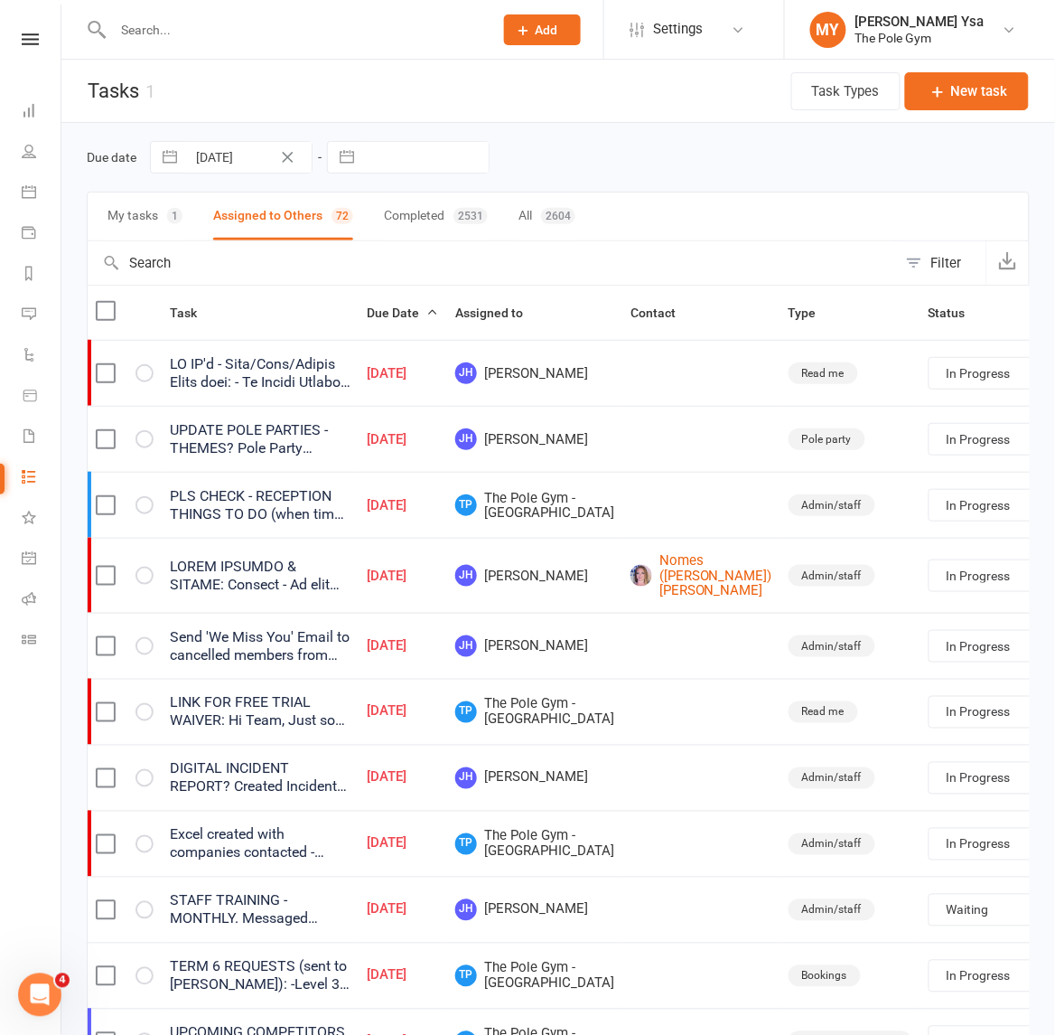
select select "started"
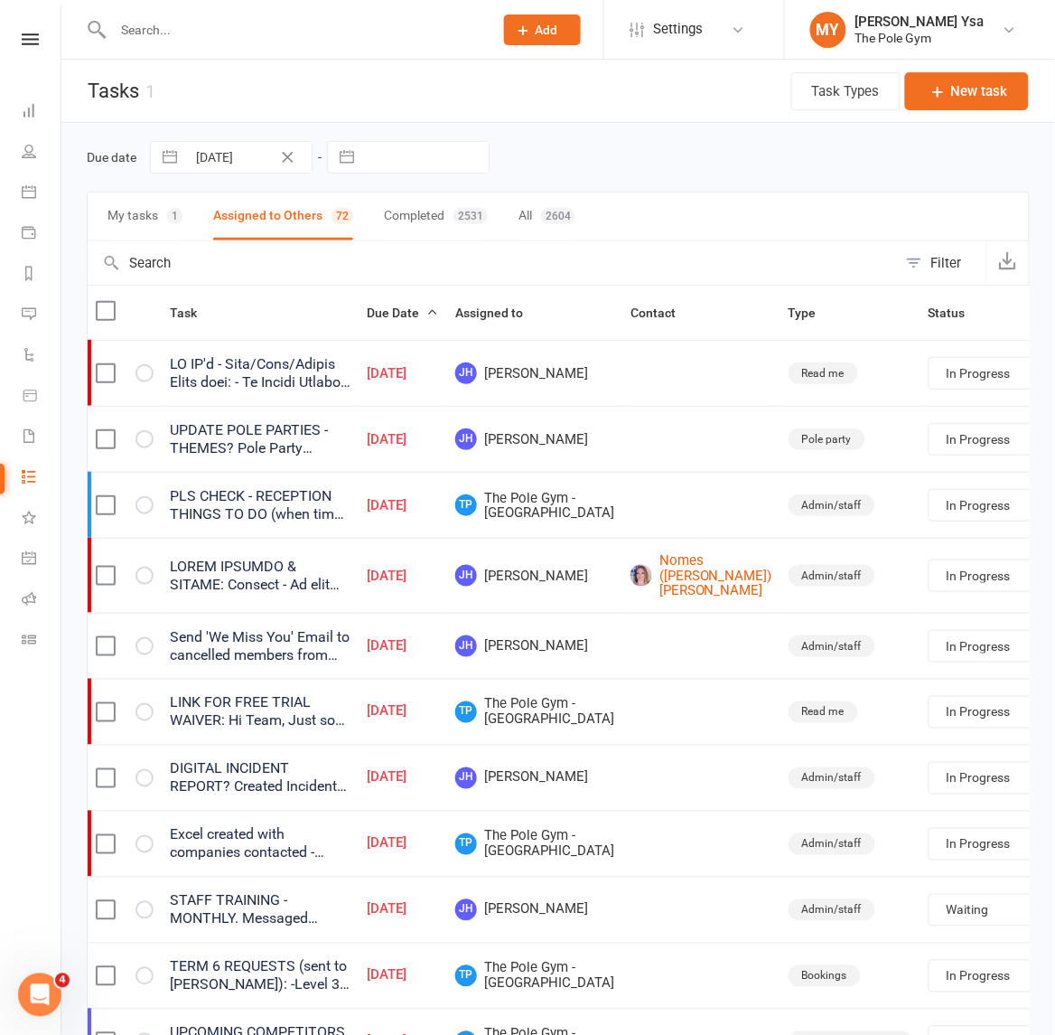
select select "waiting"
select select "started"
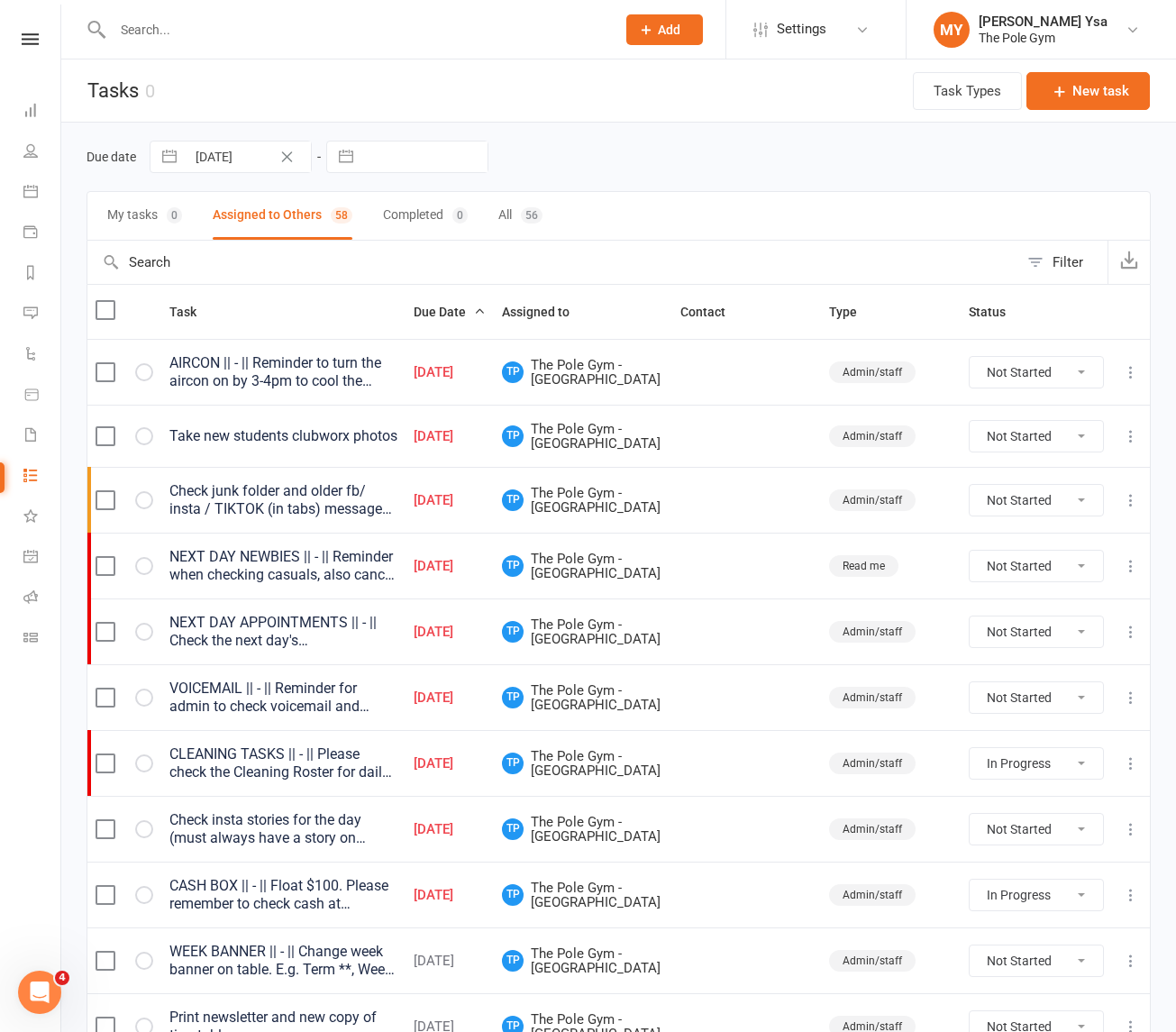
select select "started"
select select "waiting"
select select "started"
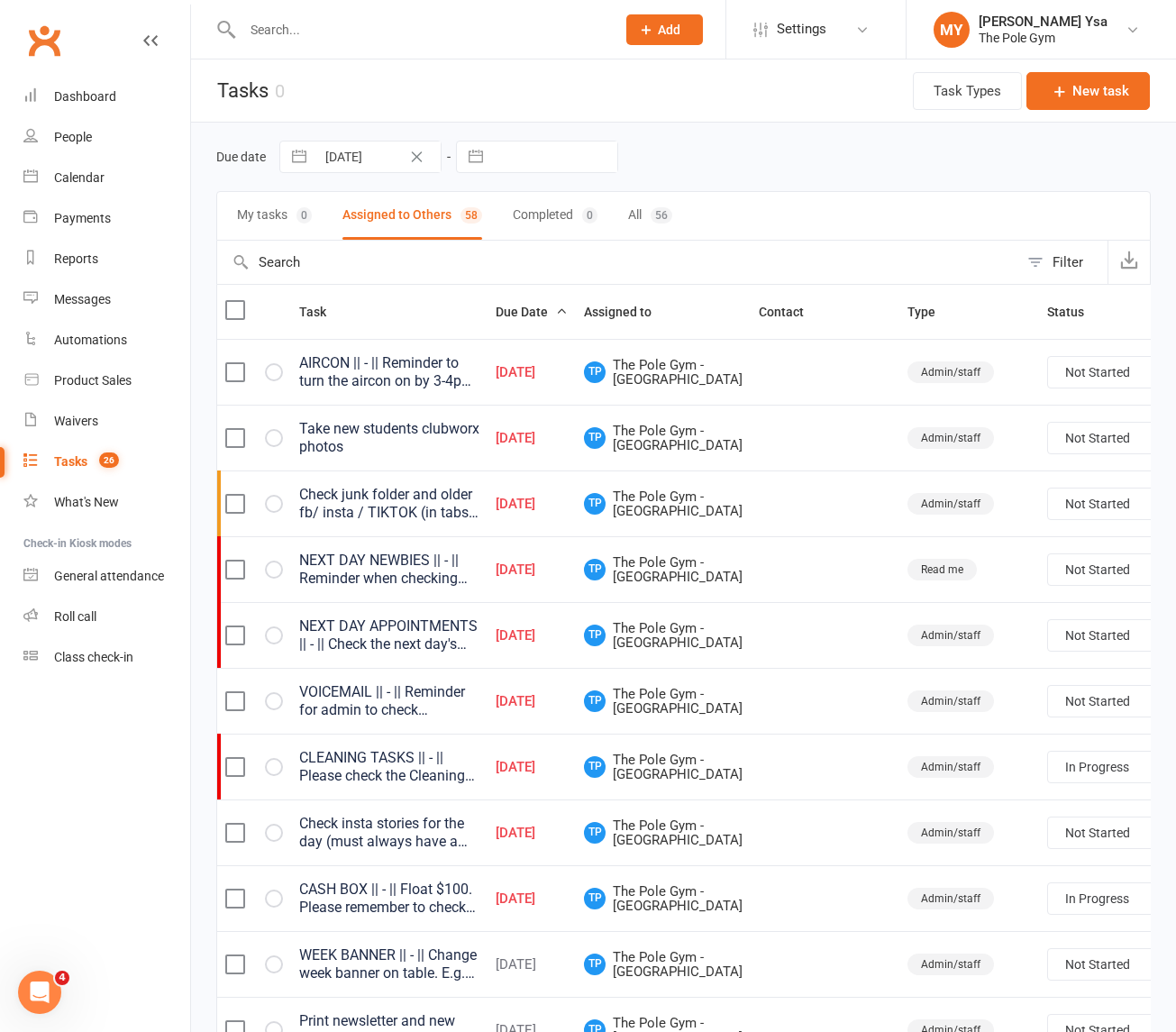
click at [452, 388] on div "AIRCON || - || Reminder to turn the aircon on by 3-4pm to cool the rooms down d…" at bounding box center [389, 372] width 181 height 36
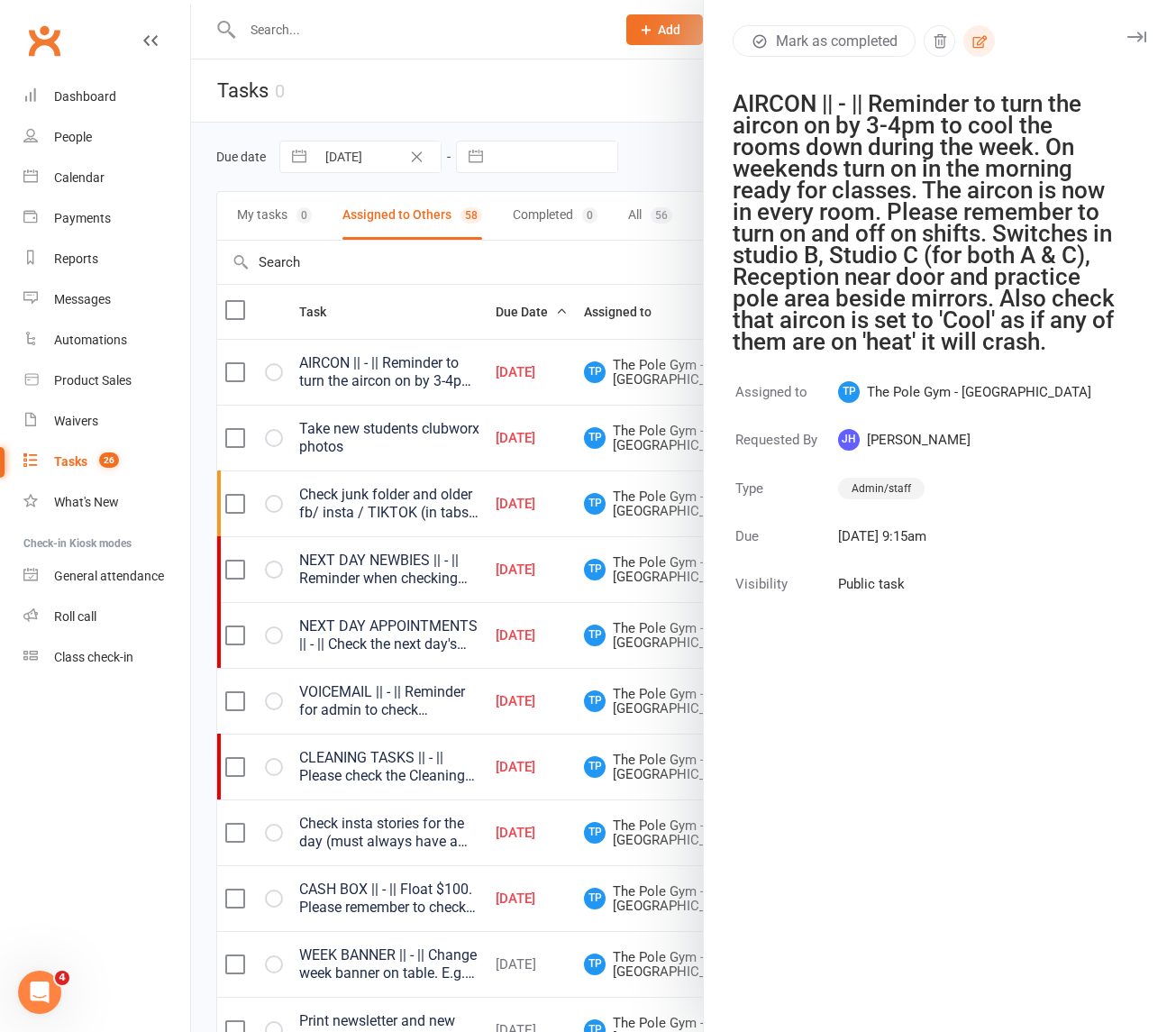
click at [977, 41] on icon "button" at bounding box center [980, 41] width 16 height 16
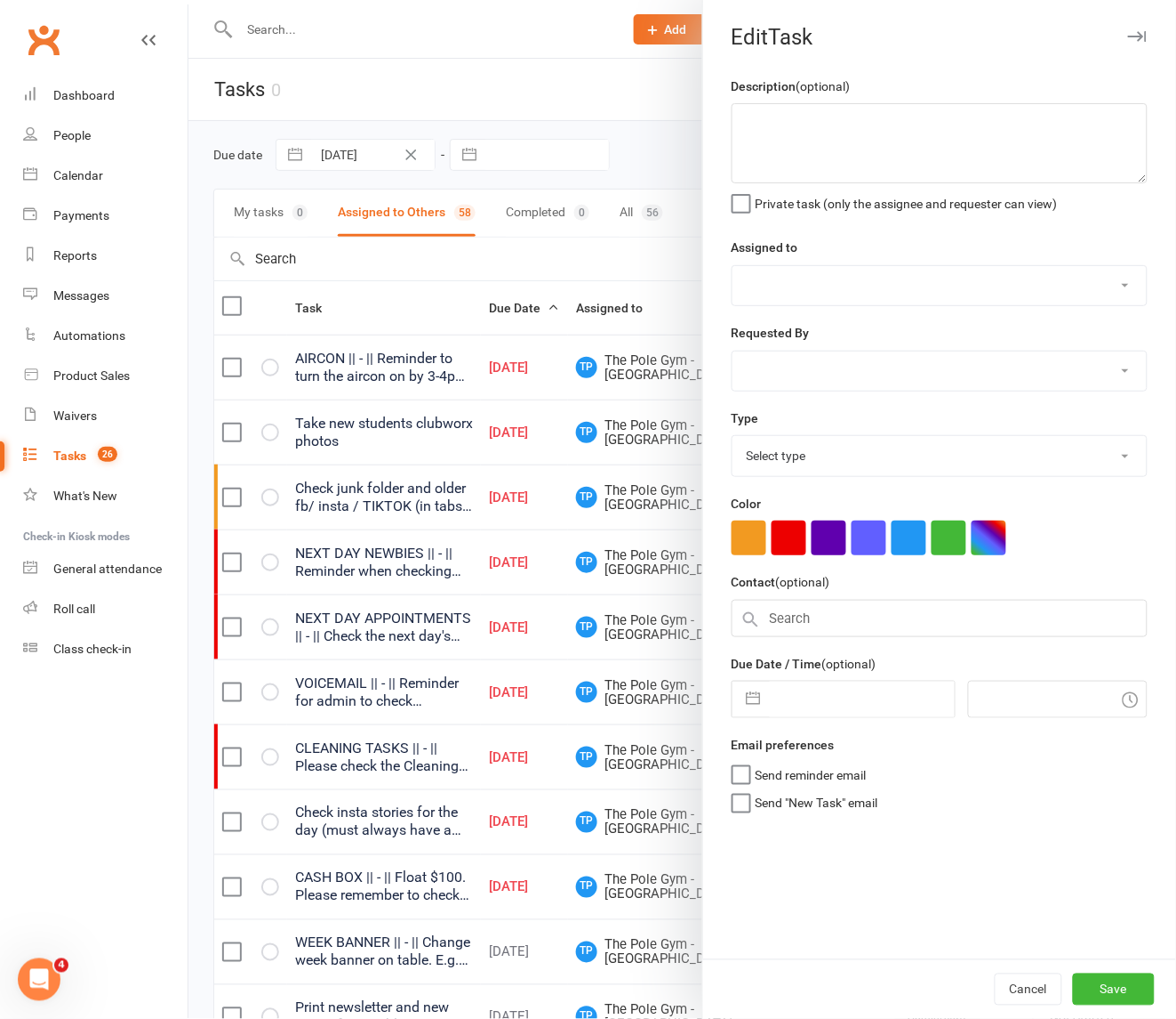
type textarea "AIRCON || - || Reminder to turn the aircon on by 3-4pm to cool the rooms down d…"
select select "33291"
select select "32541"
type input "[DATE]"
type input "9:15am"
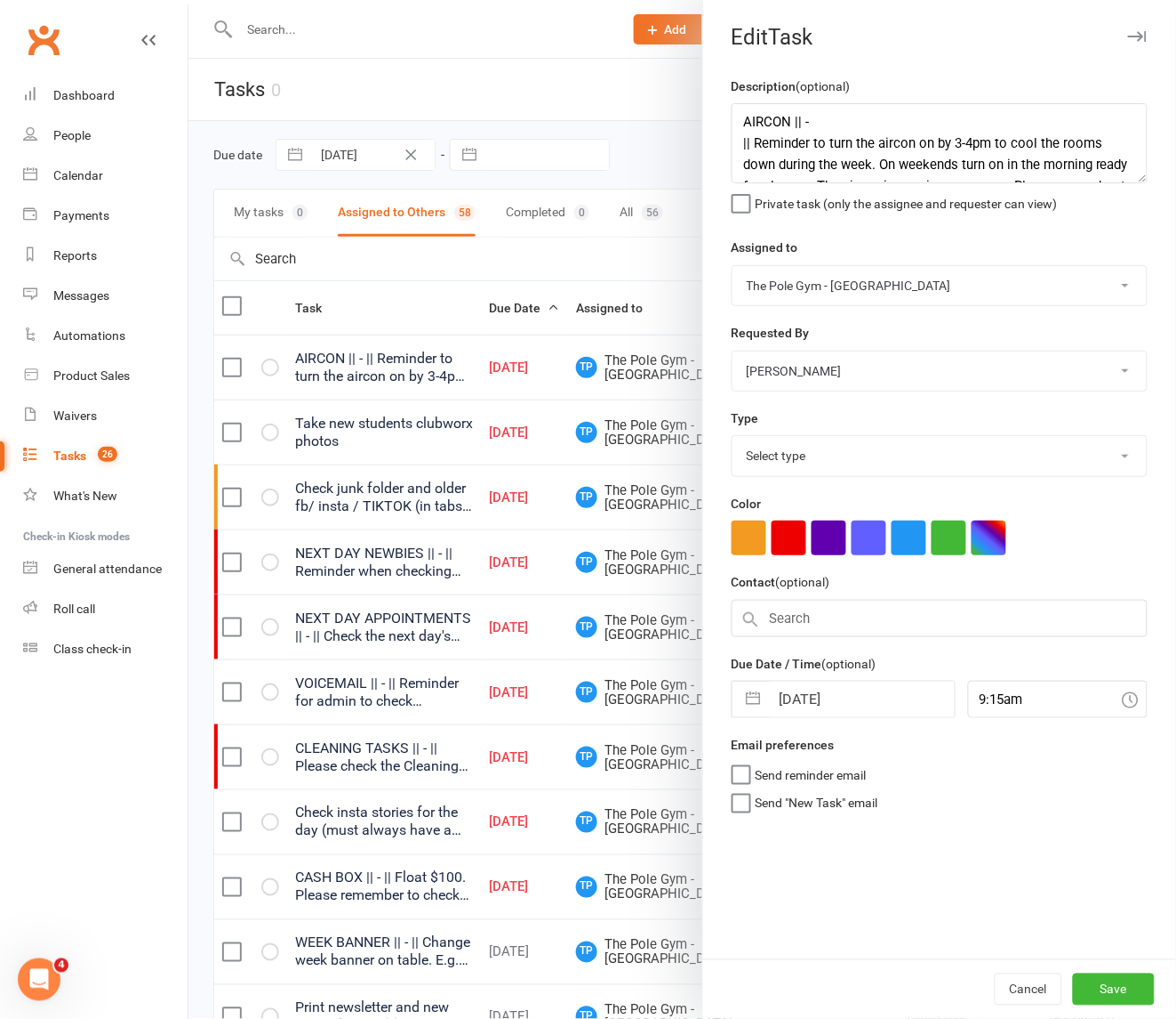
select select "18330"
select select "6"
select select "2025"
select select "7"
select select "2025"
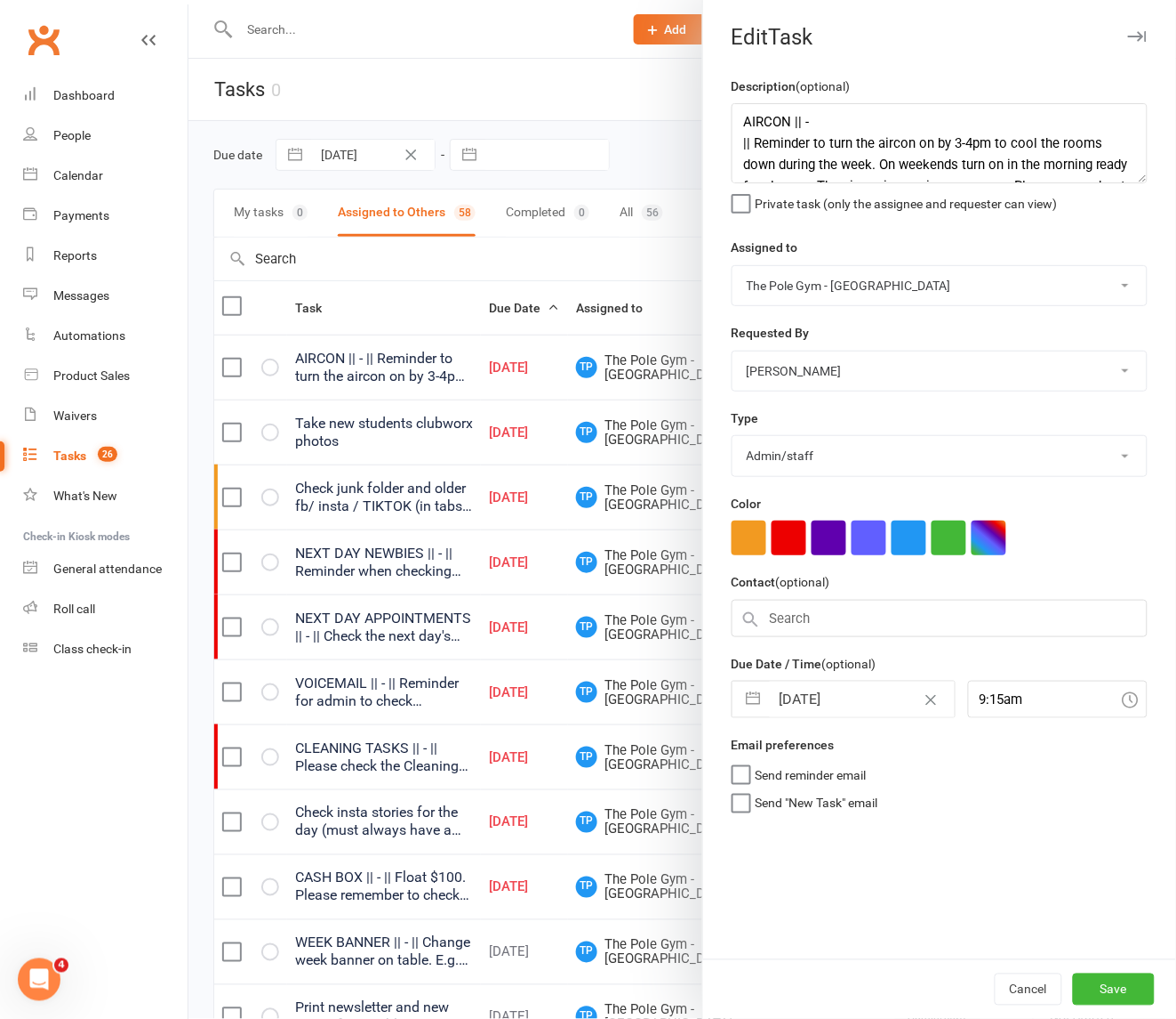
select select "8"
select select "2025"
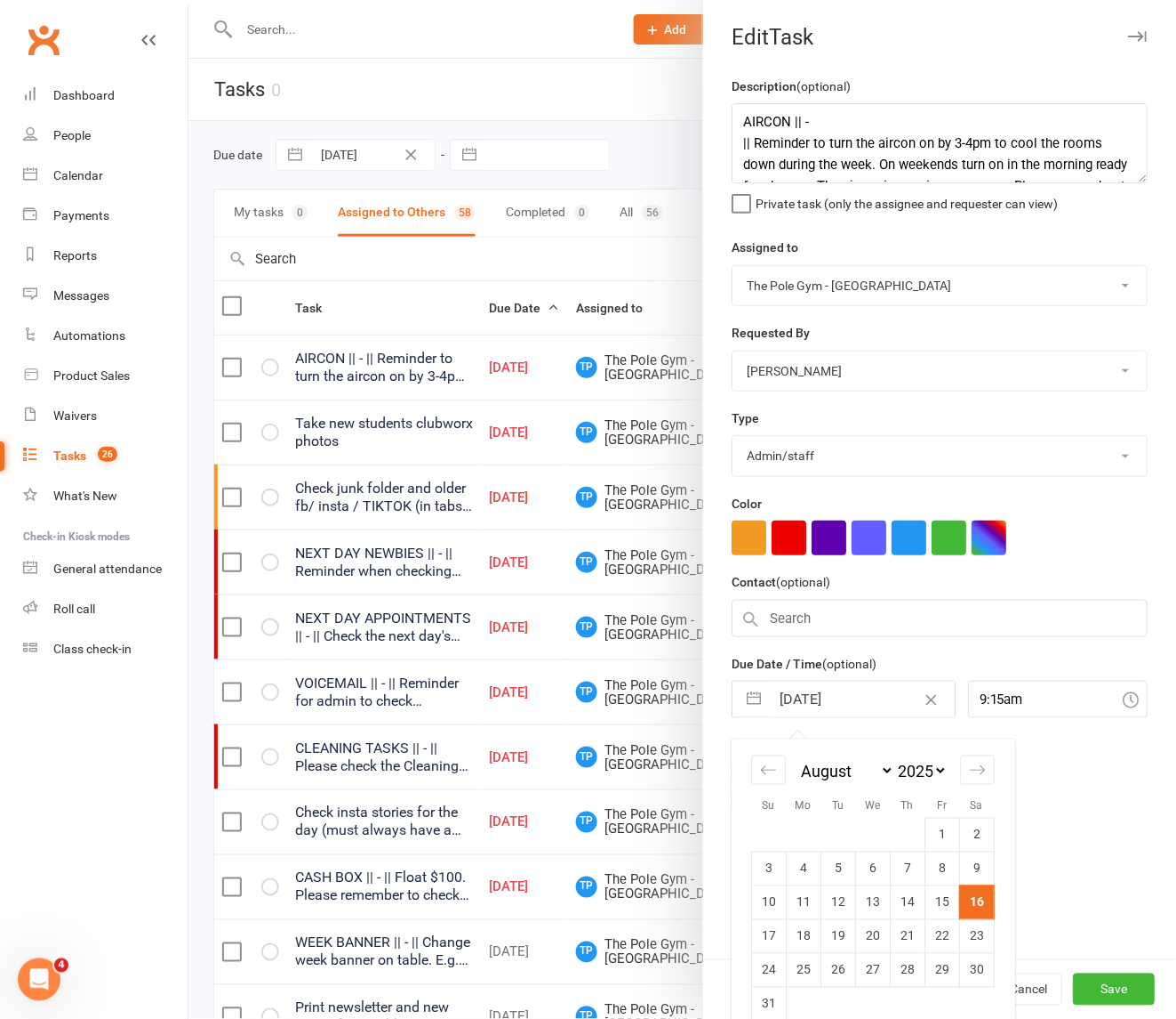
click at [793, 700] on input "[DATE]" at bounding box center [863, 699] width 185 height 35
click at [756, 936] on td "17" at bounding box center [769, 935] width 34 height 33
type input "[DATE]"
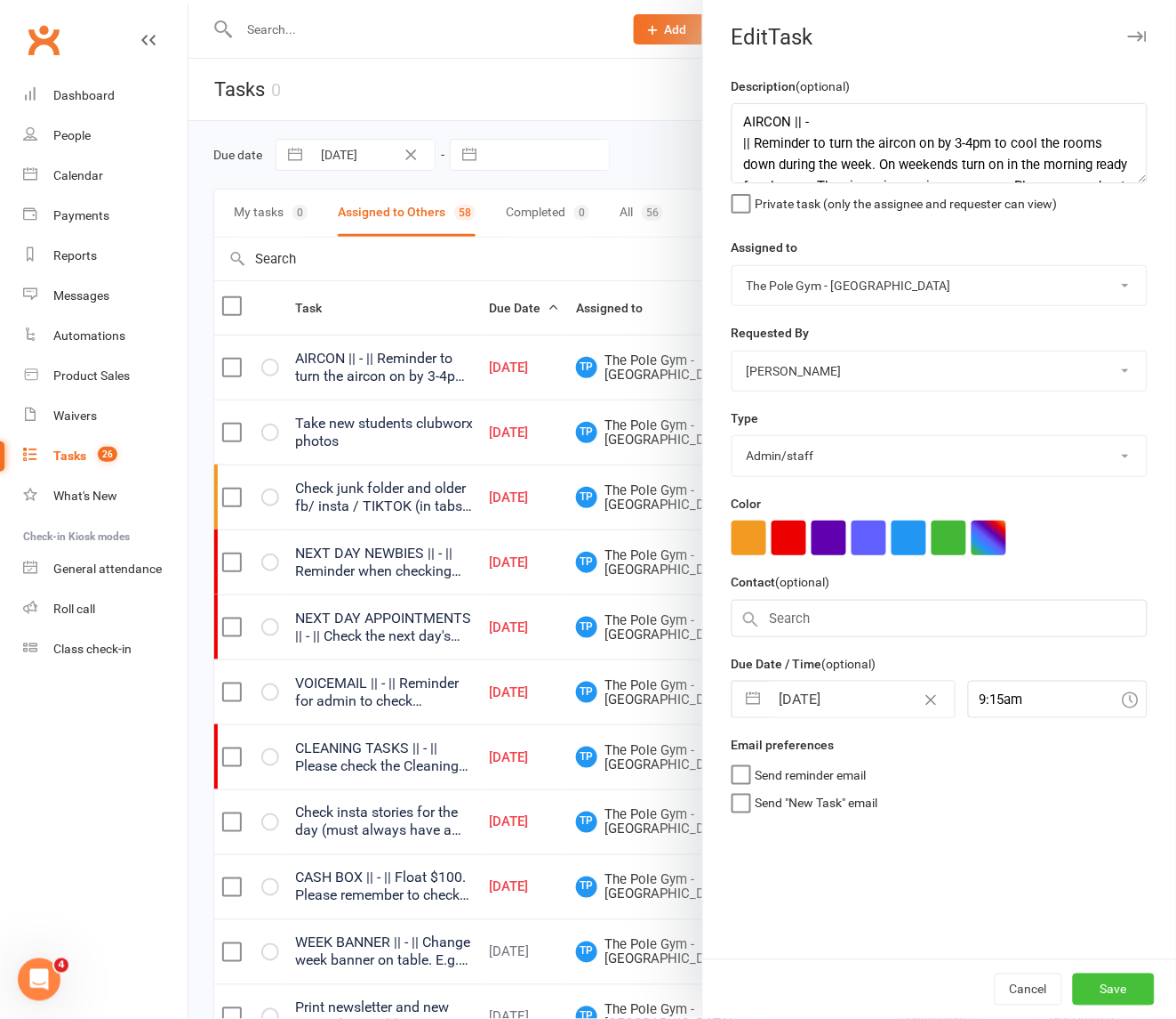
drag, startPoint x: 1131, startPoint y: 986, endPoint x: 1114, endPoint y: 982, distance: 17.5
click at [1037, 986] on button "Save" at bounding box center [1114, 989] width 82 height 32
select select "started"
select select "waiting"
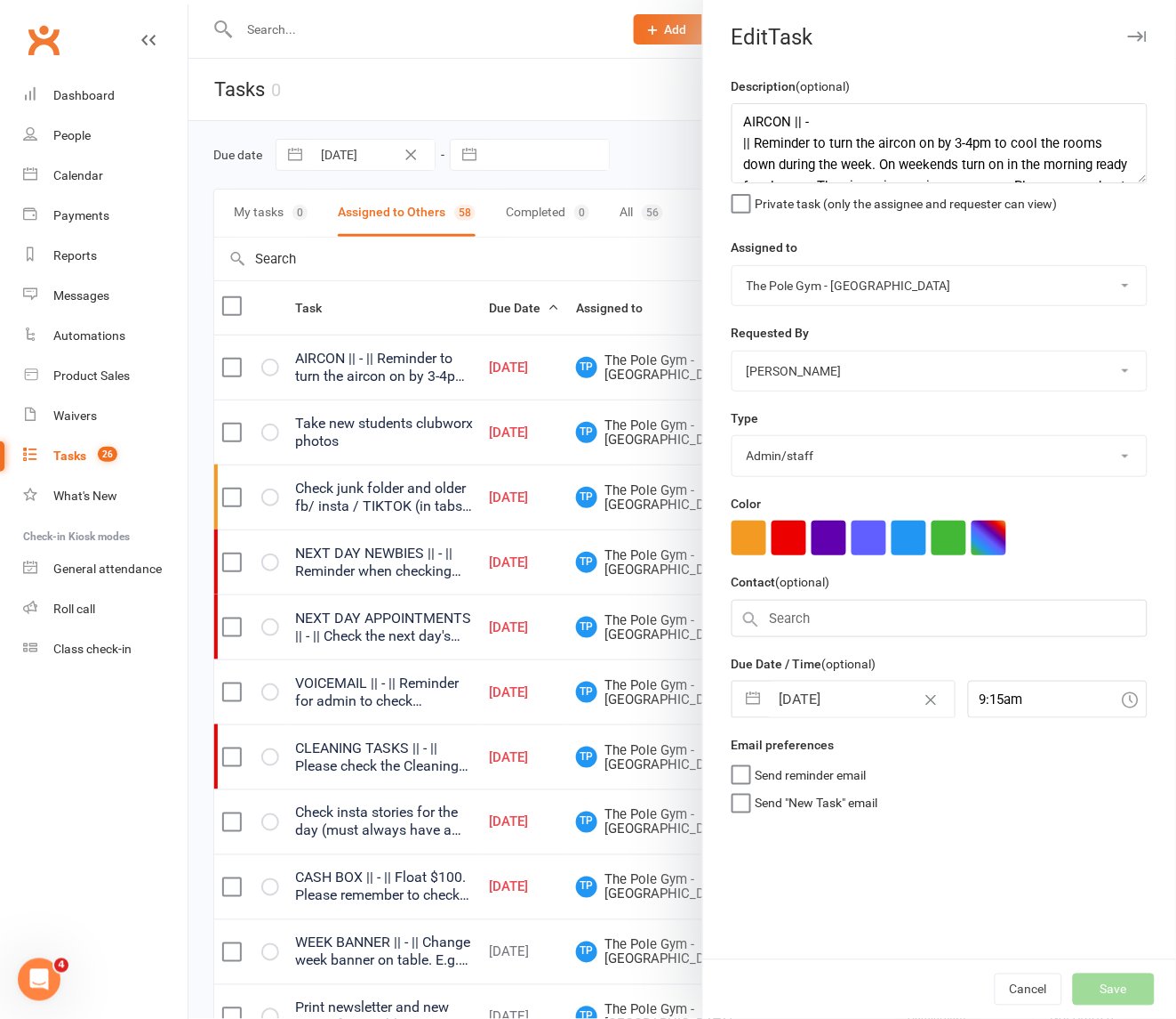
select select "started"
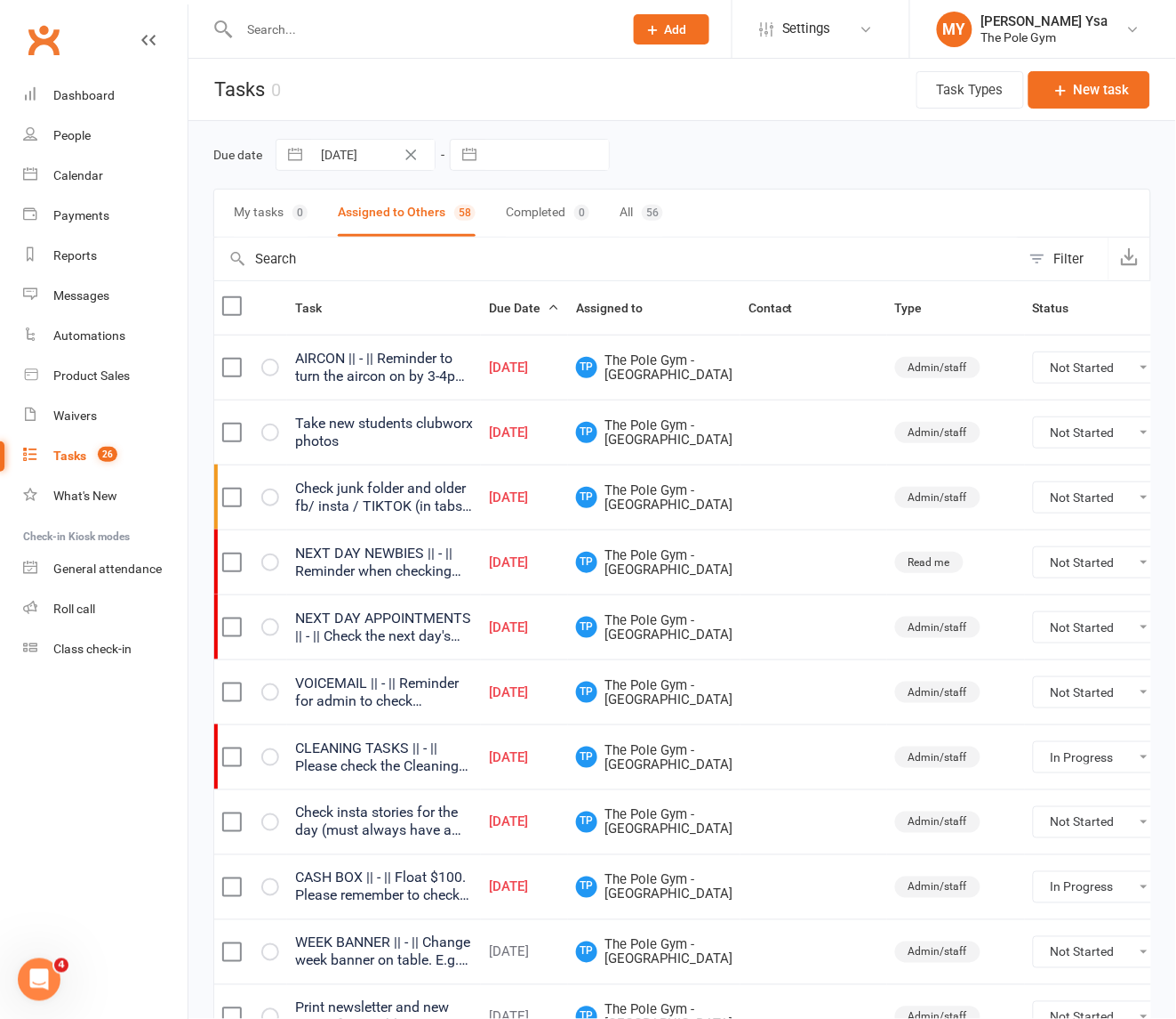
select select "started"
select select "waiting"
select select "started"
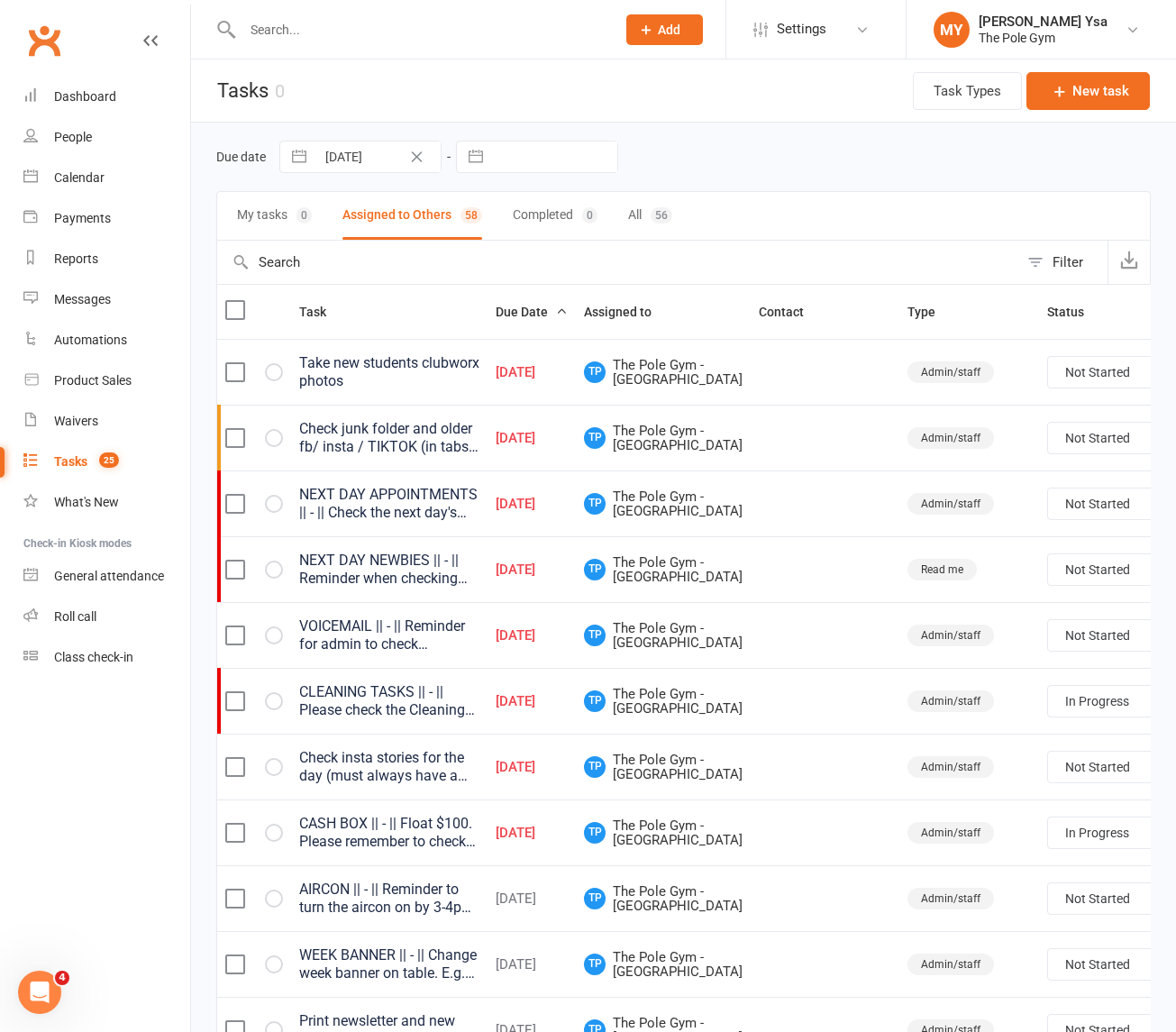
click at [397, 456] on div "Check junk folder and older fb/ insta / TIKTOK (in tabs) messages just incase s…" at bounding box center [389, 438] width 181 height 36
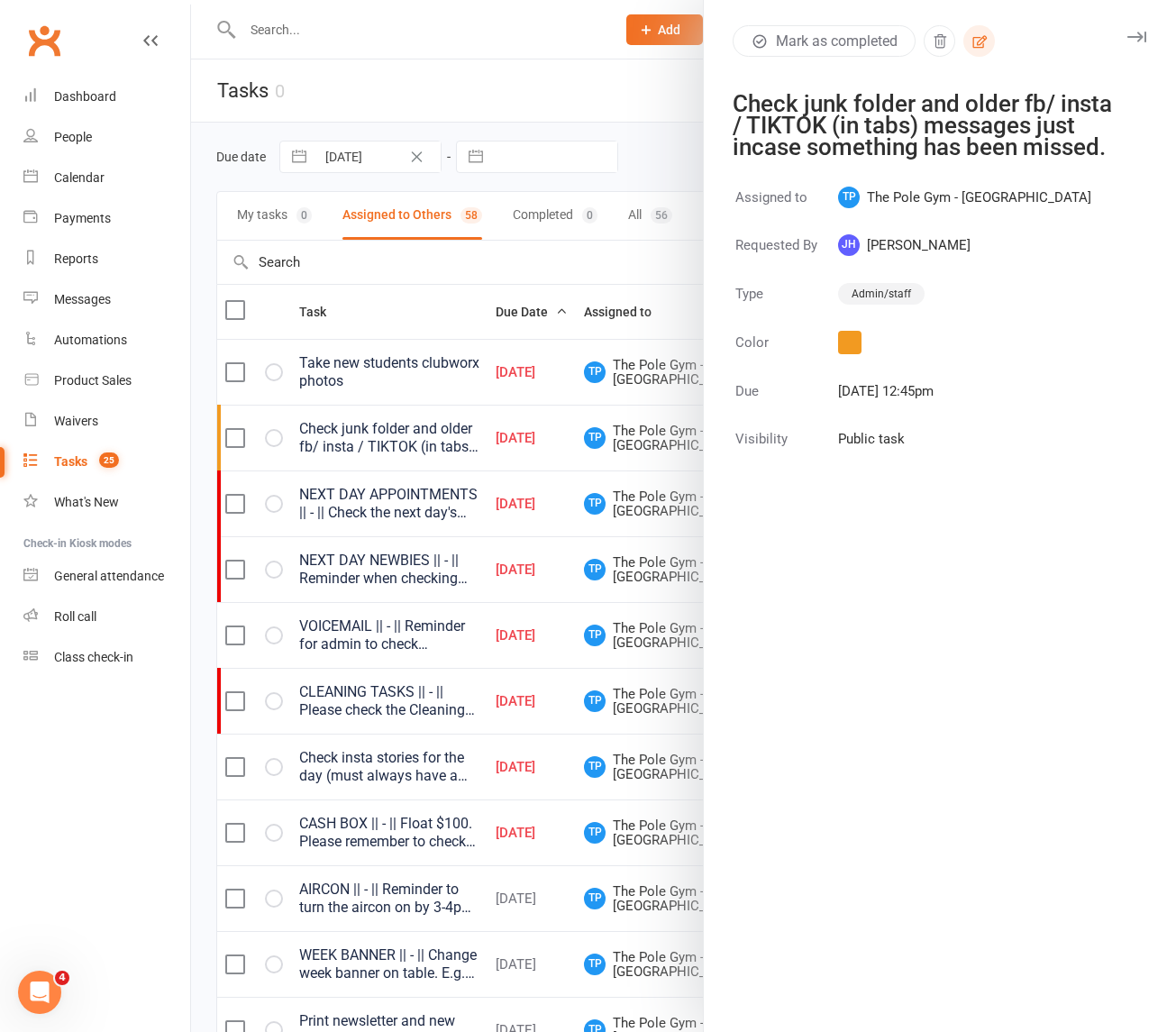
click at [972, 33] on icon "button" at bounding box center [980, 41] width 16 height 16
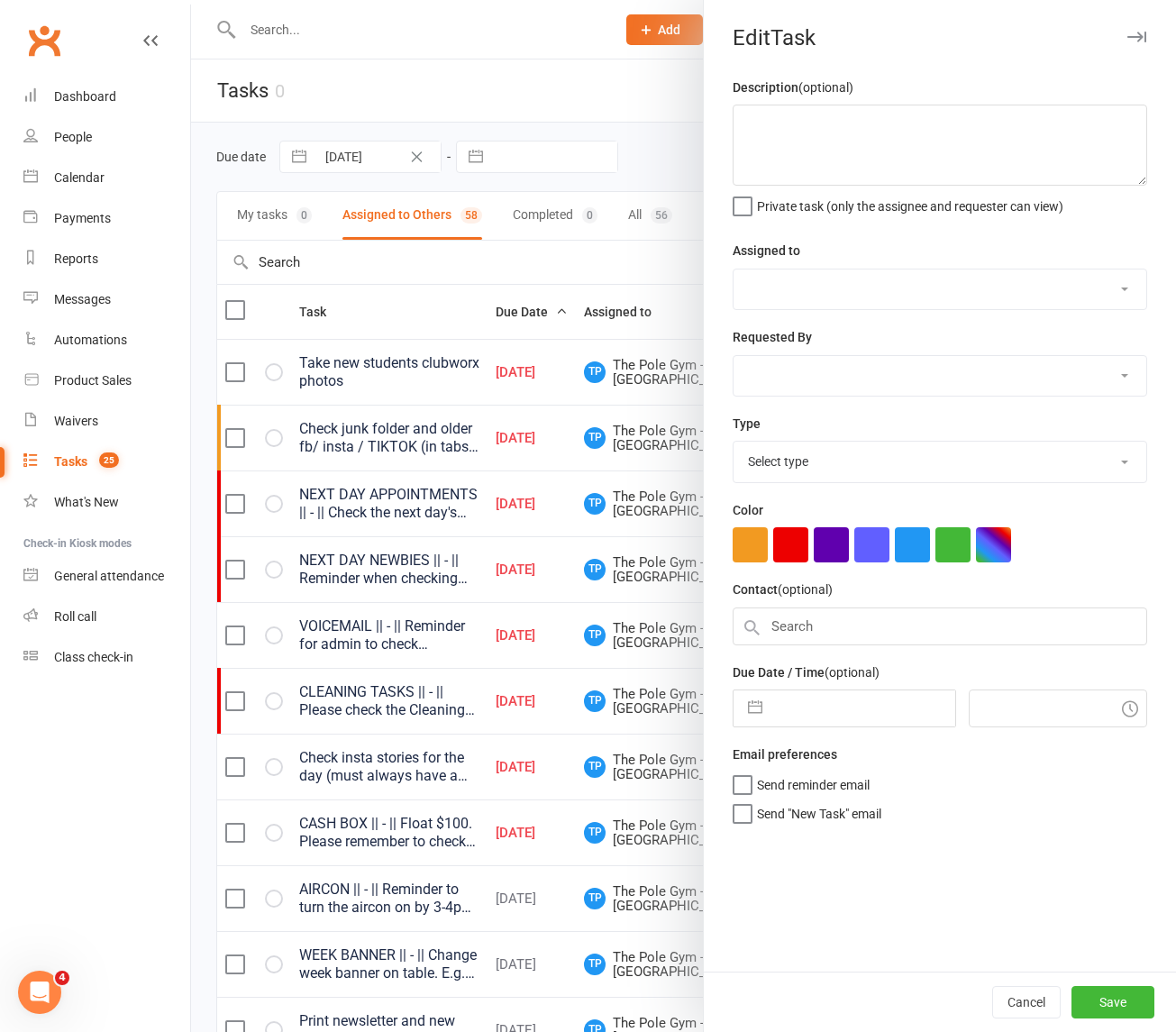
type textarea "Check junk folder and older fb/ insta / TIKTOK (in tabs) messages just incase s…"
select select "33291"
select select "32541"
type input "[DATE]"
type input "12:45pm"
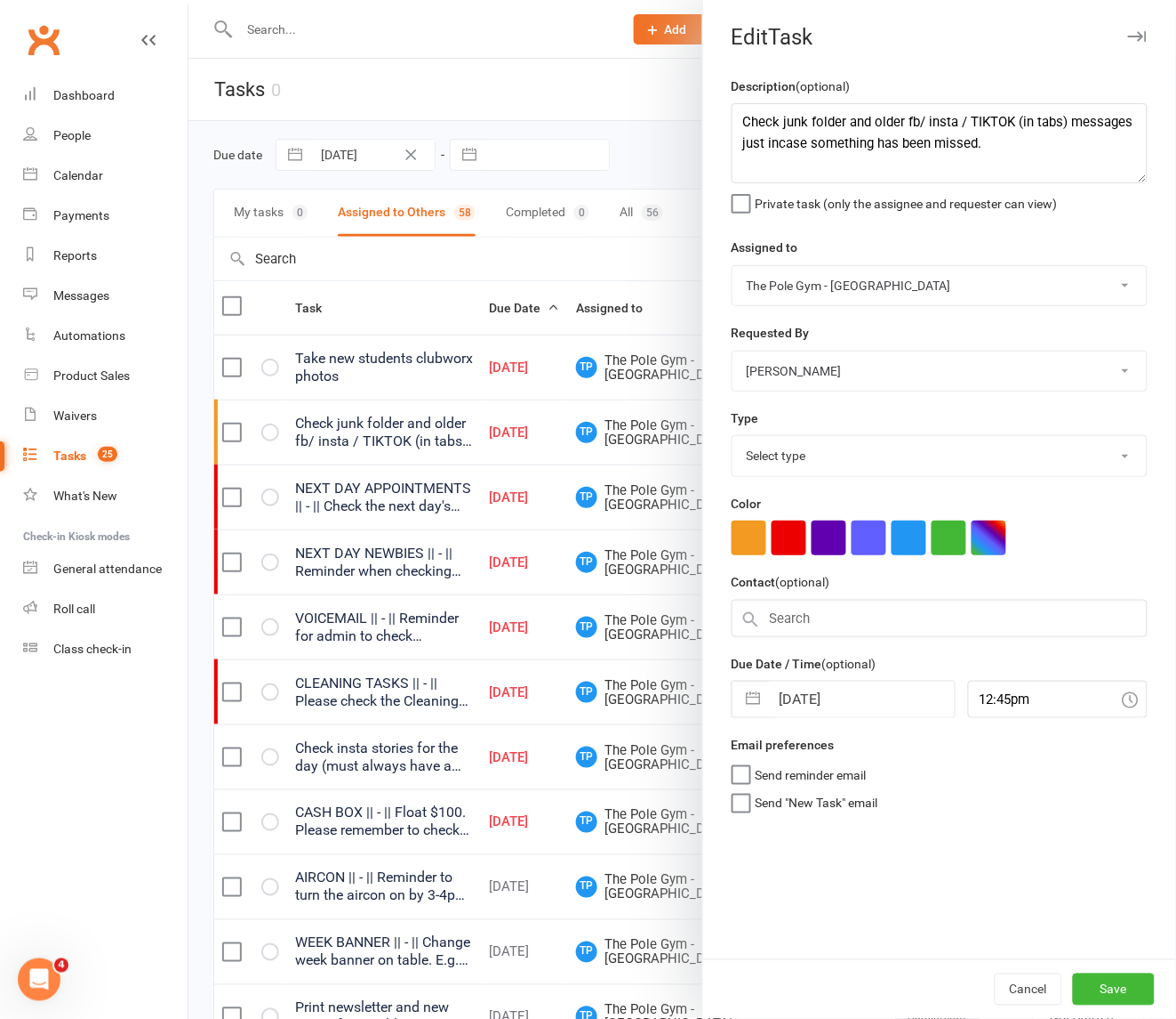
select select "18330"
click at [855, 707] on input "[DATE]" at bounding box center [863, 699] width 185 height 35
select select "6"
select select "2025"
select select "7"
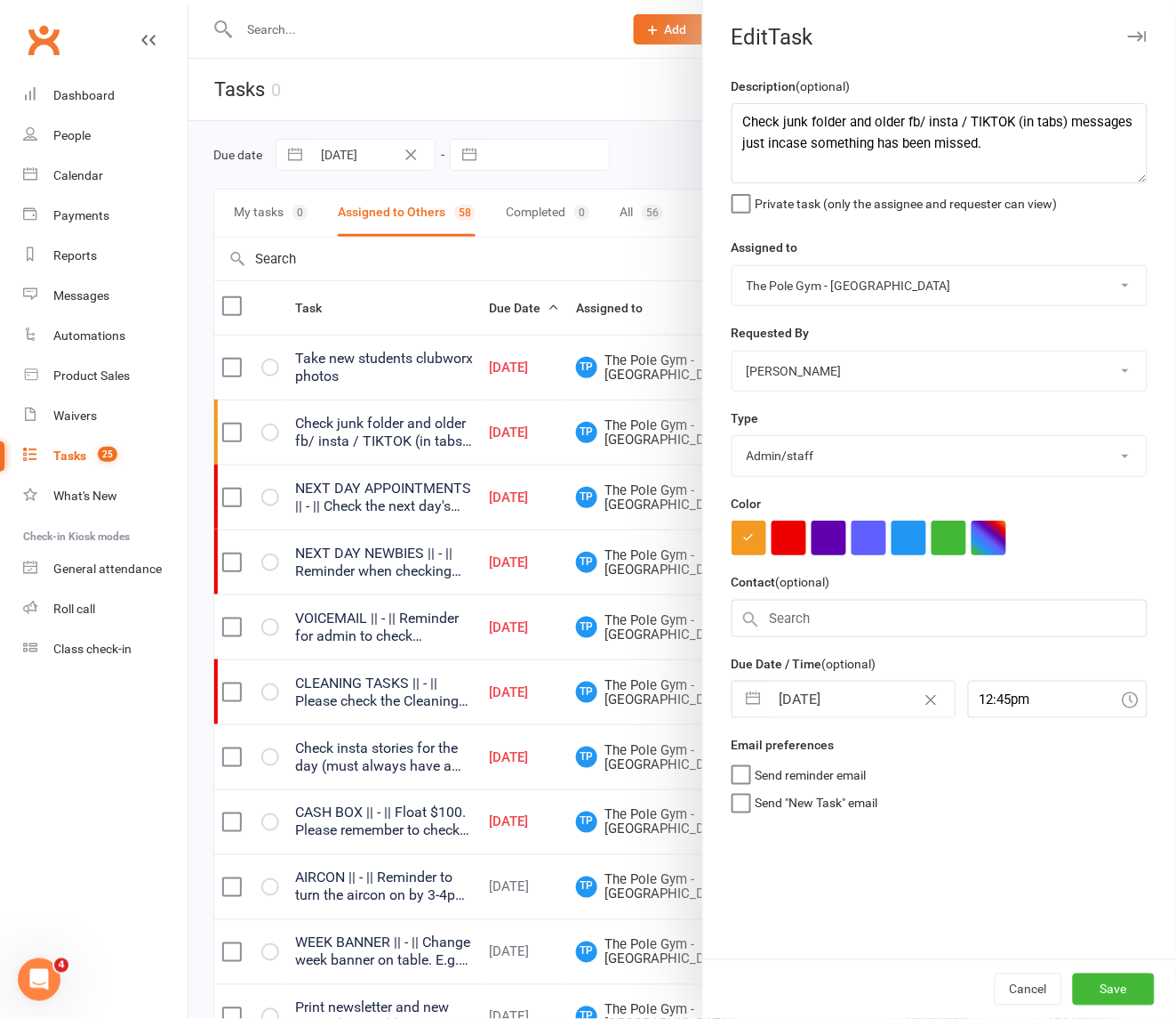
select select "2025"
select select "8"
select select "2025"
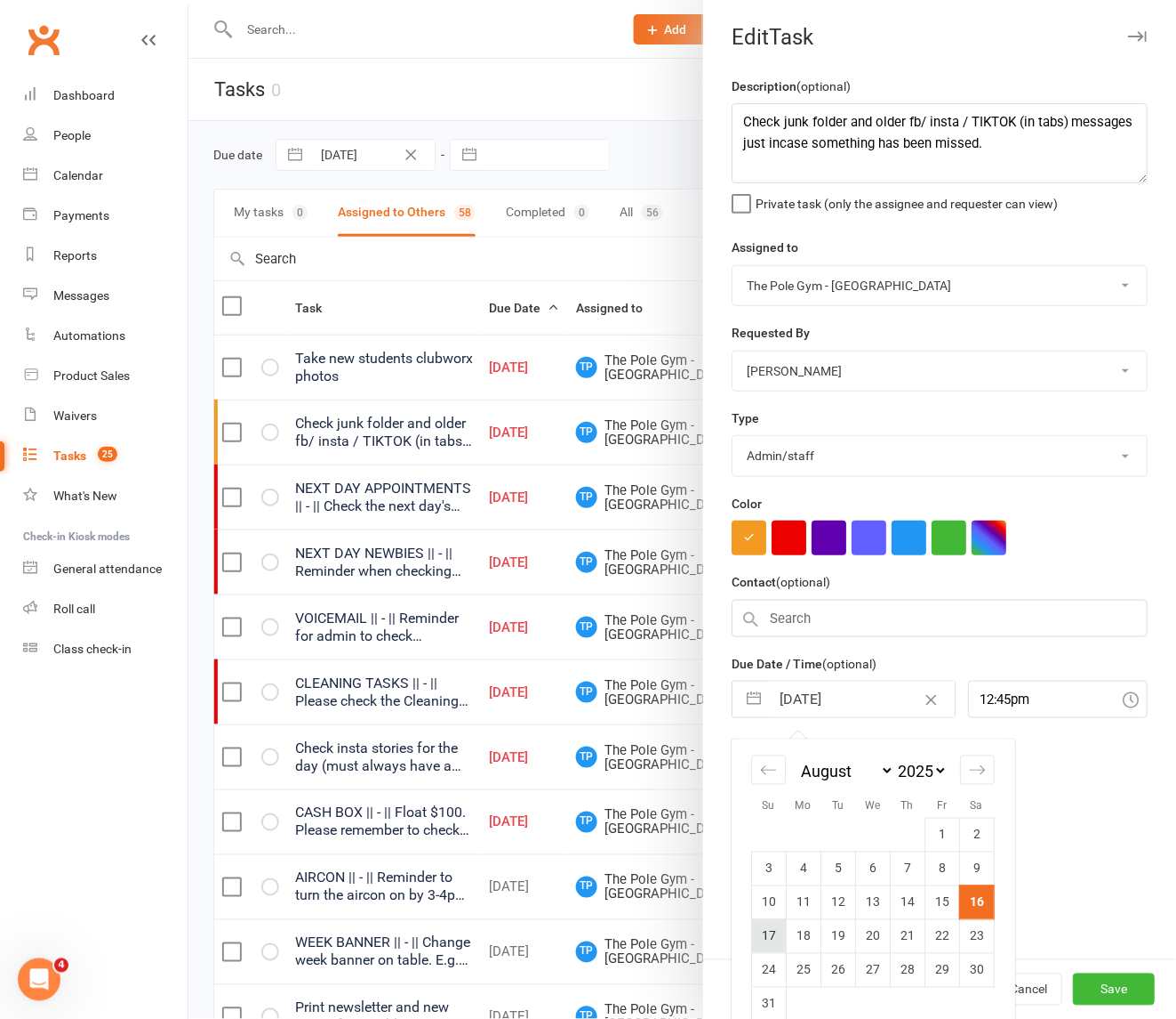
click at [757, 943] on td "17" at bounding box center [769, 935] width 34 height 33
type input "17 Aug 2025"
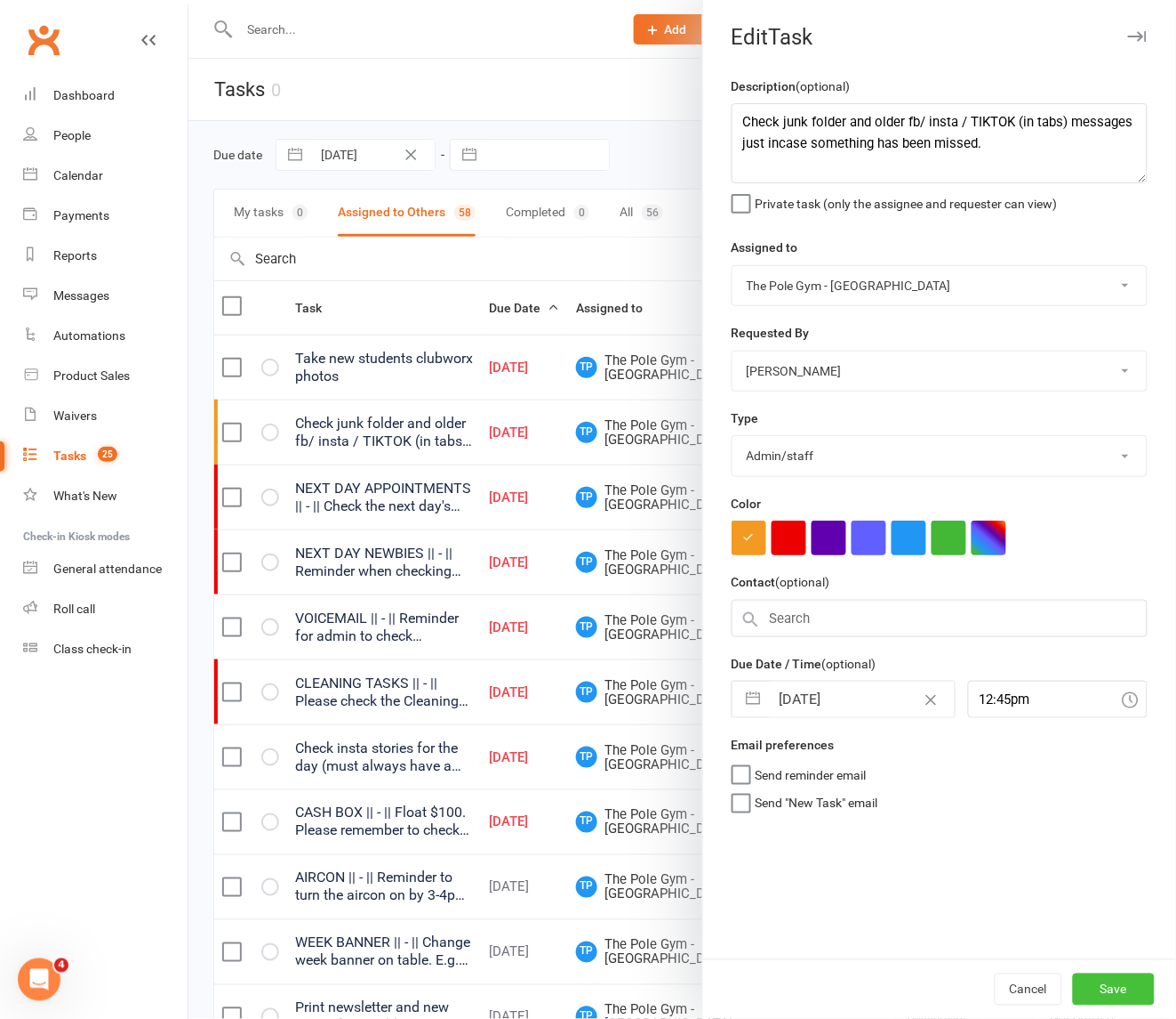
click at [1037, 998] on button "Save" at bounding box center [1114, 989] width 82 height 32
select select "waiting"
select select "started"
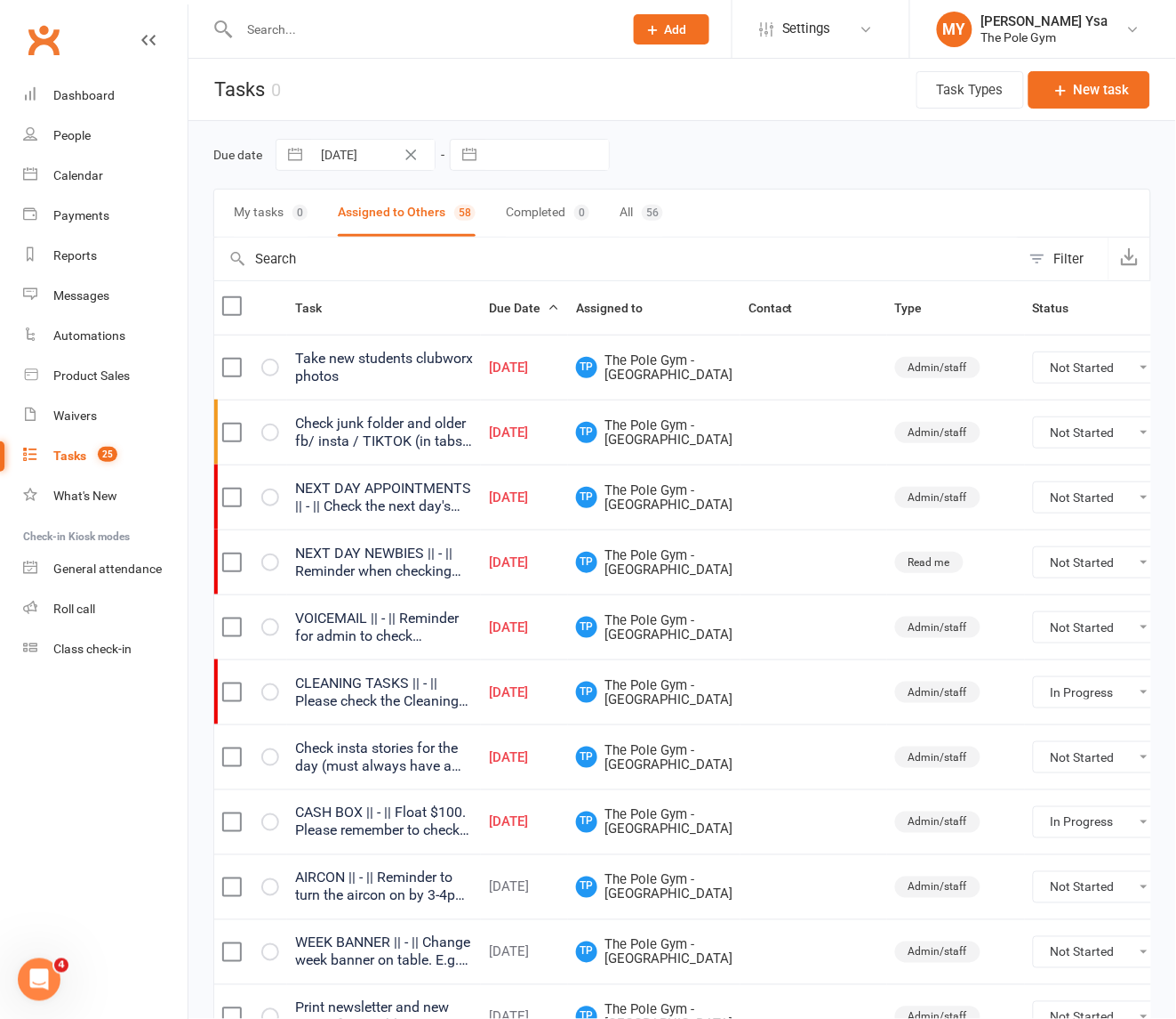
select select "started"
select select "waiting"
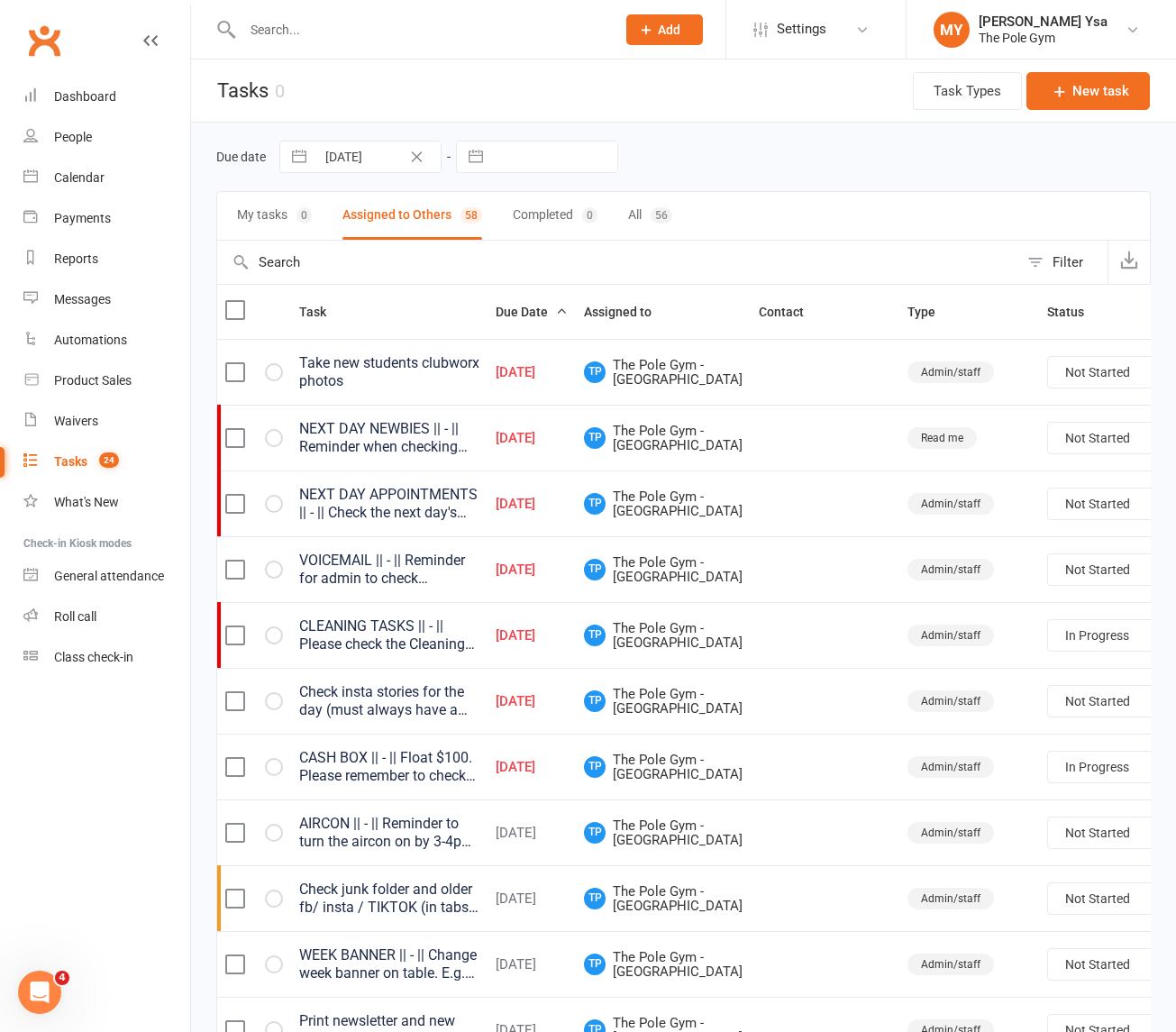
click at [363, 456] on div "NEXT DAY NEWBIES || - || Reminder when checking casuals, also cancel Newbies if…" at bounding box center [389, 438] width 181 height 36
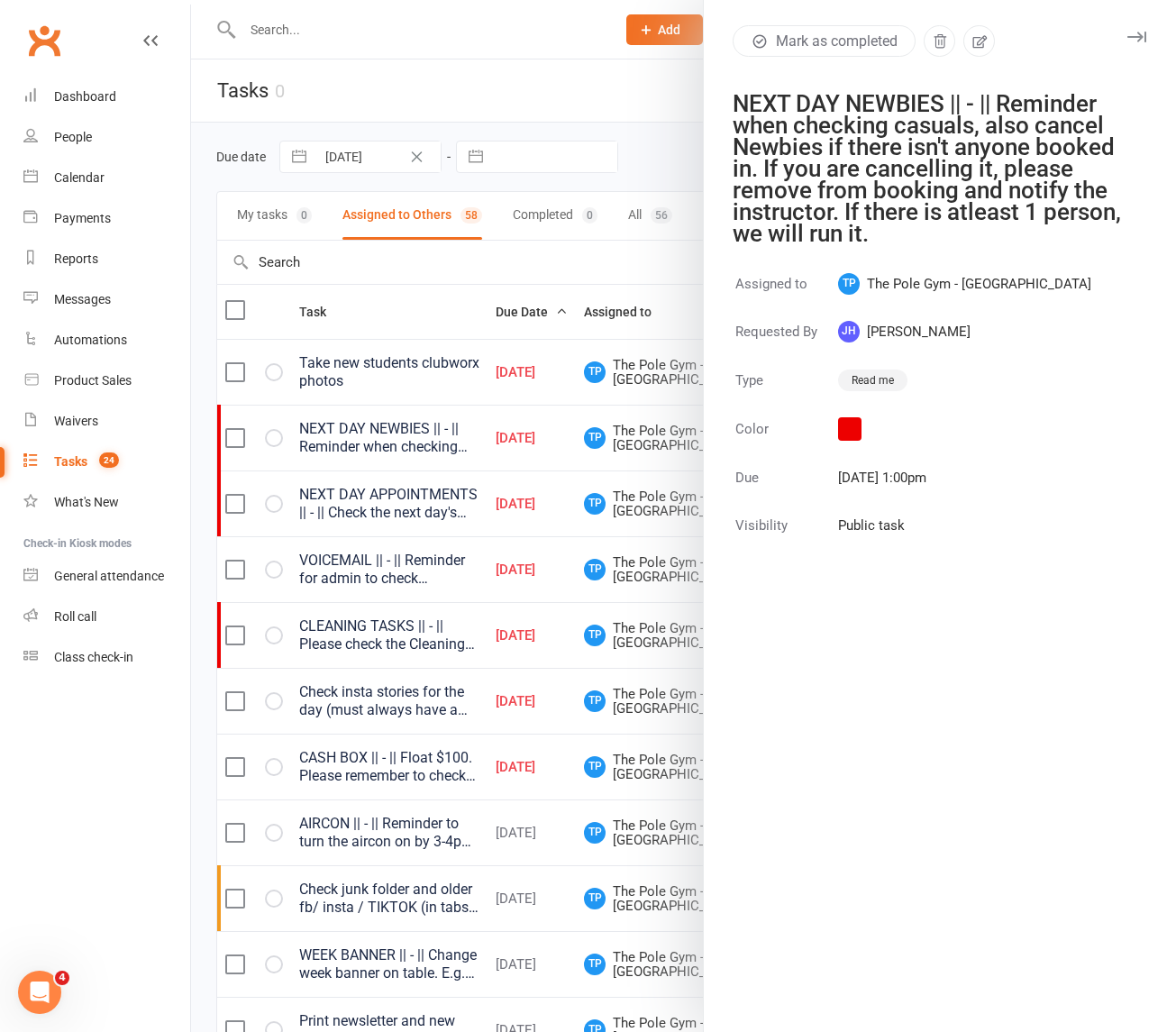
click at [368, 470] on div at bounding box center [684, 516] width 985 height 1032
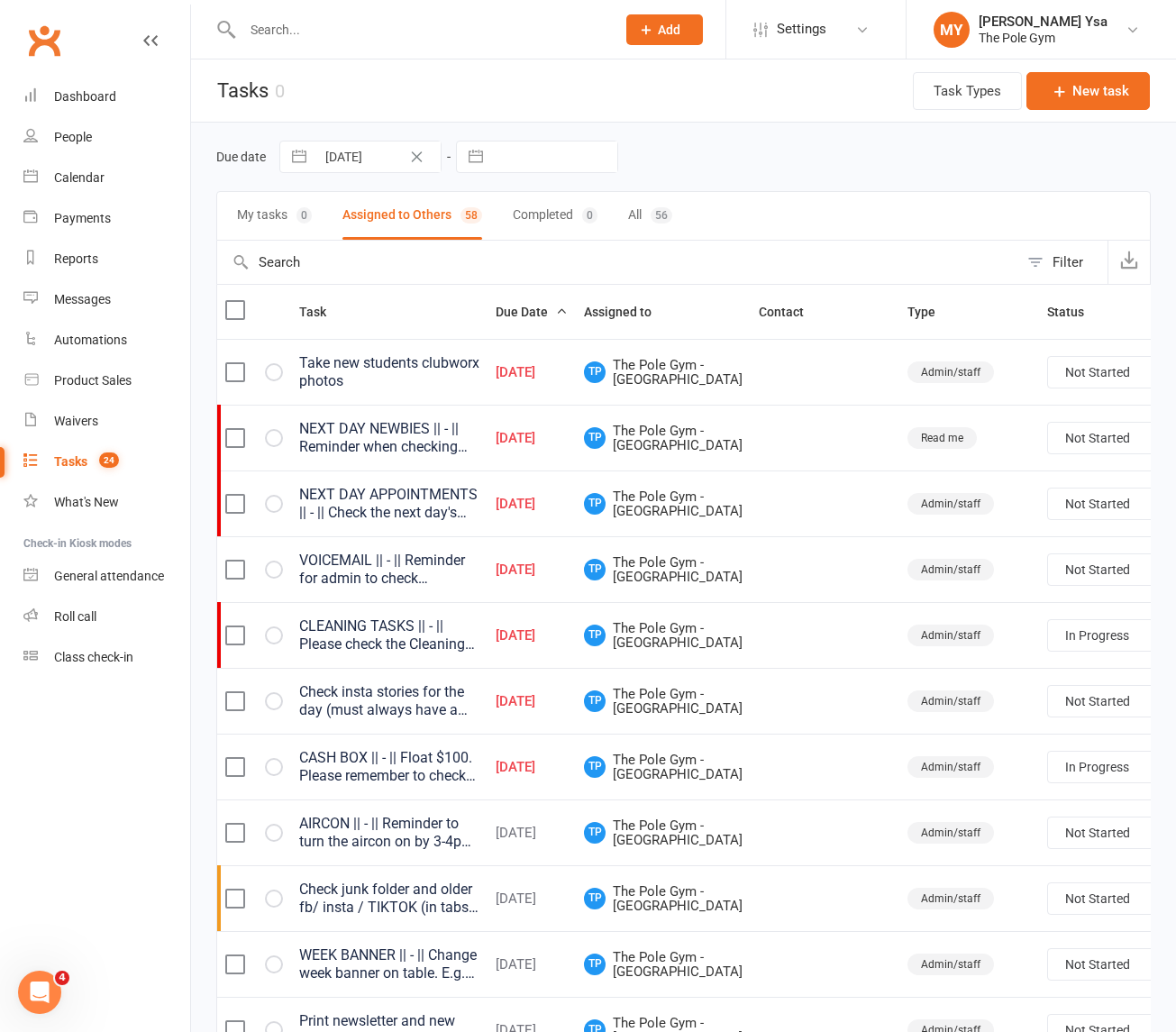
click at [437, 456] on div "NEXT DAY NEWBIES || - || Reminder when checking casuals, also cancel Newbies if…" at bounding box center [389, 438] width 181 height 36
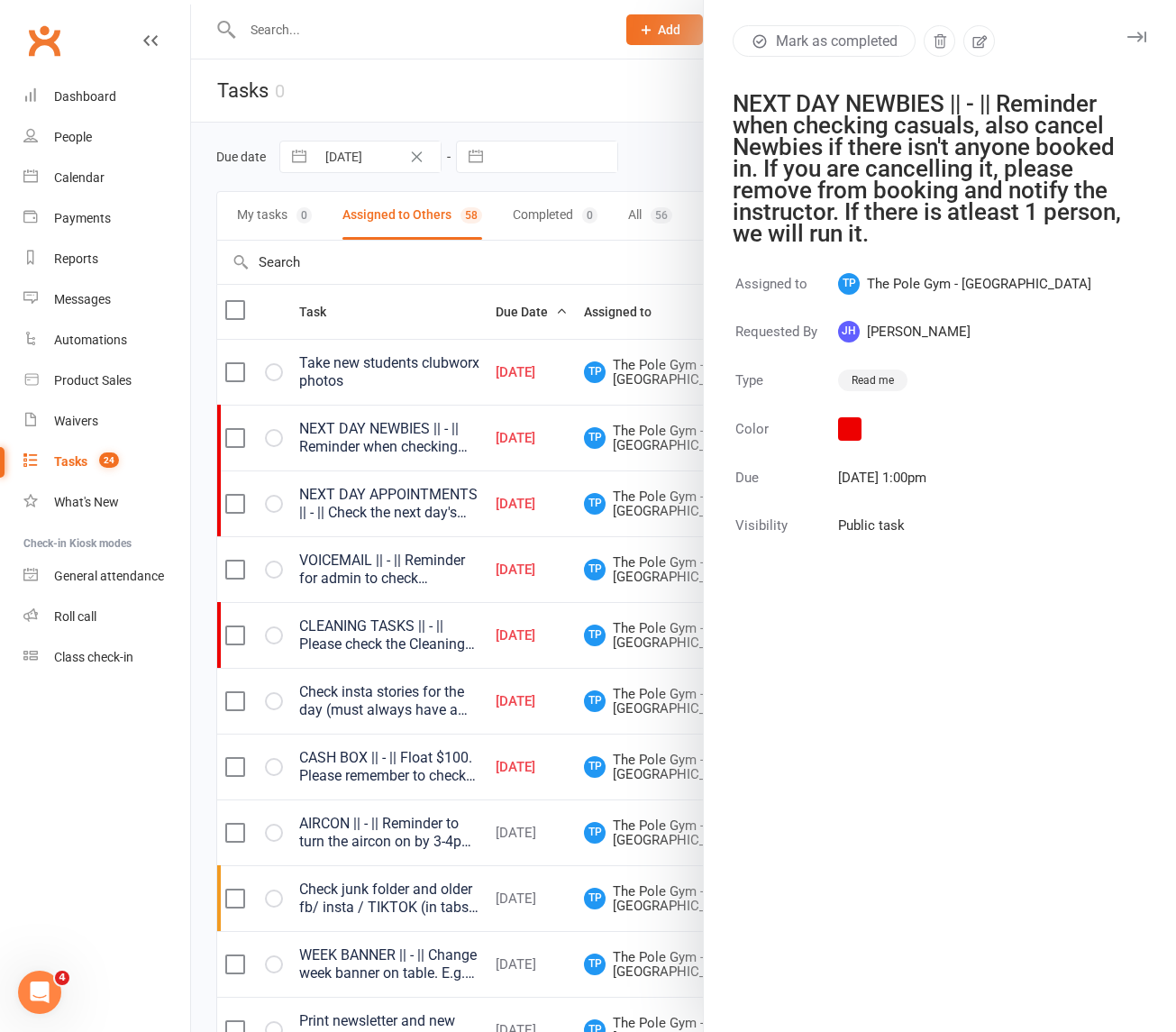
click at [994, 32] on div "Mark as completed" at bounding box center [929, 41] width 392 height 32
click at [983, 36] on button "button" at bounding box center [980, 41] width 32 height 32
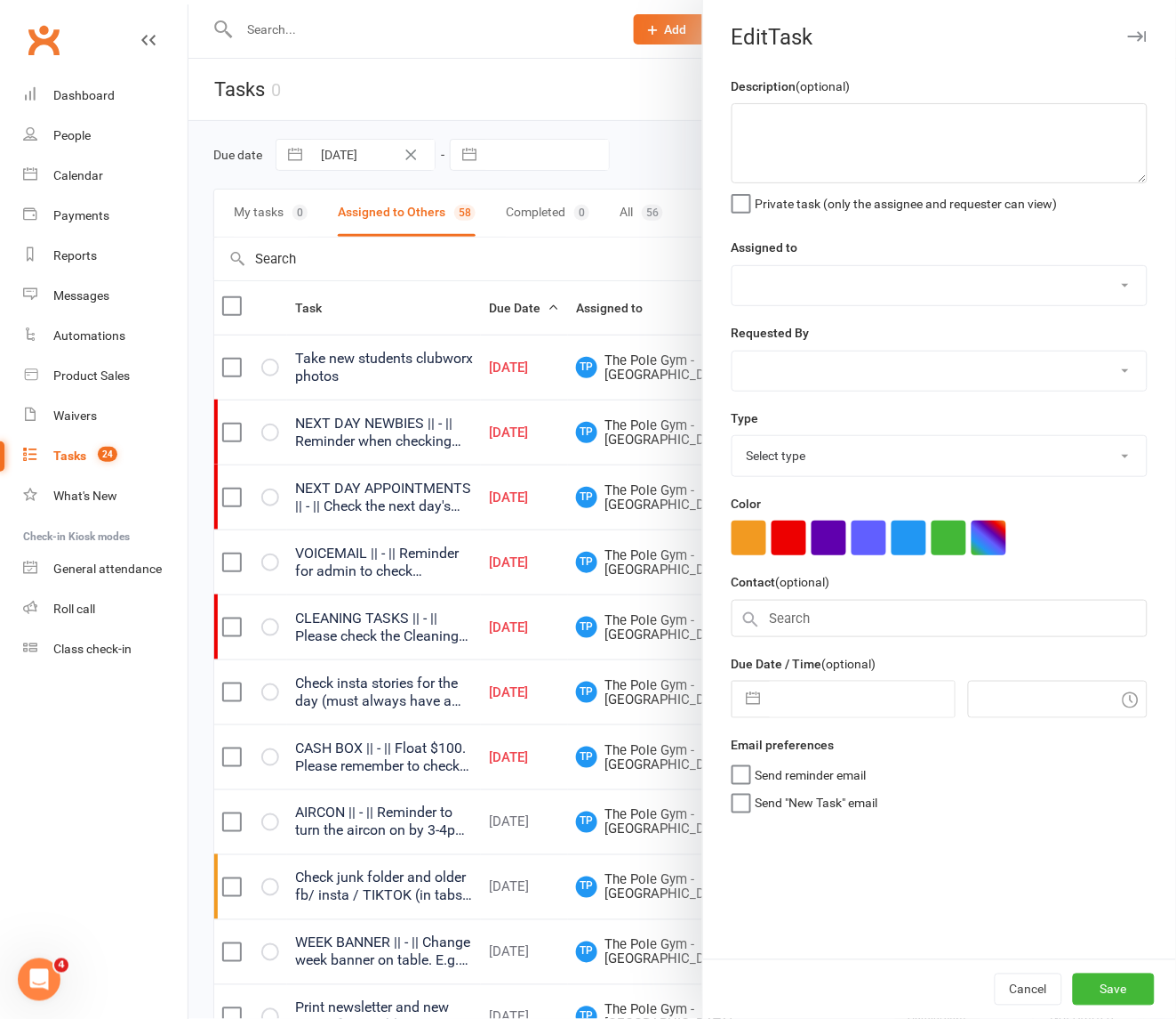
type textarea "NEXT DAY NEWBIES || - || Reminder when checking casuals, also cancel Newbies if…"
select select "33291"
select select "32541"
type input "16 Aug 2025"
type input "1:00pm"
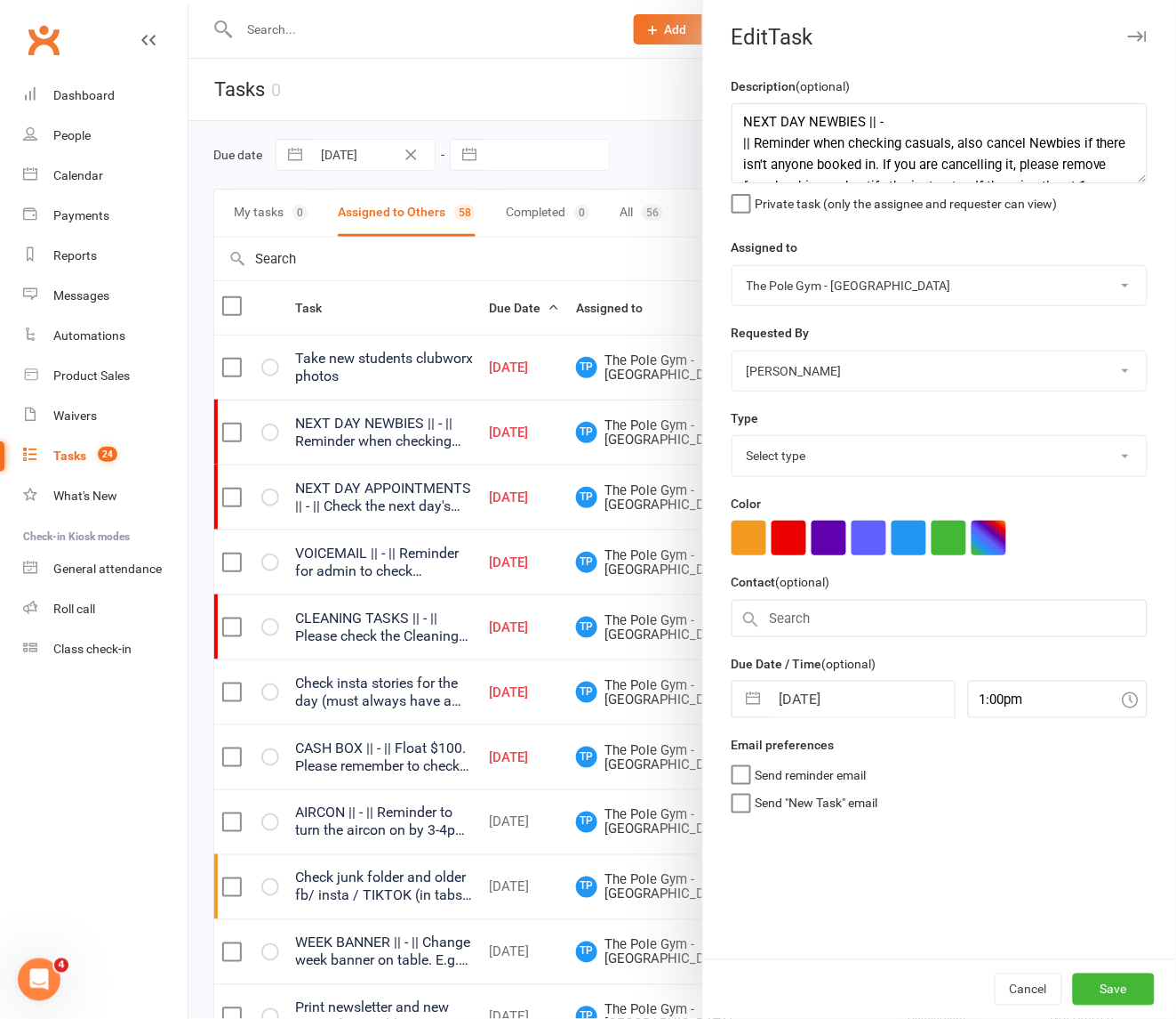
select select "16718"
click at [803, 704] on input "16 Aug 2025" at bounding box center [863, 699] width 185 height 35
select select "6"
select select "2025"
select select "7"
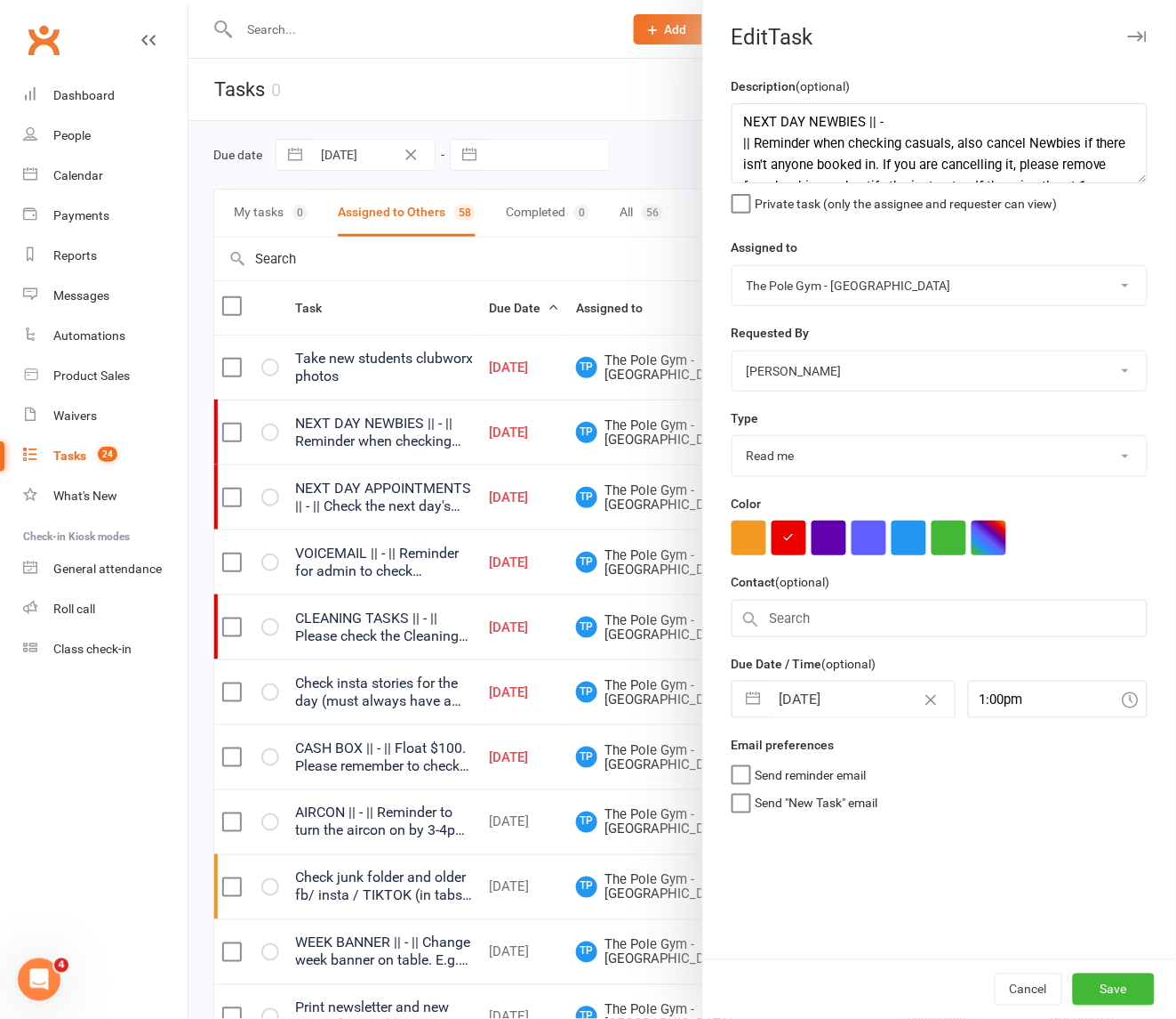
select select "2025"
select select "8"
select select "2025"
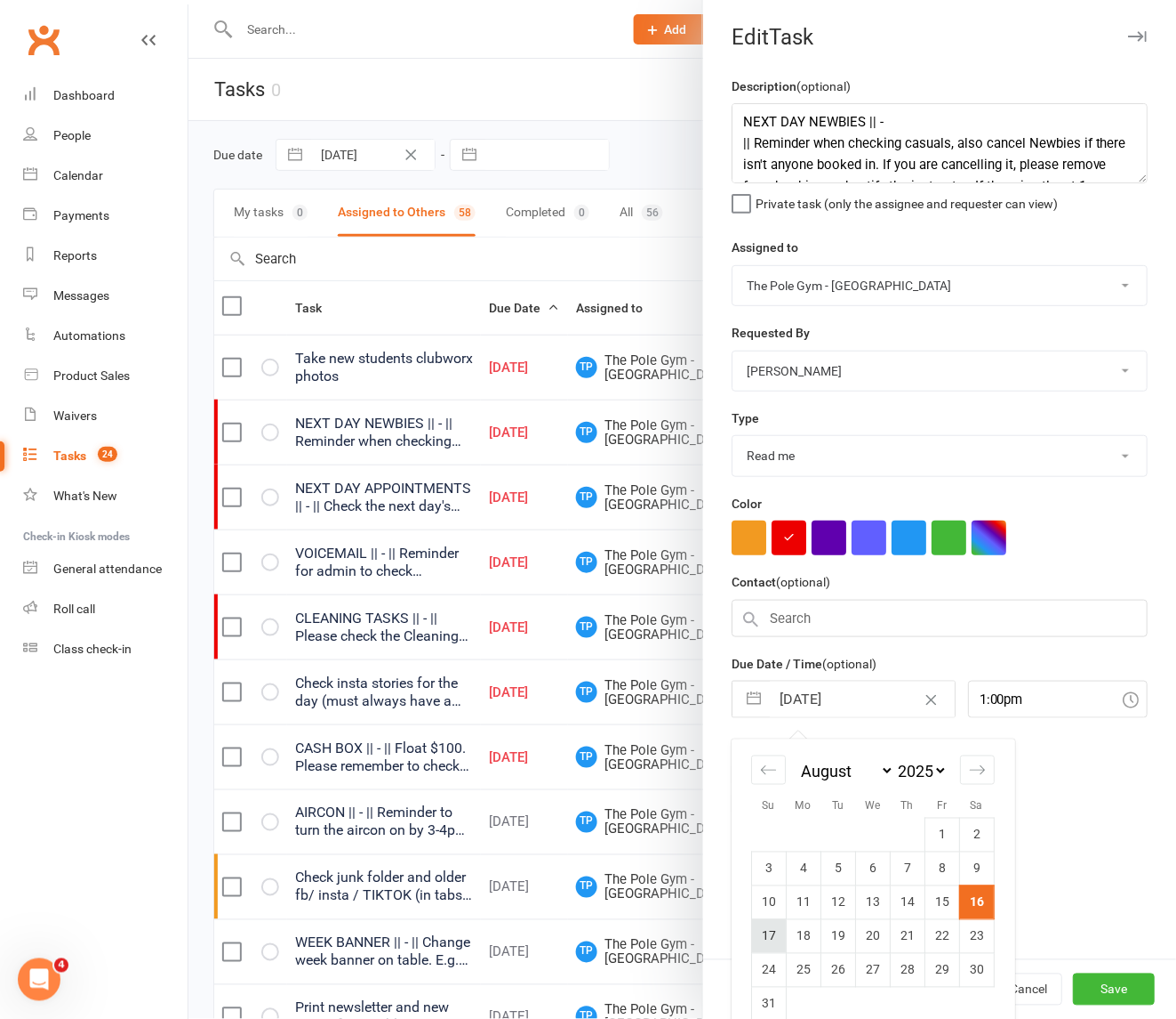
click at [768, 941] on td "17" at bounding box center [769, 935] width 34 height 33
type input "17 Aug 2025"
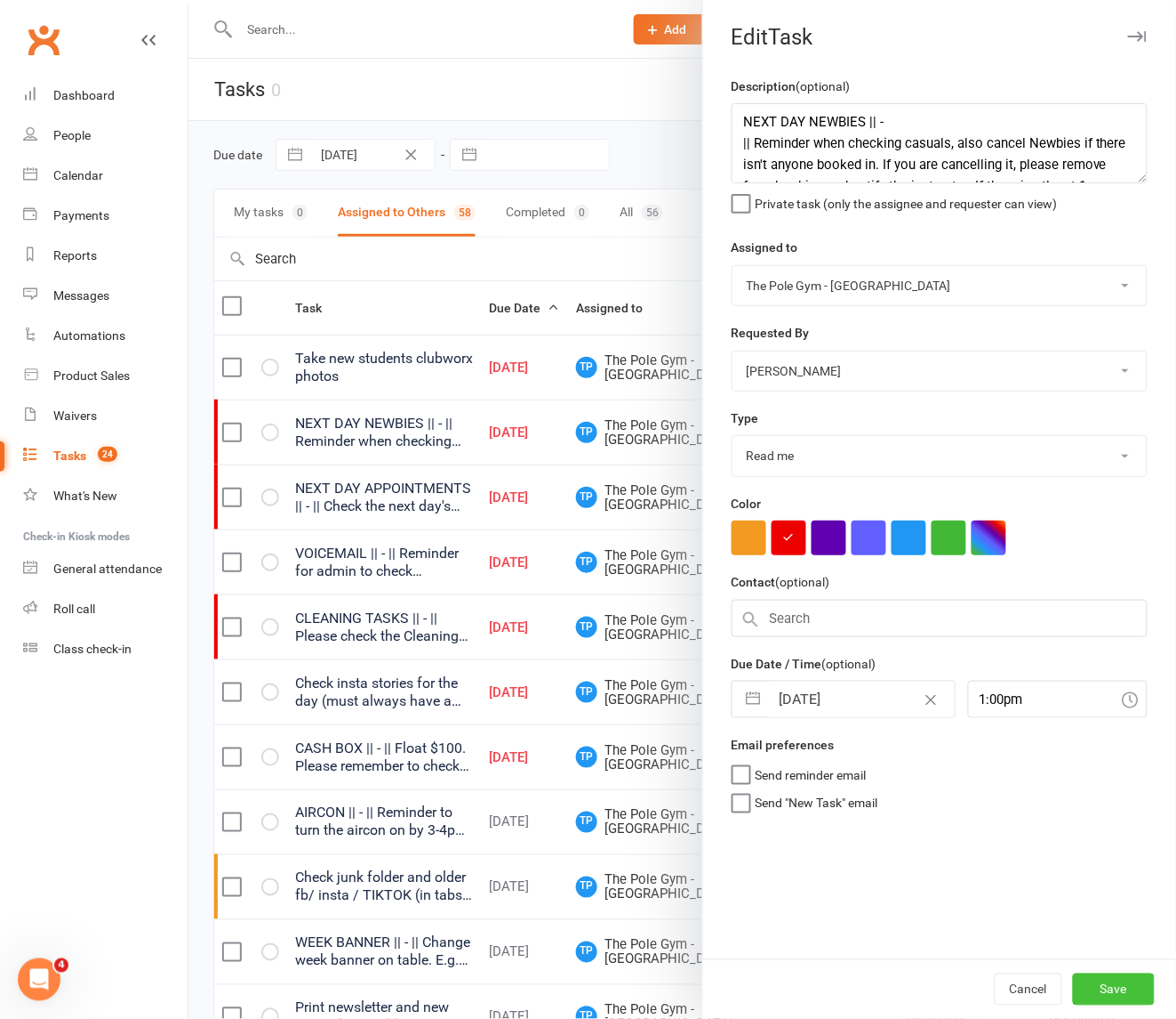
click at [1037, 977] on button "Save" at bounding box center [1114, 989] width 82 height 32
select select "waiting"
select select "started"
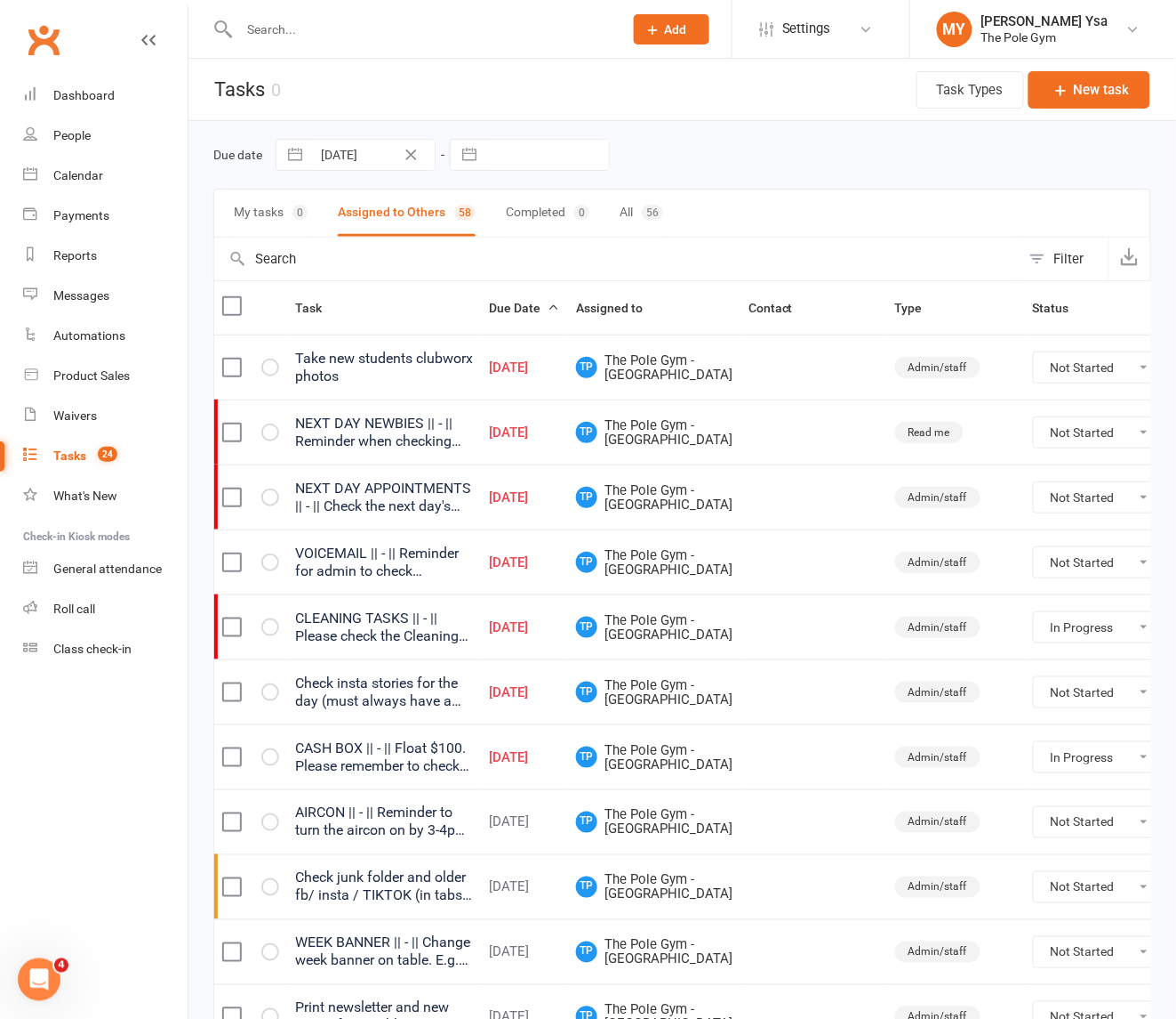
select select "started"
select select "waiting"
select select "started"
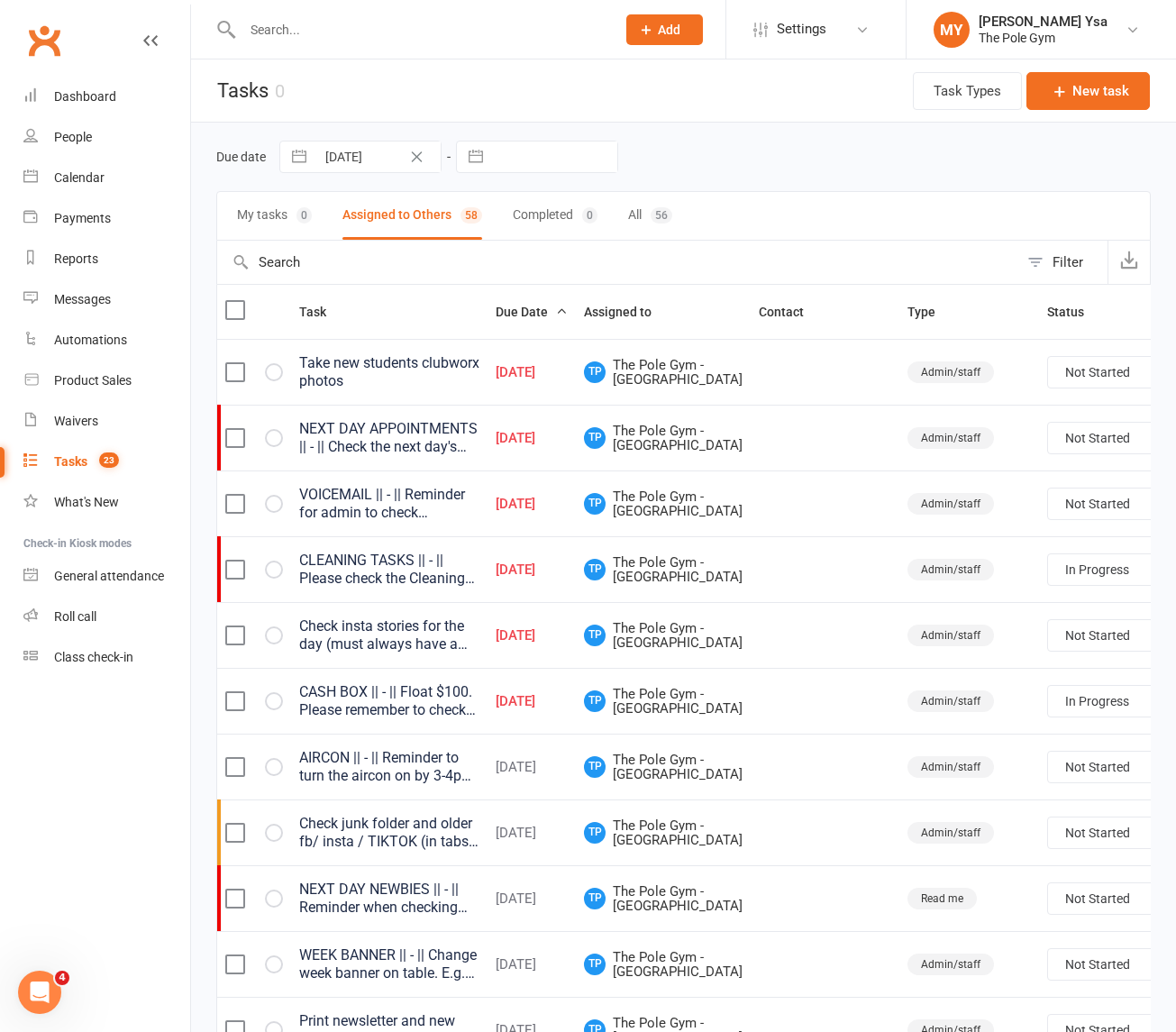
click at [371, 521] on div "VOICEMAIL || - || Reminder for admin to check voicemail and missed calls/texts/…" at bounding box center [389, 504] width 181 height 36
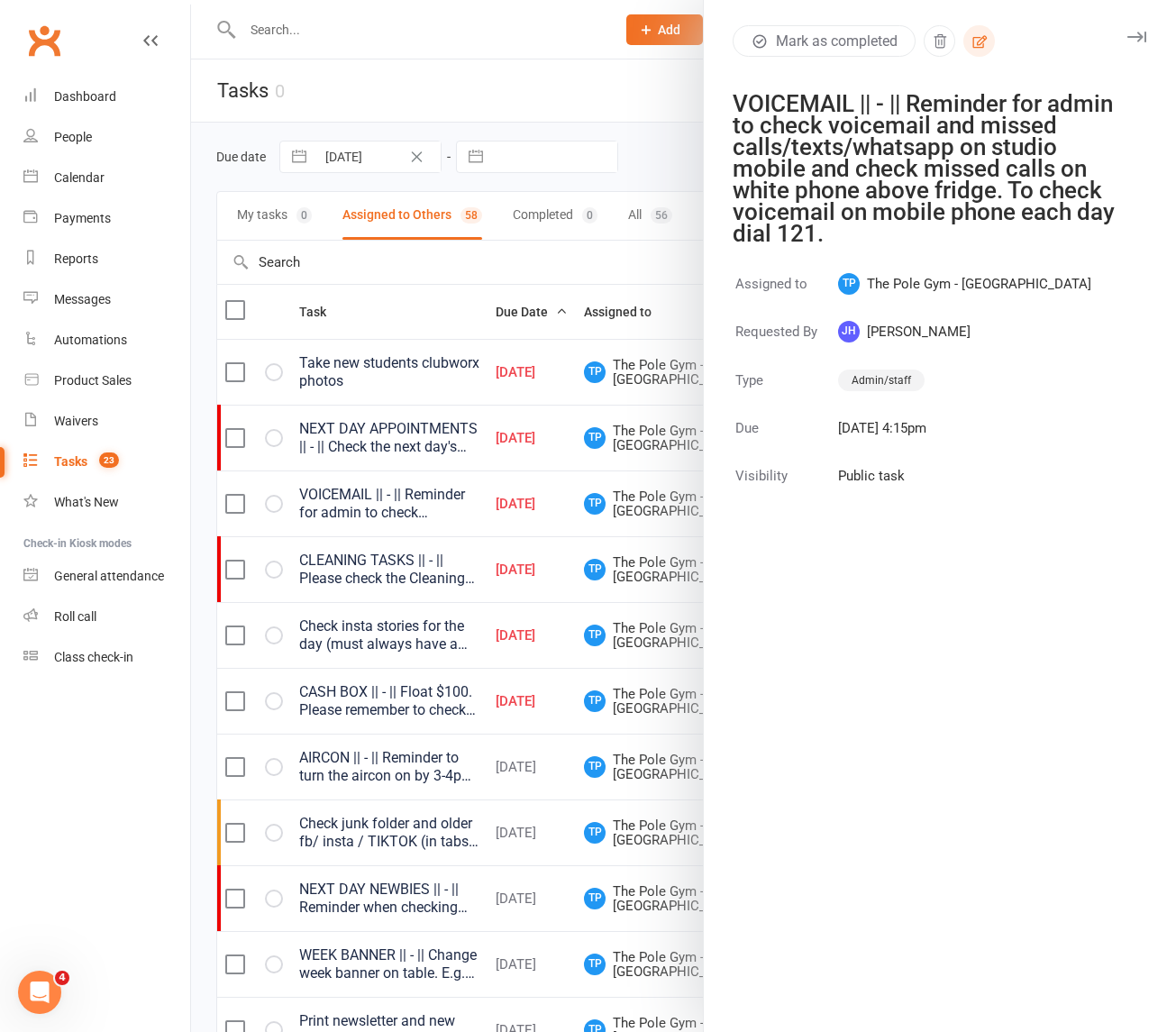
click at [975, 41] on icon "button" at bounding box center [980, 41] width 16 height 16
select select "33291"
select select "32541"
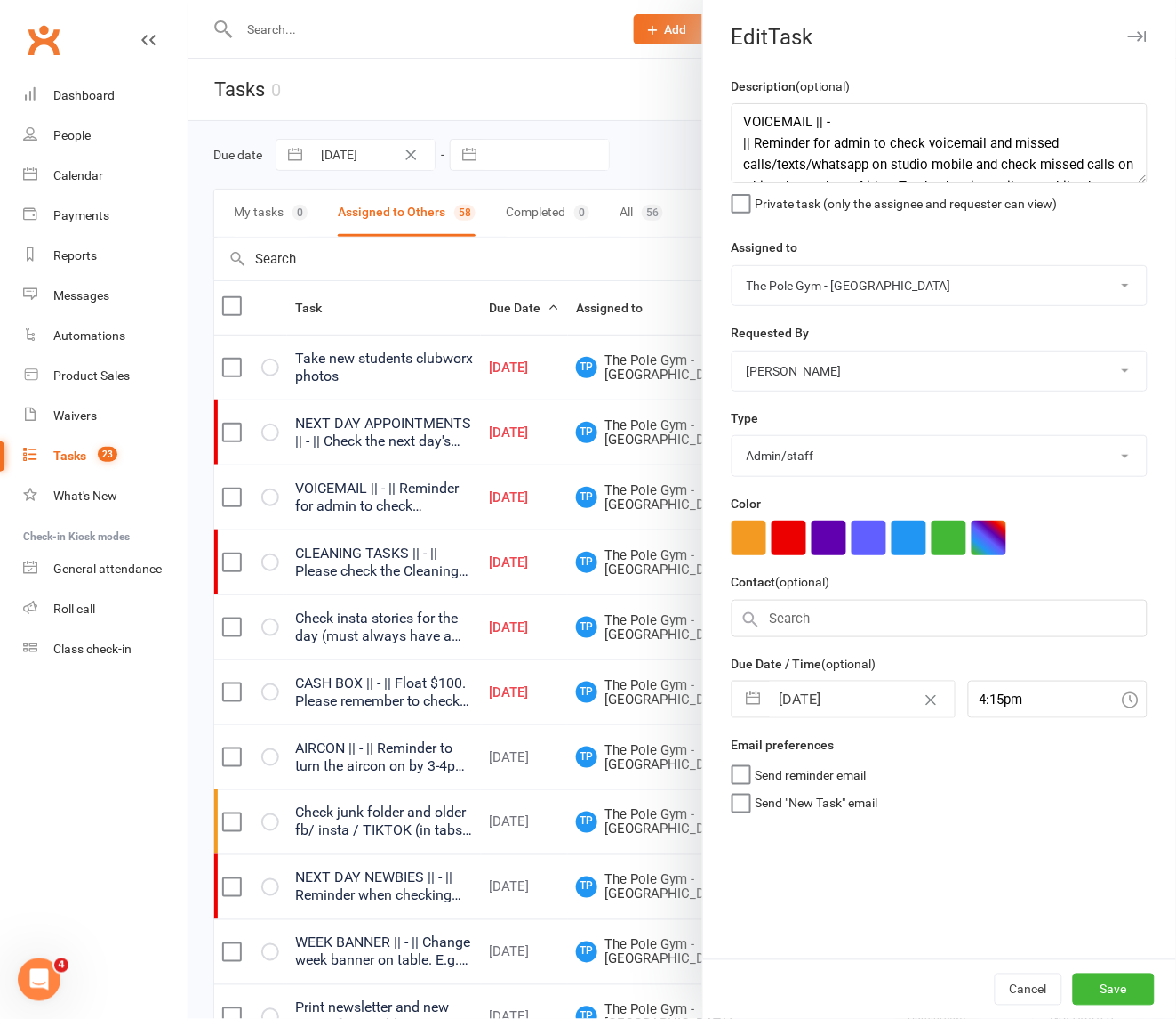
click at [814, 717] on input "16 Aug 2025" at bounding box center [863, 699] width 185 height 35
select select "6"
select select "2025"
select select "7"
select select "2025"
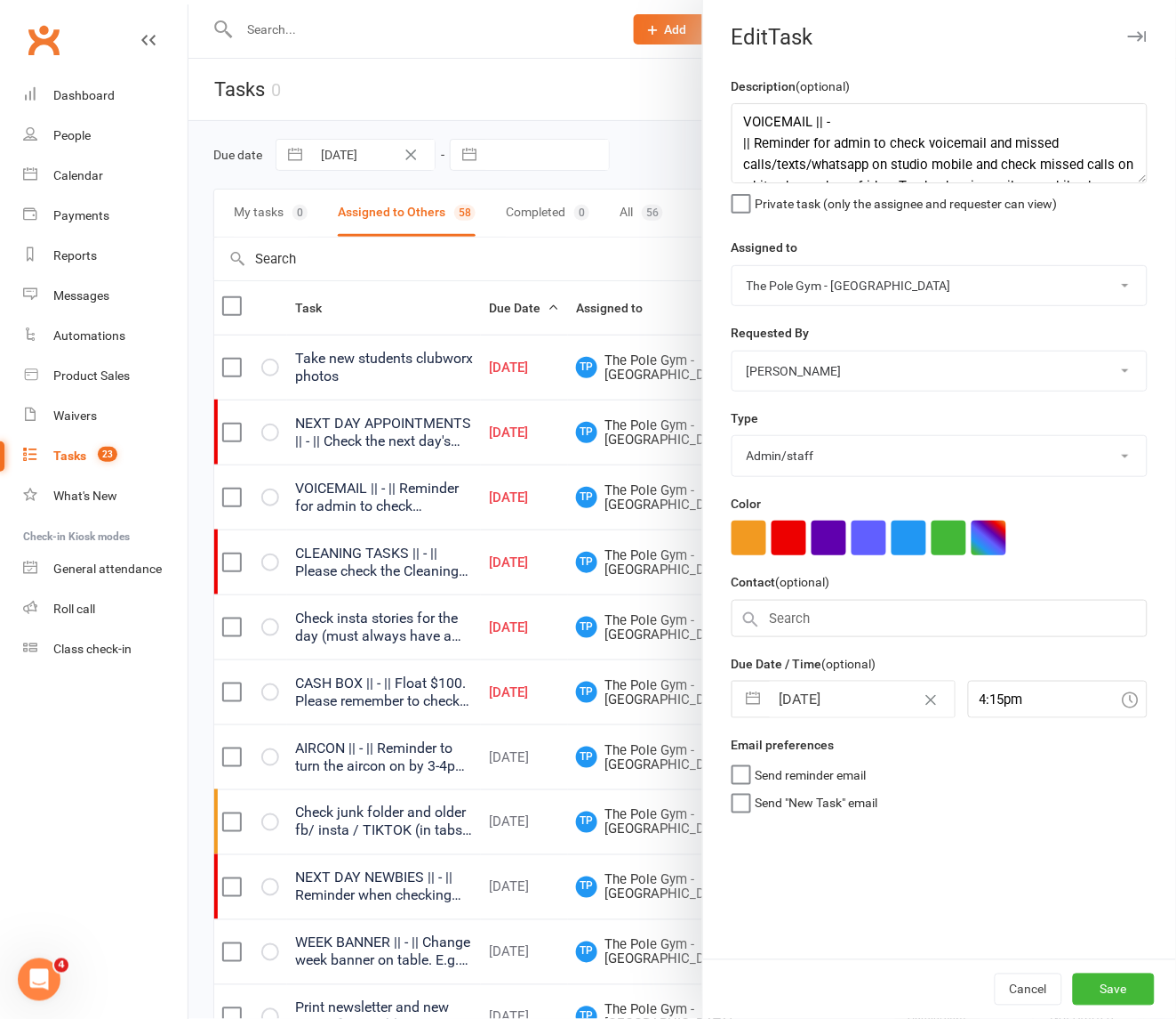
select select "8"
select select "2025"
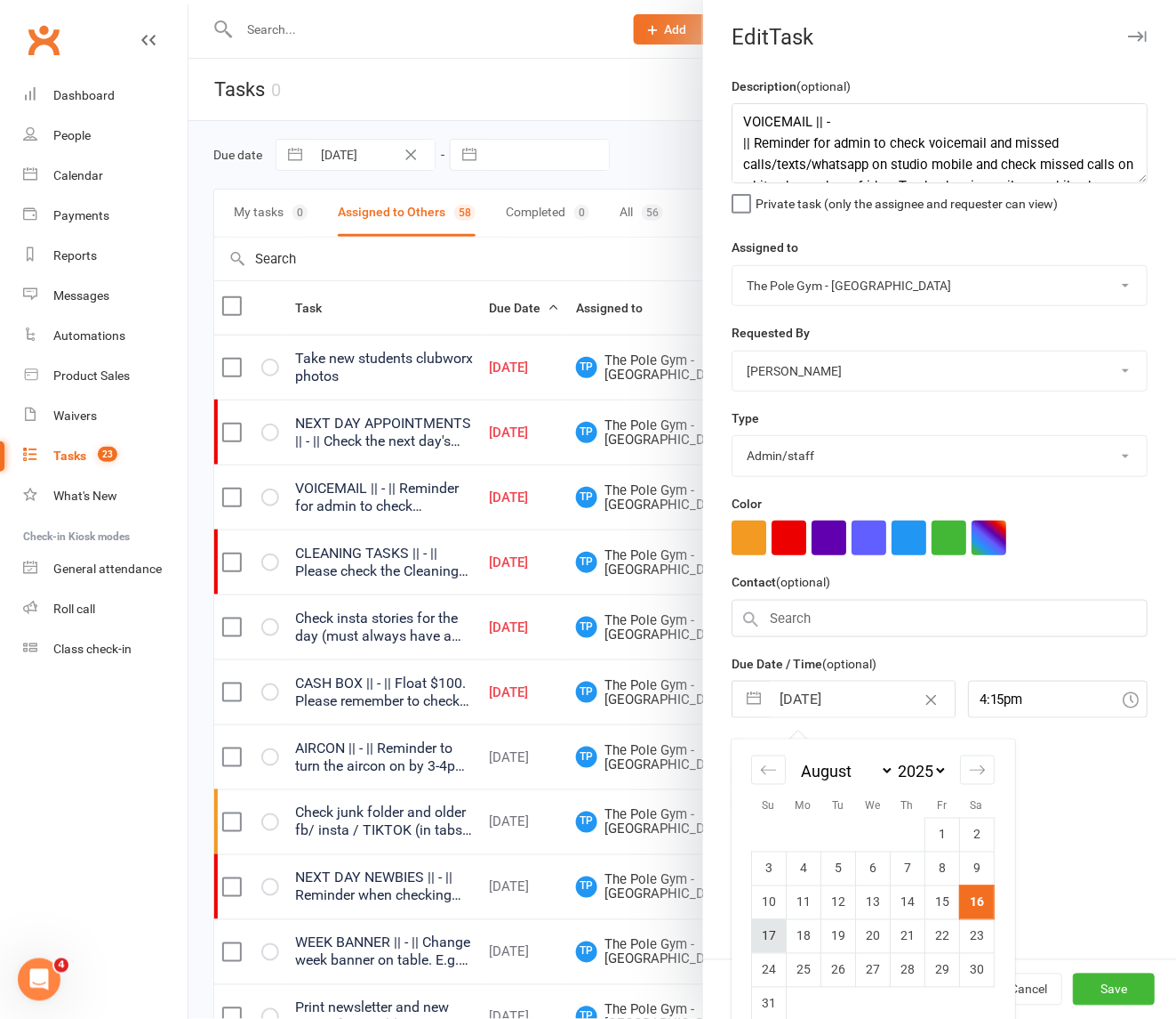
click at [772, 936] on td "17" at bounding box center [769, 935] width 34 height 33
type input "17 Aug 2025"
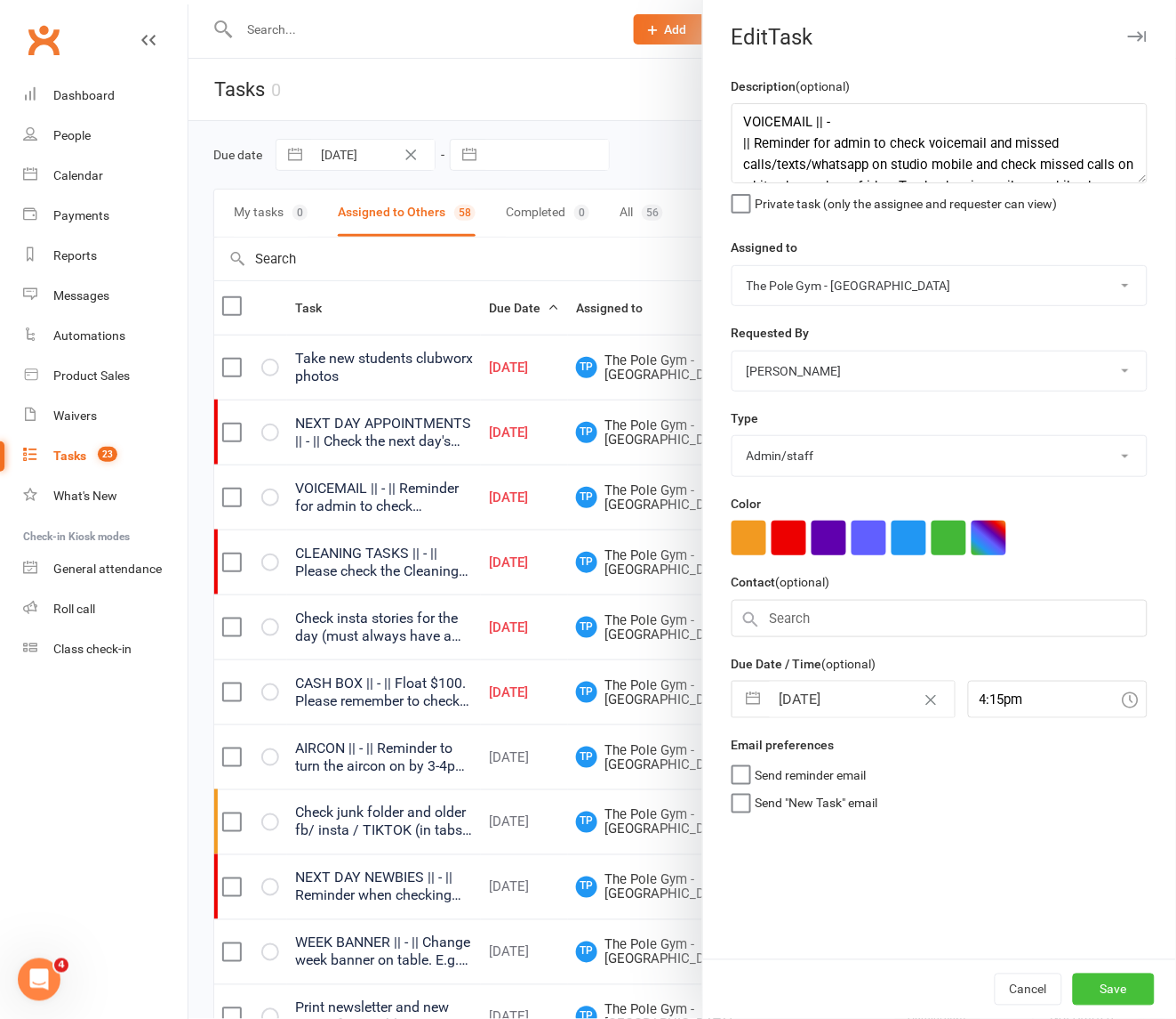
click at [1037, 989] on button "Save" at bounding box center [1114, 989] width 82 height 32
select select "waiting"
select select "started"
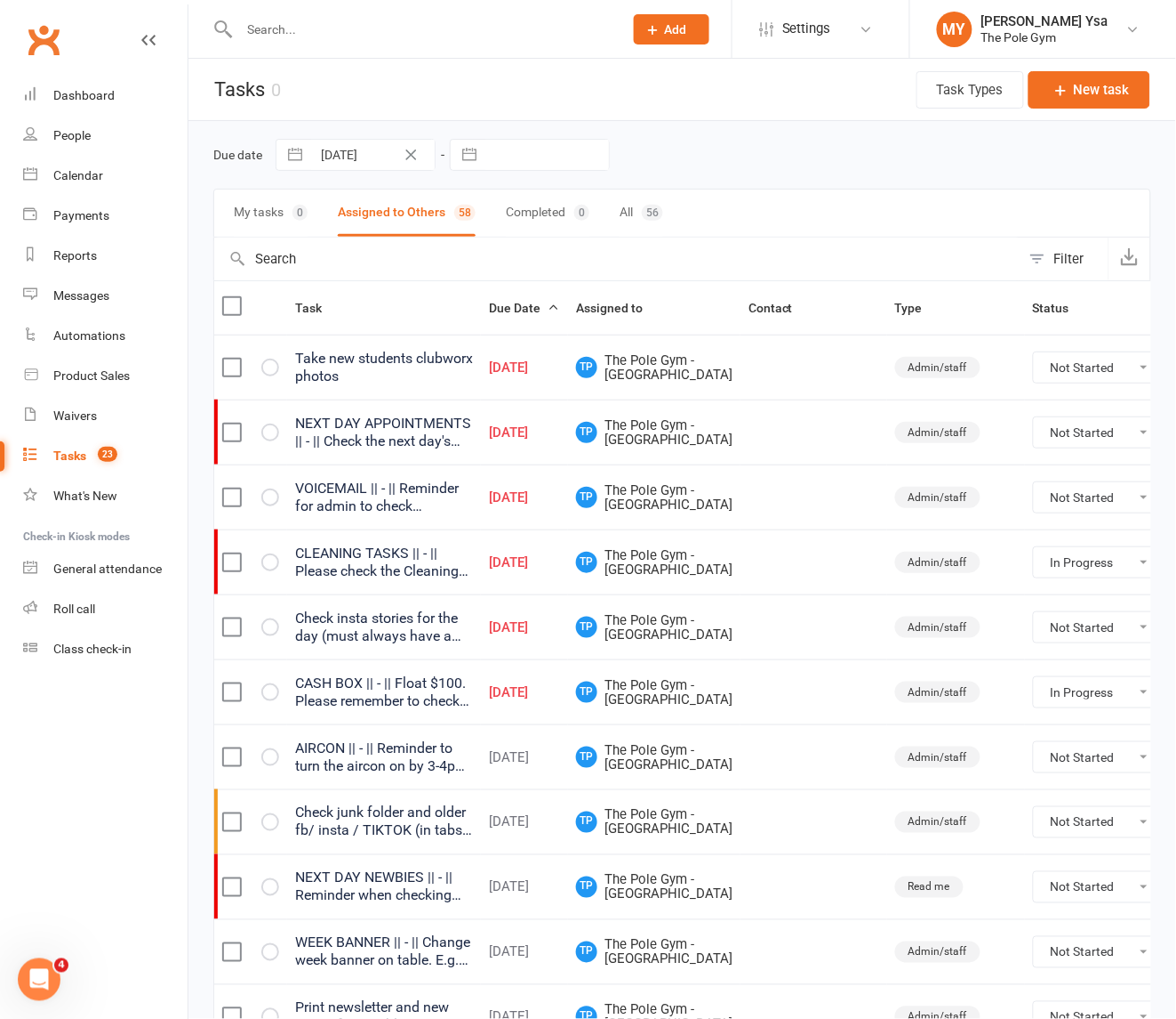
select select "started"
select select "waiting"
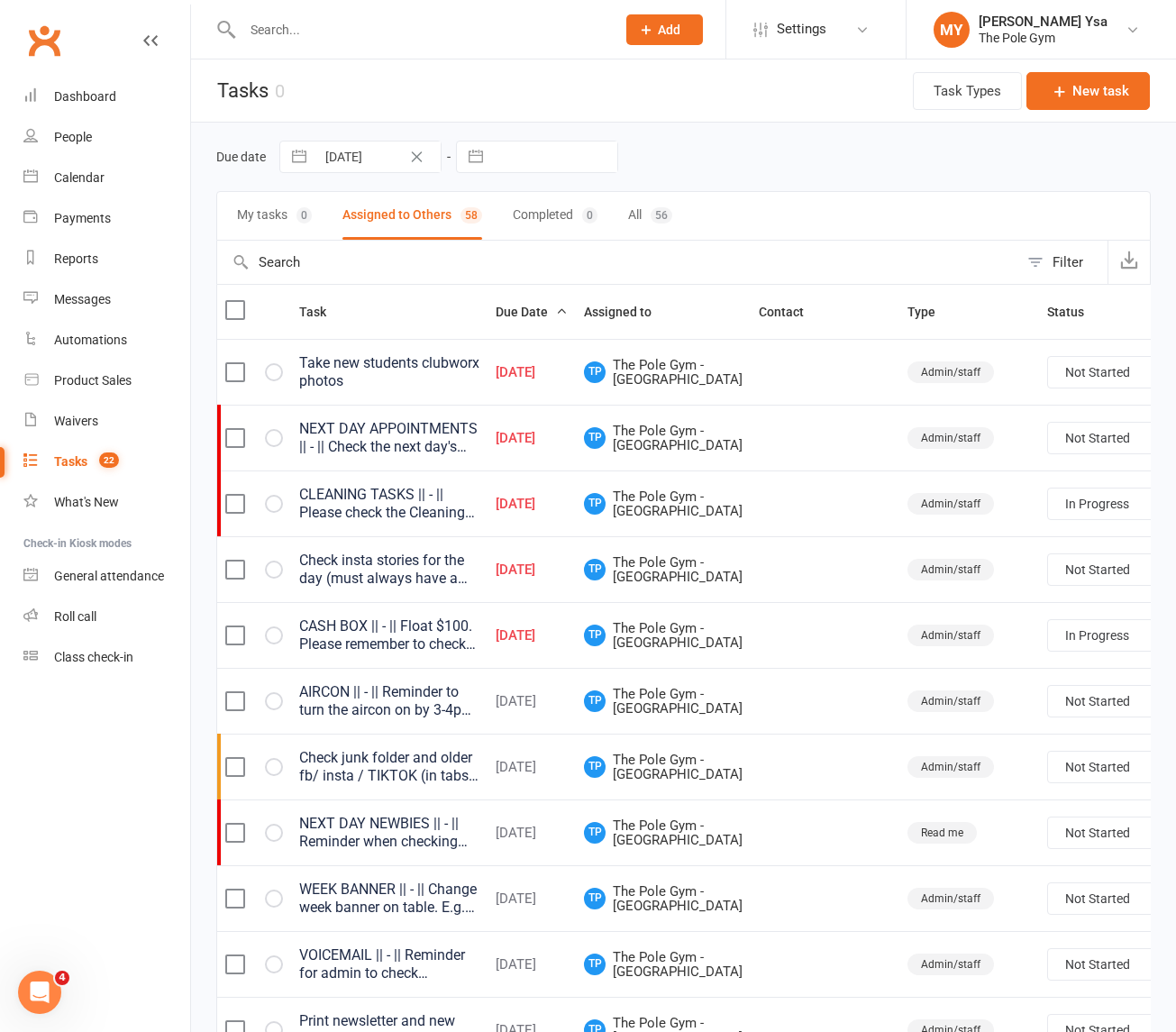
click at [401, 587] on div "Check insta stories for the day (must always have a story on page)." at bounding box center [389, 569] width 181 height 36
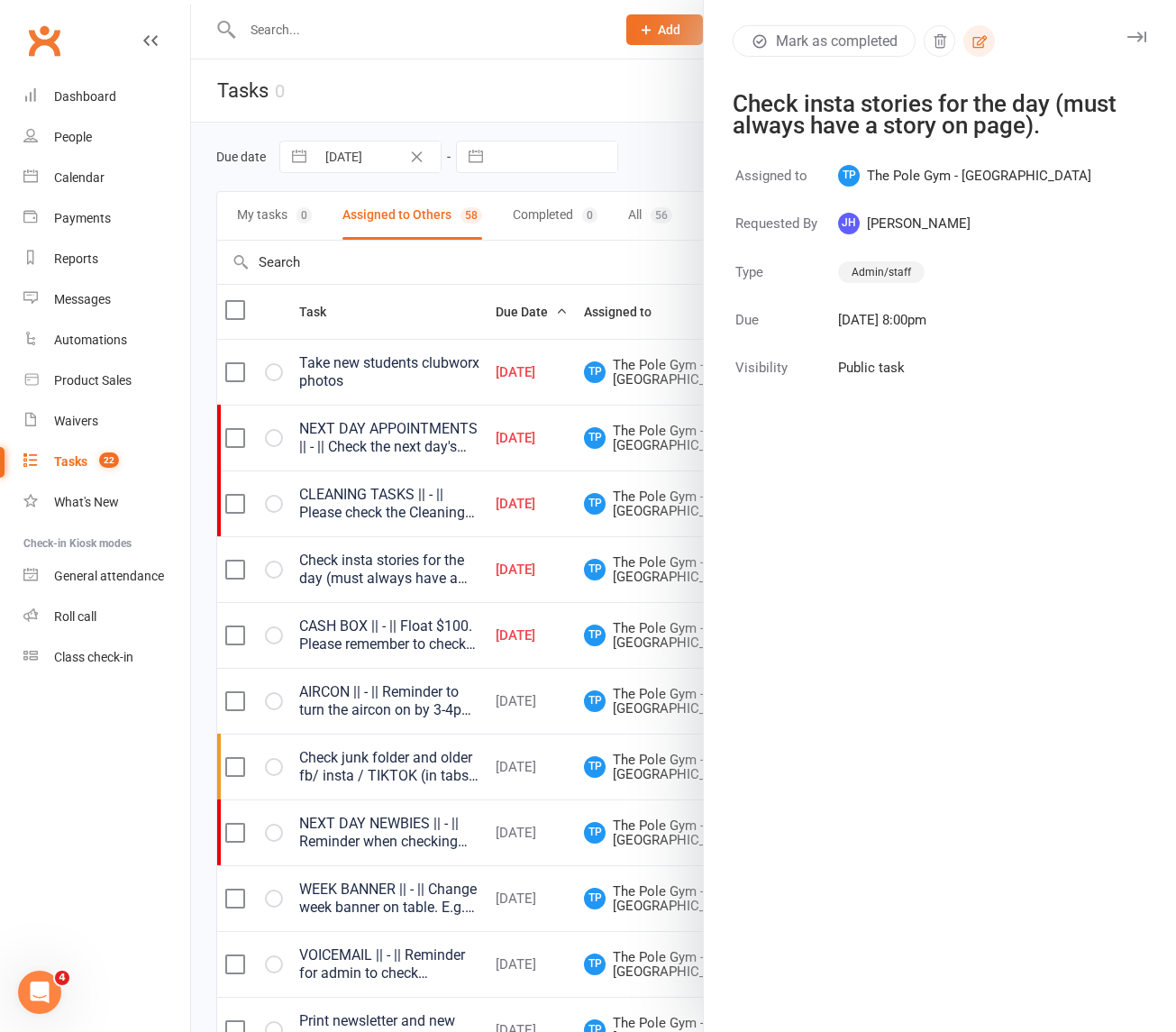
click at [975, 32] on button "button" at bounding box center [980, 41] width 32 height 32
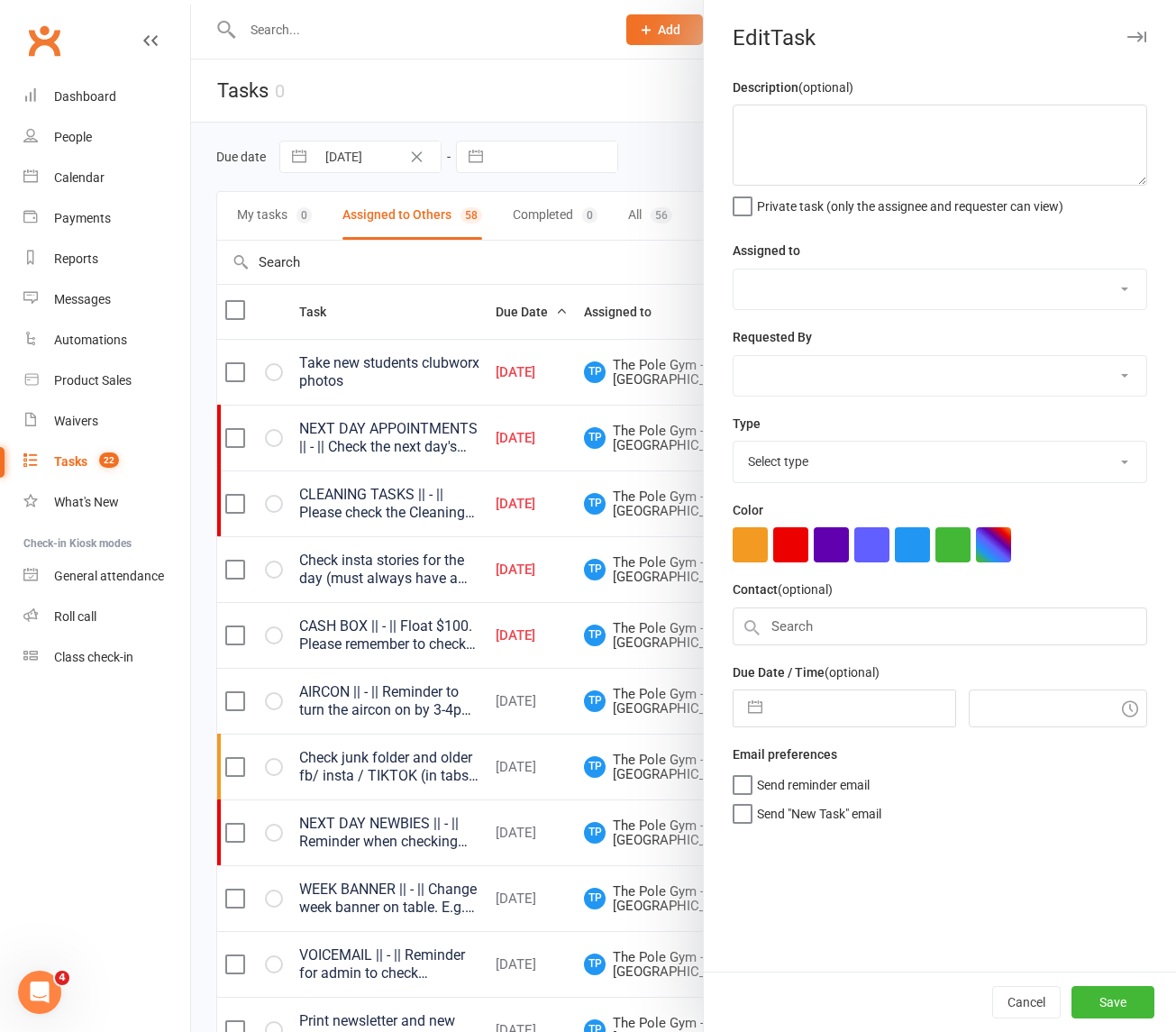
type textarea "Check insta stories for the day (must always have a story on page)."
select select "33291"
select select "32541"
type input "16 Aug 2025"
type input "8:00pm"
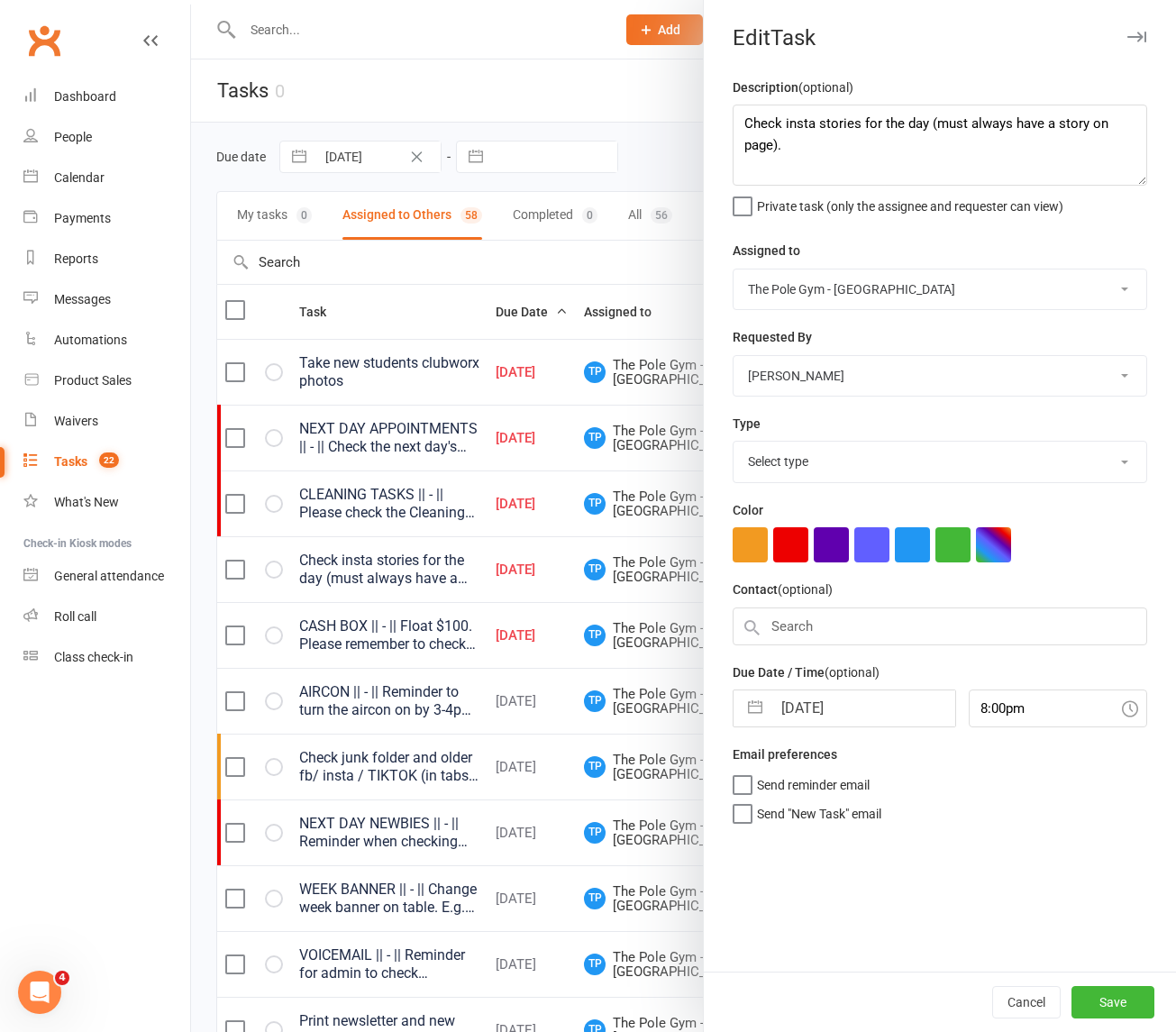
select select "18330"
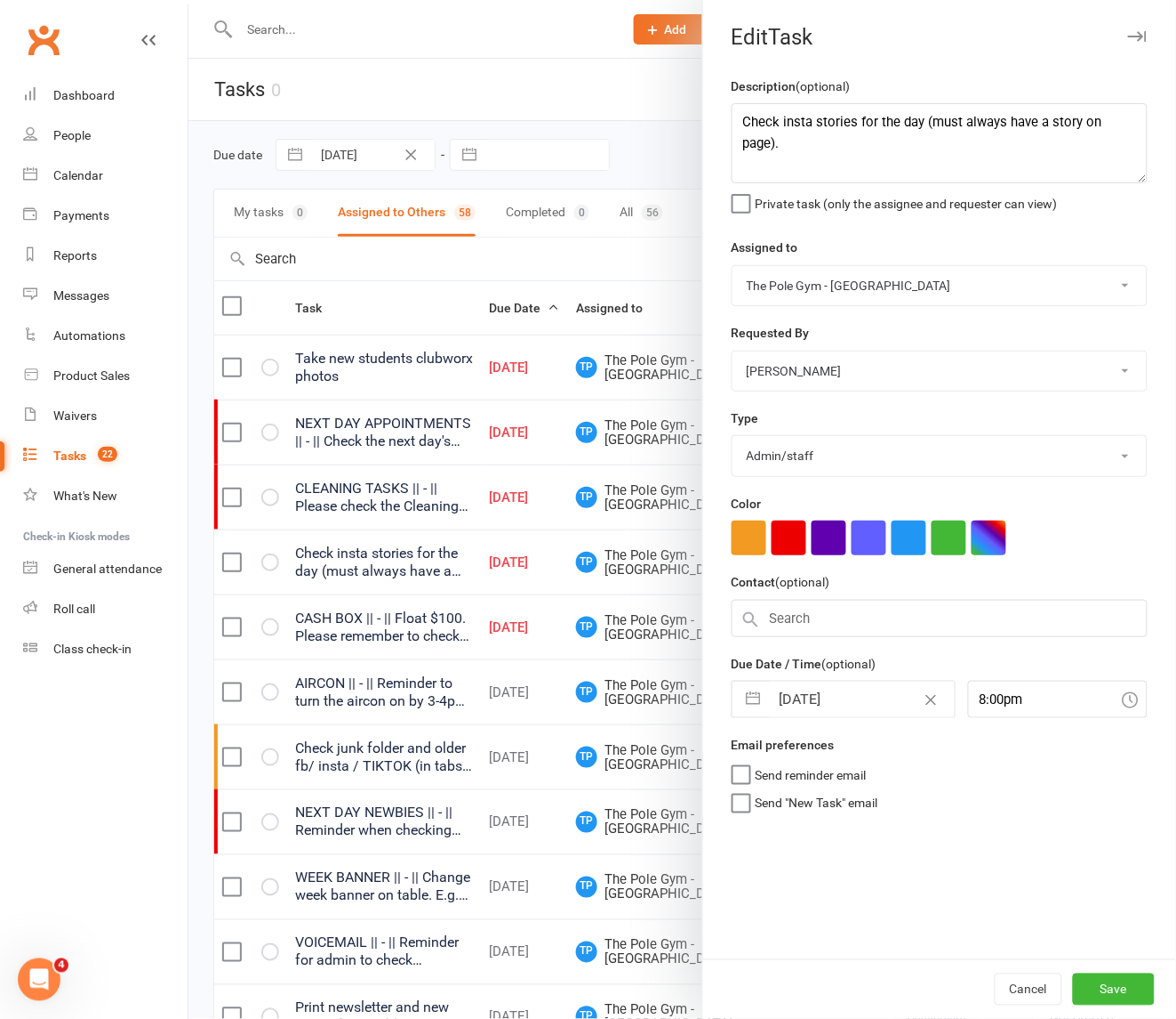
click at [850, 704] on input "16 Aug 2025" at bounding box center [863, 699] width 185 height 35
select select "6"
select select "2025"
select select "7"
select select "2025"
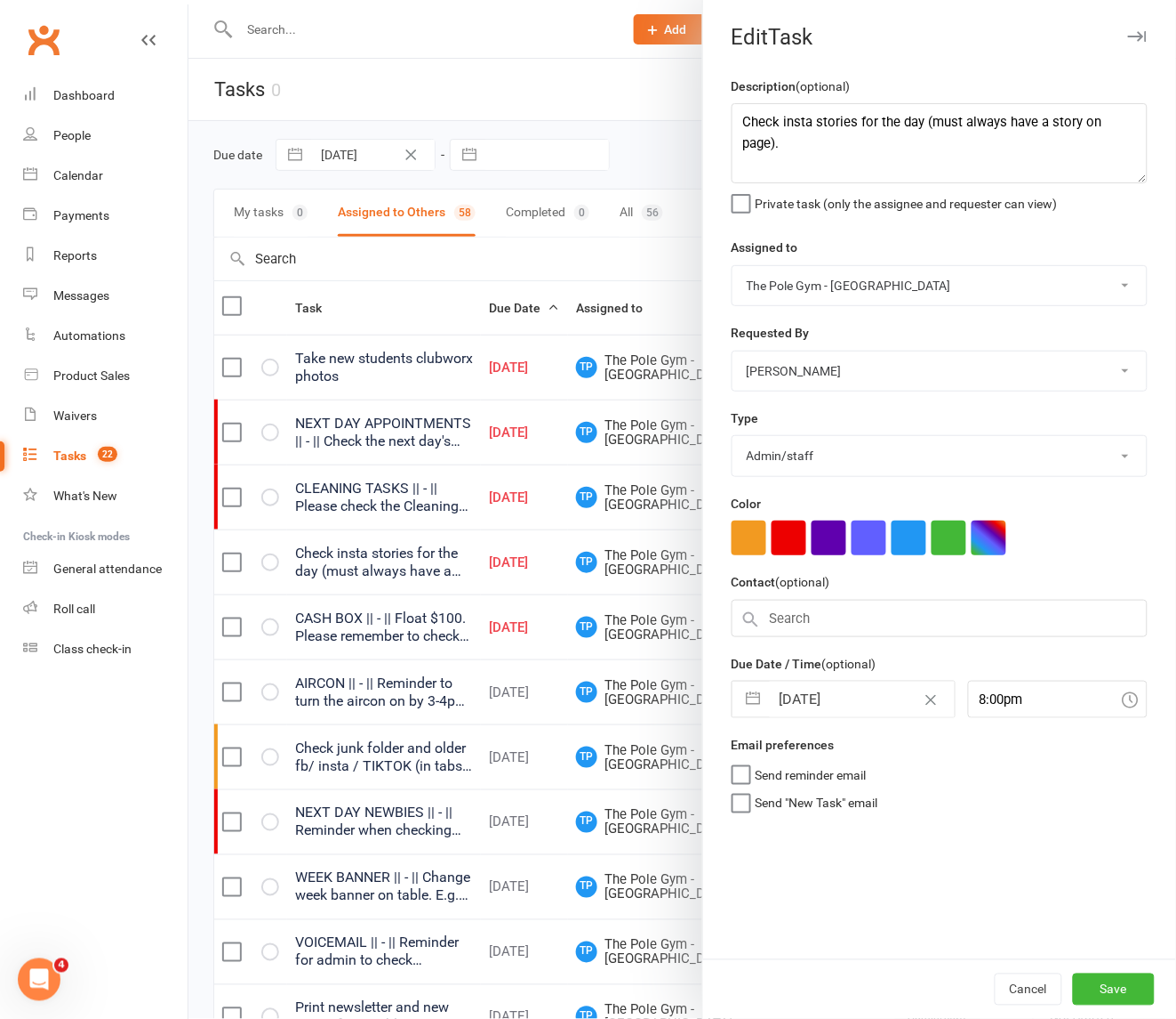
select select "8"
select select "2025"
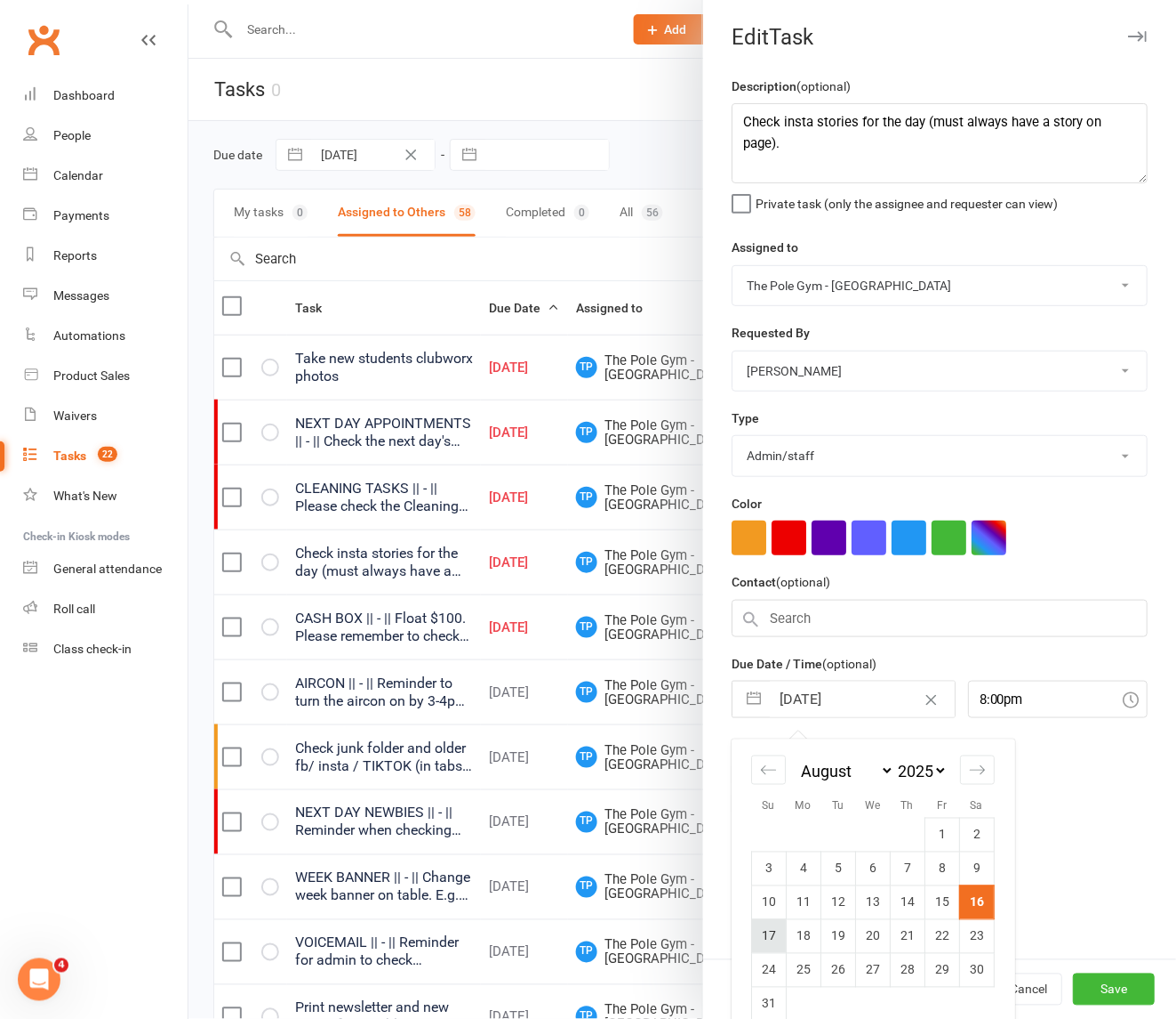
click at [768, 927] on td "17" at bounding box center [769, 935] width 34 height 33
type input "17 Aug 2025"
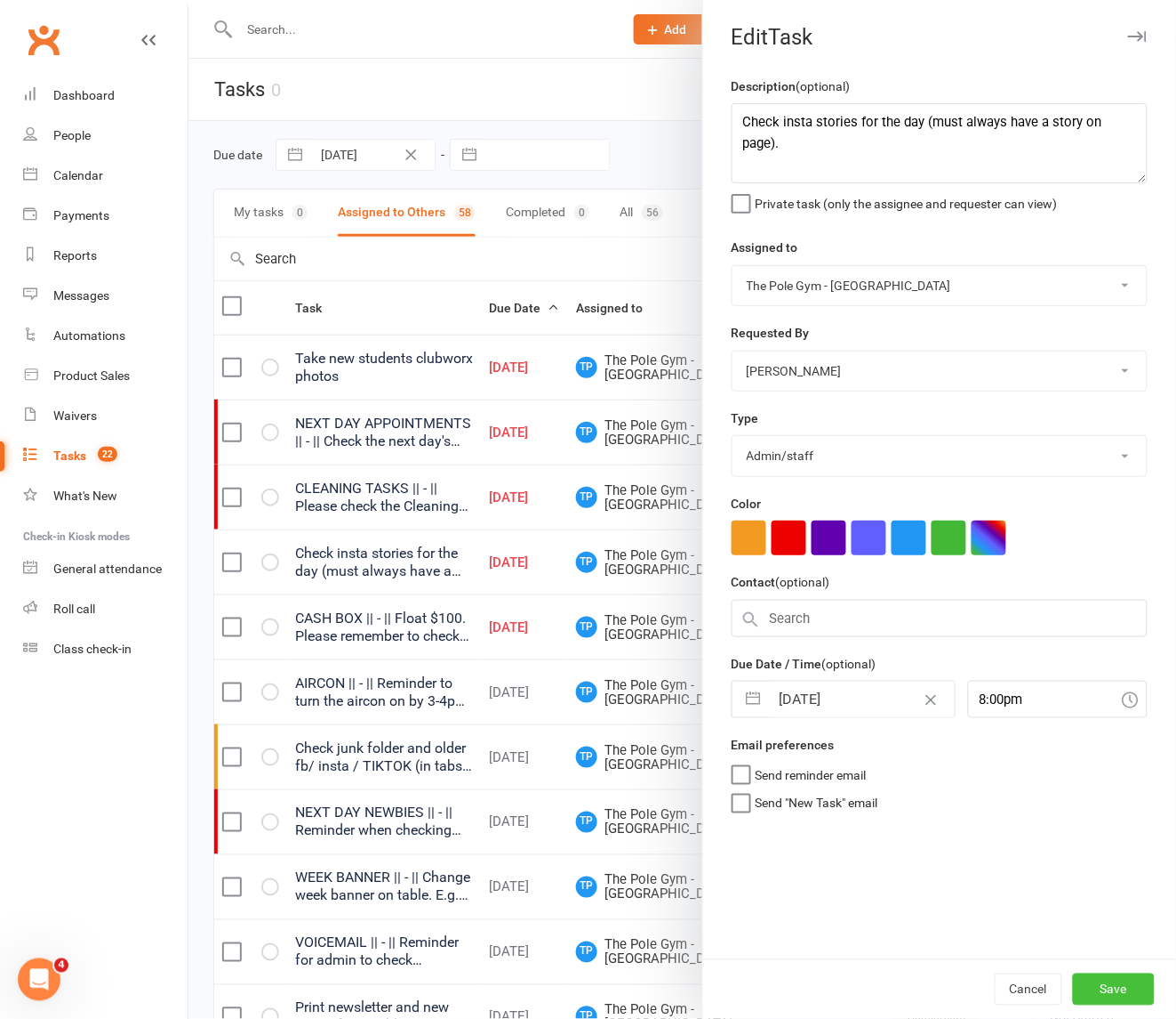
click at [1037, 999] on button "Save" at bounding box center [1114, 989] width 82 height 32
select select "waiting"
select select "started"
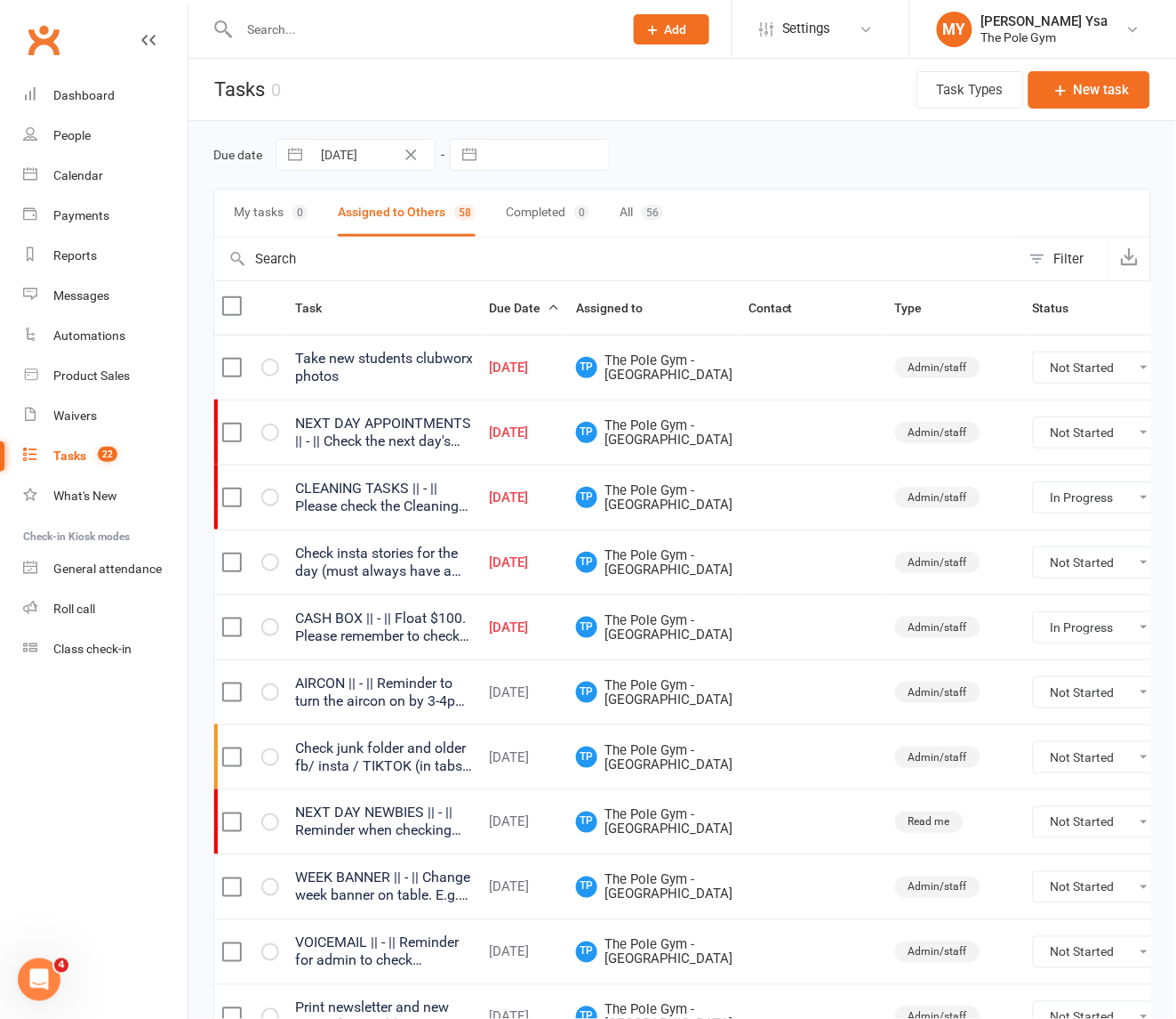
select select "started"
select select "waiting"
select select "started"
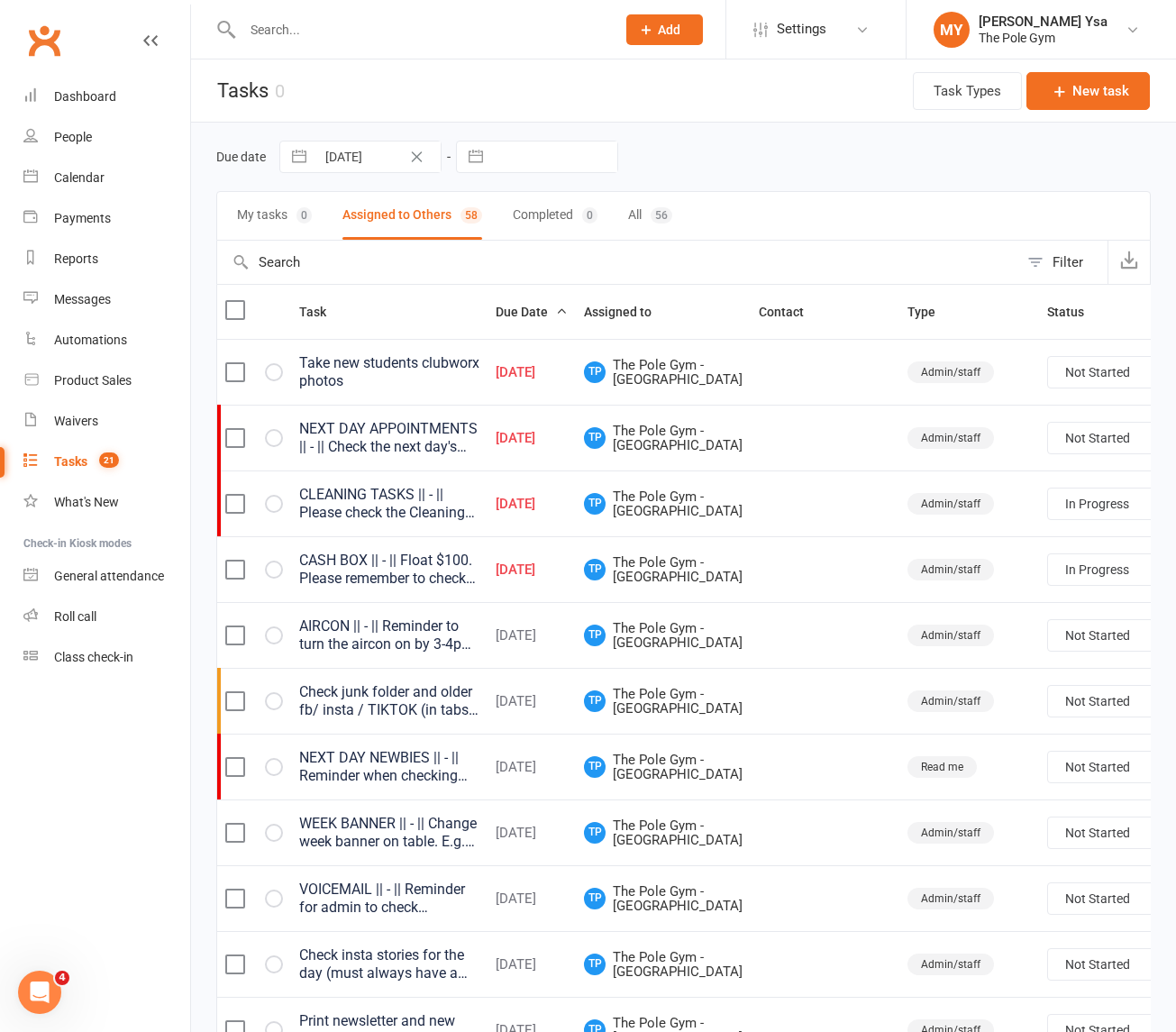
click at [447, 521] on div "CLEANING TASKS || - || Please check the Cleaning Roster for daily cleaning task…" at bounding box center [389, 504] width 181 height 36
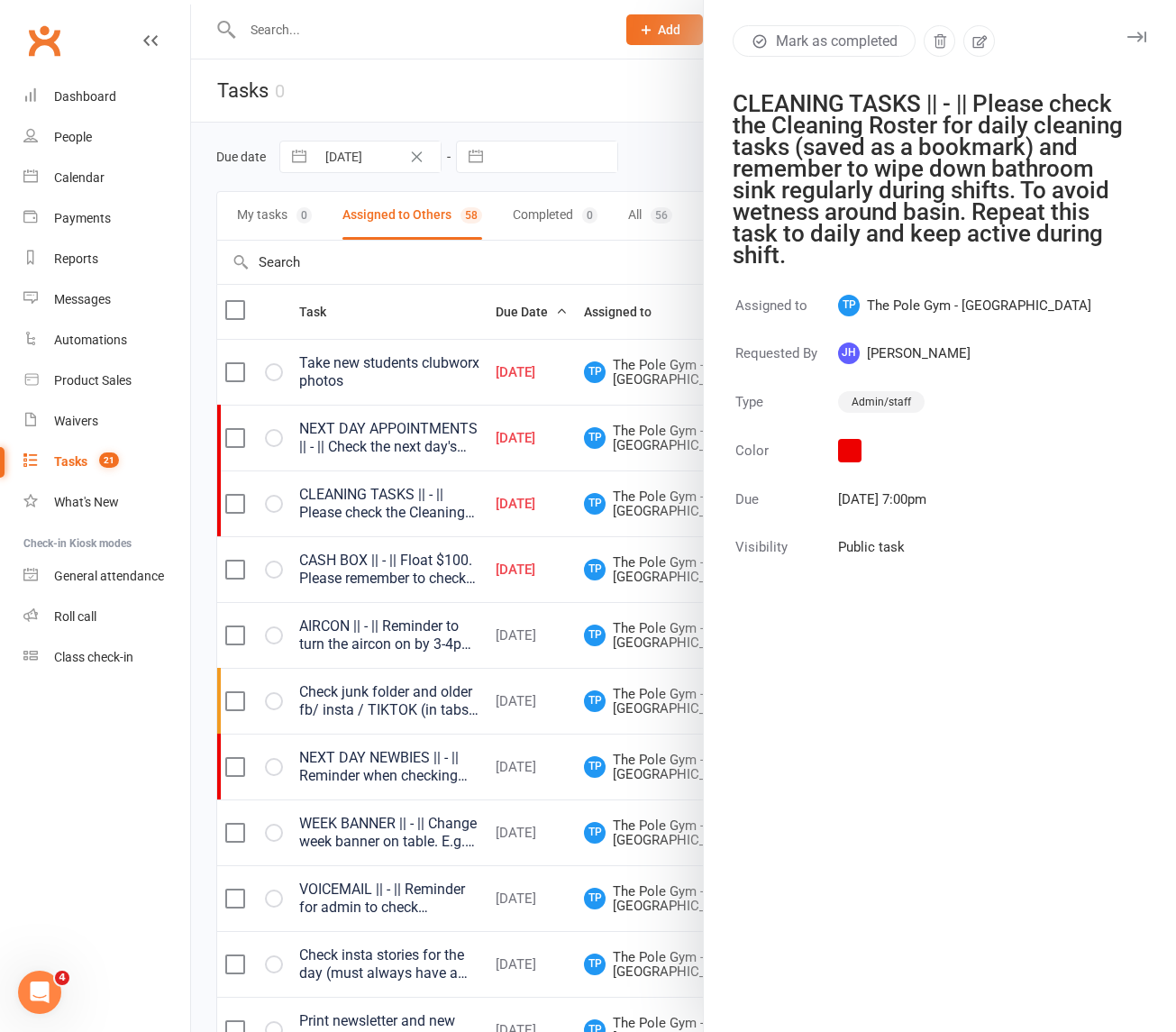
click at [410, 512] on div at bounding box center [684, 516] width 985 height 1032
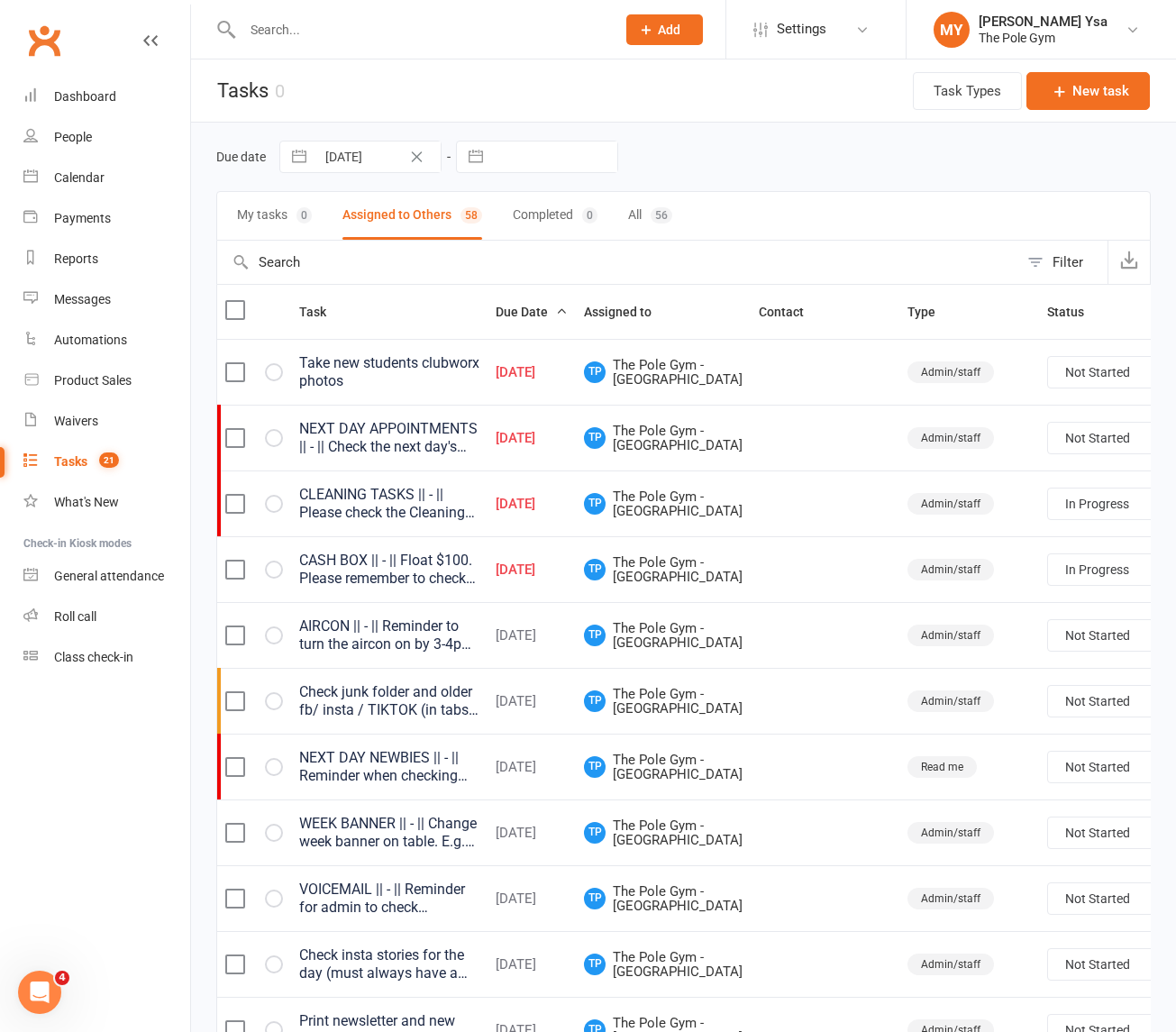
click at [416, 456] on div "NEXT DAY APPOINTMENTS || - || Check the next day's APPOINTMENTS (privates, leve…" at bounding box center [389, 438] width 181 height 36
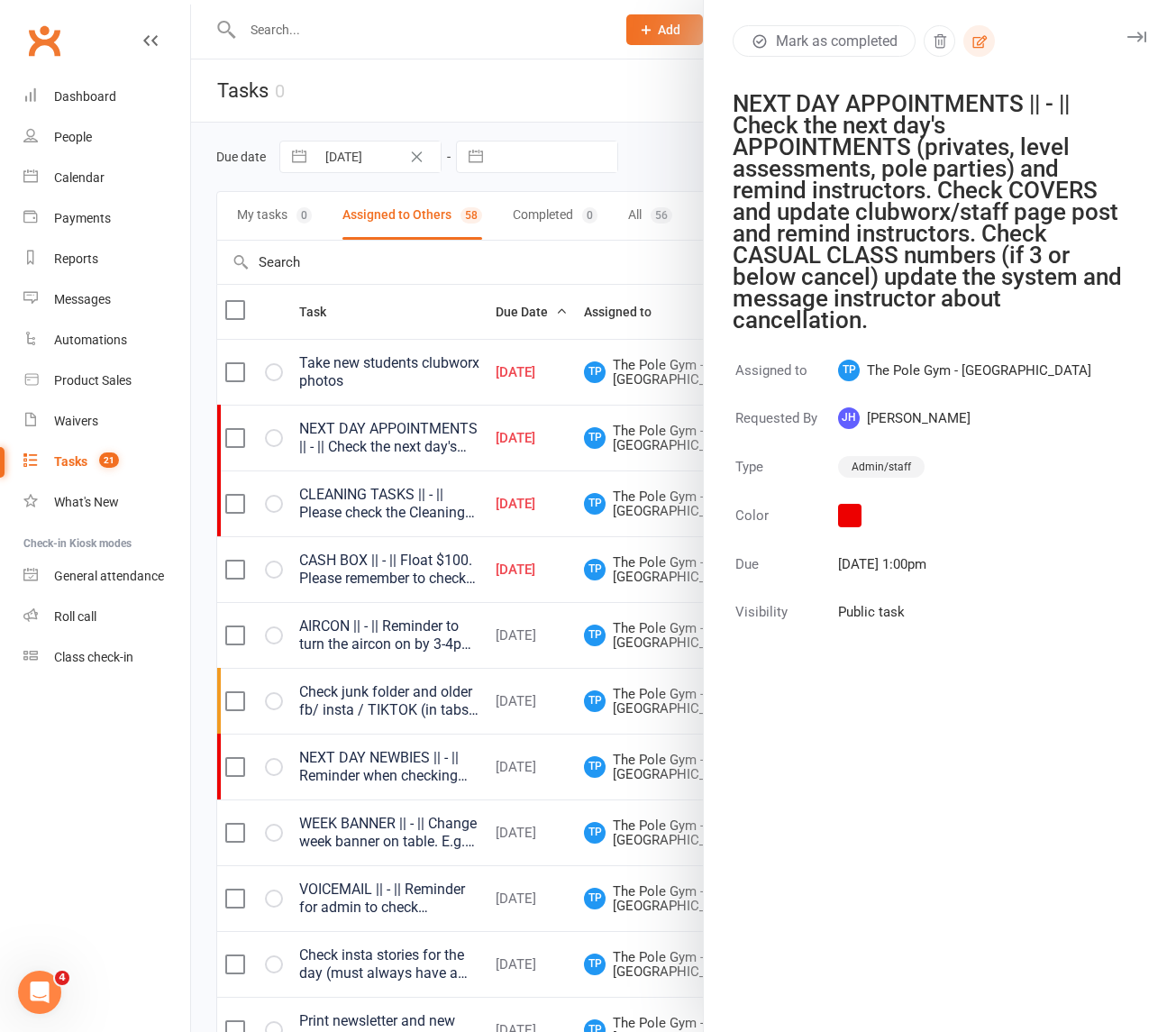
click at [964, 42] on button "button" at bounding box center [980, 41] width 32 height 32
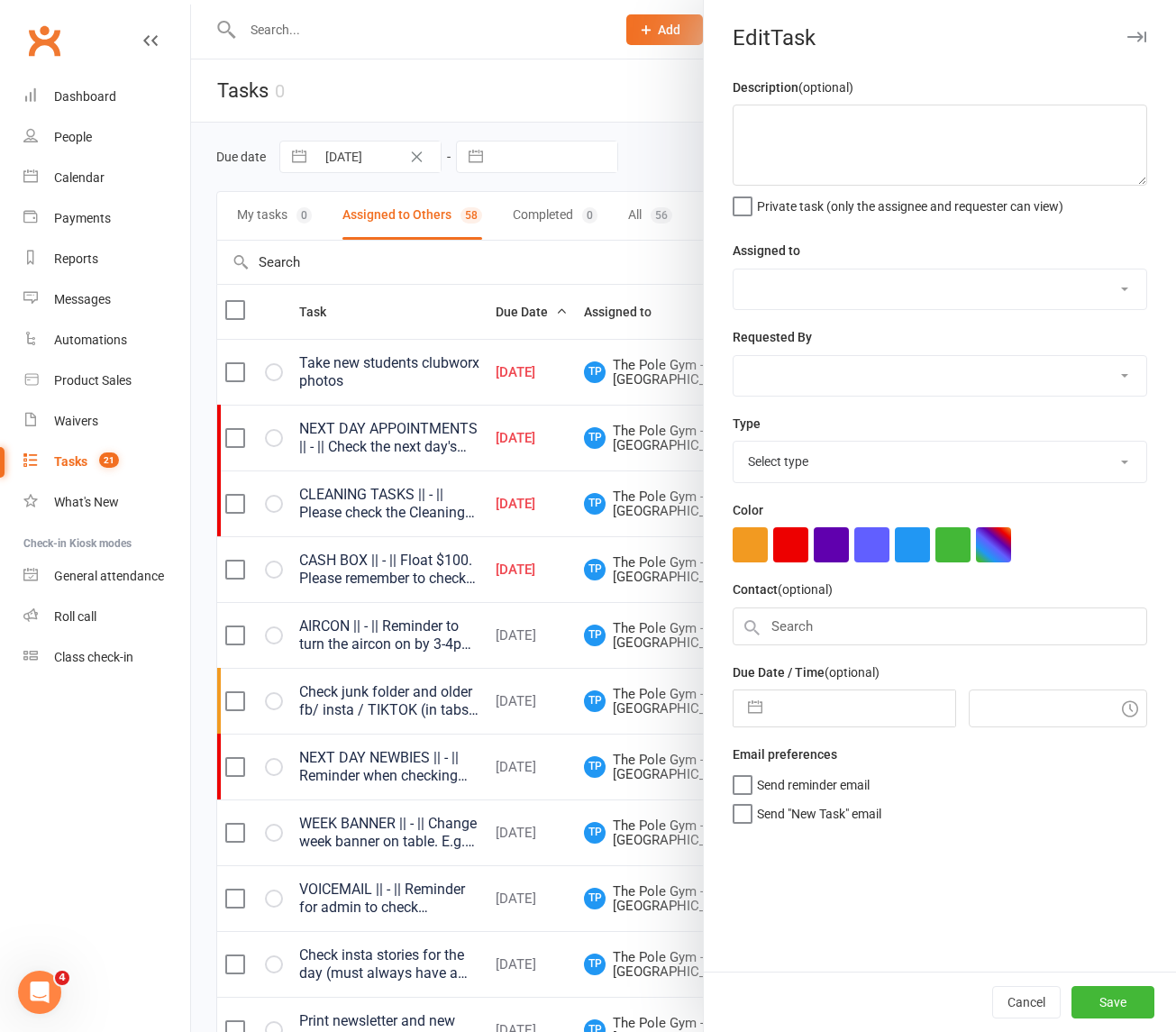
type textarea "NEXT DAY APPOINTMENTS || - || Check the next day's APPOINTMENTS (privates, leve…"
select select "33291"
select select "32541"
type input "16 Aug 2025"
type input "1:00pm"
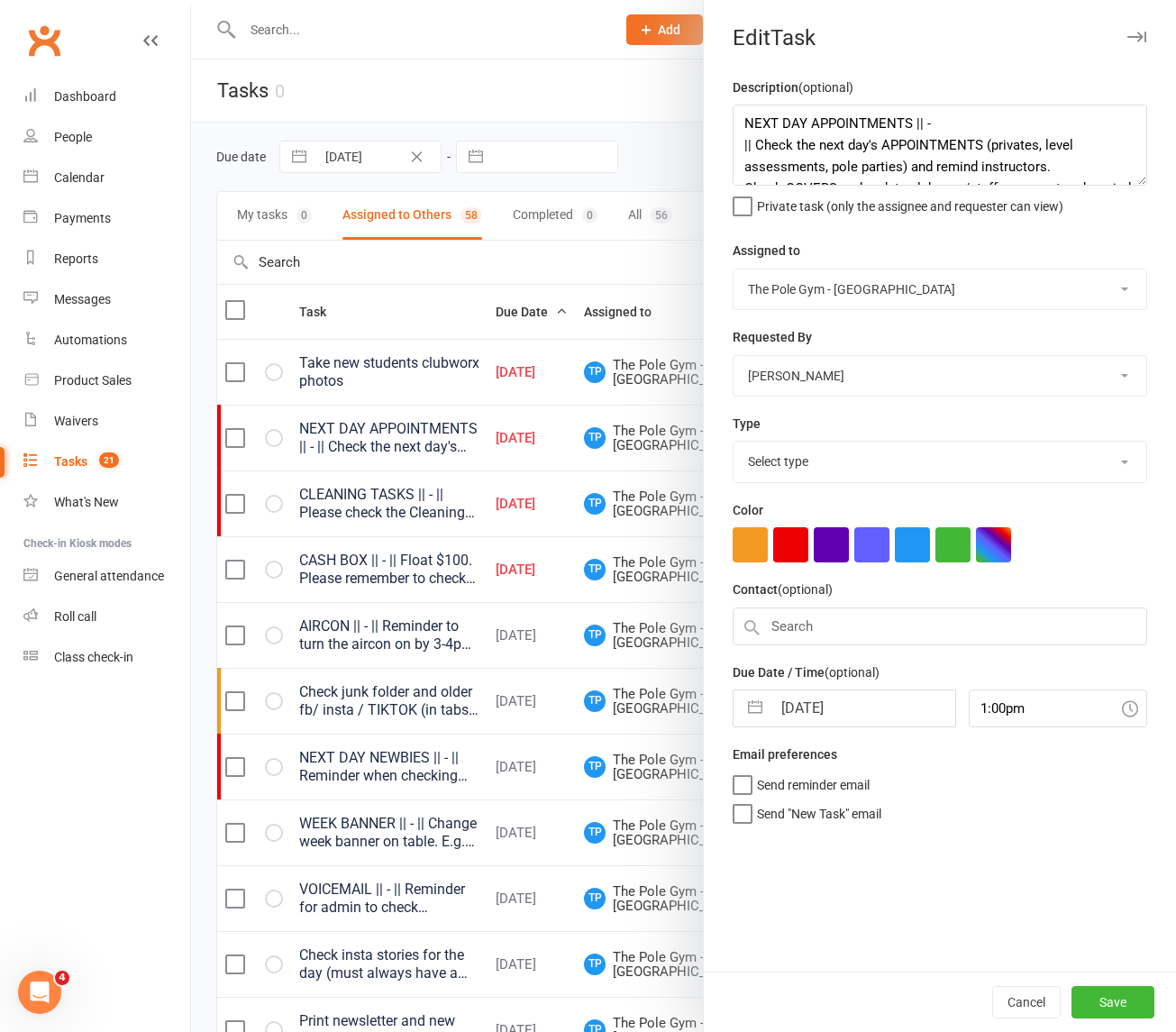
select select "18330"
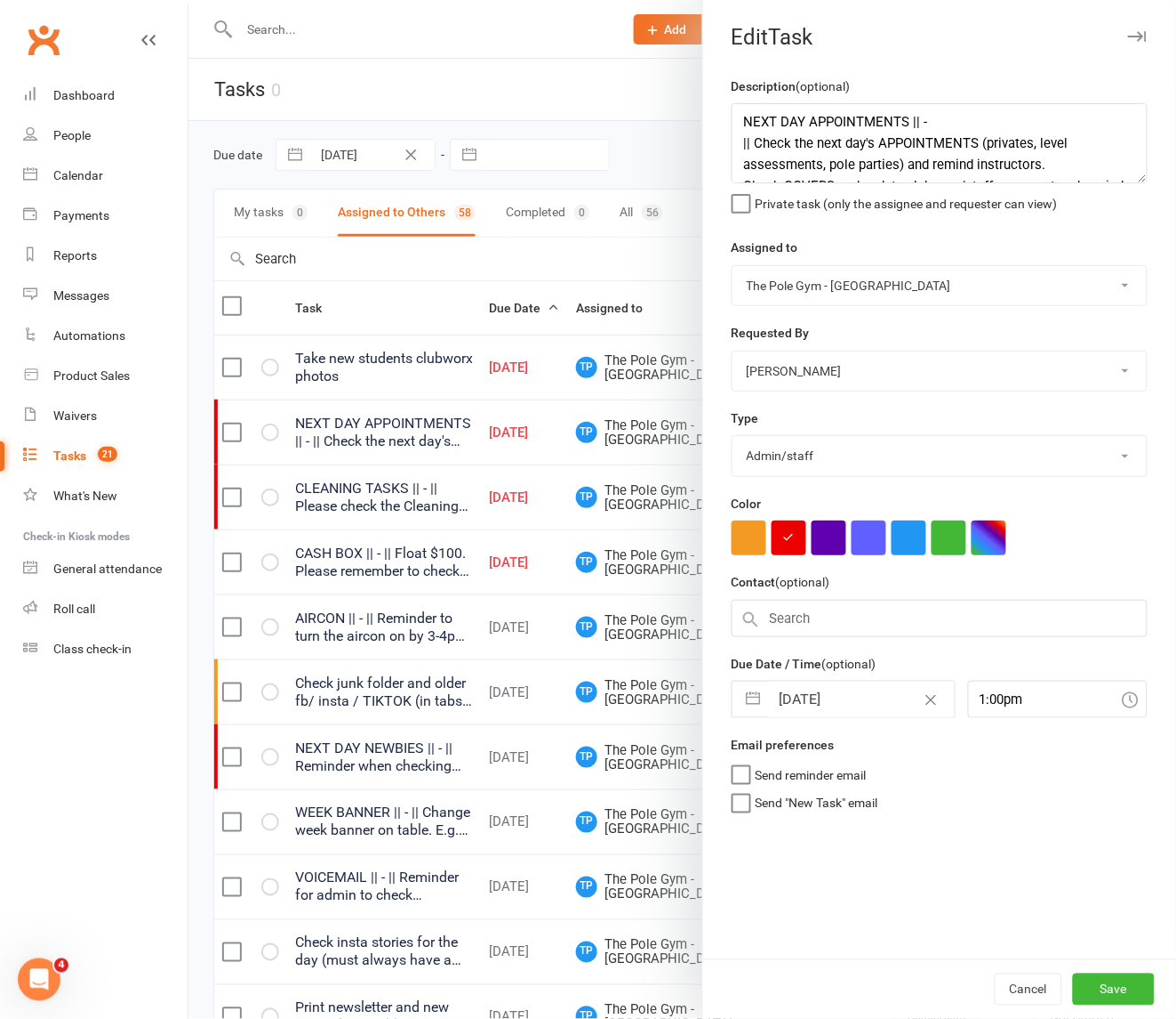
click at [845, 701] on input "16 Aug 2025" at bounding box center [863, 699] width 185 height 35
select select "6"
select select "2025"
select select "7"
select select "2025"
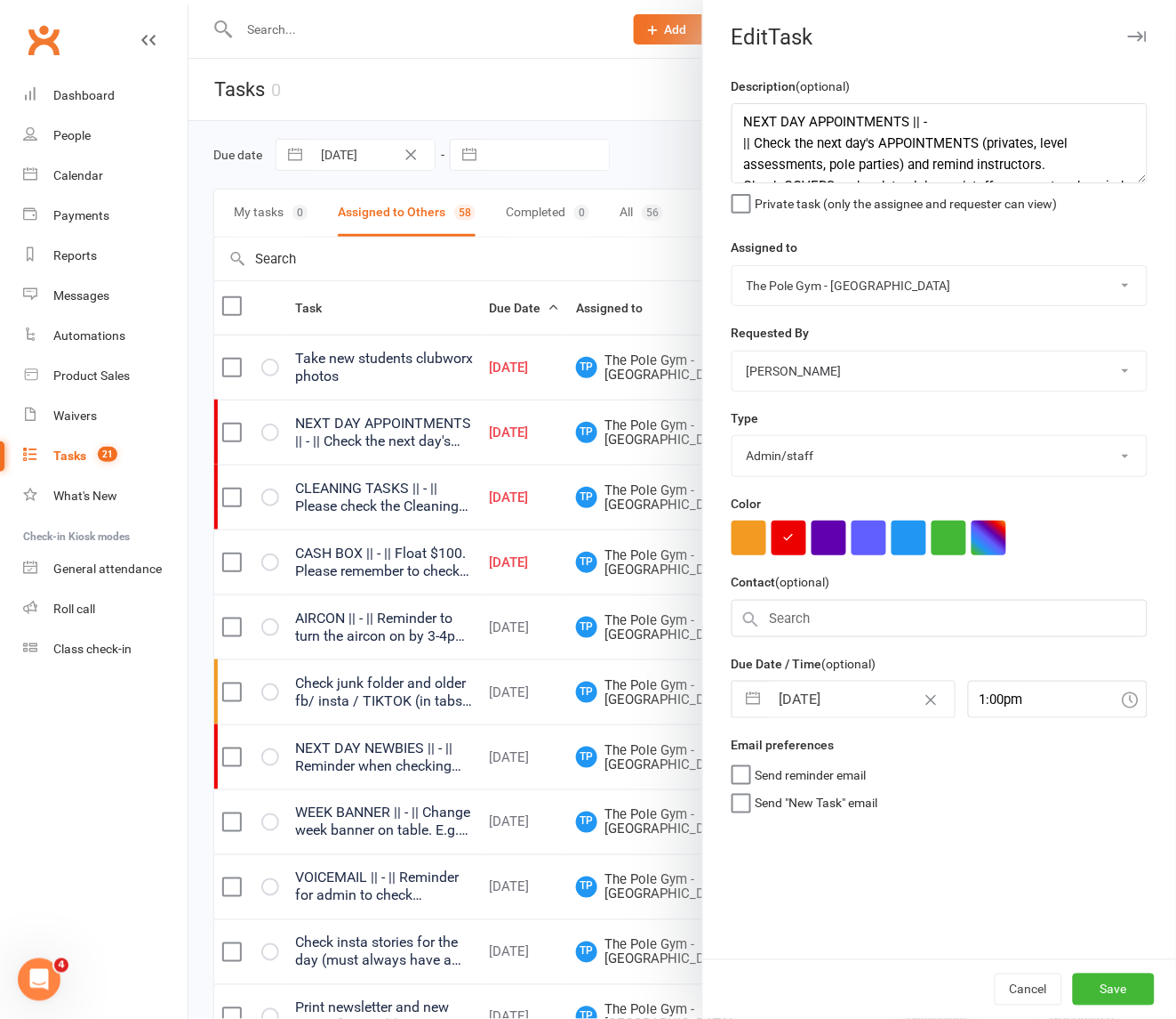
select select "8"
select select "2025"
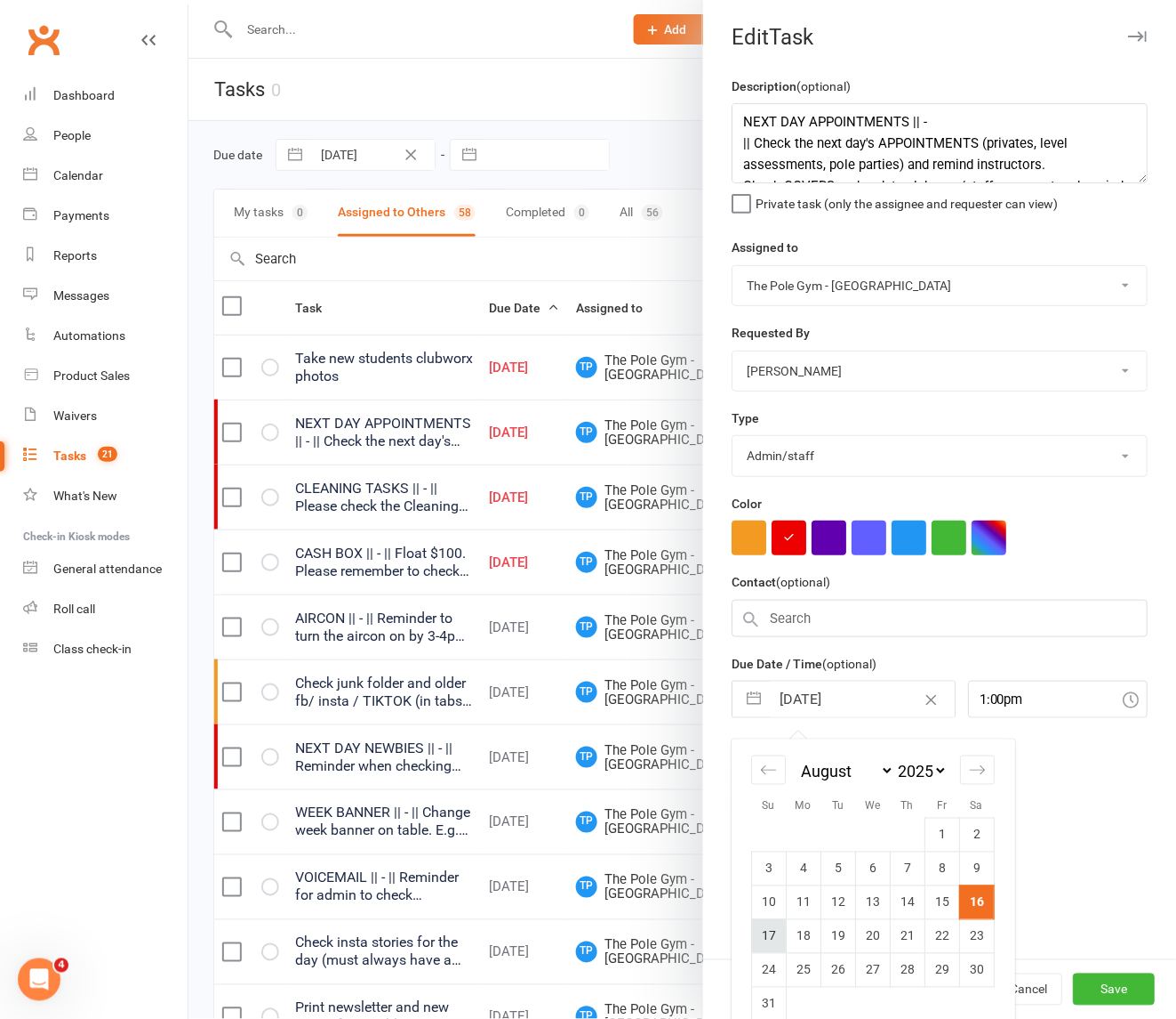
click at [765, 943] on td "17" at bounding box center [769, 935] width 34 height 33
type input "17 Aug 2025"
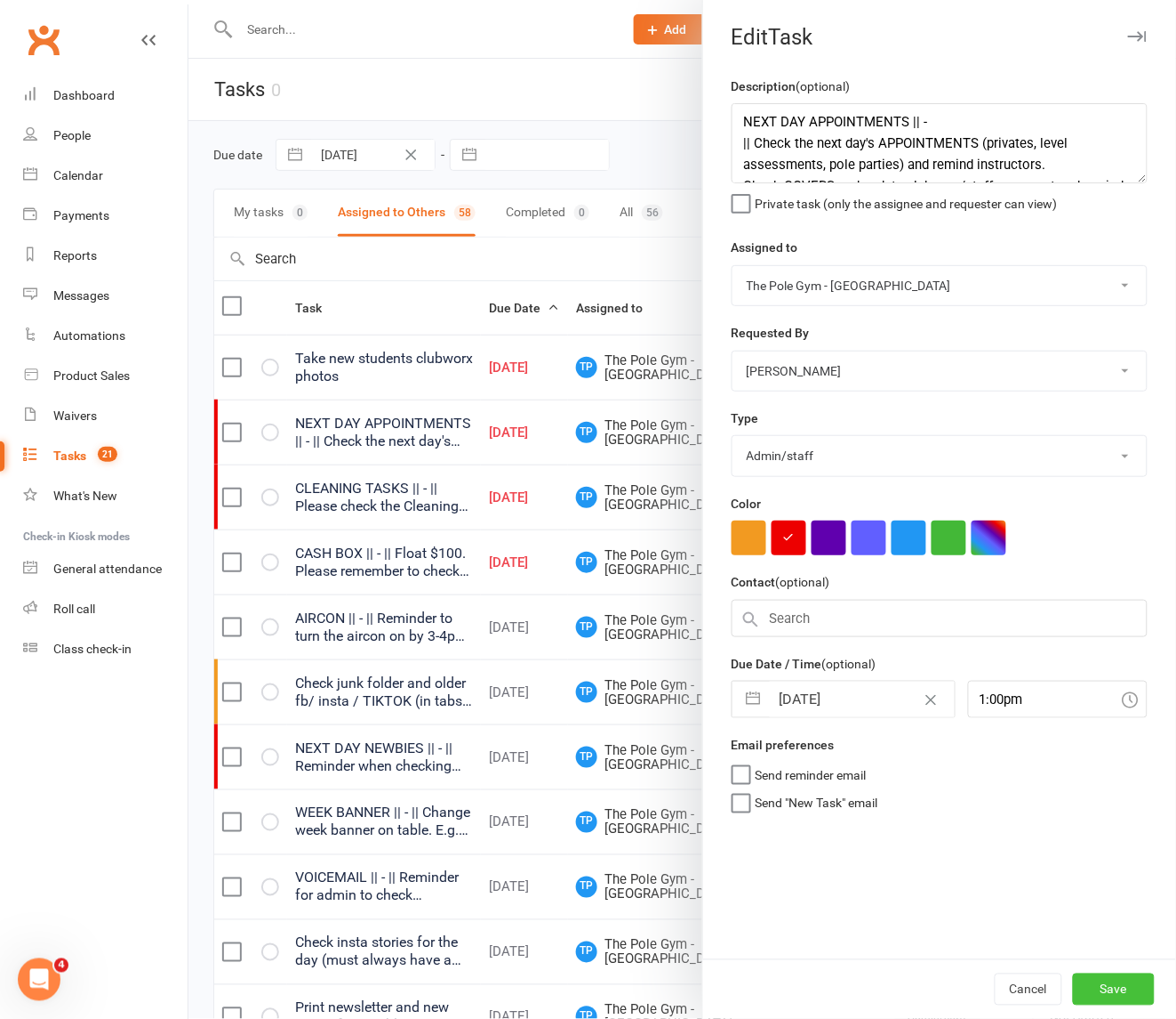
click at [1037, 977] on button "Save" at bounding box center [1114, 989] width 82 height 32
select select "waiting"
select select "started"
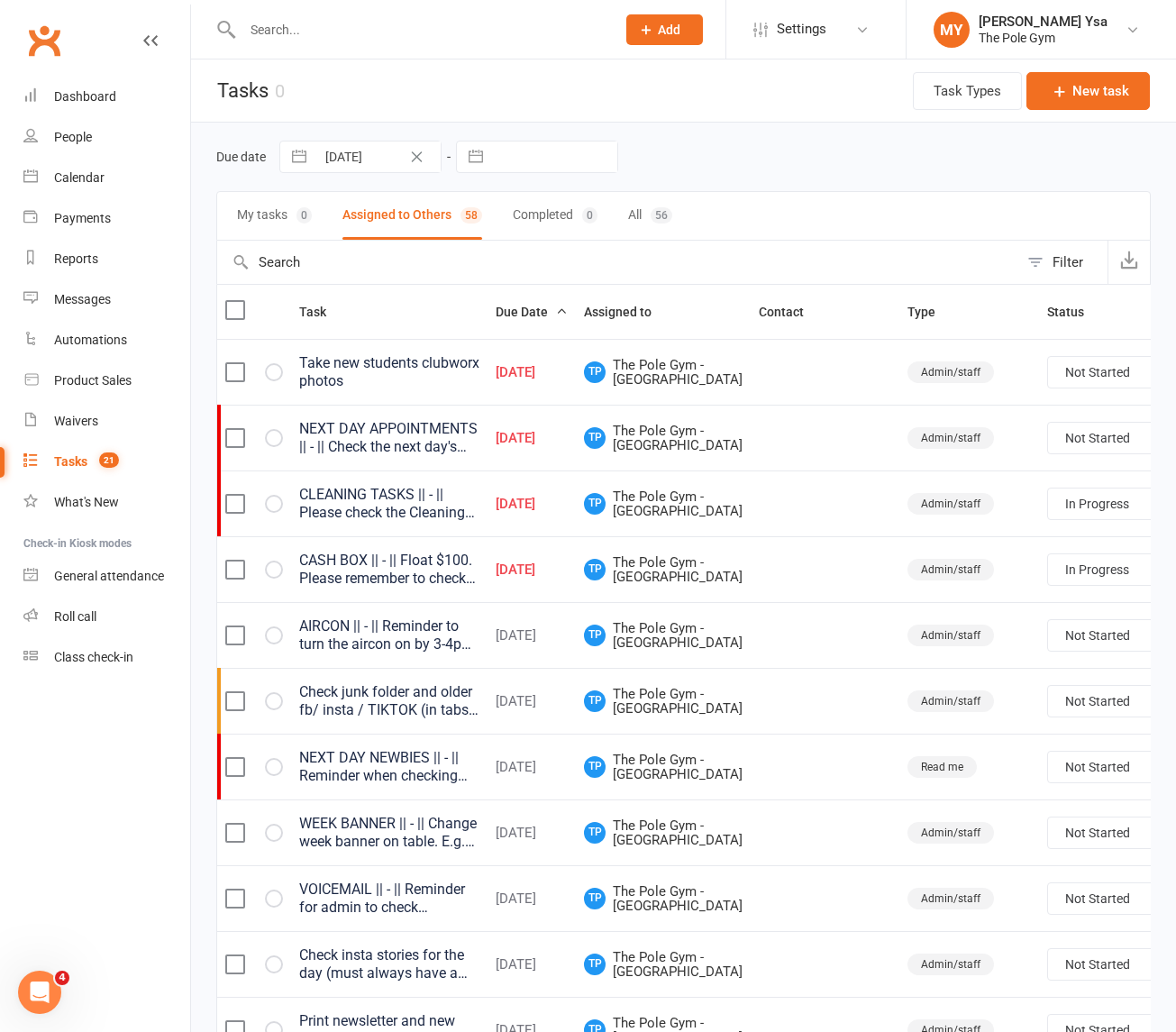
select select "started"
select select "waiting"
select select "started"
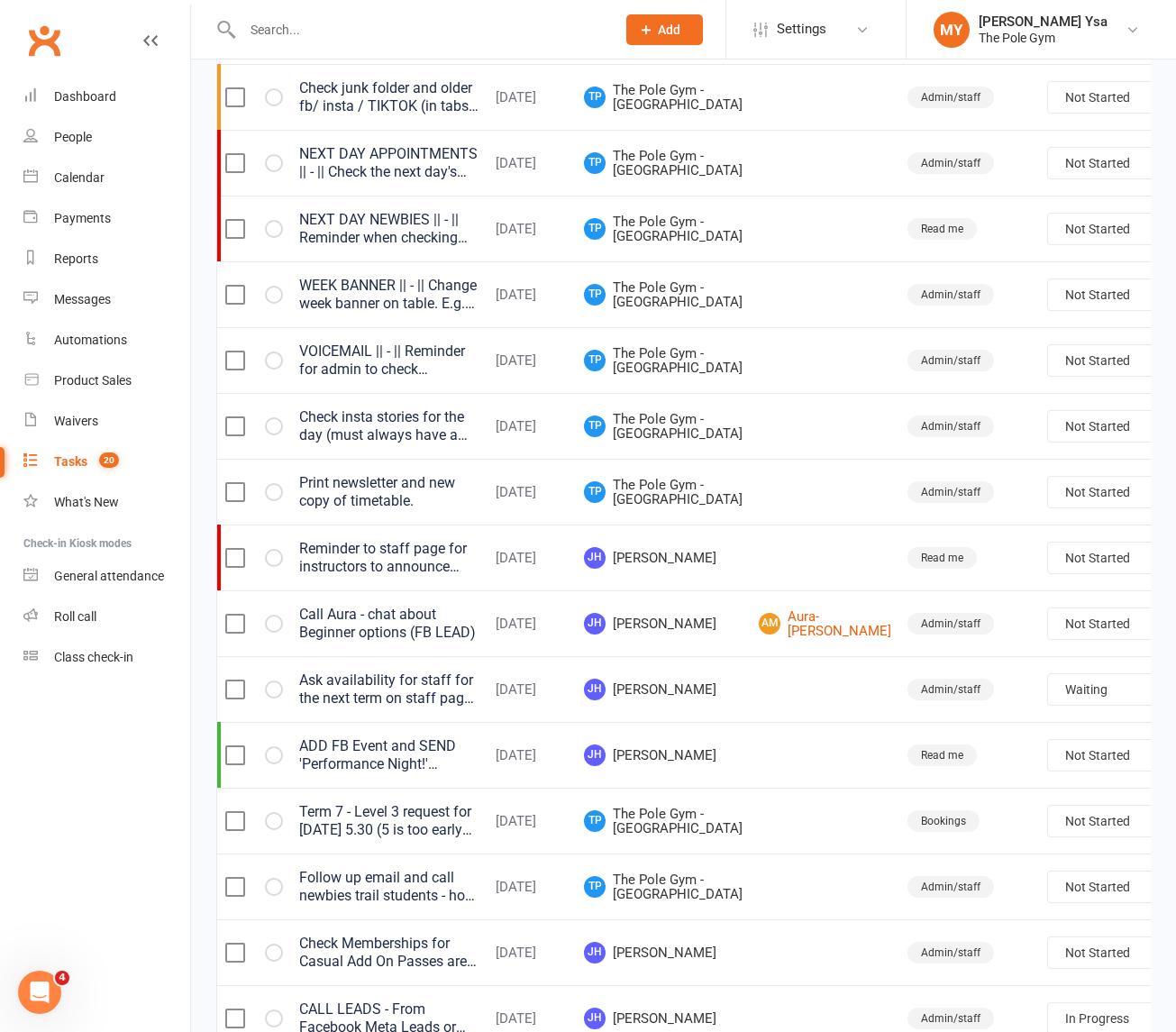
scroll to position [563, 0]
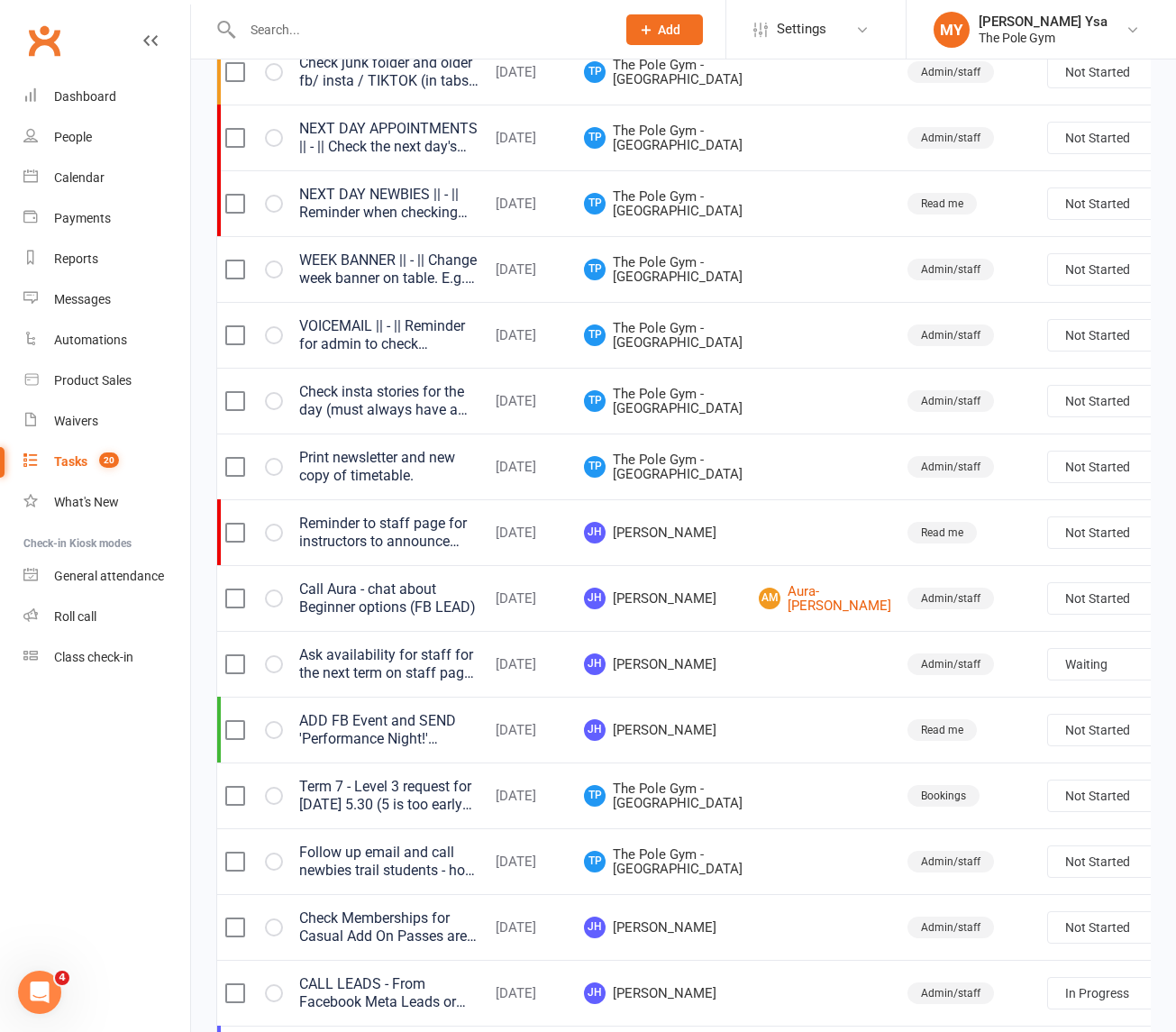
click at [439, 550] on div "Reminder to staff page for instructors to announce about performance night. Let…" at bounding box center [389, 532] width 181 height 36
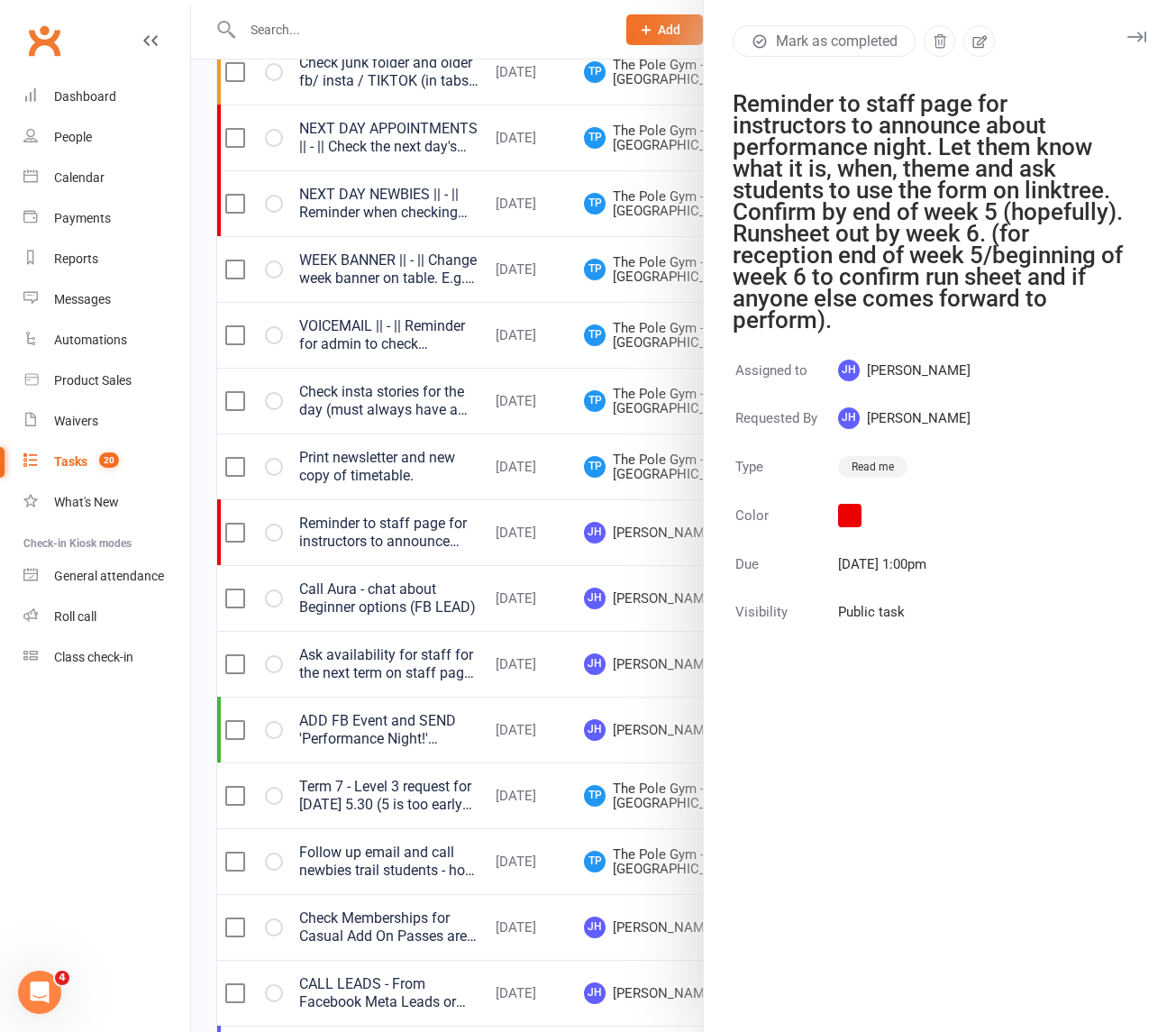
click at [466, 735] on div at bounding box center [684, 516] width 985 height 1032
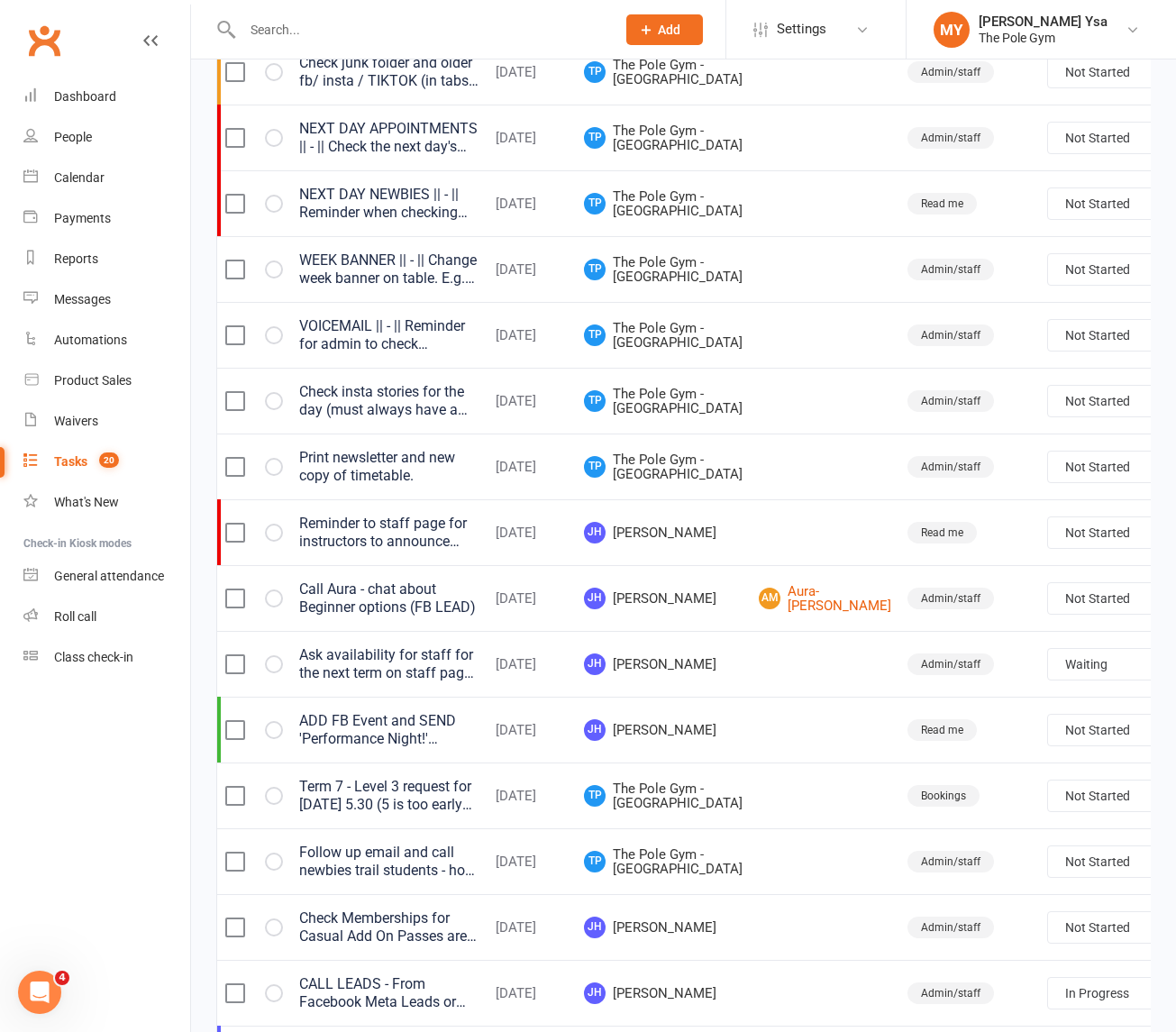
click at [447, 419] on div "Check insta stories for the day (must always have a story on page)." at bounding box center [389, 401] width 181 height 36
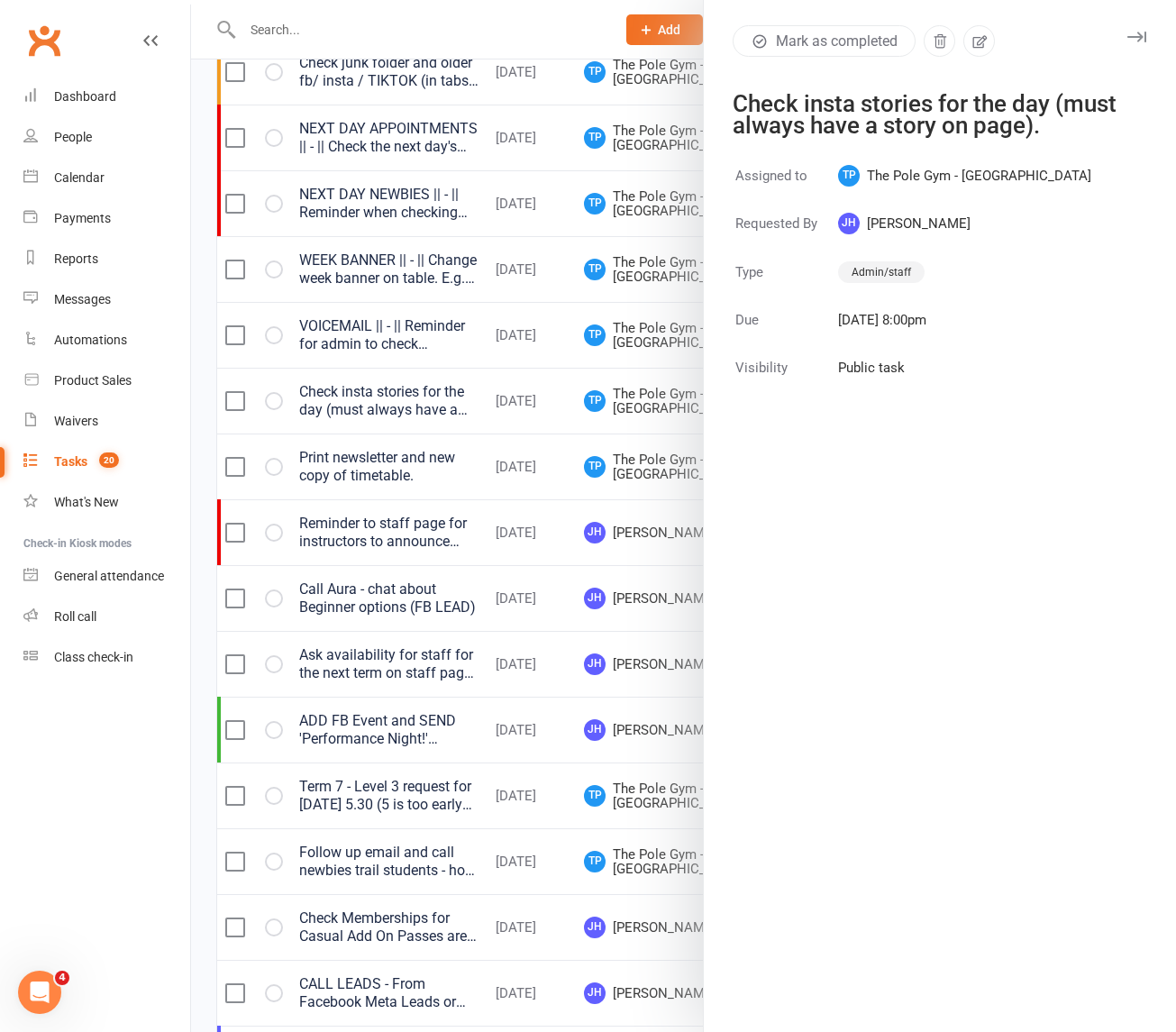
click at [447, 622] on div at bounding box center [684, 516] width 985 height 1032
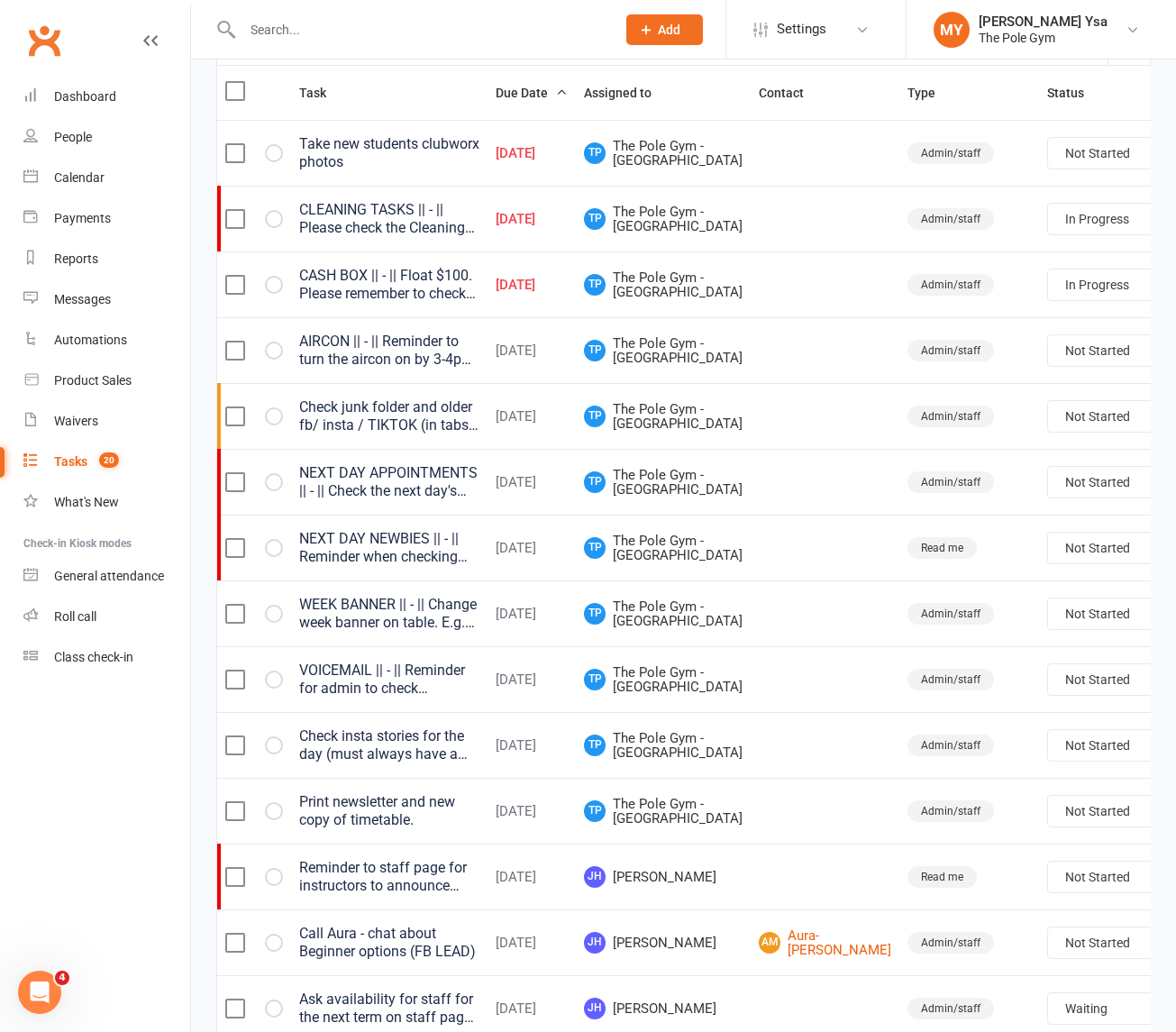
scroll to position [113, 0]
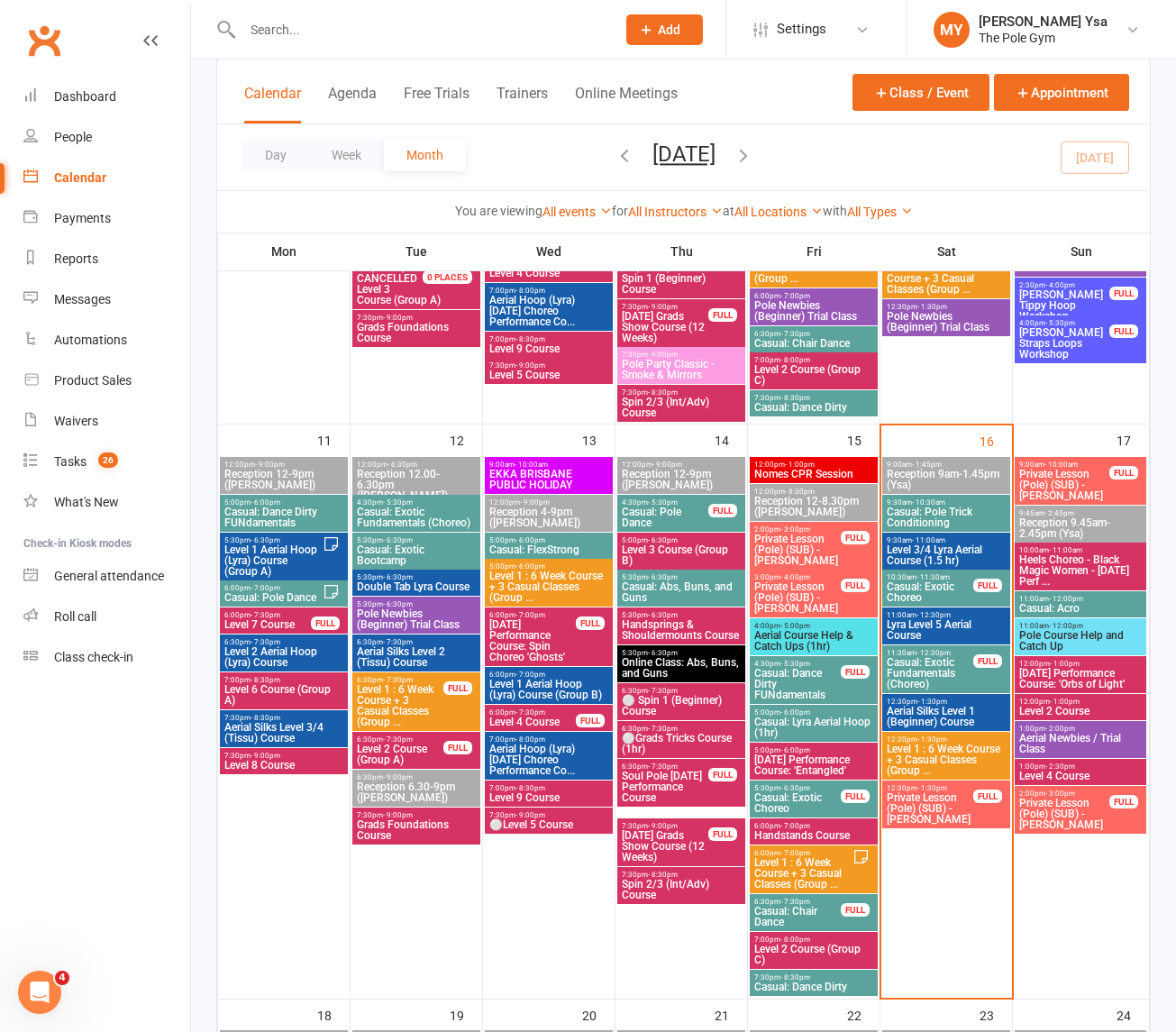
click at [1065, 740] on span "Aerial Newbies / Trial Class" at bounding box center [1080, 744] width 125 height 22
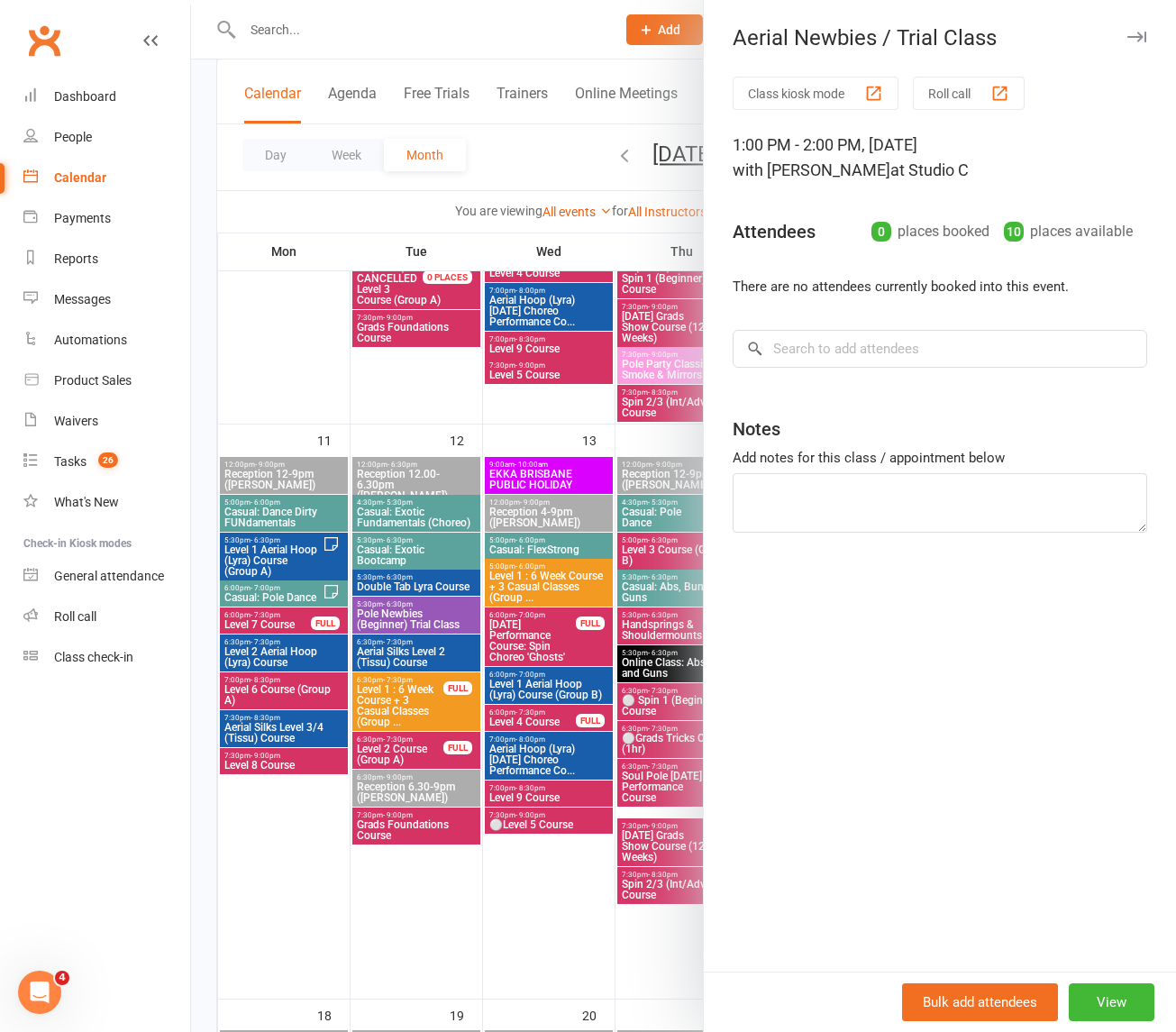
click at [464, 253] on div at bounding box center [684, 516] width 985 height 1032
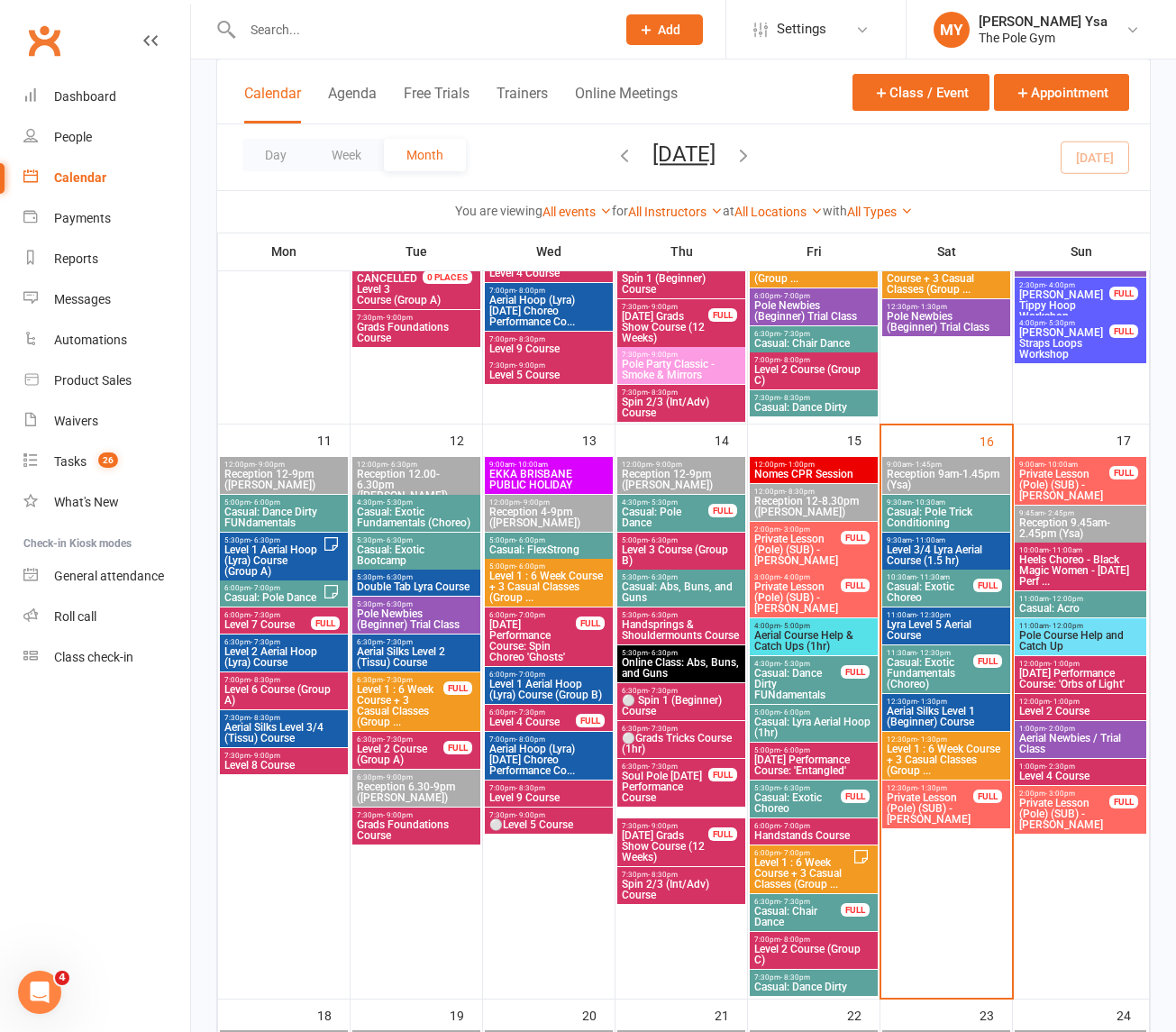
click at [1047, 481] on span "Private Lesson (Pole) (SUB) - [PERSON_NAME]" at bounding box center [1064, 485] width 92 height 33
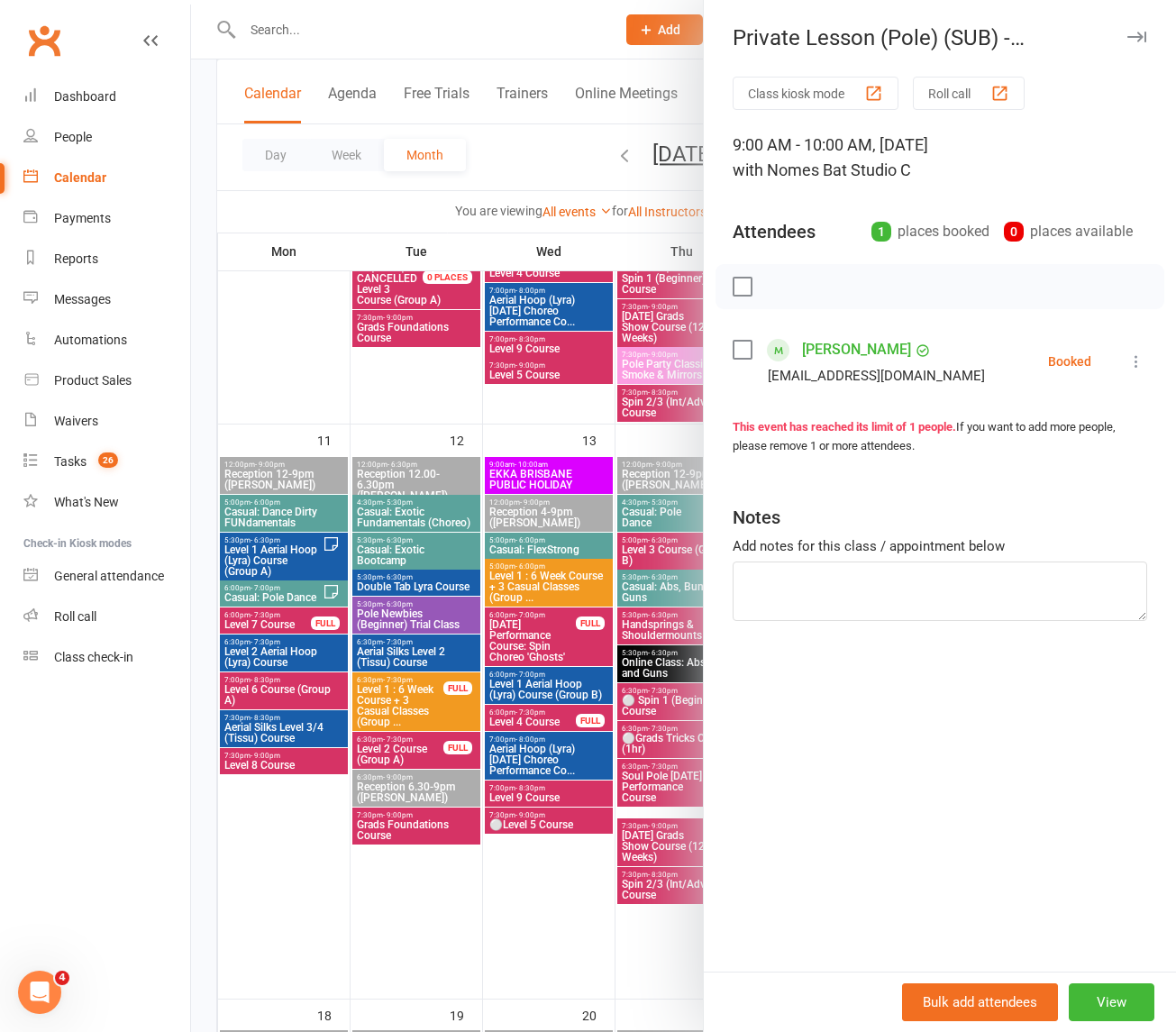
click at [525, 583] on div at bounding box center [684, 516] width 985 height 1032
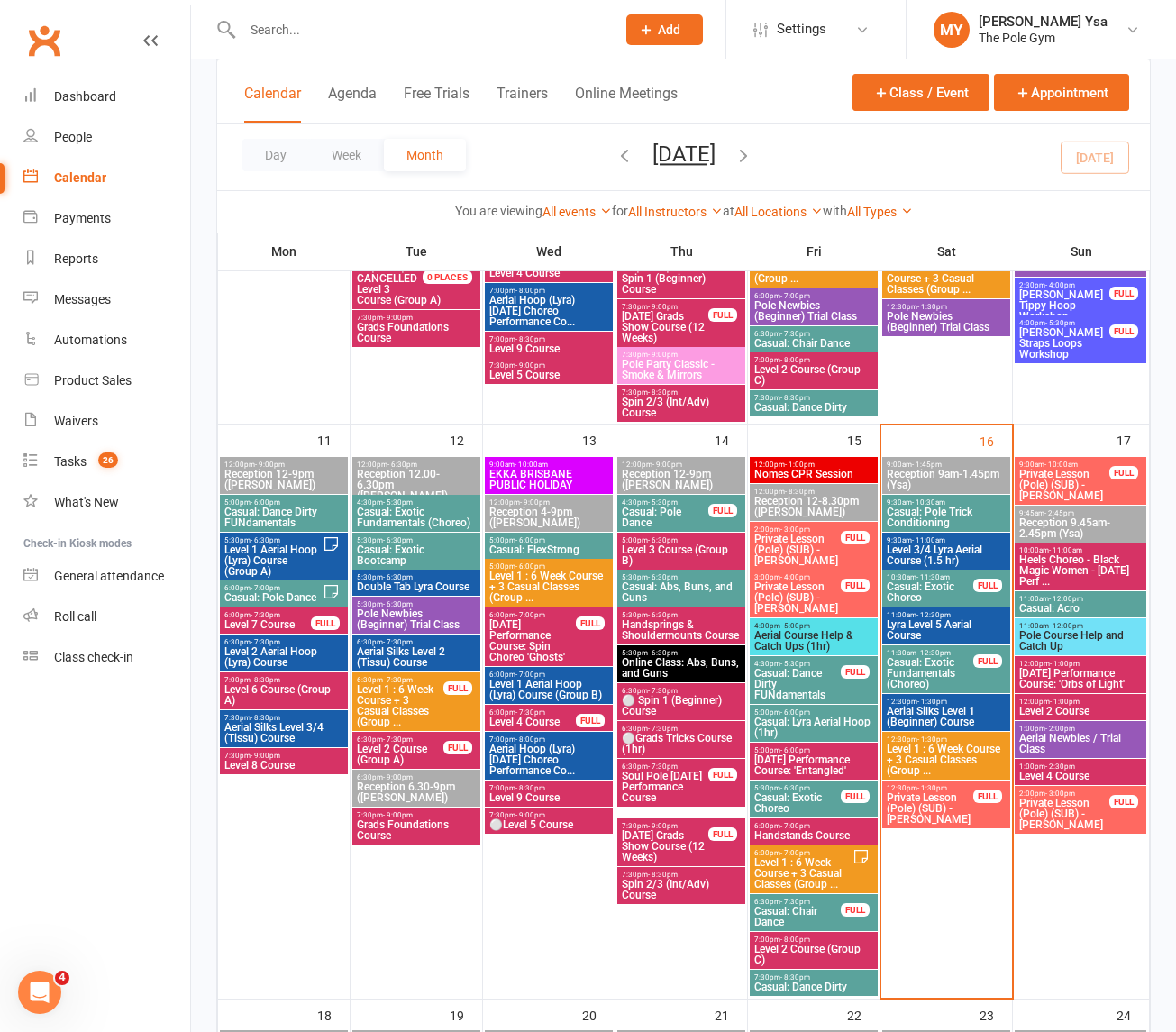
click at [1072, 809] on span "Private Lesson (Pole) (SUB) - [PERSON_NAME]" at bounding box center [1064, 814] width 92 height 33
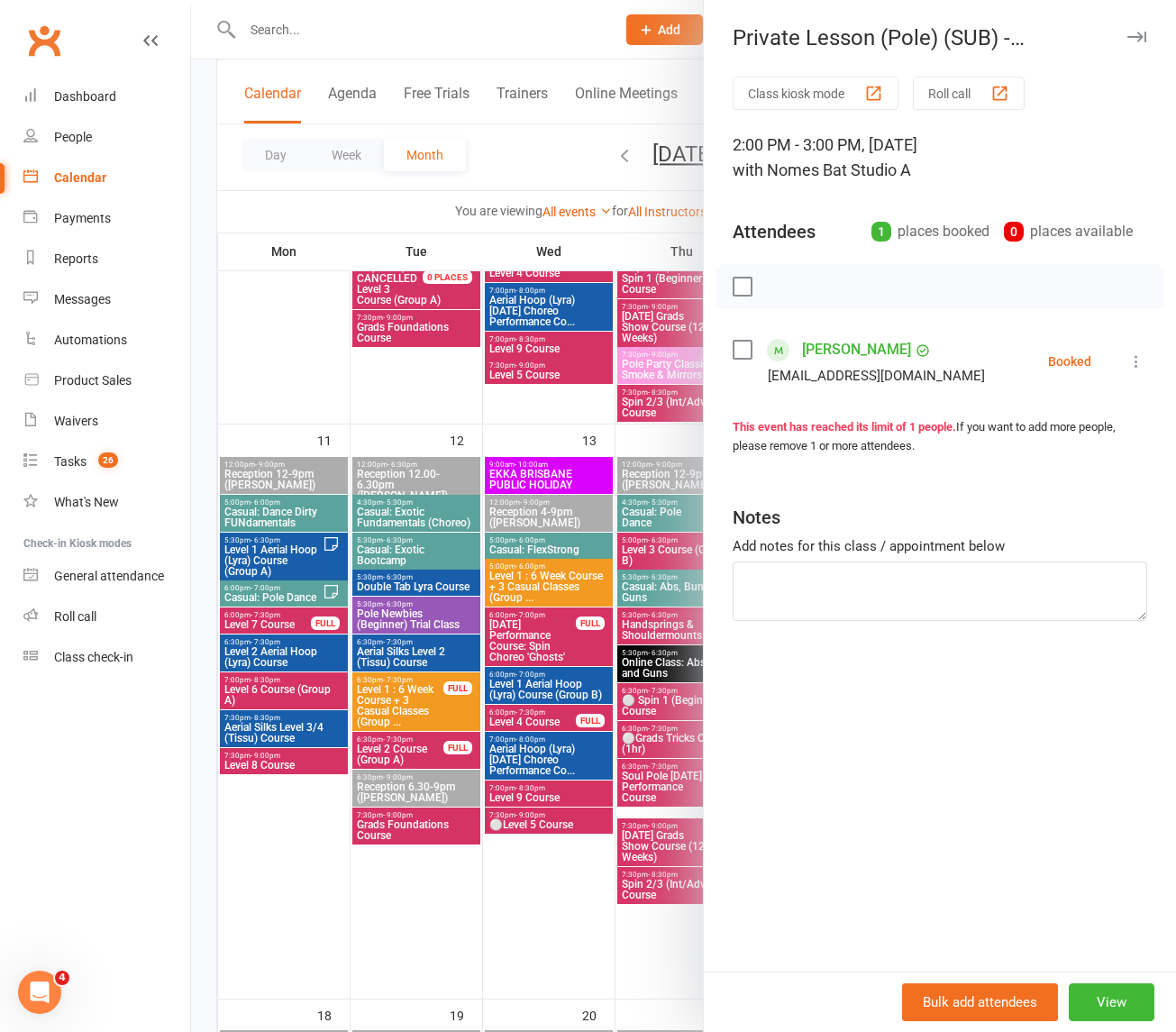
click at [593, 680] on div at bounding box center [684, 516] width 985 height 1032
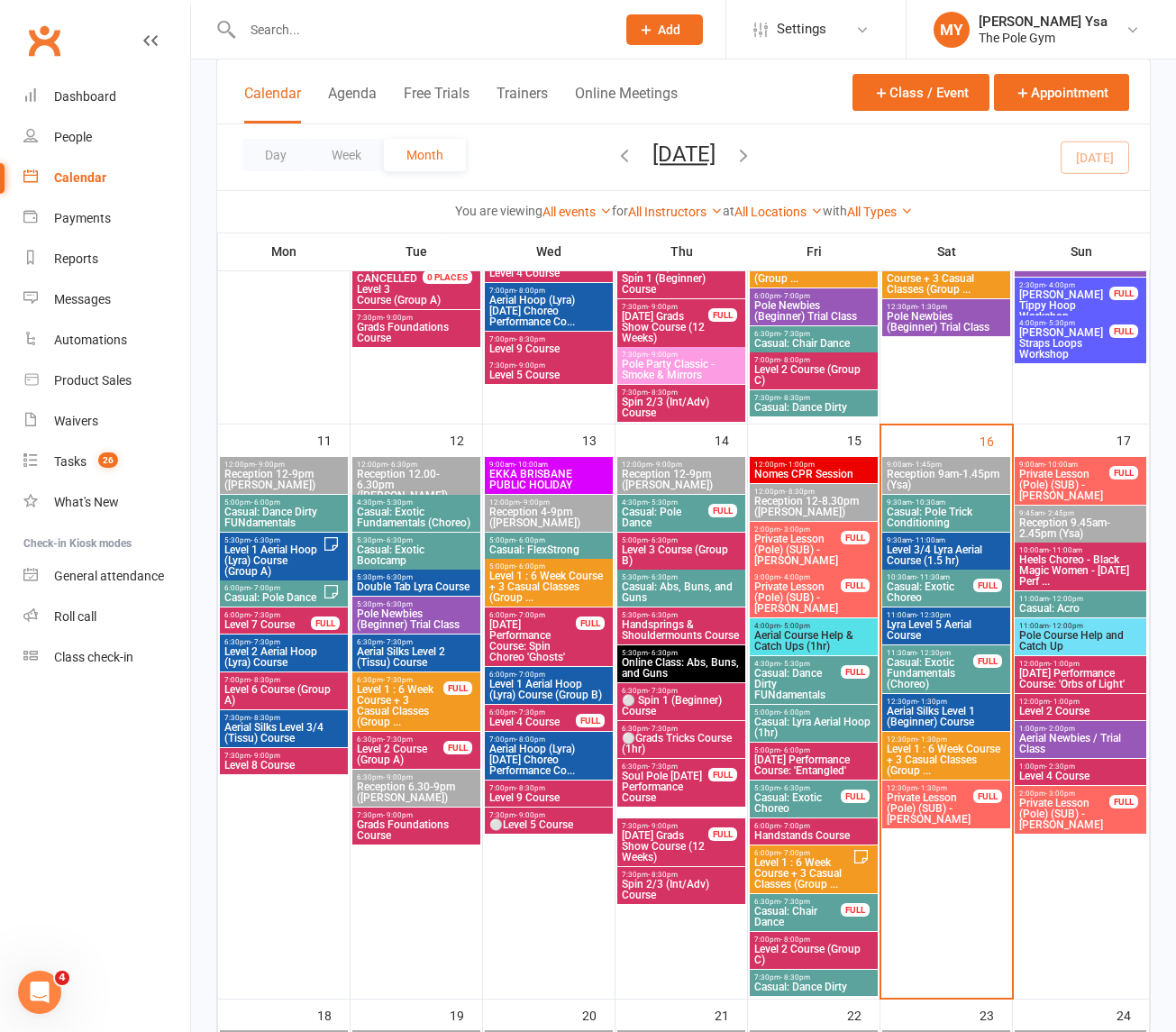
click at [1055, 603] on span "Casual: Acro" at bounding box center [1080, 608] width 125 height 11
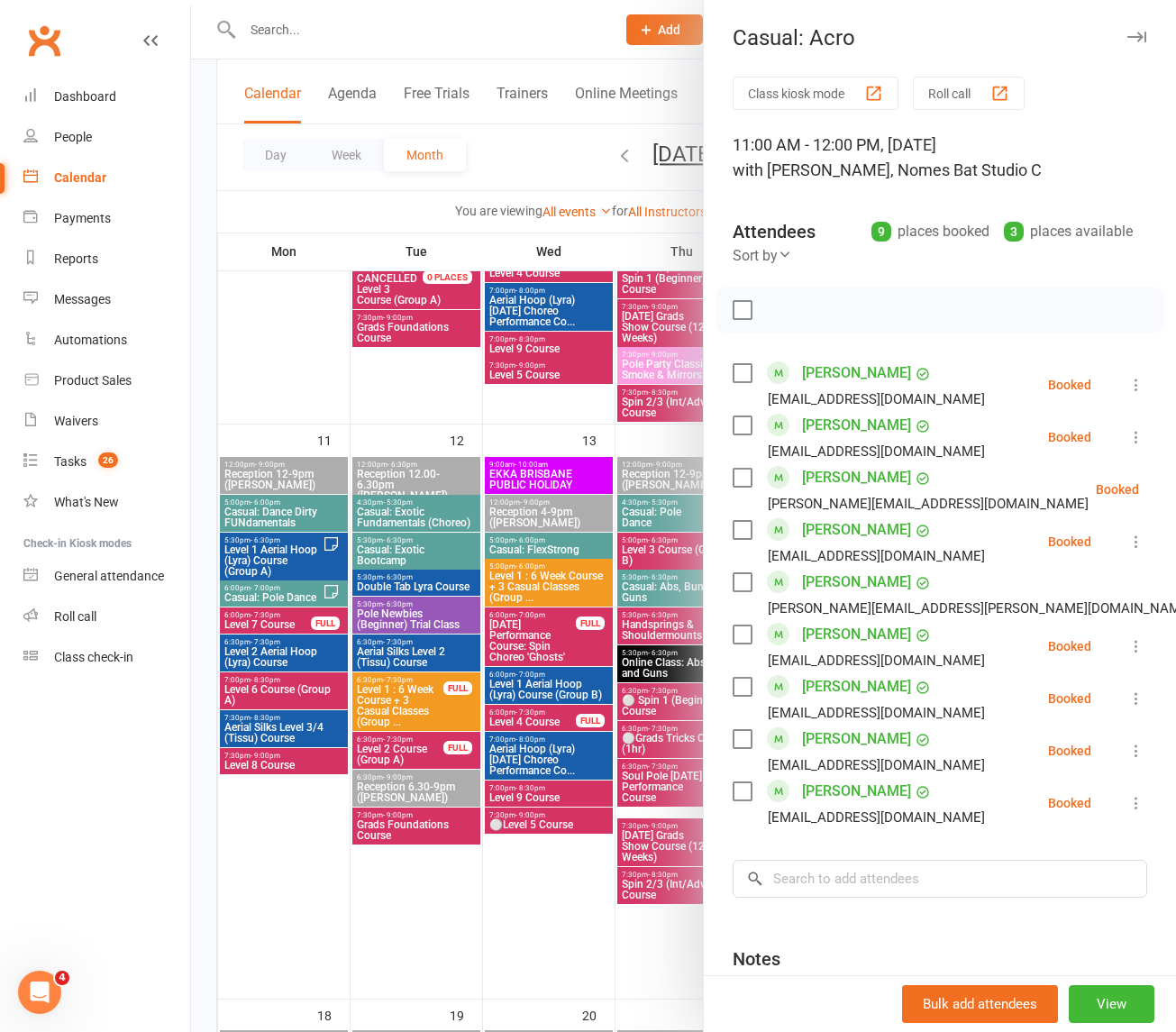
click at [466, 629] on div at bounding box center [684, 516] width 985 height 1032
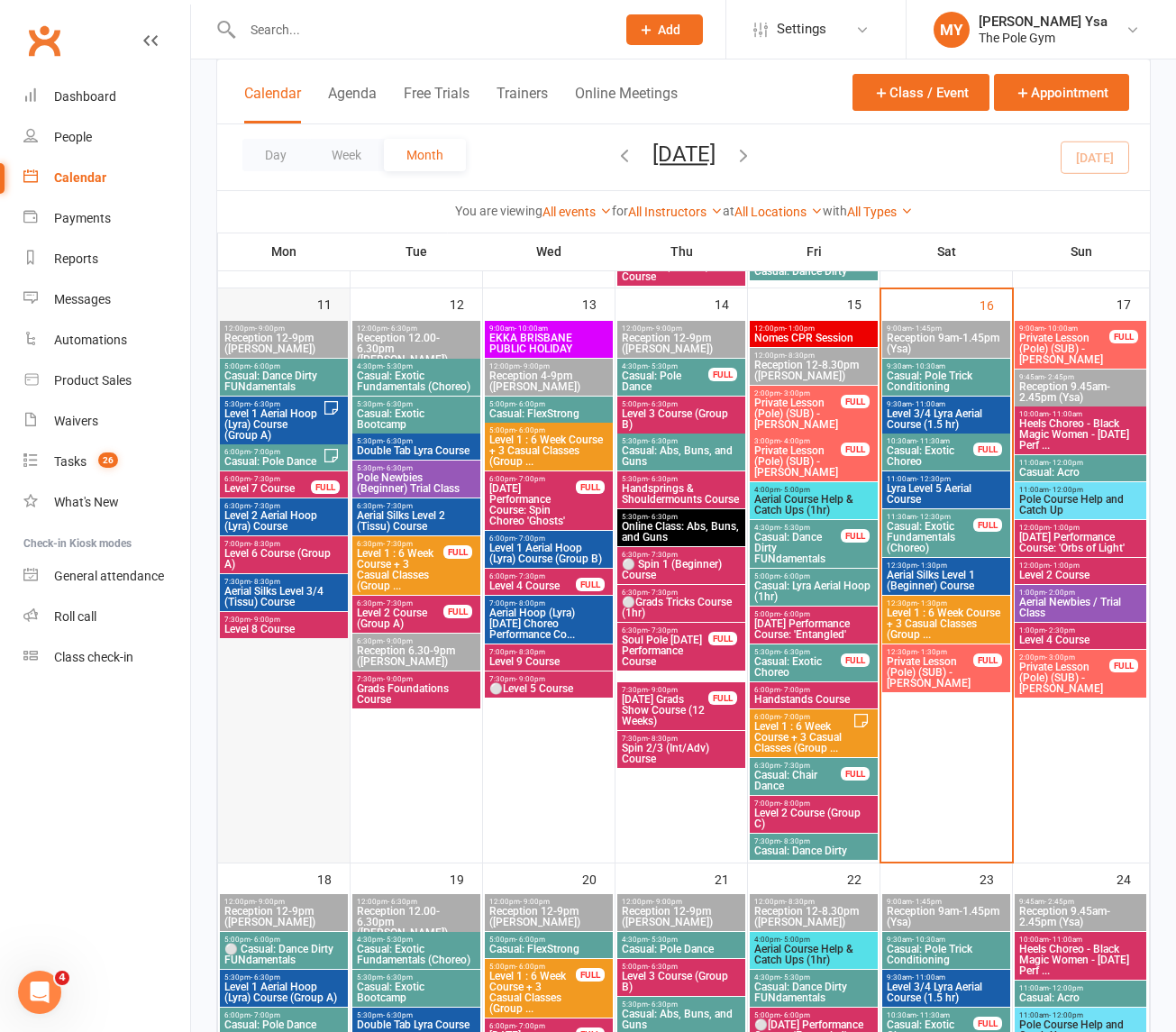
scroll to position [1464, 0]
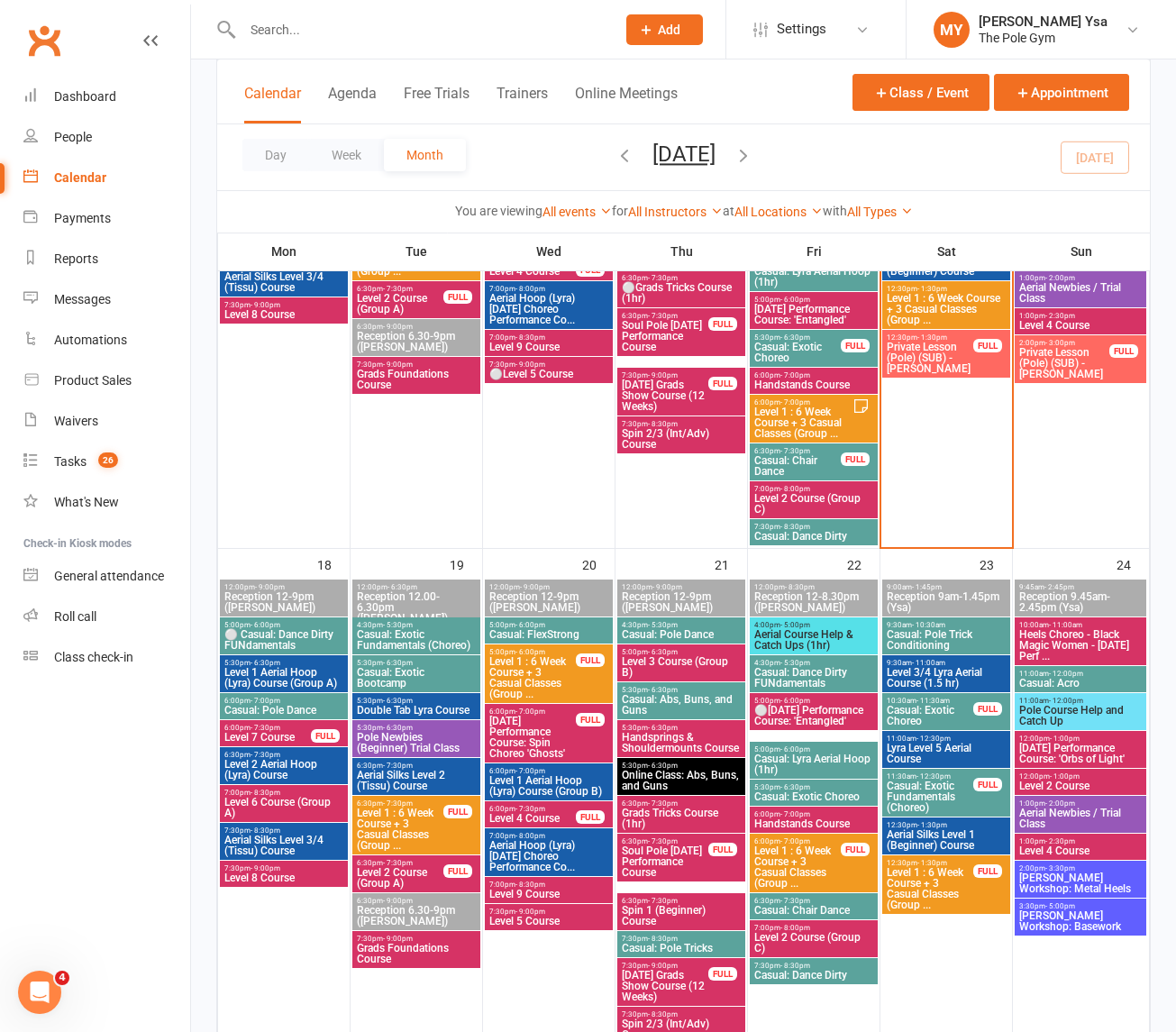
click at [263, 633] on span "⚪ Casual: Dance Dirty FUNdamentals" at bounding box center [283, 640] width 121 height 22
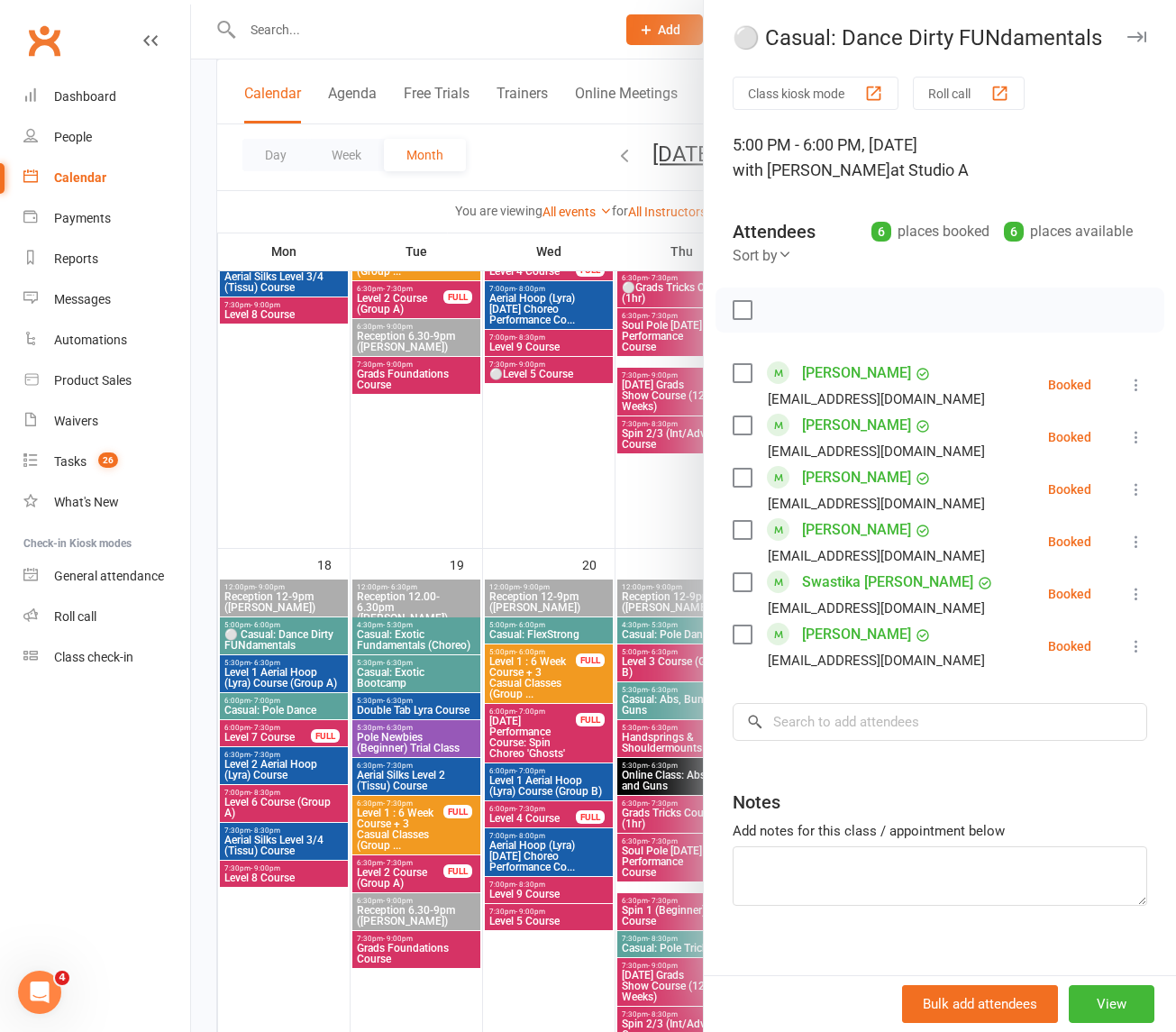
click at [338, 499] on div at bounding box center [684, 516] width 985 height 1032
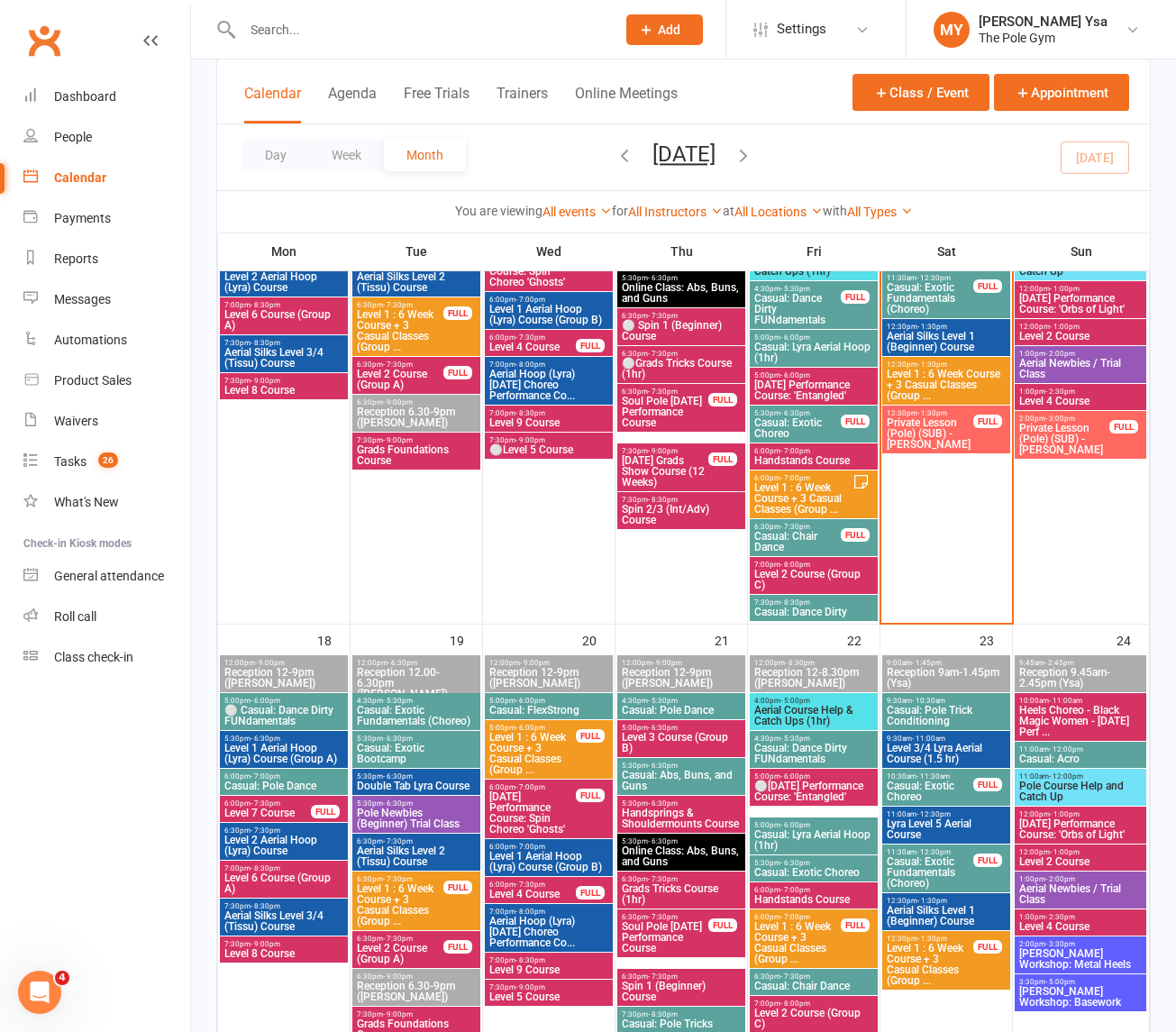
scroll to position [1351, 0]
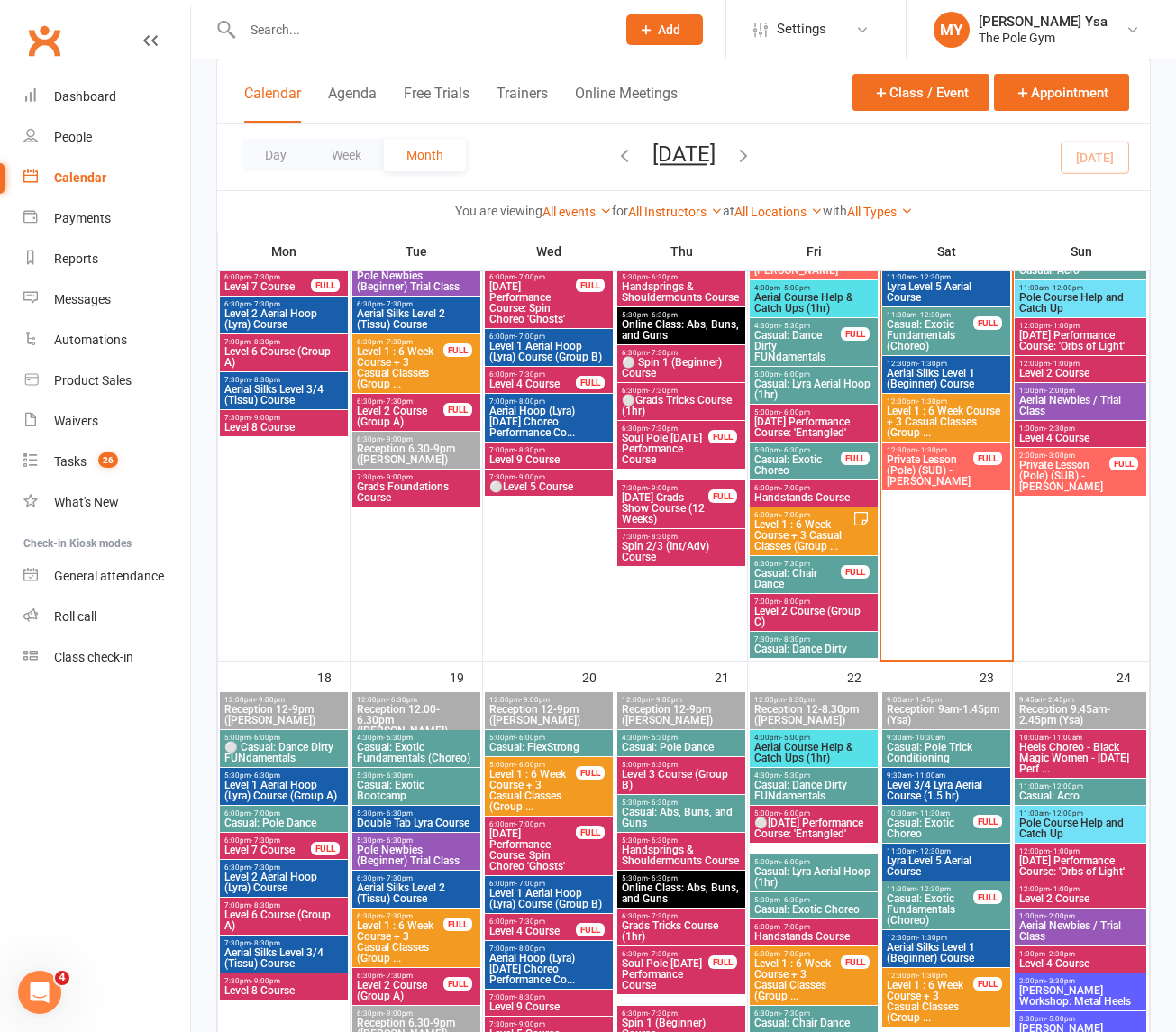
click at [809, 542] on span "Level 1 : 6 Week Course + 3 Casual Classes (Group ..." at bounding box center [802, 534] width 99 height 33
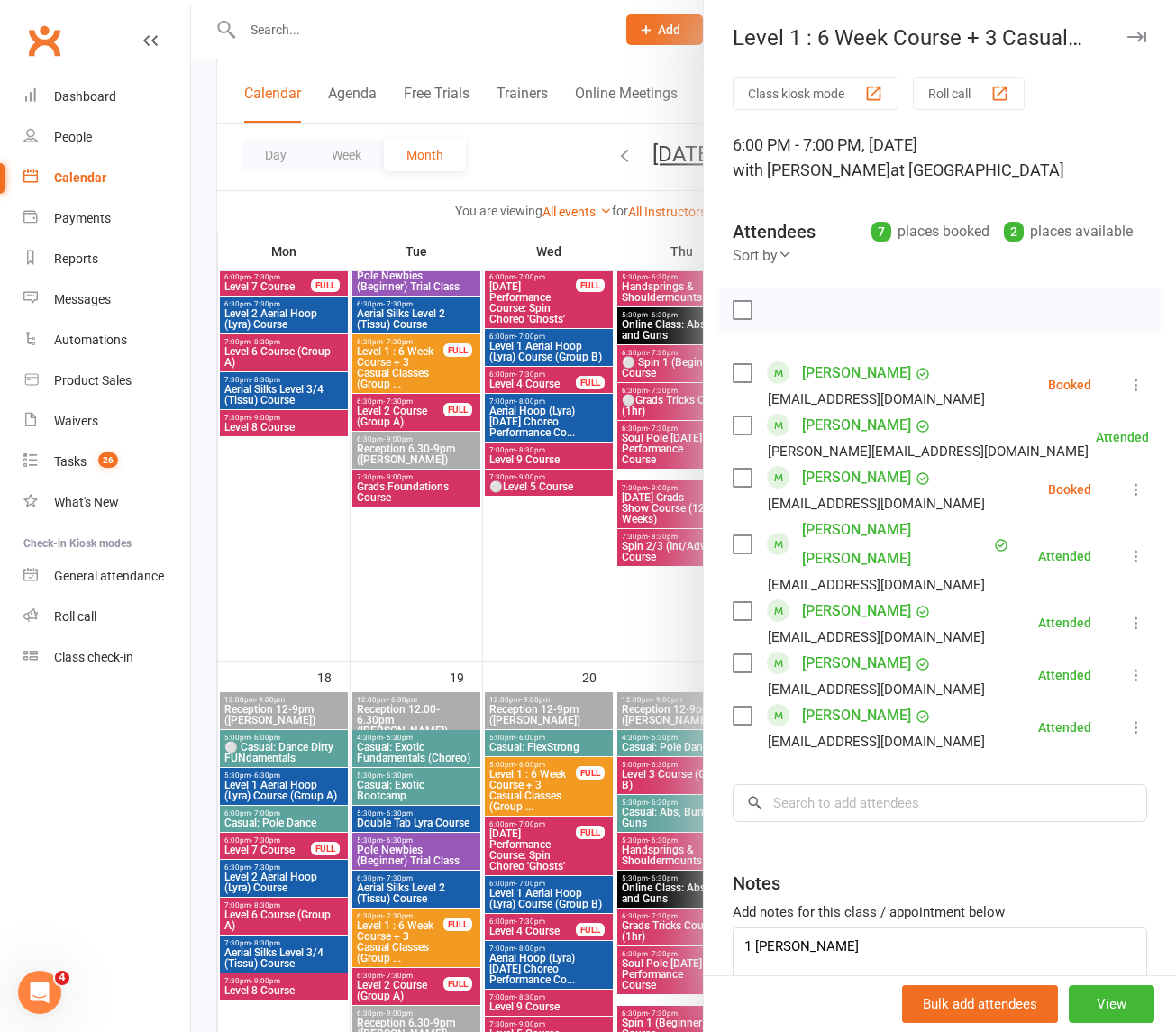
drag, startPoint x: 407, startPoint y: 609, endPoint x: 471, endPoint y: 618, distance: 64.6
click at [407, 609] on div at bounding box center [684, 516] width 985 height 1032
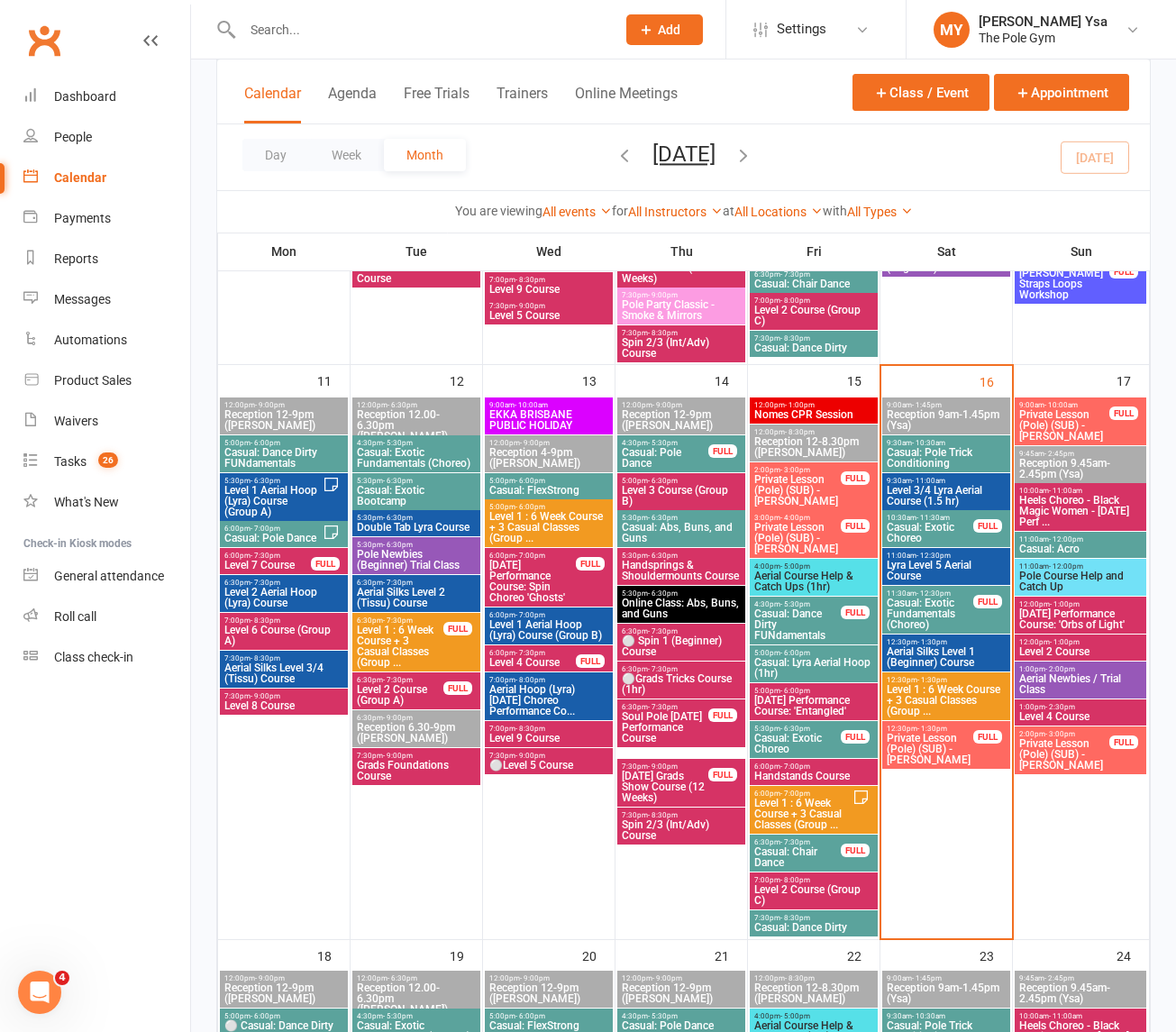
scroll to position [1014, 0]
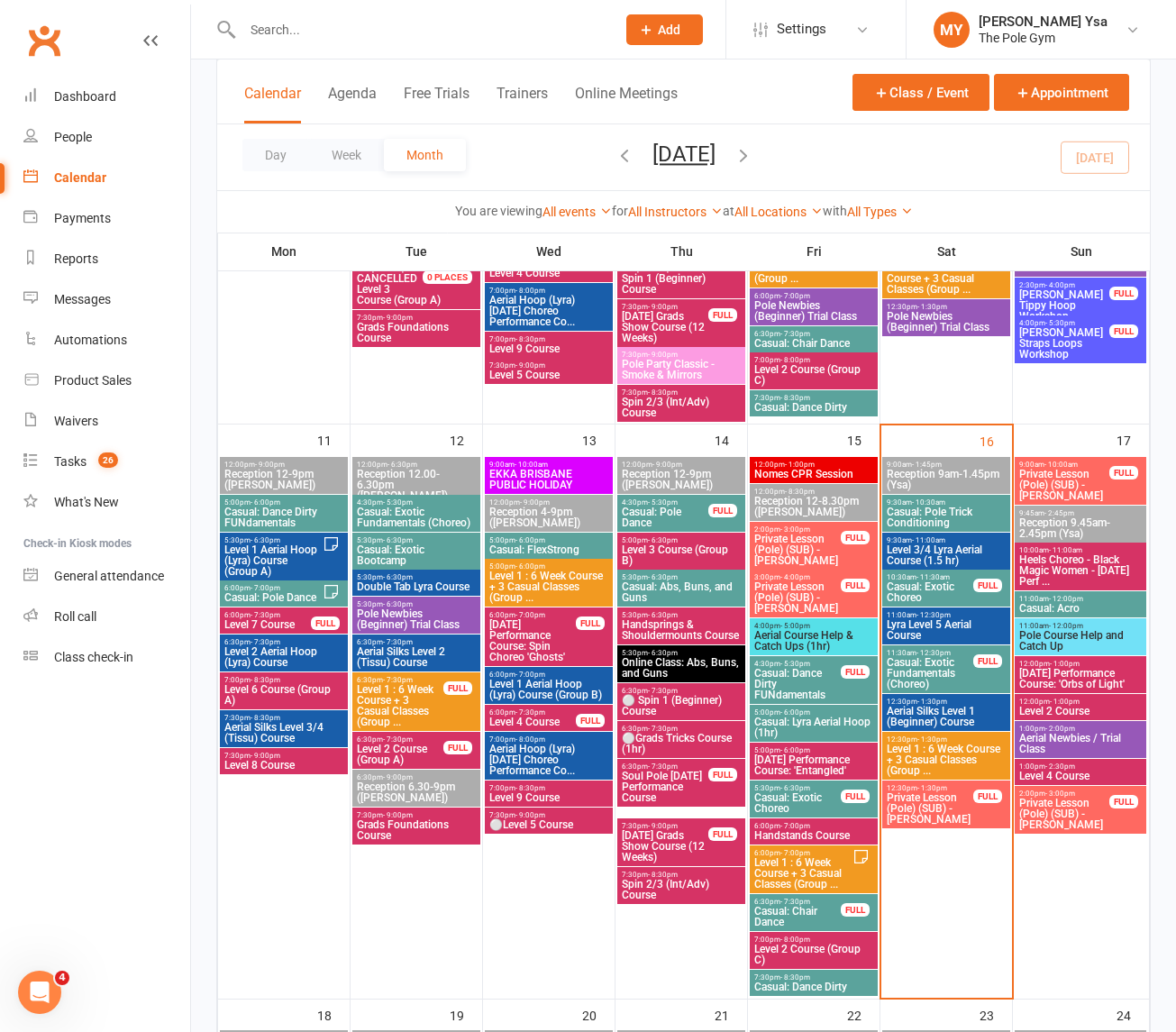
click at [1075, 736] on span "Aerial Newbies / Trial Class" at bounding box center [1080, 744] width 125 height 22
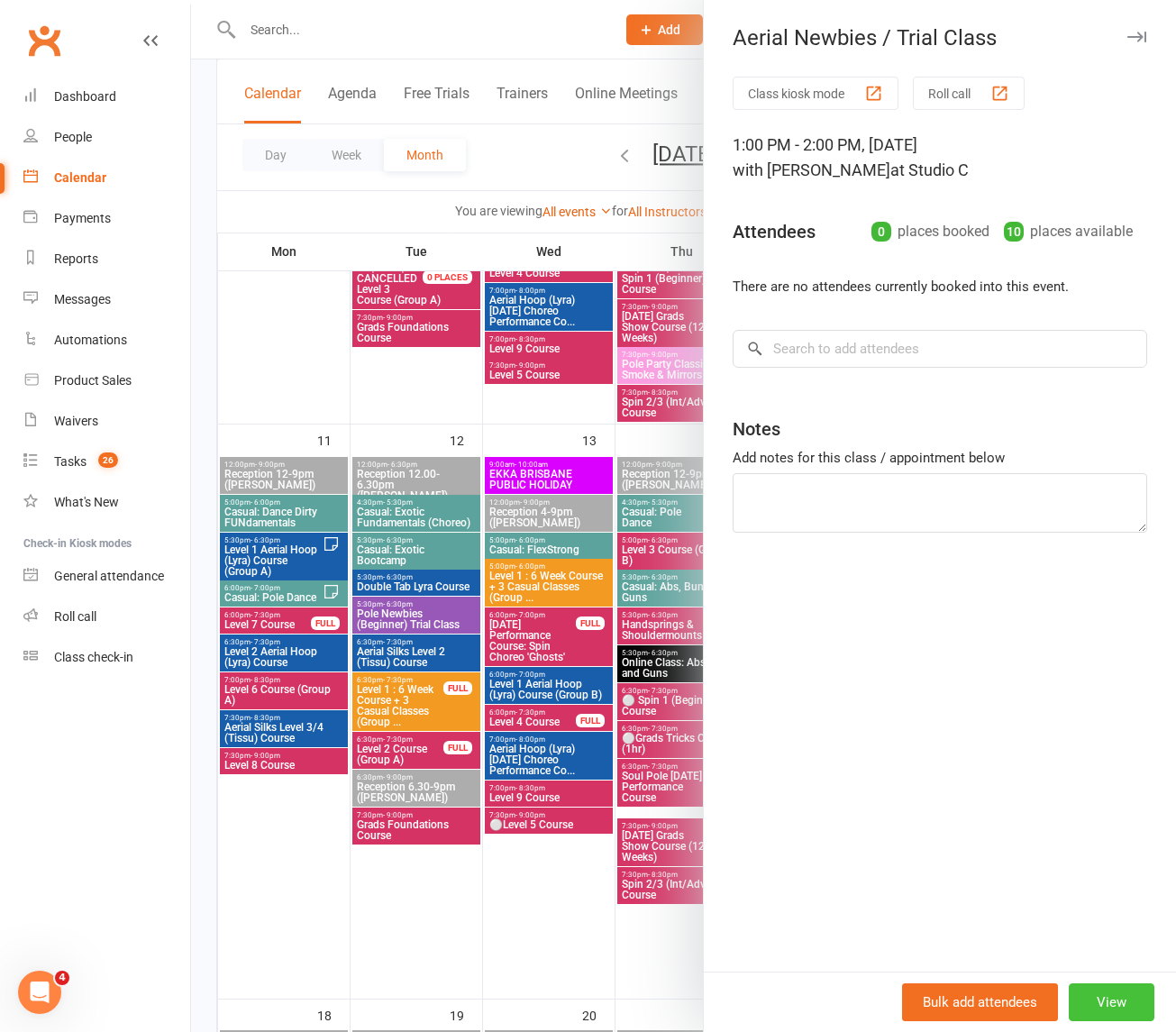
click at [1091, 1010] on button "View" at bounding box center [1112, 1002] width 86 height 38
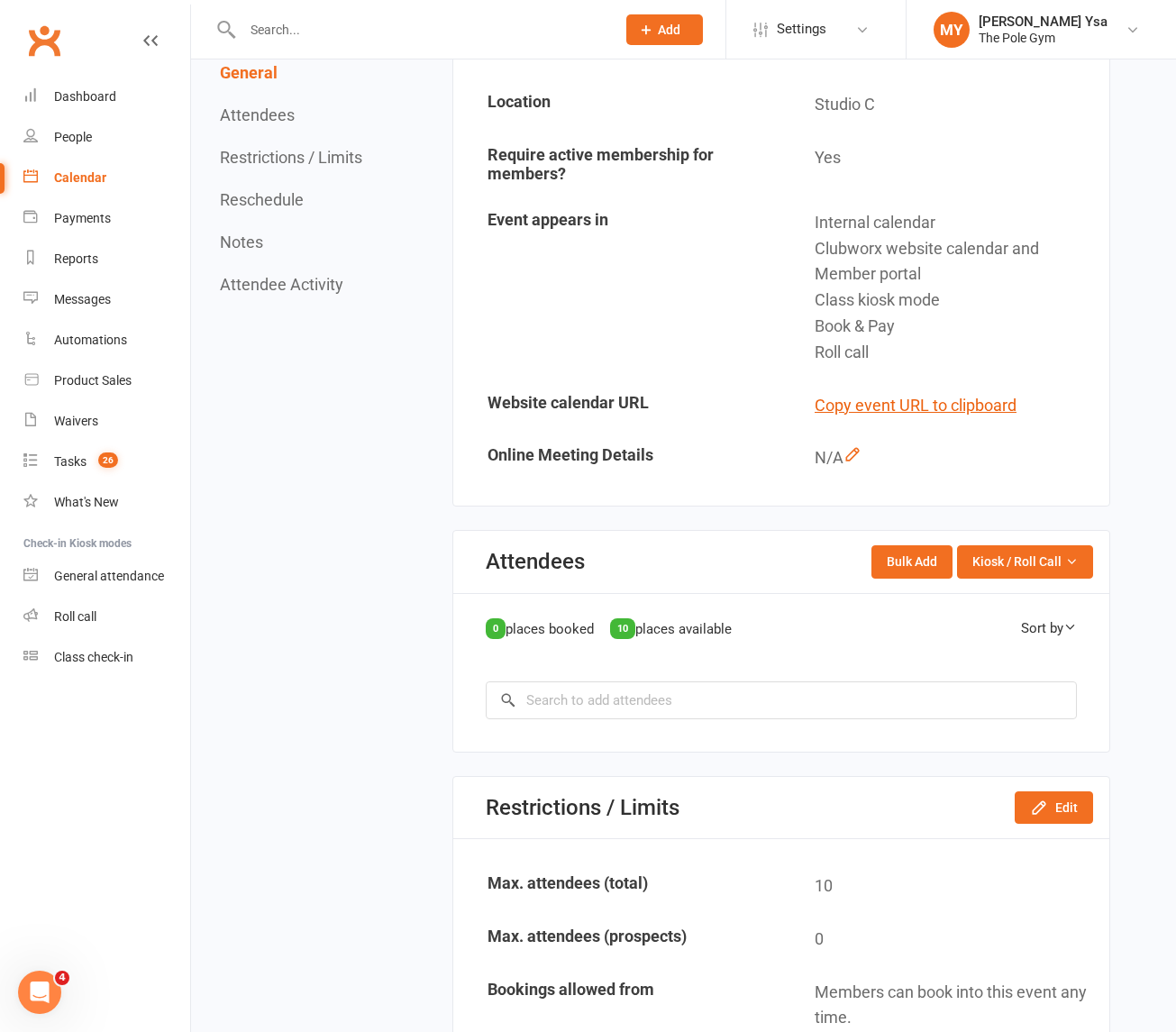
scroll to position [901, 0]
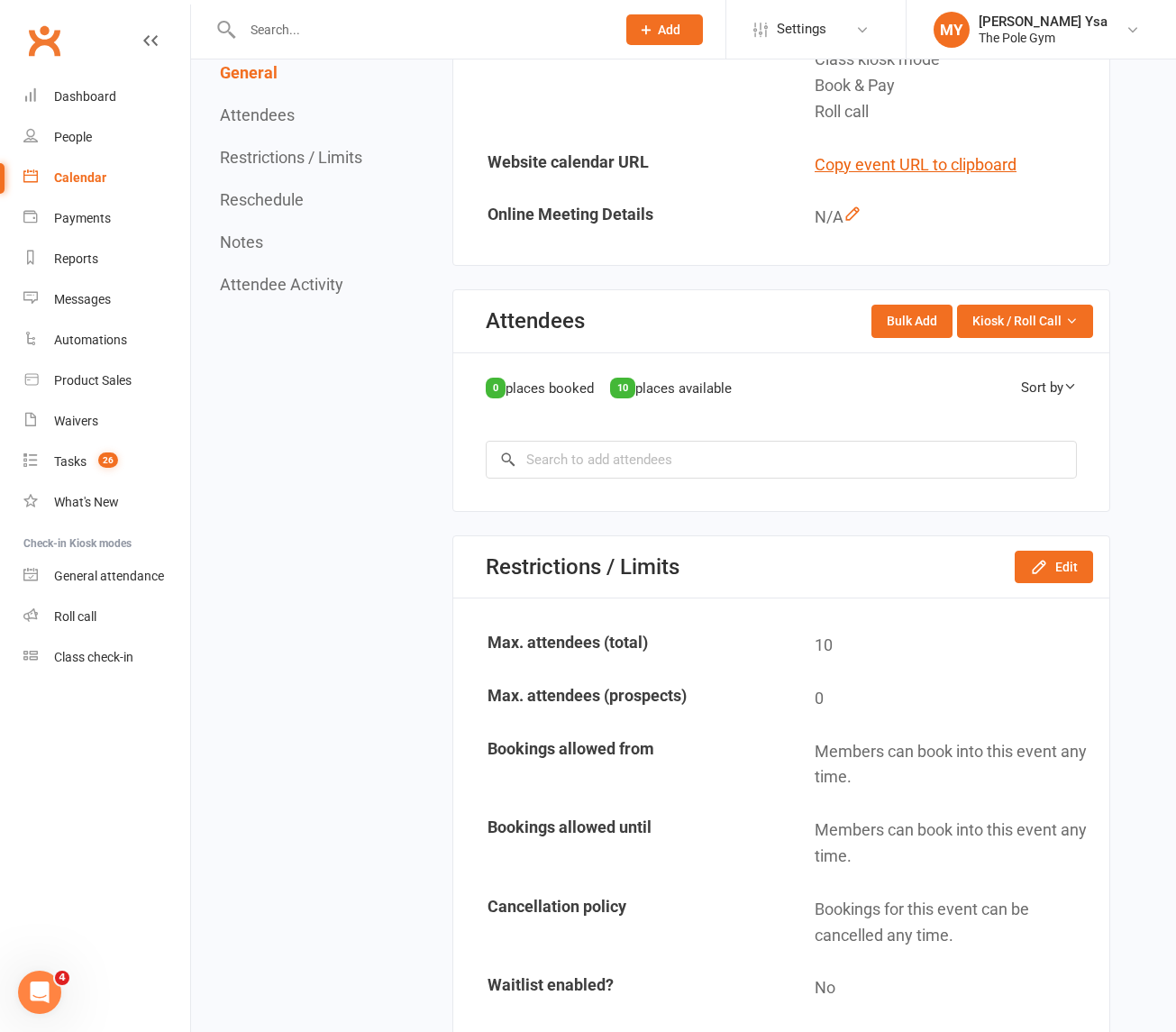
click at [1063, 546] on div "Restrictions / Limits Edit" at bounding box center [782, 567] width 656 height 62
click at [1063, 550] on button "Edit" at bounding box center [1053, 566] width 79 height 33
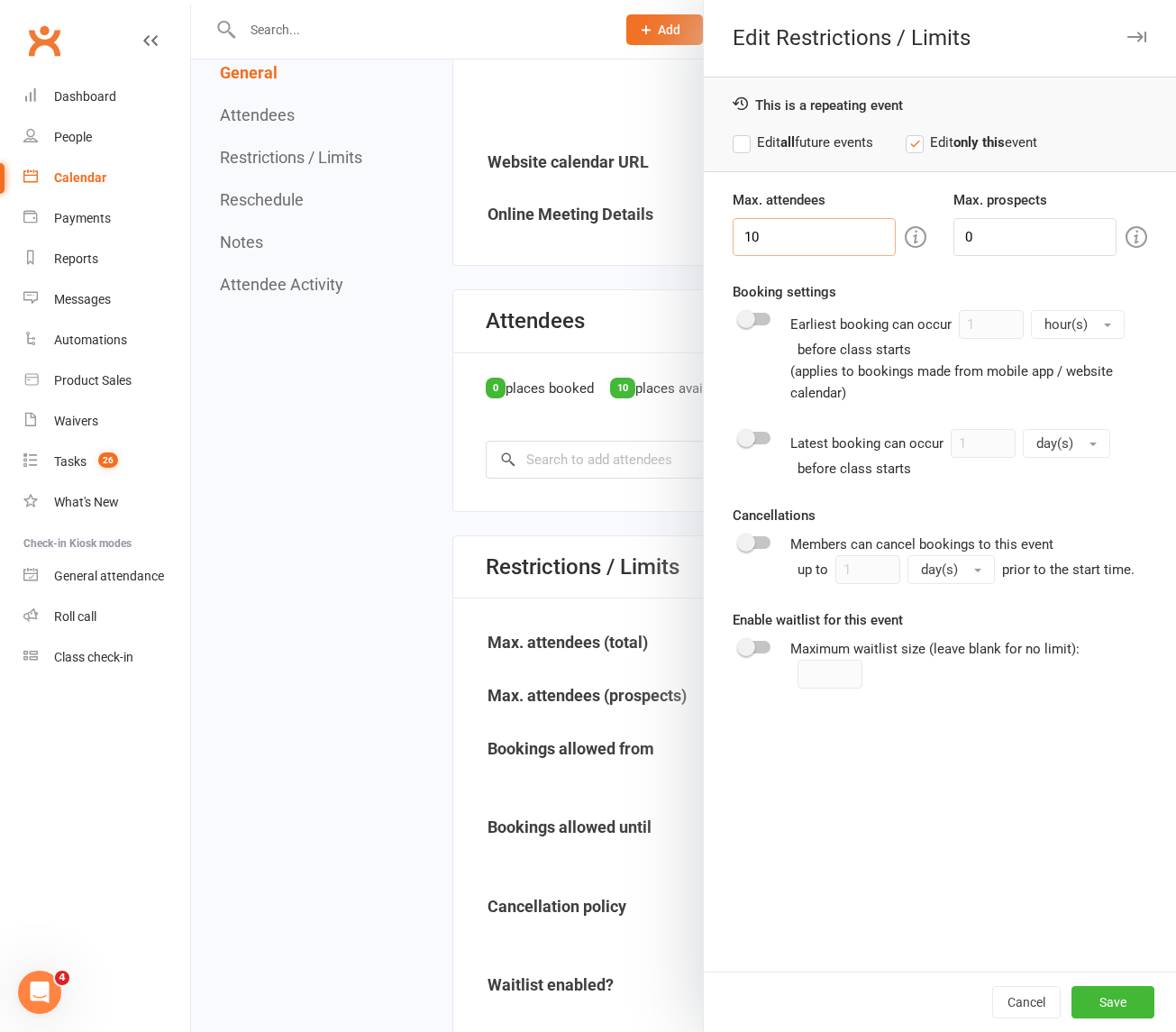
click at [807, 244] on input "10" at bounding box center [815, 237] width 164 height 38
type input "0"
click at [1107, 989] on button "Save" at bounding box center [1112, 1002] width 83 height 33
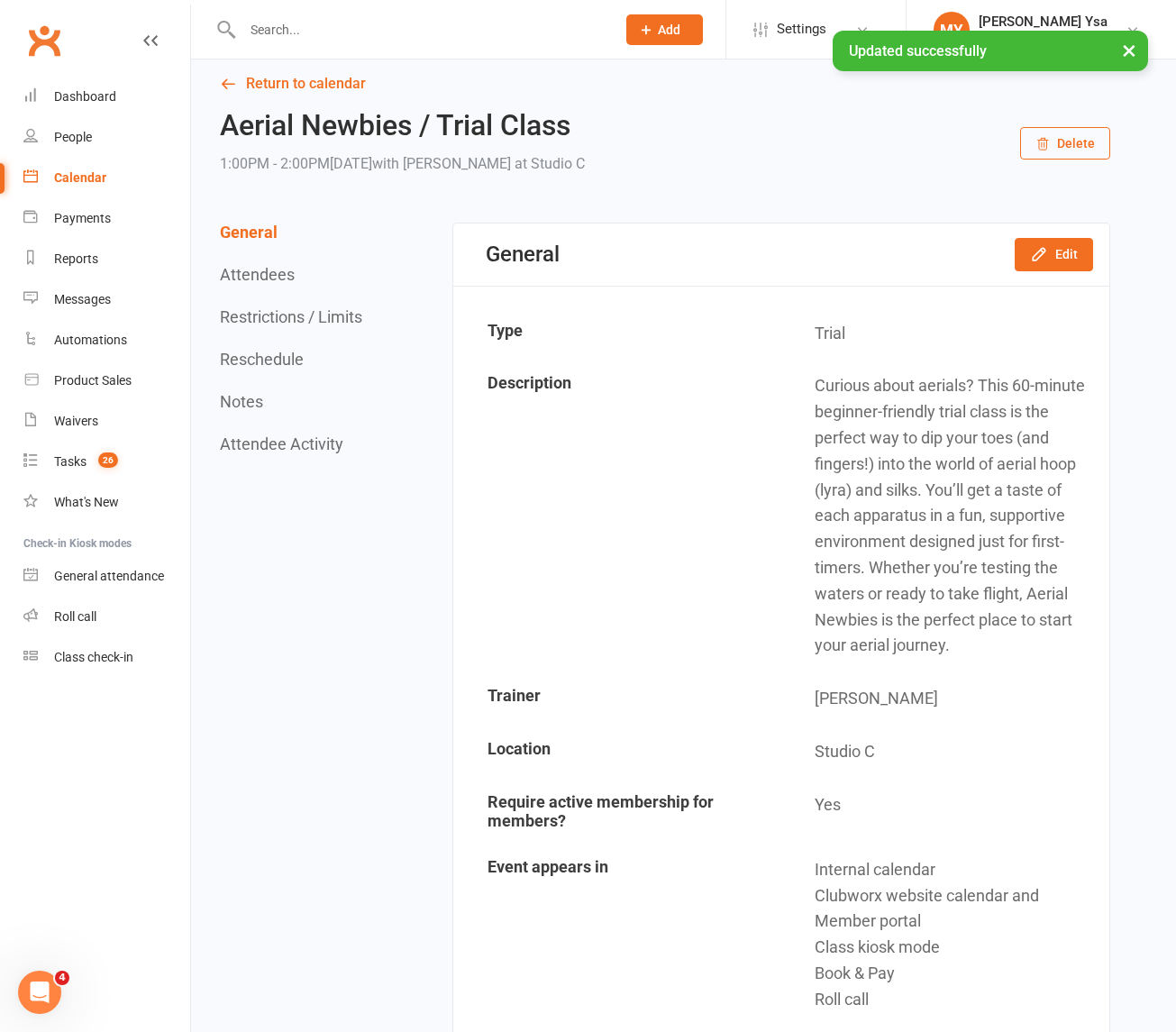
scroll to position [0, 0]
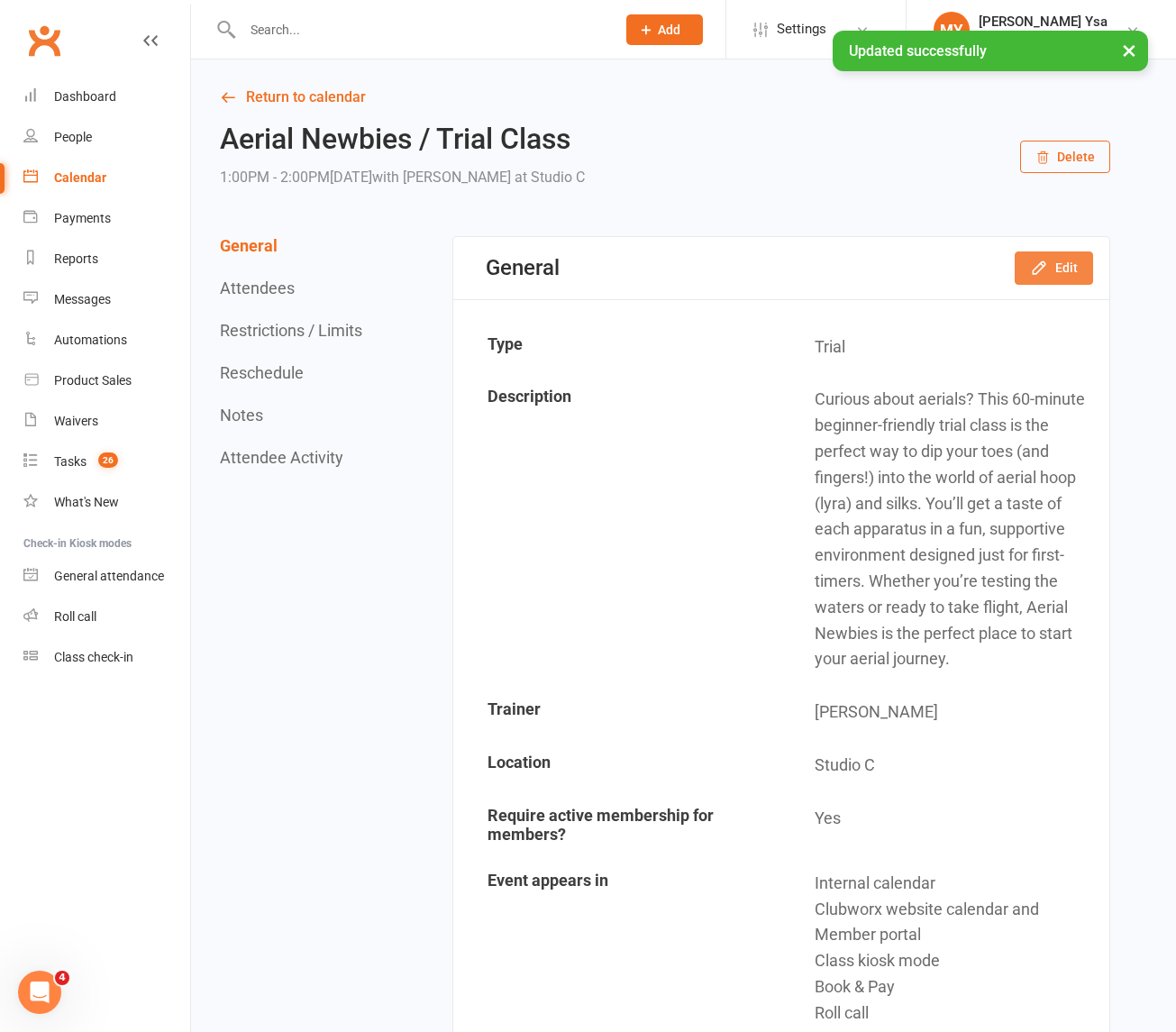
click at [1028, 262] on button "Edit" at bounding box center [1053, 267] width 79 height 33
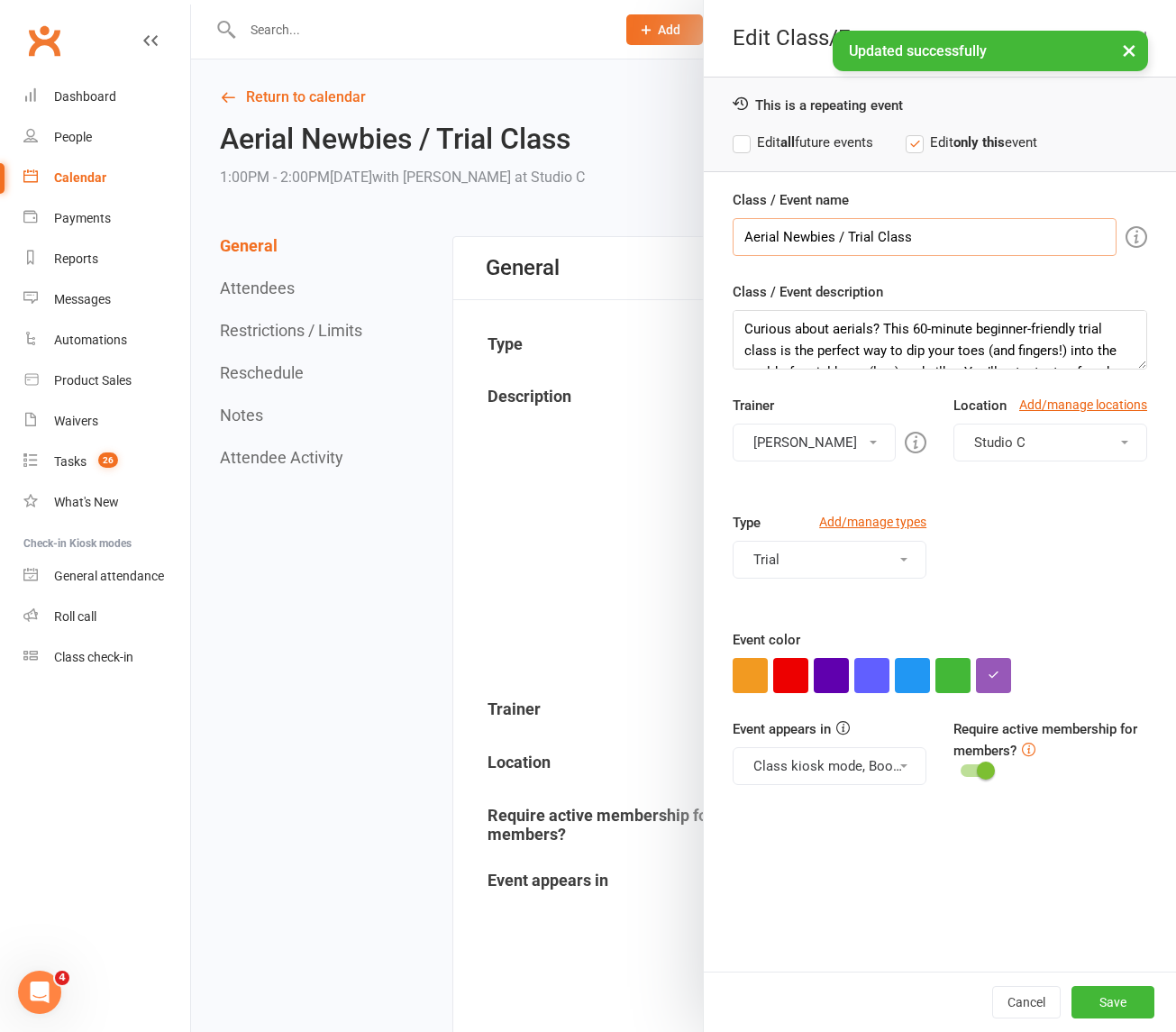
click at [733, 238] on input "Aerial Newbies / Trial Class" at bounding box center [925, 237] width 384 height 38
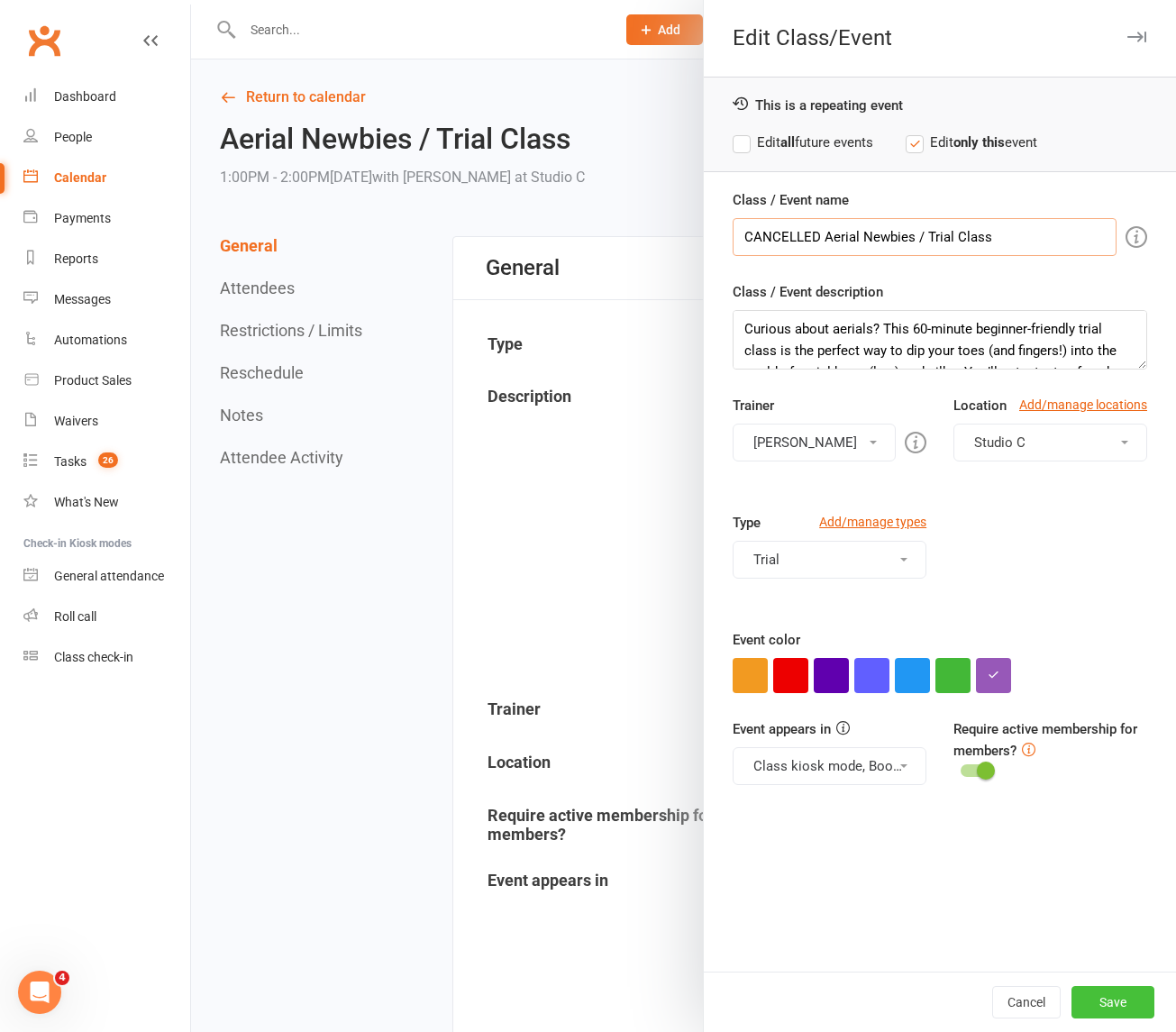
type input "CANCELLED Aerial Newbies / Trial Class"
click at [1090, 1010] on button "Save" at bounding box center [1112, 1002] width 83 height 33
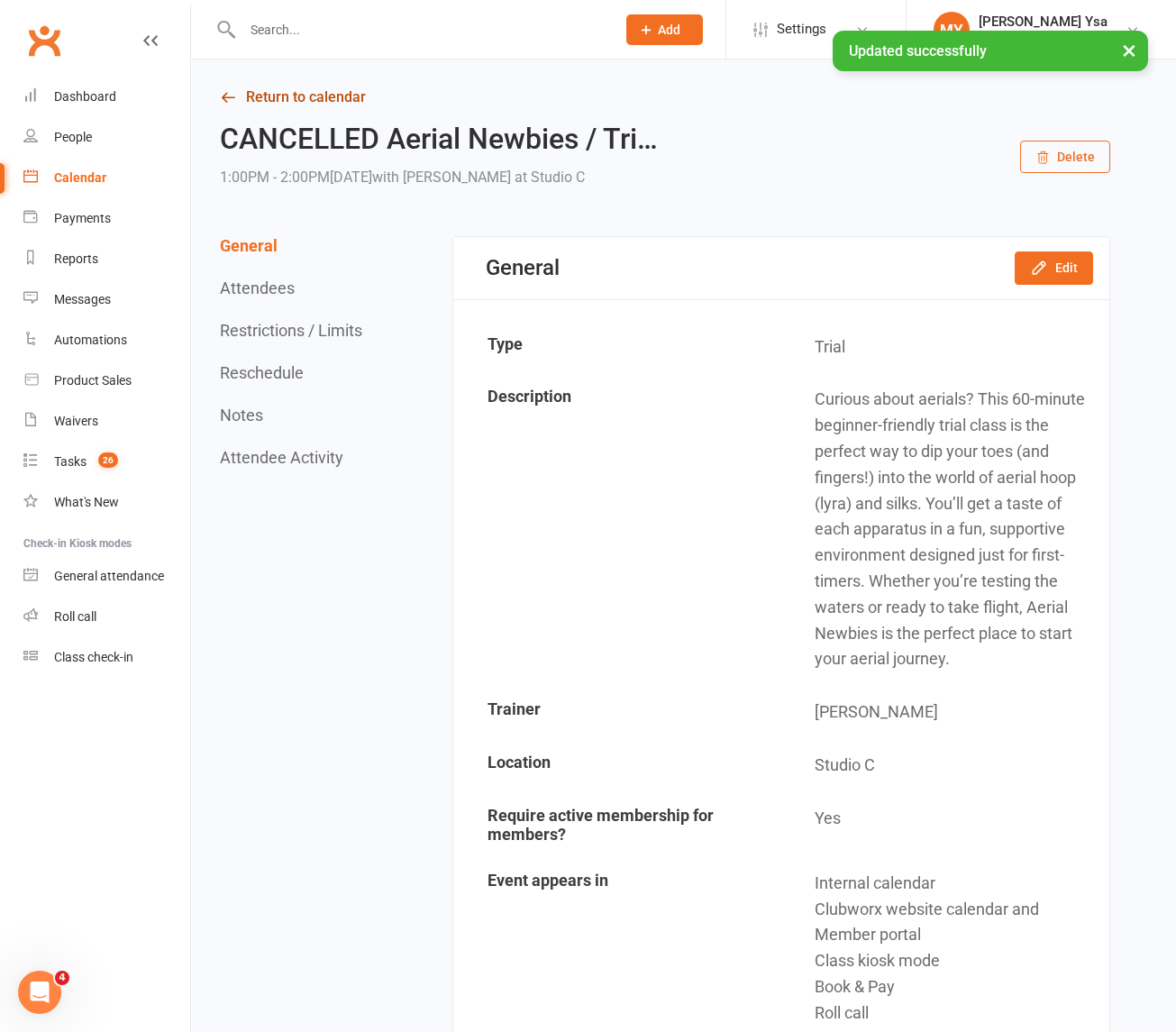
click at [303, 88] on link "Return to calendar" at bounding box center [664, 97] width 891 height 25
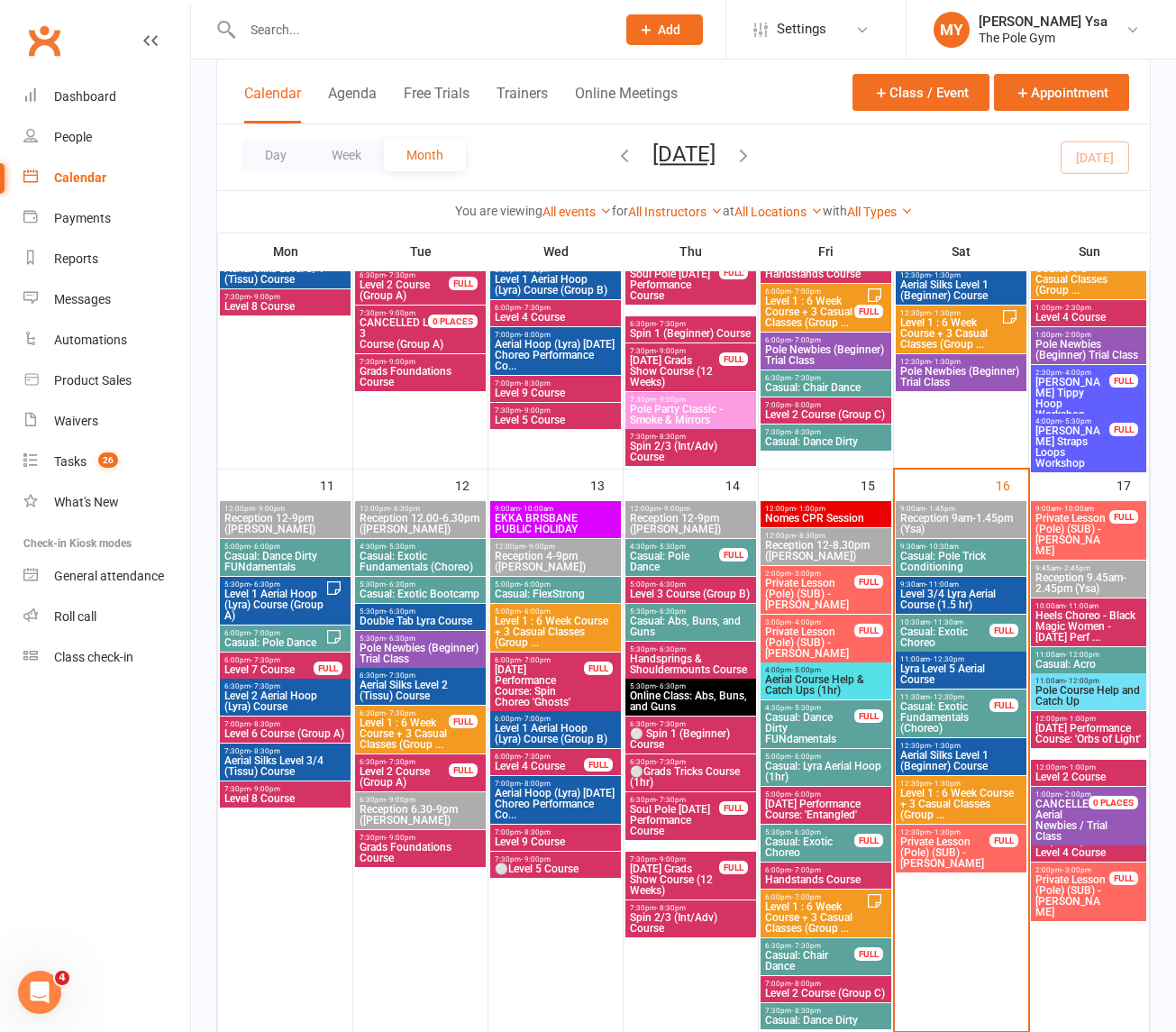
scroll to position [1014, 0]
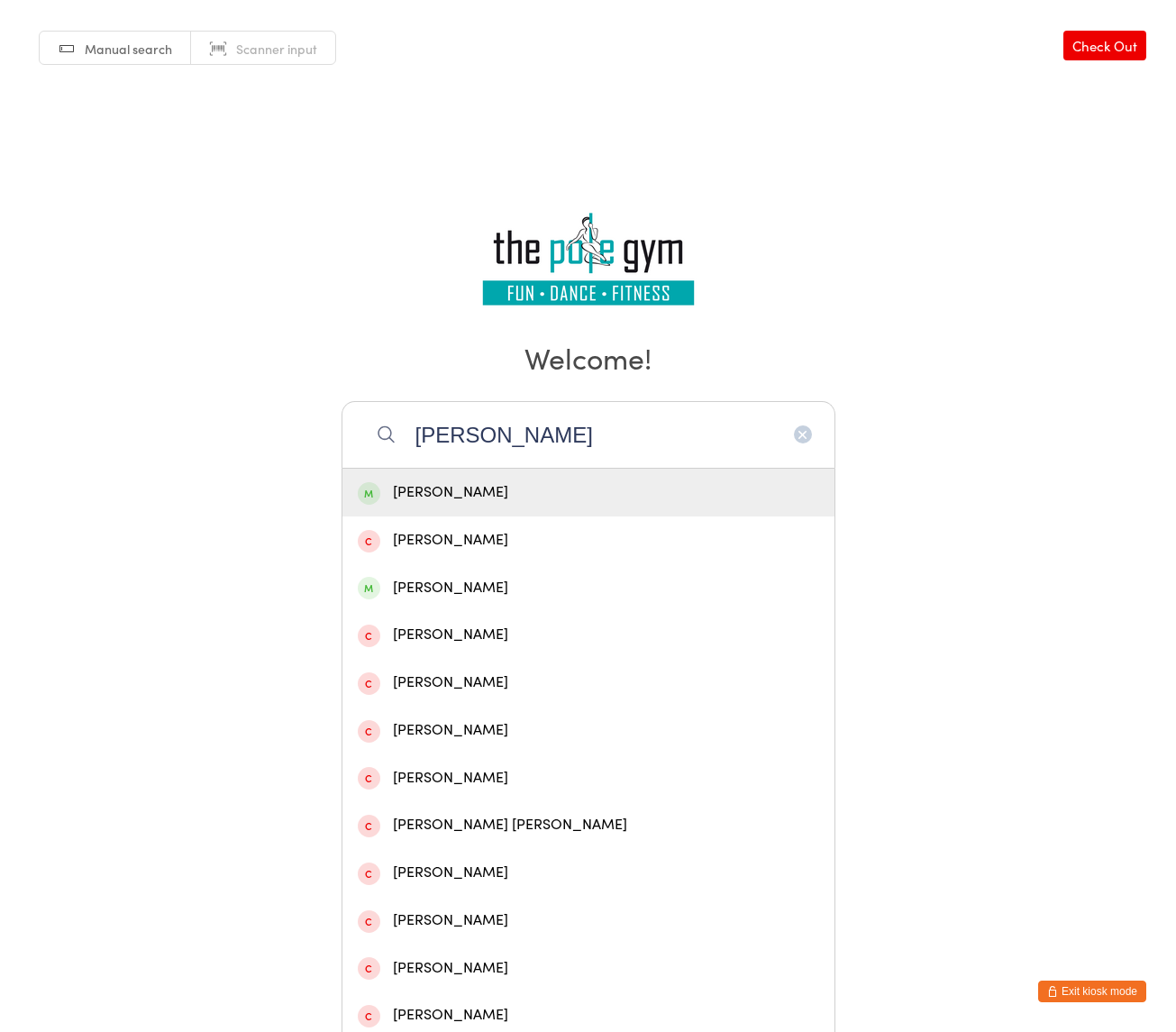
type input "[PERSON_NAME]"
click at [555, 484] on div "[PERSON_NAME]" at bounding box center [588, 493] width 462 height 24
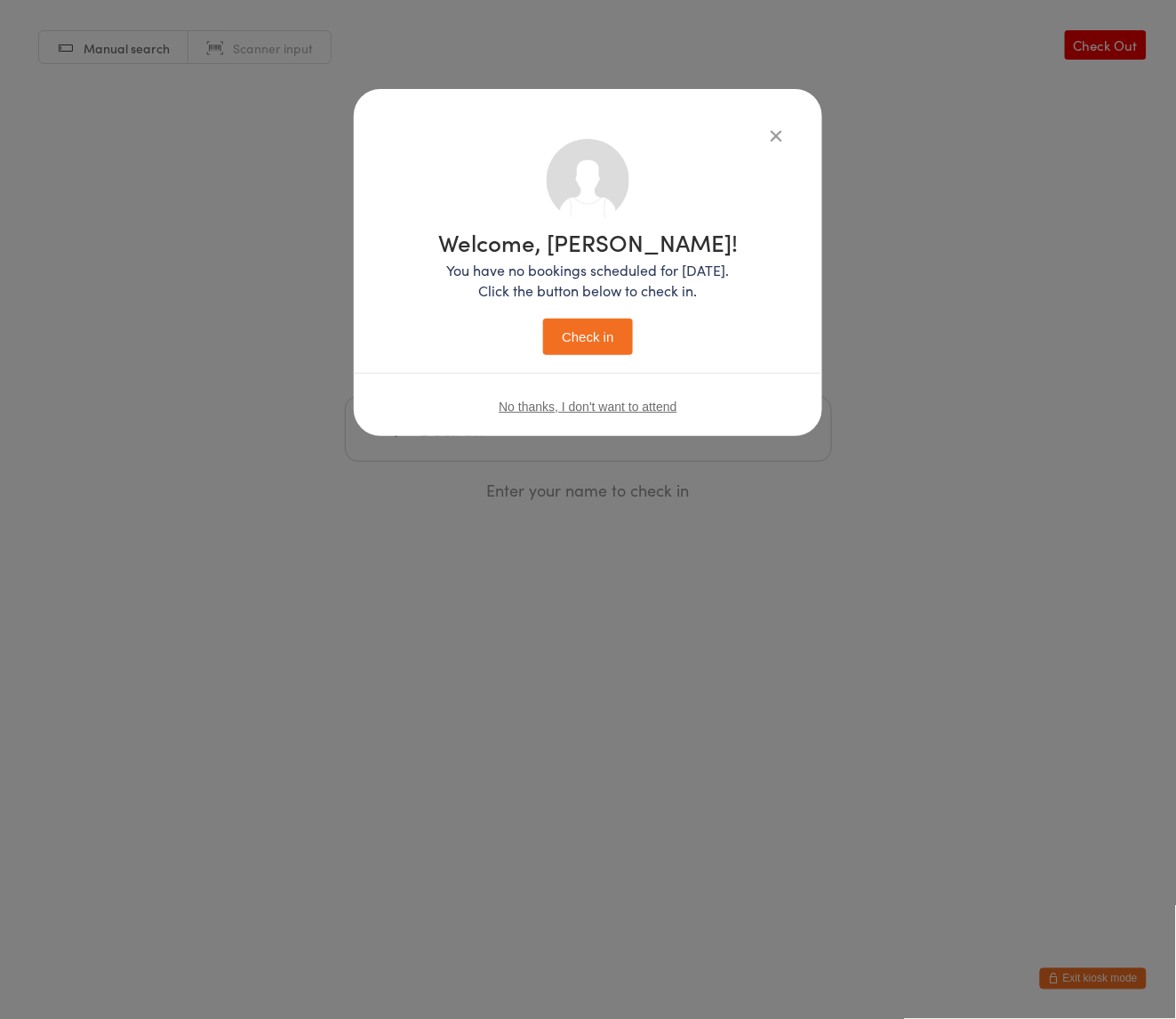
click at [594, 351] on button "Check in" at bounding box center [588, 336] width 89 height 36
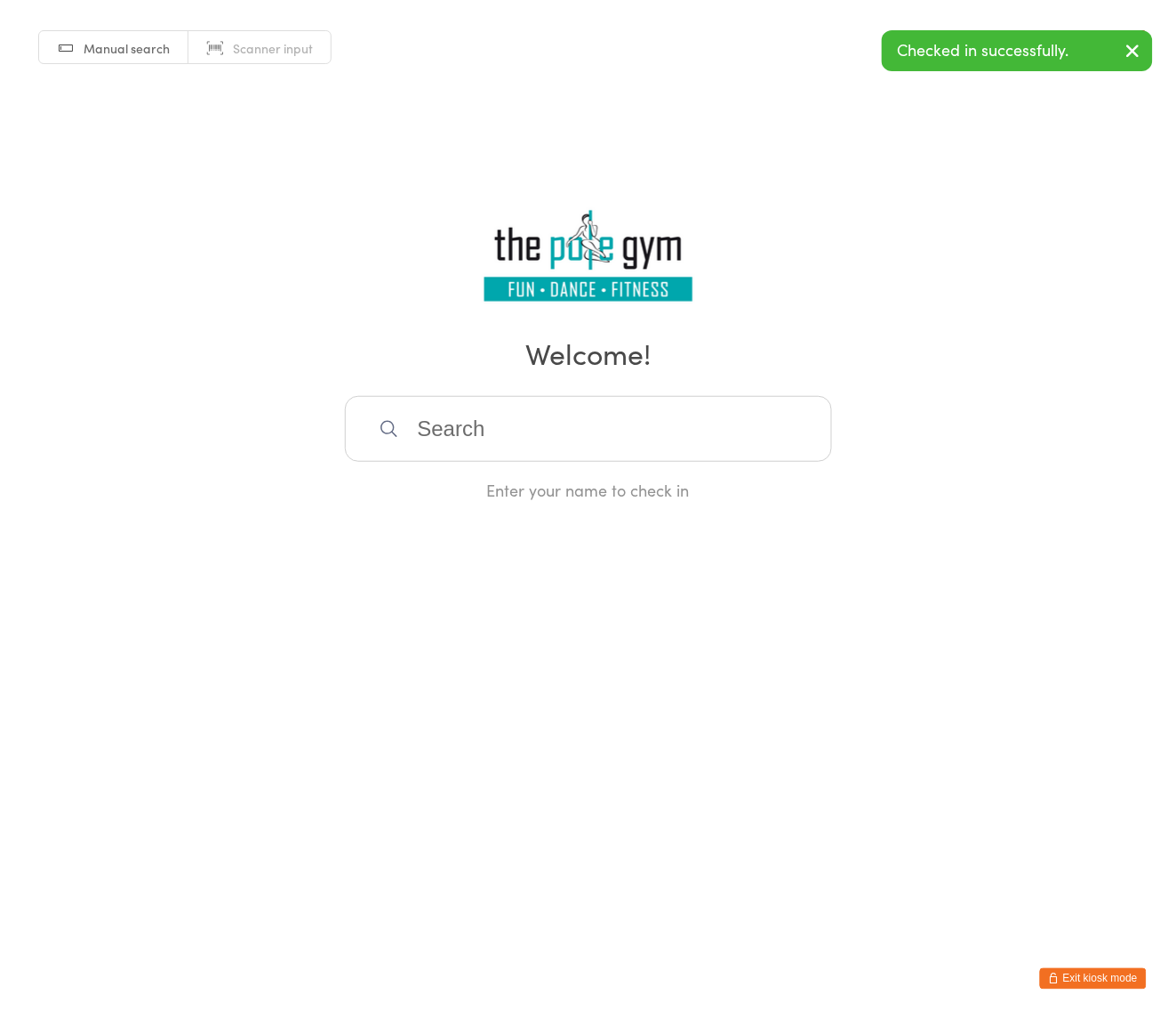
click at [634, 440] on input "search" at bounding box center [588, 428] width 487 height 66
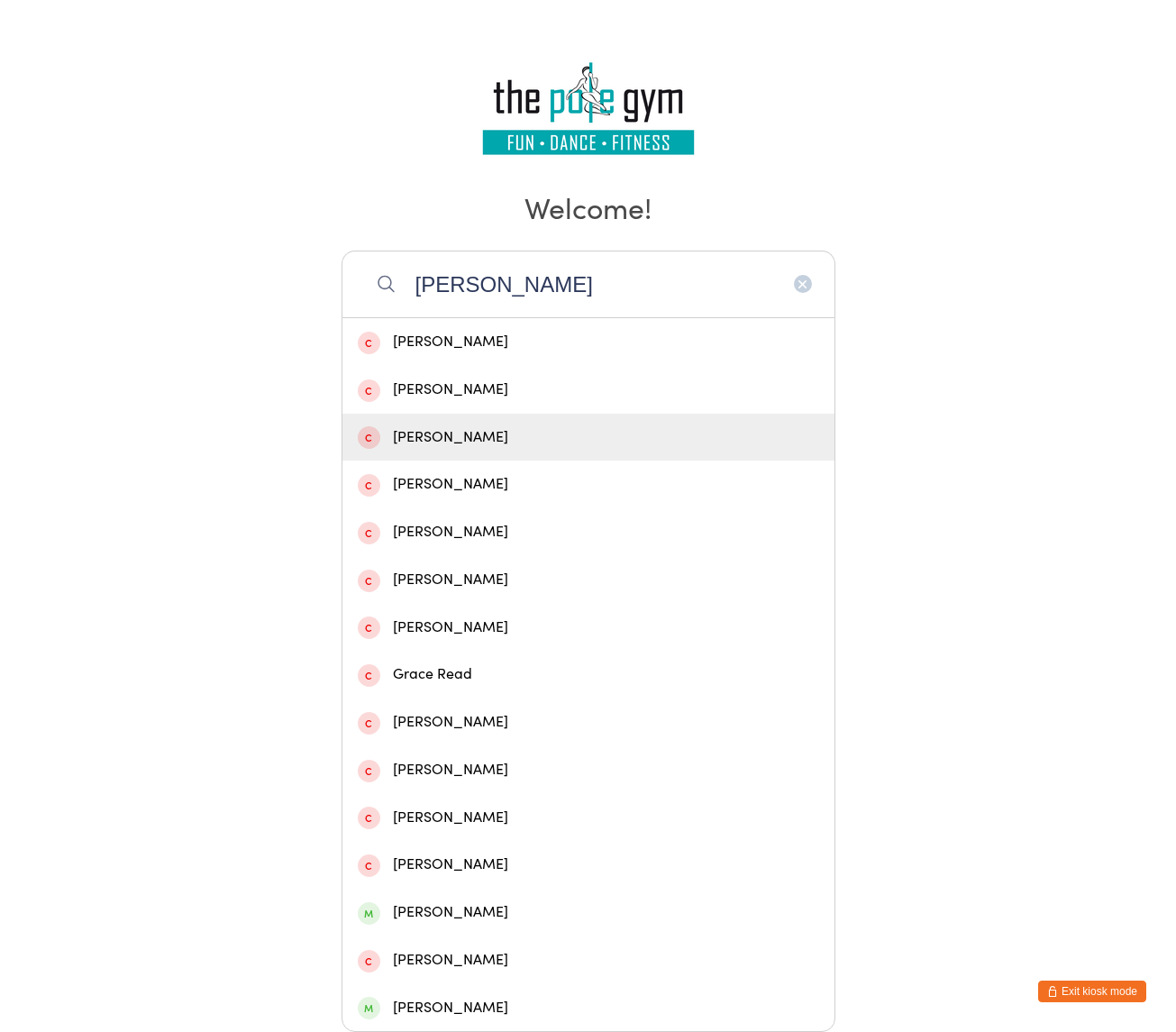
scroll to position [161, 0]
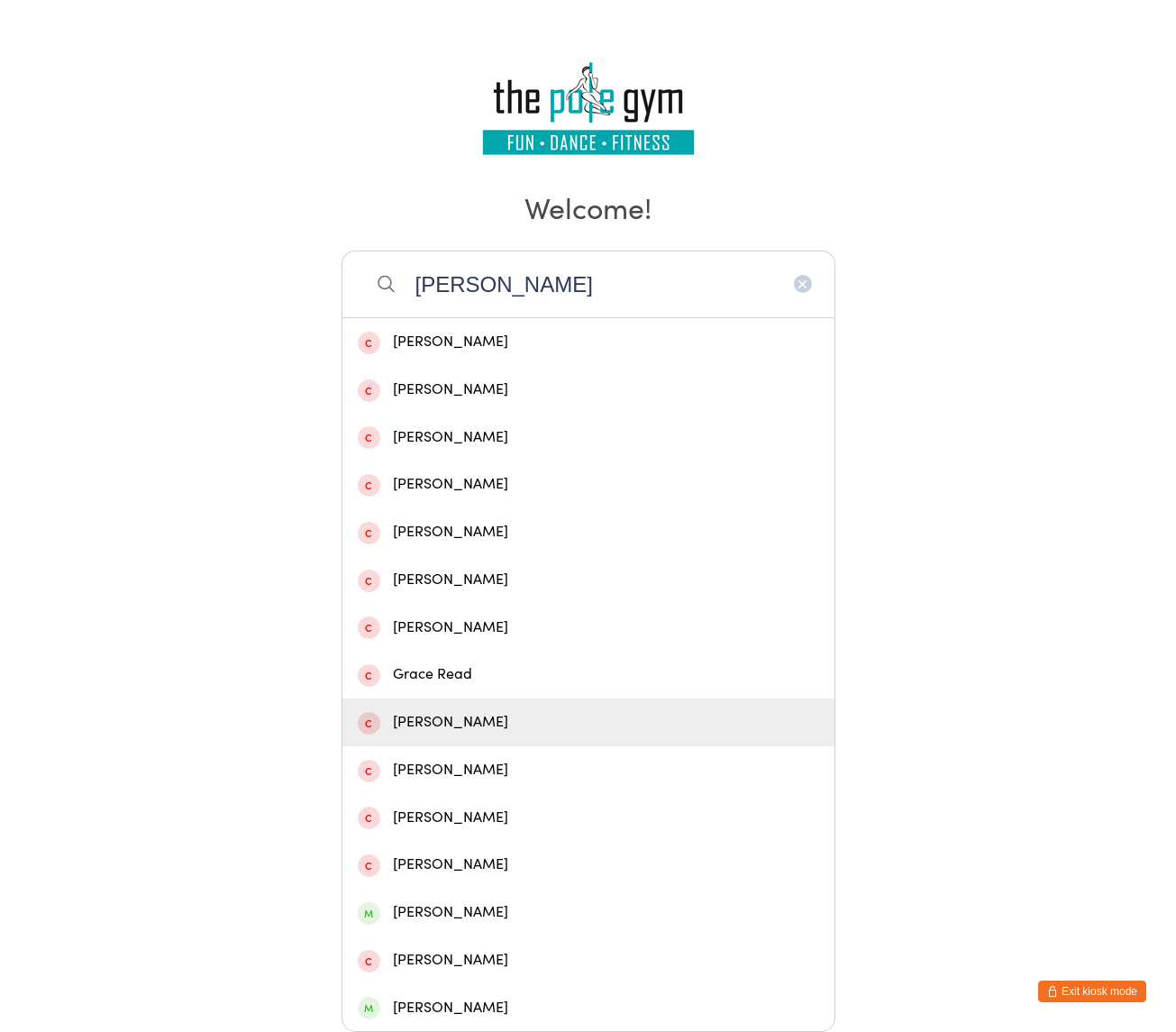
type input "[PERSON_NAME]"
click at [1037, 785] on html "You have now entered Kiosk Mode. Members will be able to check themselves in us…" at bounding box center [588, 365] width 1176 height 1032
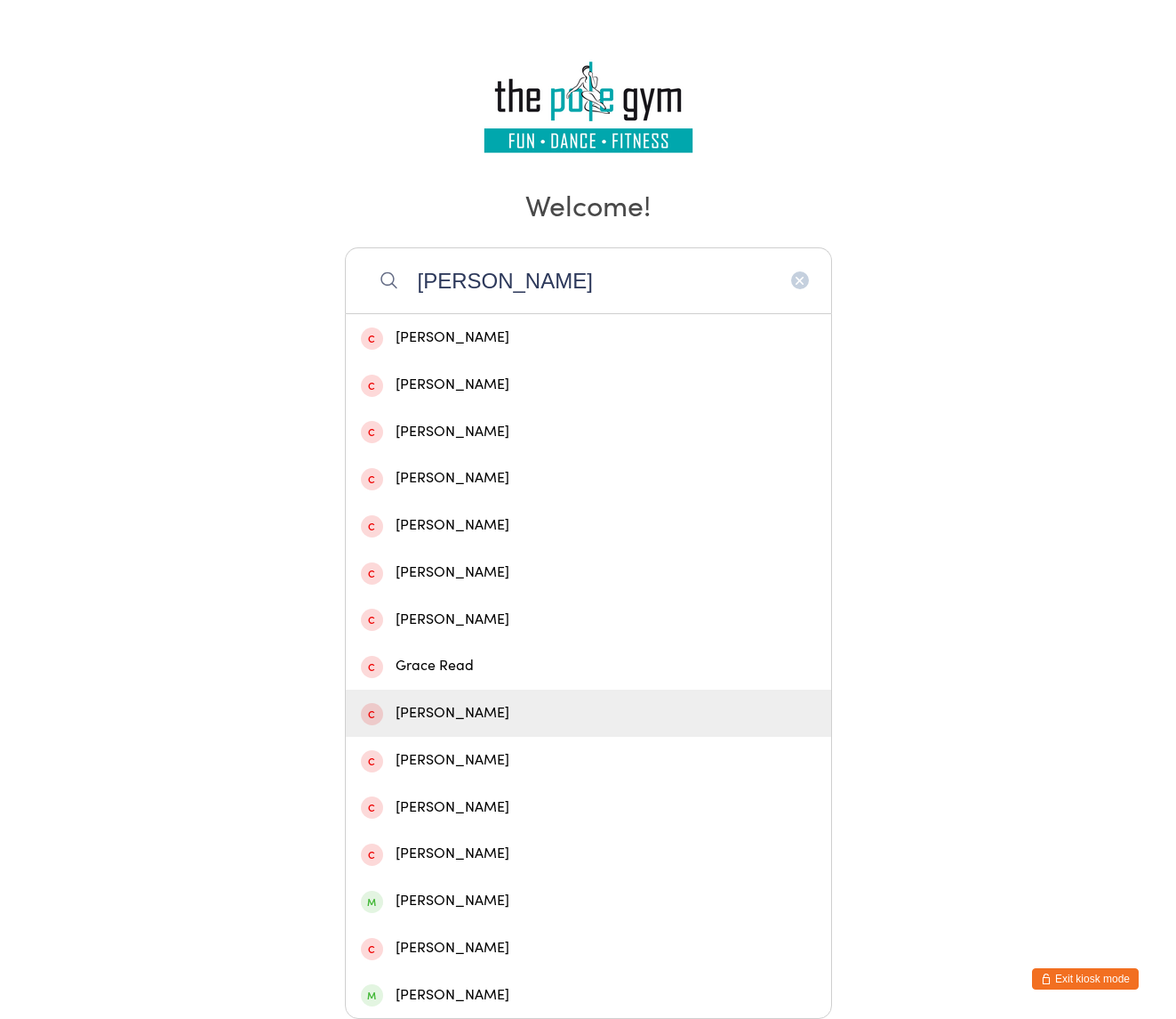
scroll to position [0, 0]
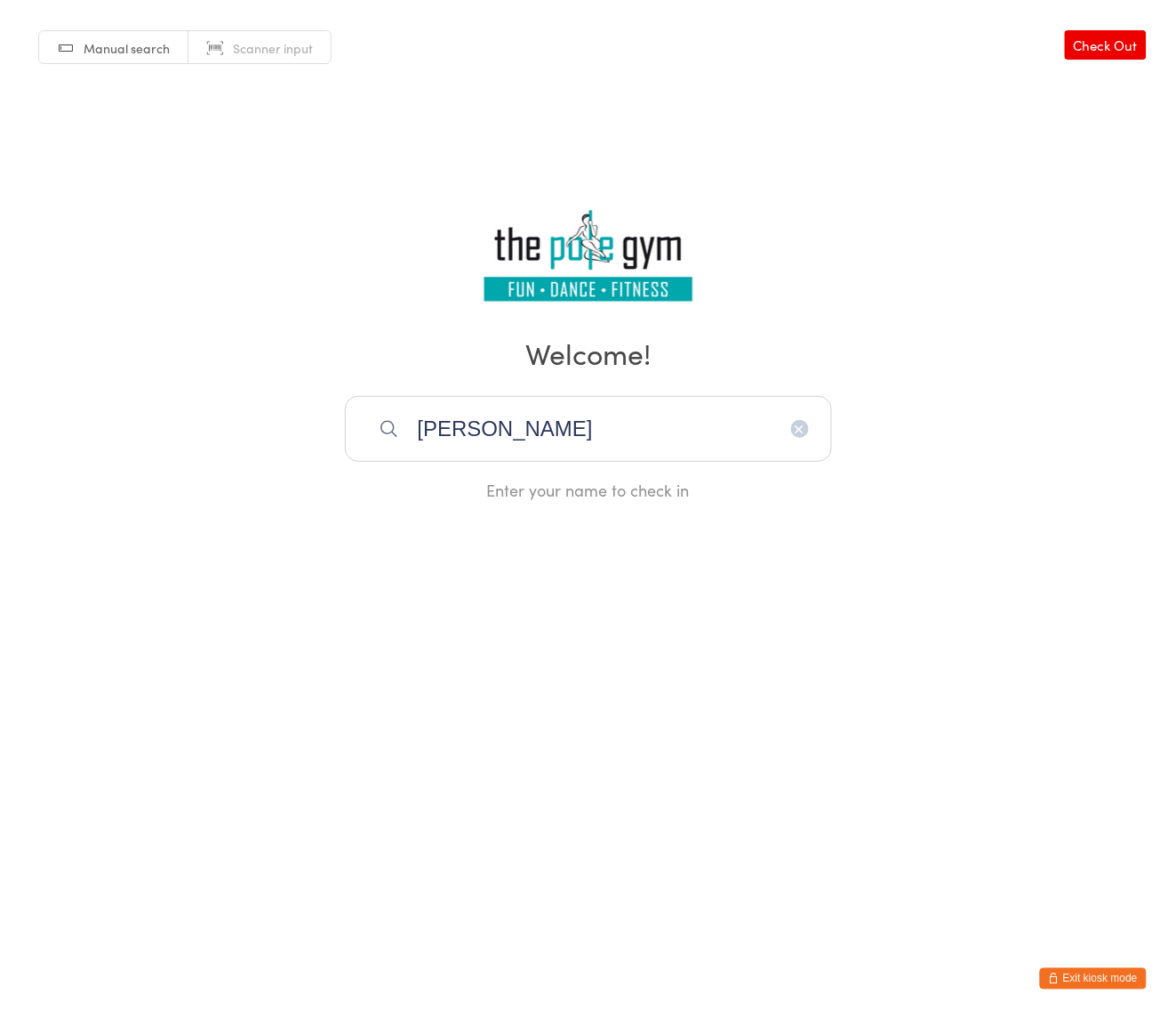
click at [1096, 979] on button "Exit kiosk mode" at bounding box center [1093, 979] width 106 height 22
click at [1092, 979] on button "Exit kiosk mode" at bounding box center [1093, 979] width 106 height 22
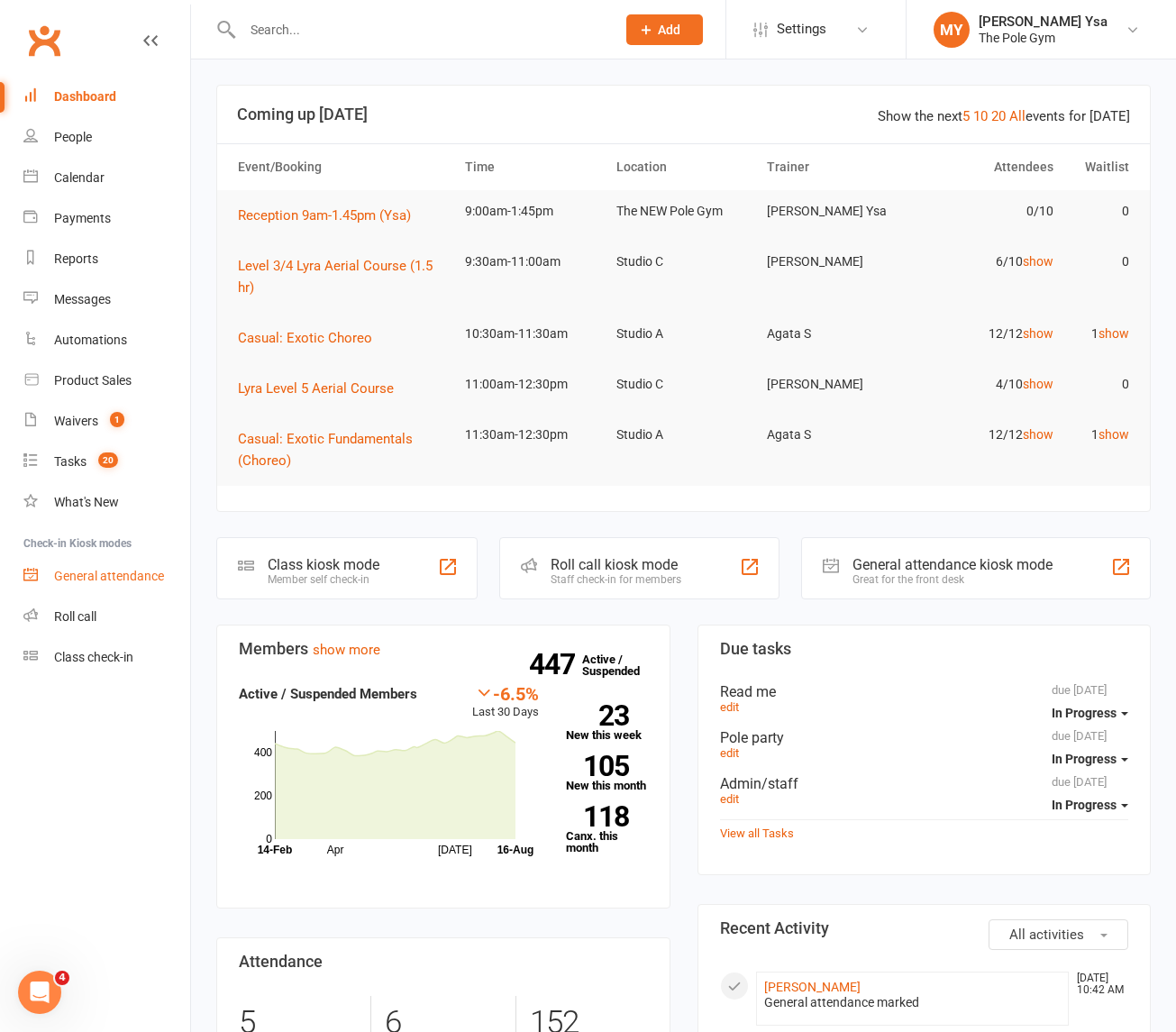
click at [105, 569] on div "General attendance" at bounding box center [109, 575] width 110 height 14
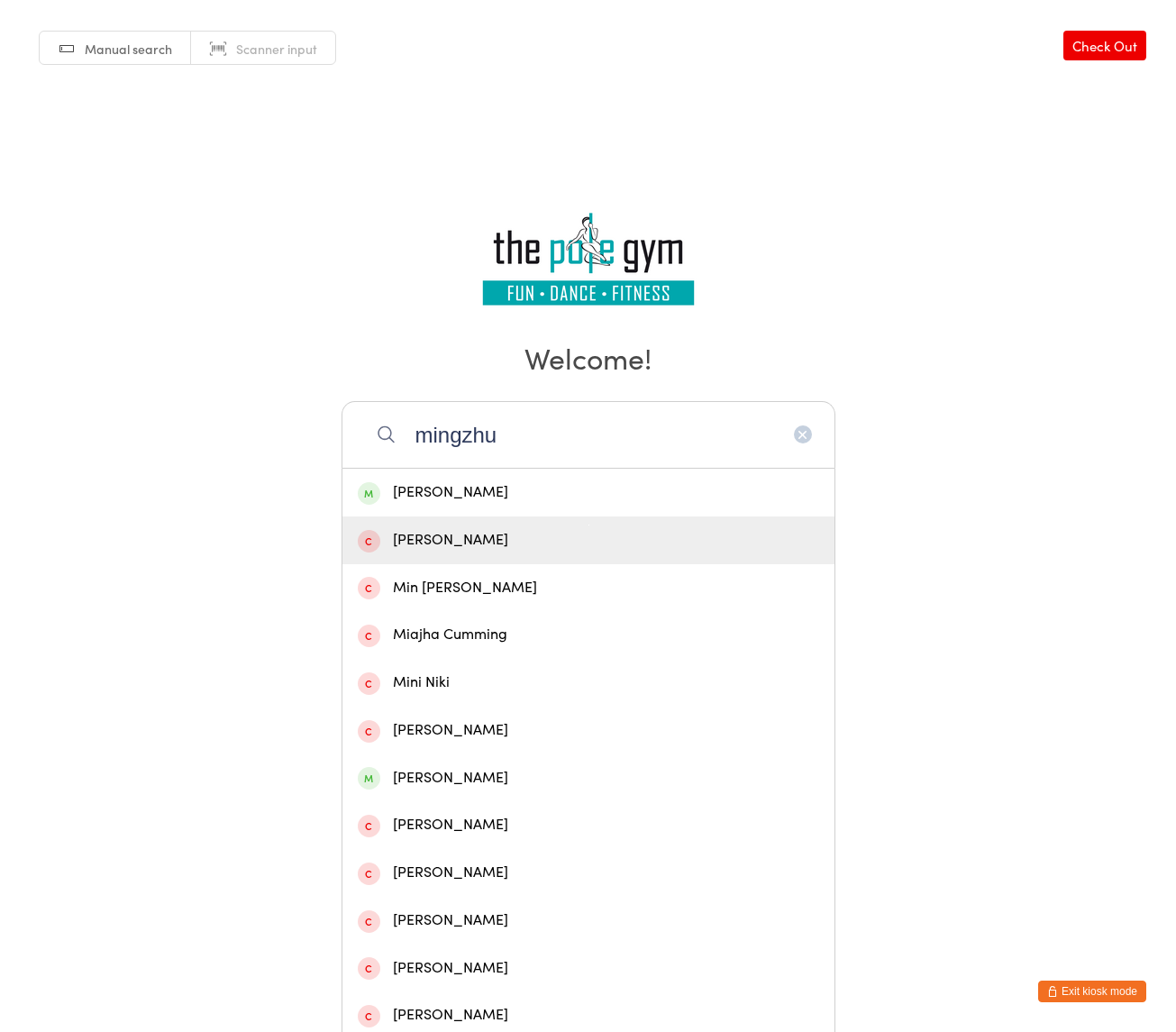
type input "mingzhu"
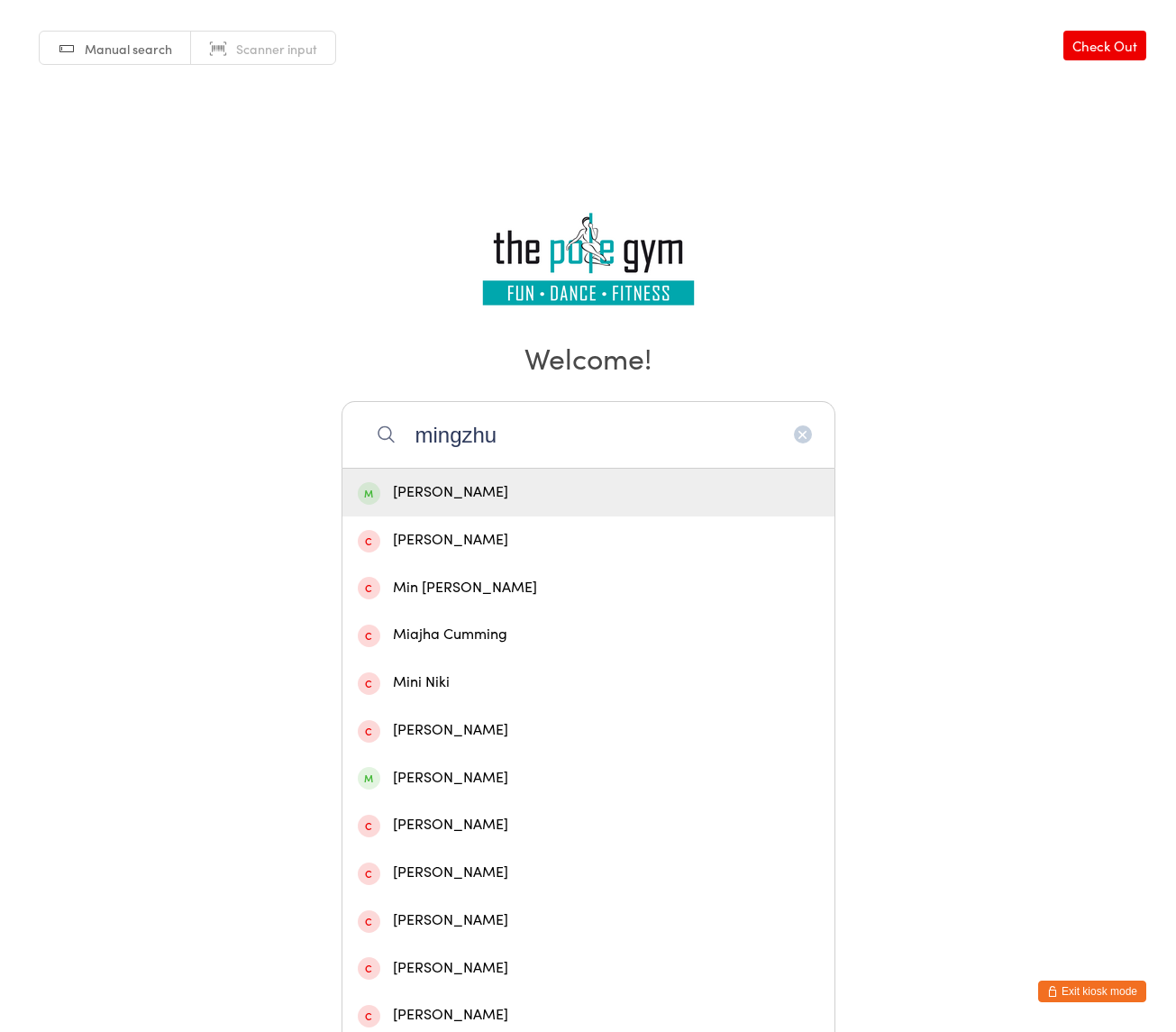
click at [520, 487] on div "[PERSON_NAME]" at bounding box center [588, 493] width 462 height 24
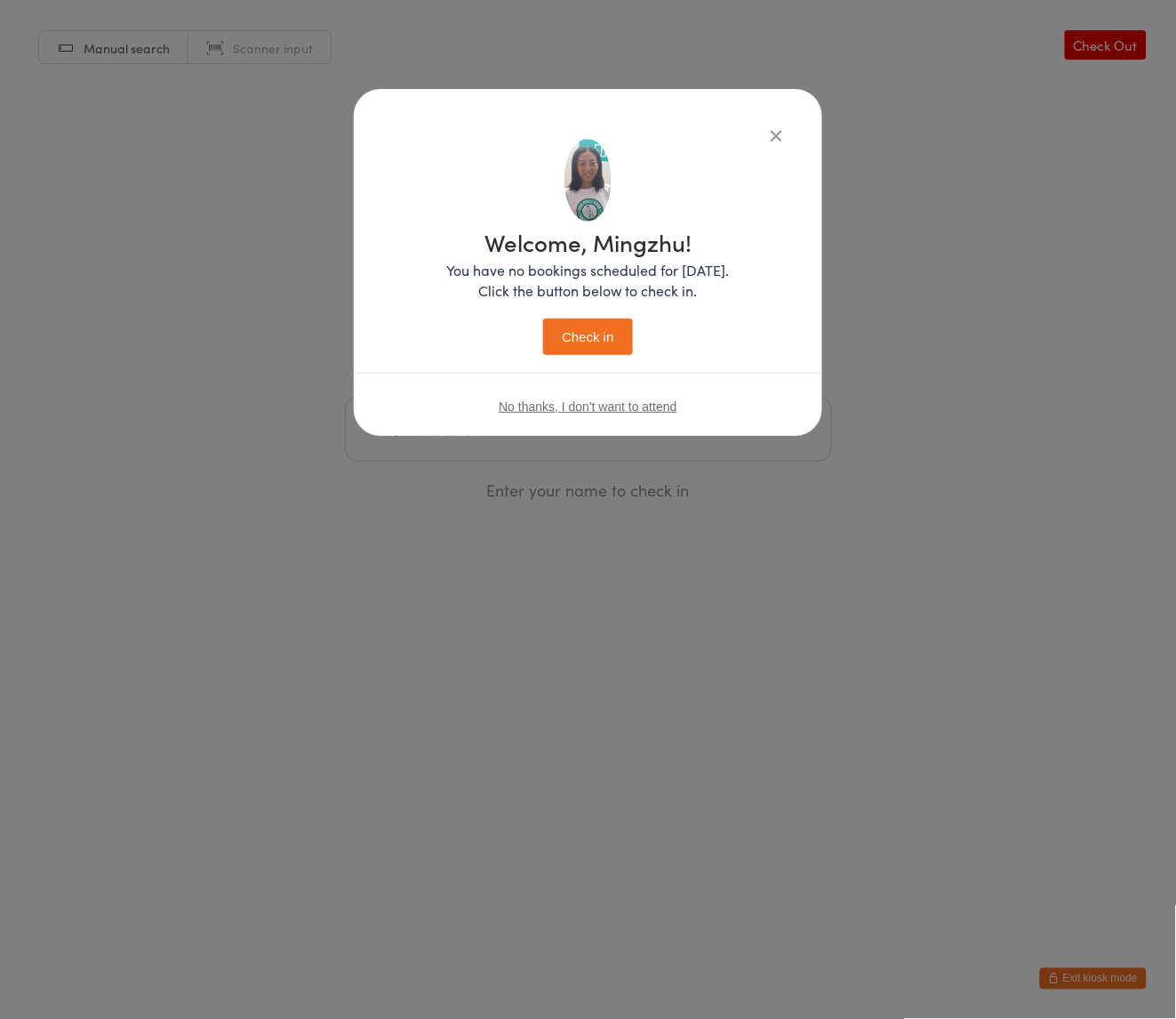
click at [607, 326] on button "Check in" at bounding box center [588, 336] width 89 height 36
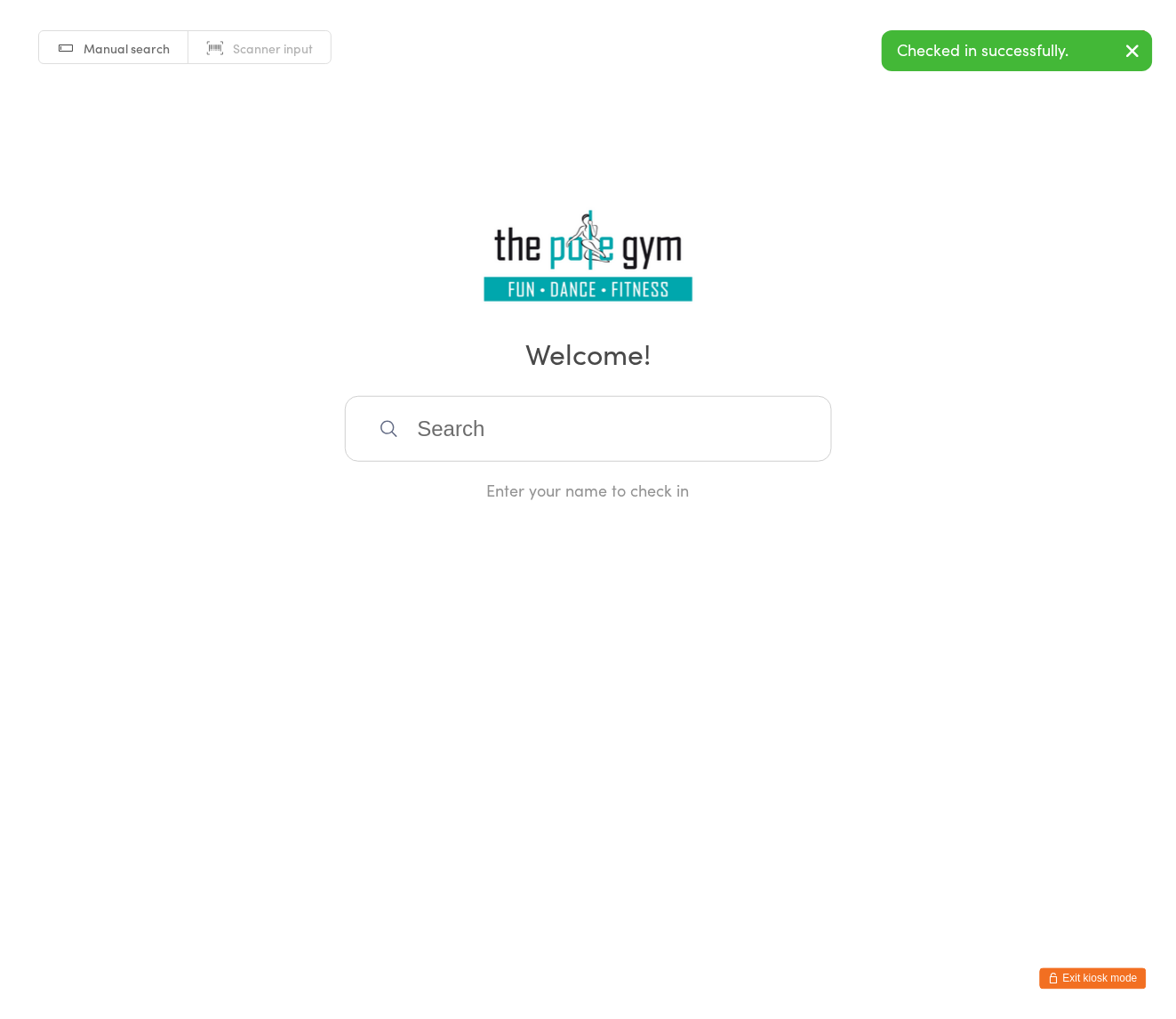
click at [1063, 964] on html "You have now entered Kiosk Mode. Members will be able to check themselves in us…" at bounding box center [588, 509] width 1176 height 1019
click at [1056, 974] on icon "button" at bounding box center [1054, 979] width 11 height 11
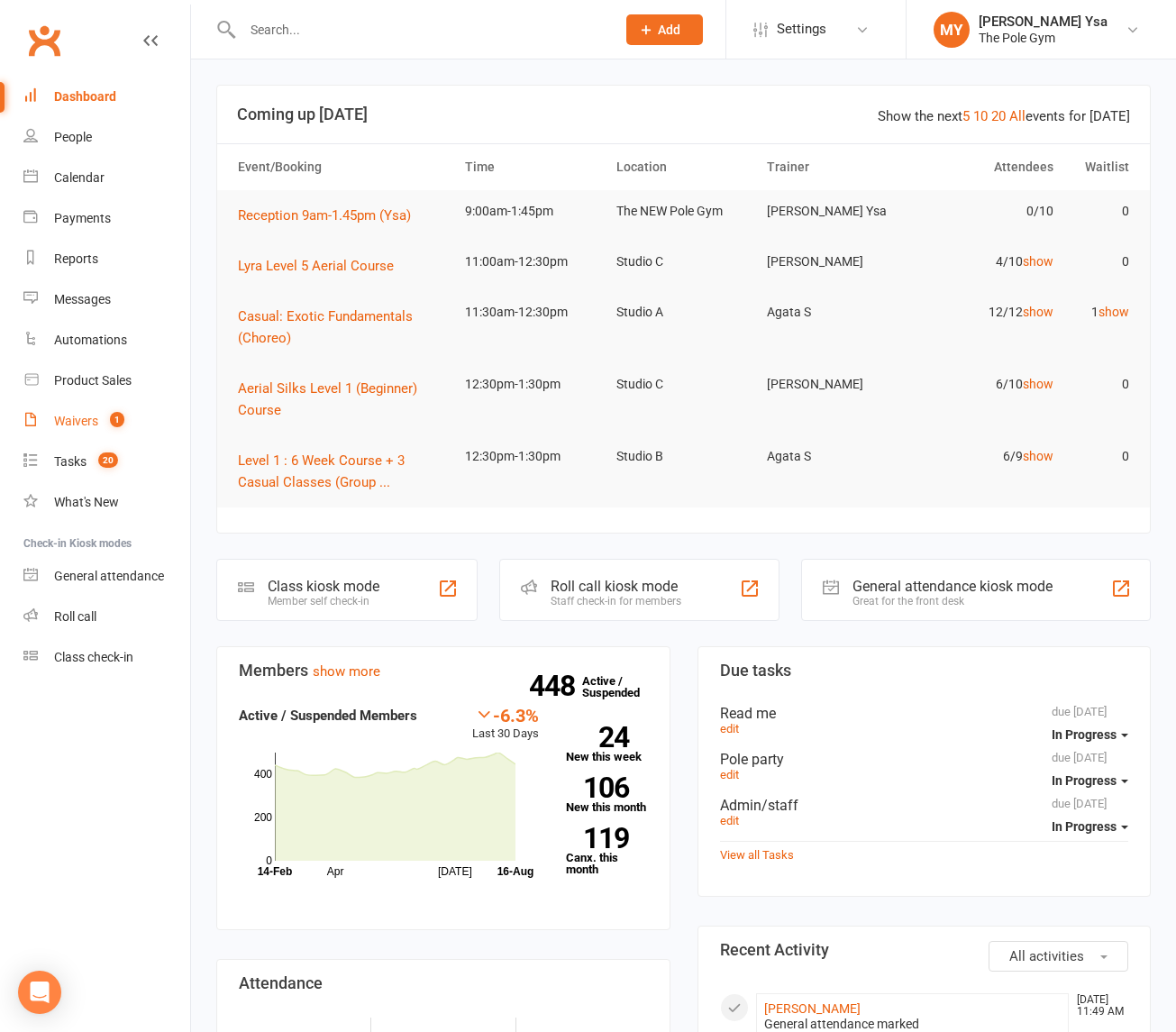
click at [123, 411] on link "Waivers 1" at bounding box center [106, 421] width 167 height 41
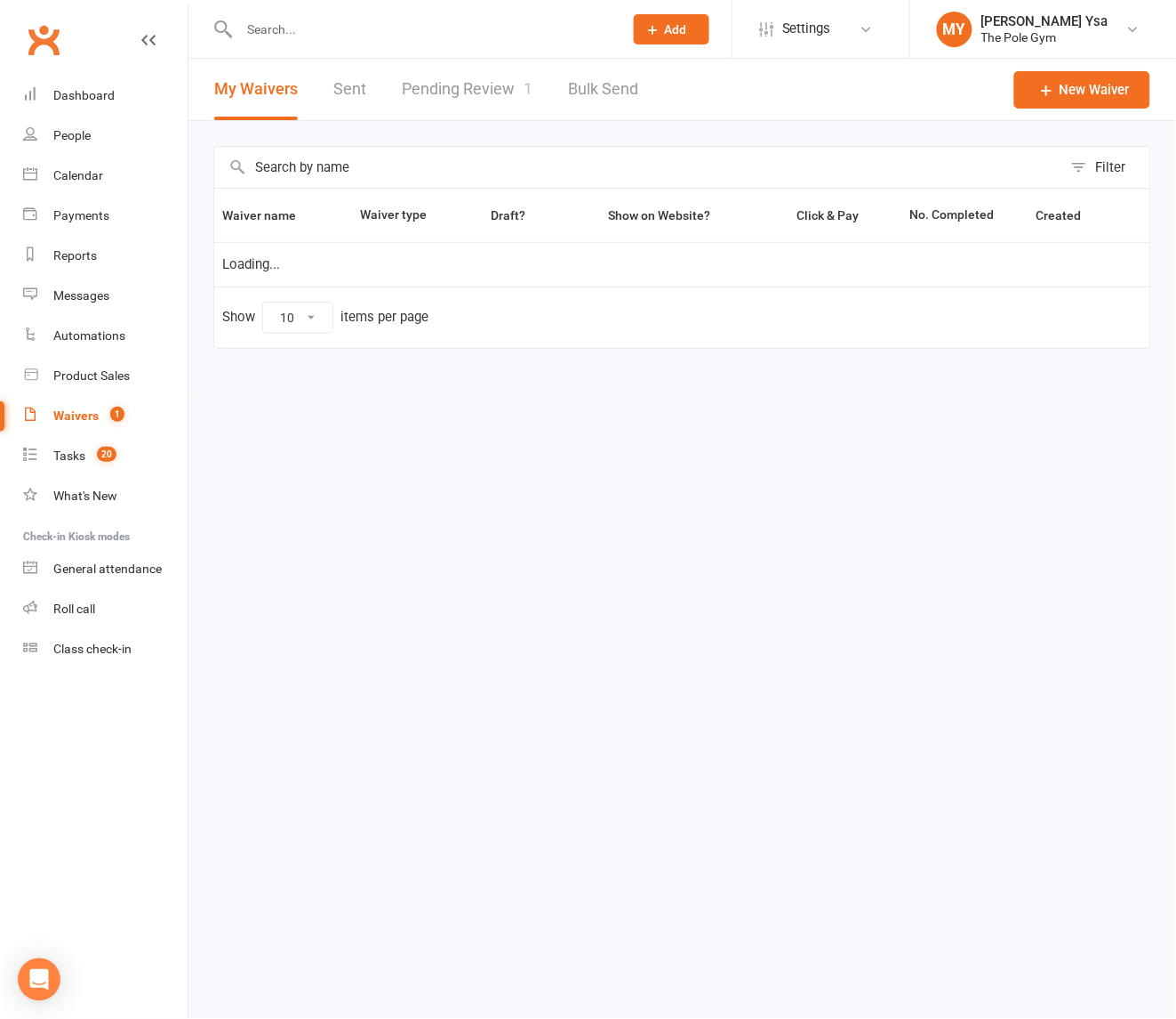
click at [442, 113] on link "Pending Review 1" at bounding box center [466, 90] width 131 height 61
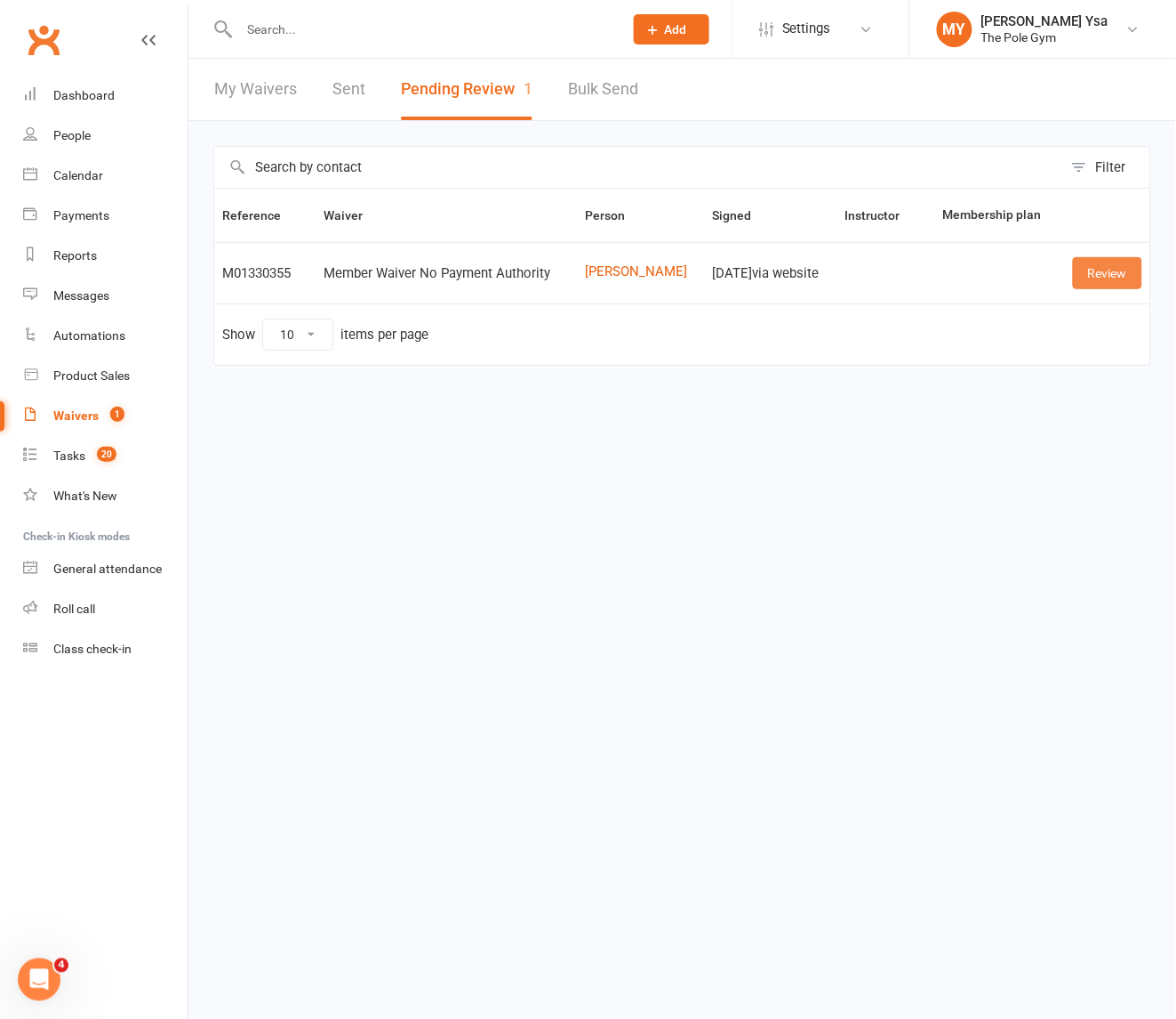
click at [1109, 270] on link "Review" at bounding box center [1108, 273] width 69 height 32
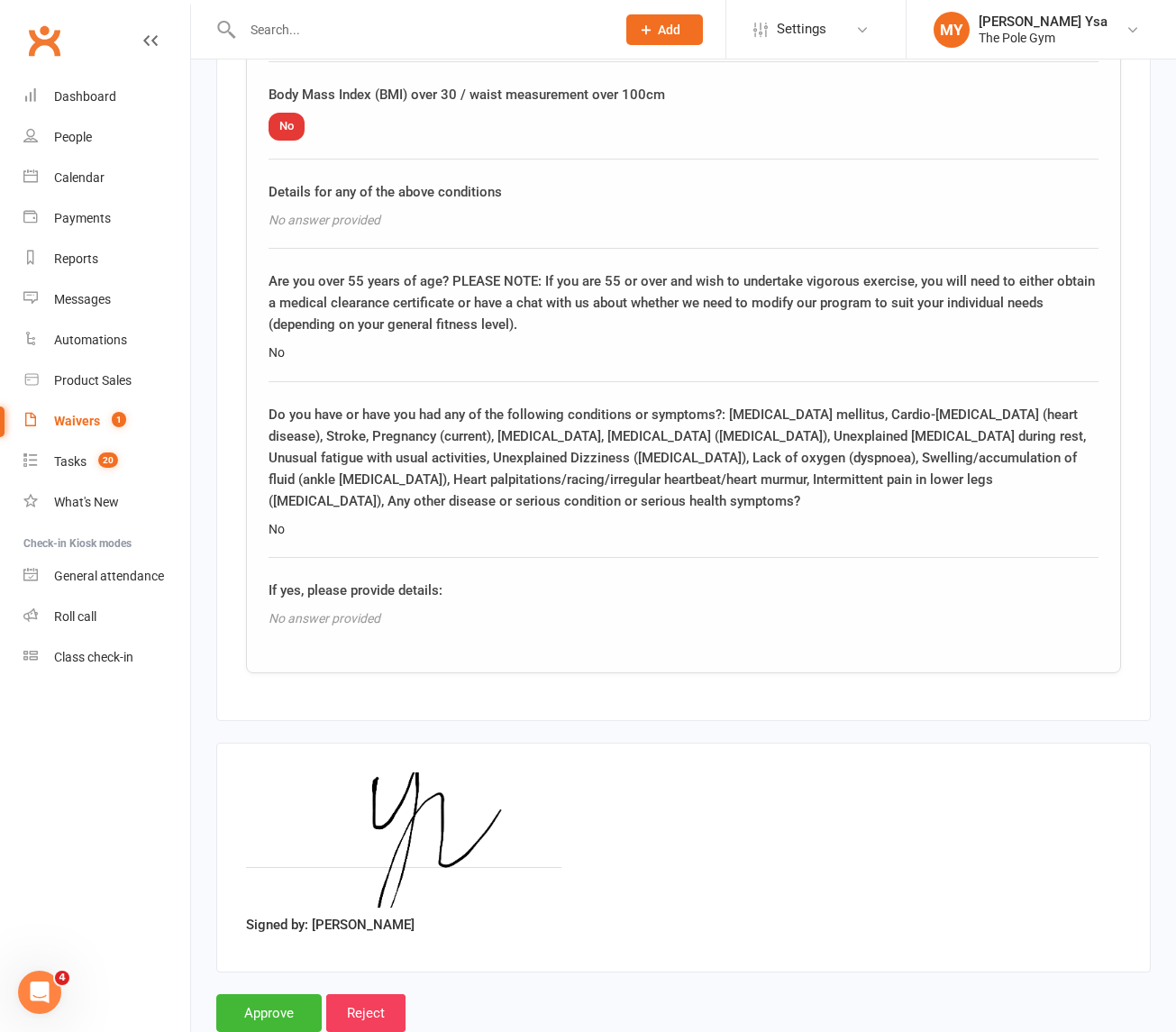
scroll to position [2539, 0]
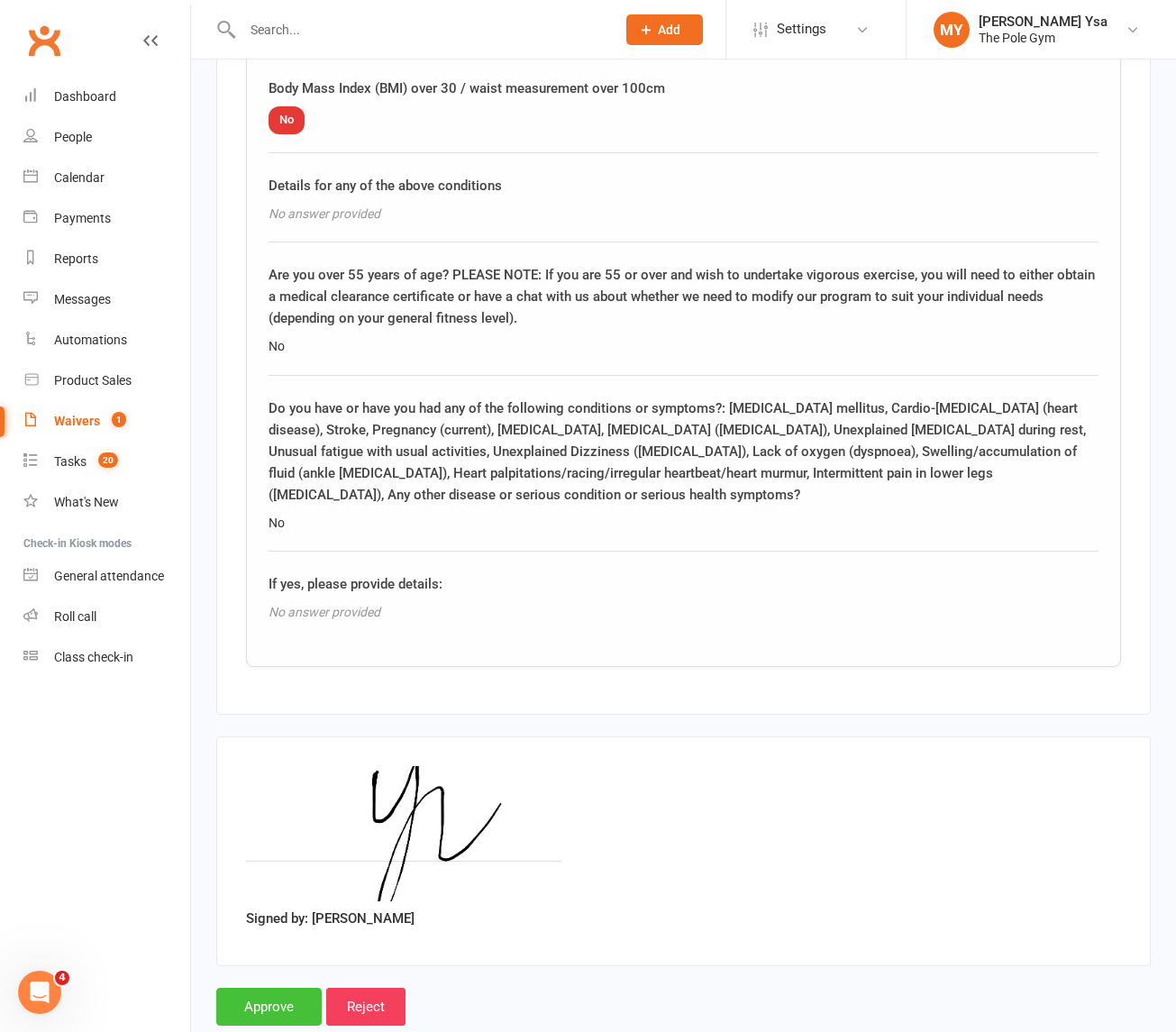
click at [263, 987] on input "Approve" at bounding box center [269, 1006] width 106 height 38
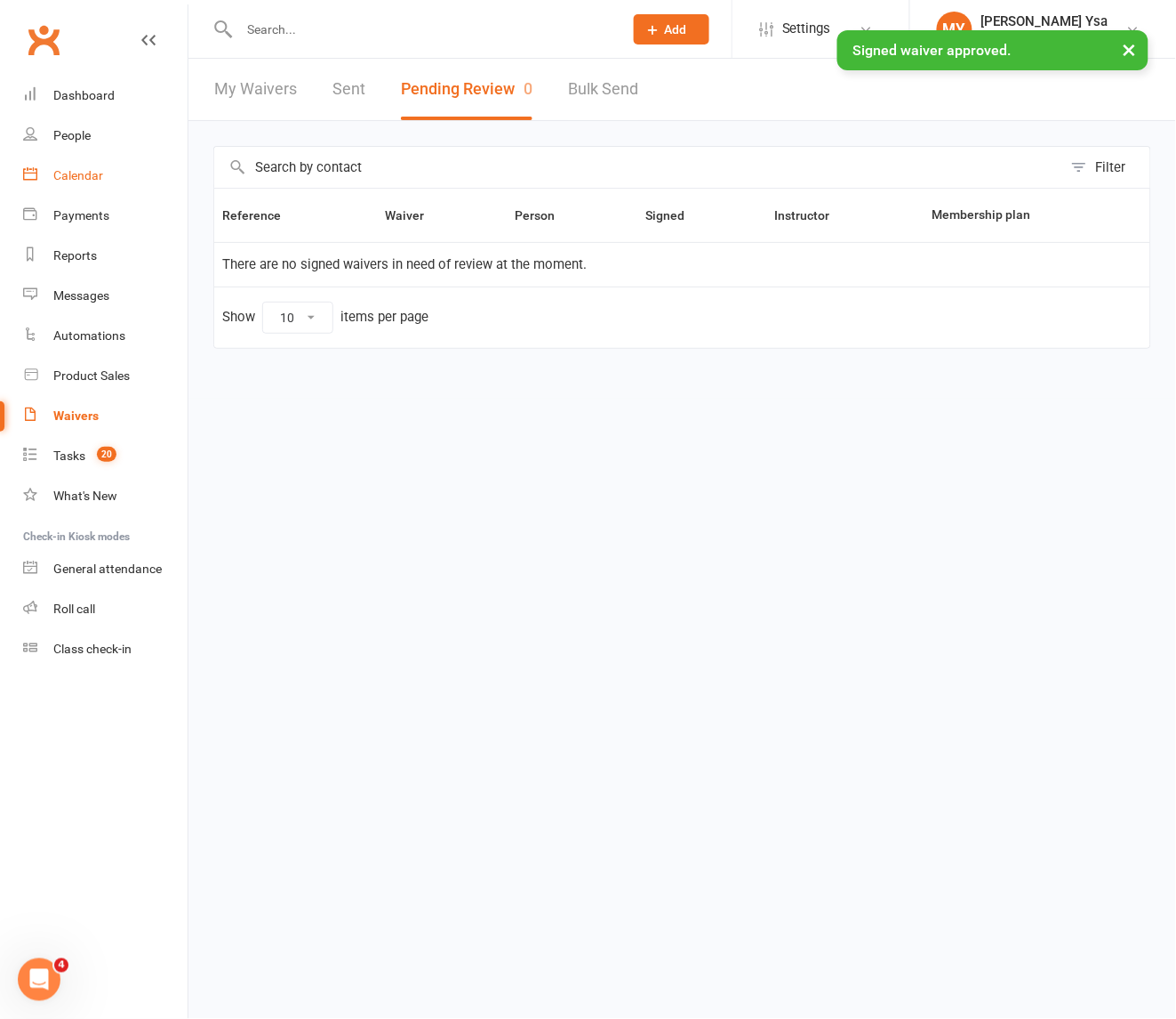
click at [123, 169] on link "Calendar" at bounding box center [104, 175] width 164 height 40
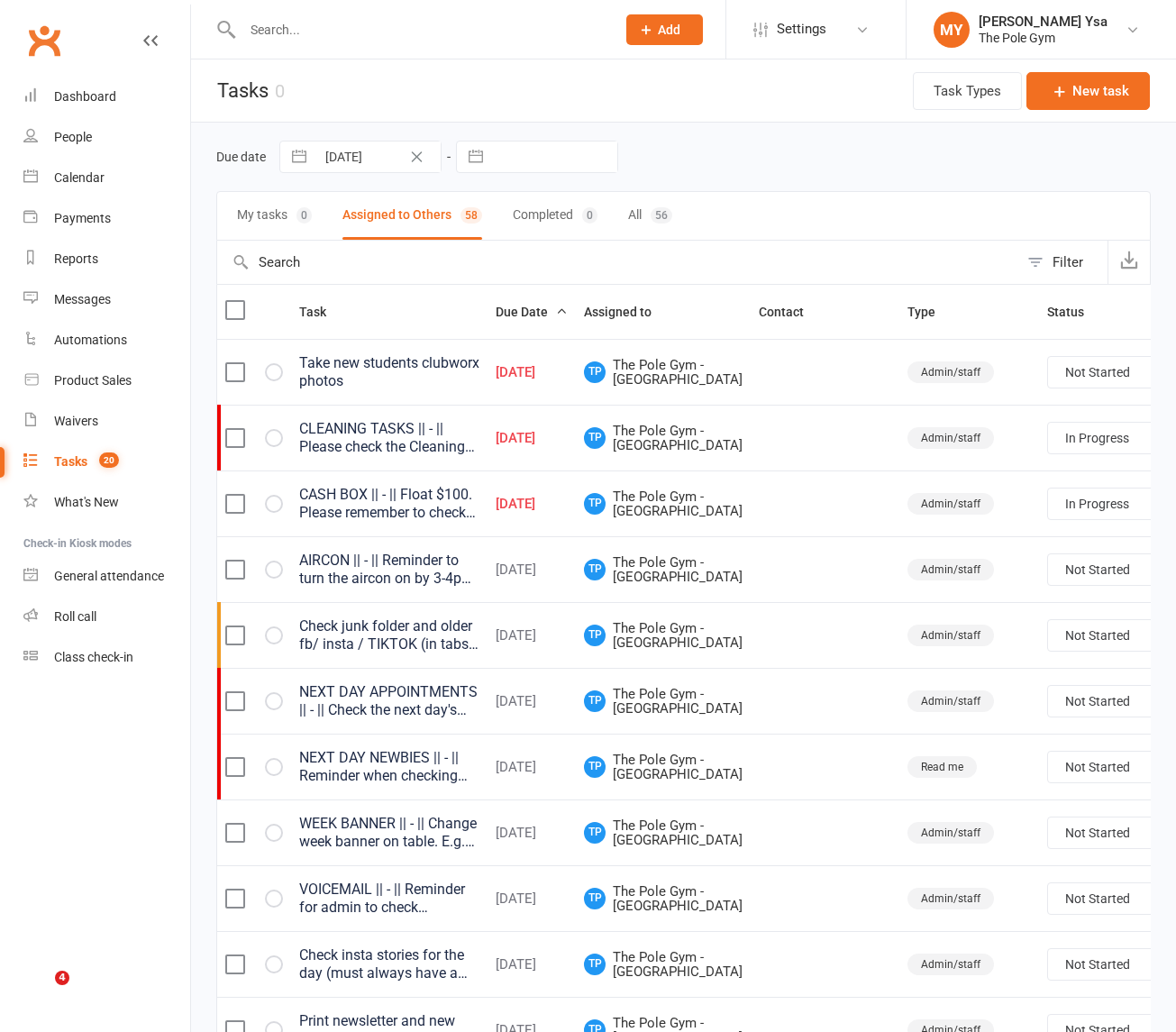
select select "started"
select select "waiting"
select select "started"
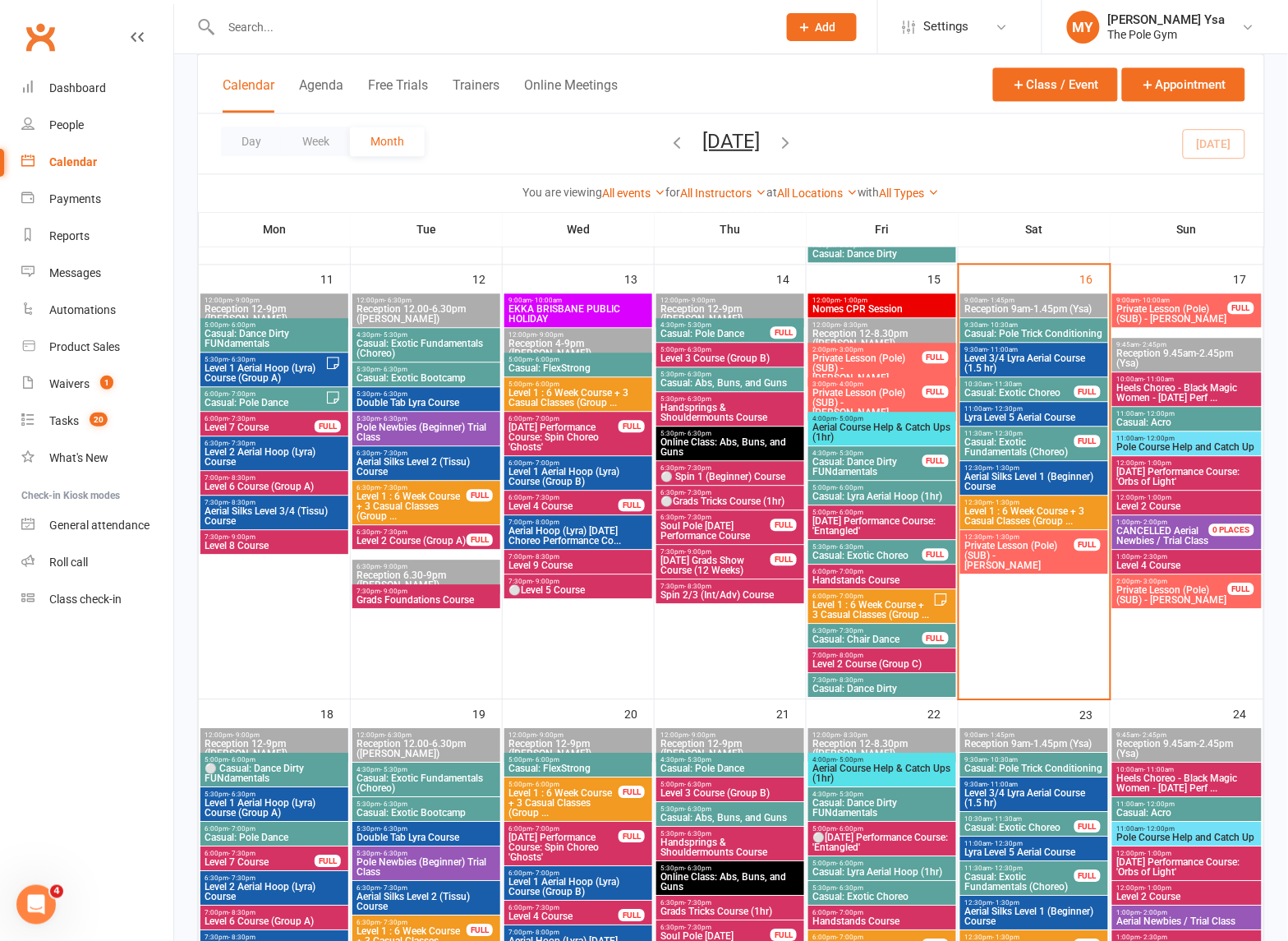
click at [884, 618] on span "Level 1 : 6 Week Course + 3 Casual Classes (Group ..." at bounding box center [873, 610] width 122 height 20
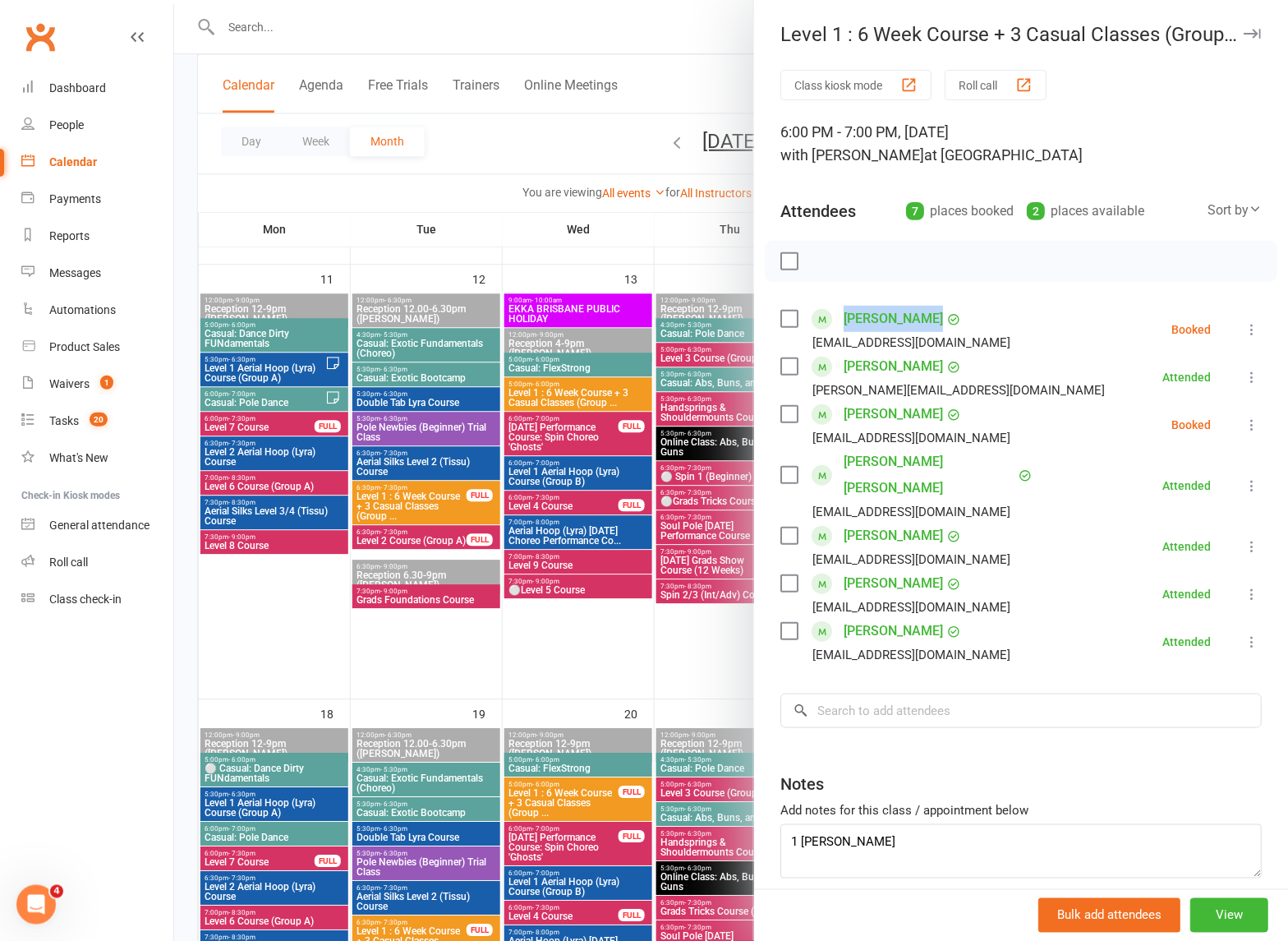
drag, startPoint x: 977, startPoint y: 321, endPoint x: 830, endPoint y: 317, distance: 147.1
click at [830, 317] on li "Chaelee Benny chaeleeee@icloud.com Booked More info Remove Check in Mark absent…" at bounding box center [1021, 329] width 482 height 47
copy link "Chaelee Benny"
click at [503, 374] on div at bounding box center [731, 470] width 1113 height 941
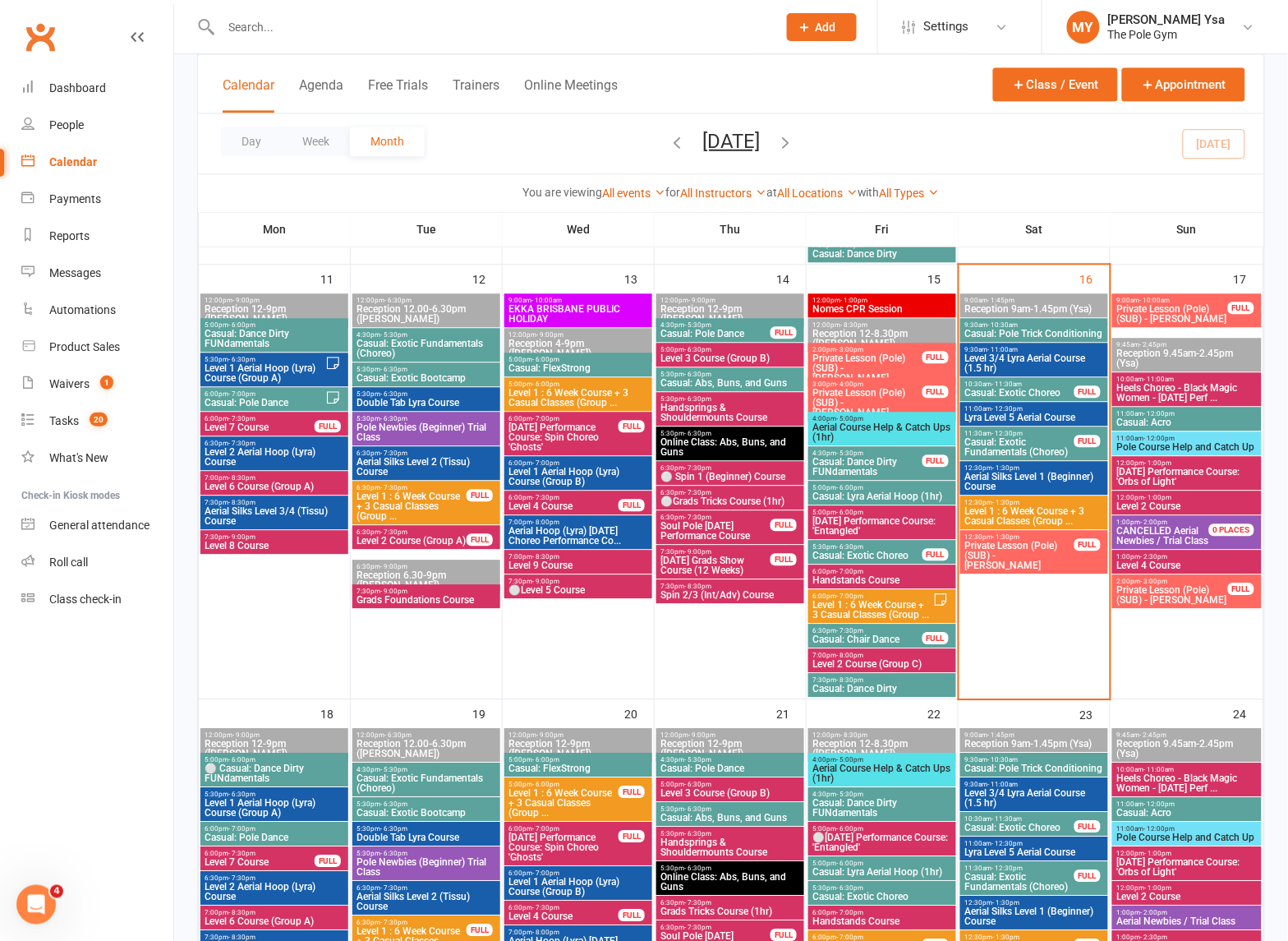
click at [1036, 497] on div "12:30pm - 1:30pm Level 1 : 6 Week Course + 3 Casual Classes (Group ..." at bounding box center [1033, 512] width 148 height 34
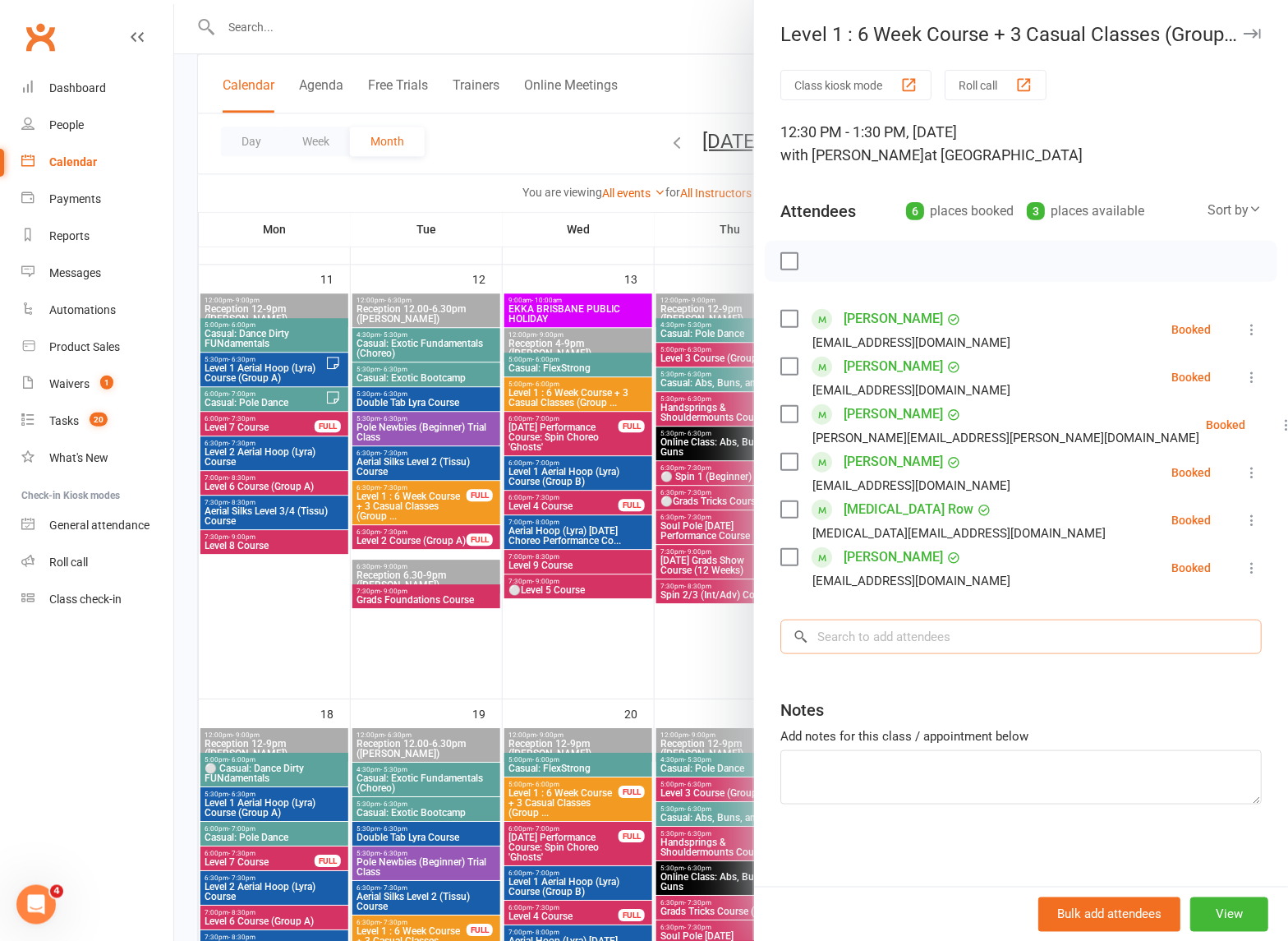
click at [900, 638] on input "search" at bounding box center [1021, 636] width 482 height 35
click at [905, 802] on textarea at bounding box center [1021, 777] width 482 height 55
paste textarea "Chaelee Benny"
type textarea "1 Chaelee Benny"
click at [592, 645] on div at bounding box center [731, 470] width 1113 height 941
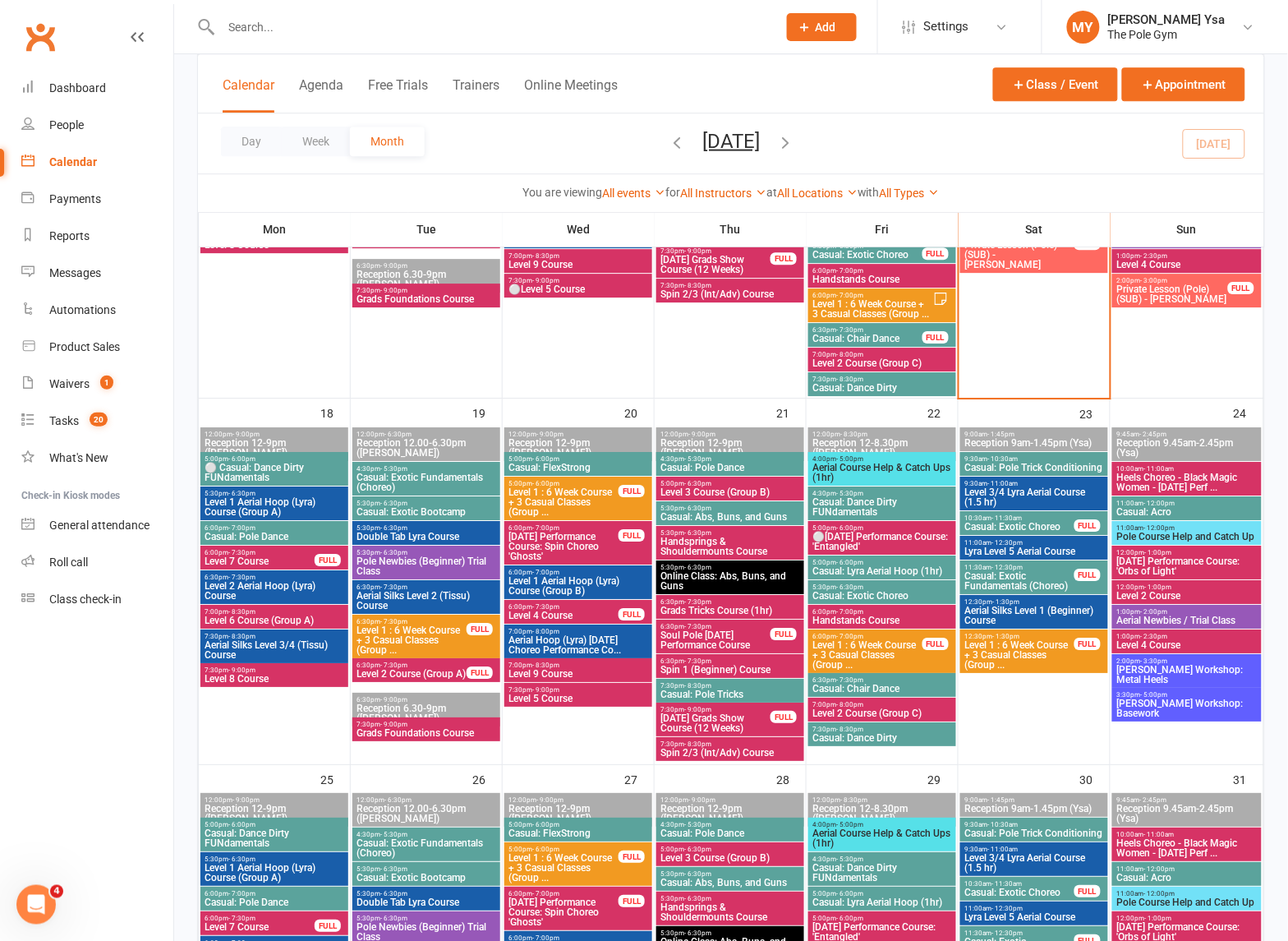
scroll to position [1232, 0]
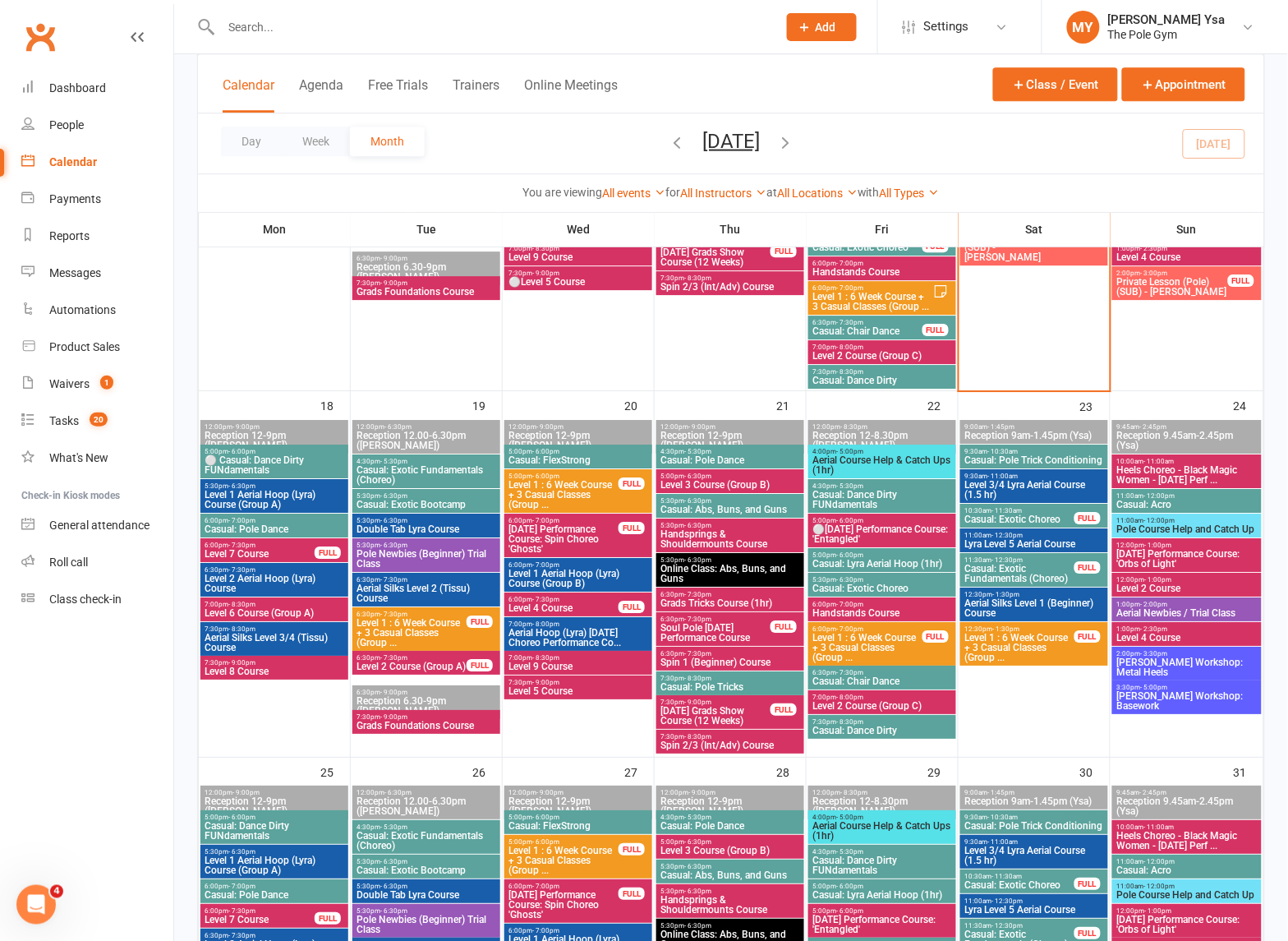
click at [1152, 663] on span "Casey Palmer Workshop: Metal Heels" at bounding box center [1186, 667] width 143 height 20
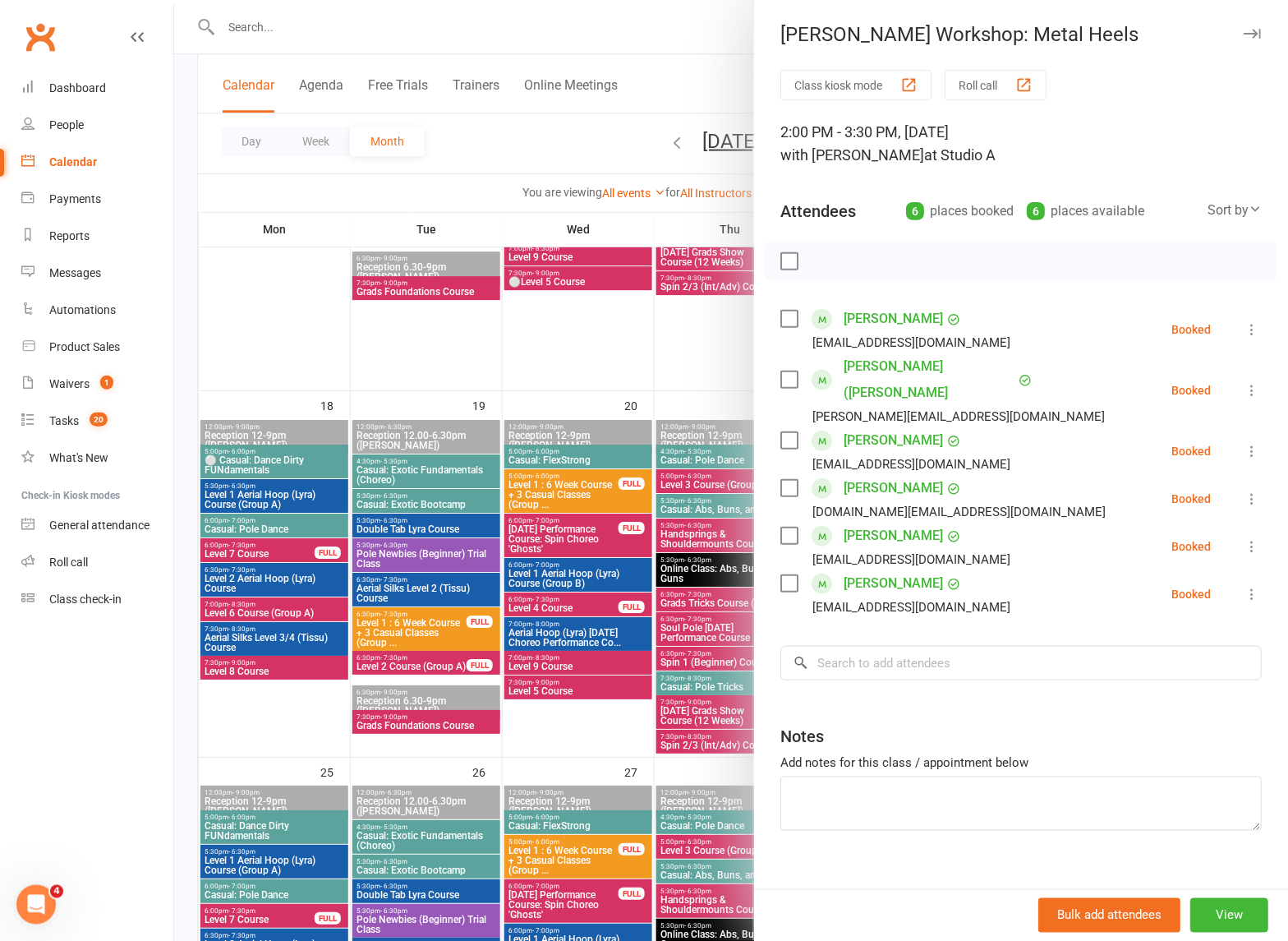
click at [526, 576] on div at bounding box center [731, 470] width 1113 height 941
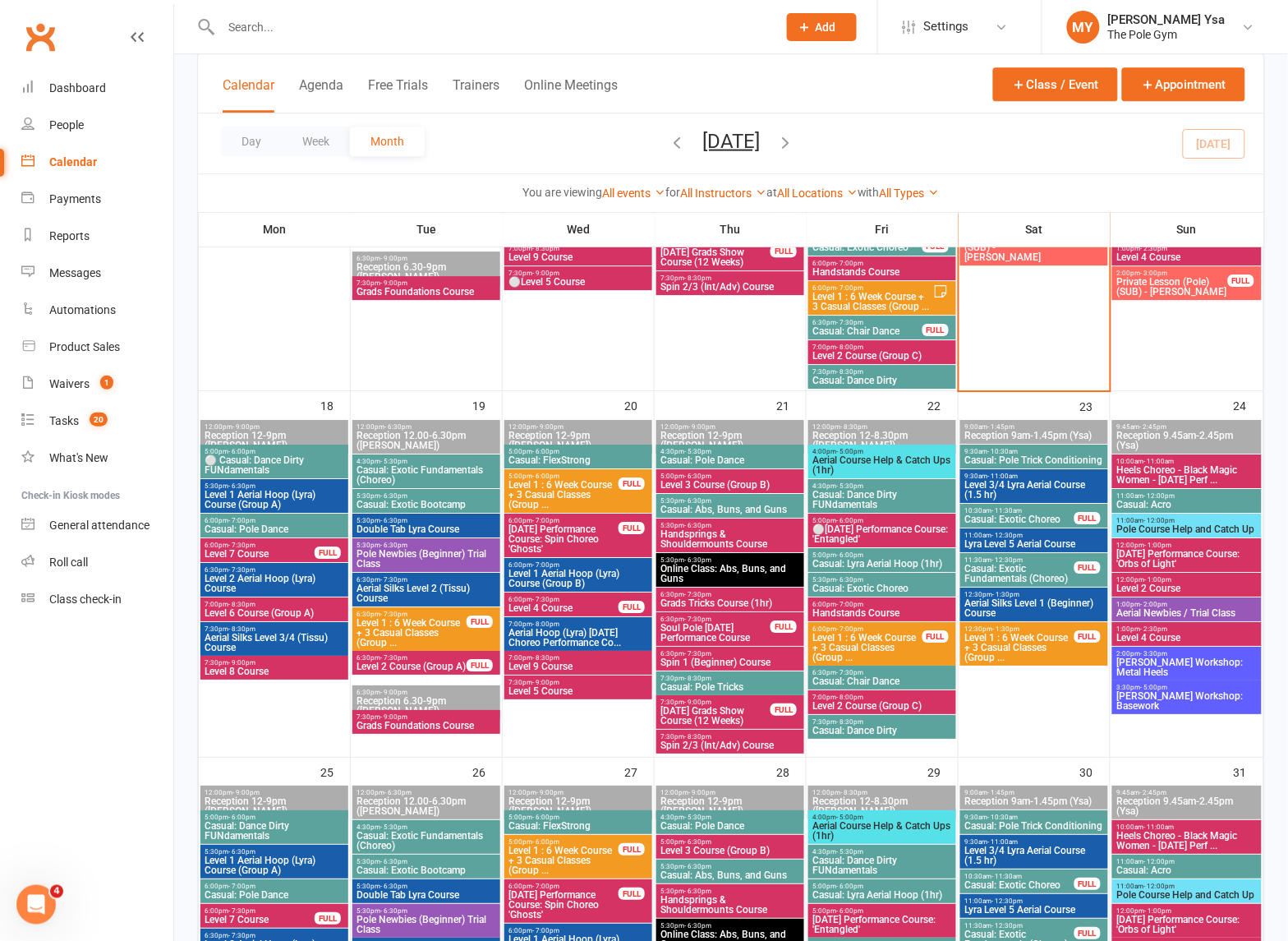
click at [1169, 698] on span "Casey Palmer Workshop: Basework" at bounding box center [1186, 701] width 143 height 20
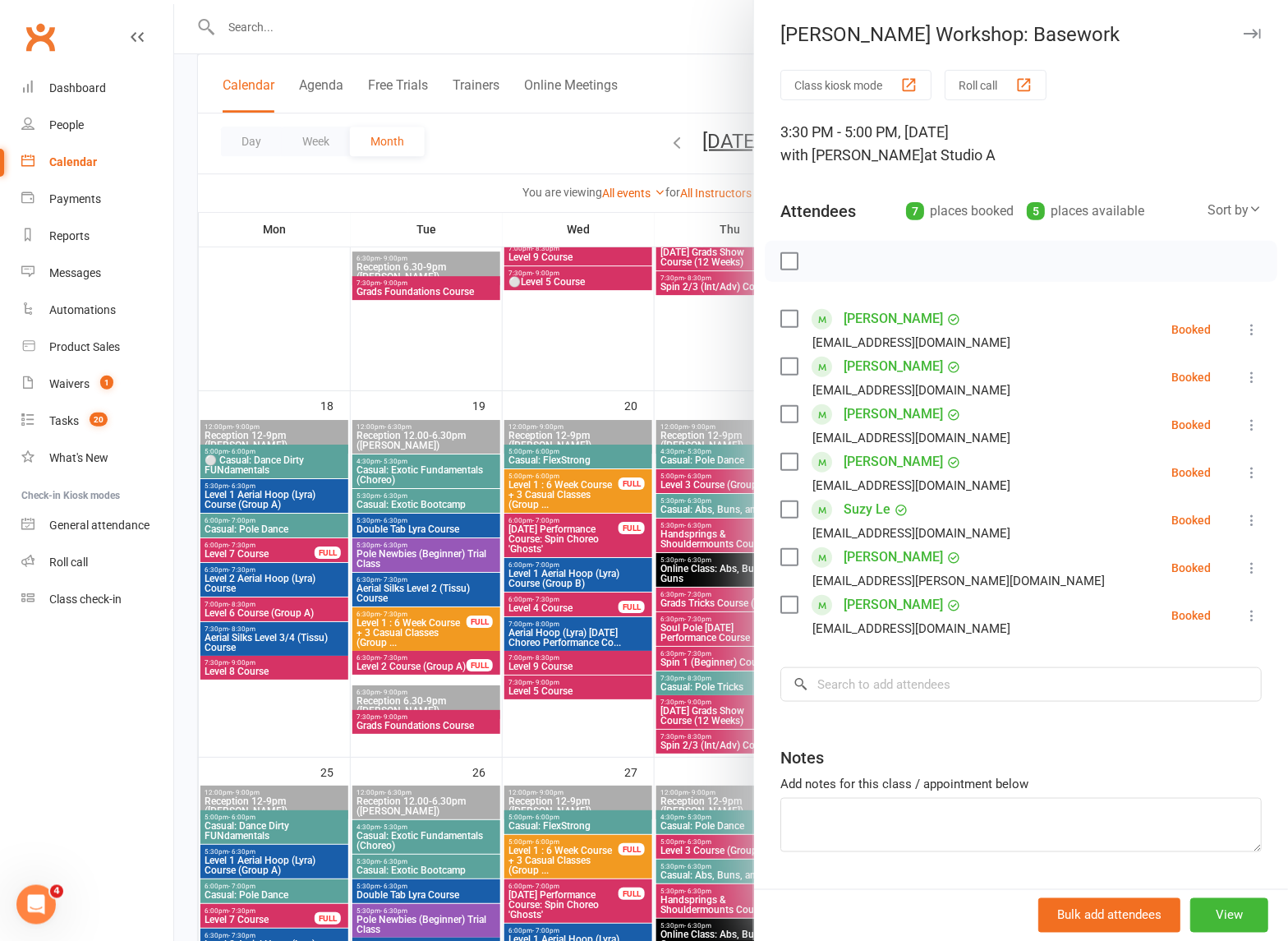
click at [541, 635] on div at bounding box center [731, 470] width 1113 height 941
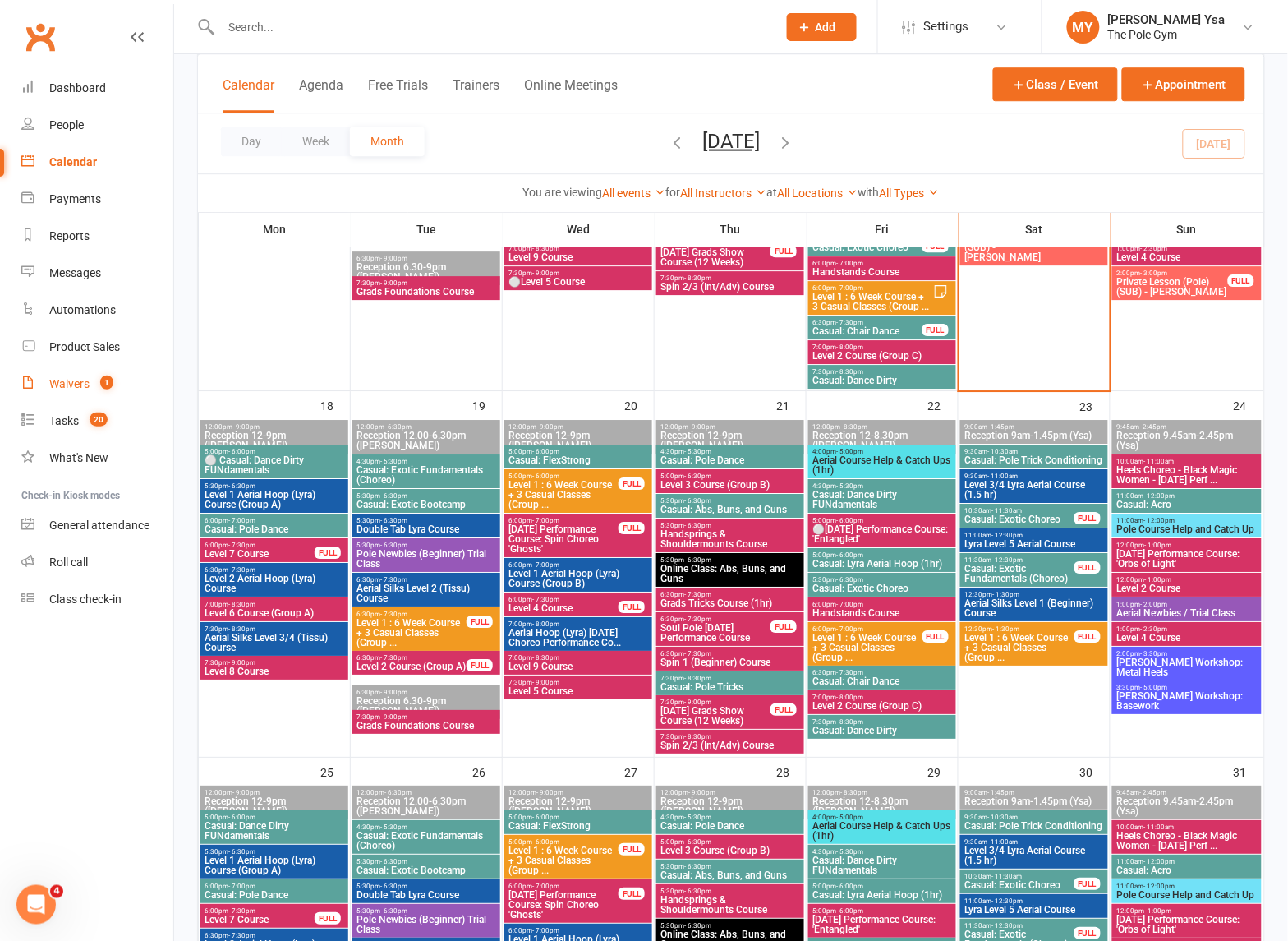
click at [84, 375] on link "Waivers 1" at bounding box center [96, 384] width 152 height 37
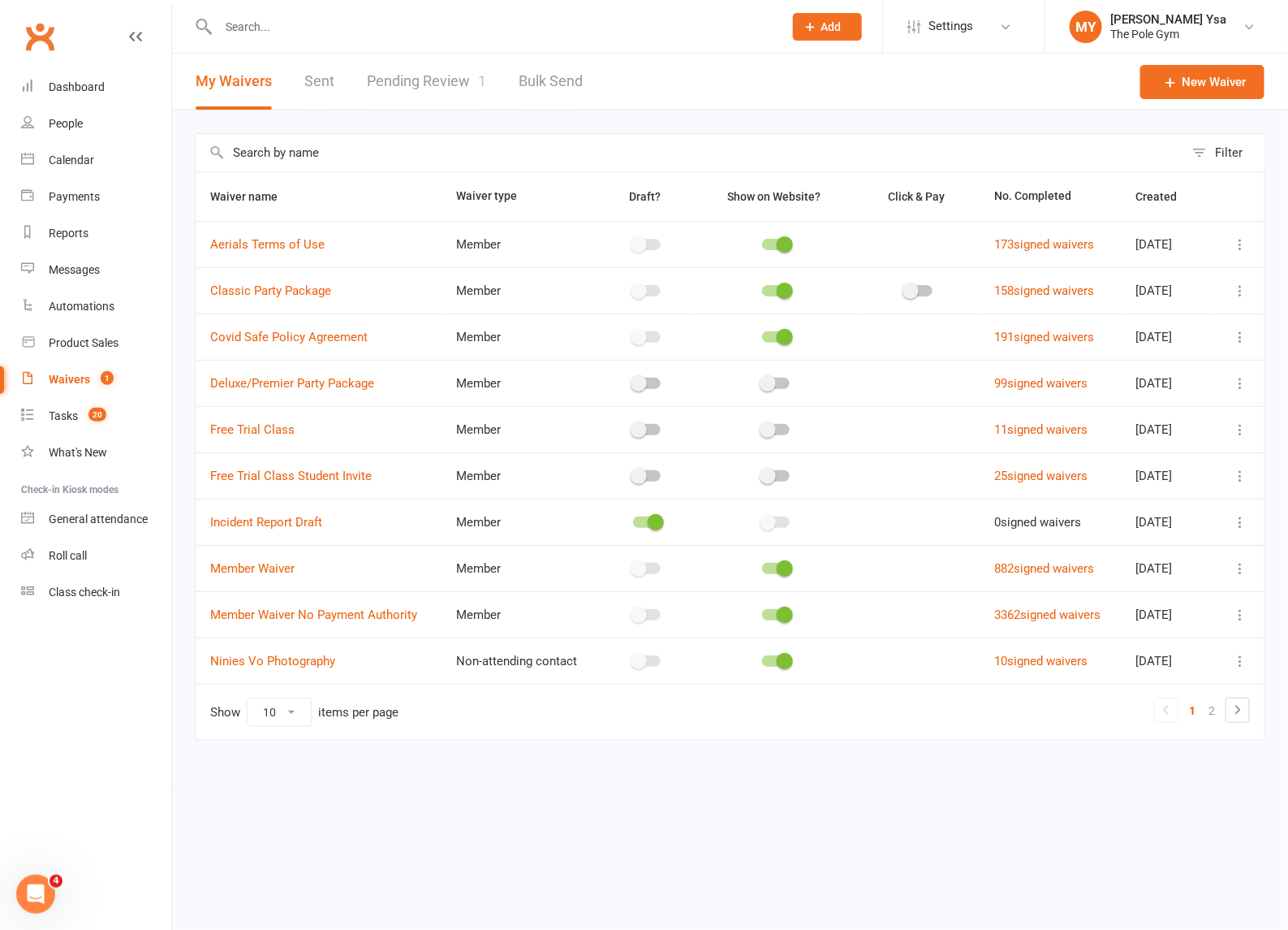
click at [416, 84] on link "Pending Review 1" at bounding box center [426, 82] width 119 height 56
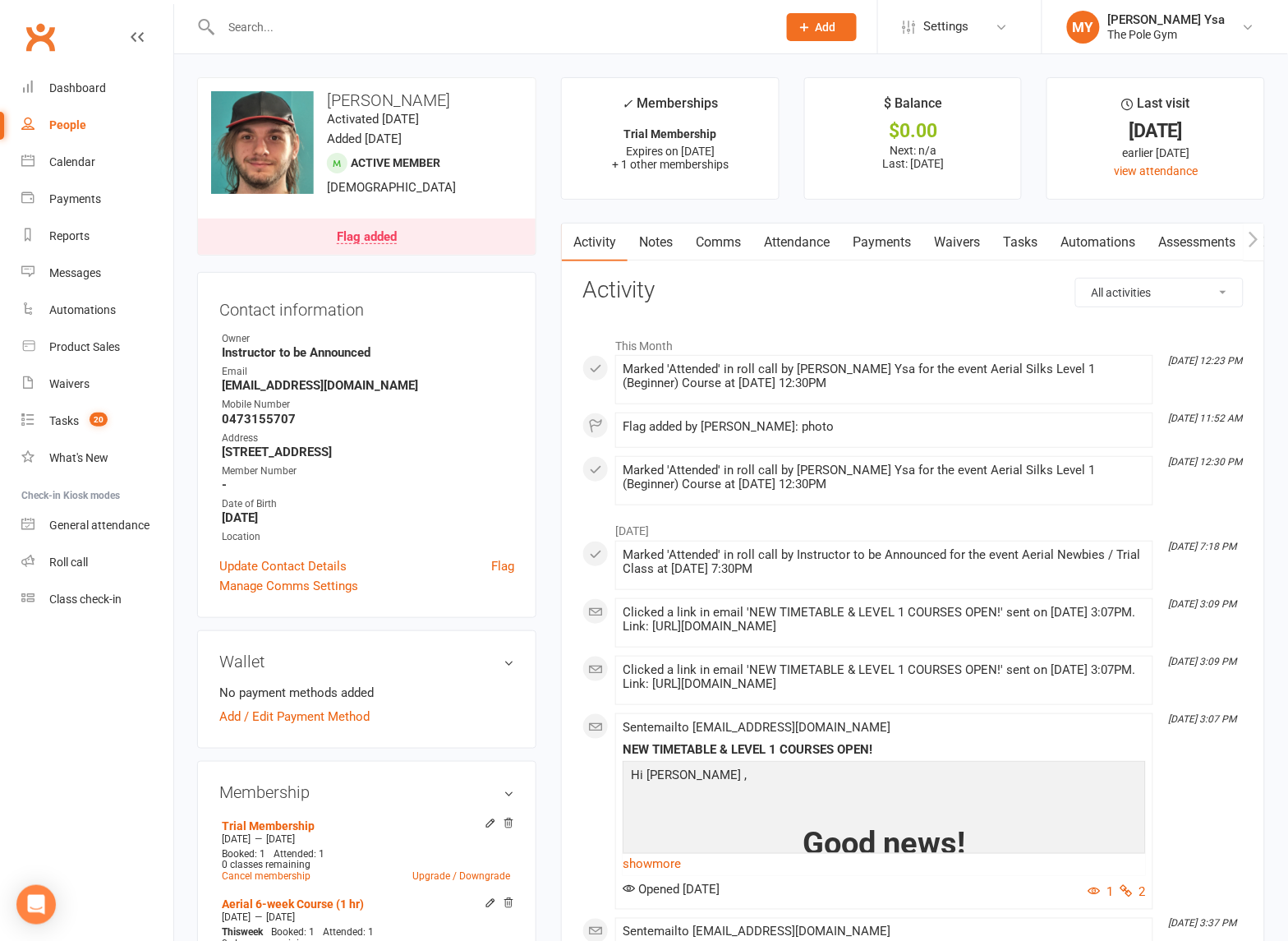
click at [387, 238] on div "Flag added" at bounding box center [366, 237] width 60 height 13
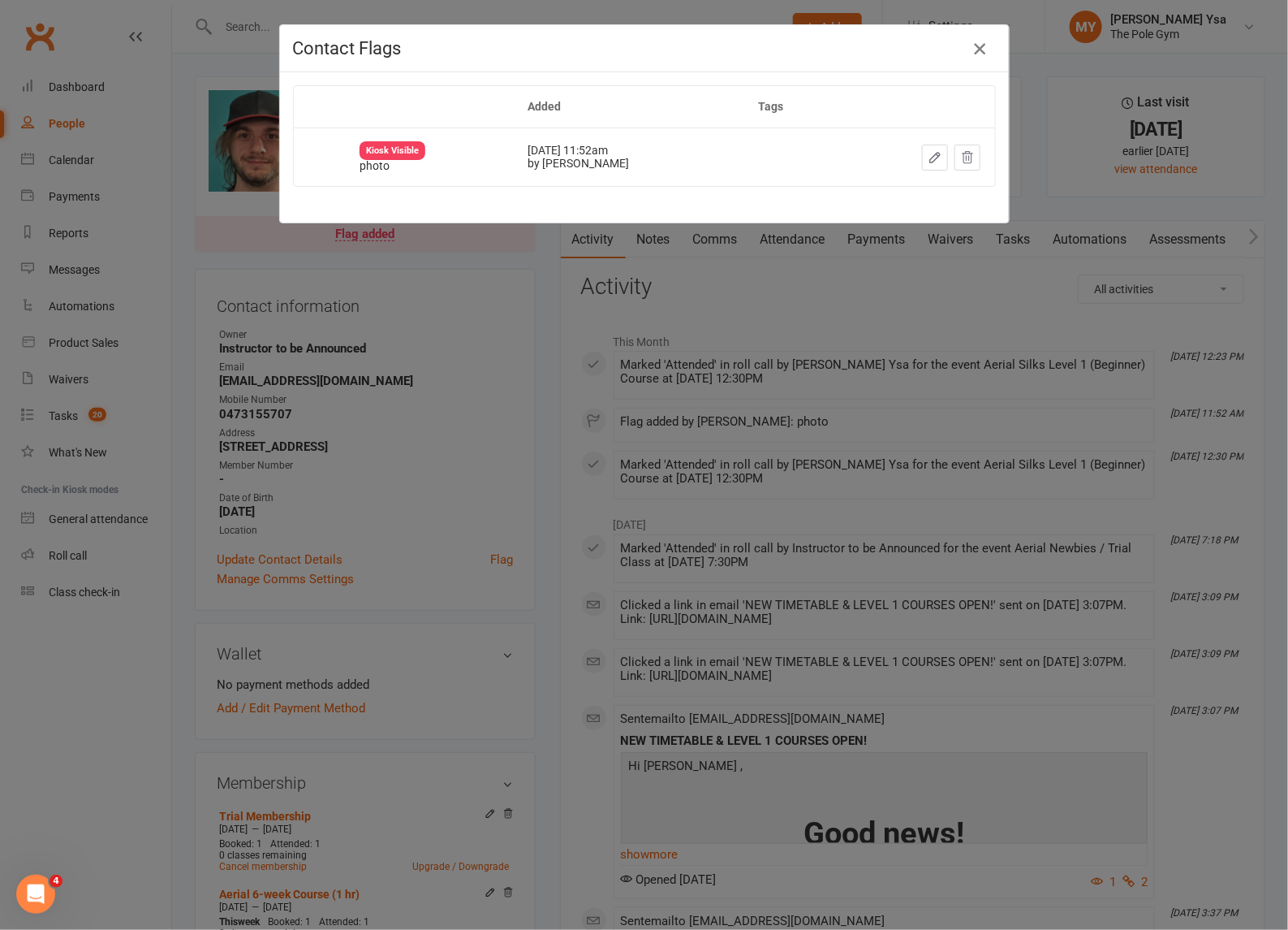
click at [973, 47] on icon "button" at bounding box center [980, 49] width 20 height 20
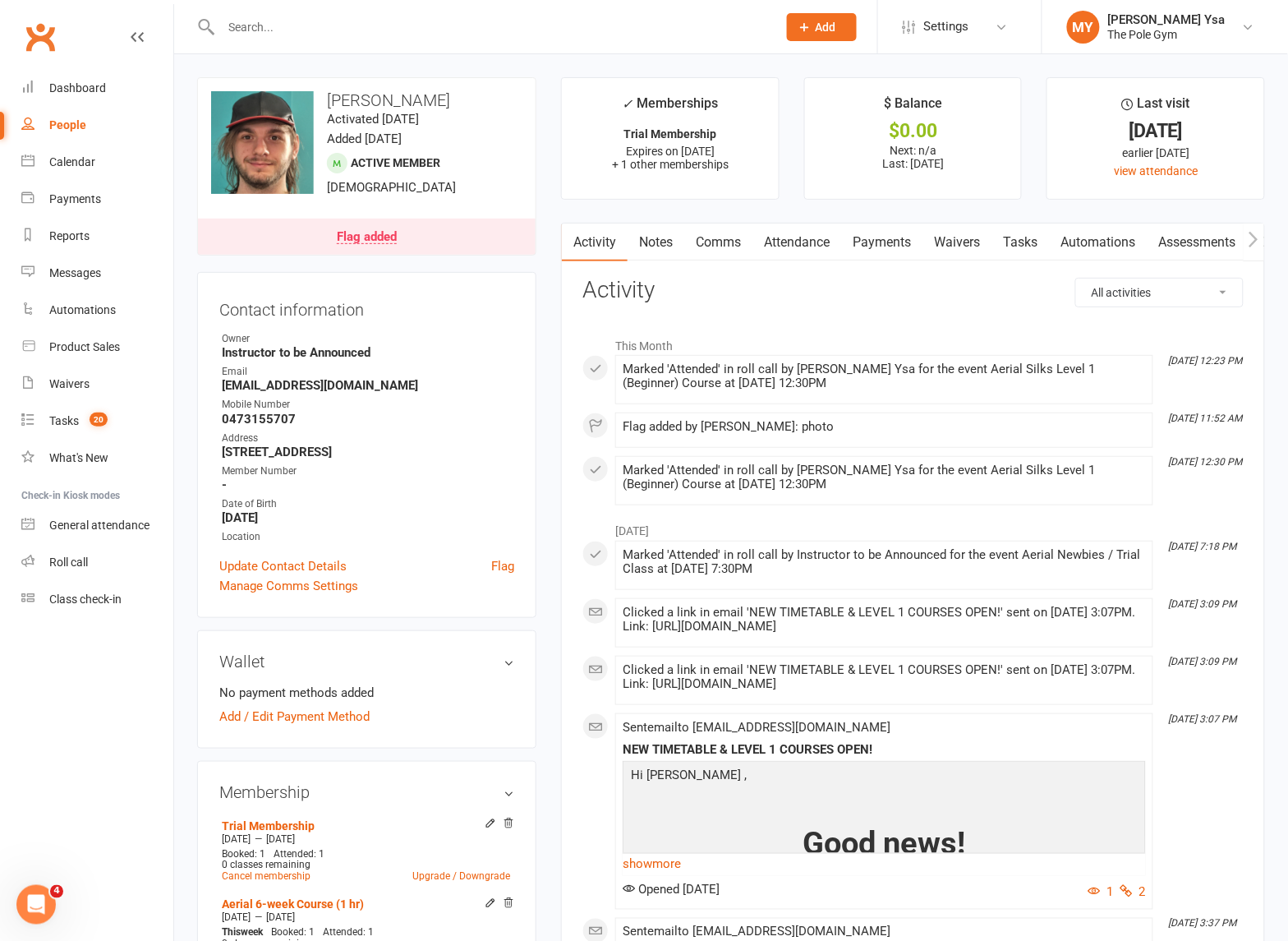
click at [507, 247] on link "Flag added" at bounding box center [366, 236] width 337 height 36
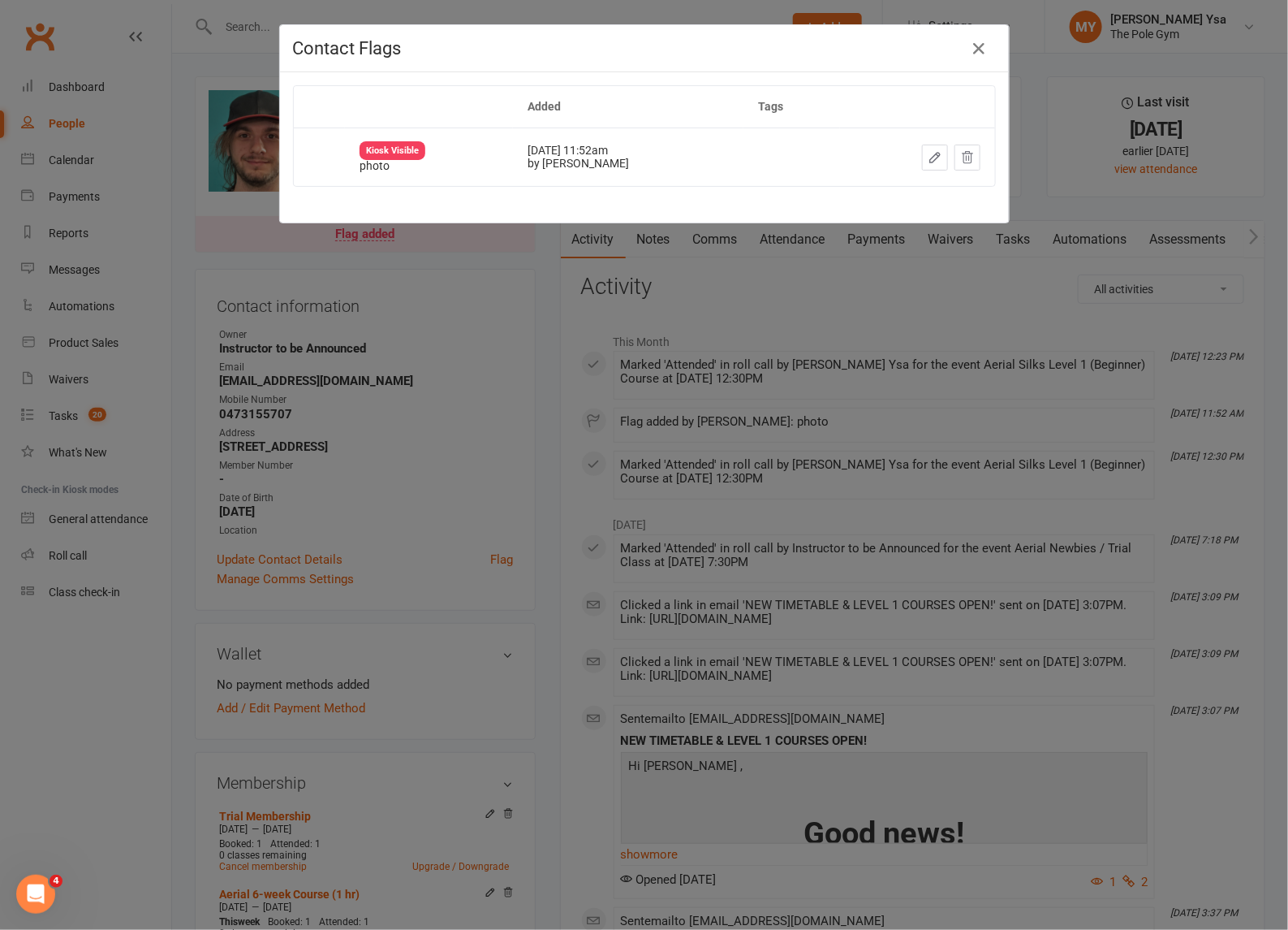
click at [931, 155] on icon "button" at bounding box center [935, 157] width 10 height 10
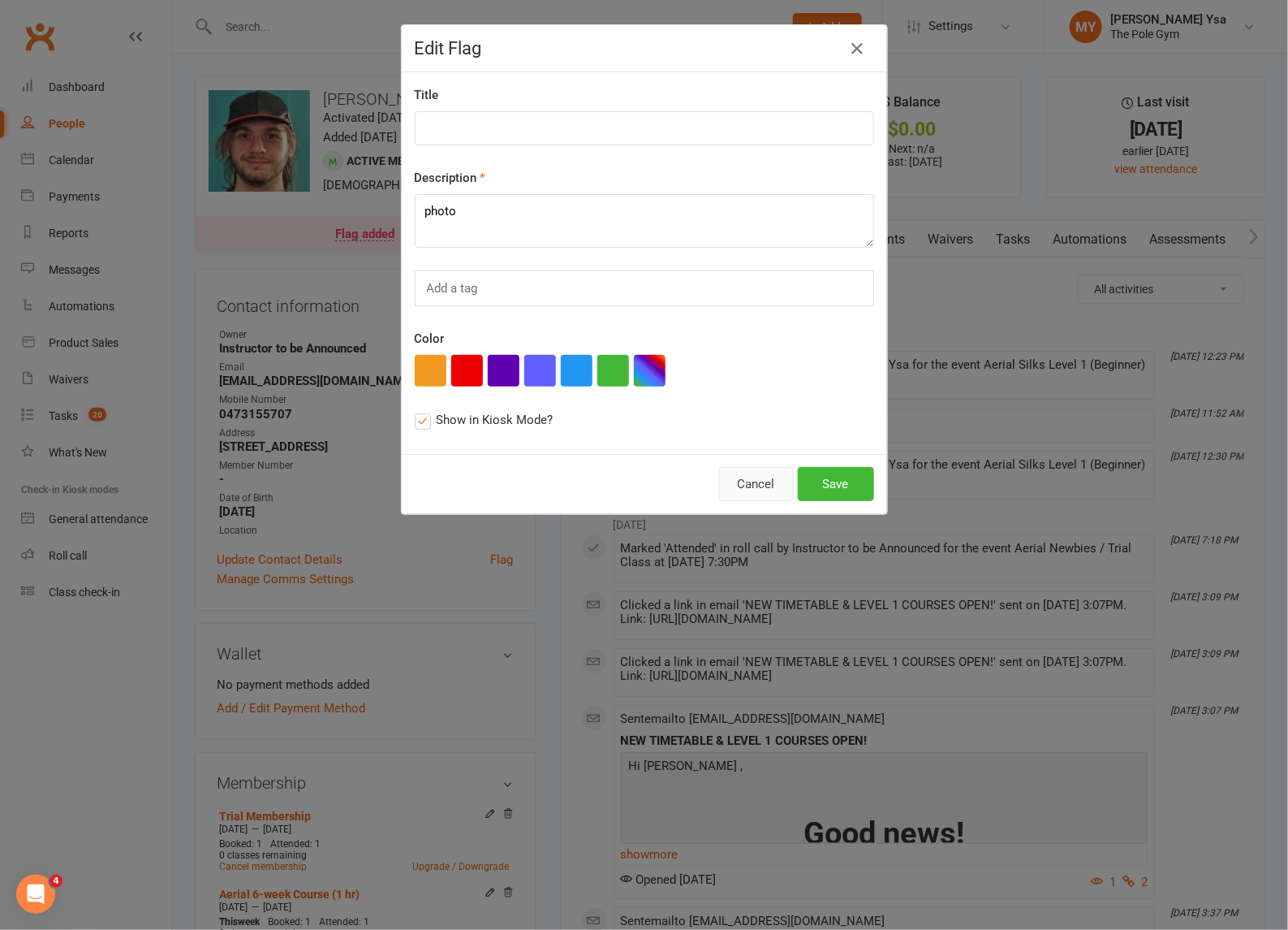
click at [738, 484] on button "Cancel" at bounding box center [756, 484] width 75 height 34
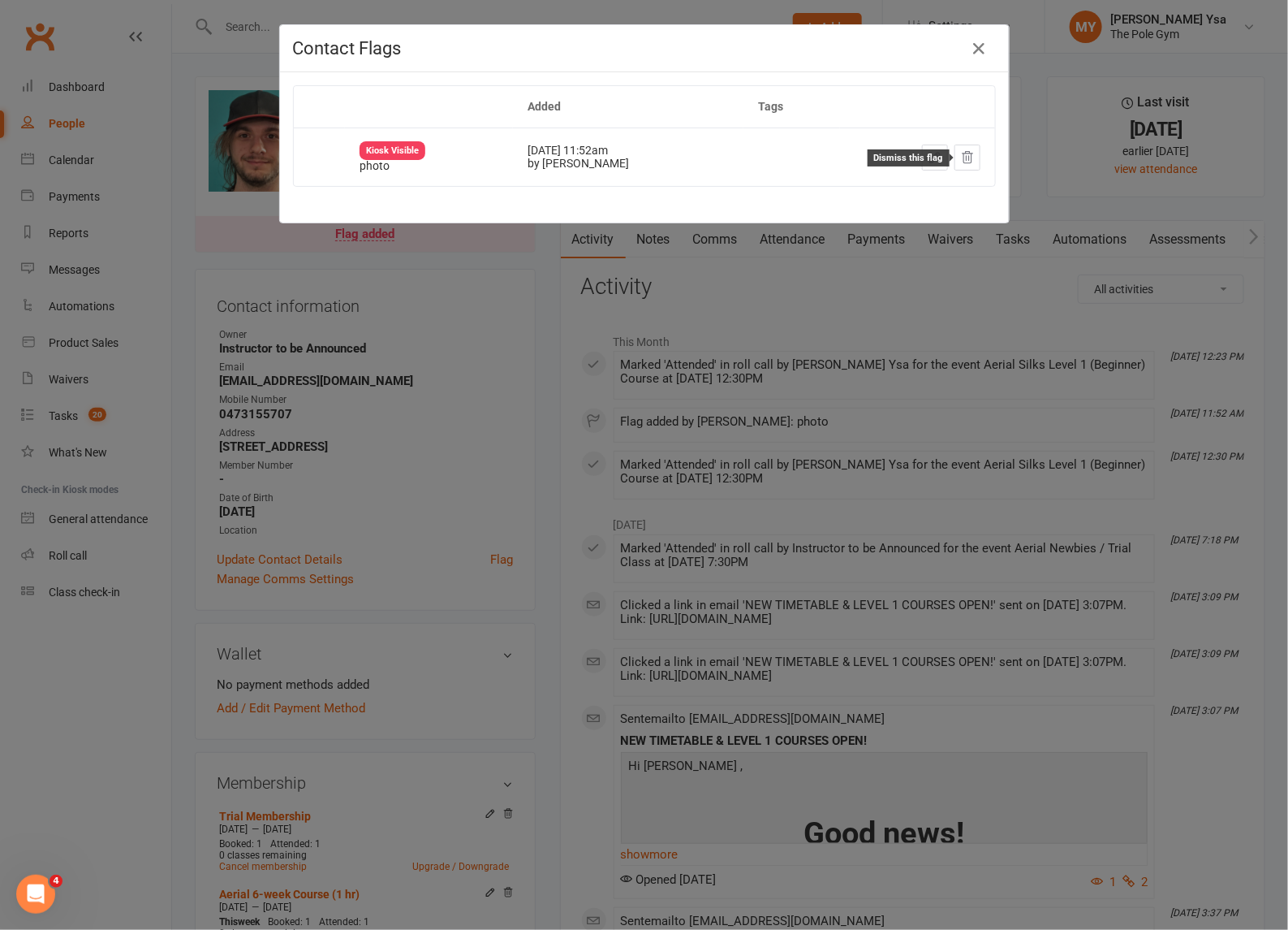
click at [960, 164] on icon at bounding box center [967, 157] width 14 height 14
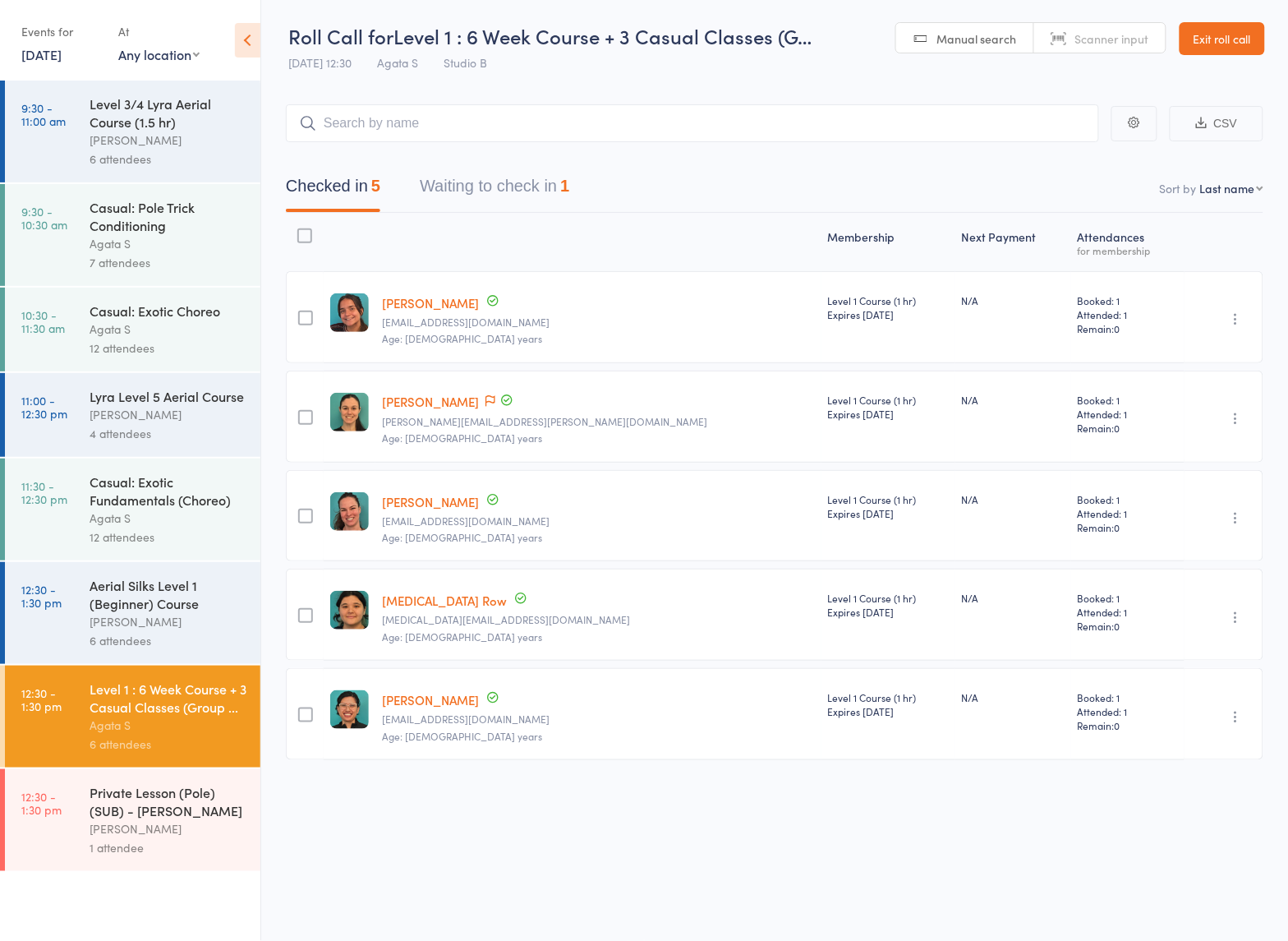
click at [490, 183] on button "Waiting to check in 1" at bounding box center [494, 190] width 149 height 44
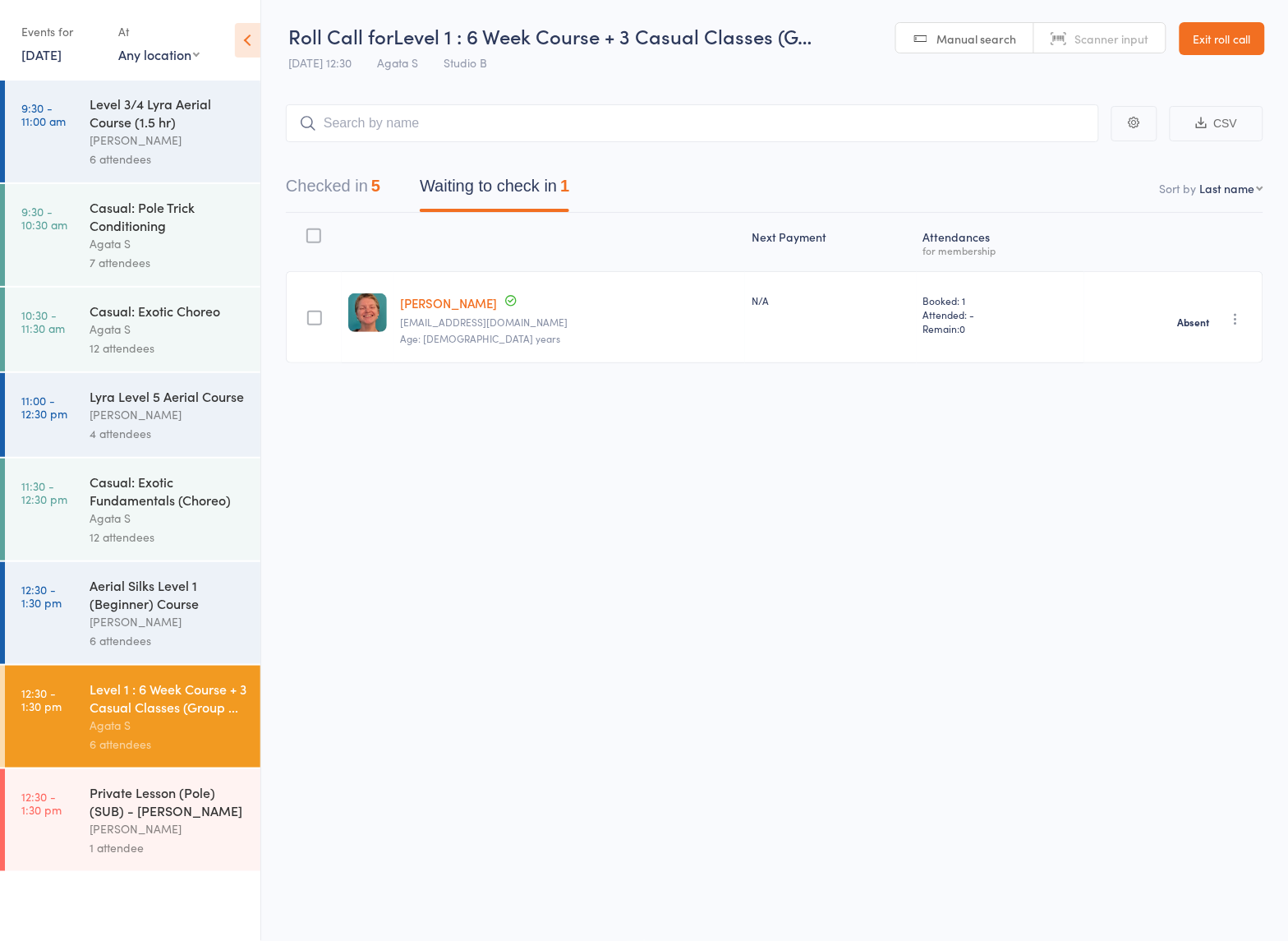
click at [194, 650] on div "6 attendees" at bounding box center [167, 640] width 157 height 19
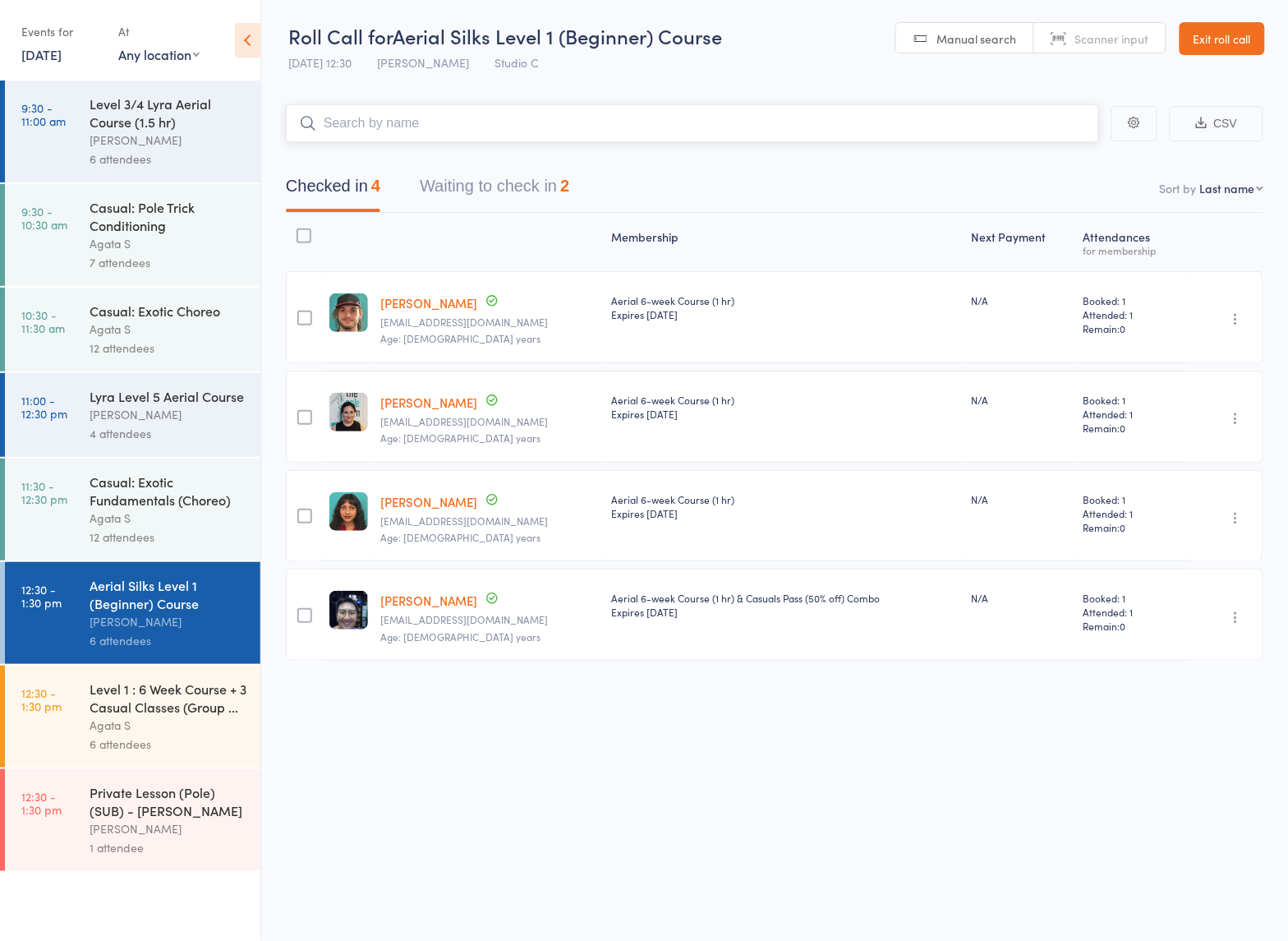
click at [511, 175] on button "Waiting to check in 2" at bounding box center [494, 190] width 149 height 44
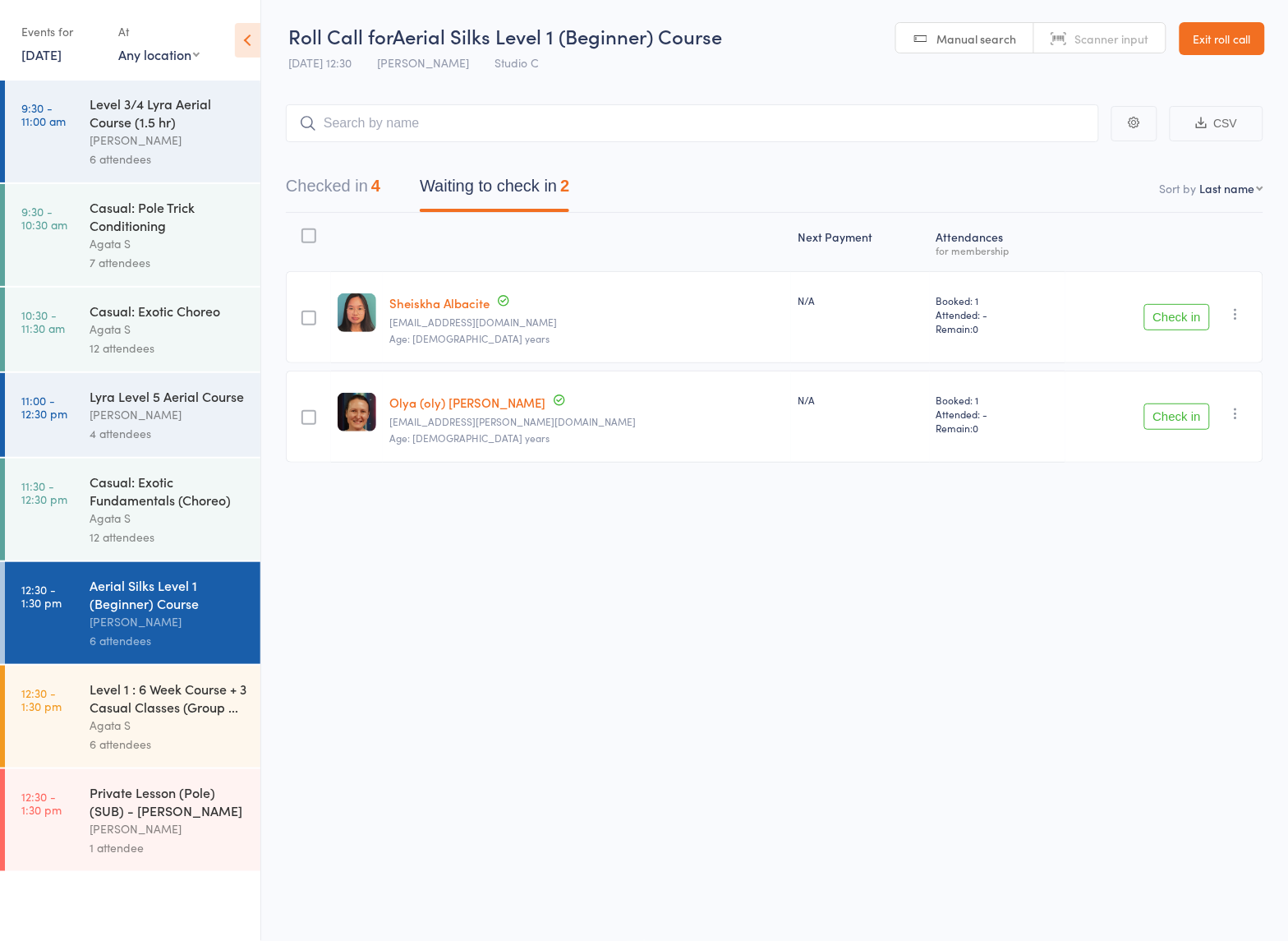
click at [1242, 419] on icon "button" at bounding box center [1236, 413] width 16 height 16
click at [1195, 577] on li "Mark absent" at bounding box center [1177, 577] width 135 height 22
click at [1237, 317] on icon "button" at bounding box center [1236, 314] width 16 height 16
click at [1189, 483] on li "Mark absent" at bounding box center [1177, 478] width 135 height 22
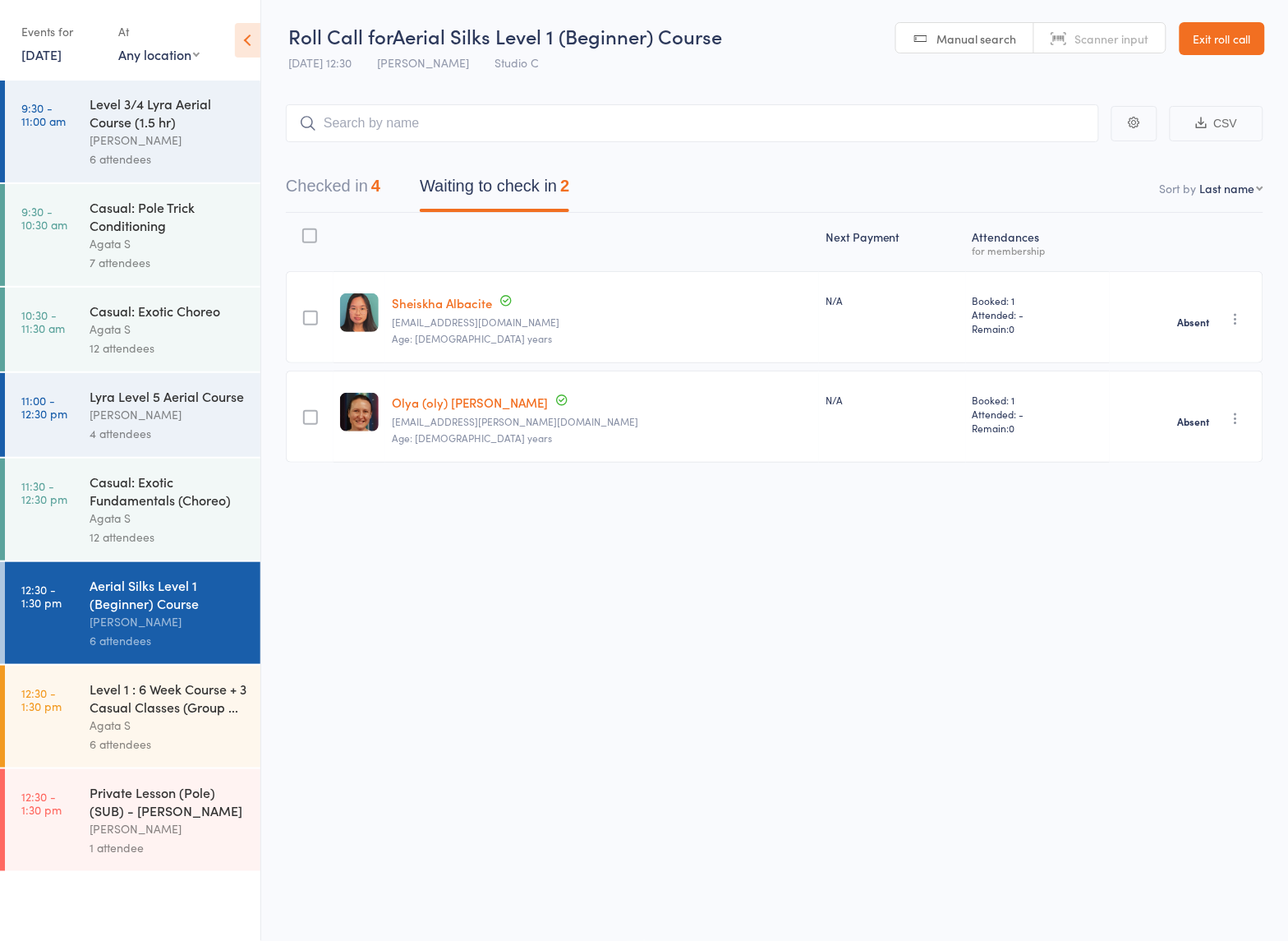
click at [125, 735] on div "Agata S" at bounding box center [167, 725] width 157 height 19
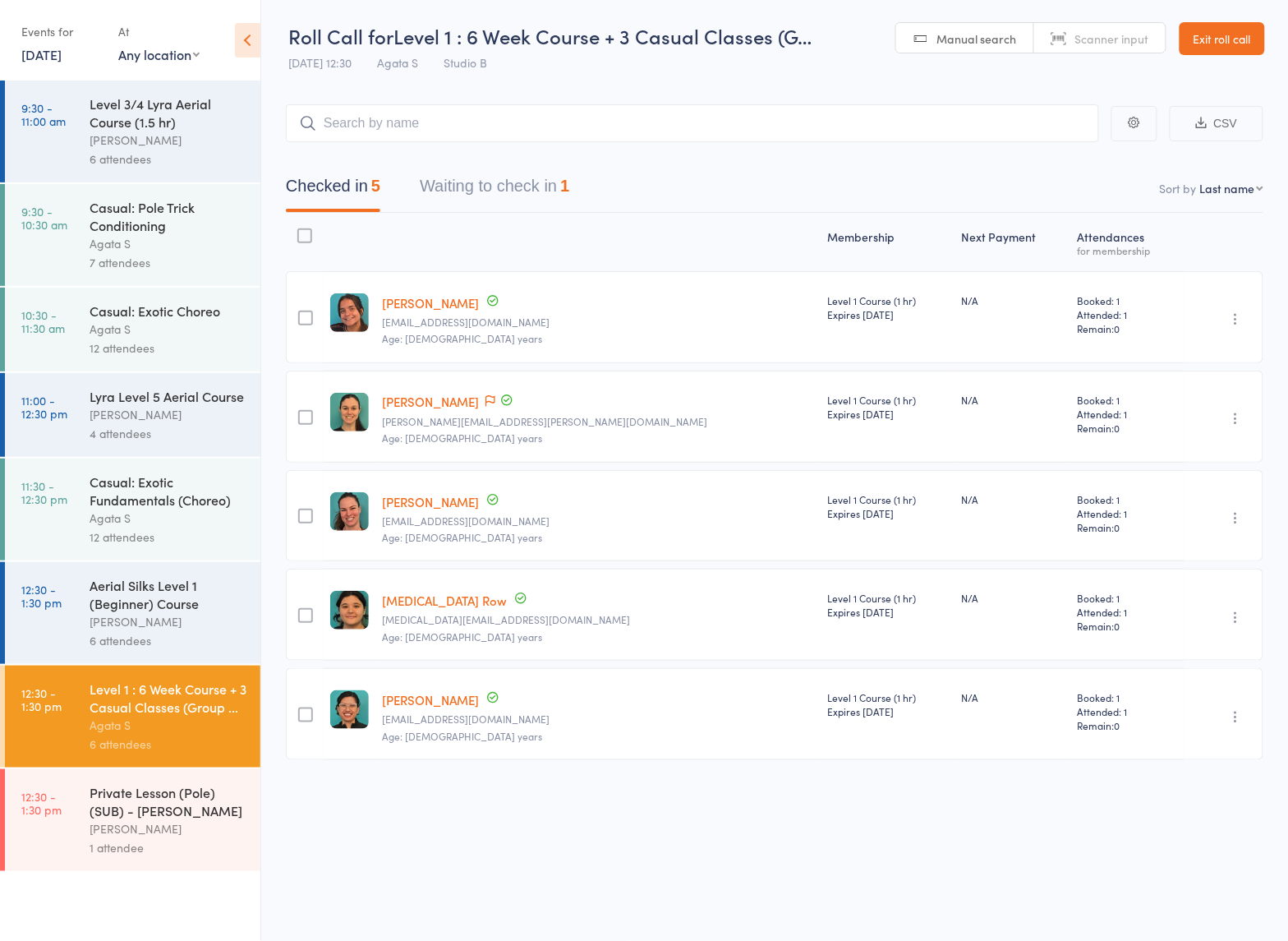
click at [524, 181] on button "Waiting to check in 1" at bounding box center [494, 190] width 149 height 44
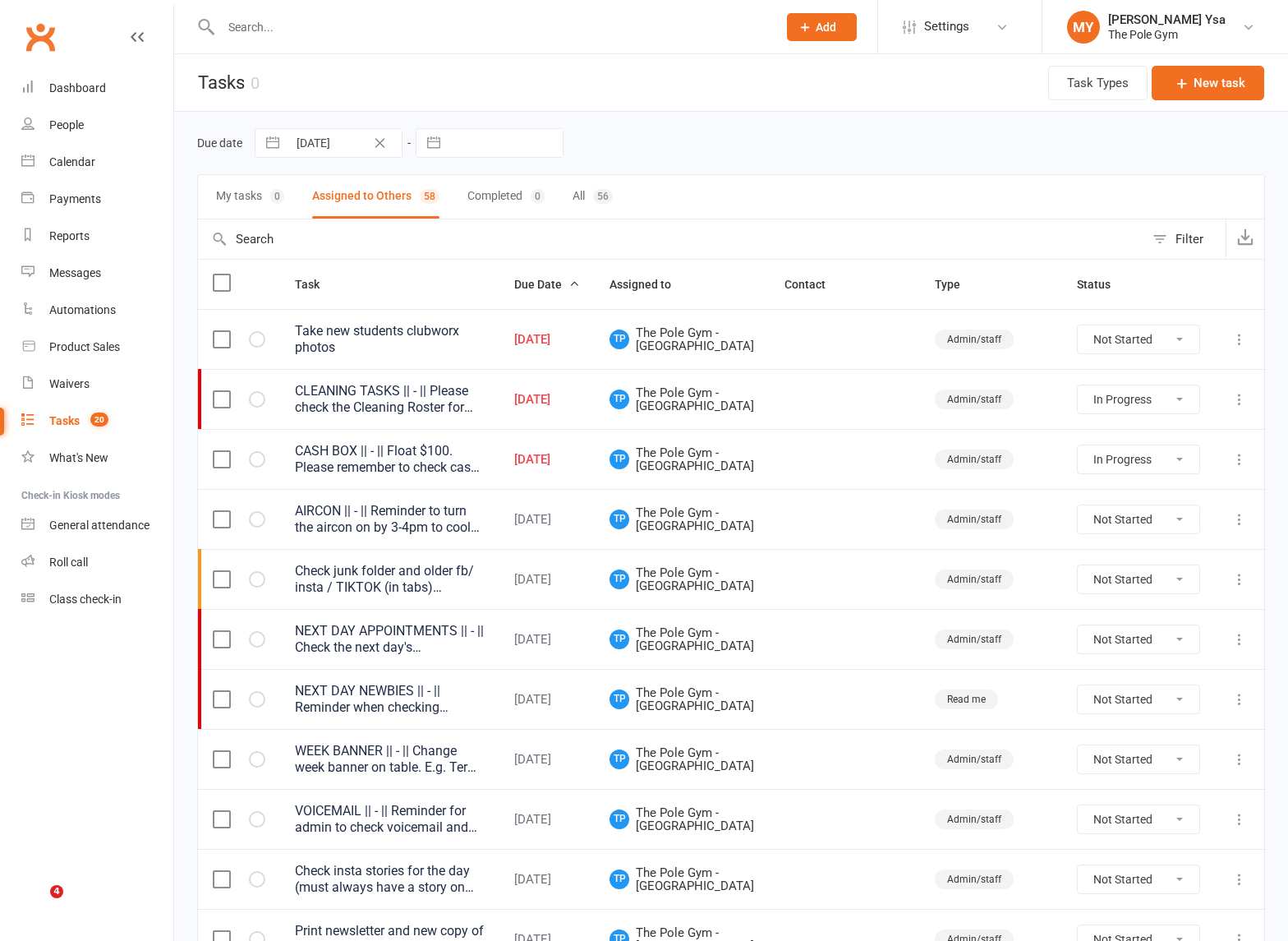
select select "started"
select select "waiting"
select select "started"
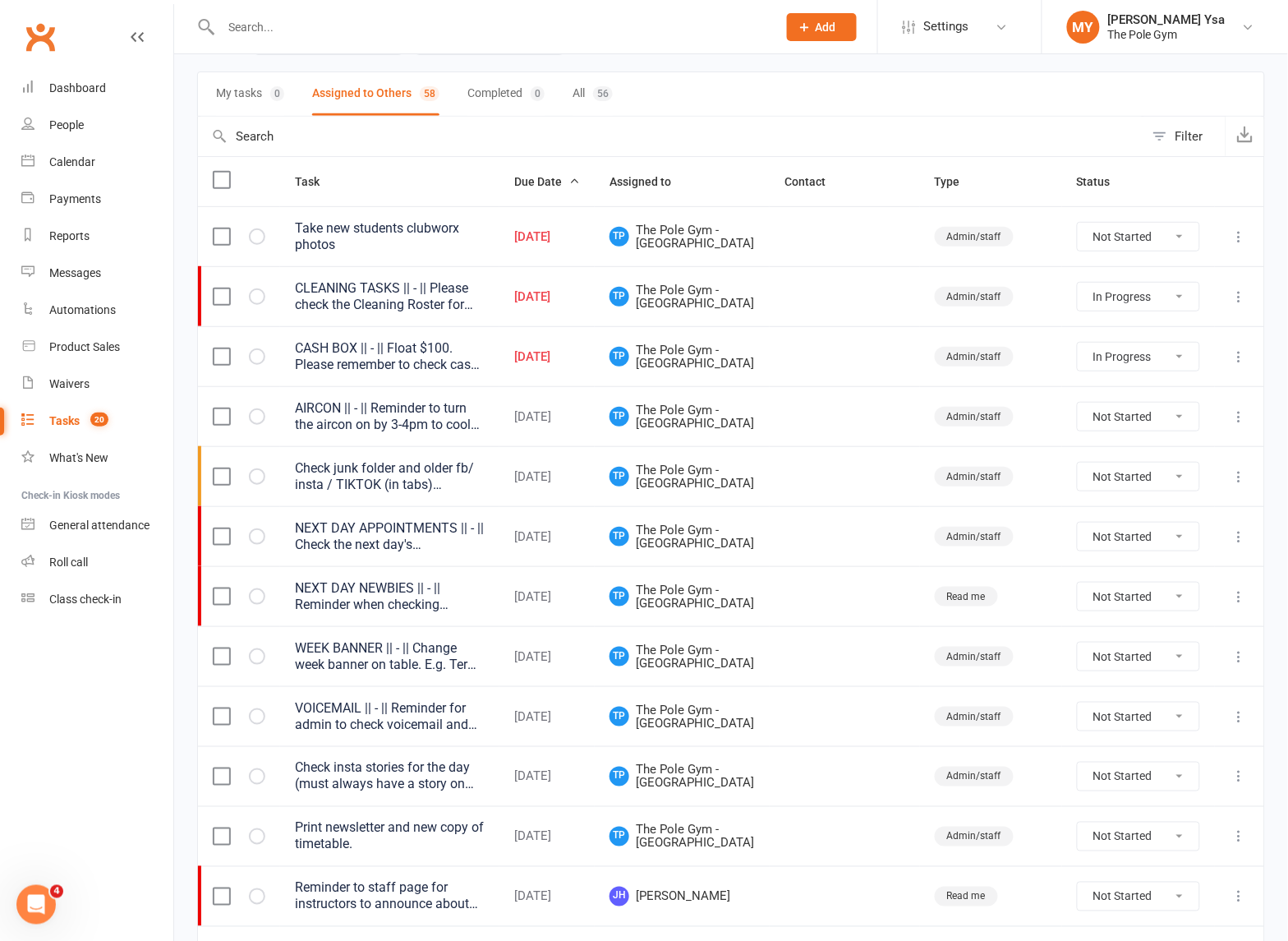
click at [465, 351] on div "CASH BOX || - || Float $100. Please remember to check cash at beginning and end…" at bounding box center [389, 356] width 190 height 33
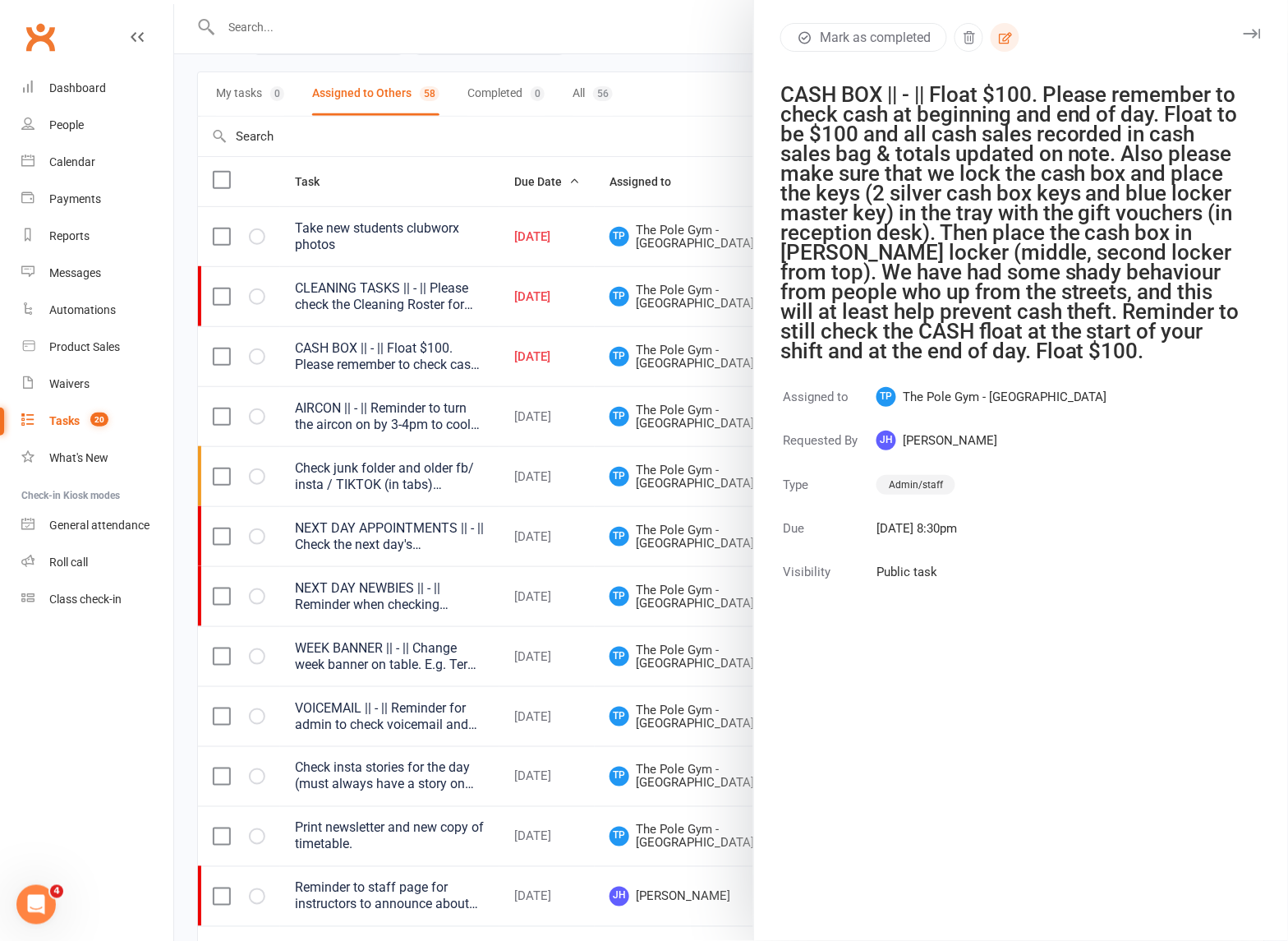
click at [991, 38] on button "button" at bounding box center [1005, 37] width 29 height 29
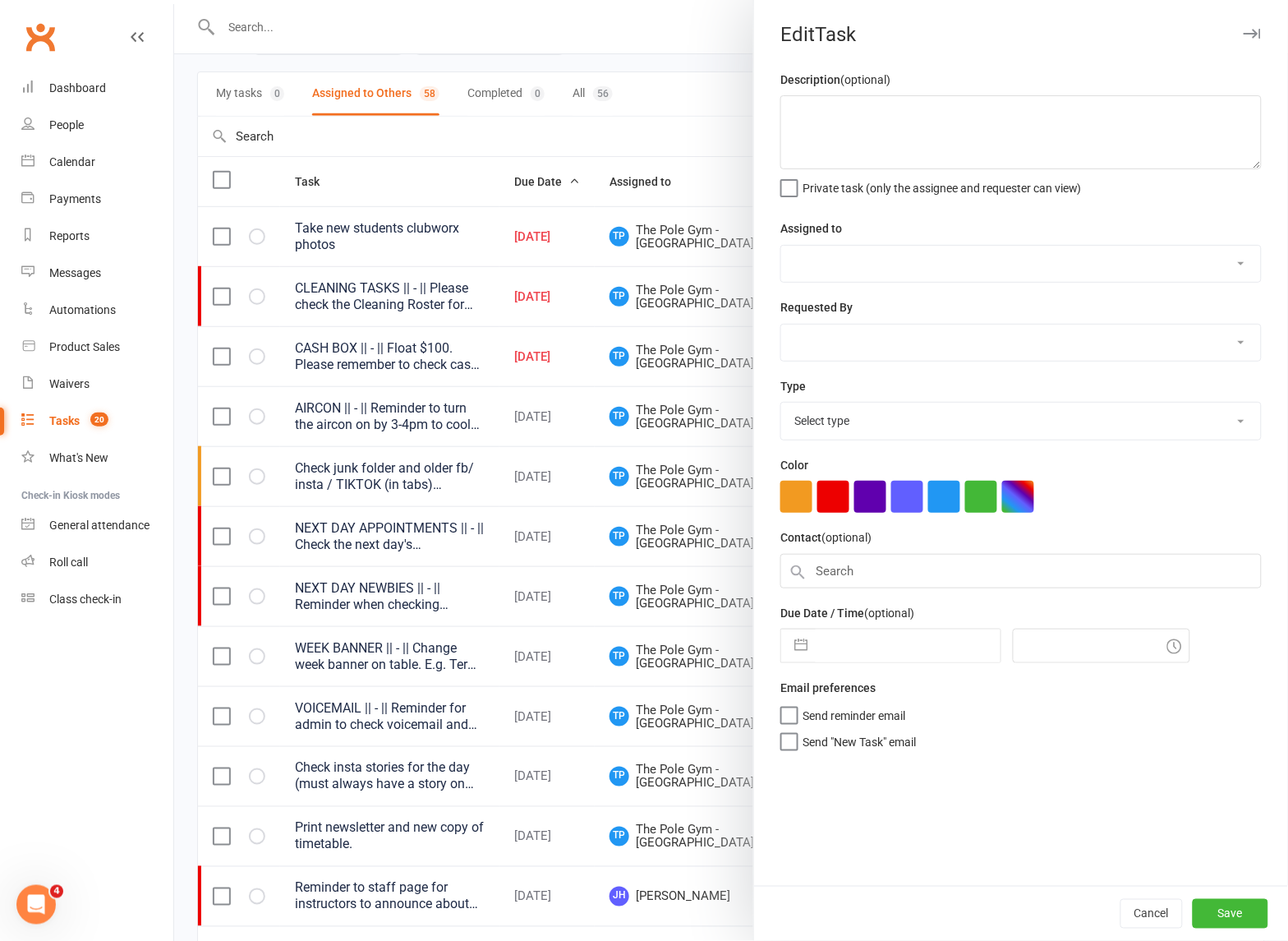
type textarea "CASH BOX || - || Float $100. Please remember to check cash at beginning and end…"
select select "33291"
select select "32541"
type input "[DATE]"
type input "8:30pm"
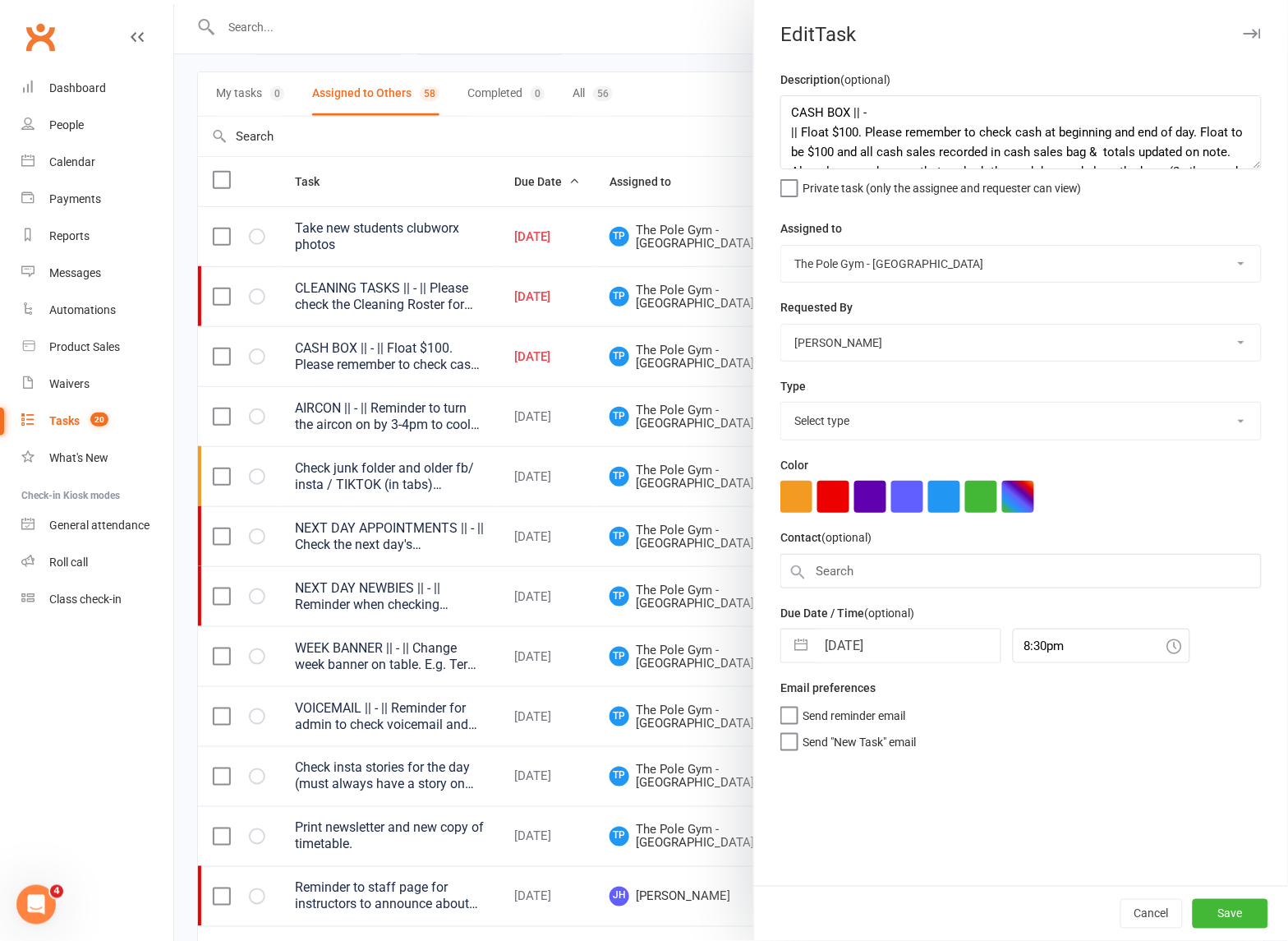
select select "18330"
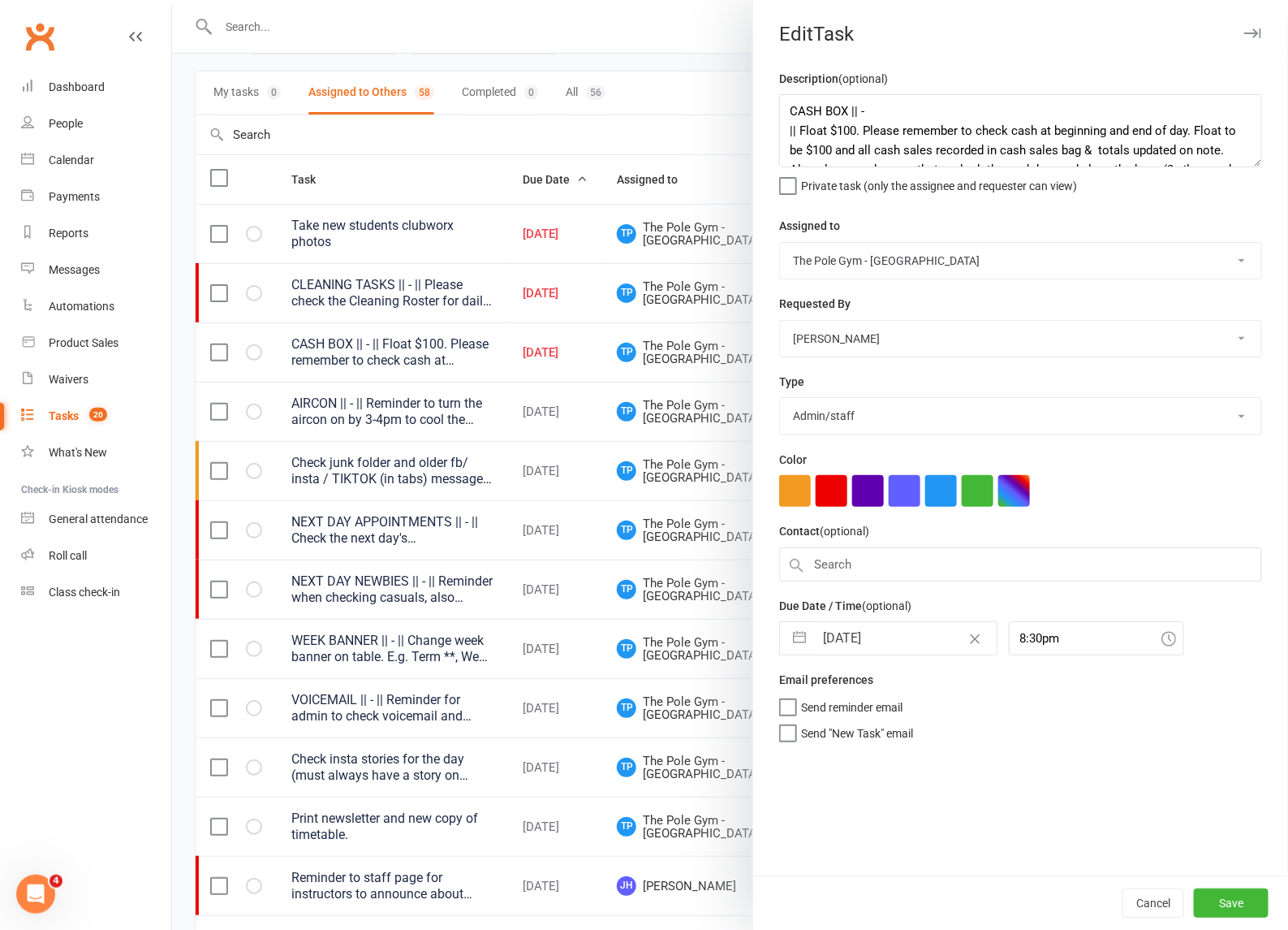
click at [830, 646] on input "[DATE]" at bounding box center [904, 638] width 182 height 32
select select "6"
select select "2025"
select select "7"
select select "2025"
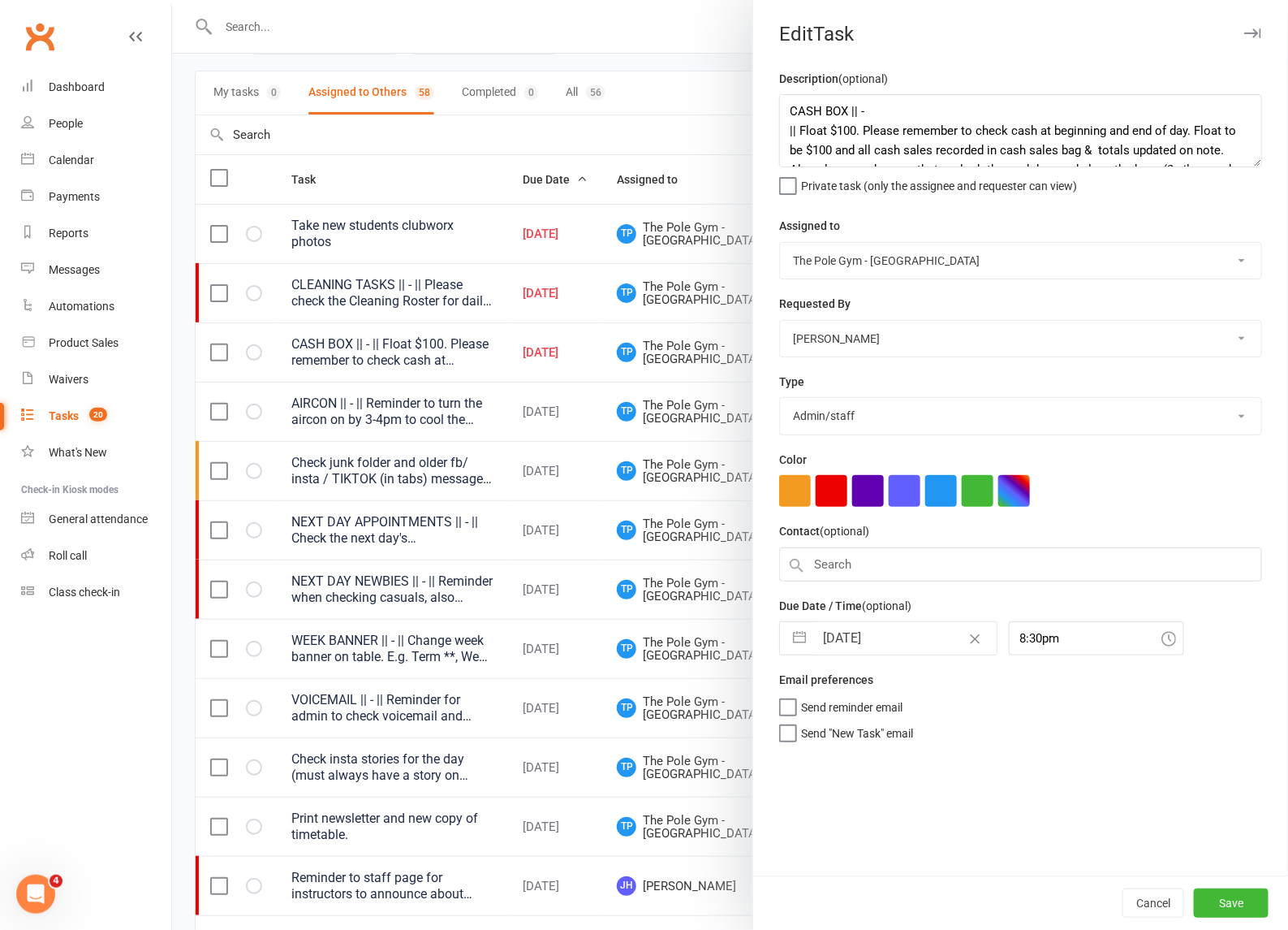
select select "8"
select select "2025"
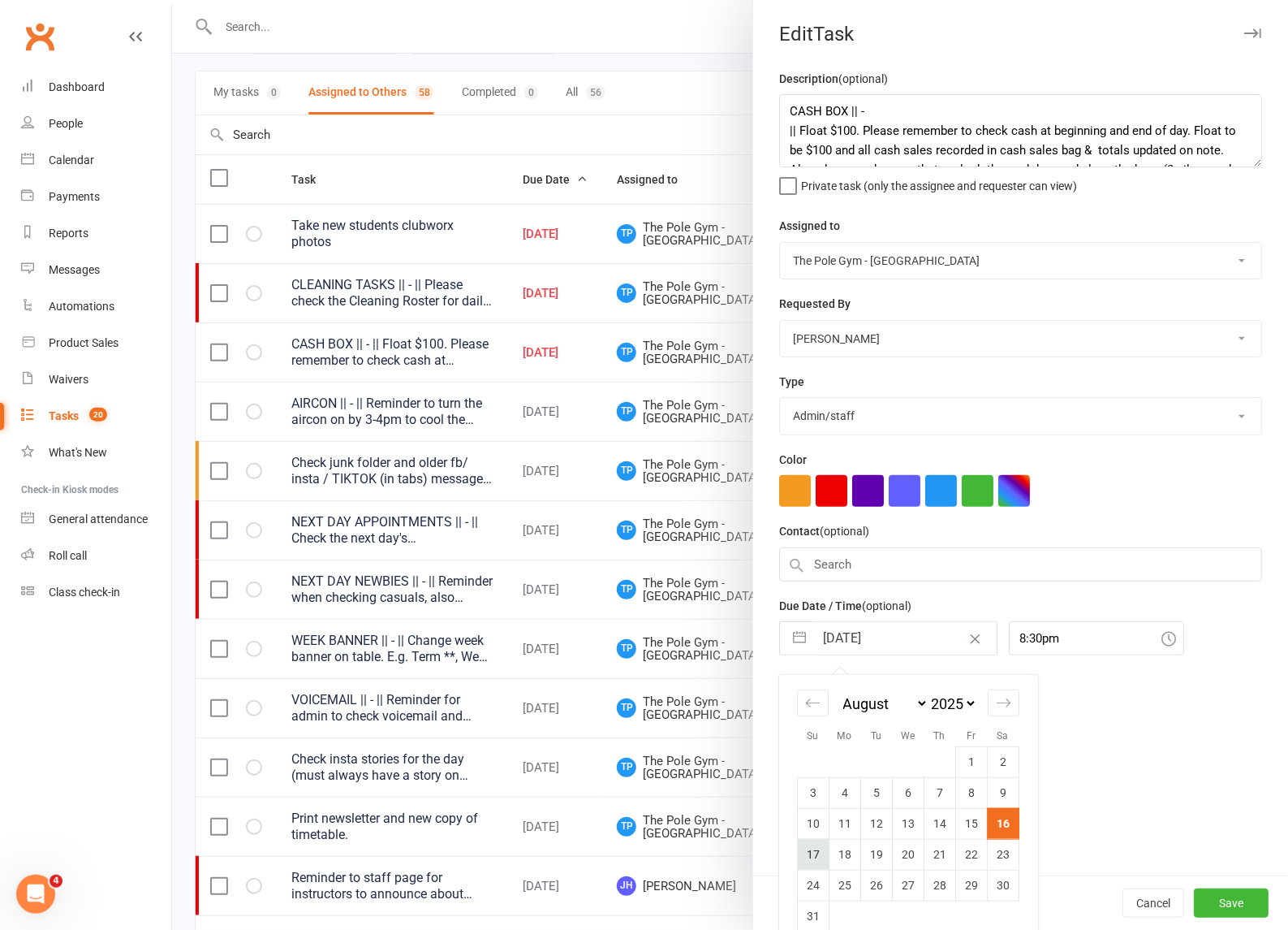
click at [804, 861] on td "17" at bounding box center [813, 854] width 31 height 31
type input "[DATE]"
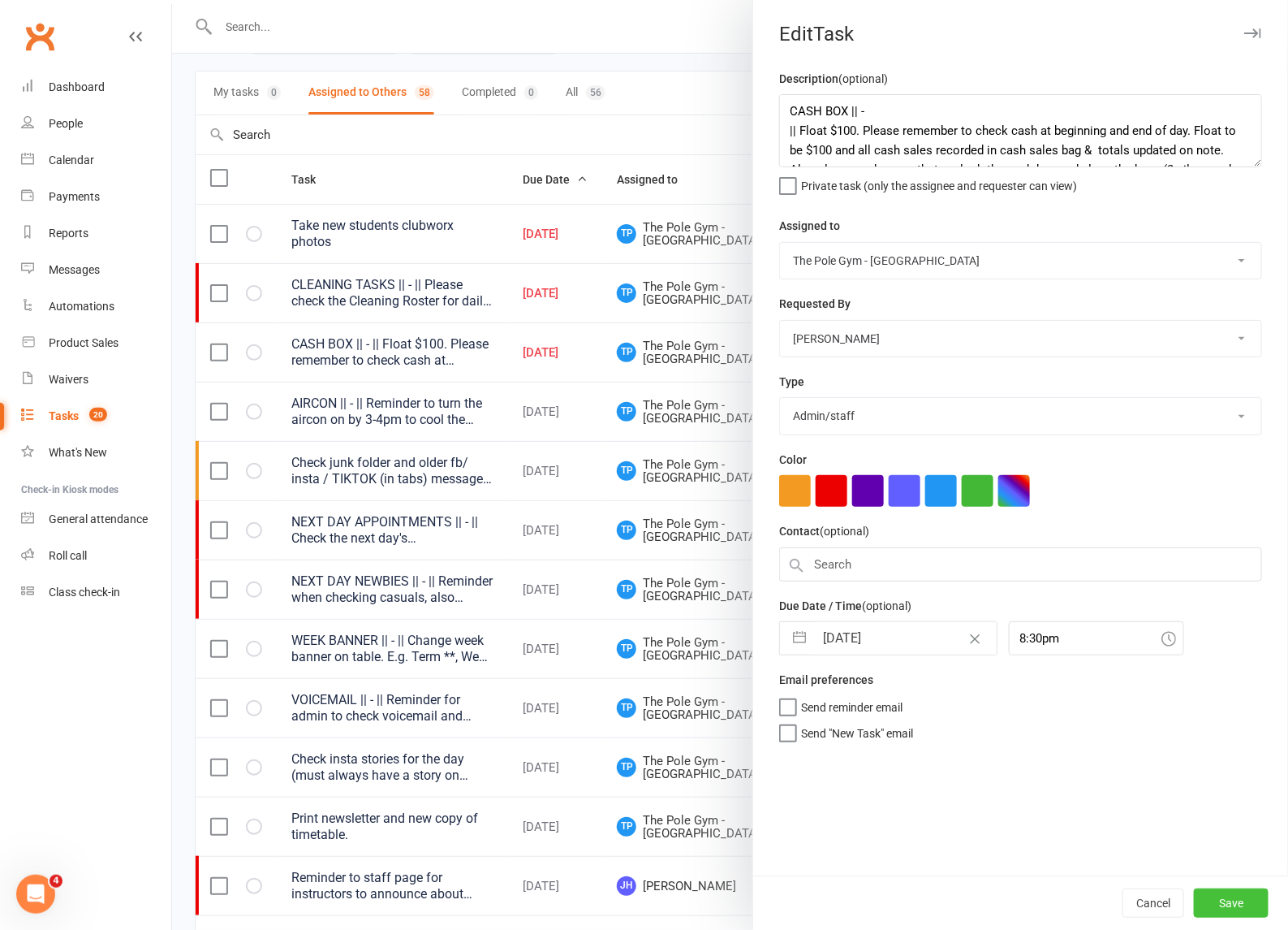
click at [1223, 899] on button "Save" at bounding box center [1231, 903] width 75 height 30
select select "started"
select select "waiting"
select select "started"
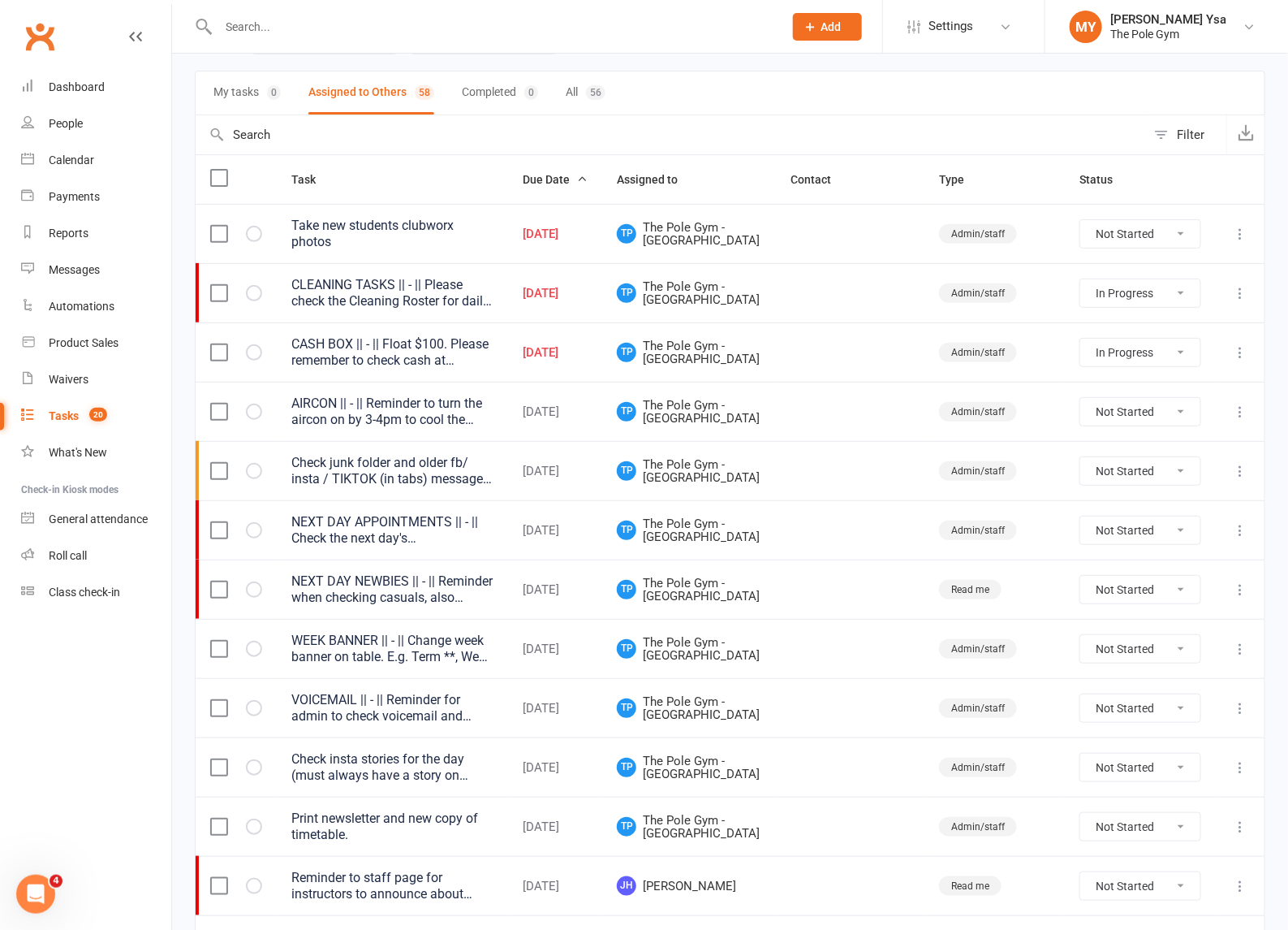
select select "started"
select select "waiting"
select select "started"
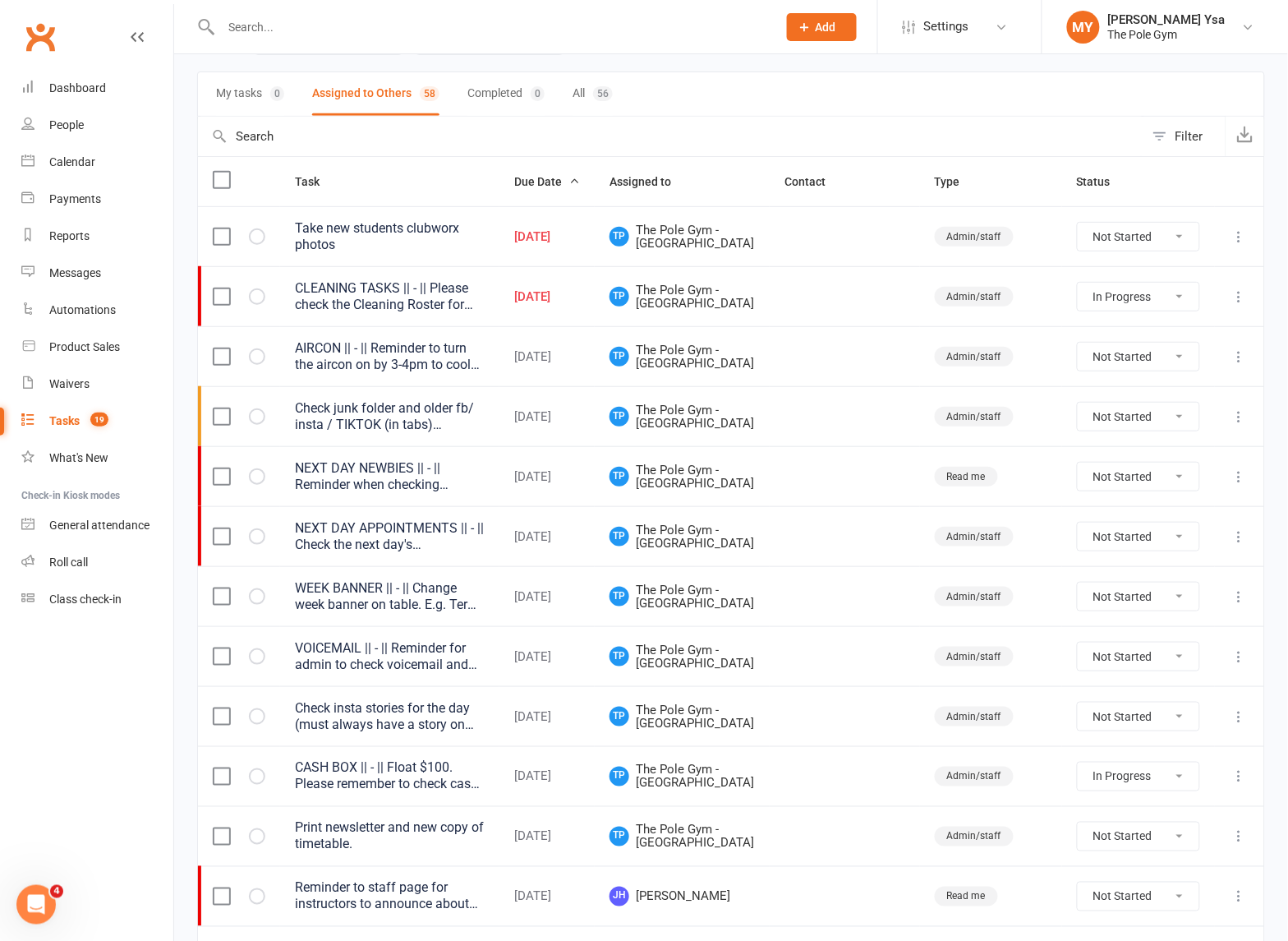
click at [422, 296] on div "CLEANING TASKS || - || Please check the Cleaning Roster for daily cleaning task…" at bounding box center [389, 296] width 190 height 33
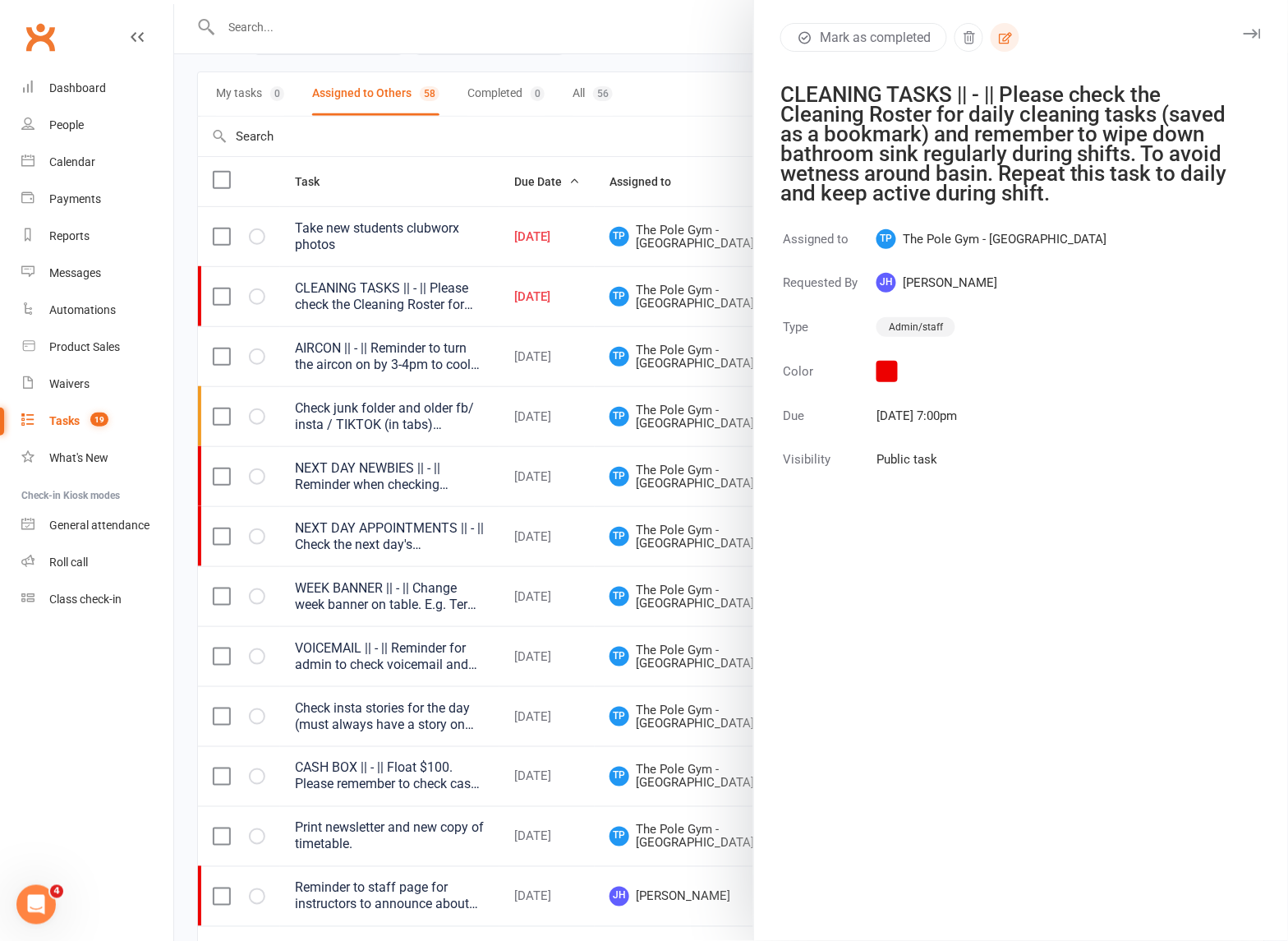
click at [998, 39] on icon "button" at bounding box center [1005, 37] width 15 height 15
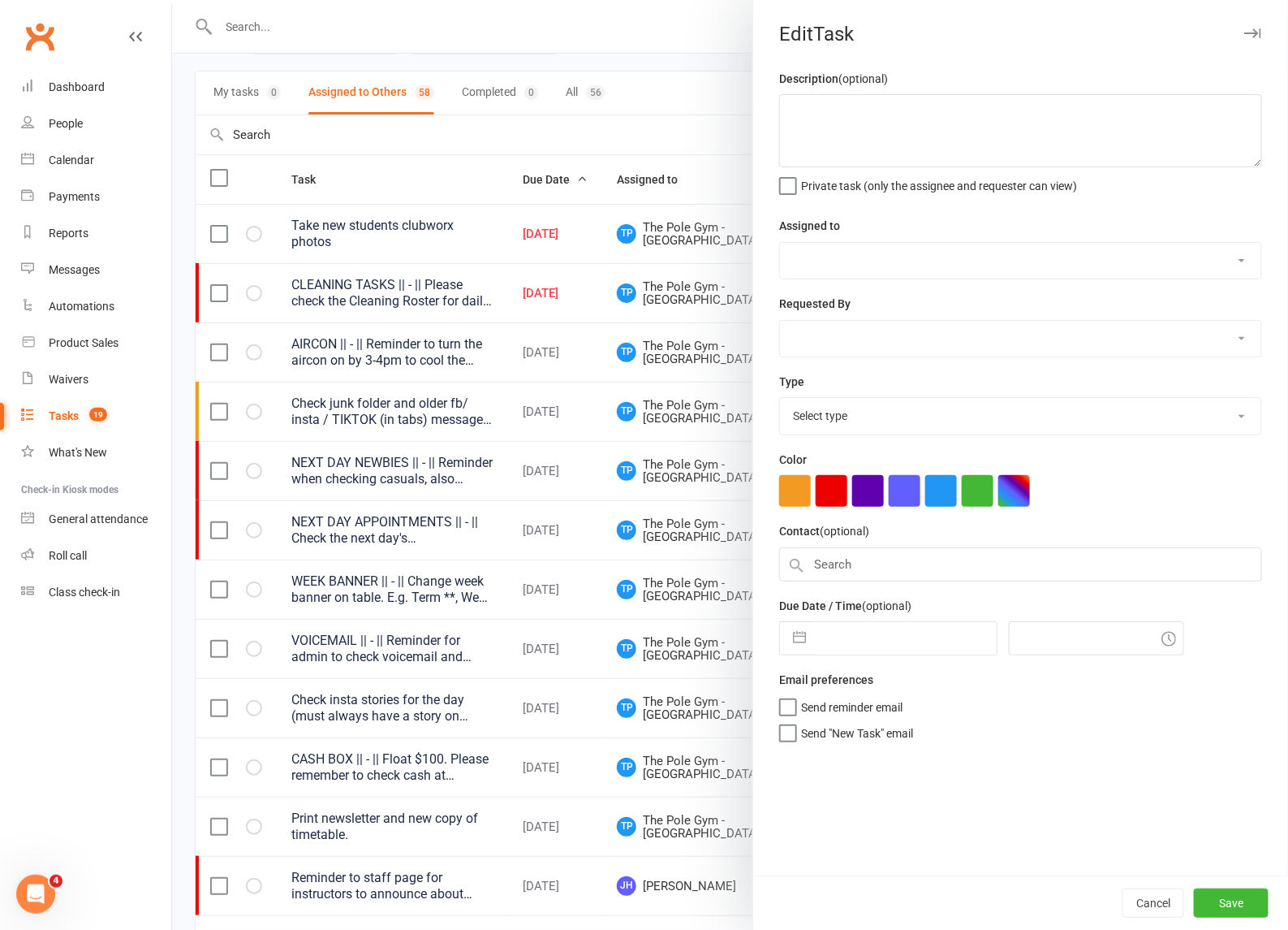
type textarea "CLEANING TASKS || - || Please check the Cleaning Roster for daily cleaning task…"
select select "33291"
select select "32541"
type input "16 Aug 2025"
type input "7:00pm"
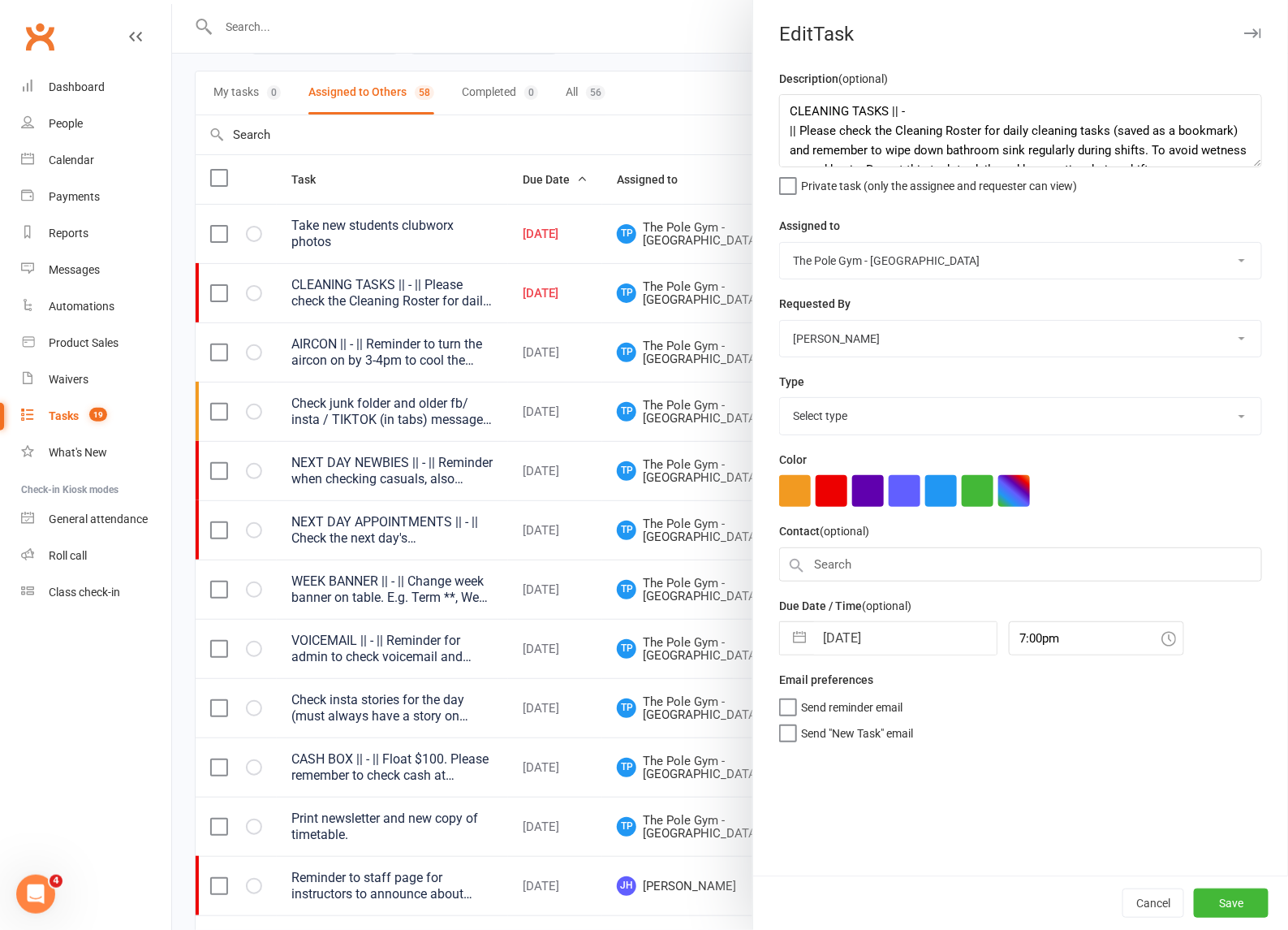
select select "18330"
click at [867, 634] on input "16 Aug 2025" at bounding box center [904, 638] width 182 height 32
select select "6"
select select "2025"
select select "7"
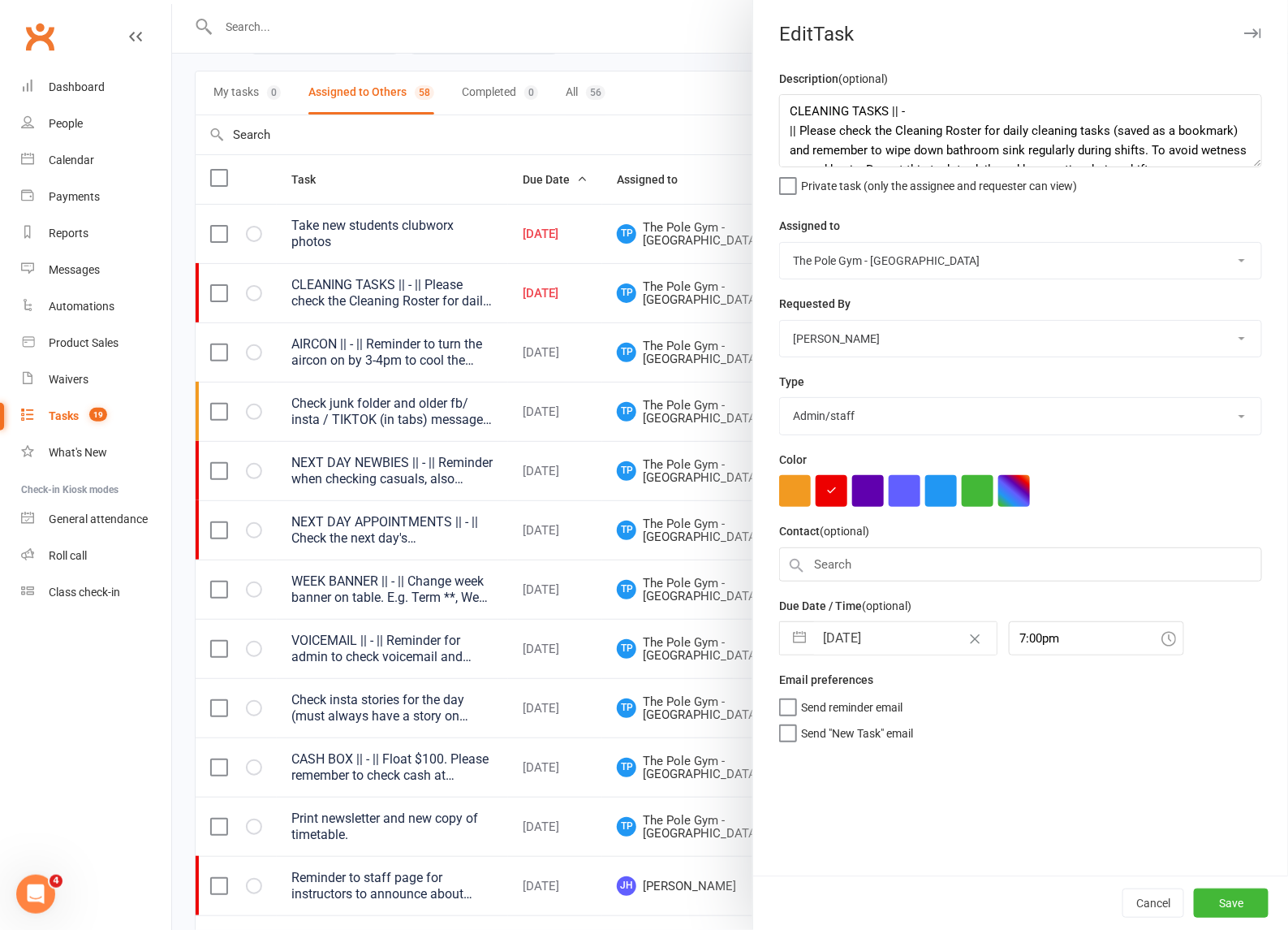
select select "2025"
select select "8"
select select "2025"
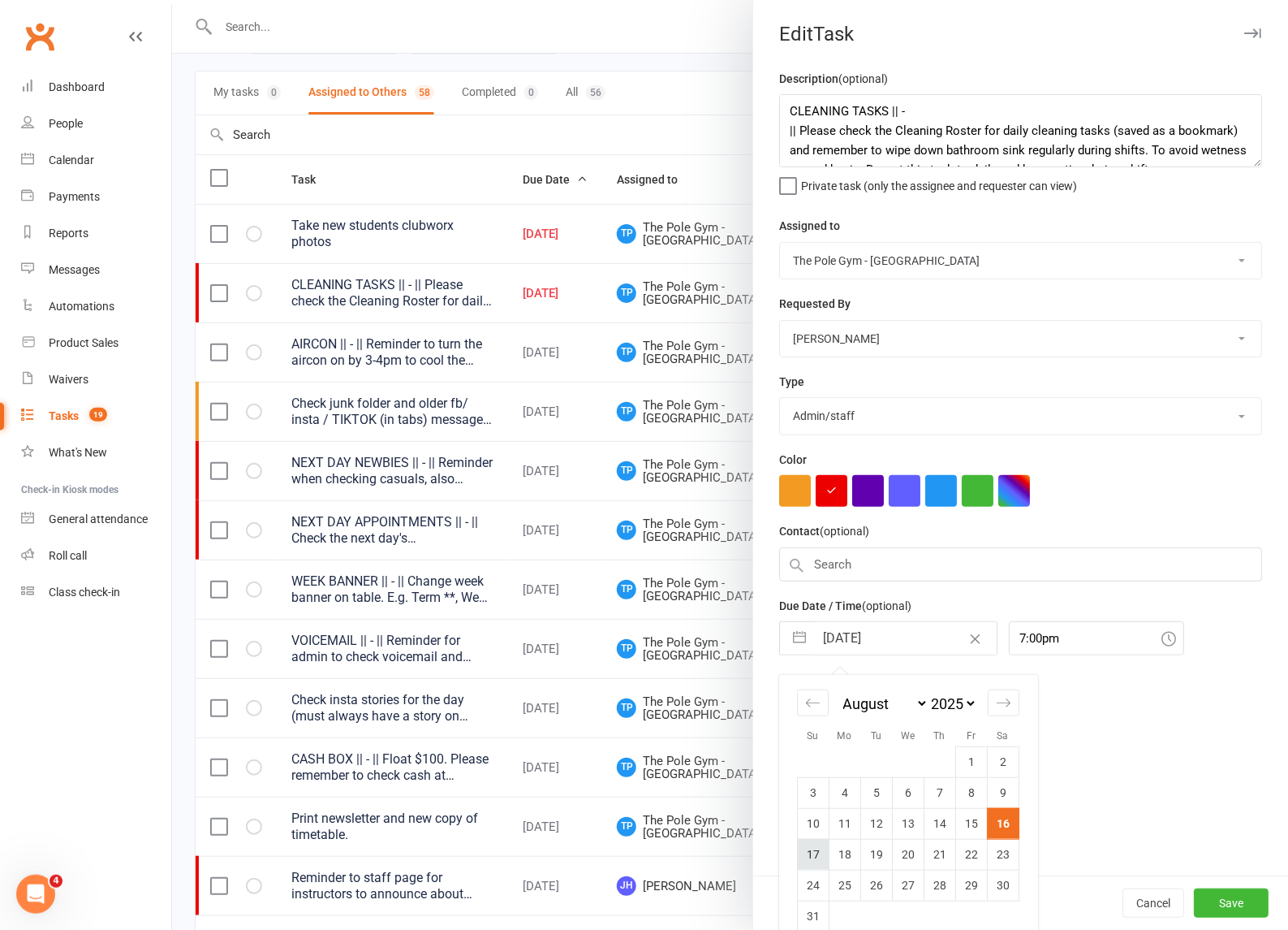
click at [809, 851] on td "17" at bounding box center [813, 854] width 31 height 31
type input "17 Aug 2025"
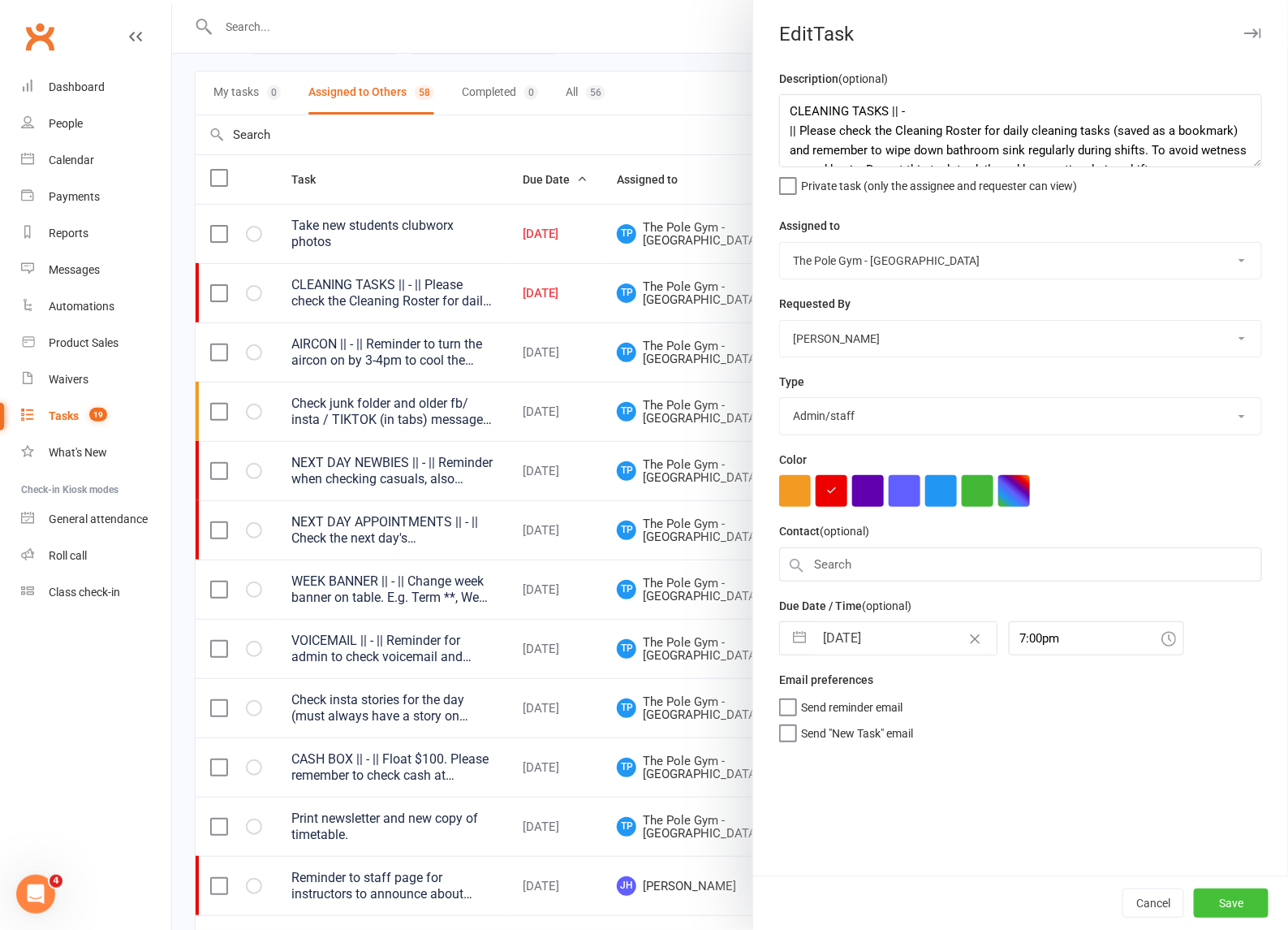
click at [1214, 897] on button "Save" at bounding box center [1231, 903] width 75 height 30
select select "started"
select select "waiting"
select select "started"
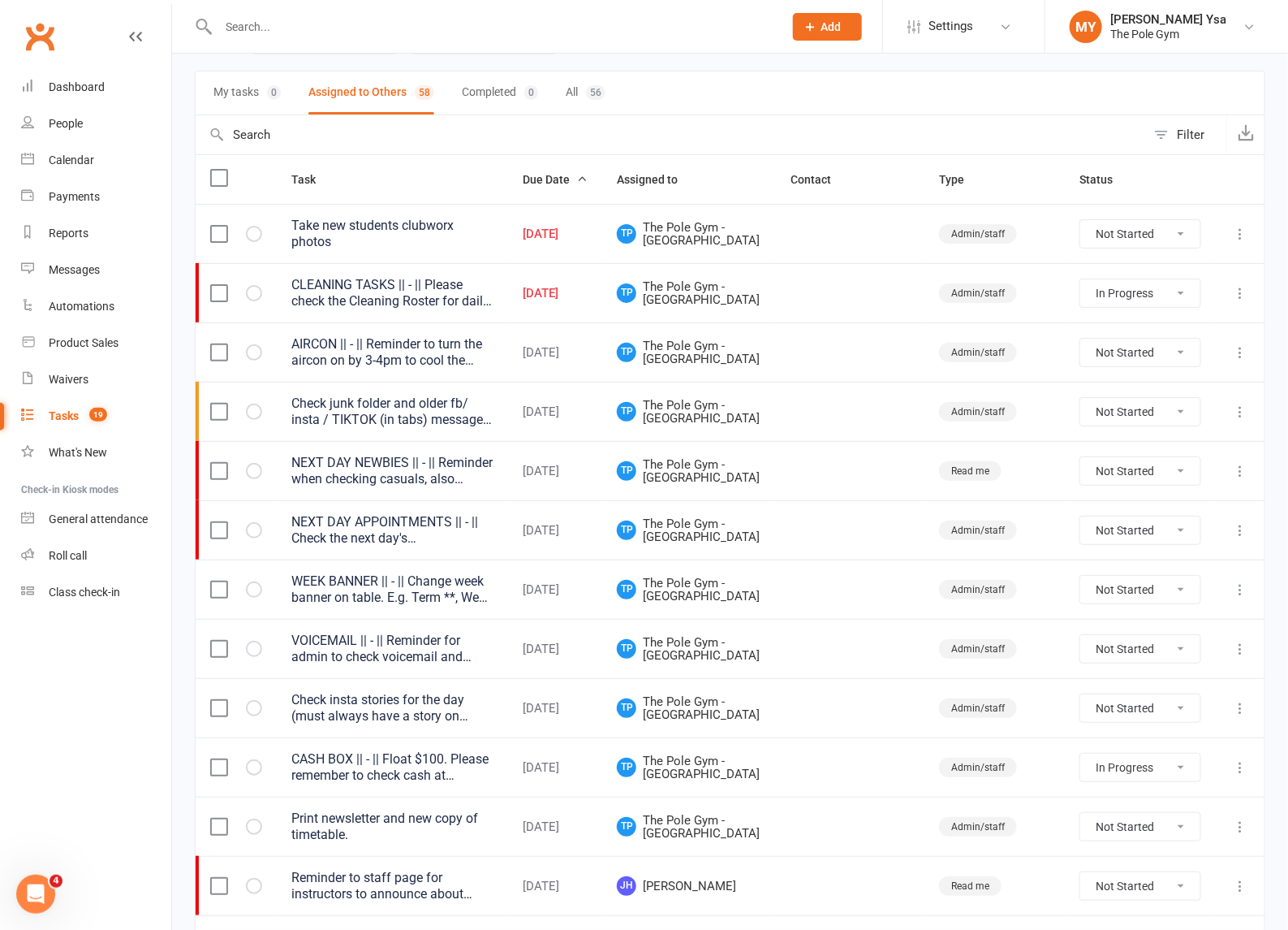
select select "started"
select select "waiting"
select select "started"
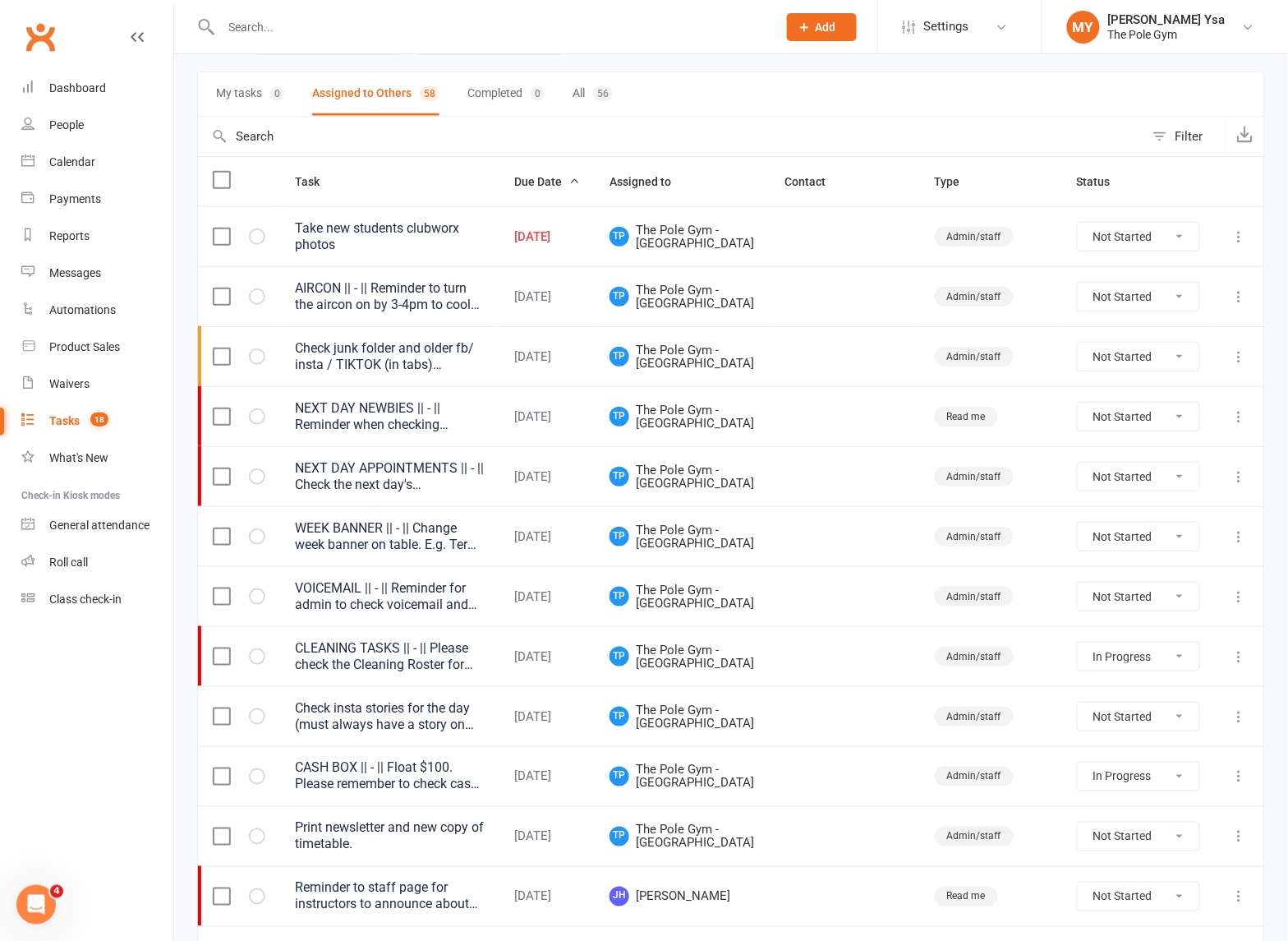
click at [358, 246] on td "Take new students clubworx photos" at bounding box center [389, 236] width 219 height 60
click at [367, 231] on div "Take new students clubworx photos" at bounding box center [389, 236] width 190 height 33
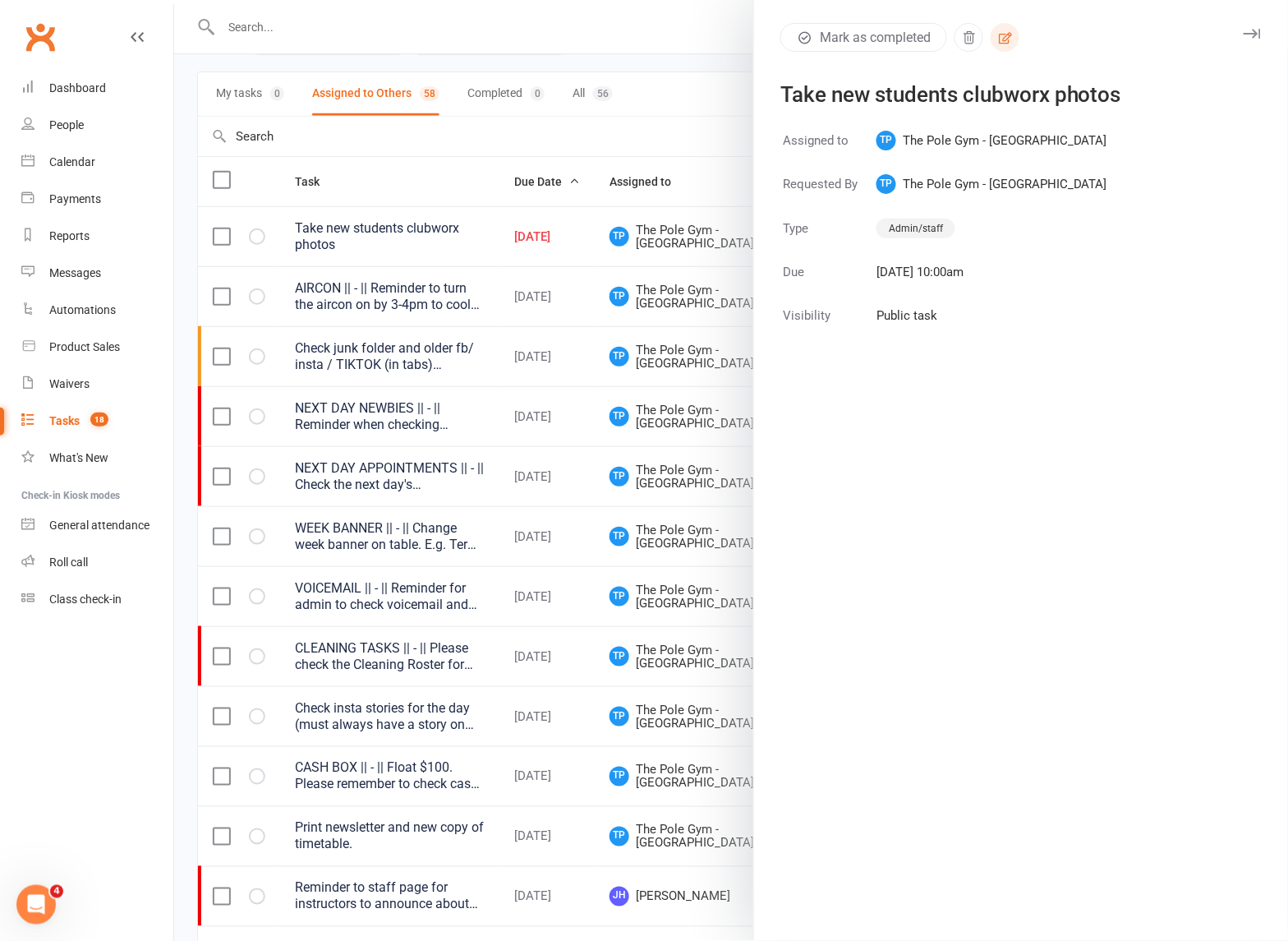
click at [991, 27] on button "button" at bounding box center [1005, 37] width 29 height 29
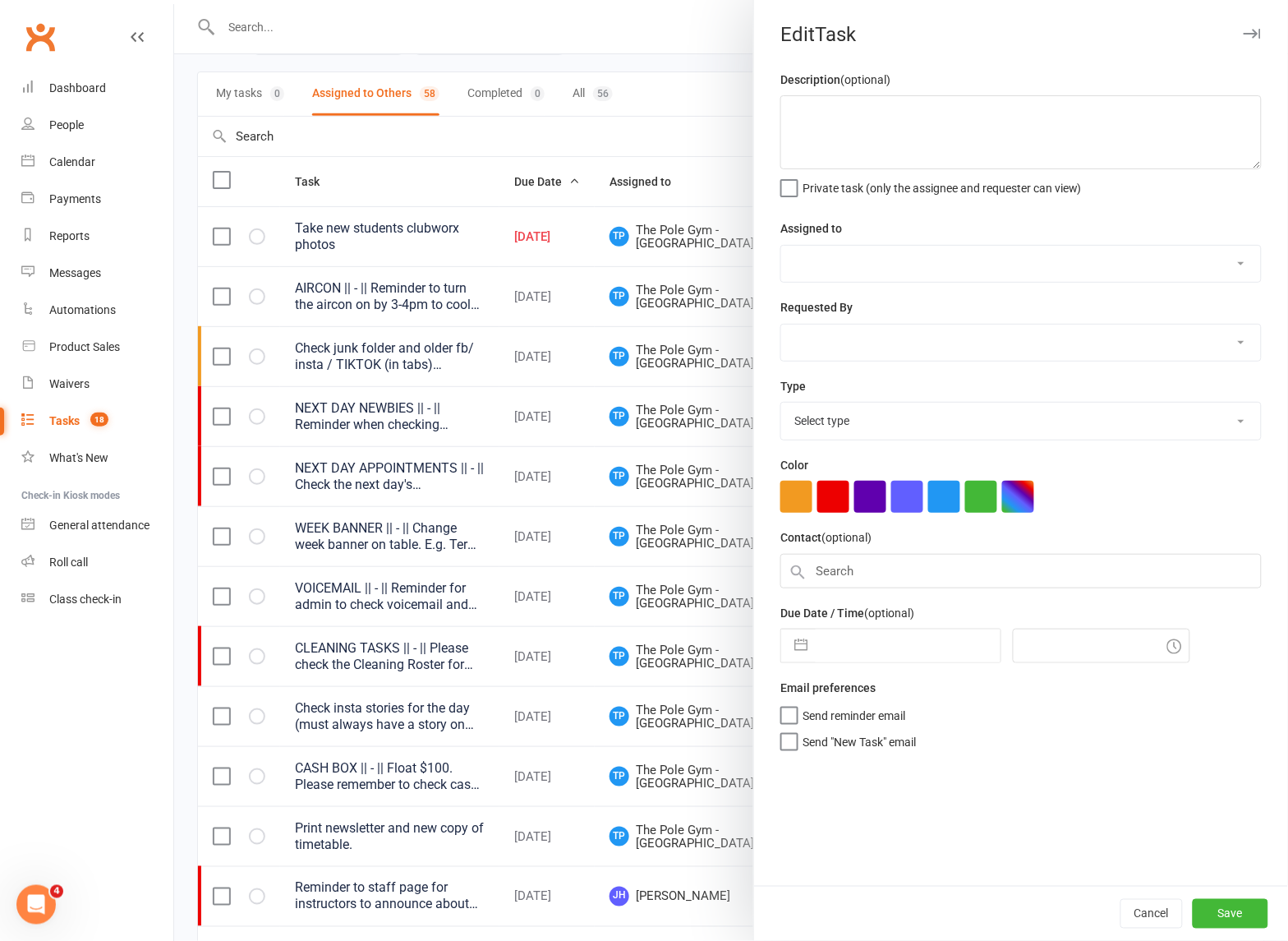
type textarea "Take new students clubworx photos"
select select "33291"
type input "[DATE]"
type input "10:00am"
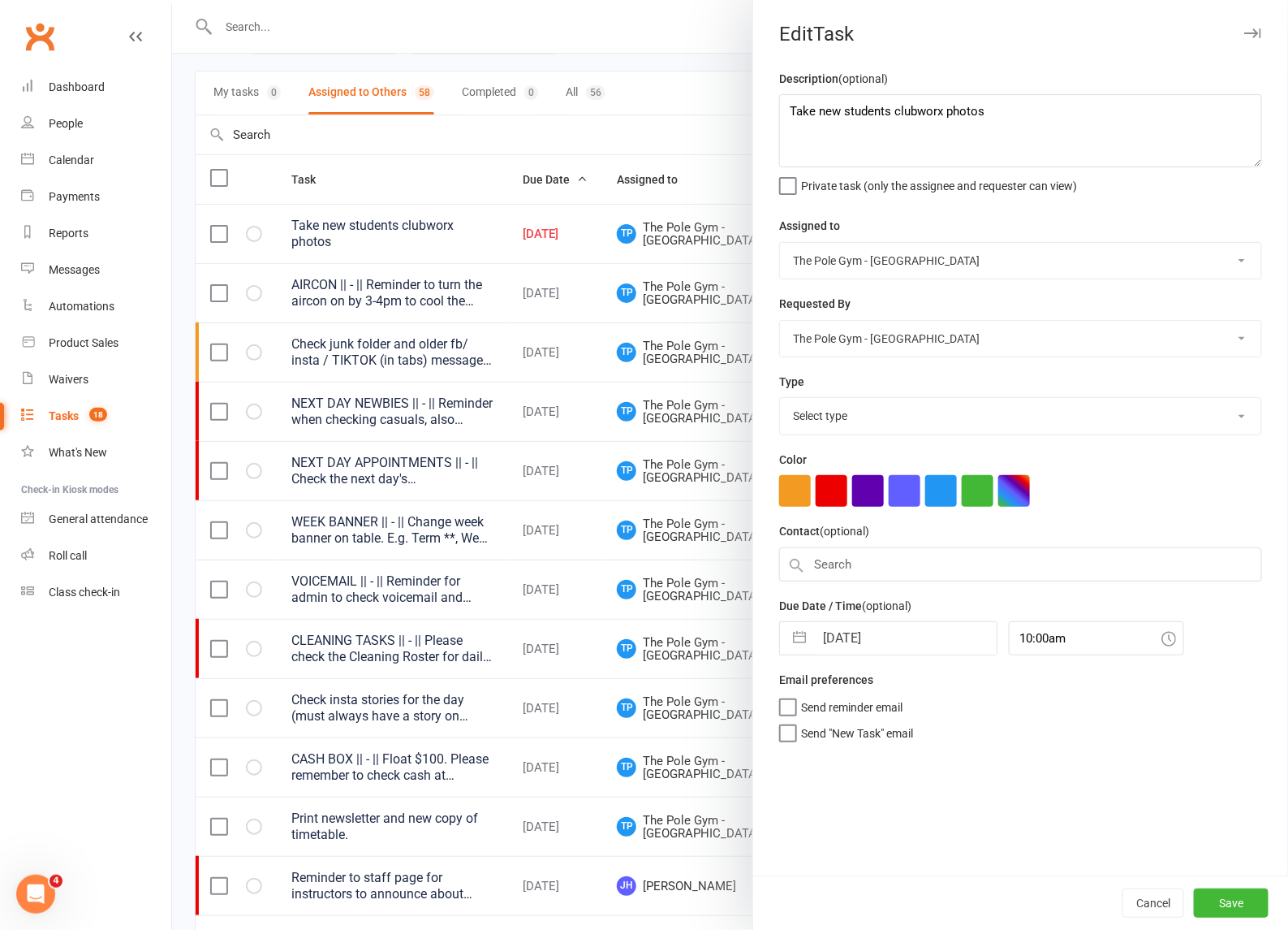
select select "18330"
click at [863, 654] on input "[DATE]" at bounding box center [904, 638] width 182 height 32
select select "6"
select select "2025"
select select "7"
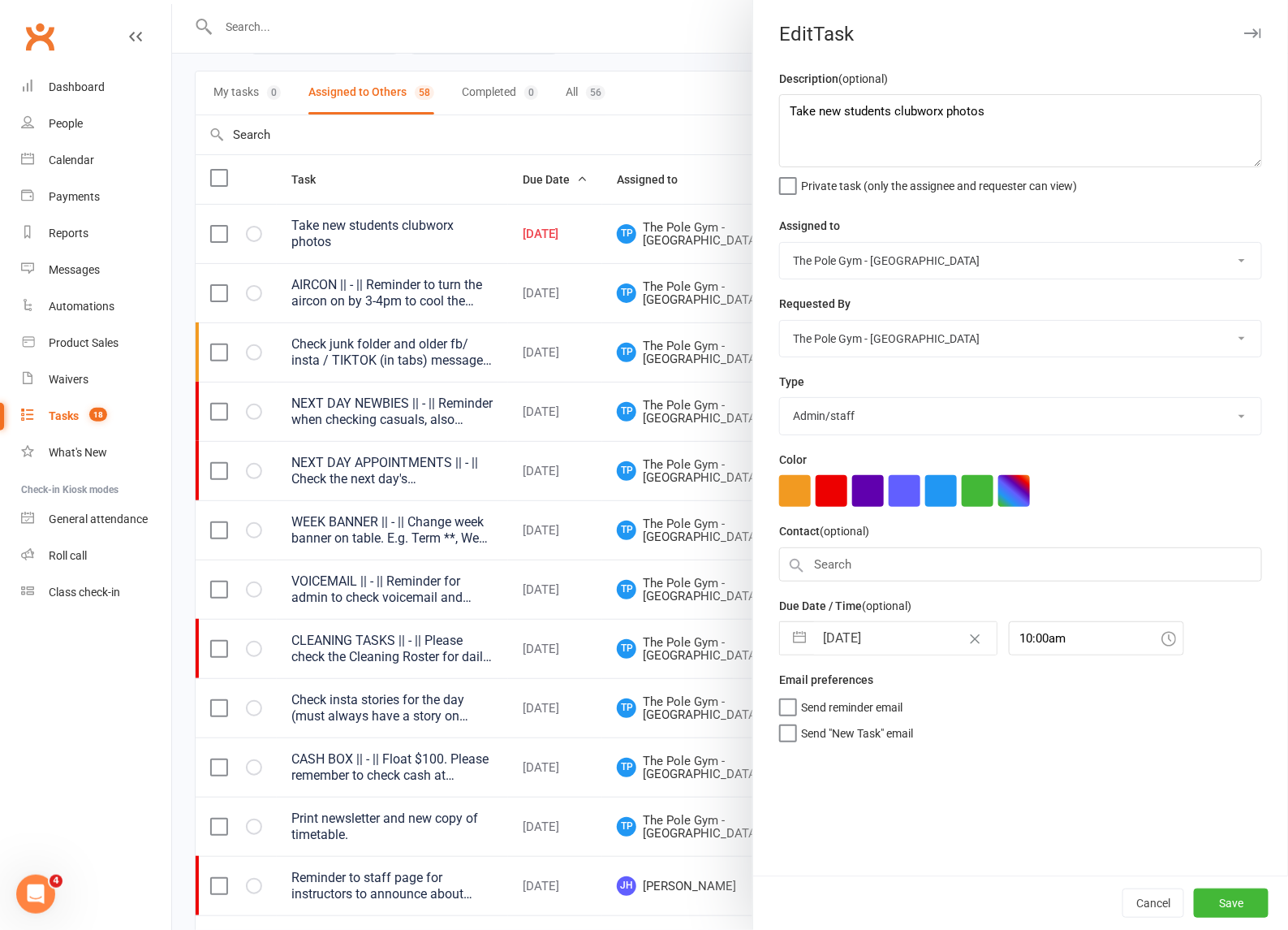
select select "2025"
select select "8"
select select "2025"
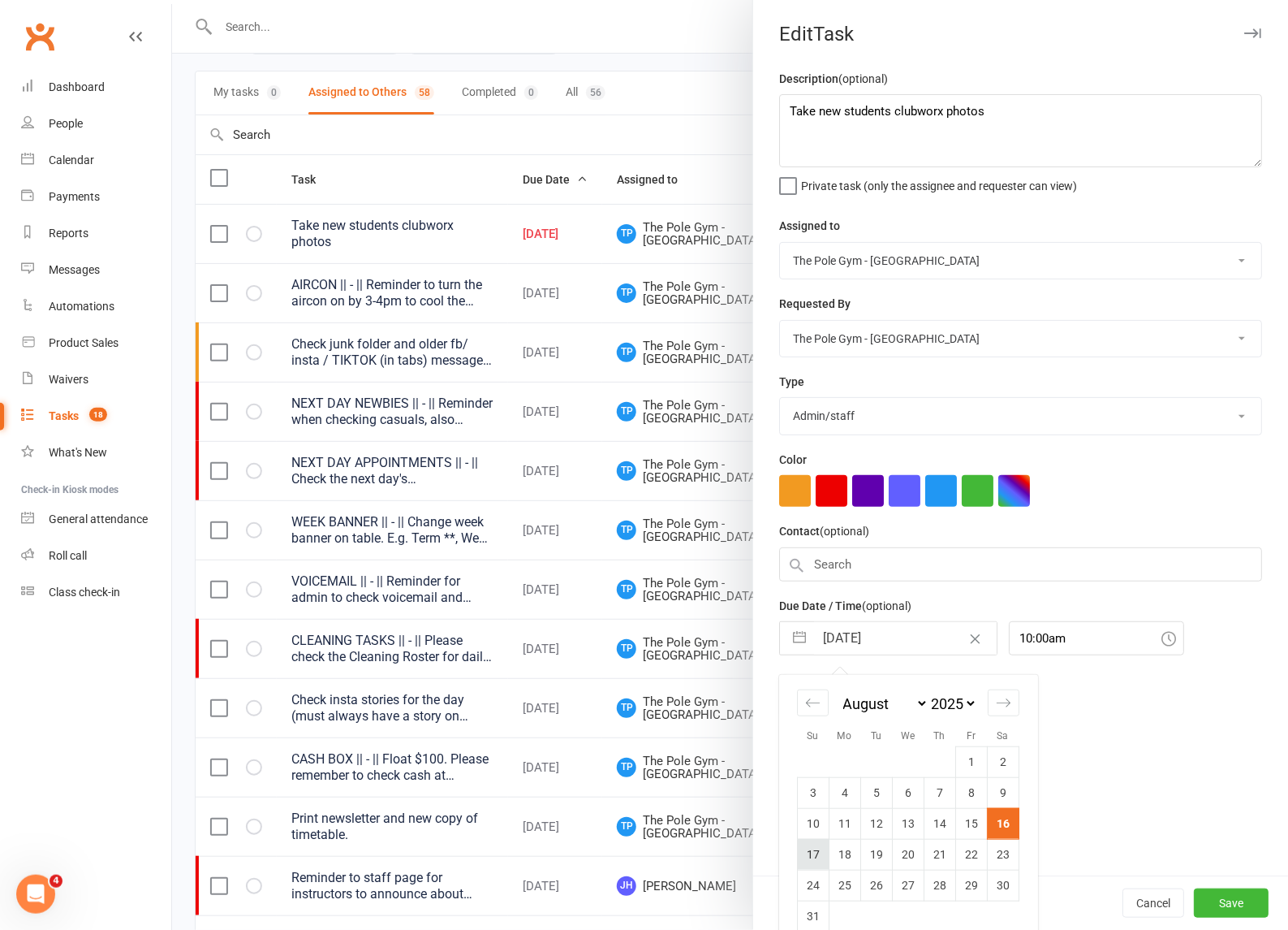
click at [807, 851] on td "17" at bounding box center [813, 854] width 31 height 31
type input "17 Aug 2025"
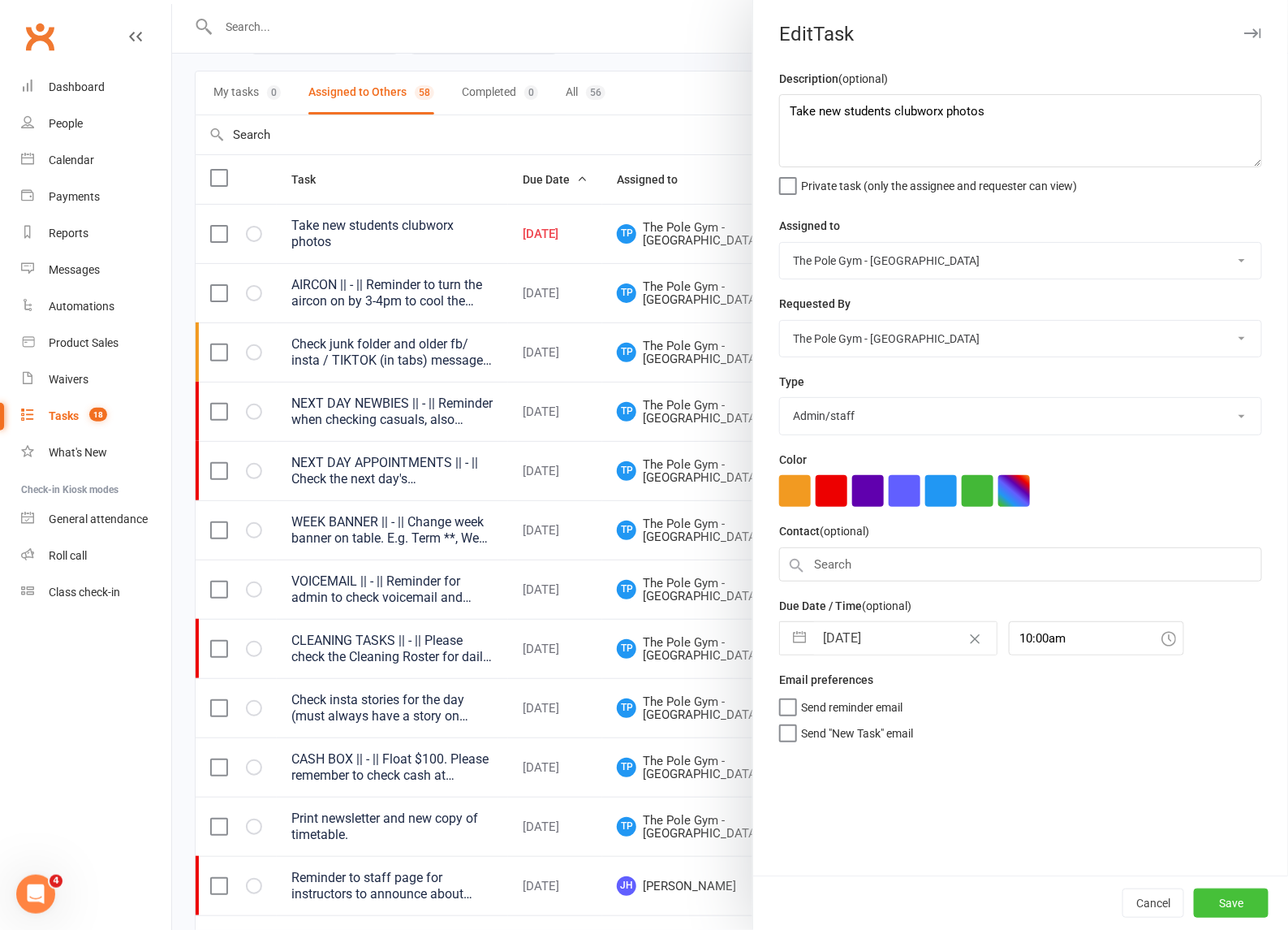
click at [1232, 899] on button "Save" at bounding box center [1231, 903] width 75 height 30
select select "waiting"
select select "started"
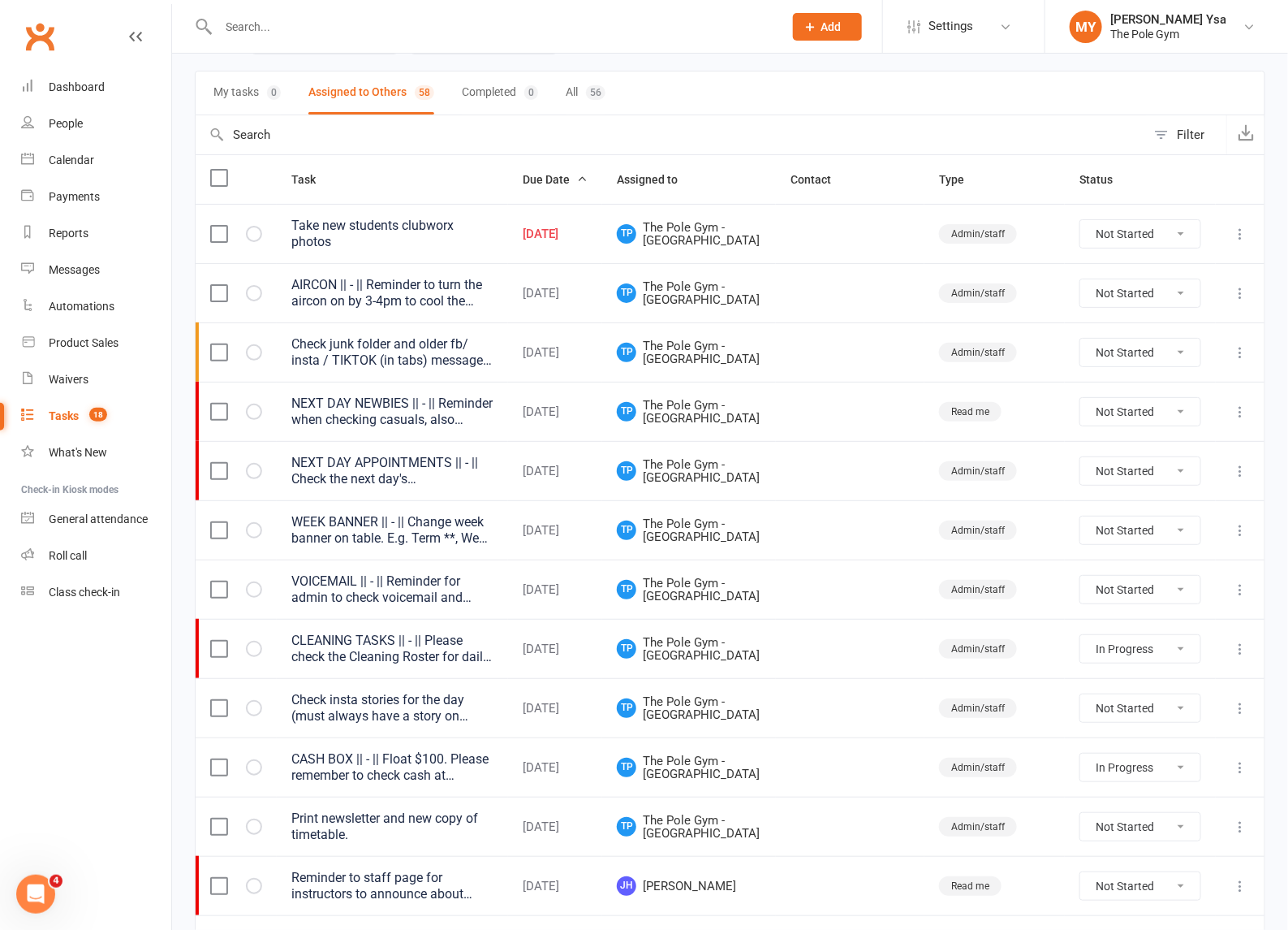
select select "waiting"
select select "started"
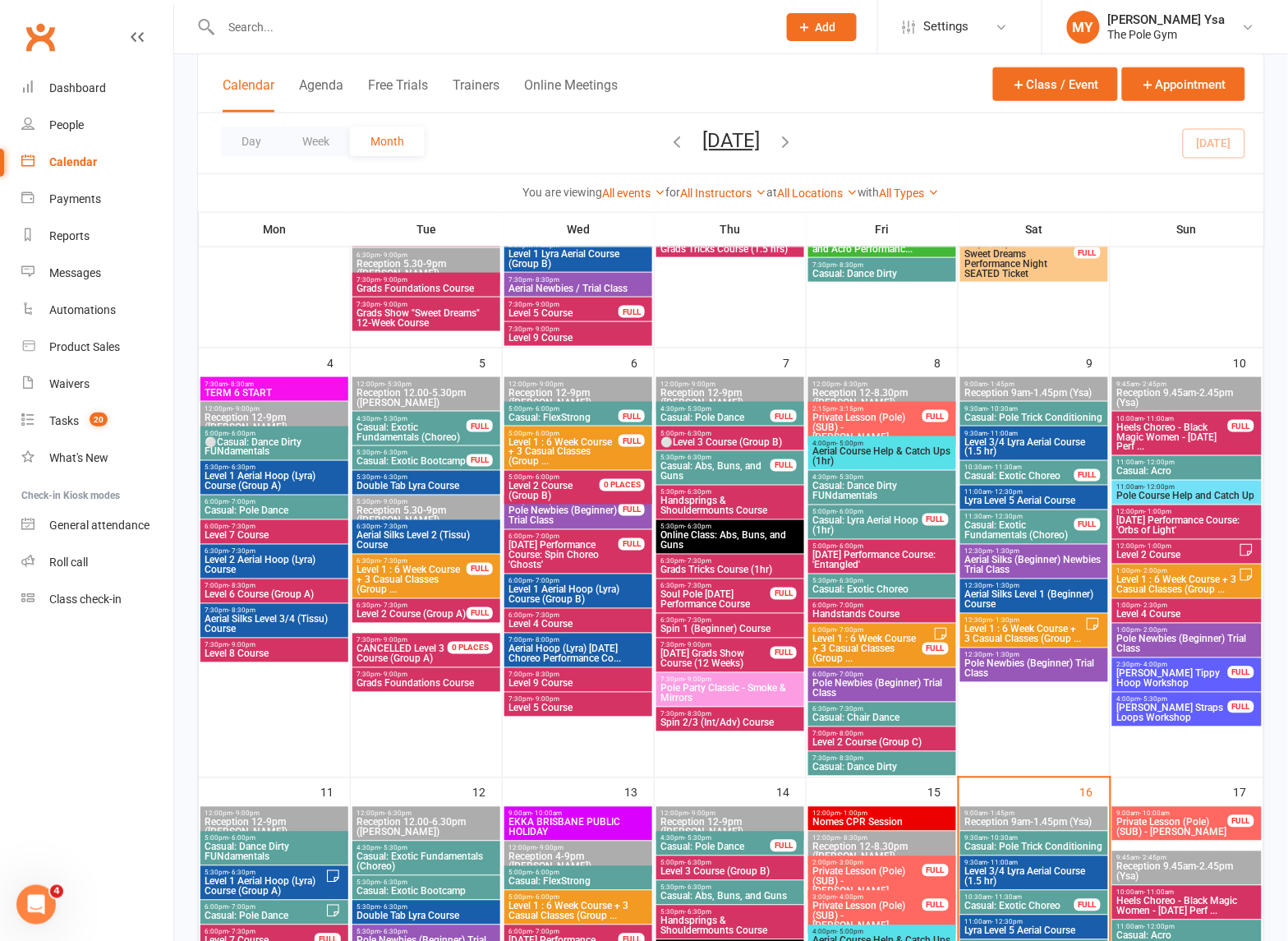
click at [387, 21] on input "text" at bounding box center [491, 26] width 550 height 23
click at [533, 871] on span "- 6:00pm" at bounding box center [546, 873] width 27 height 7
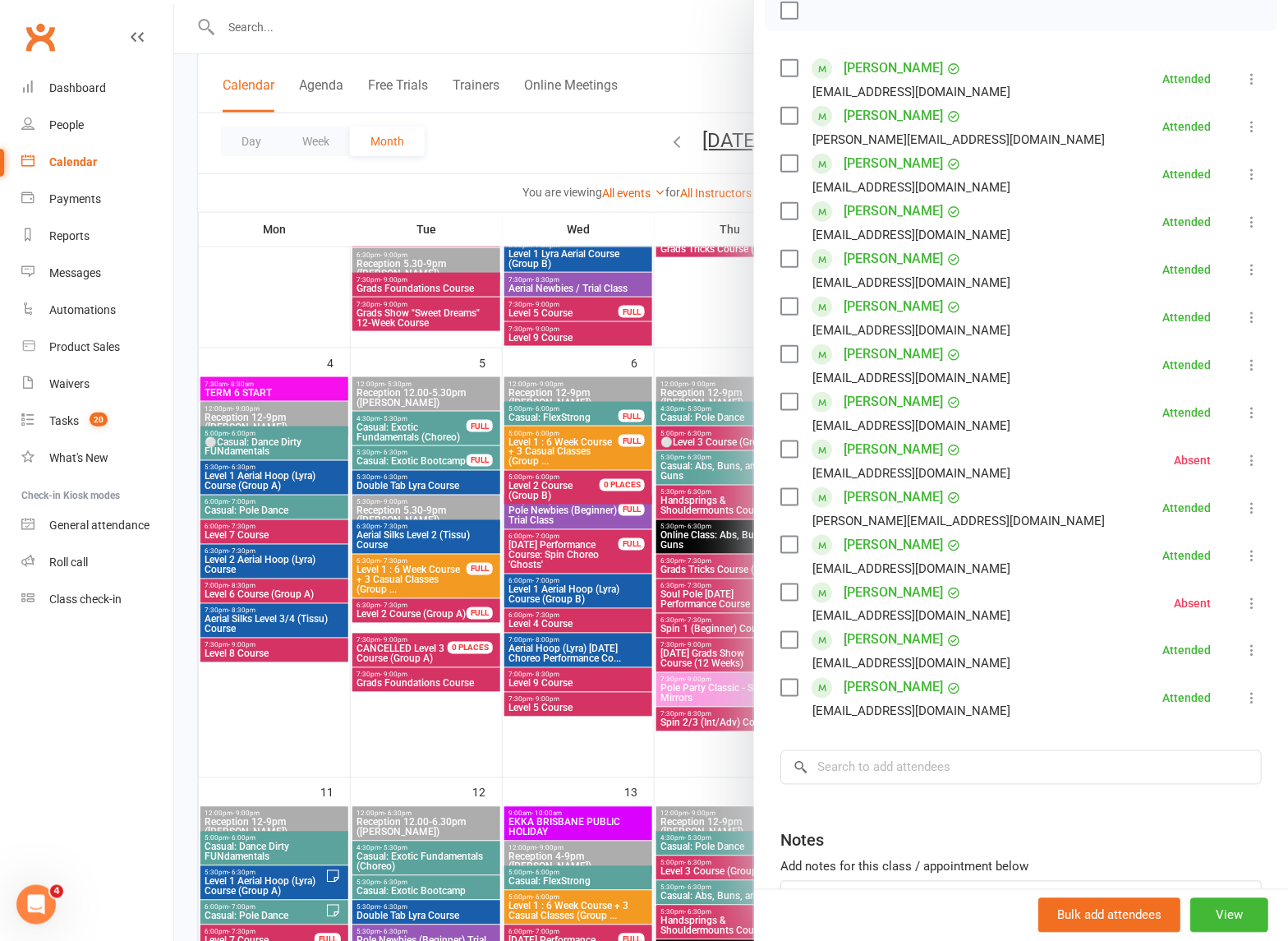
scroll to position [308, 0]
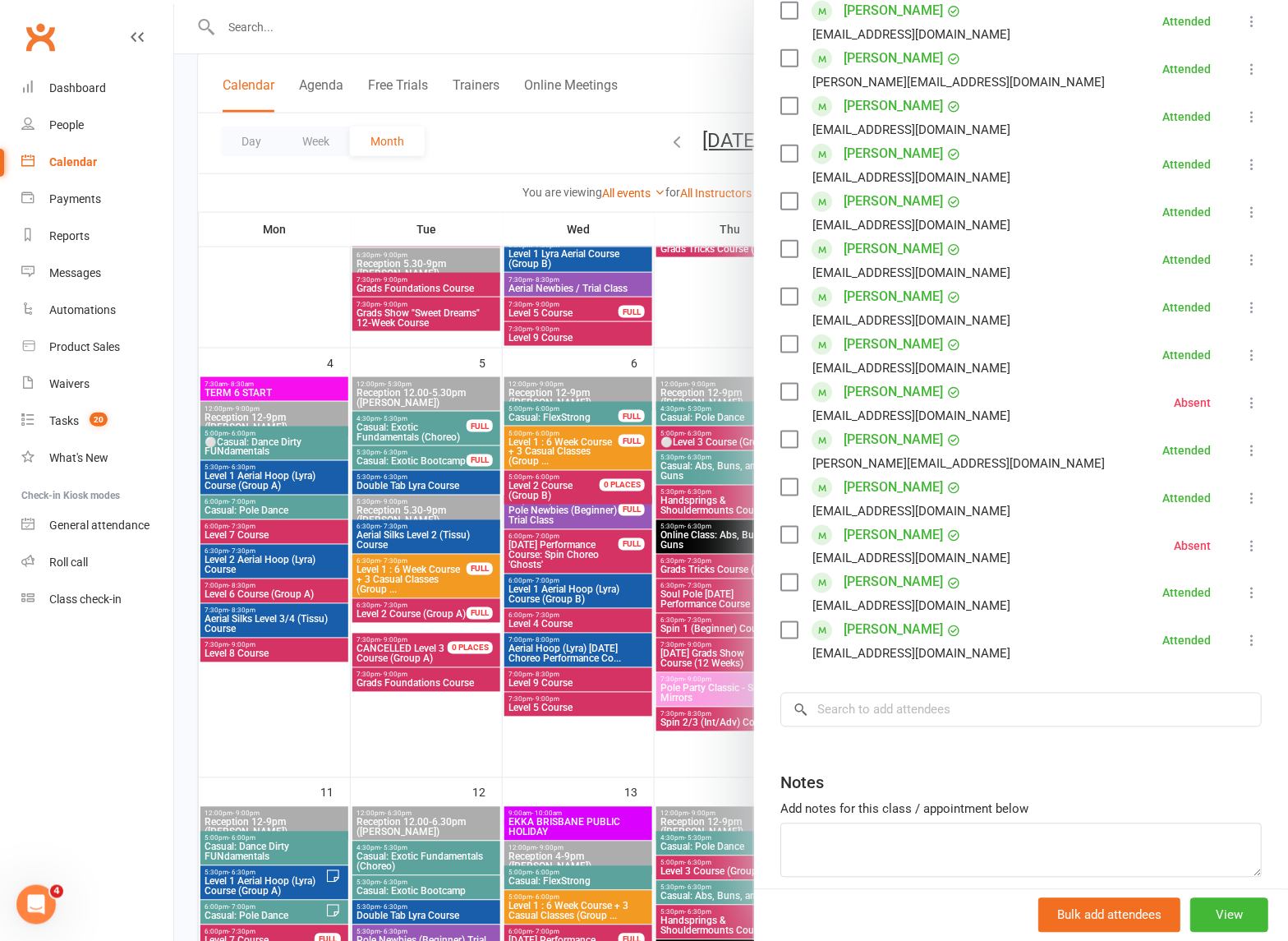
click at [546, 732] on div at bounding box center [731, 470] width 1113 height 941
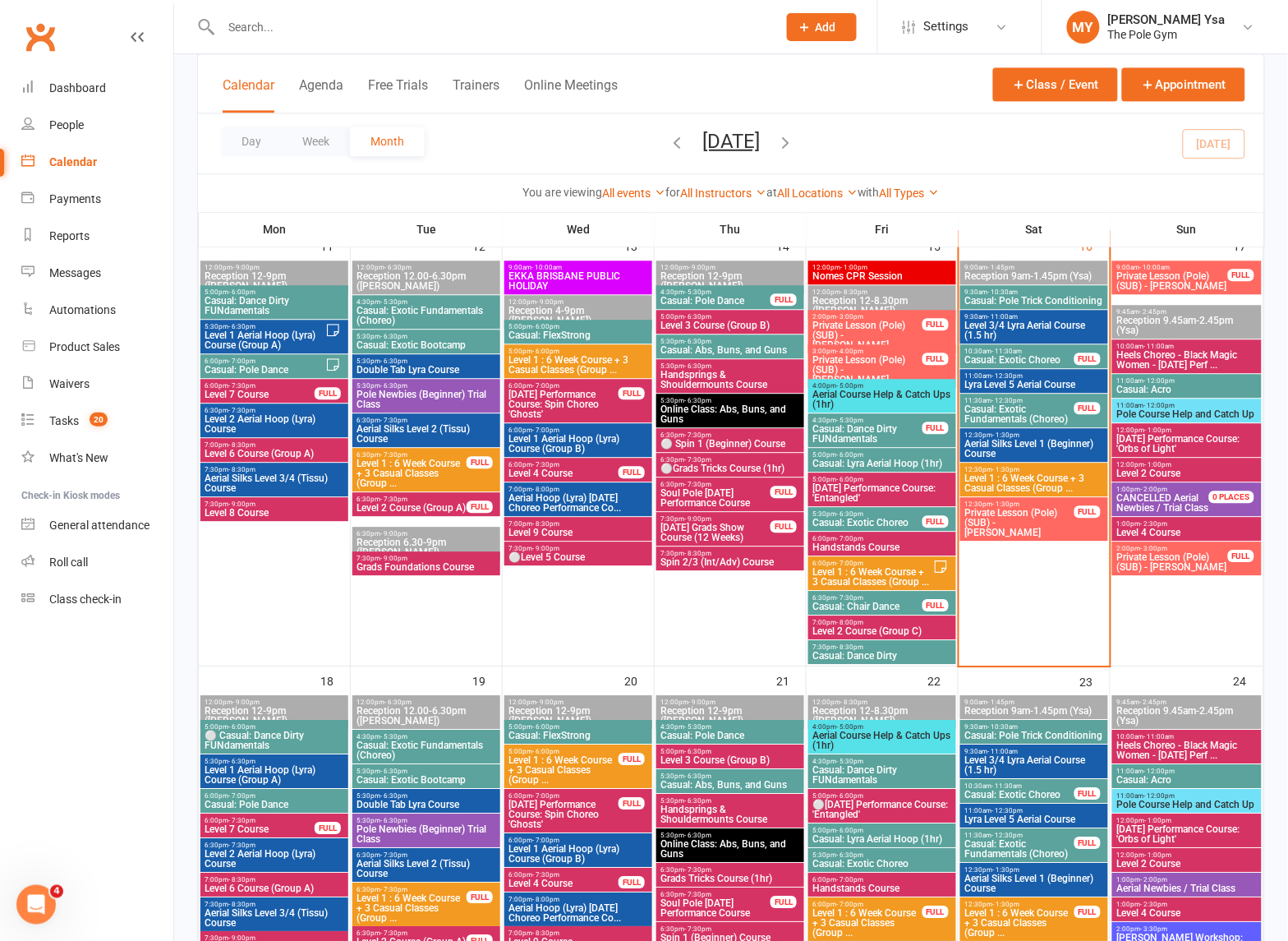
scroll to position [1026, 0]
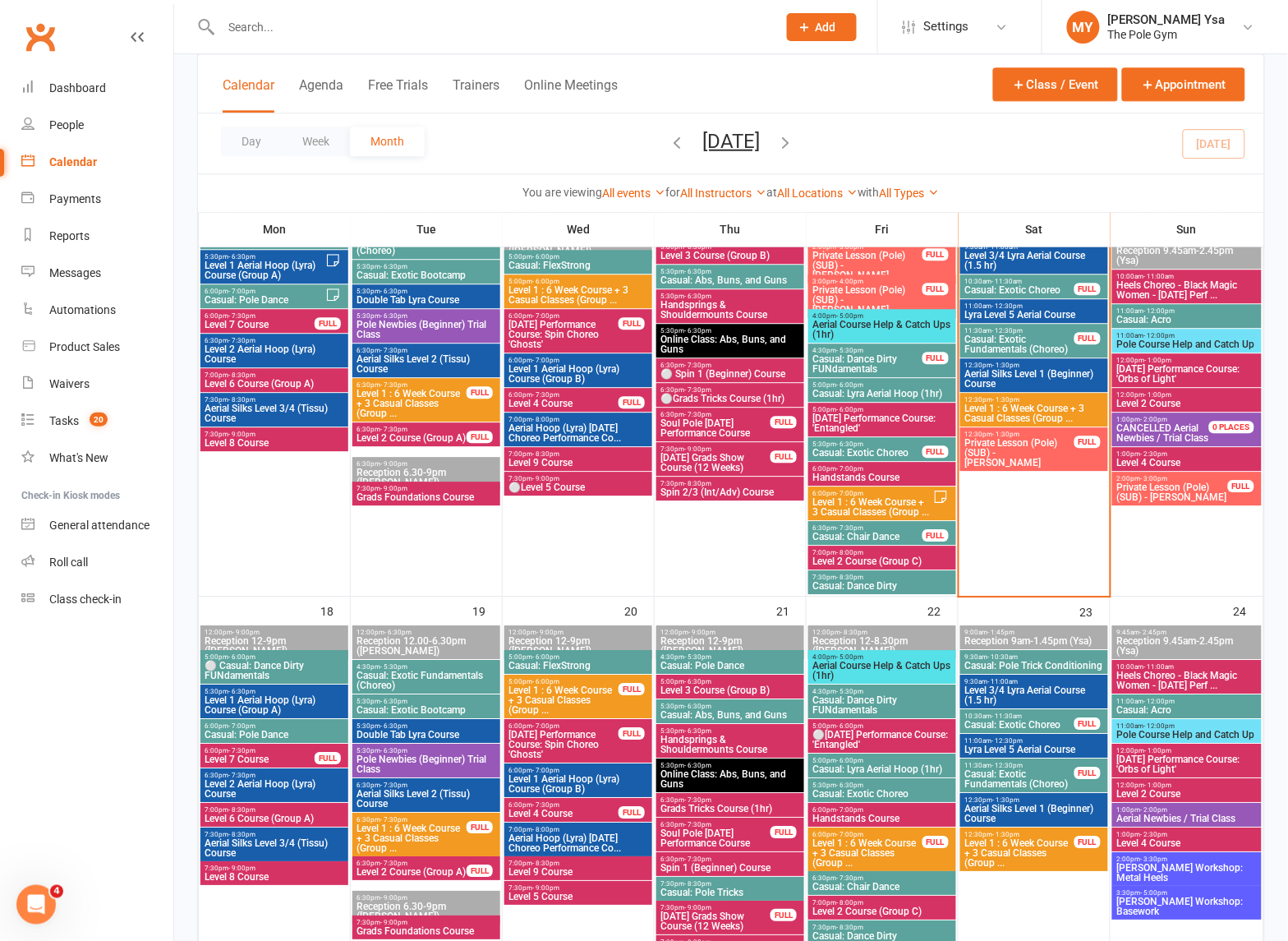
click at [636, 656] on span "5:00pm - 6:00pm" at bounding box center [577, 656] width 141 height 7
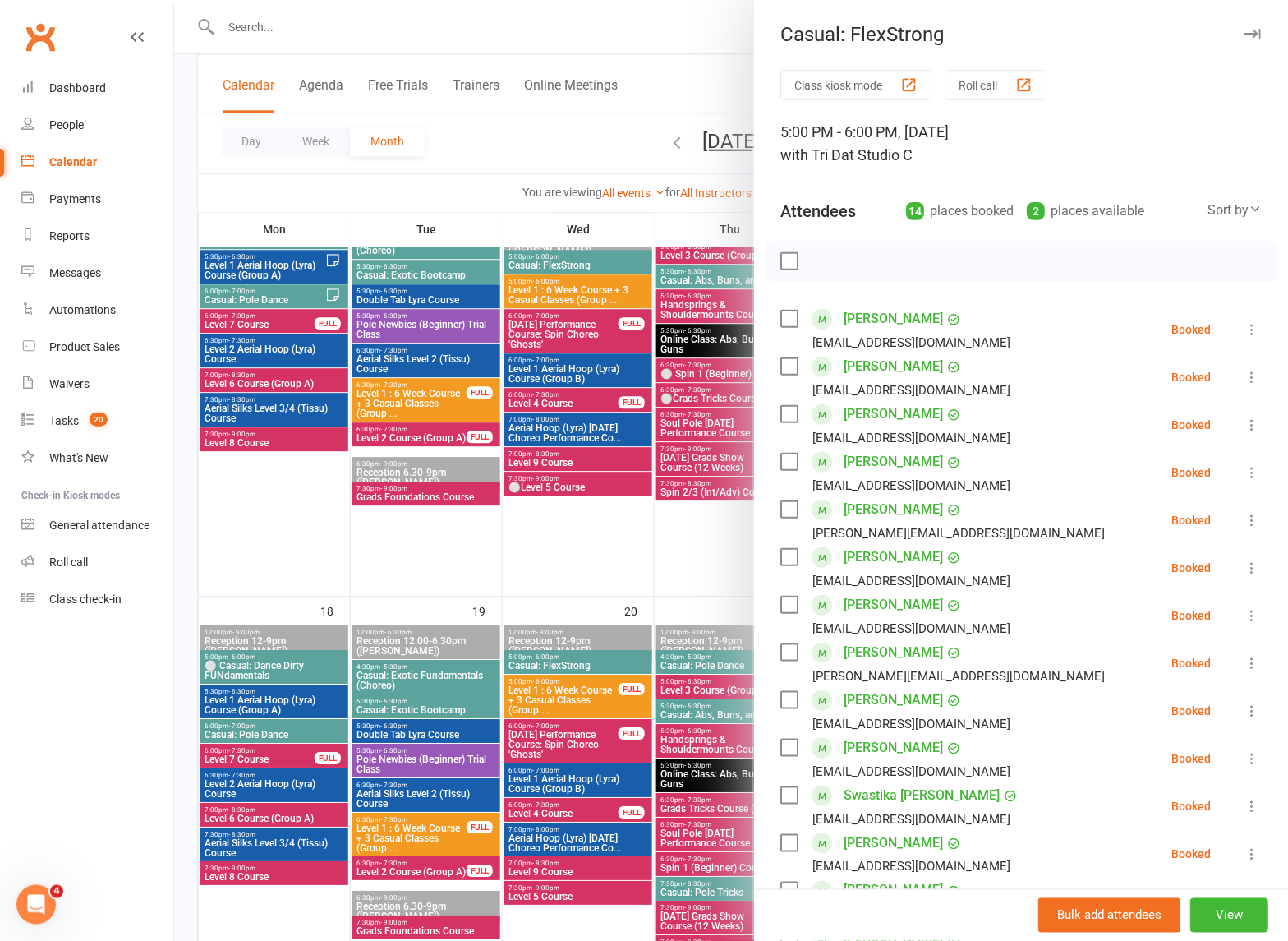
click at [614, 655] on div at bounding box center [731, 470] width 1113 height 941
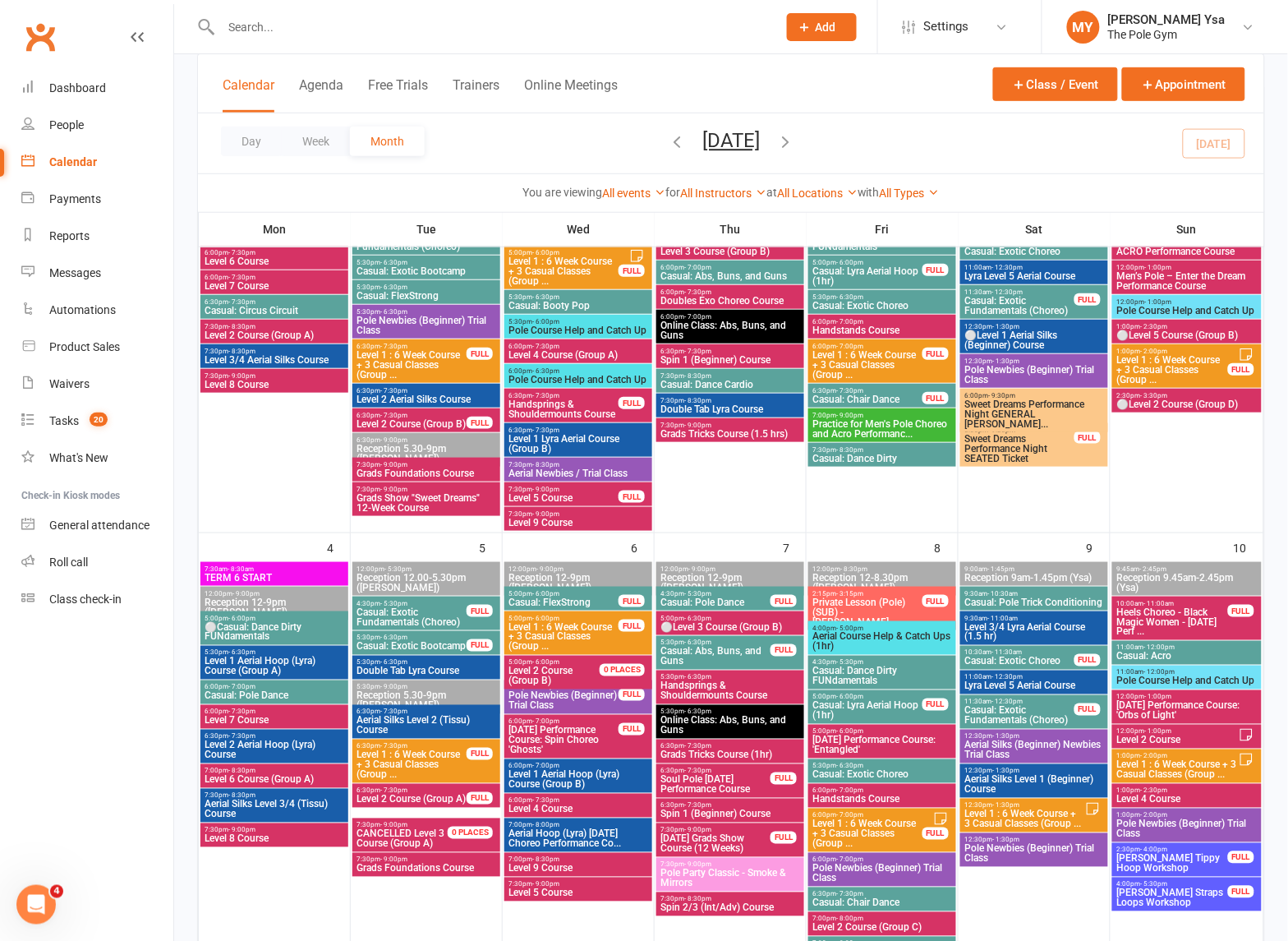
scroll to position [205, 0]
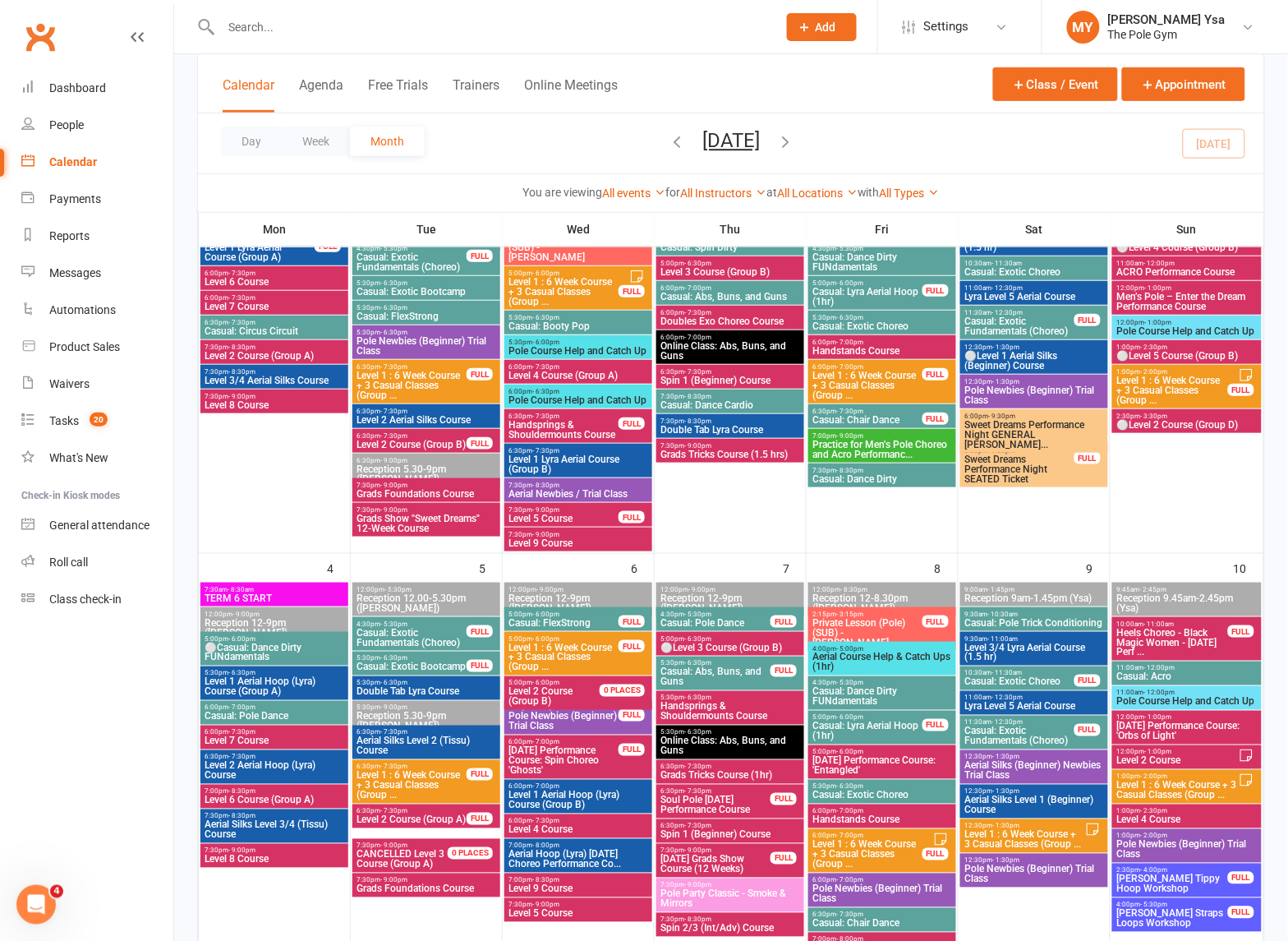
click at [335, 29] on input "text" at bounding box center [491, 26] width 550 height 23
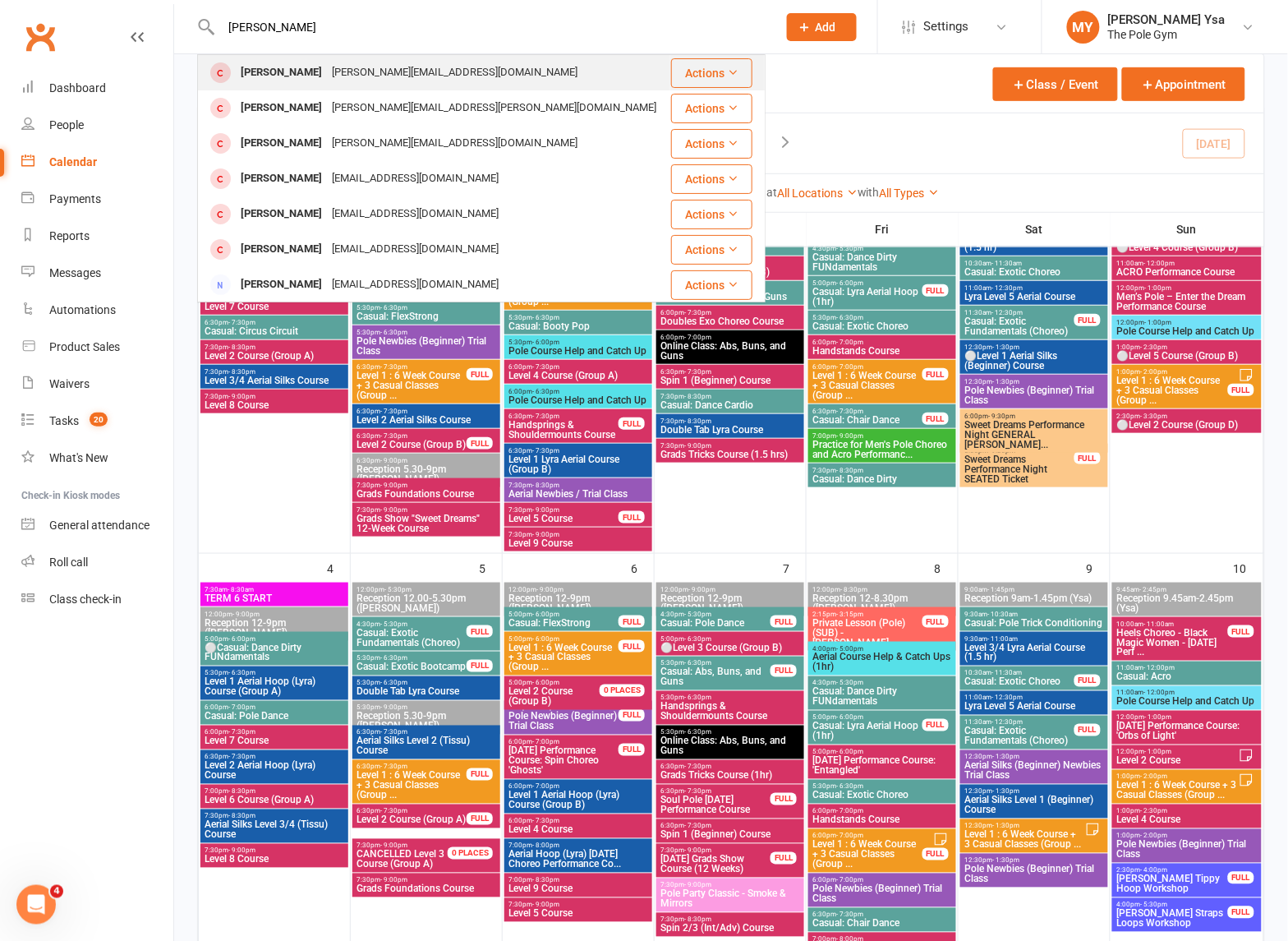
type input "ruth grant"
click at [376, 71] on div "[PERSON_NAME][EMAIL_ADDRESS][DOMAIN_NAME]" at bounding box center [454, 73] width 255 height 24
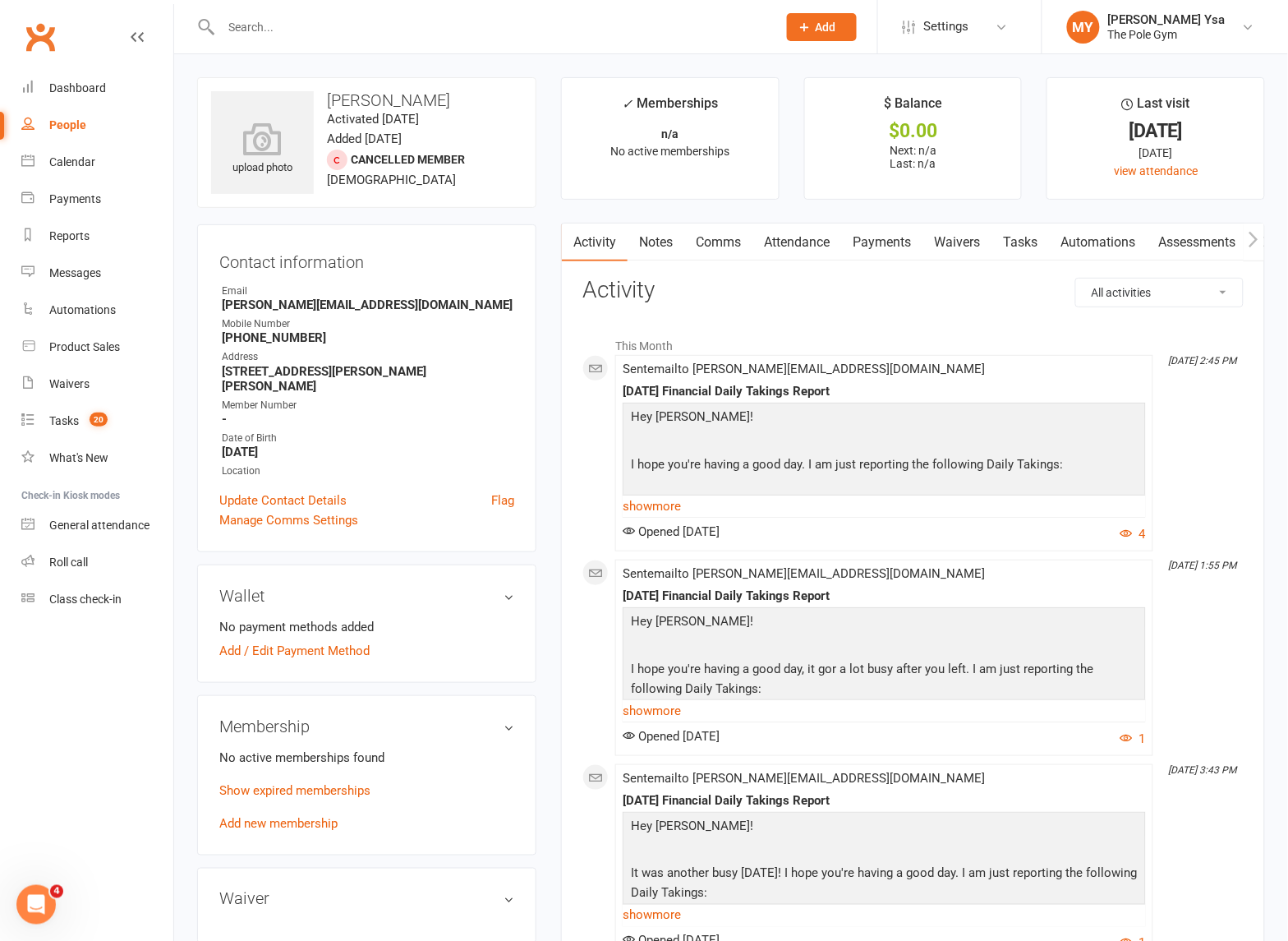
click at [724, 247] on link "Comms" at bounding box center [718, 243] width 68 height 38
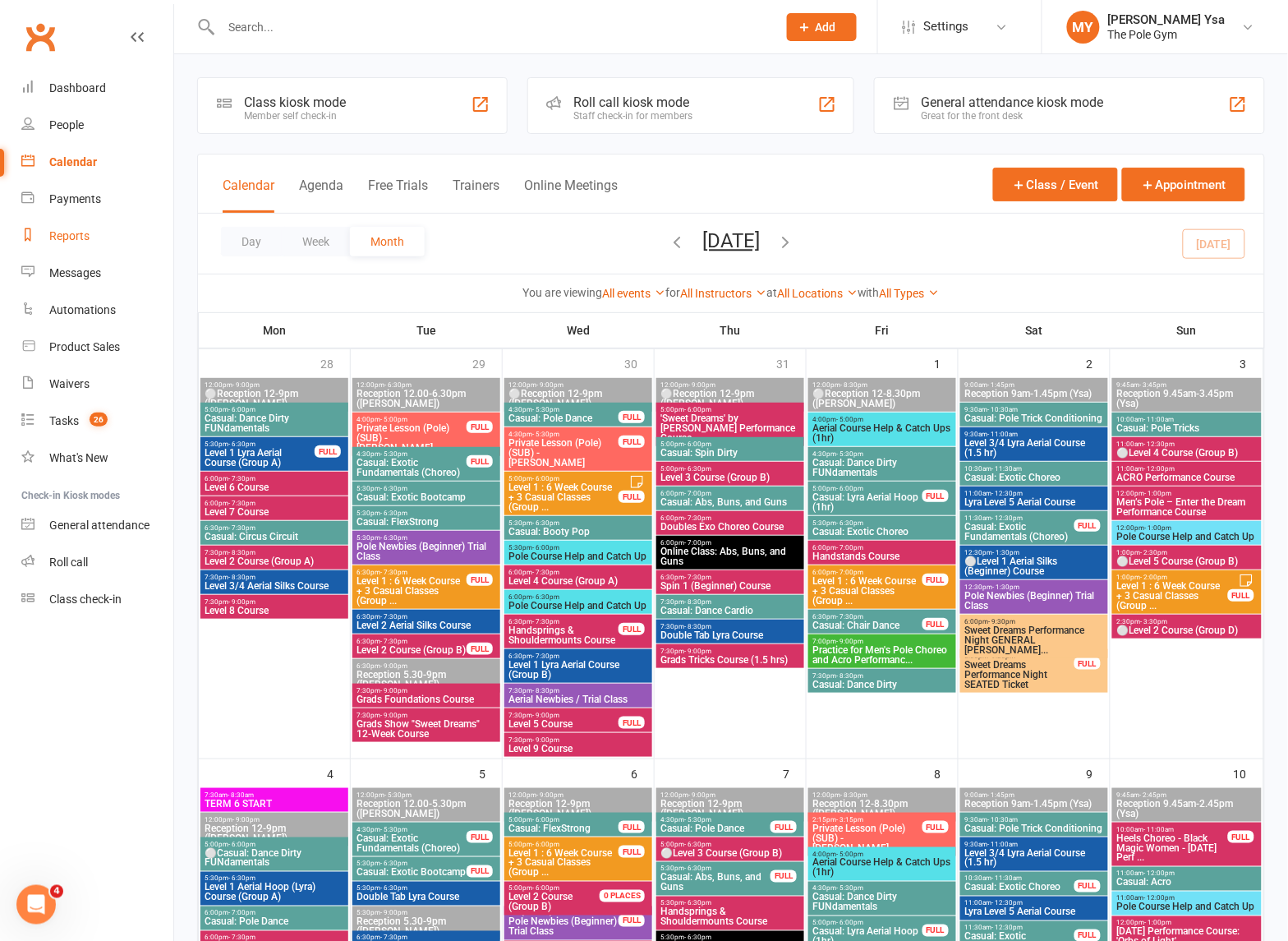
click at [79, 240] on div "Reports" at bounding box center [69, 235] width 40 height 13
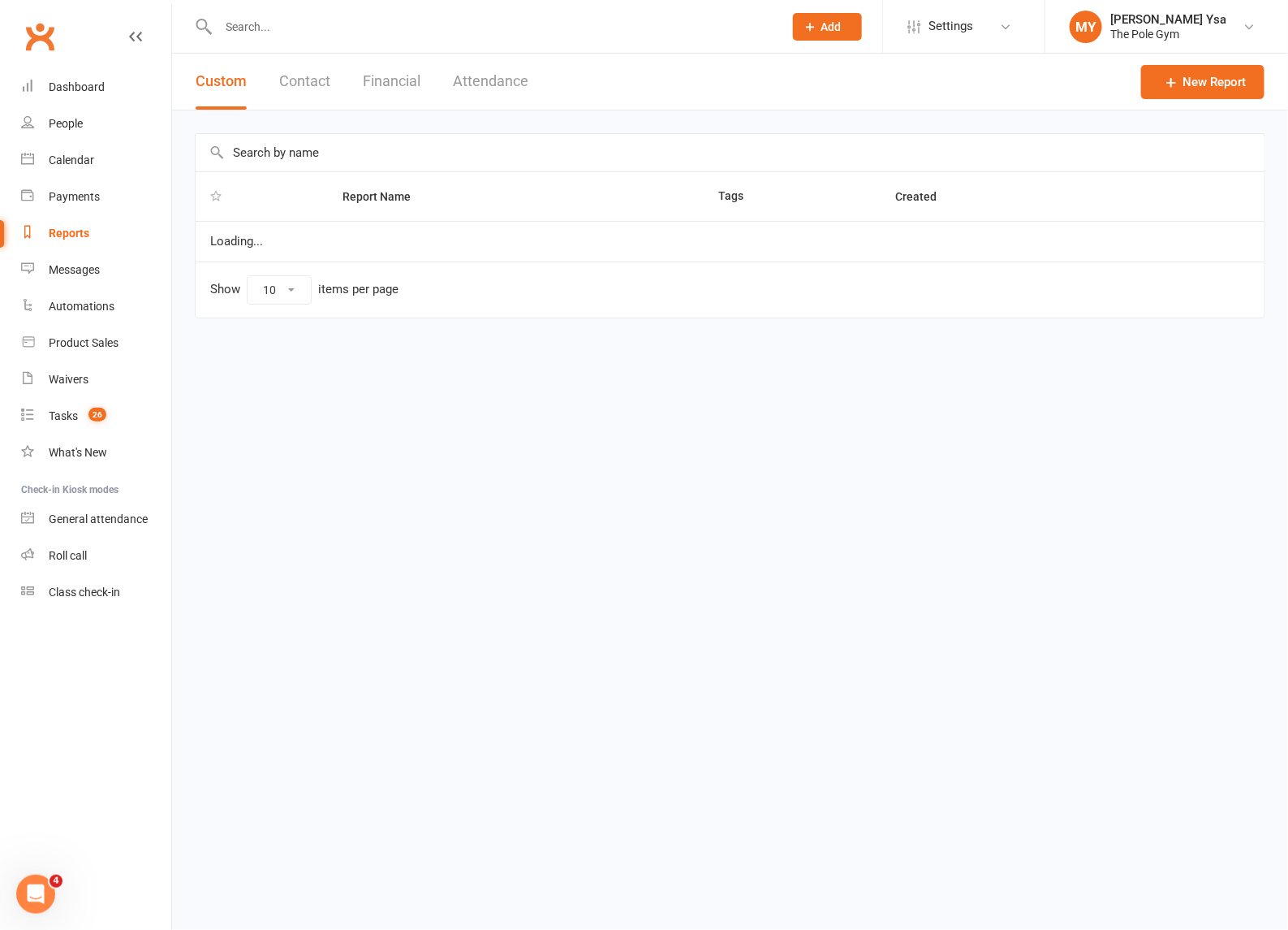
select select "25"
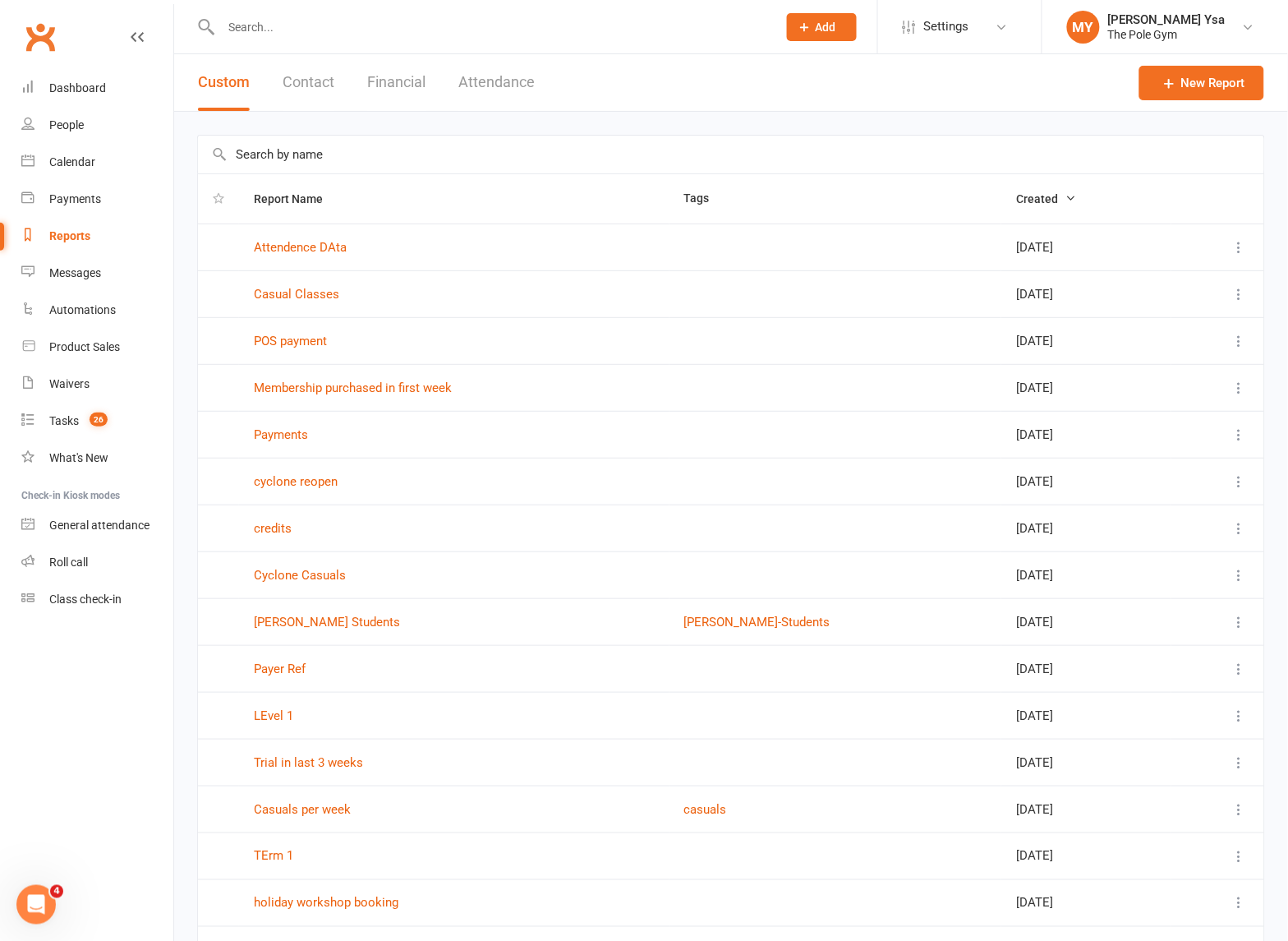
click at [505, 89] on button "Attendance" at bounding box center [496, 83] width 76 height 56
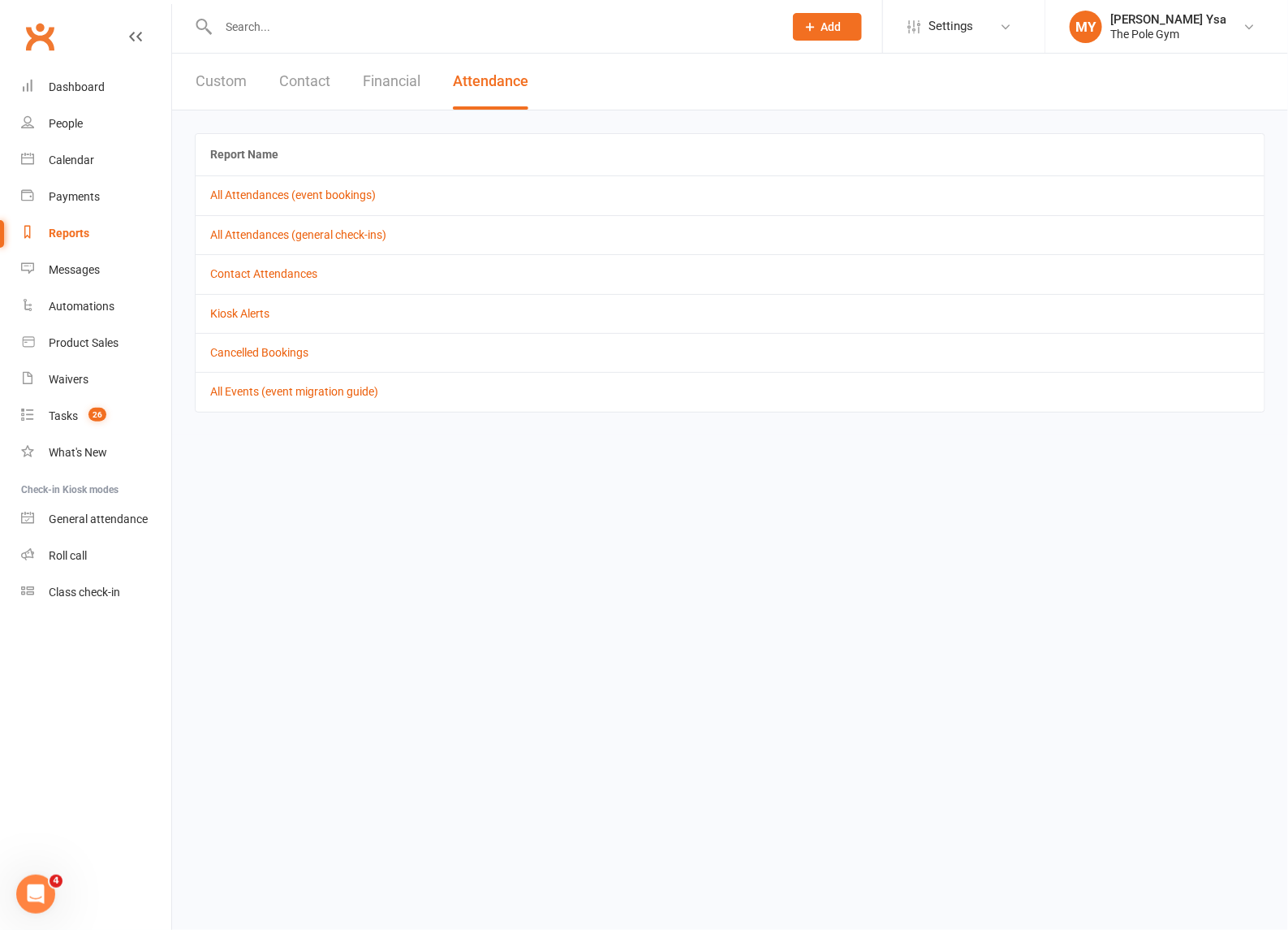
click at [383, 83] on button "Financial" at bounding box center [392, 82] width 57 height 56
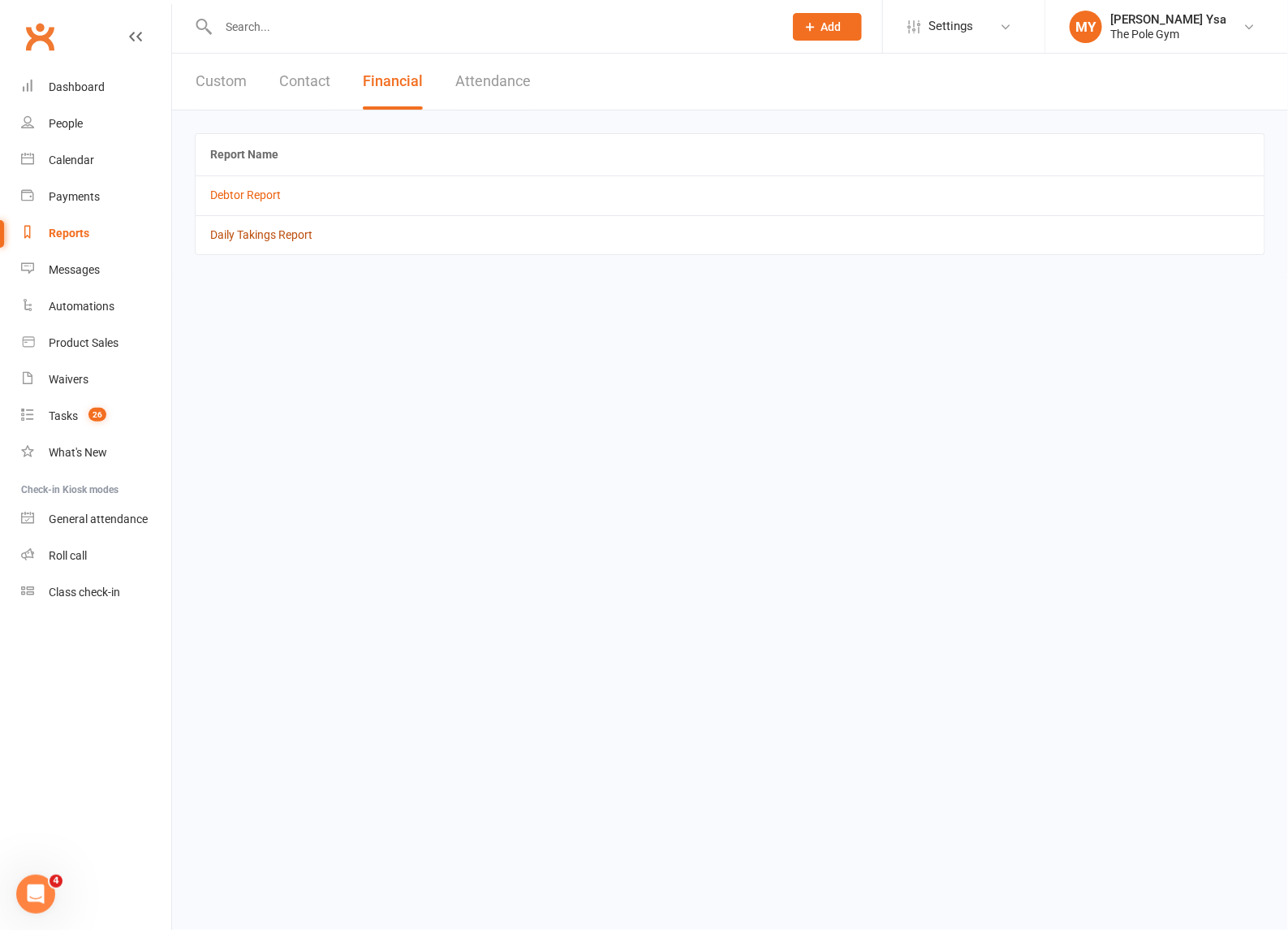
click at [252, 240] on link "Daily Takings Report" at bounding box center [261, 235] width 102 height 13
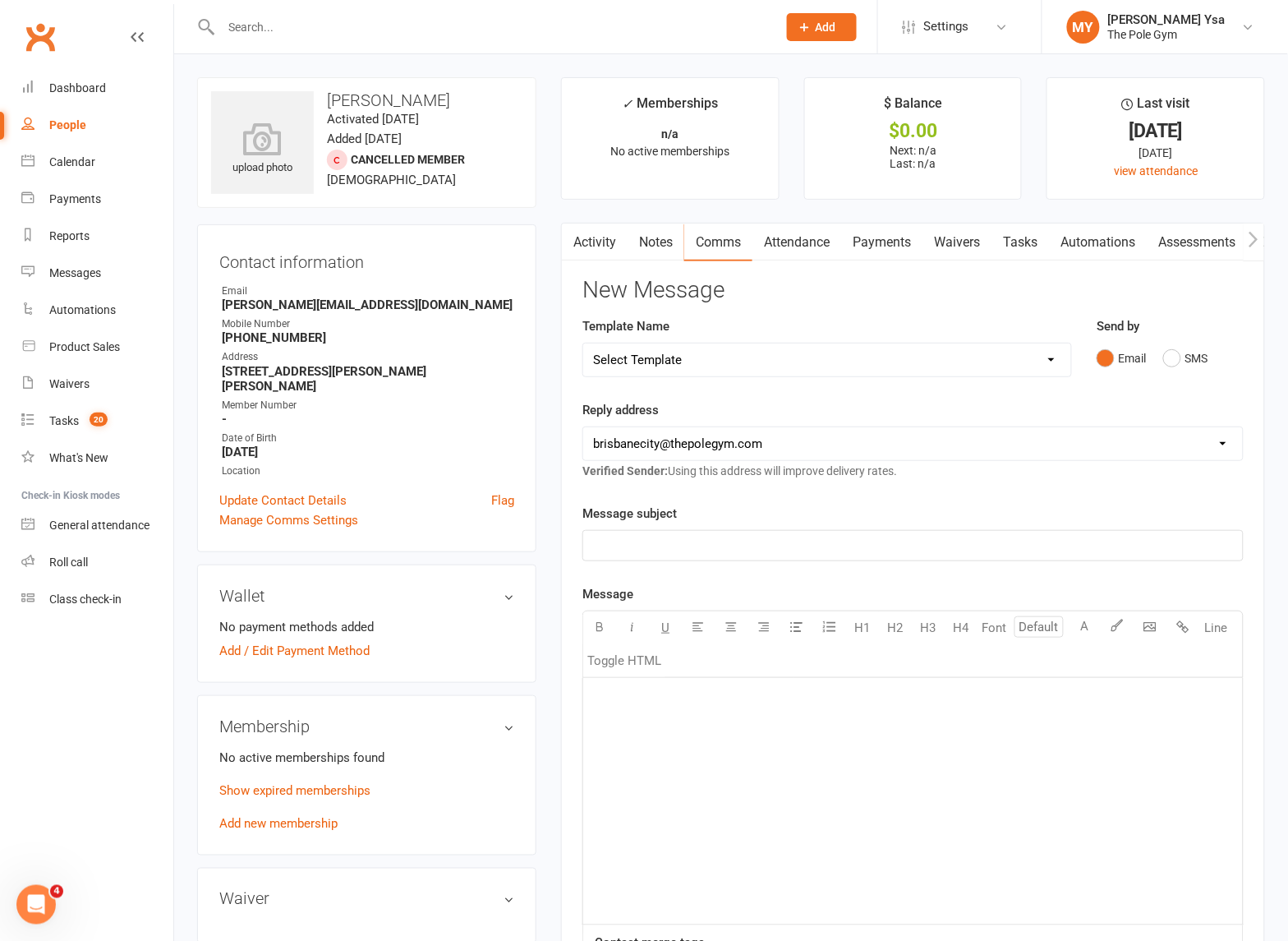
click at [776, 708] on p "﻿" at bounding box center [913, 698] width 640 height 20
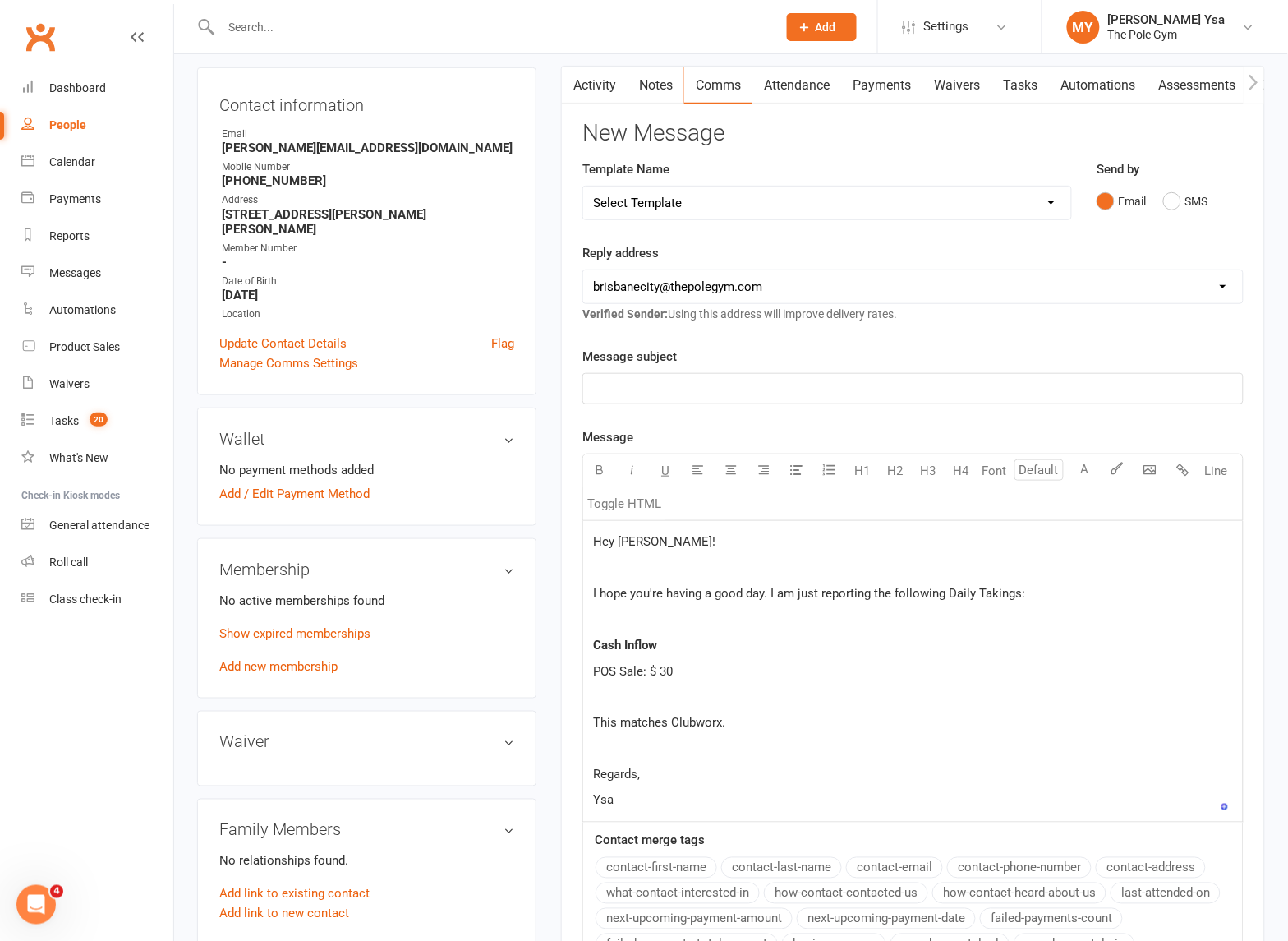
scroll to position [155, 0]
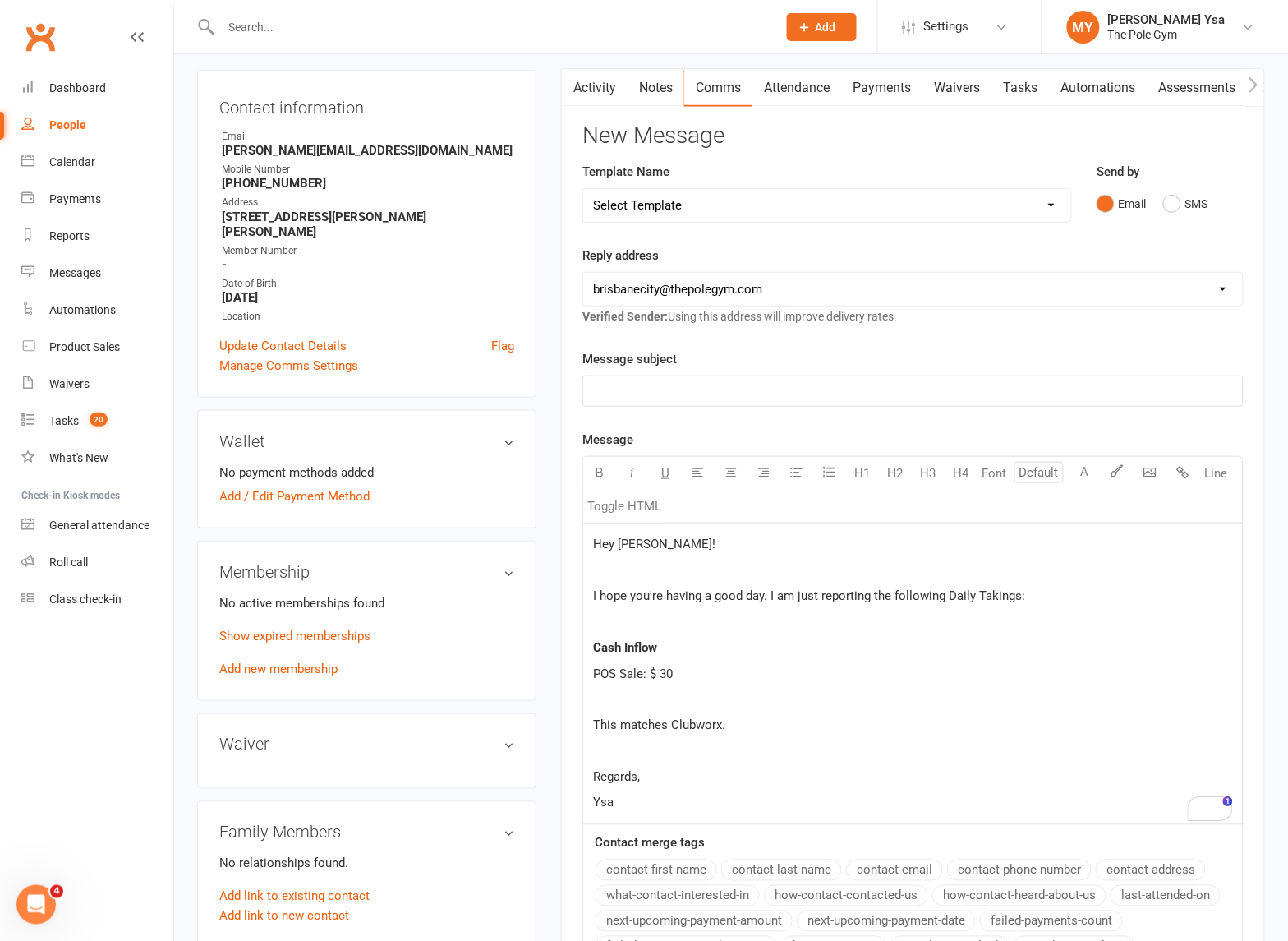
click at [657, 379] on div "﻿" at bounding box center [914, 391] width 660 height 30
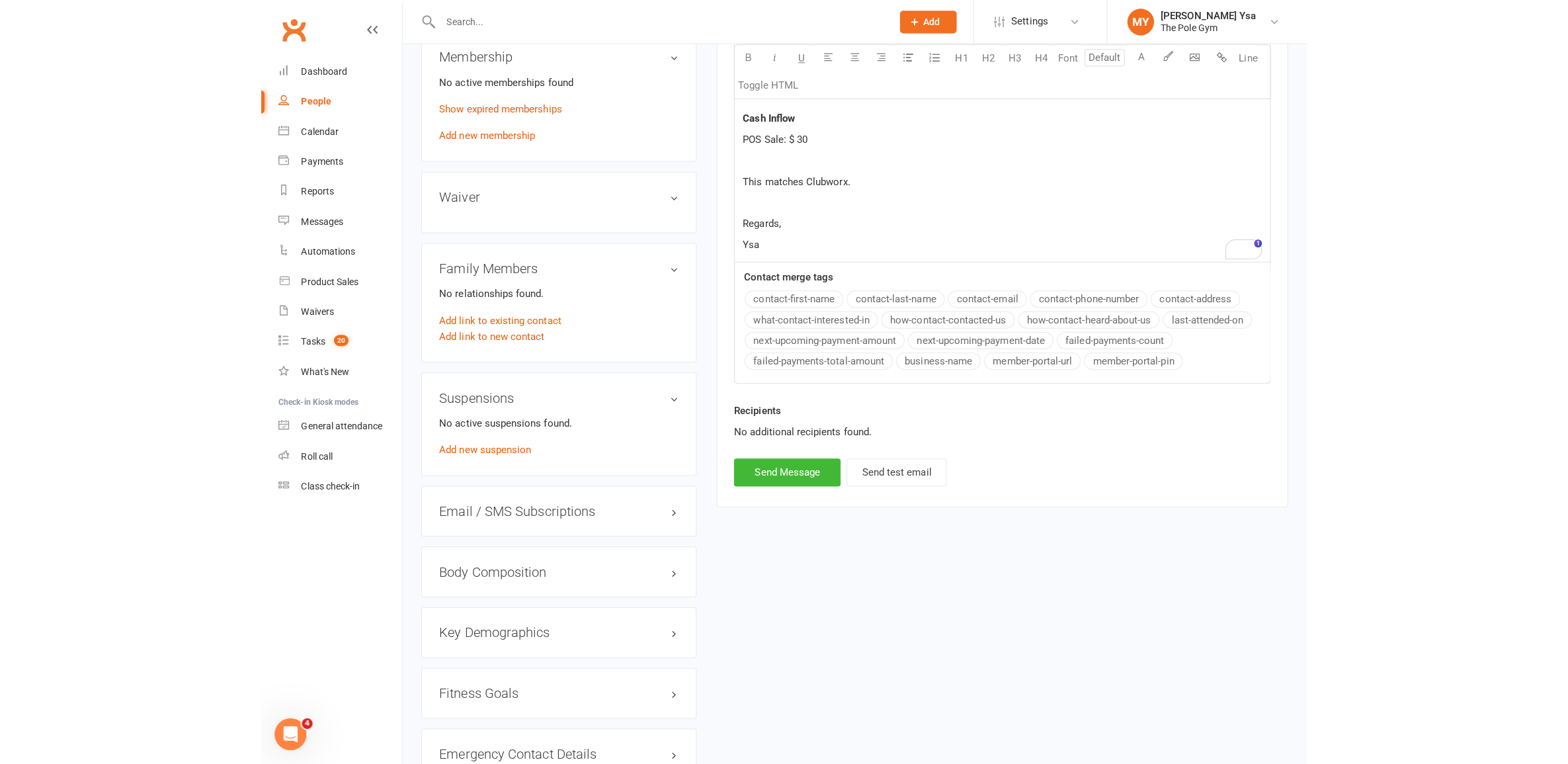
scroll to position [538, 0]
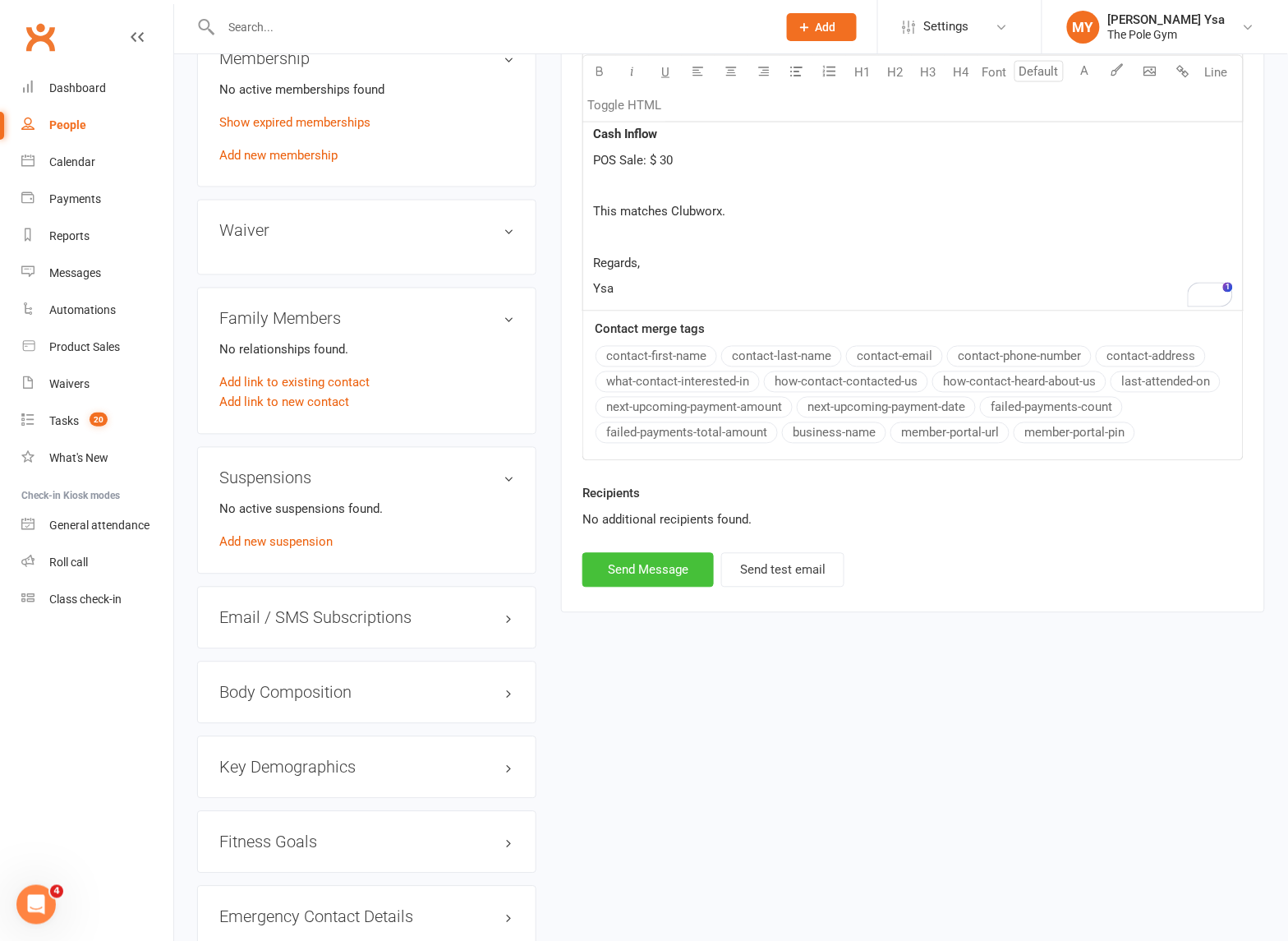
click at [658, 571] on button "Send Message" at bounding box center [648, 570] width 132 height 35
